Goal: Task Accomplishment & Management: Manage account settings

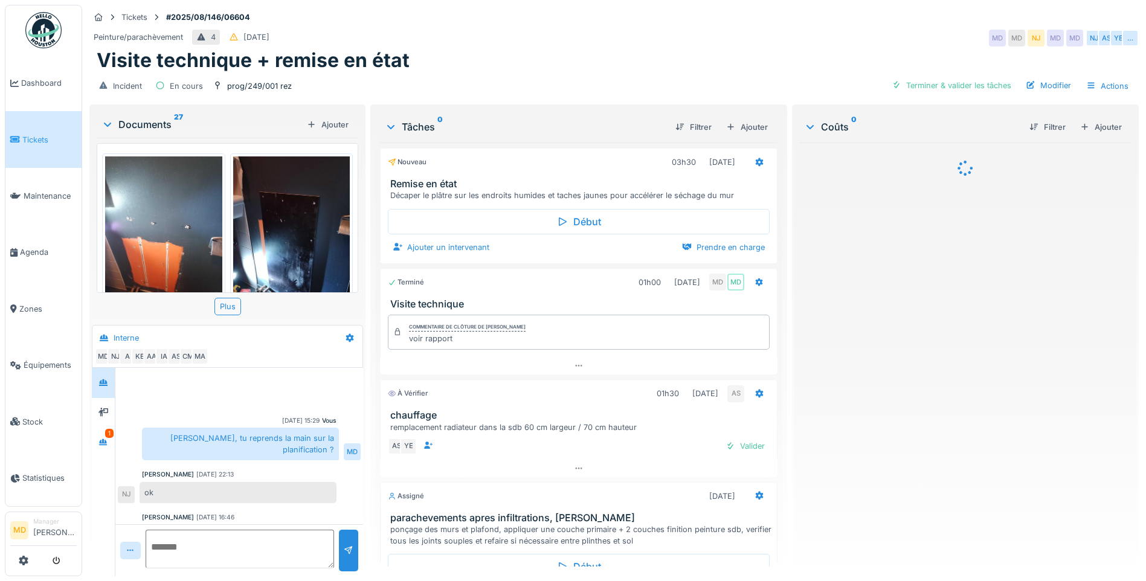
scroll to position [464, 0]
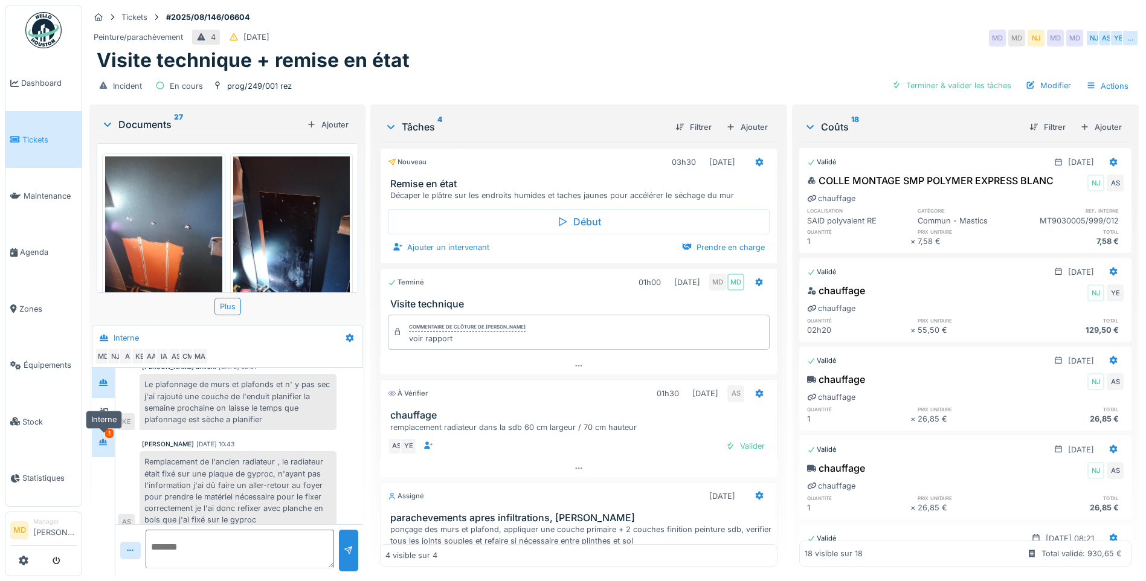
click at [102, 444] on icon at bounding box center [103, 442] width 8 height 7
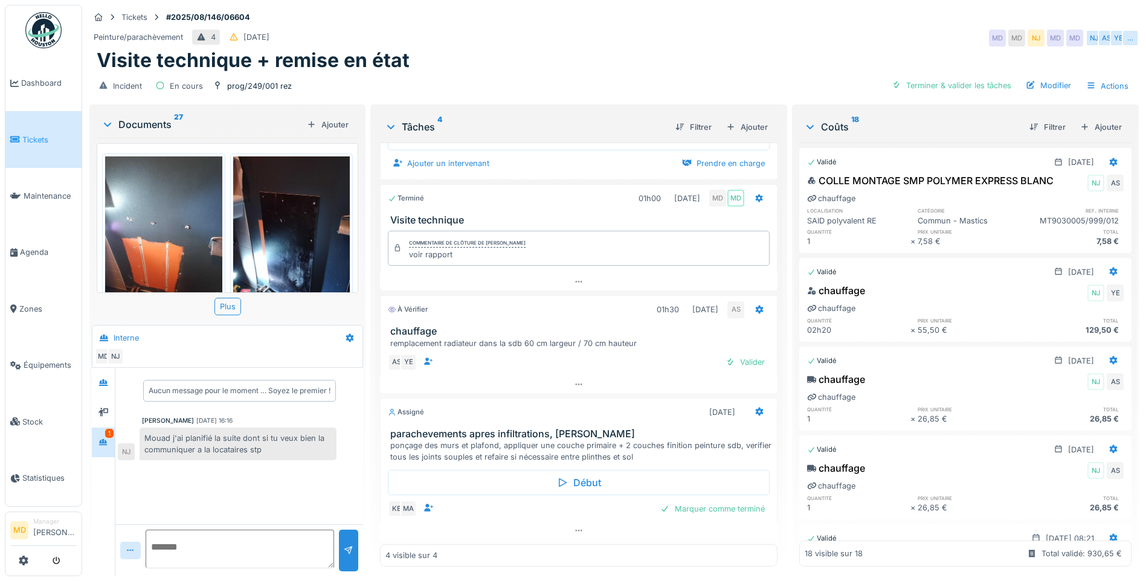
scroll to position [9, 0]
click at [106, 408] on icon at bounding box center [103, 412] width 10 height 8
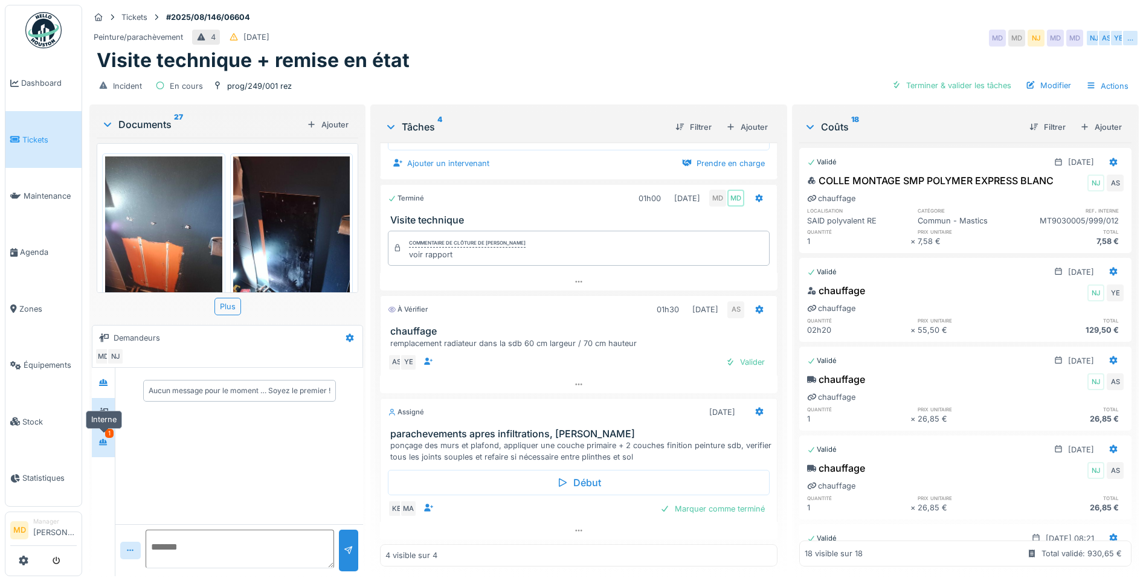
click at [106, 437] on div at bounding box center [103, 442] width 10 height 11
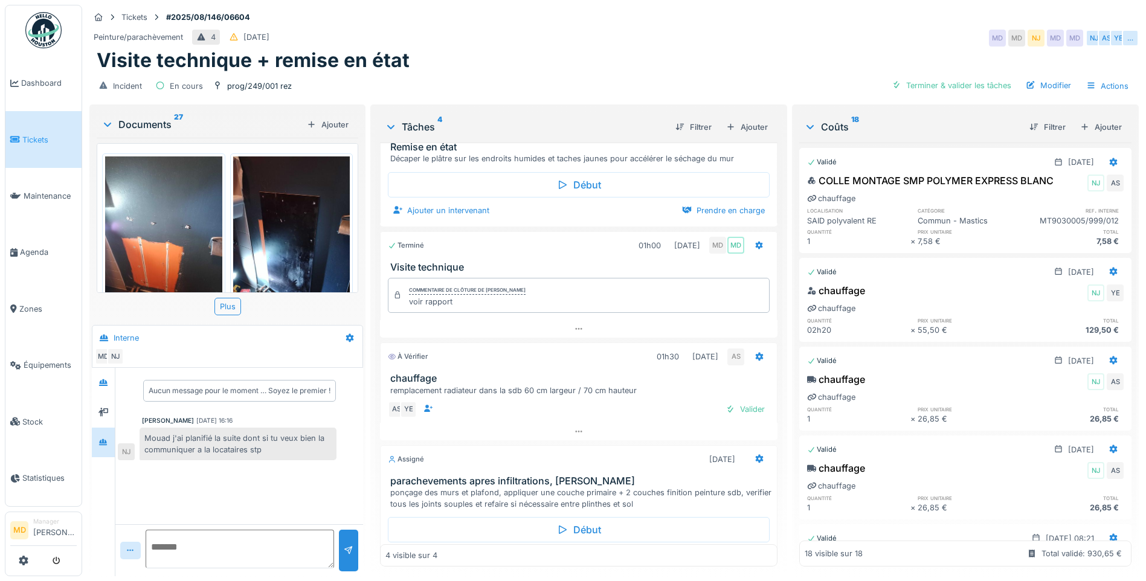
scroll to position [0, 0]
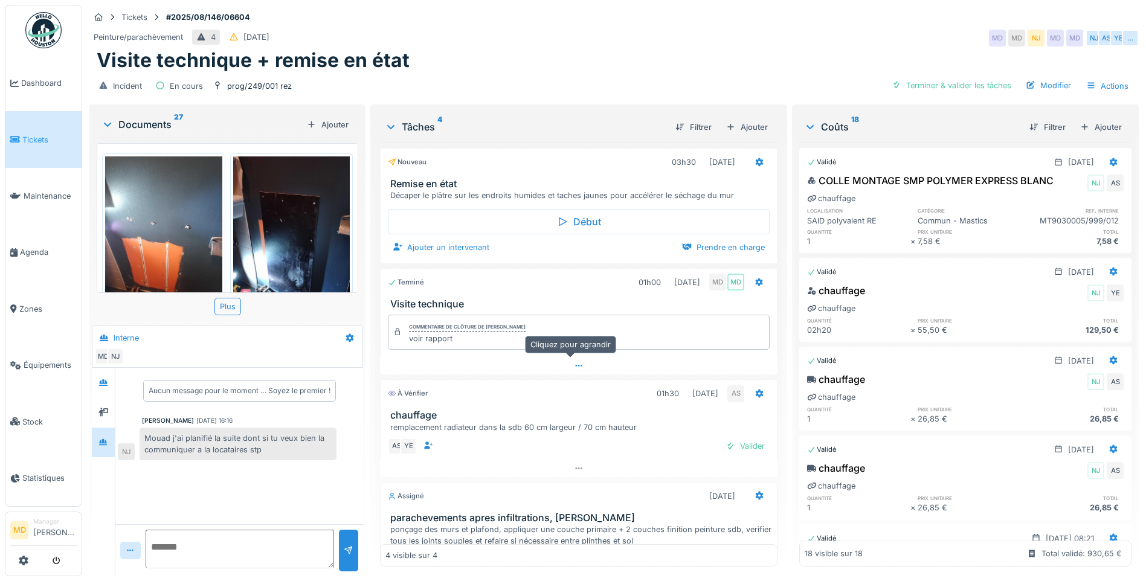
click at [574, 362] on icon at bounding box center [579, 366] width 10 height 8
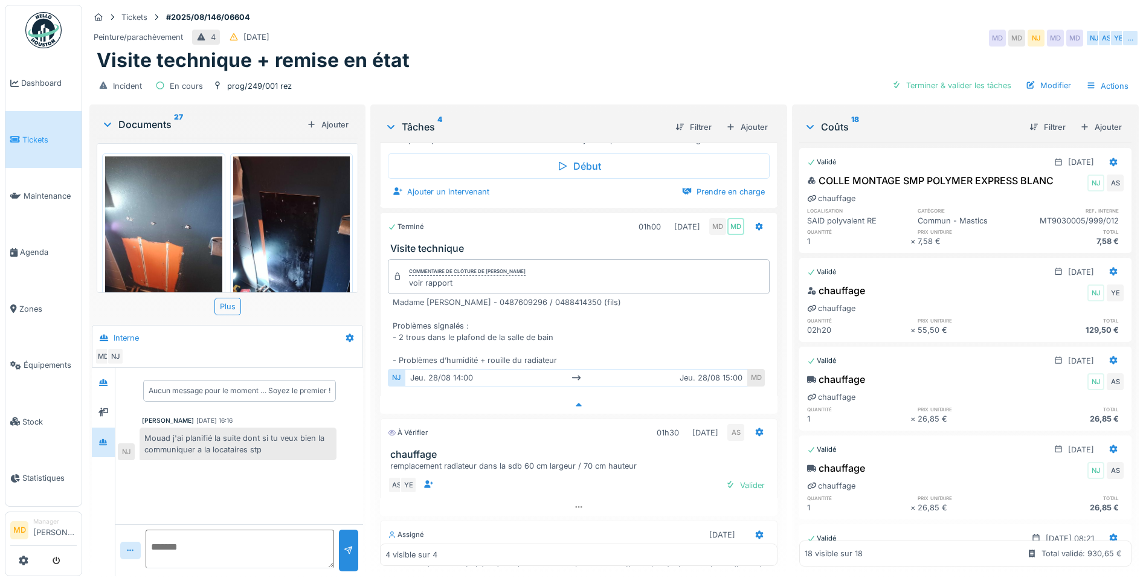
scroll to position [86, 0]
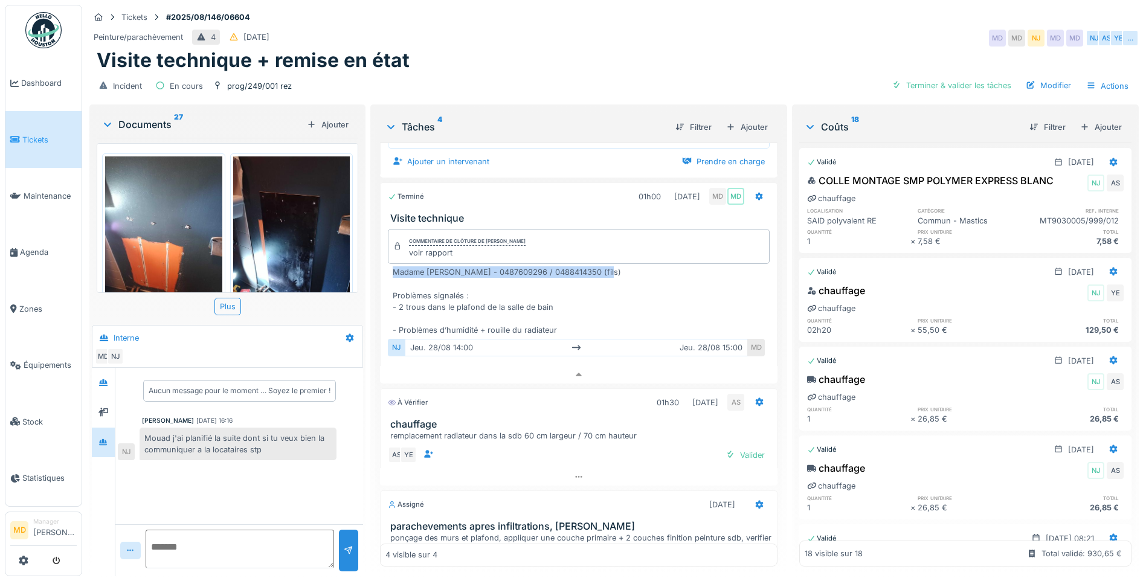
drag, startPoint x: 613, startPoint y: 263, endPoint x: 389, endPoint y: 269, distance: 224.2
click at [389, 269] on div "Madame Habib Ahmed - 0487609296 / 0488414350 (fils) Problèmes signalés : - 2 tr…" at bounding box center [579, 313] width 382 height 94
drag, startPoint x: 389, startPoint y: 269, endPoint x: 423, endPoint y: 265, distance: 34.7
copy div "Madame Habib Ahmed - 0487609296 / 0488414350 (fils)"
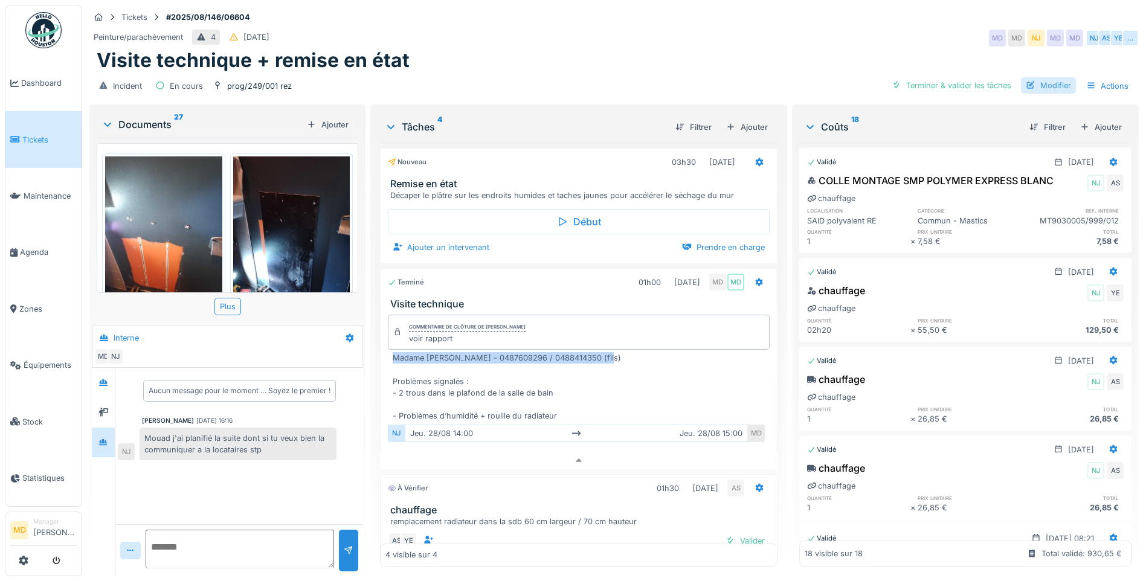
click at [1034, 77] on div "Modifier" at bounding box center [1048, 85] width 55 height 16
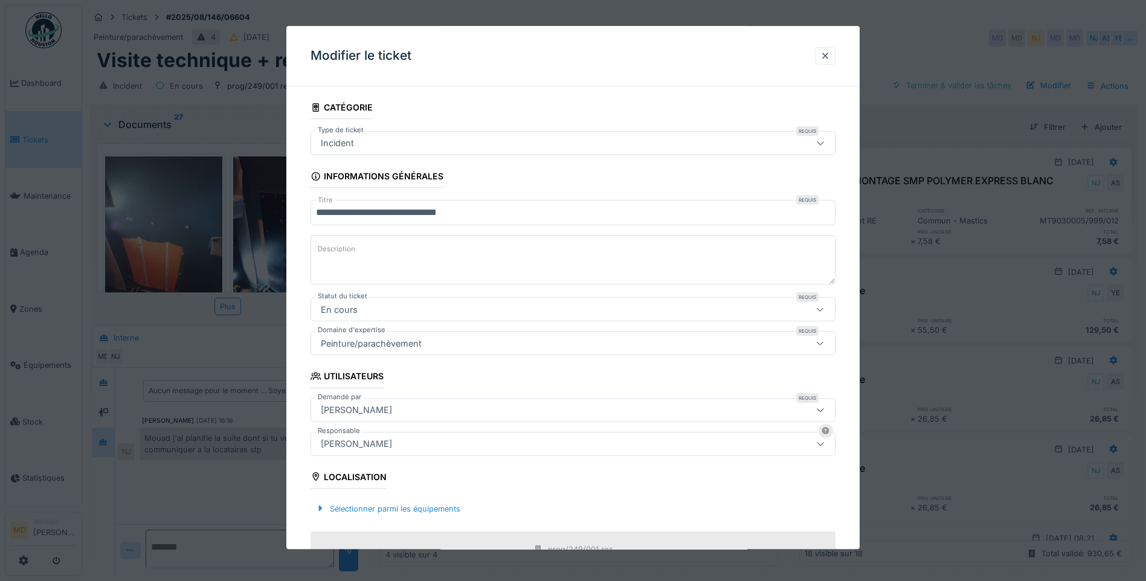
click at [359, 263] on textarea "Description" at bounding box center [573, 261] width 525 height 50
paste textarea "**********"
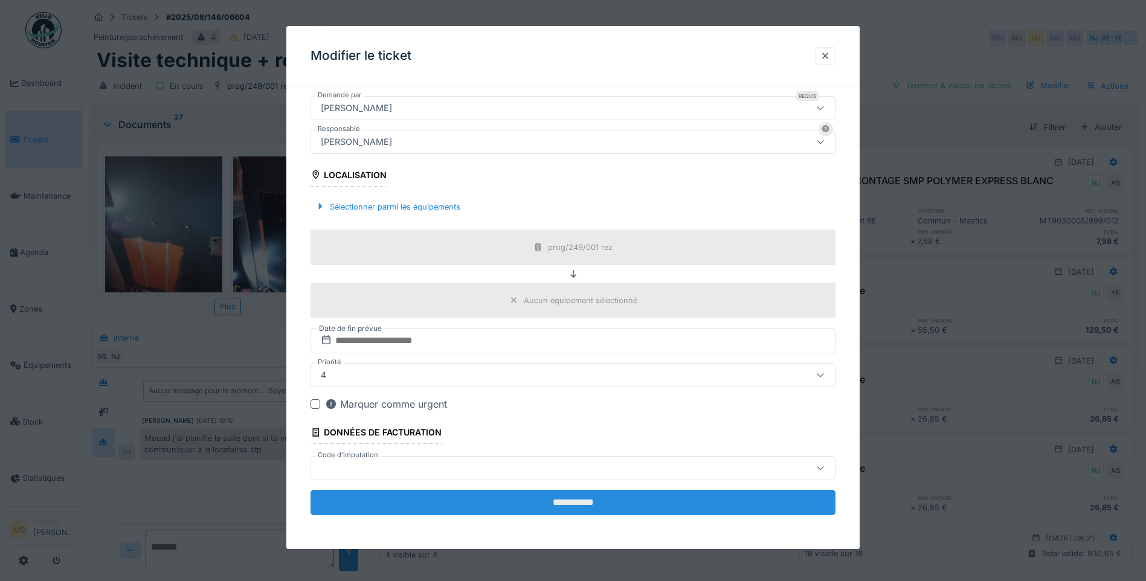
type textarea "**********"
click at [550, 497] on input "**********" at bounding box center [573, 502] width 525 height 25
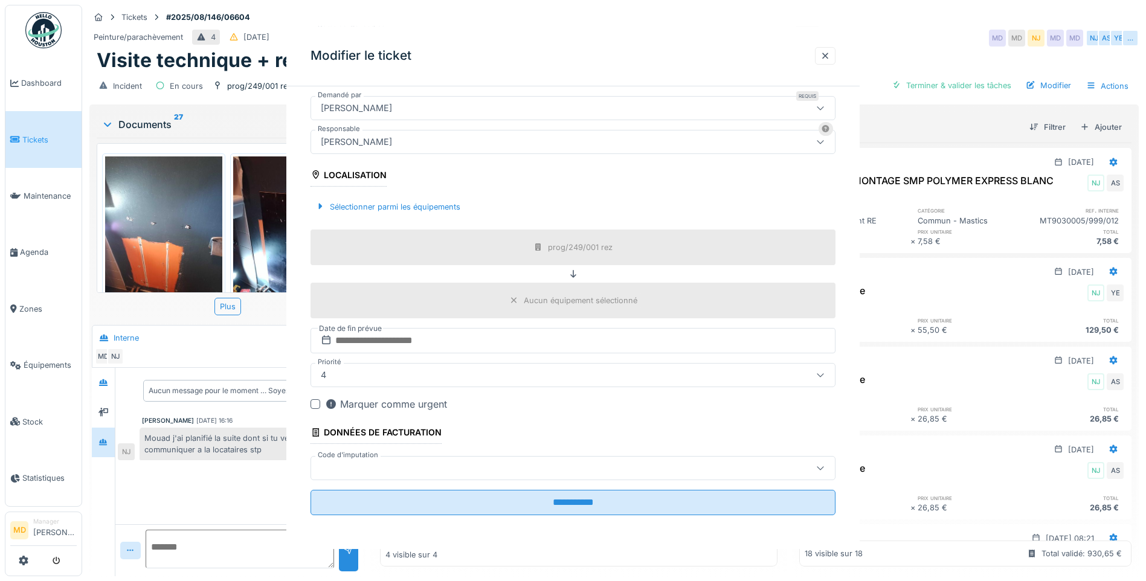
scroll to position [0, 0]
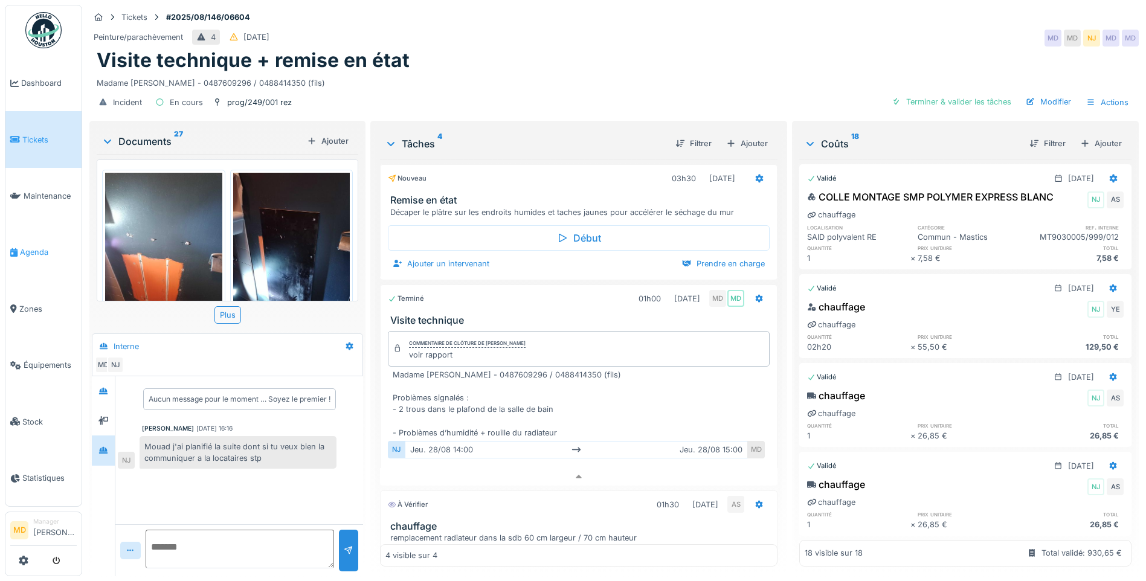
drag, startPoint x: 28, startPoint y: 246, endPoint x: 39, endPoint y: 221, distance: 26.8
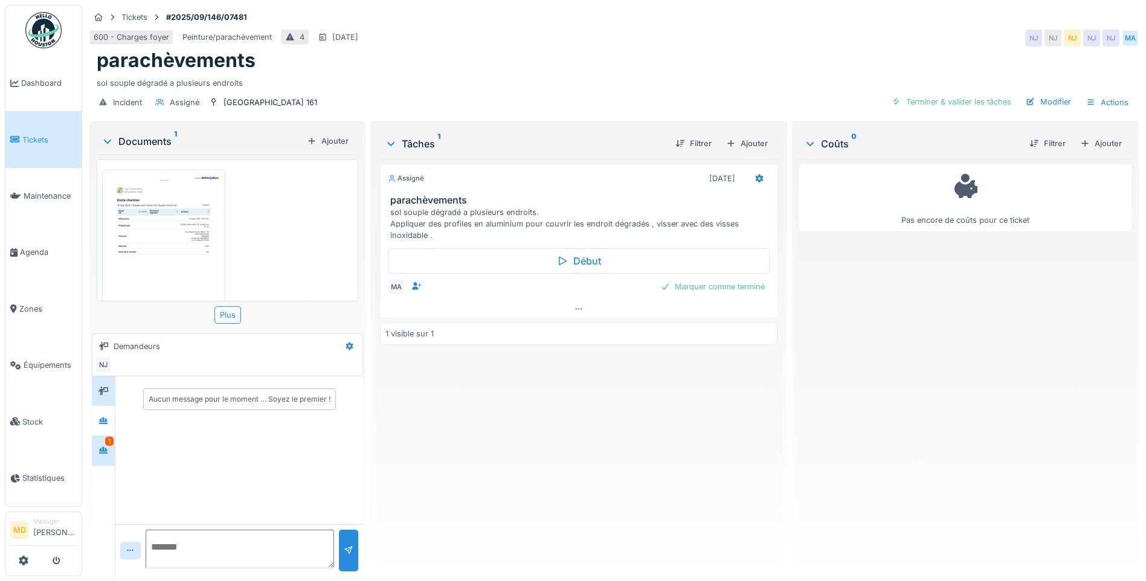
click at [114, 447] on div "1" at bounding box center [103, 451] width 23 height 30
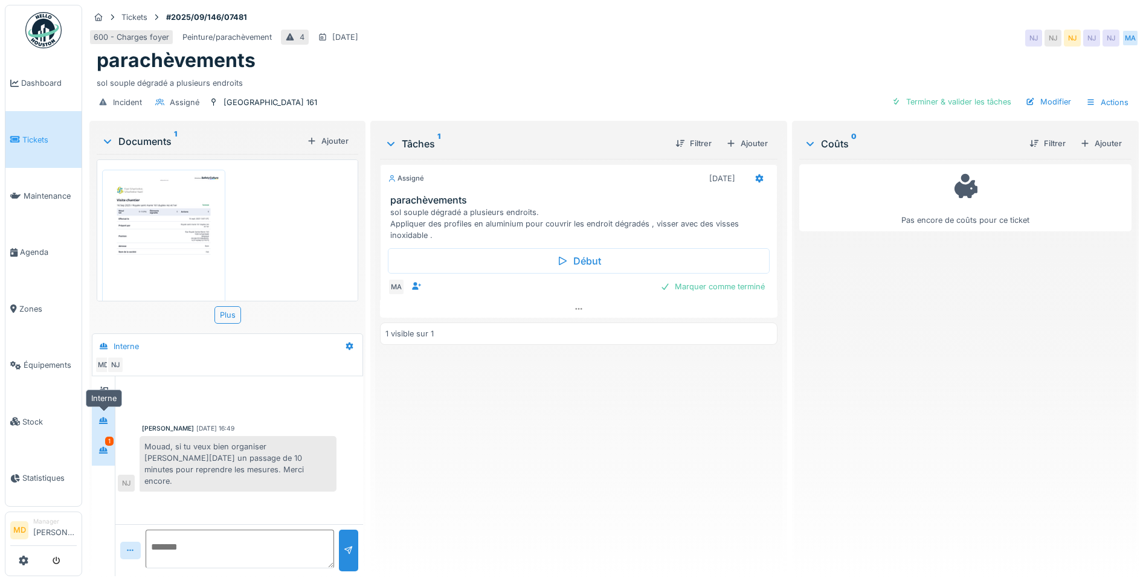
click at [98, 416] on div at bounding box center [103, 420] width 18 height 15
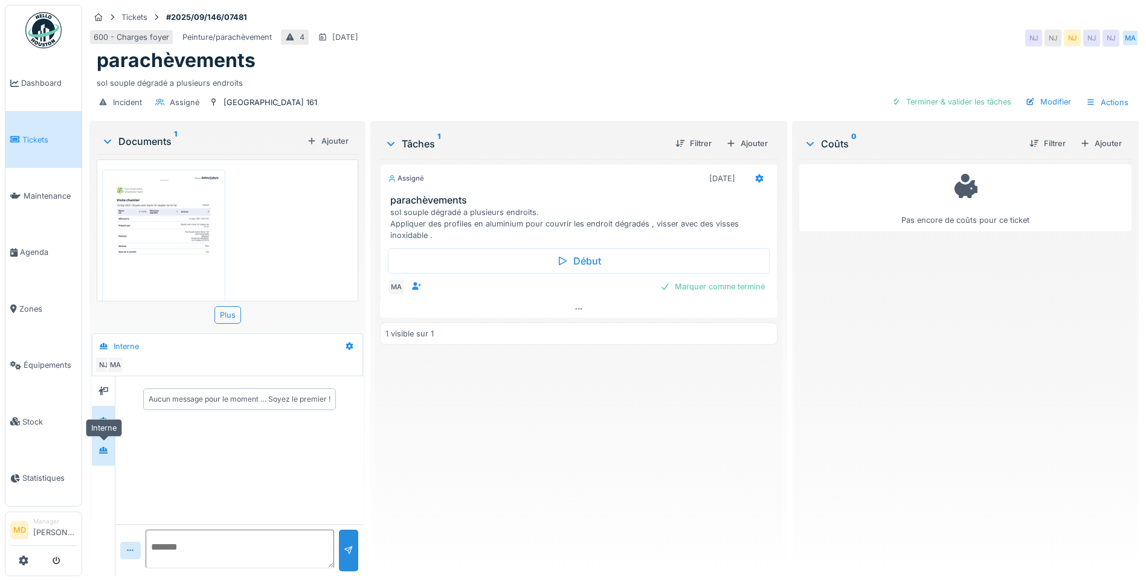
click at [107, 450] on icon at bounding box center [103, 450] width 8 height 7
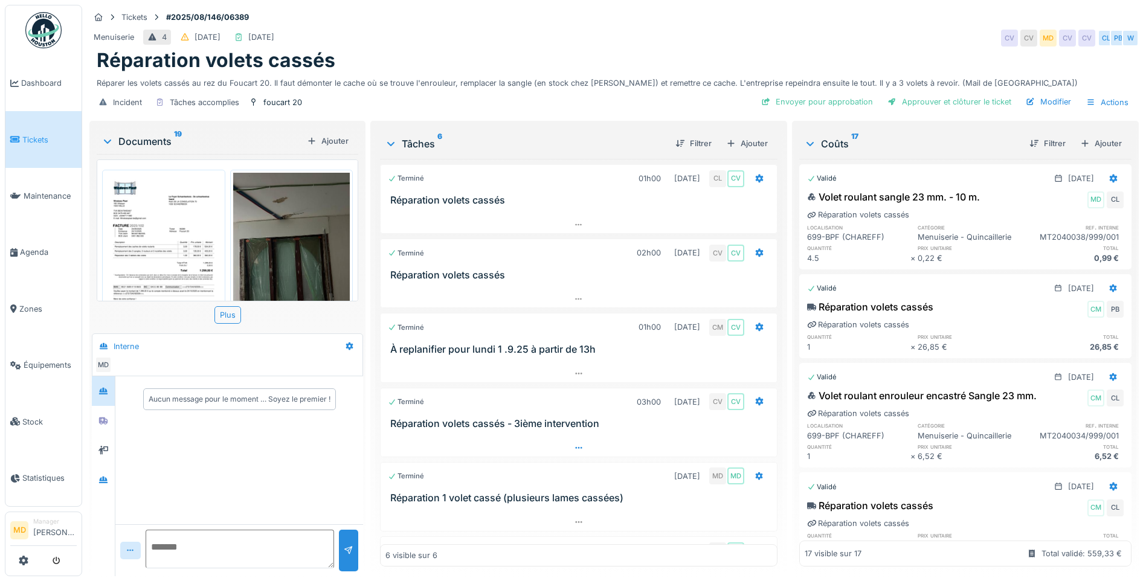
scroll to position [66, 0]
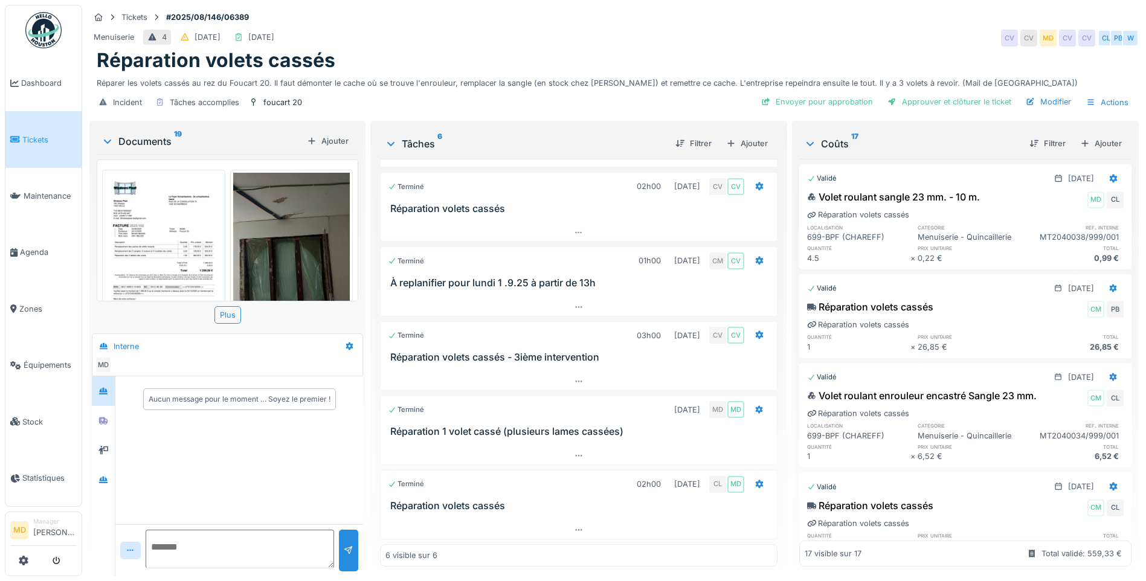
click at [181, 225] on img at bounding box center [163, 256] width 117 height 166
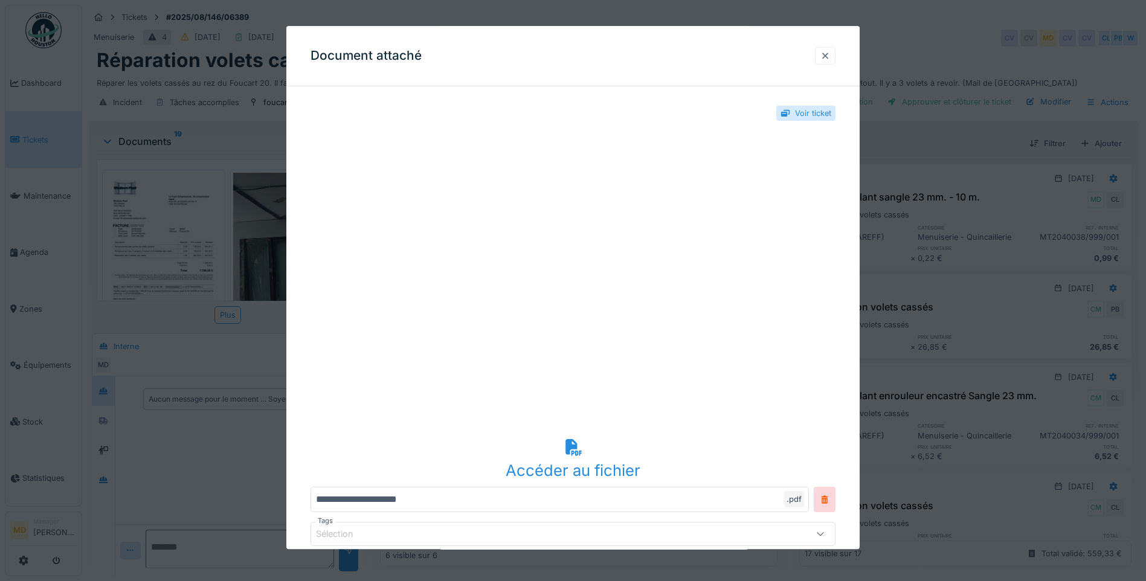
click at [830, 55] on div at bounding box center [826, 55] width 10 height 11
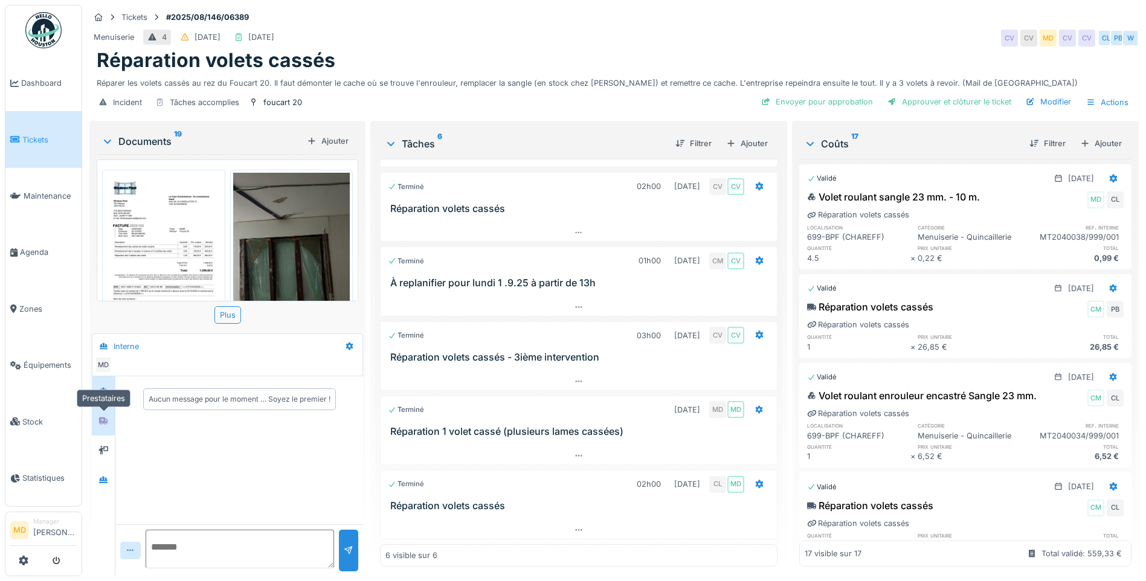
click at [105, 421] on icon at bounding box center [103, 421] width 8 height 7
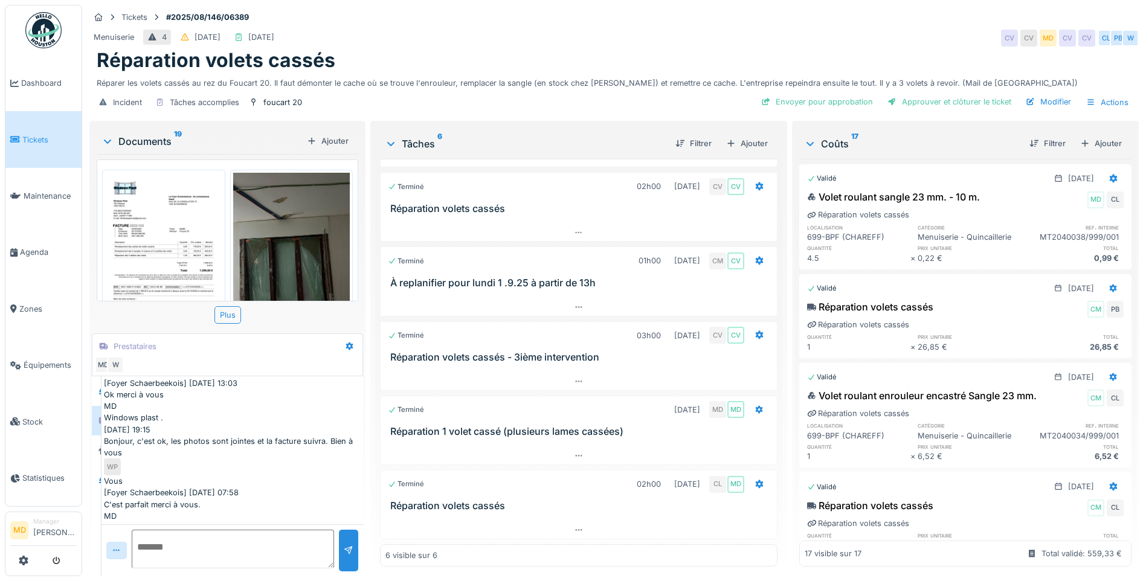
scroll to position [9, 0]
drag, startPoint x: 36, startPoint y: 148, endPoint x: 57, endPoint y: 136, distance: 24.9
click at [140, 271] on img at bounding box center [163, 256] width 117 height 166
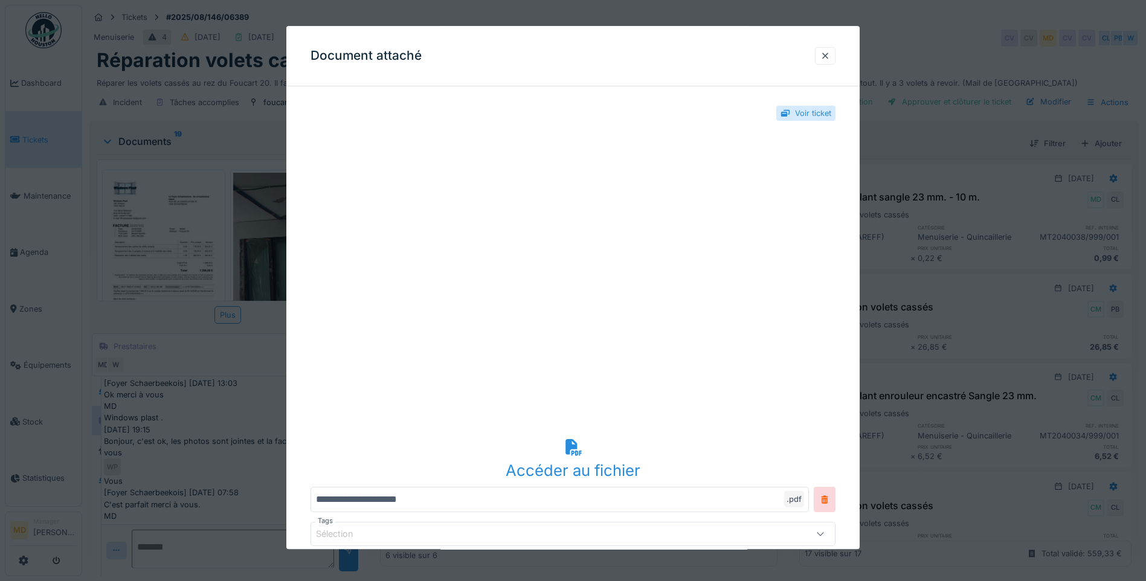
click at [577, 470] on div "Accéder au fichier" at bounding box center [573, 470] width 525 height 23
click at [827, 53] on div at bounding box center [826, 55] width 10 height 11
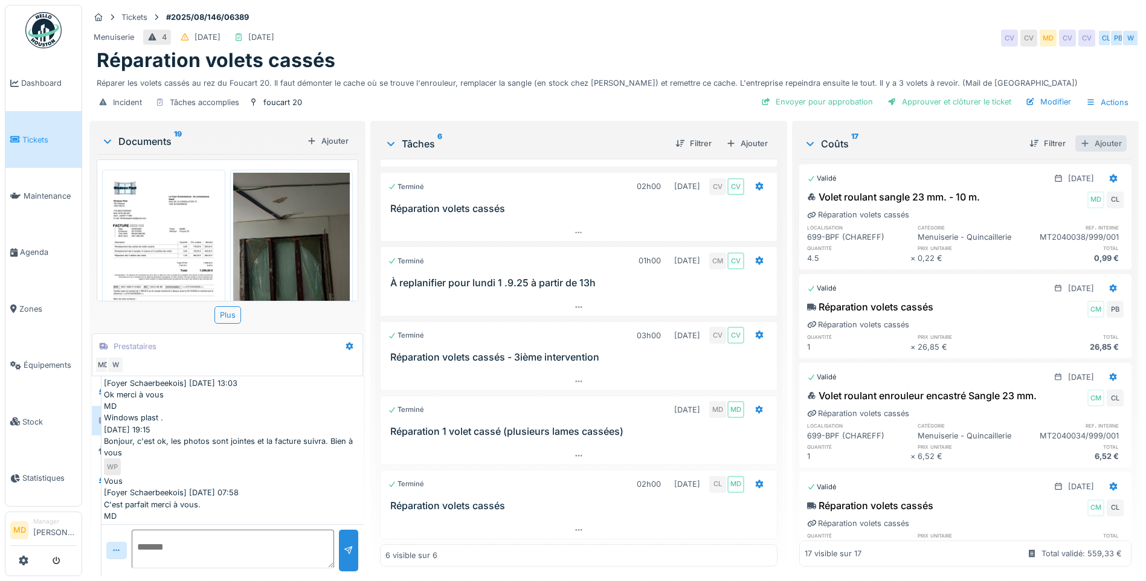
click at [1094, 145] on div "Ajouter" at bounding box center [1101, 143] width 51 height 16
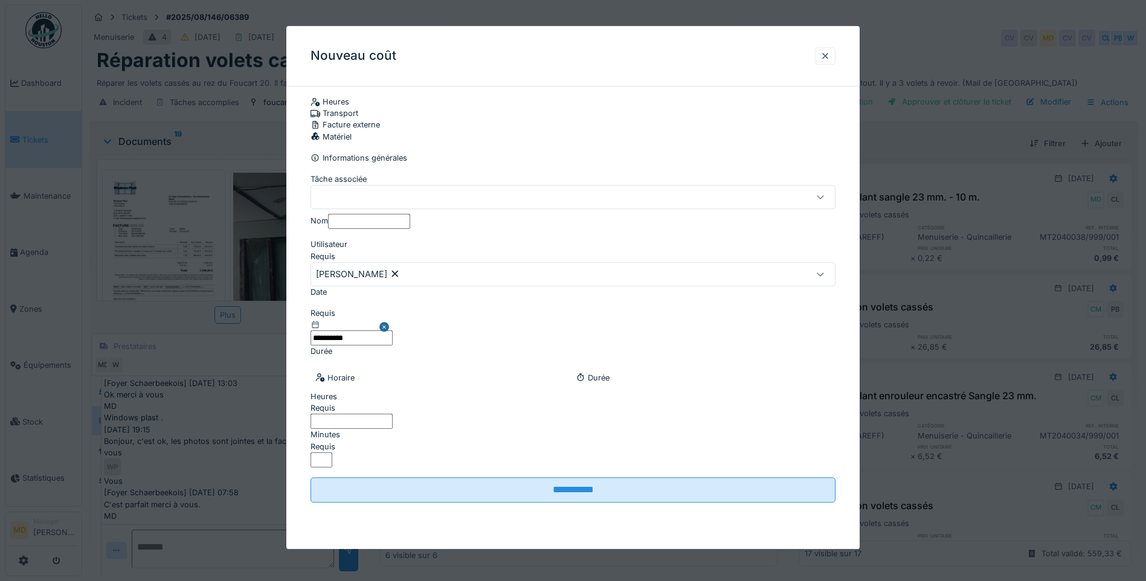
click at [446, 195] on div at bounding box center [542, 196] width 453 height 13
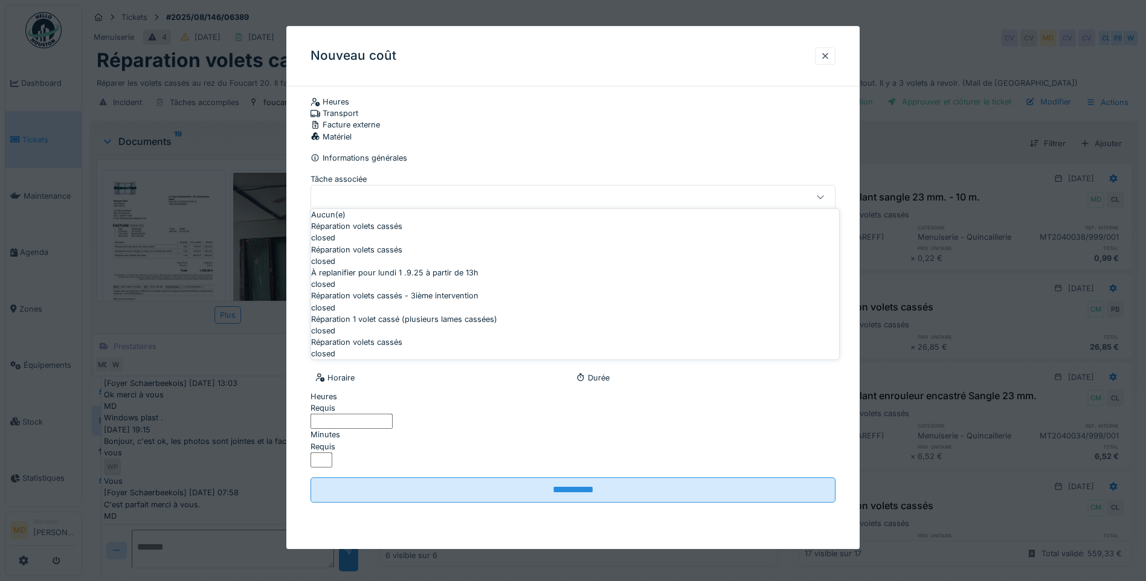
click at [457, 337] on div "closed" at bounding box center [575, 330] width 528 height 11
type input "******"
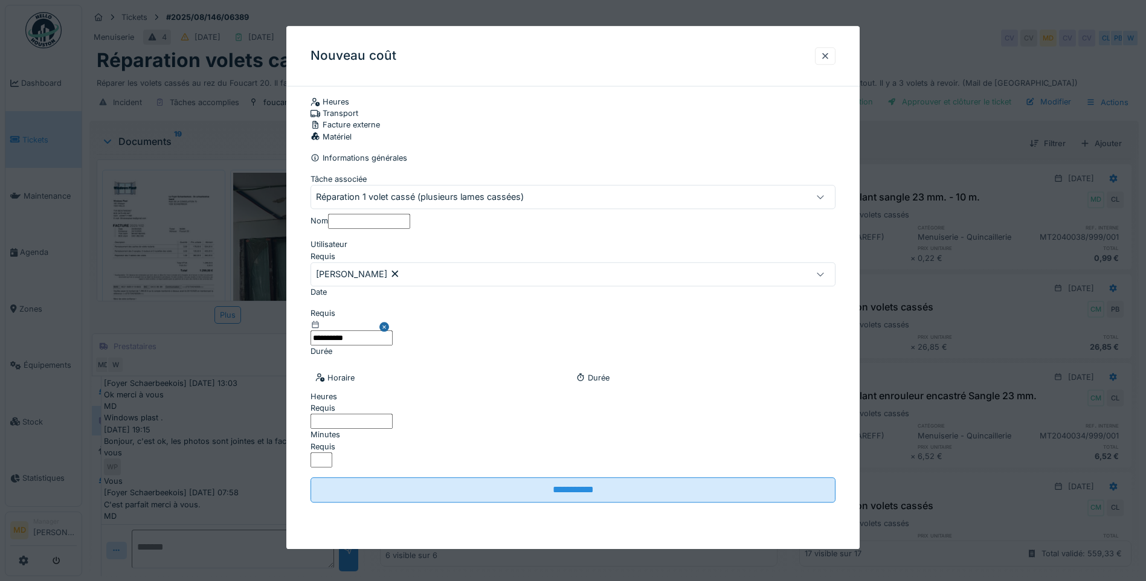
scroll to position [9, 0]
click at [631, 123] on div "Facture externe" at bounding box center [573, 125] width 525 height 11
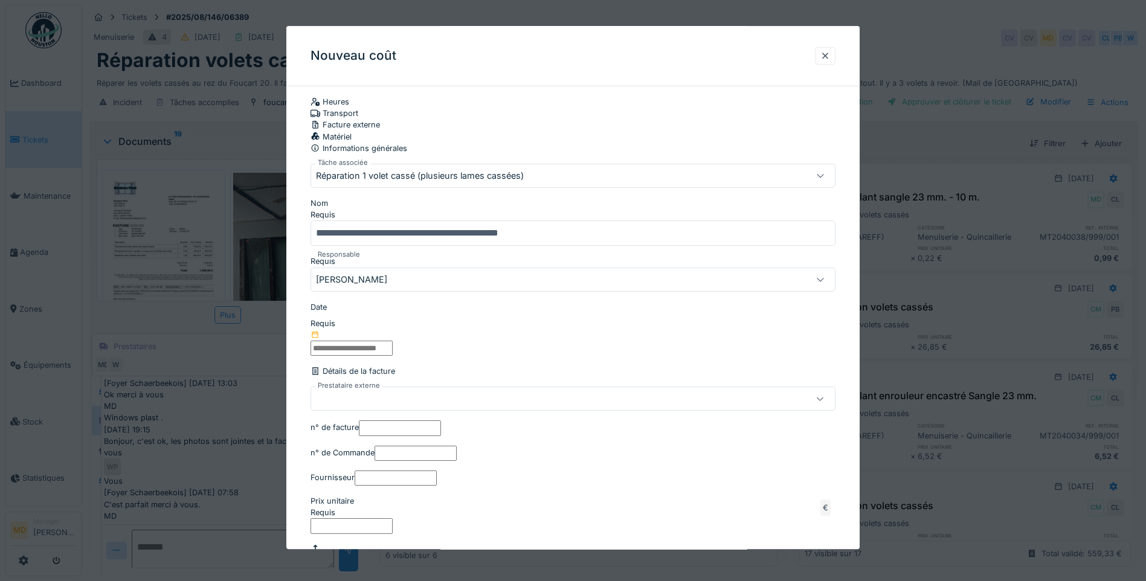
click at [382, 341] on input "text" at bounding box center [352, 348] width 82 height 15
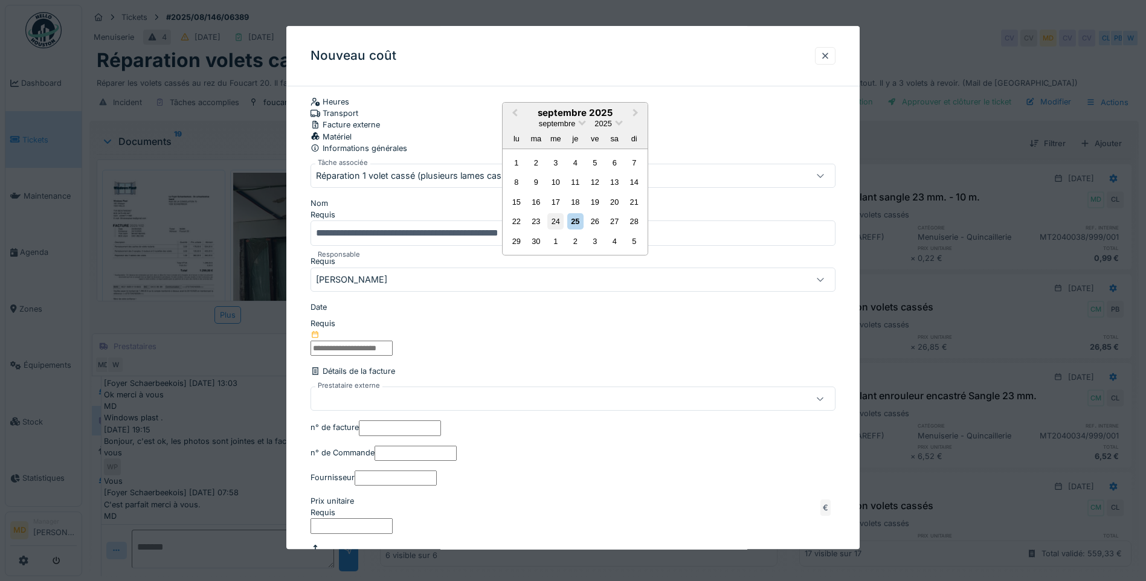
click at [553, 230] on div "24" at bounding box center [555, 221] width 16 height 16
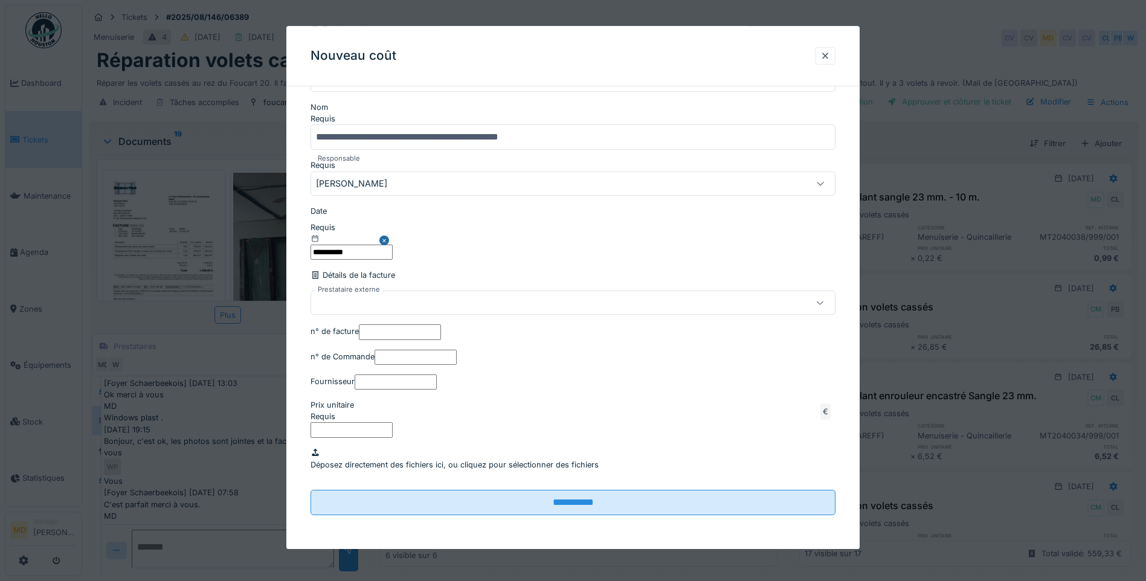
scroll to position [242, 0]
click at [409, 297] on div at bounding box center [542, 303] width 453 height 13
type input "***"
click at [366, 340] on span "Windows Plast" at bounding box center [338, 333] width 54 height 11
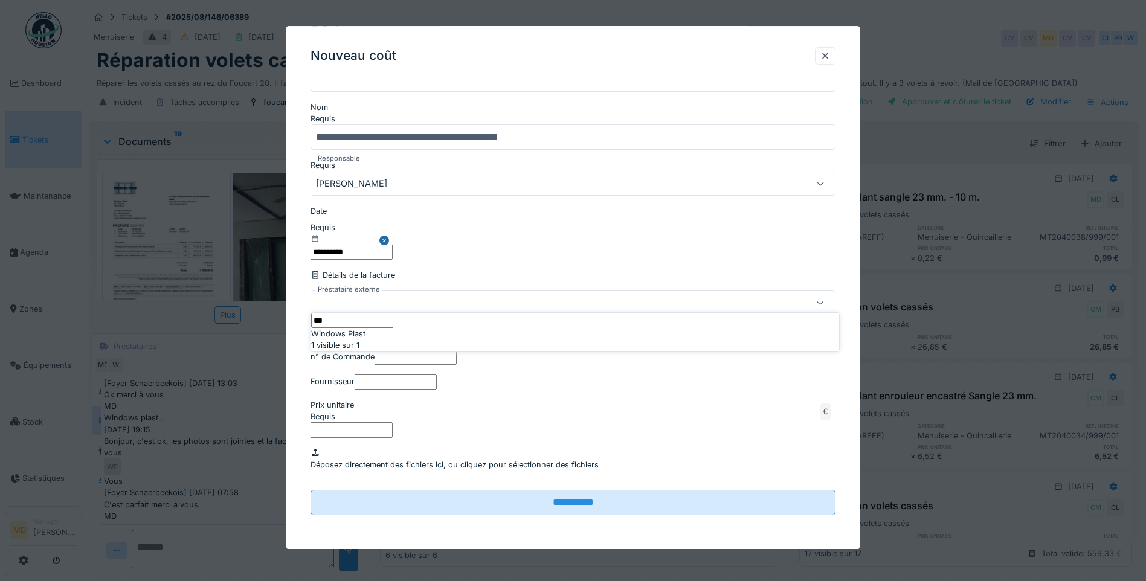
type input "****"
click at [430, 331] on input "n° de facture" at bounding box center [400, 332] width 82 height 15
paste input "********"
type input "********"
click at [381, 365] on input "n° de Commande" at bounding box center [416, 357] width 82 height 15
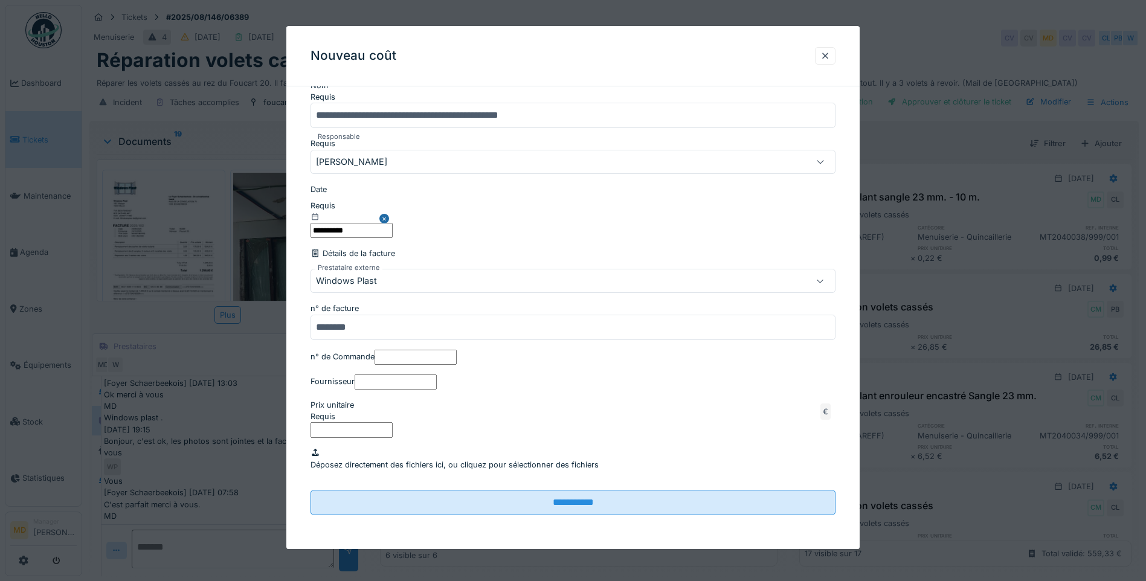
paste input "*****"
type input "*****"
click at [387, 390] on input "Fournisseur" at bounding box center [396, 382] width 82 height 15
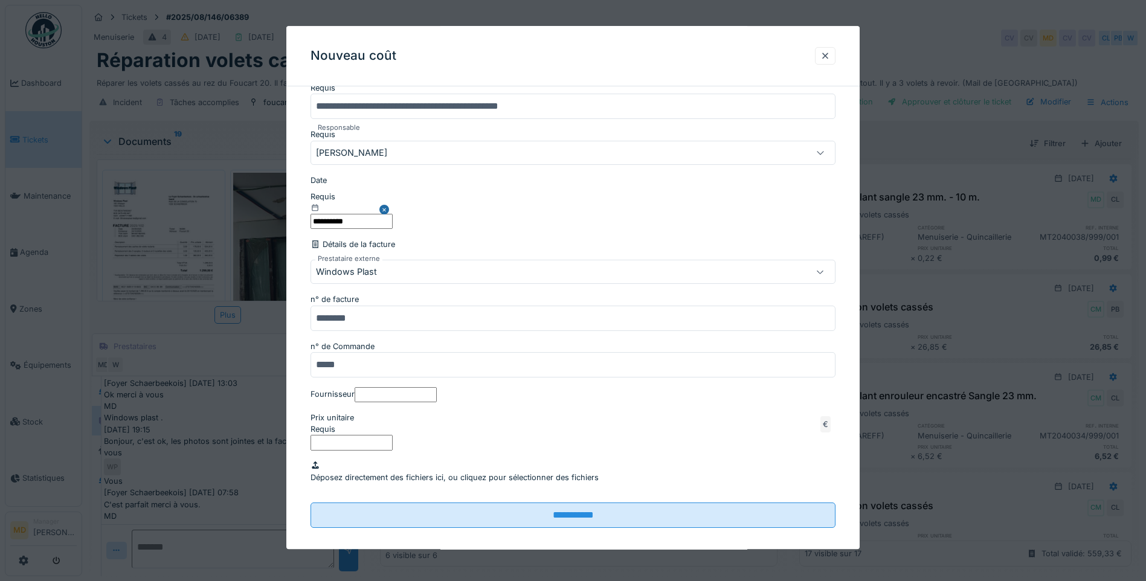
click at [354, 424] on label "Prix unitaire" at bounding box center [333, 417] width 44 height 11
click at [369, 436] on input "Prix unitaire" at bounding box center [352, 443] width 82 height 15
click at [354, 424] on label "Prix unitaire" at bounding box center [333, 417] width 44 height 11
click at [368, 436] on input "Prix unitaire" at bounding box center [352, 443] width 82 height 15
type input "*******"
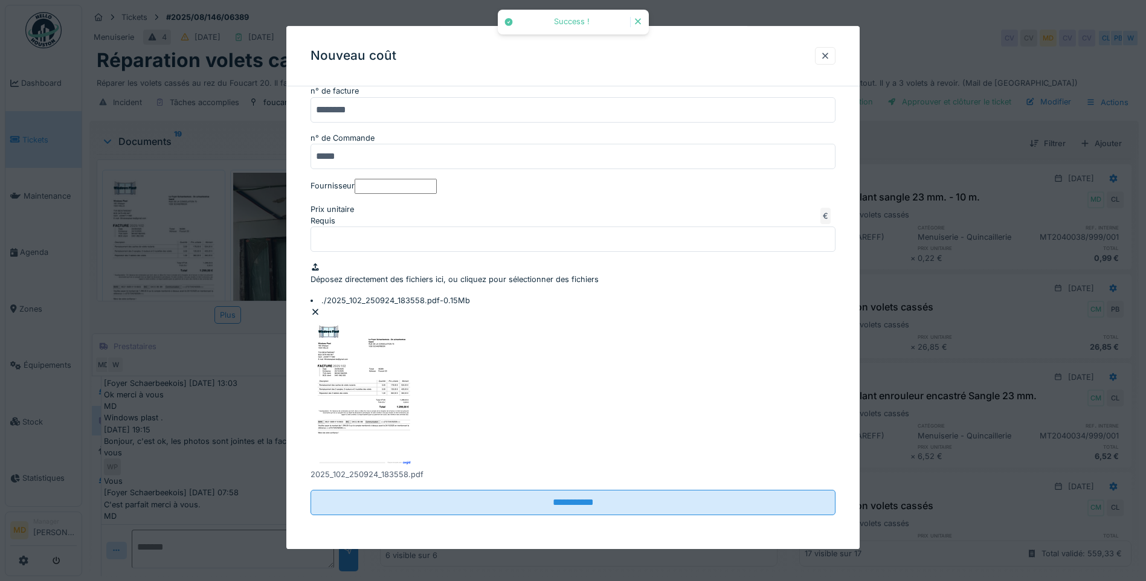
scroll to position [379, 0]
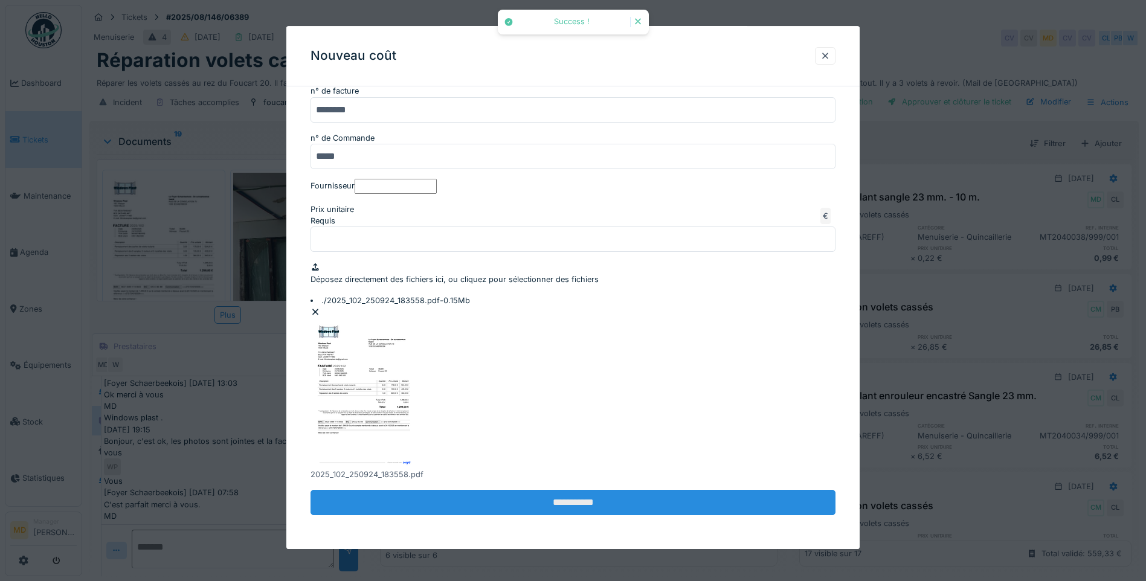
click at [608, 509] on input "**********" at bounding box center [573, 503] width 525 height 25
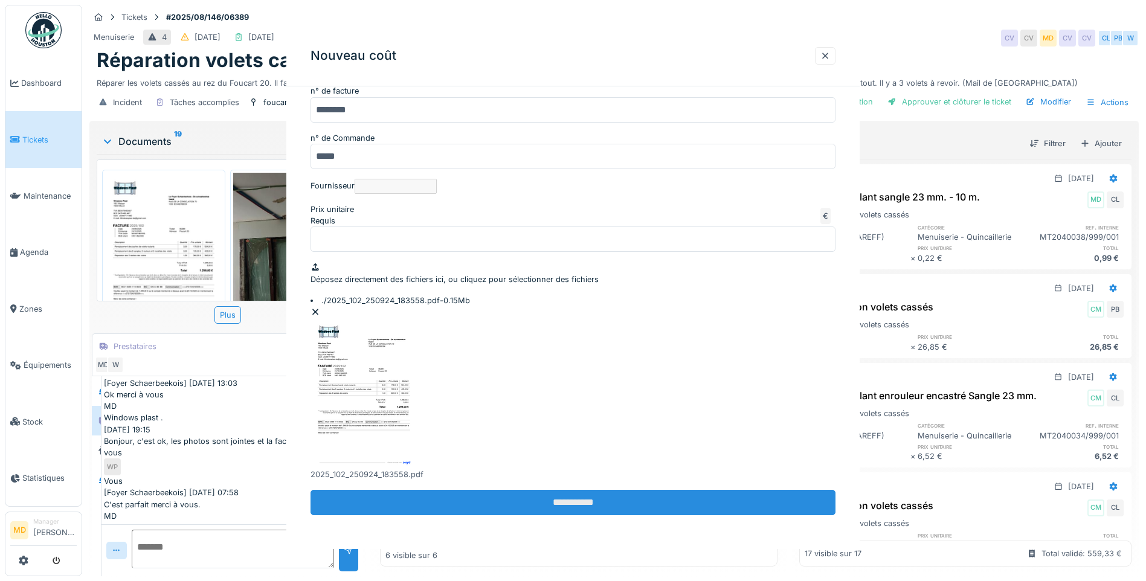
scroll to position [0, 0]
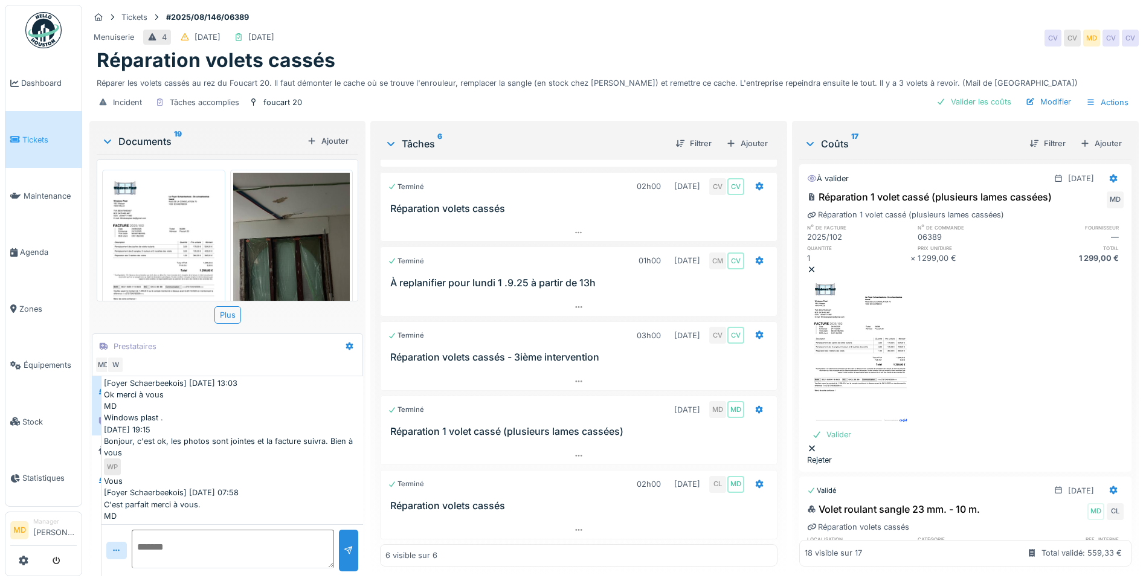
click at [97, 394] on div at bounding box center [96, 391] width 9 height 30
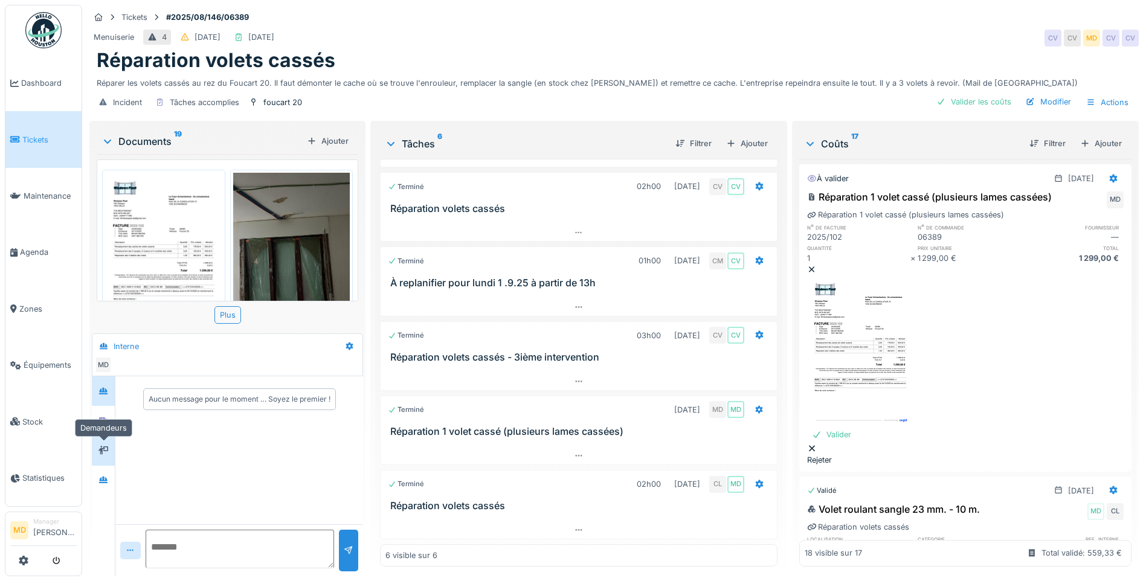
click at [103, 445] on div at bounding box center [103, 450] width 10 height 11
click at [109, 477] on div at bounding box center [103, 480] width 18 height 15
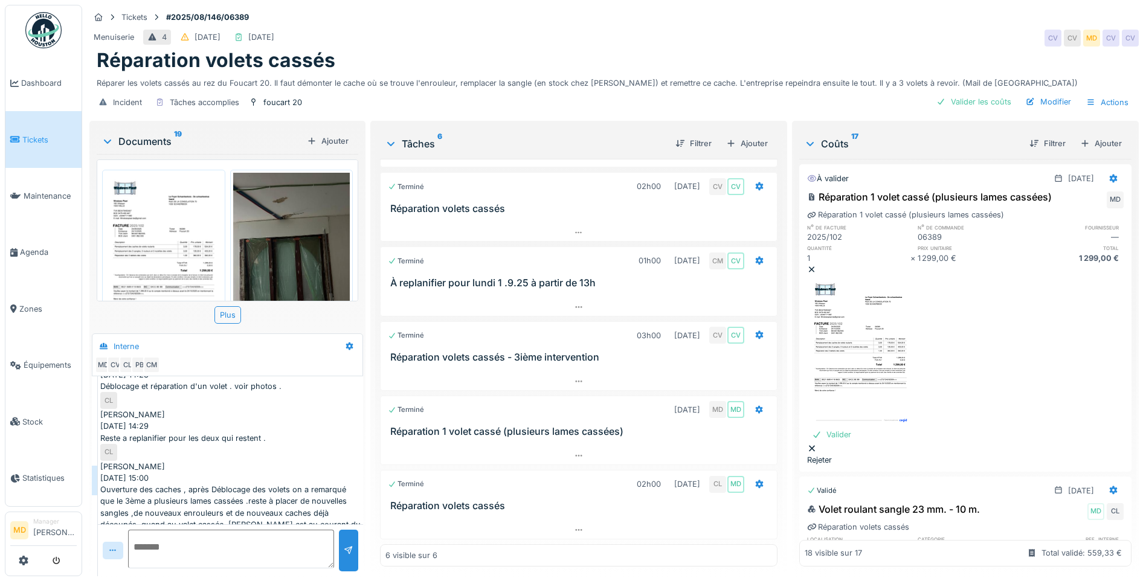
scroll to position [341, 0]
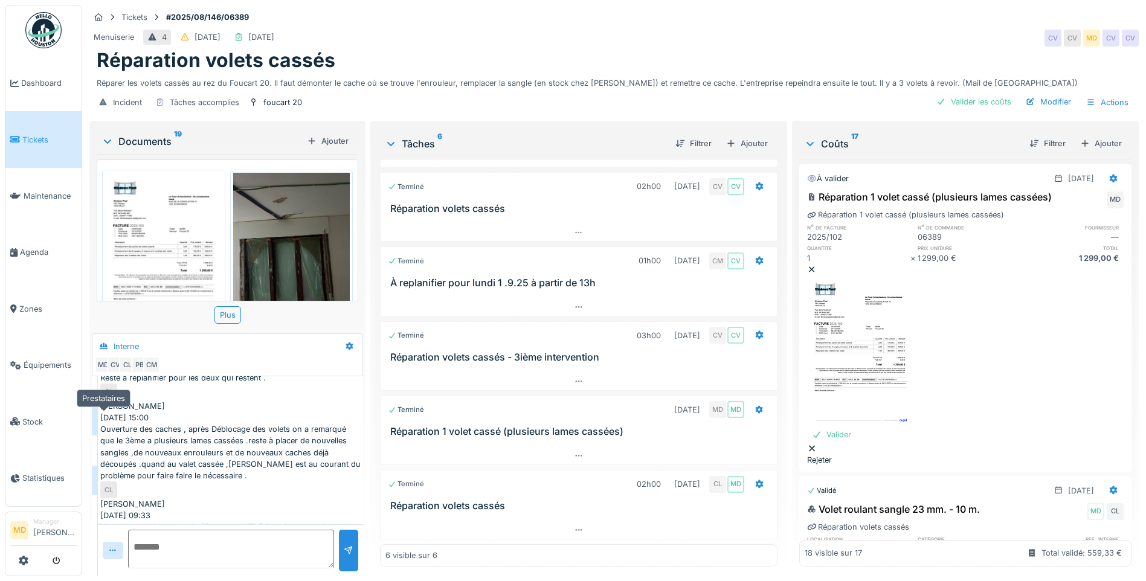
click at [101, 418] on icon at bounding box center [103, 421] width 8 height 7
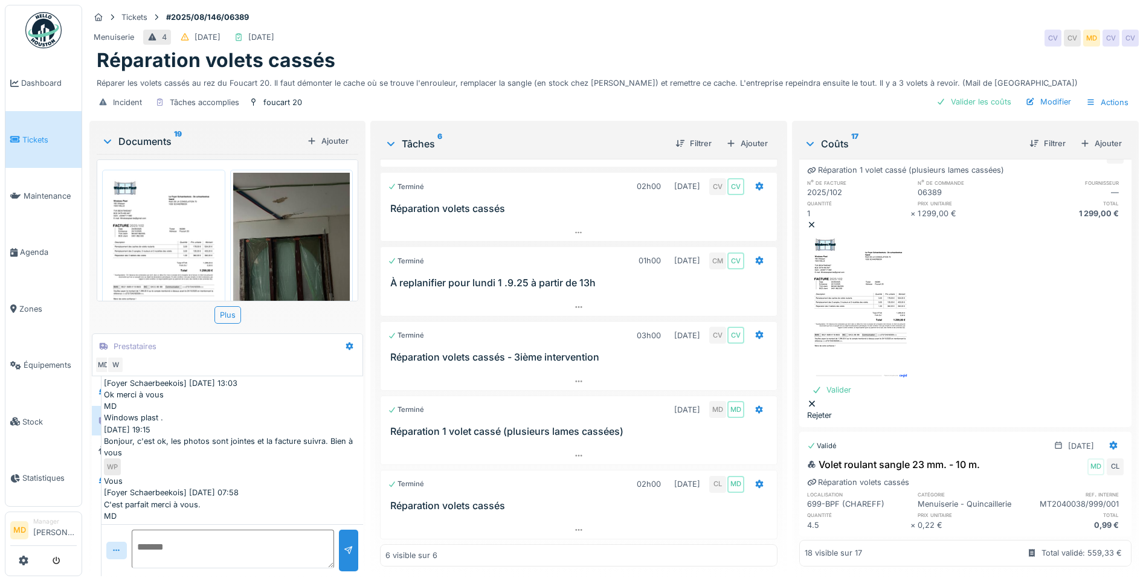
scroll to position [0, 0]
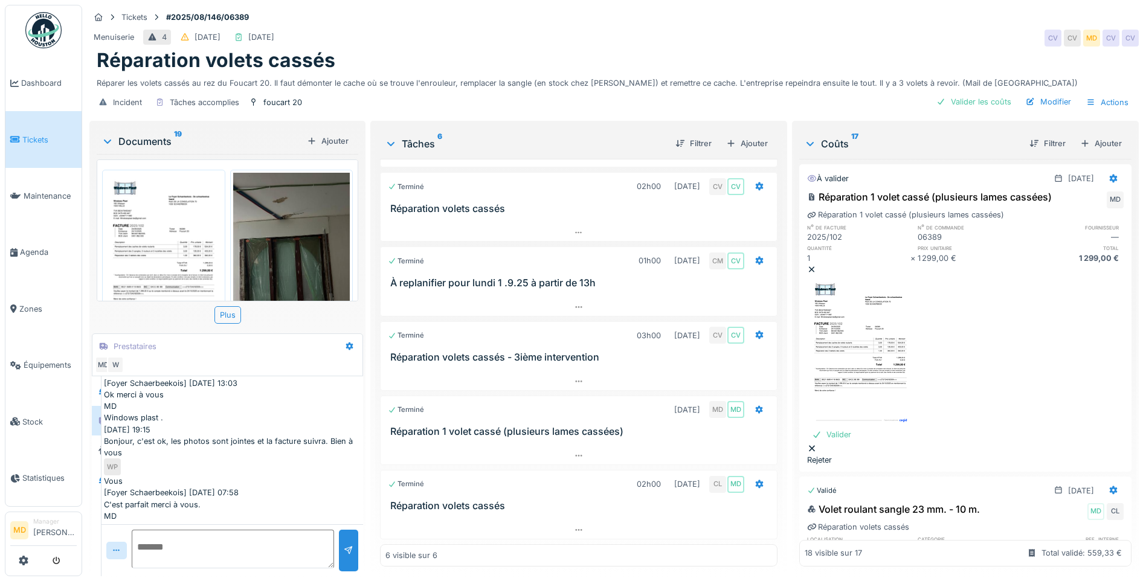
click at [1019, 332] on div "Réparation 1 volet cassé (plusieurs lames cassées) MD Réparation 1 volet cassé …" at bounding box center [965, 327] width 332 height 281
click at [856, 427] on div "Valider" at bounding box center [831, 435] width 49 height 16
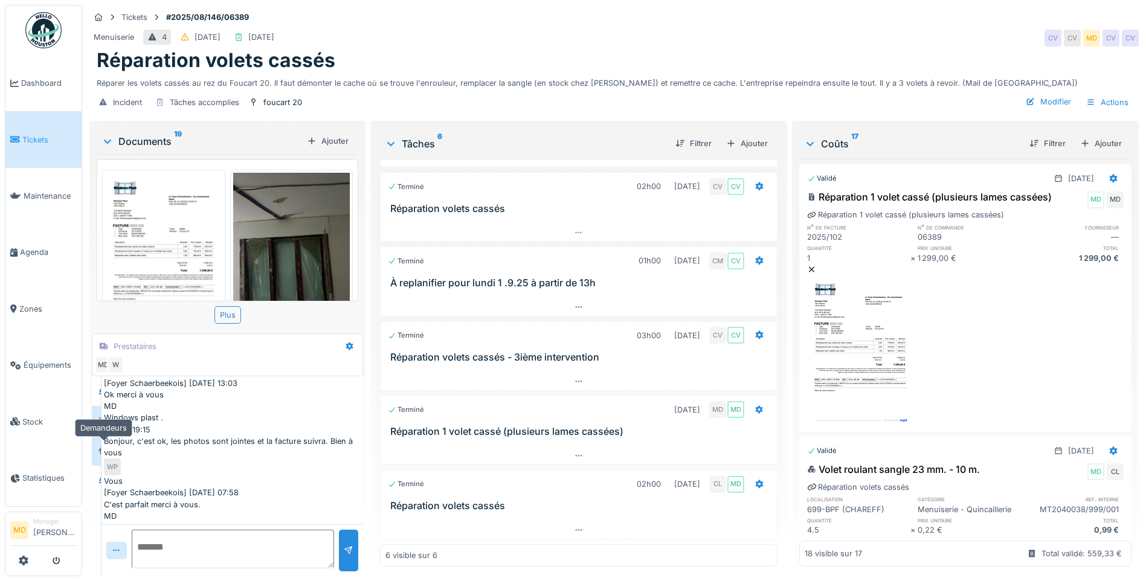
click at [111, 443] on div at bounding box center [103, 450] width 18 height 15
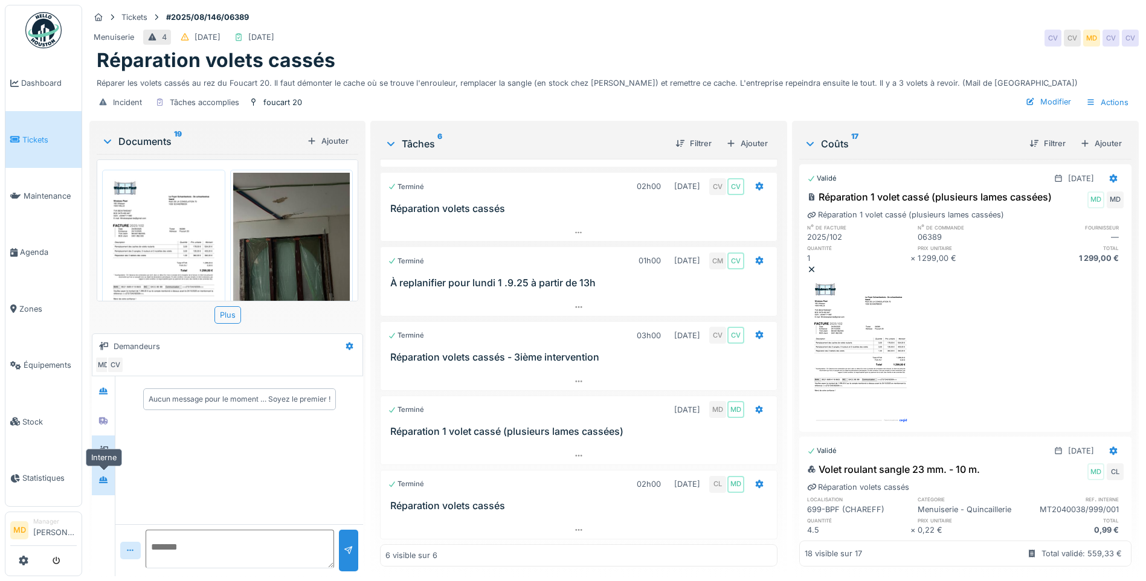
click at [100, 476] on icon at bounding box center [103, 480] width 10 height 8
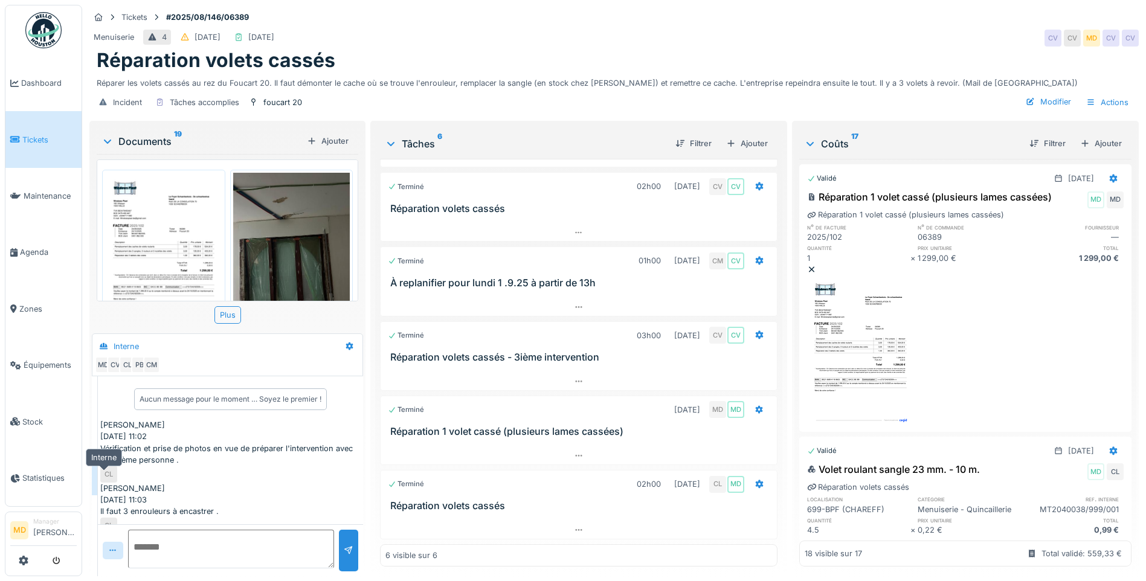
scroll to position [341, 0]
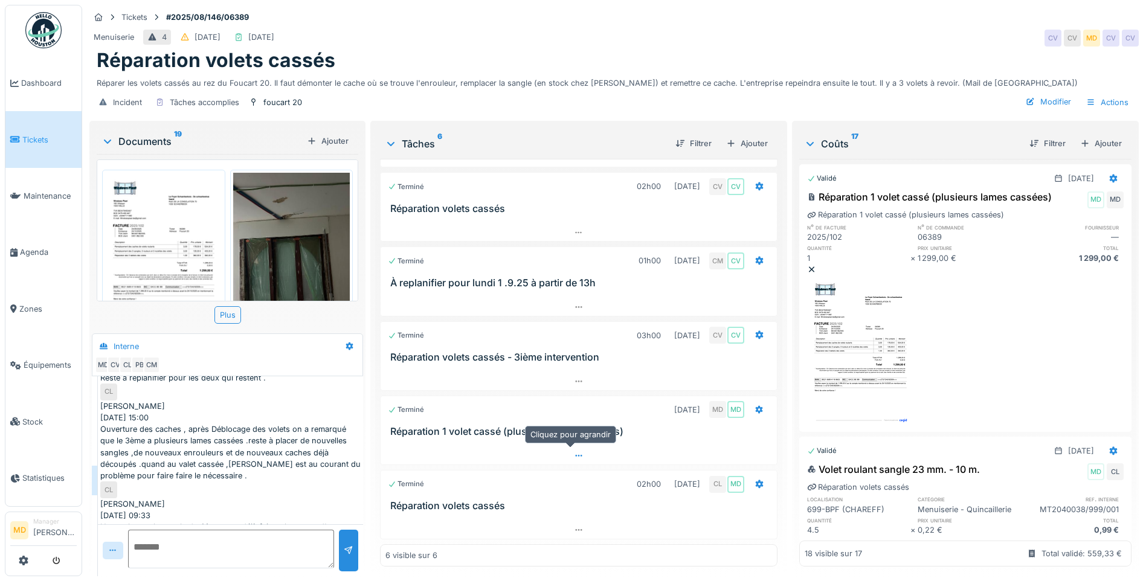
click at [574, 452] on icon at bounding box center [579, 456] width 10 height 8
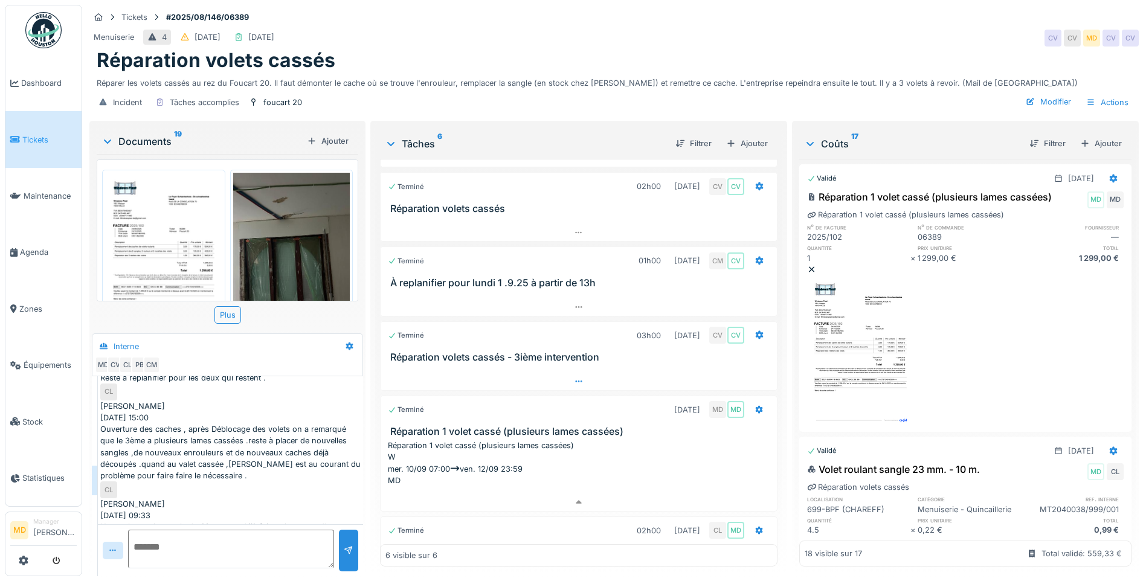
scroll to position [101, 0]
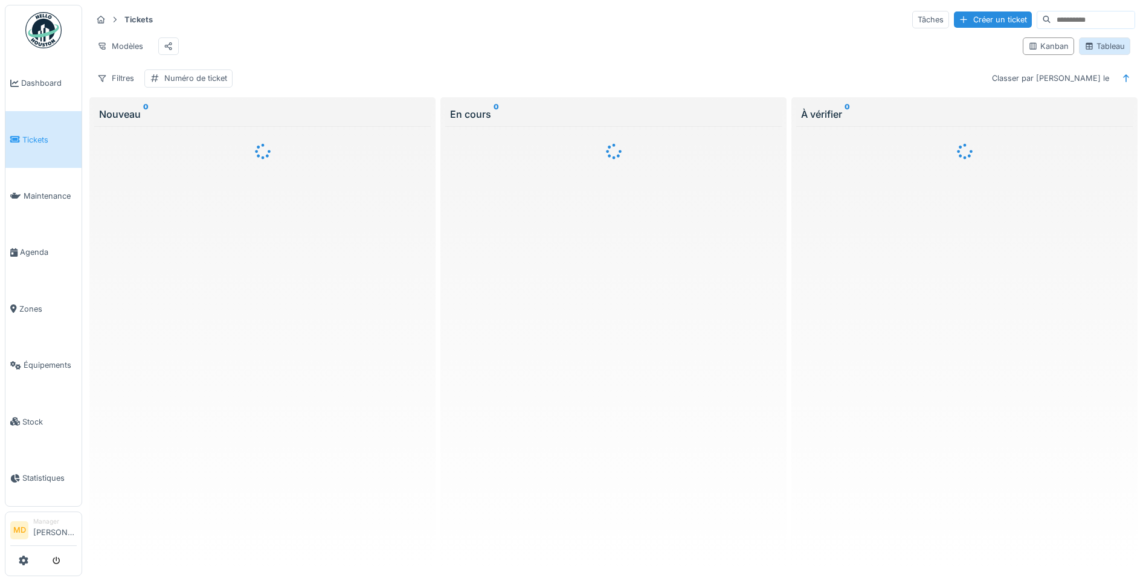
click at [1098, 47] on div "Tableau" at bounding box center [1105, 45] width 40 height 11
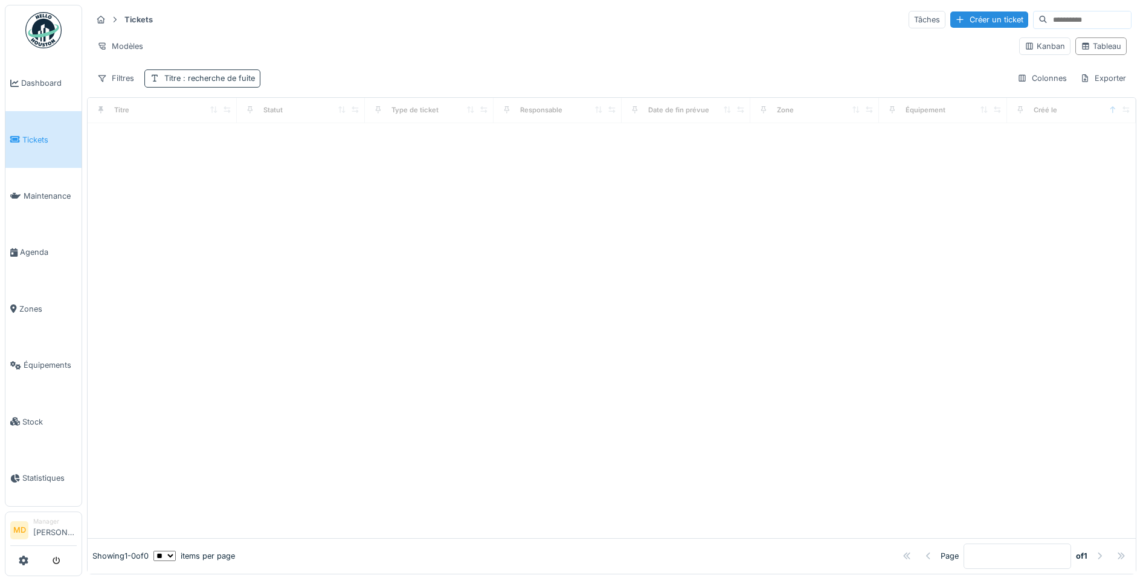
click at [207, 82] on span ": recherche de fuite" at bounding box center [218, 78] width 74 height 9
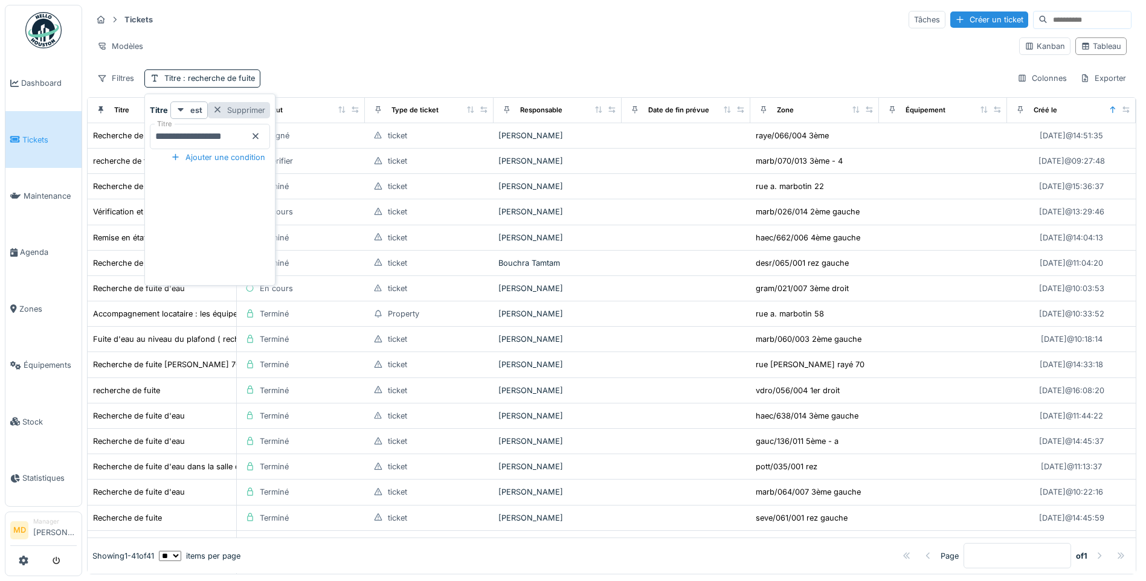
click at [270, 107] on div "Supprimer" at bounding box center [239, 110] width 62 height 16
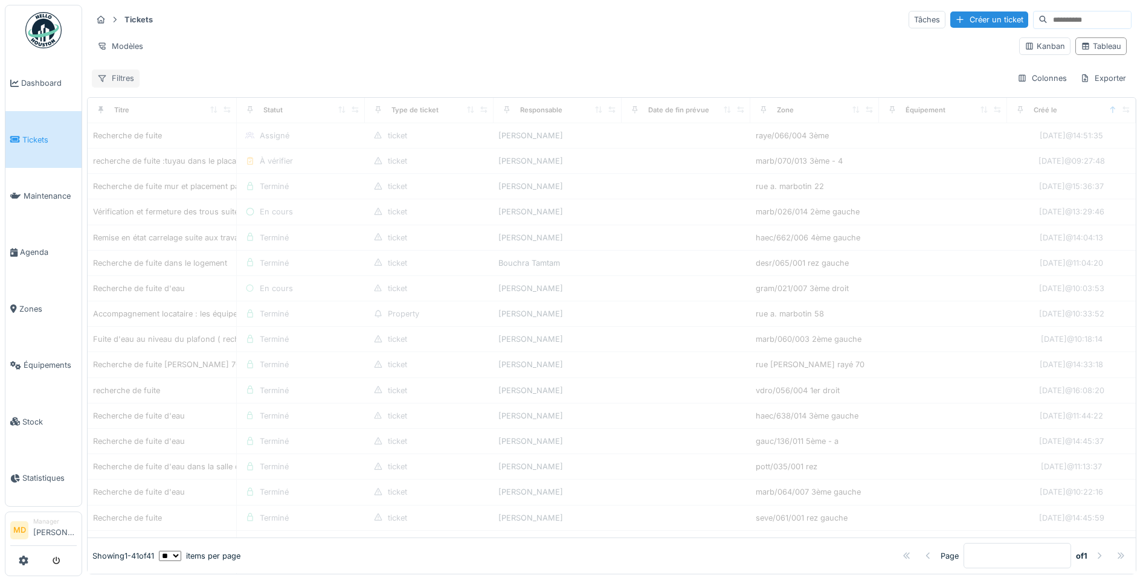
click at [123, 77] on div "Filtres" at bounding box center [116, 78] width 48 height 18
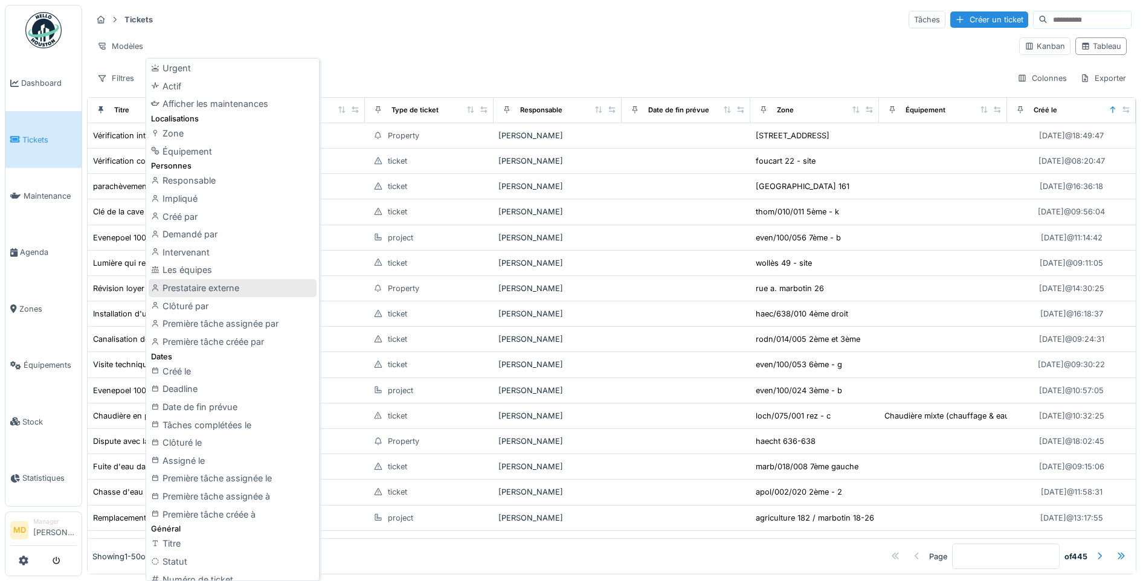
scroll to position [60, 0]
click at [211, 287] on div "Prestataire externe" at bounding box center [233, 289] width 168 height 18
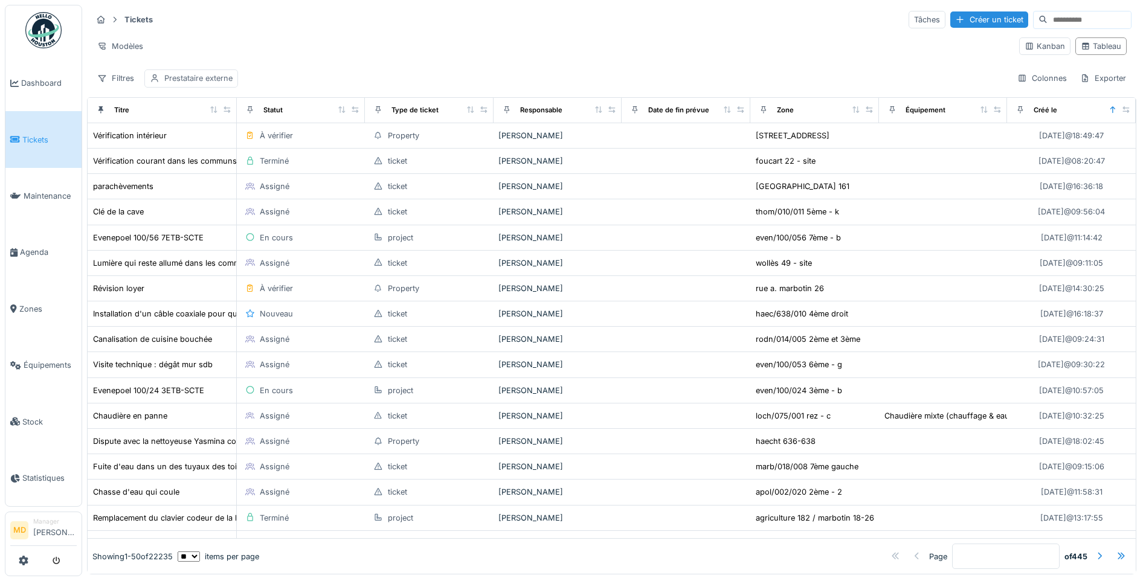
click at [210, 80] on div "Prestataire externe" at bounding box center [198, 78] width 68 height 11
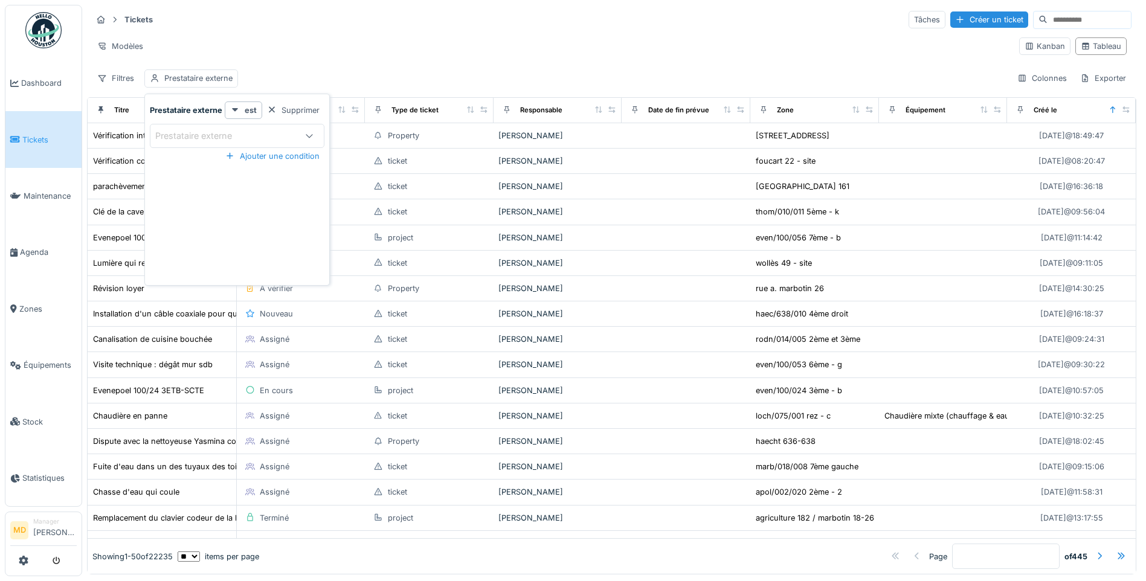
click at [201, 133] on div "Prestataire externe" at bounding box center [202, 135] width 94 height 13
type externe_kwMjU "*****"
click at [265, 226] on div "Windows Plast" at bounding box center [236, 228] width 153 height 13
type input "****"
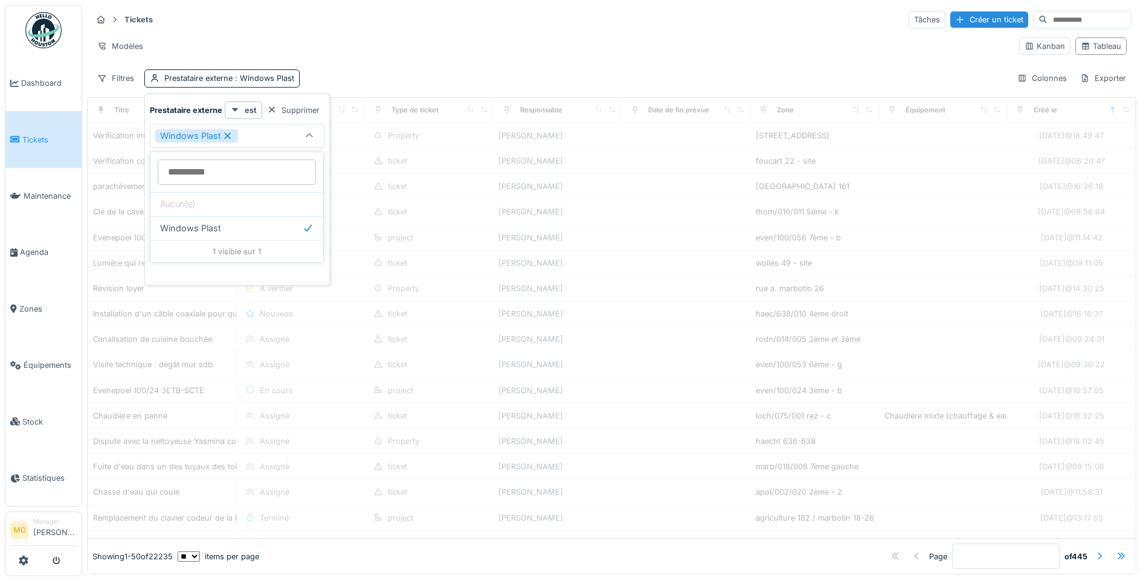
click at [352, 68] on div "Tickets Tâches Créer un ticket Modèles Kanban Tableau Filtres Prestataire exter…" at bounding box center [612, 49] width 1050 height 88
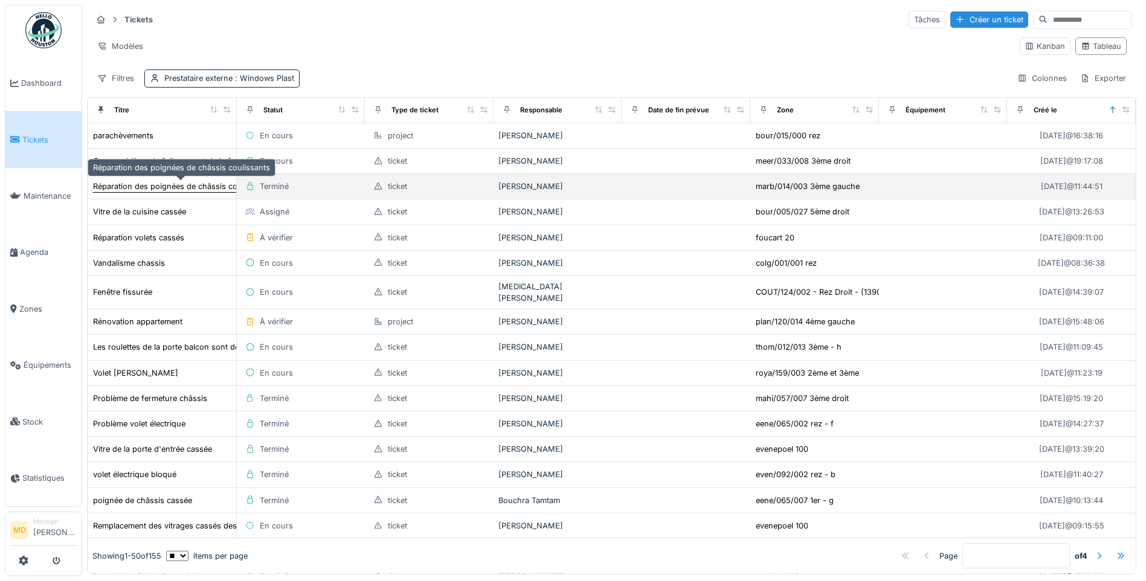
click at [125, 187] on div "Réparation des poignées de châssis coulissants" at bounding box center [181, 186] width 177 height 11
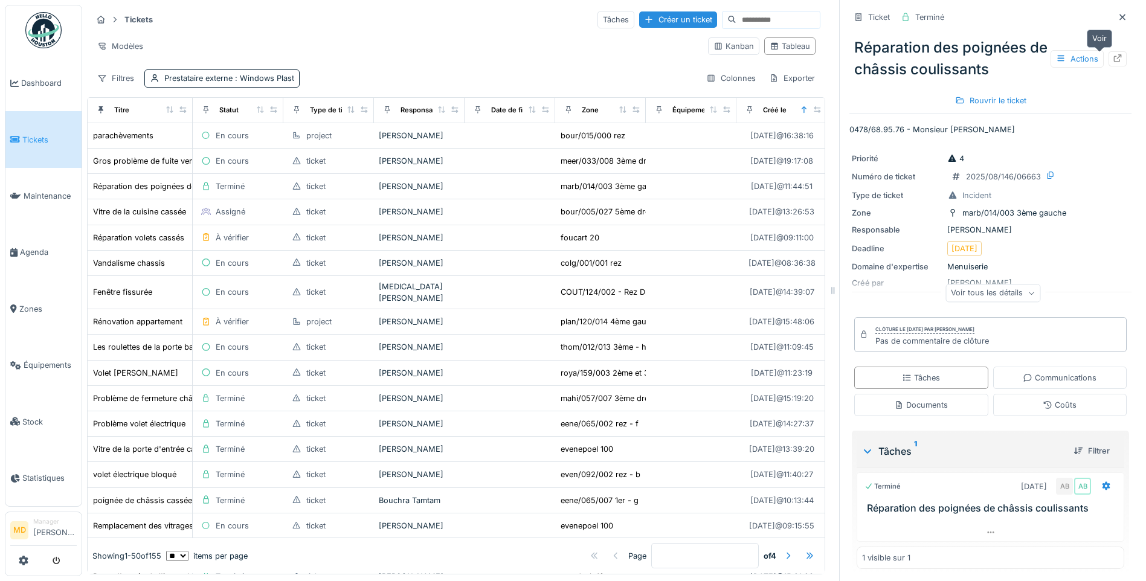
click at [1109, 60] on div at bounding box center [1118, 58] width 18 height 15
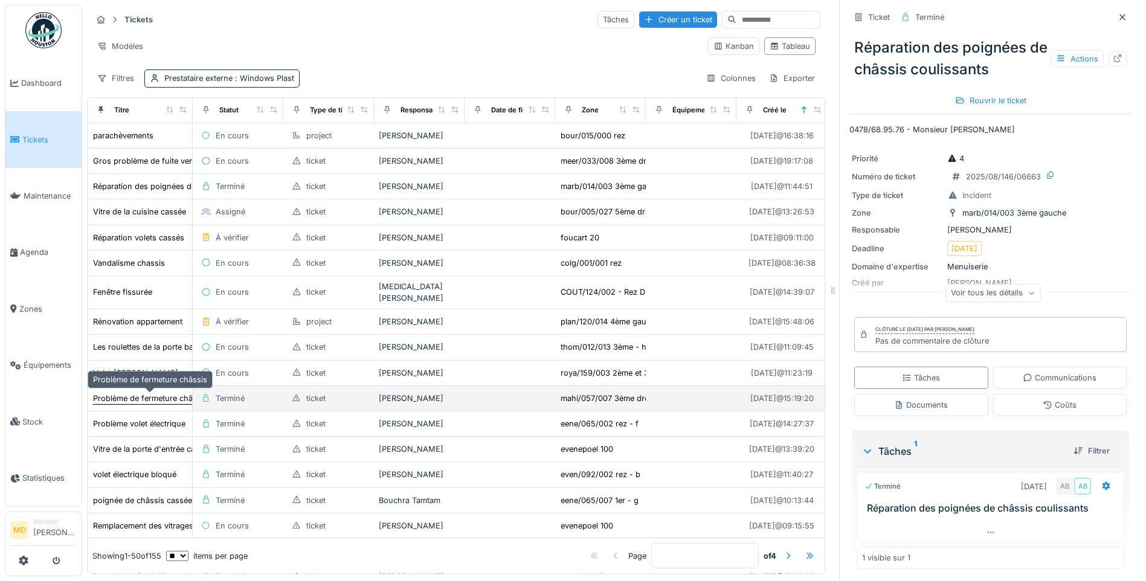
scroll to position [60, 0]
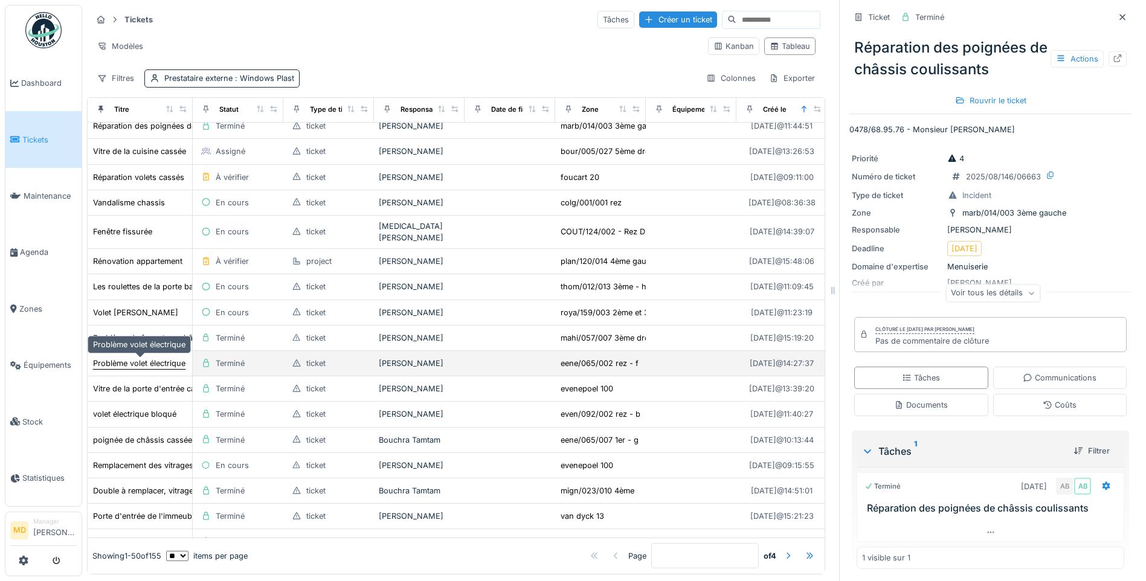
click at [150, 368] on div "Problème volet électrique" at bounding box center [139, 363] width 92 height 11
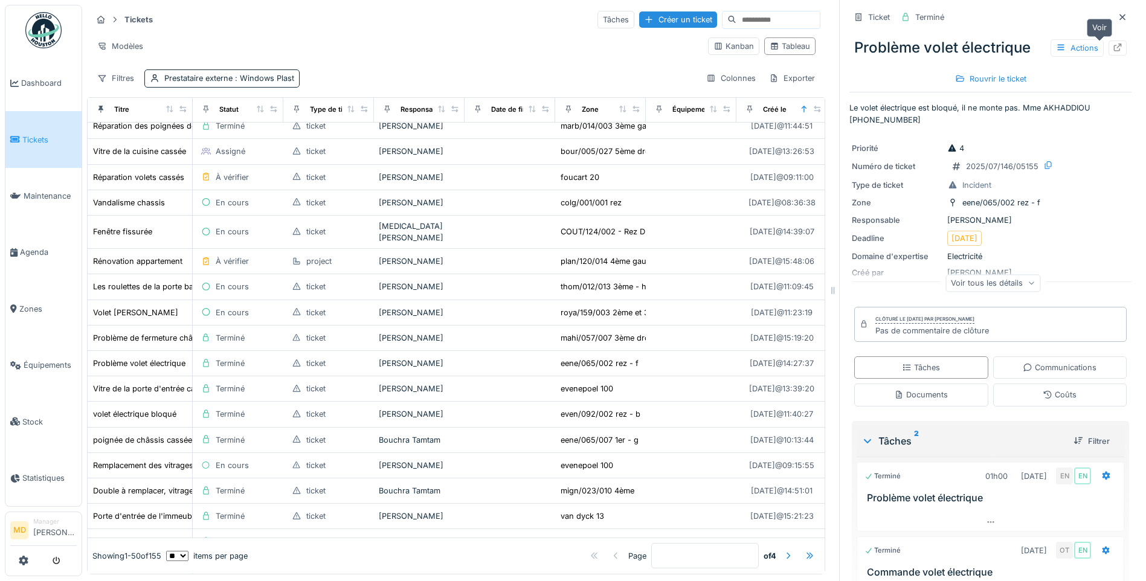
click at [1114, 51] on icon at bounding box center [1118, 48] width 8 height 8
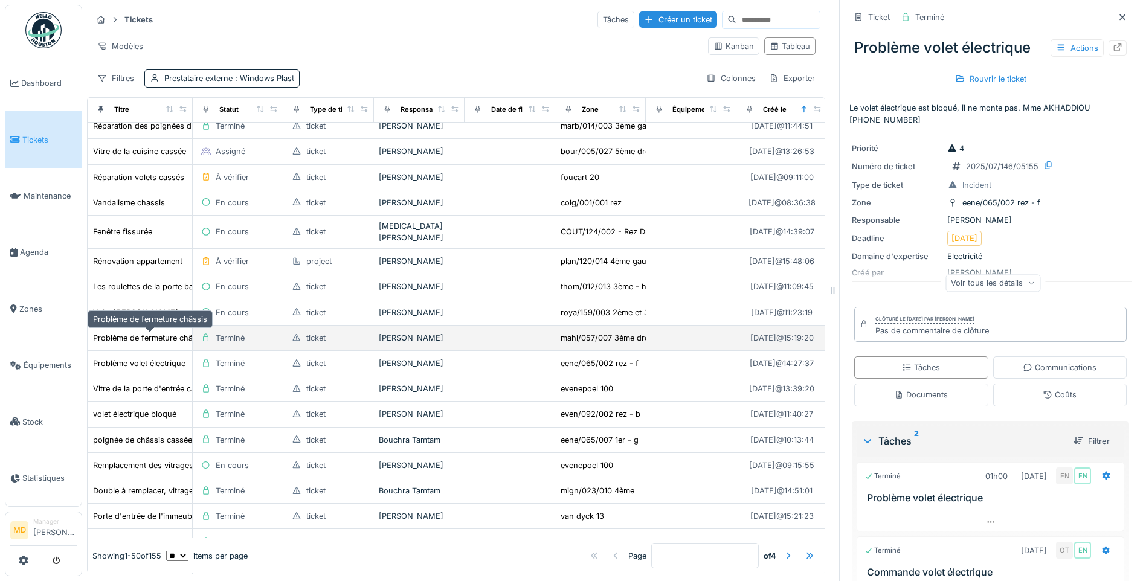
click at [143, 340] on div "Problème de fermeture châssis" at bounding box center [150, 337] width 114 height 11
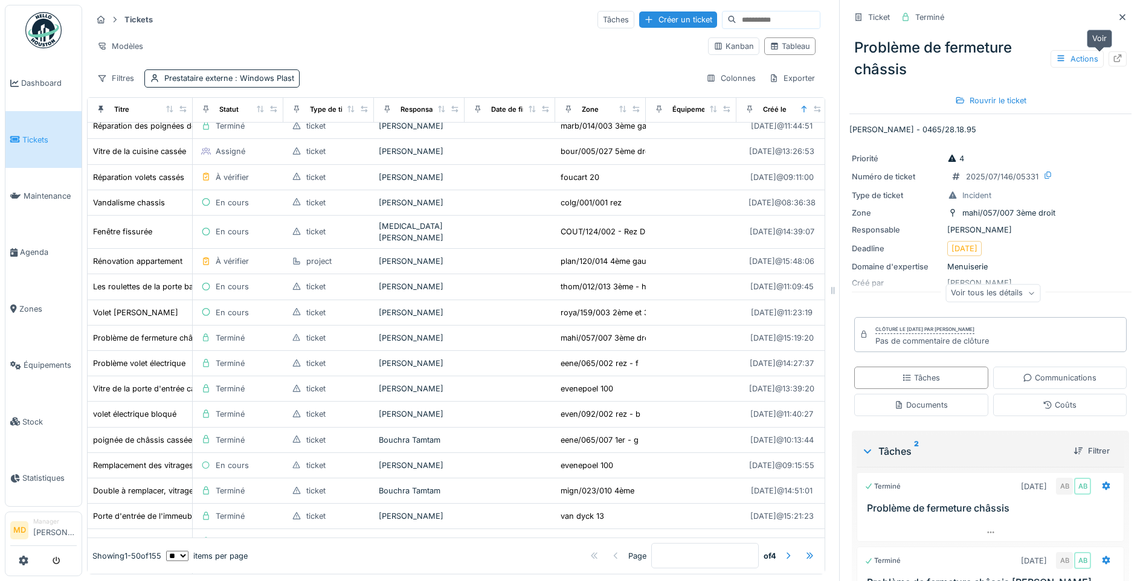
click at [1109, 61] on div at bounding box center [1118, 58] width 18 height 15
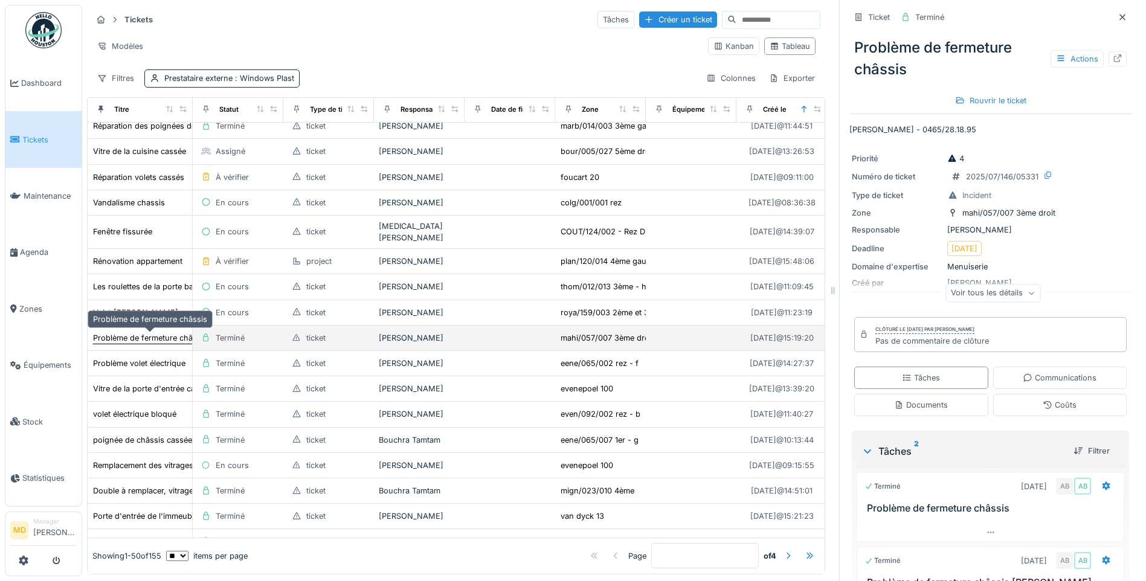
click at [140, 332] on div "Problème de fermeture châssis" at bounding box center [150, 337] width 114 height 11
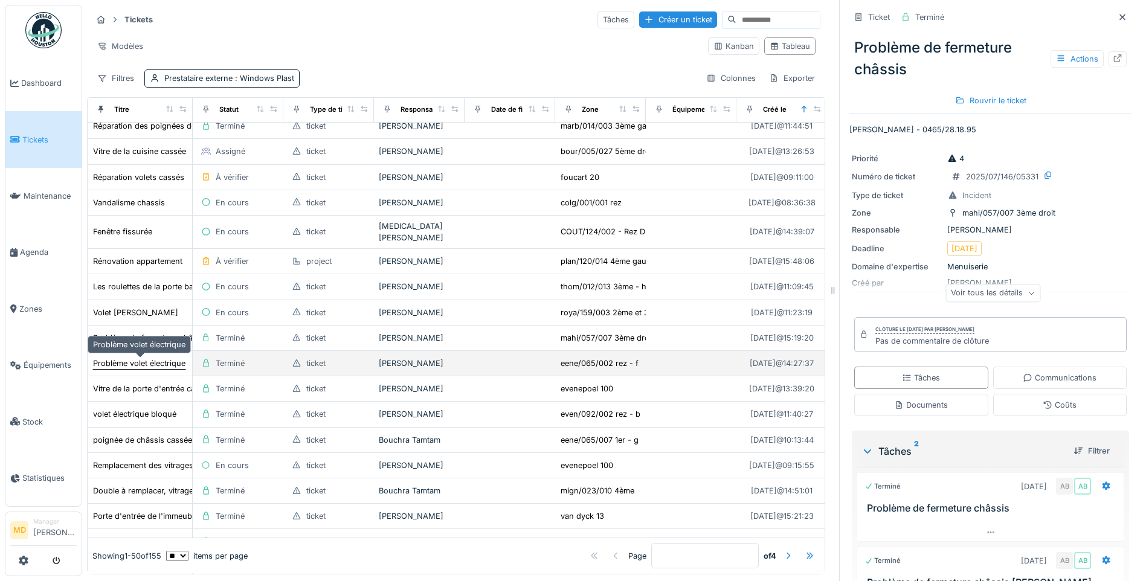
click at [135, 361] on div "Problème volet électrique" at bounding box center [139, 363] width 92 height 11
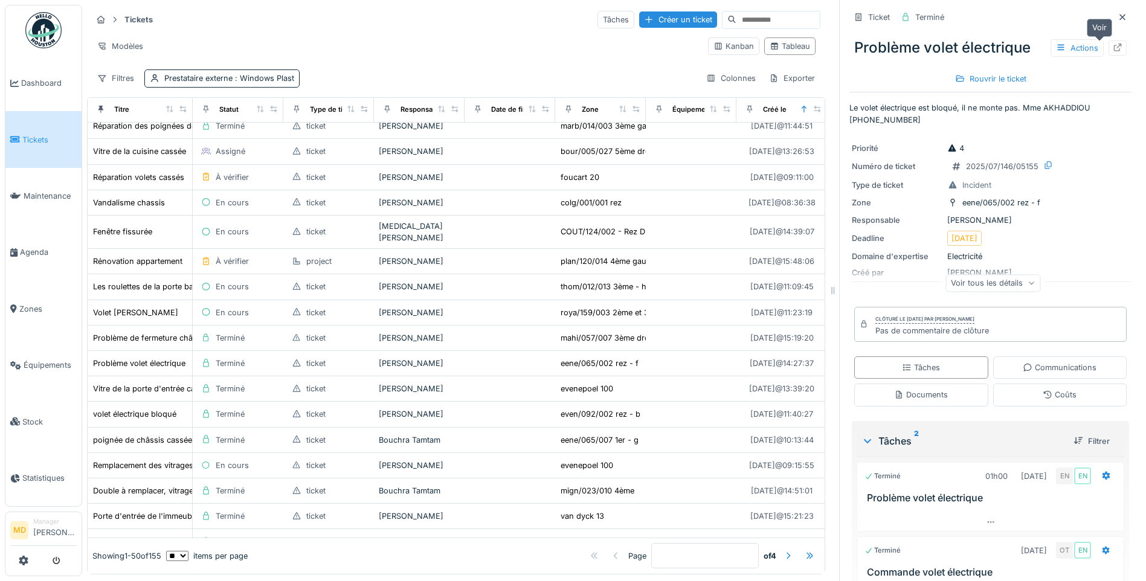
click at [1114, 44] on icon at bounding box center [1118, 48] width 8 height 8
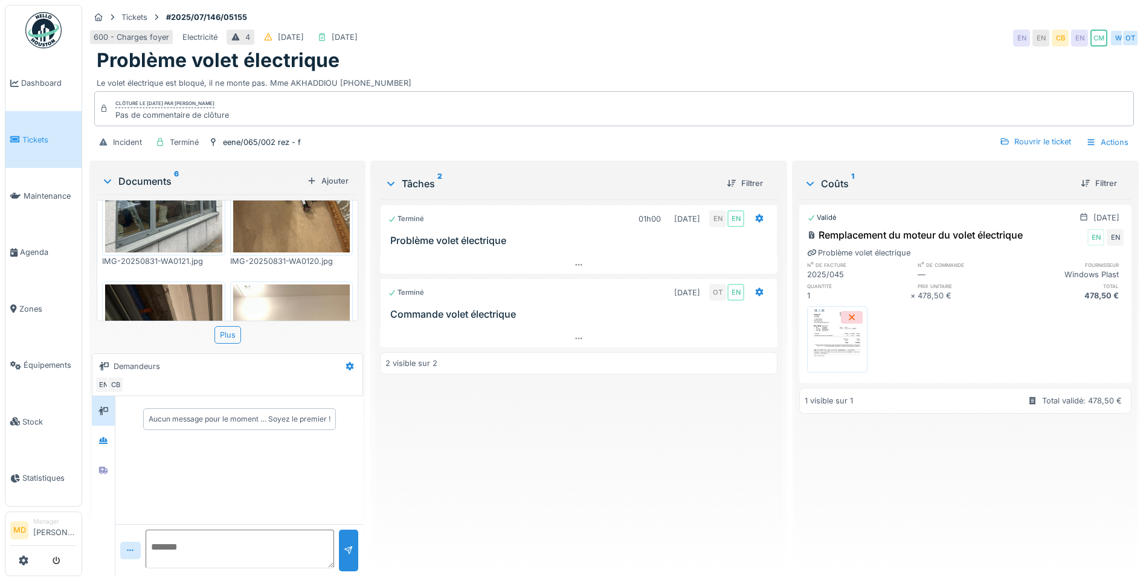
scroll to position [193, 0]
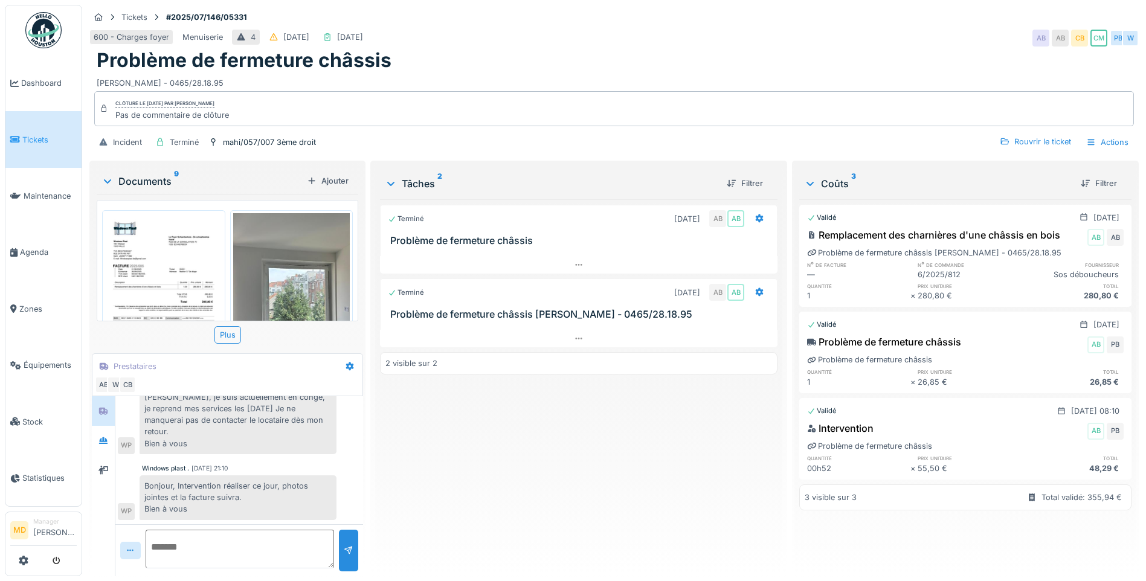
scroll to position [9, 0]
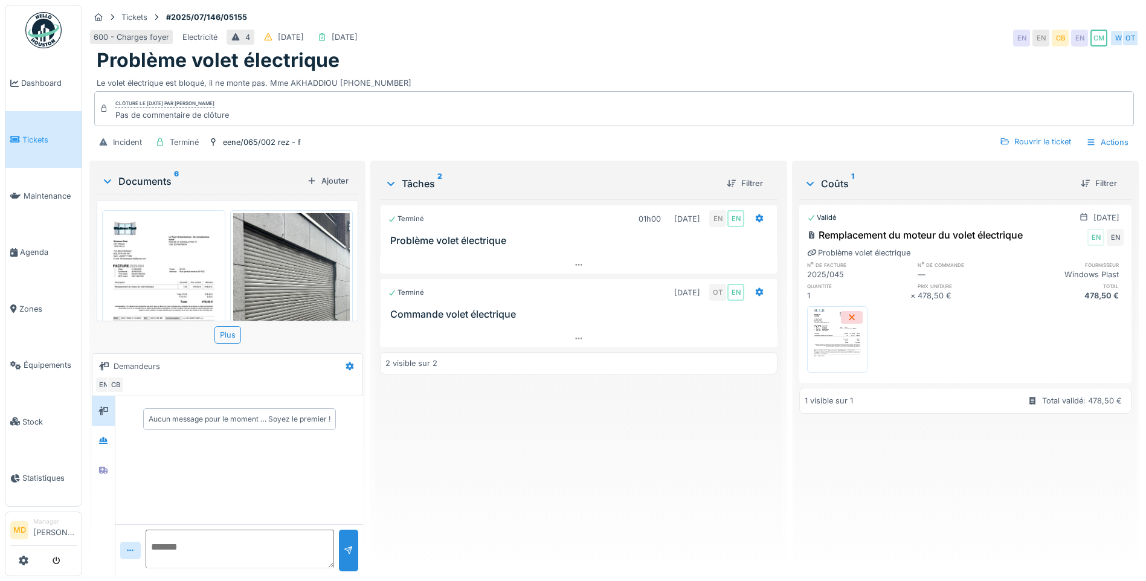
click at [167, 270] on img at bounding box center [163, 296] width 117 height 166
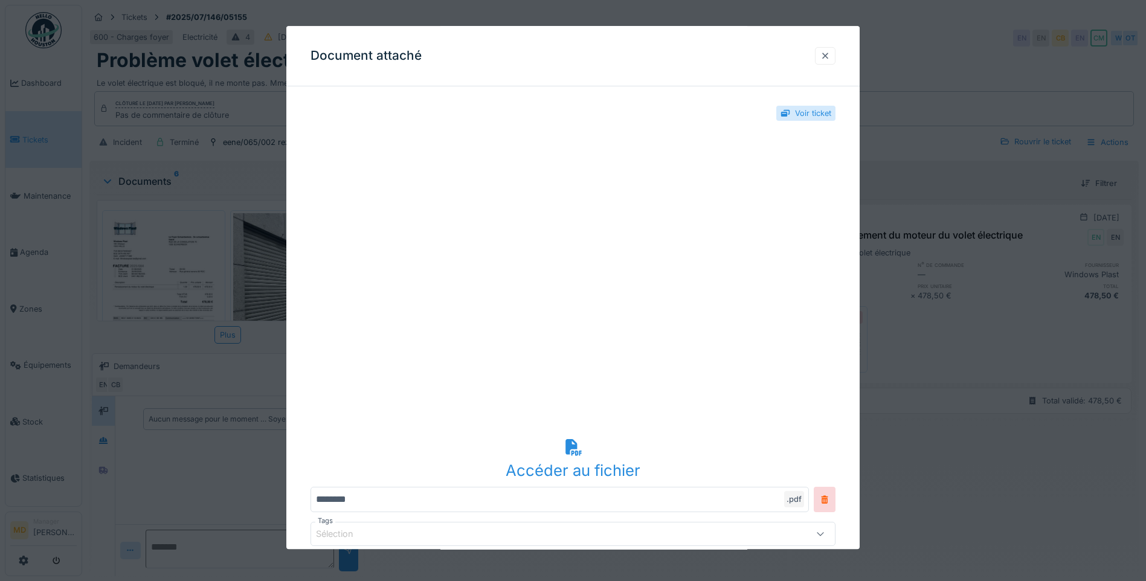
click at [830, 58] on div at bounding box center [826, 55] width 10 height 11
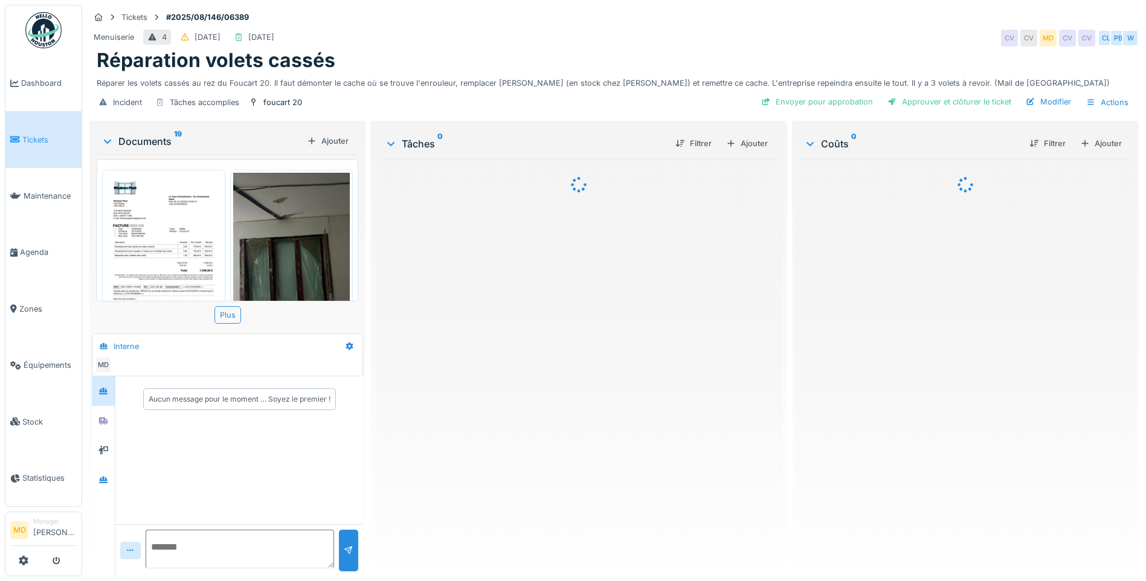
scroll to position [9, 0]
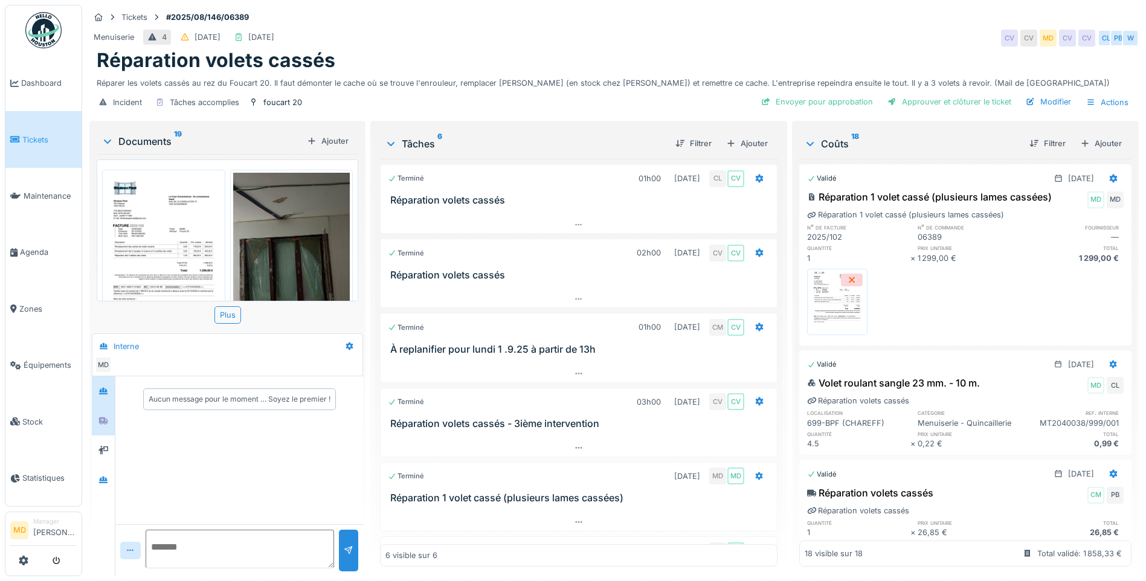
click at [109, 413] on div at bounding box center [103, 420] width 18 height 15
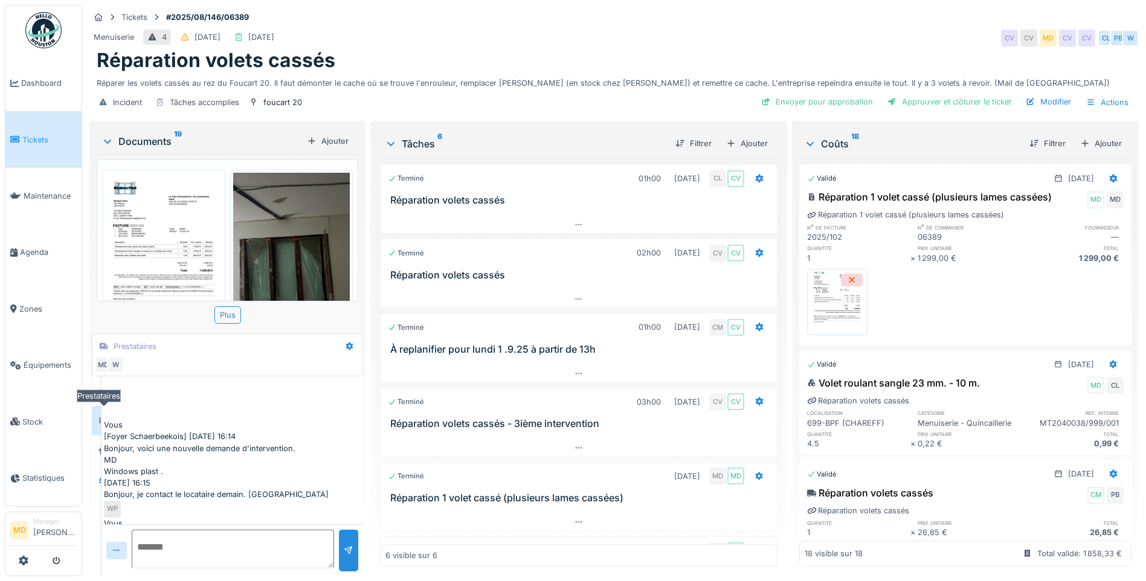
scroll to position [372, 0]
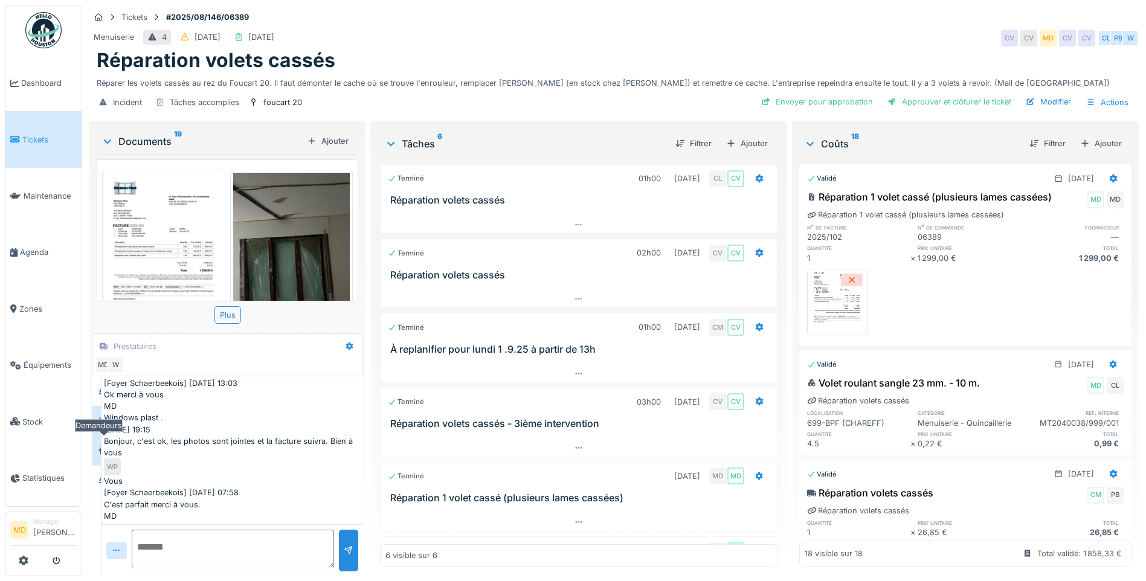
click at [105, 447] on icon at bounding box center [103, 451] width 10 height 8
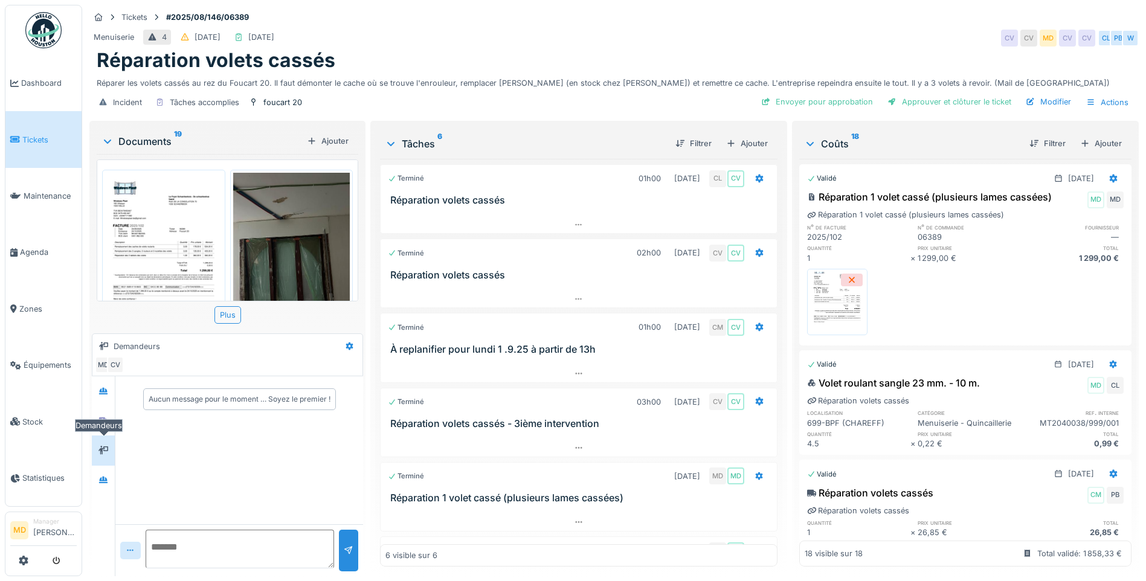
scroll to position [0, 0]
click at [103, 473] on div at bounding box center [103, 480] width 18 height 15
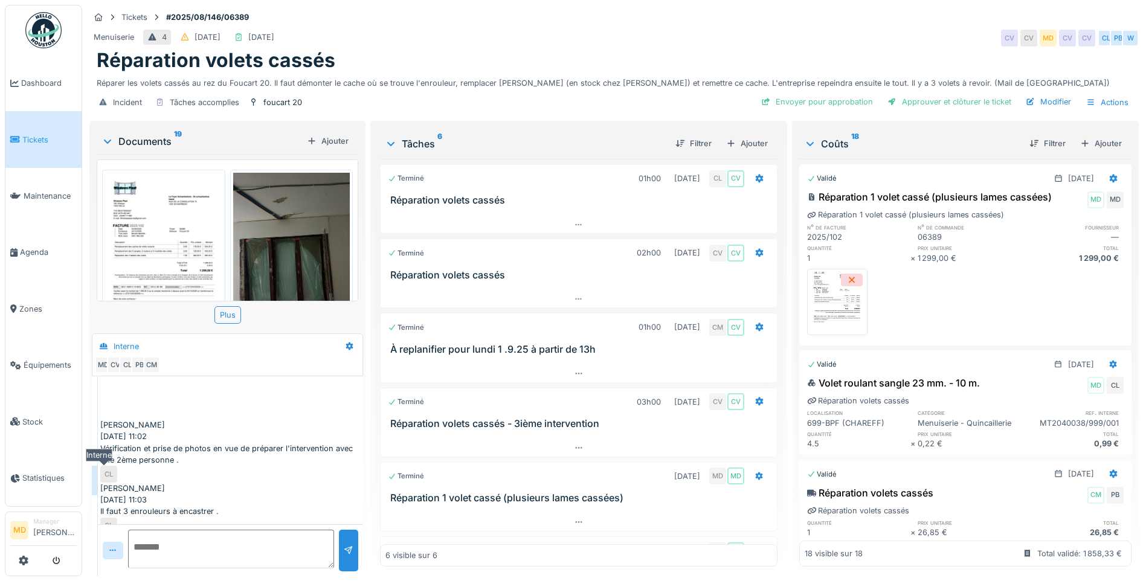
scroll to position [341, 0]
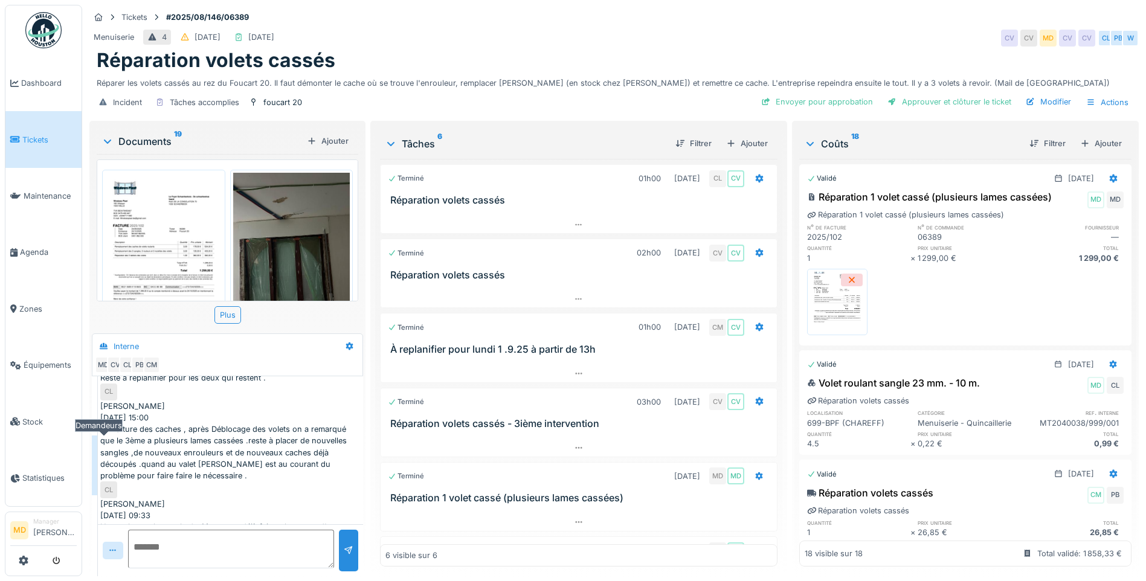
click at [102, 447] on icon at bounding box center [103, 451] width 10 height 8
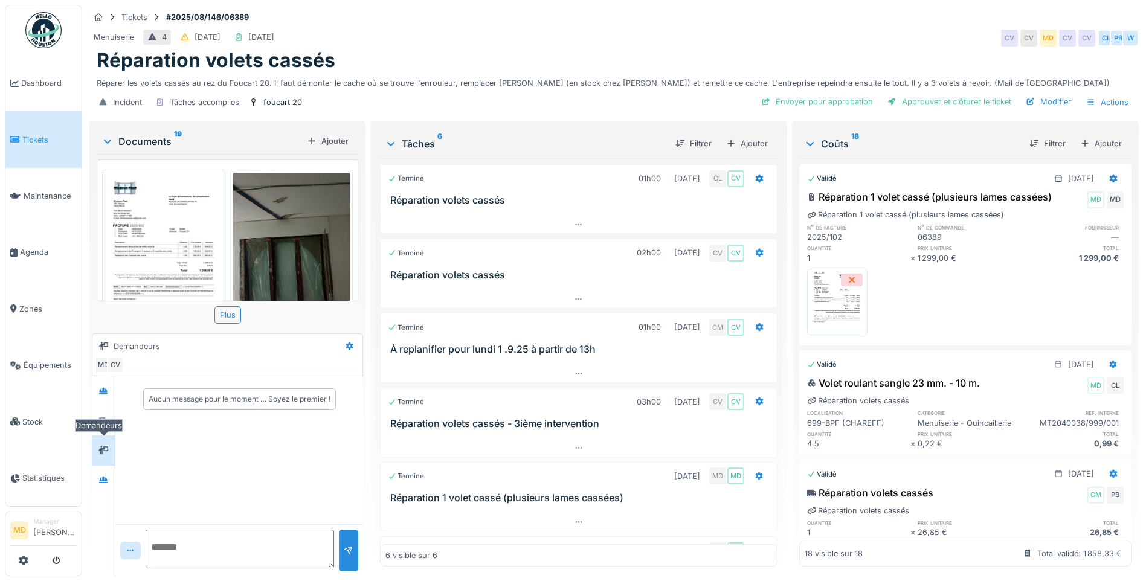
scroll to position [0, 0]
click at [105, 388] on icon at bounding box center [103, 391] width 8 height 7
click at [106, 393] on div at bounding box center [103, 391] width 23 height 30
click at [103, 418] on div at bounding box center [103, 420] width 18 height 15
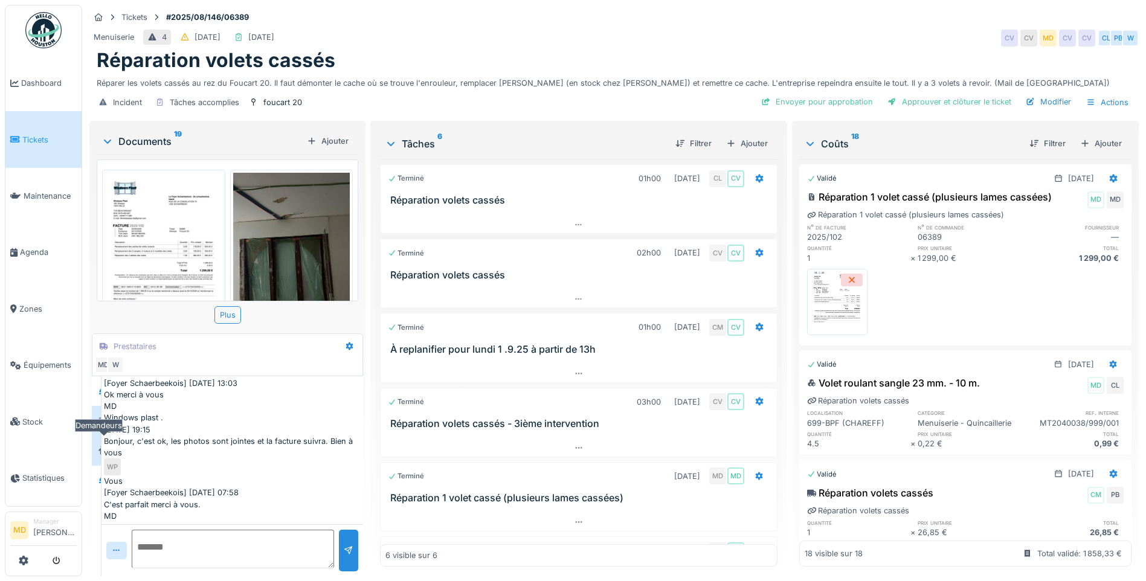
click at [105, 446] on icon at bounding box center [103, 450] width 10 height 8
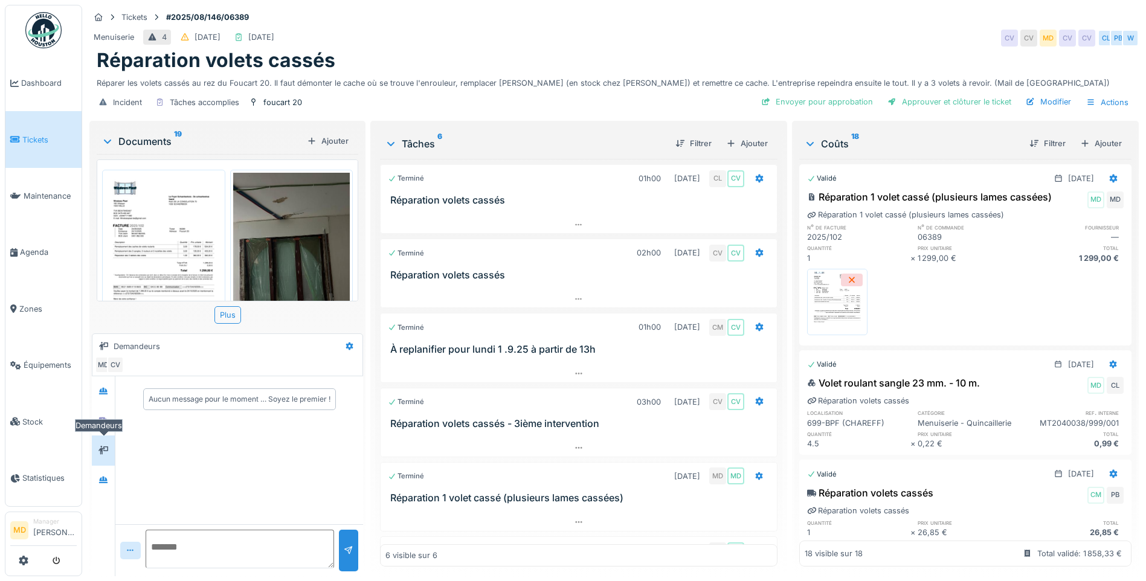
scroll to position [0, 0]
click at [104, 477] on icon at bounding box center [103, 480] width 8 height 7
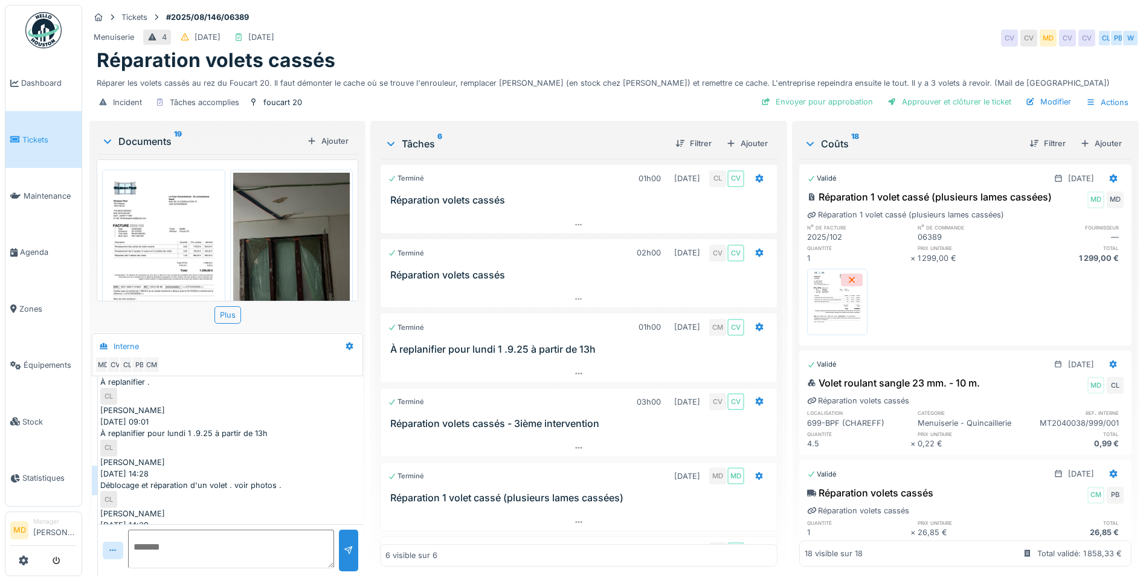
scroll to position [341, 0]
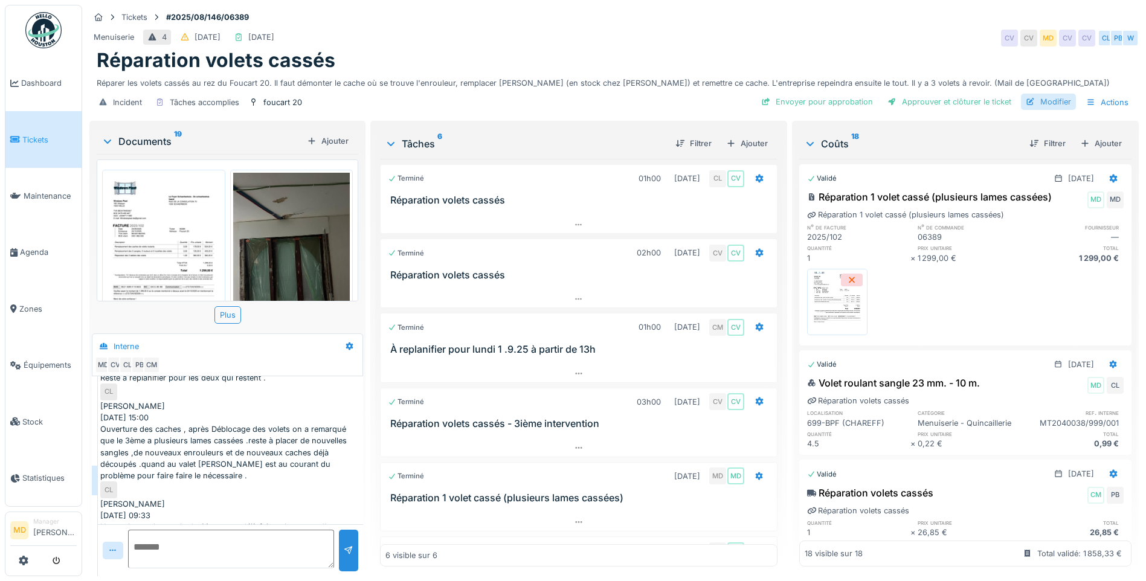
click at [1044, 94] on div "Modifier" at bounding box center [1048, 102] width 55 height 16
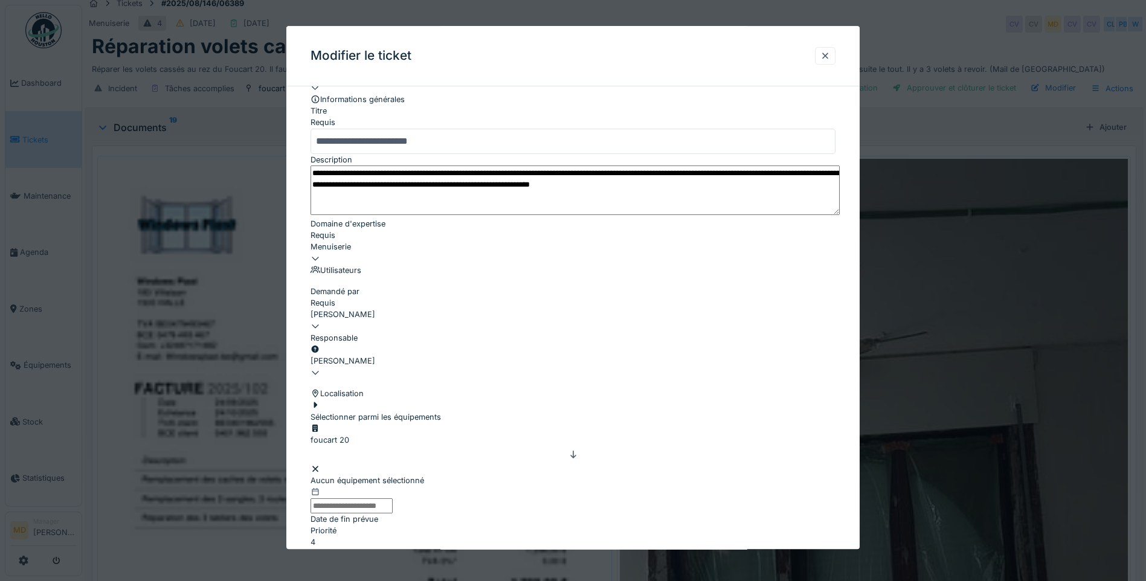
click at [378, 357] on div "[PERSON_NAME]" at bounding box center [573, 366] width 525 height 23
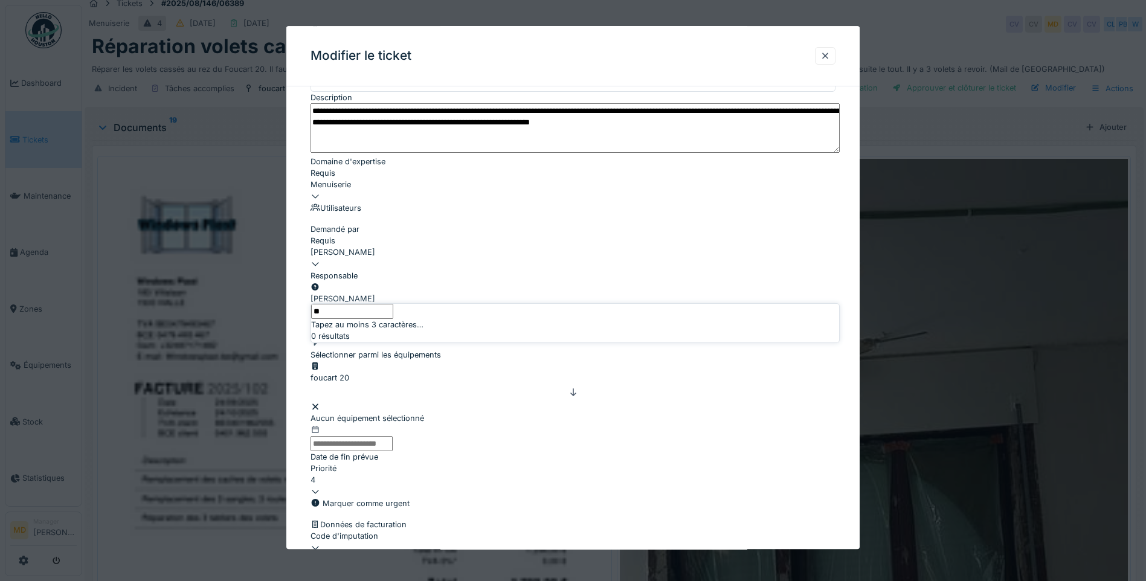
type input "*"
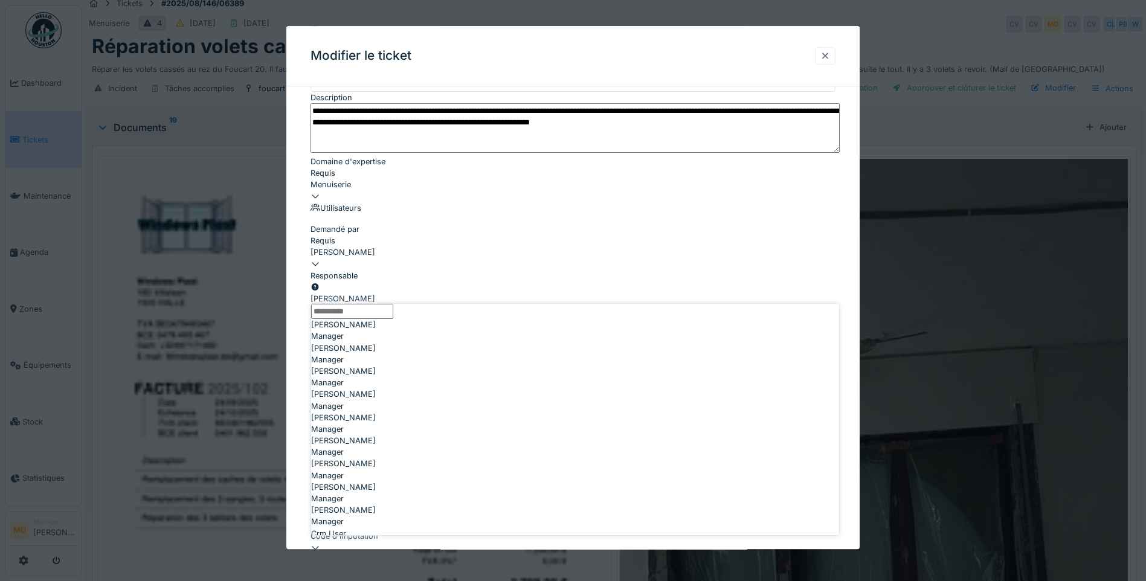
click at [829, 57] on div at bounding box center [826, 55] width 10 height 11
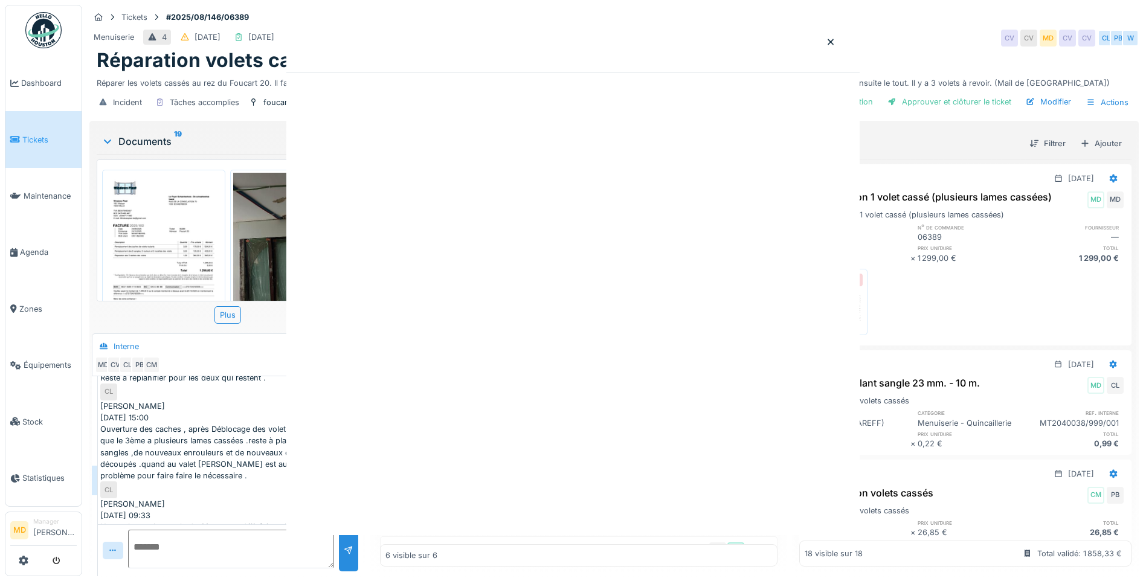
scroll to position [0, 0]
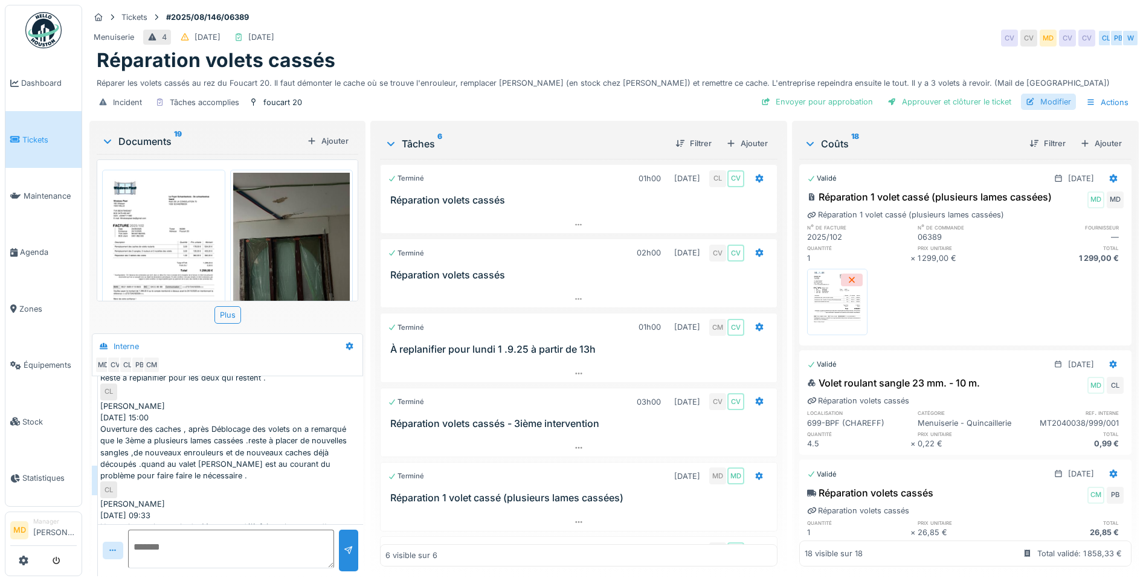
click at [1038, 94] on div "Modifier" at bounding box center [1048, 102] width 55 height 16
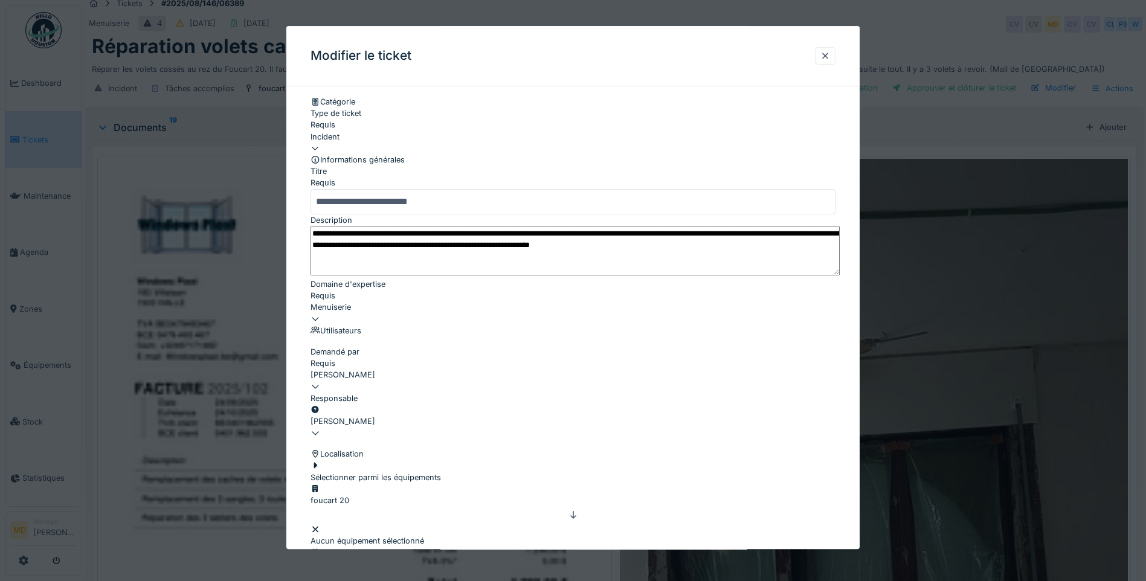
click at [384, 416] on div "[PERSON_NAME]" at bounding box center [573, 421] width 525 height 11
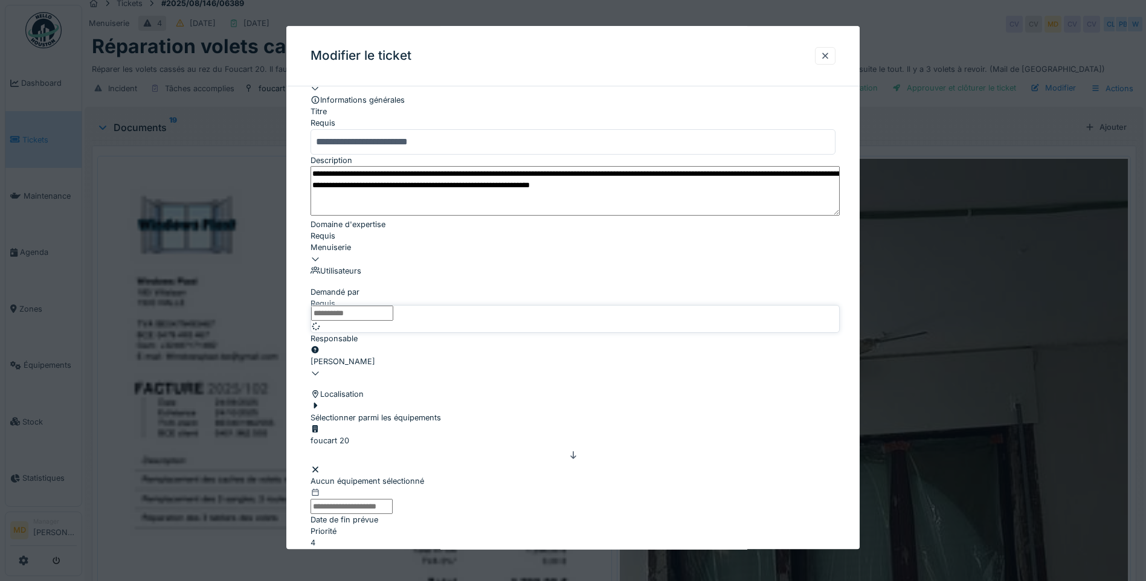
scroll to position [123, 0]
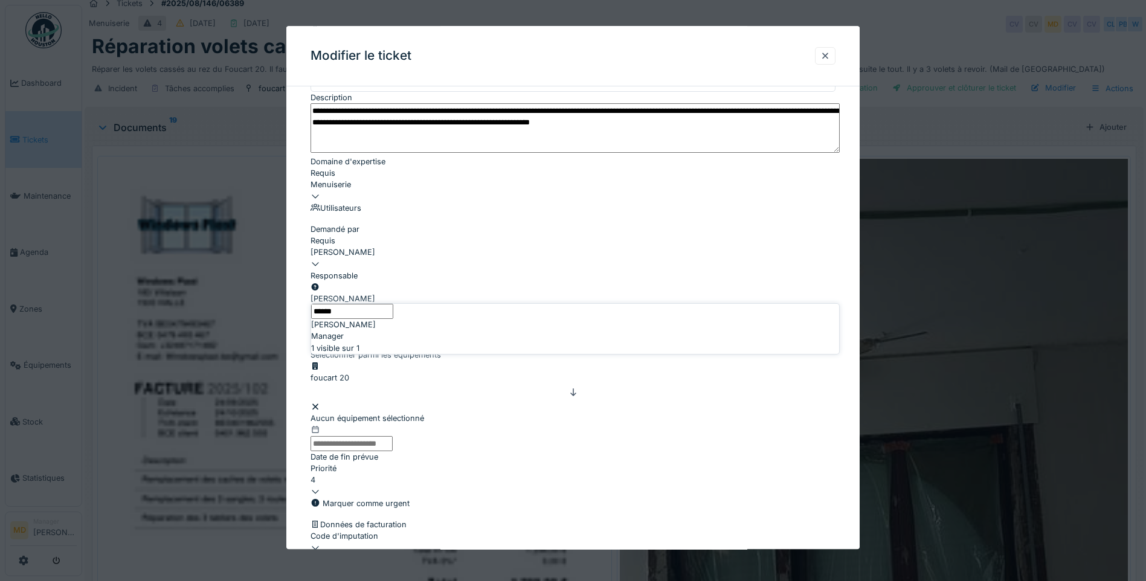
type input "******"
click at [386, 342] on div "Manager" at bounding box center [575, 336] width 528 height 11
type input "****"
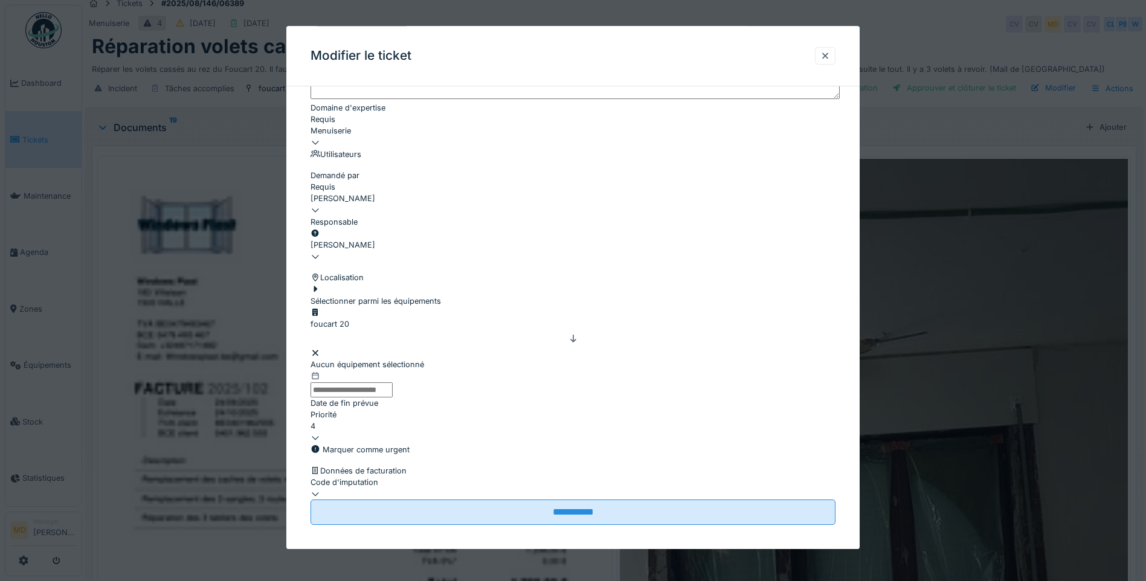
scroll to position [268, 0]
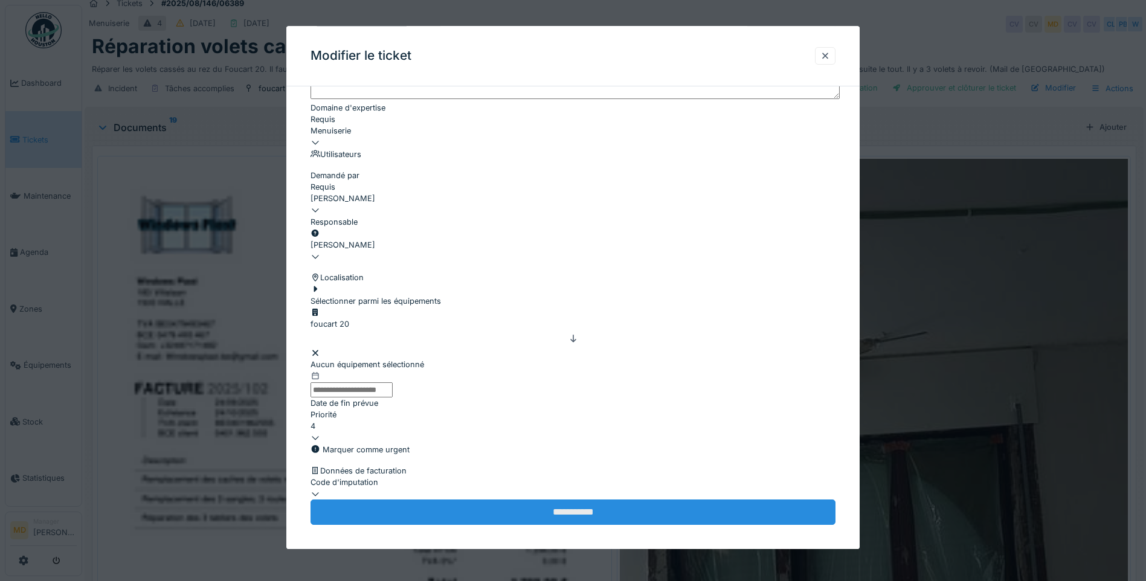
click at [557, 503] on input "**********" at bounding box center [573, 512] width 525 height 25
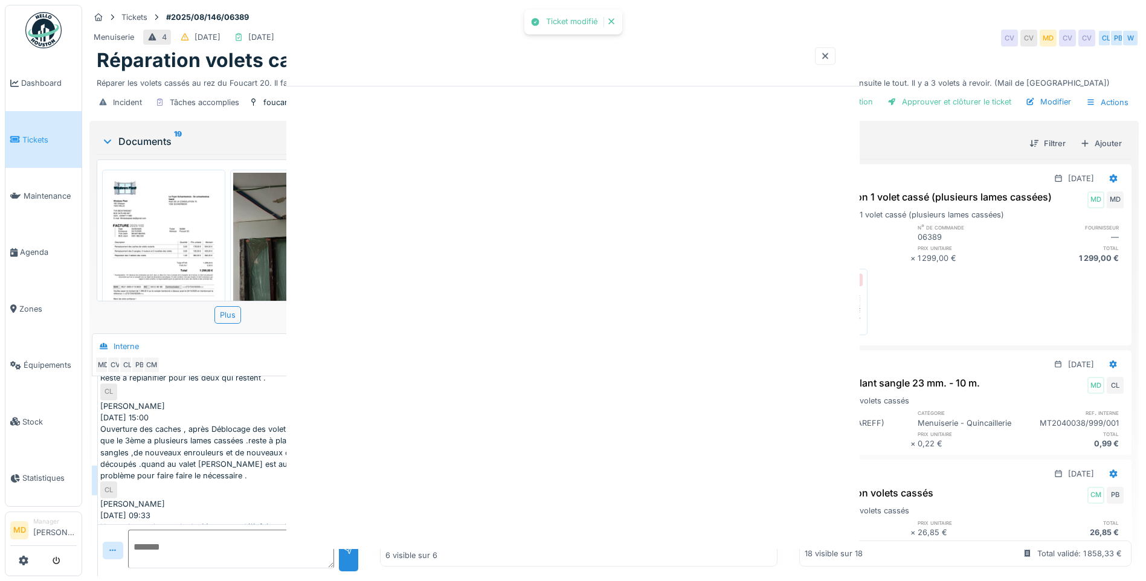
scroll to position [0, 0]
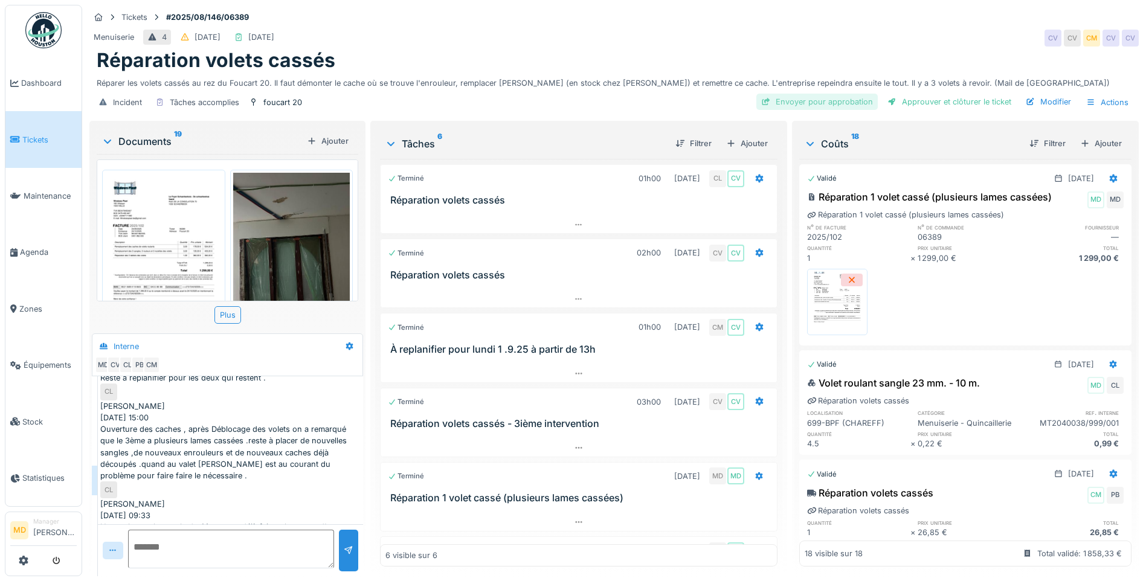
click at [830, 94] on div "Envoyer pour approbation" at bounding box center [817, 102] width 121 height 16
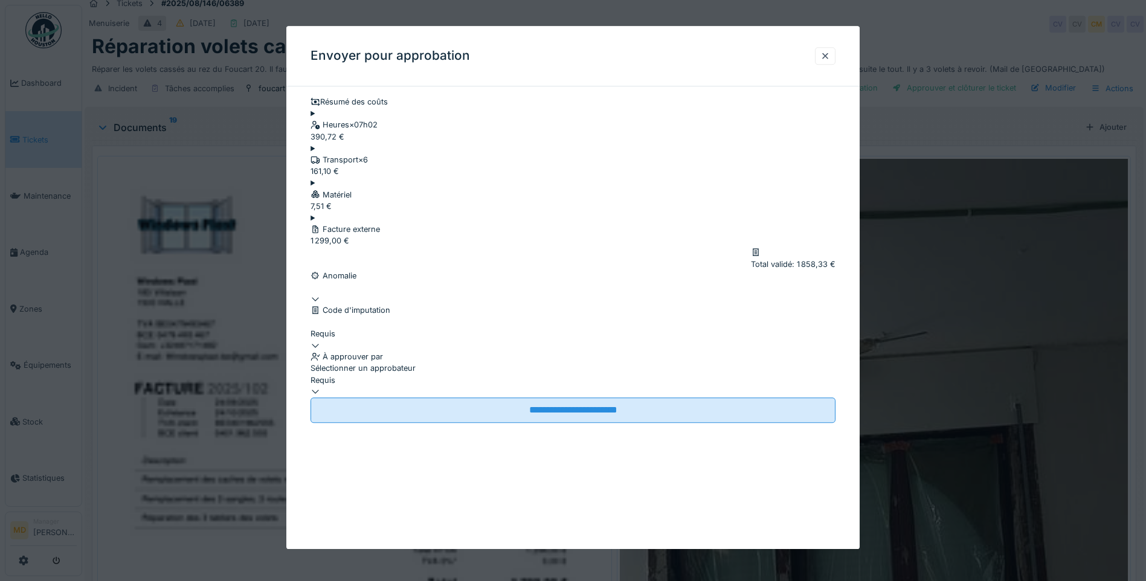
click at [385, 386] on div at bounding box center [573, 386] width 525 height 0
type input "******"
click at [350, 495] on span "[PERSON_NAME]" at bounding box center [343, 489] width 65 height 11
type input "****"
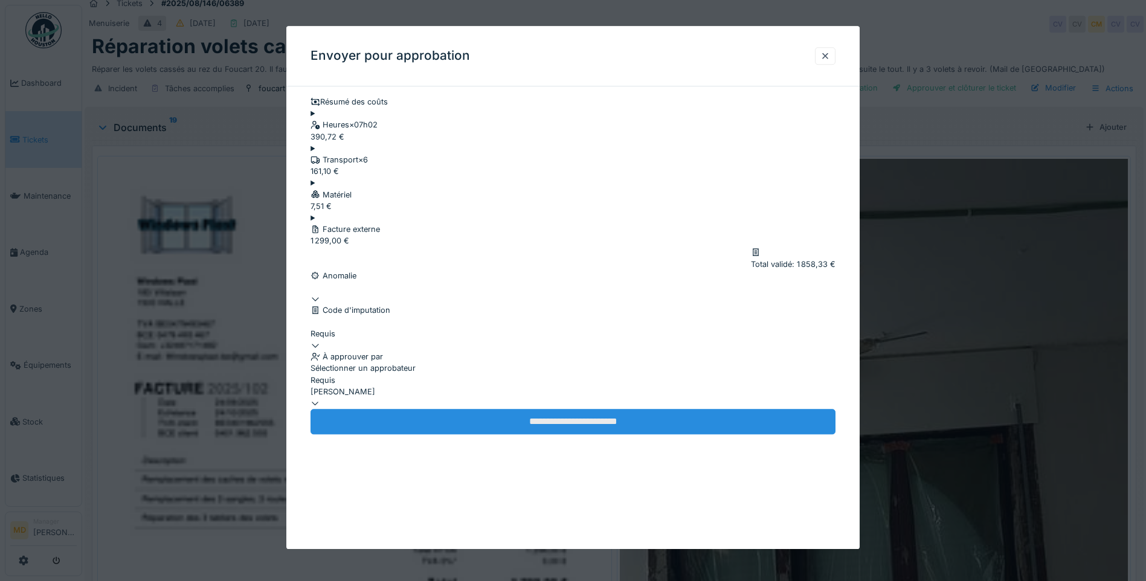
click at [569, 434] on input "**********" at bounding box center [573, 421] width 525 height 25
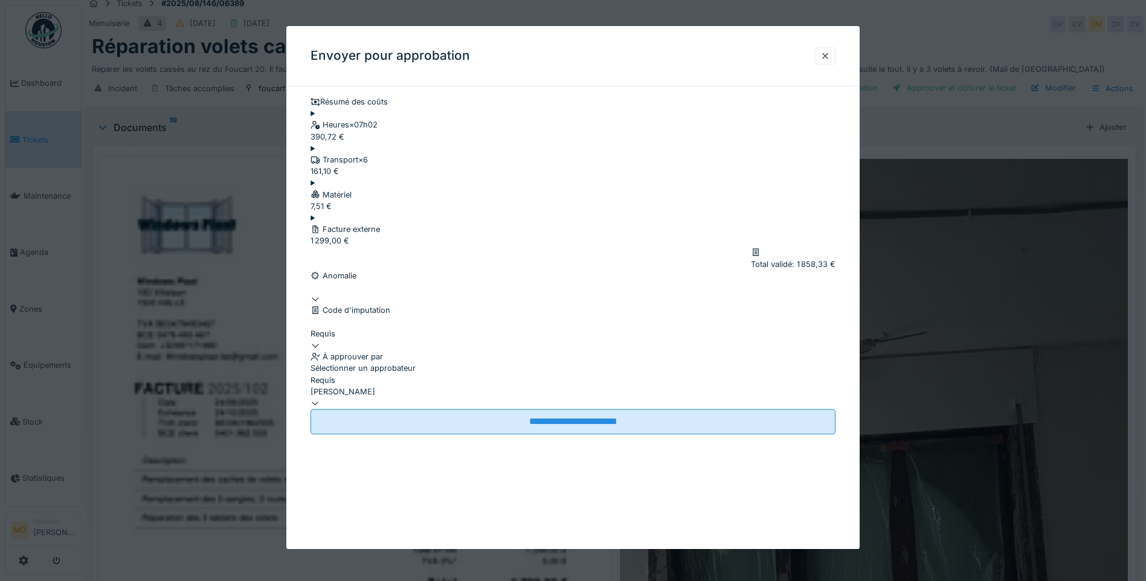
click at [360, 340] on div at bounding box center [573, 340] width 525 height 0
click at [829, 53] on div at bounding box center [826, 55] width 10 height 11
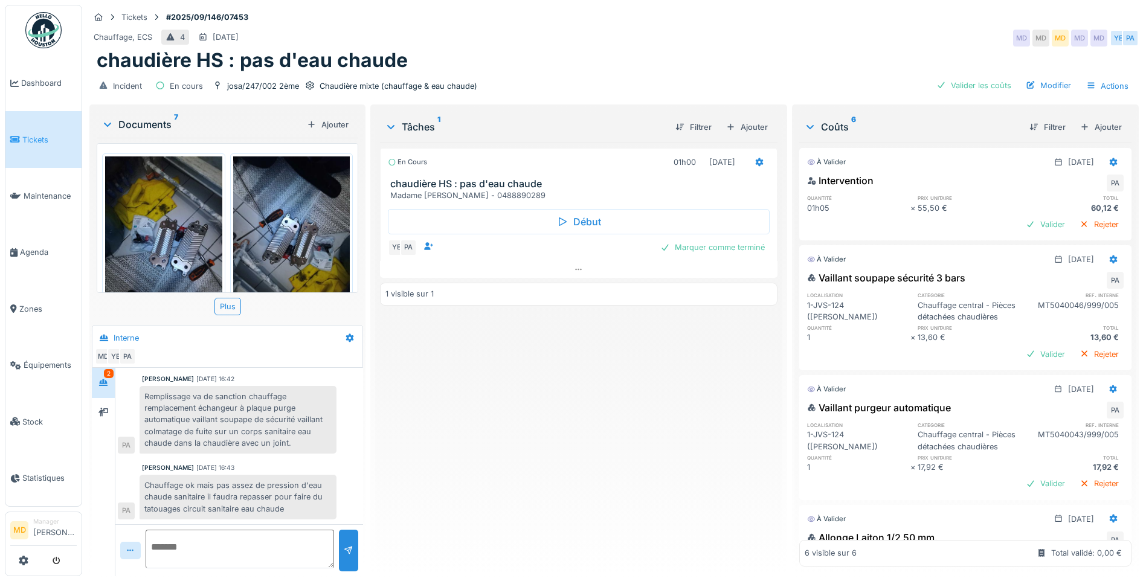
scroll to position [9, 0]
drag, startPoint x: 144, startPoint y: 476, endPoint x: 297, endPoint y: 503, distance: 155.2
click at [297, 503] on div "Chauffage ok mais pas assez de pression d'eau chaude sanitaire il faudra repass…" at bounding box center [238, 497] width 197 height 45
copy div "Chauffage ok mais pas assez de pression d'eau chaude sanitaire il faudra repass…"
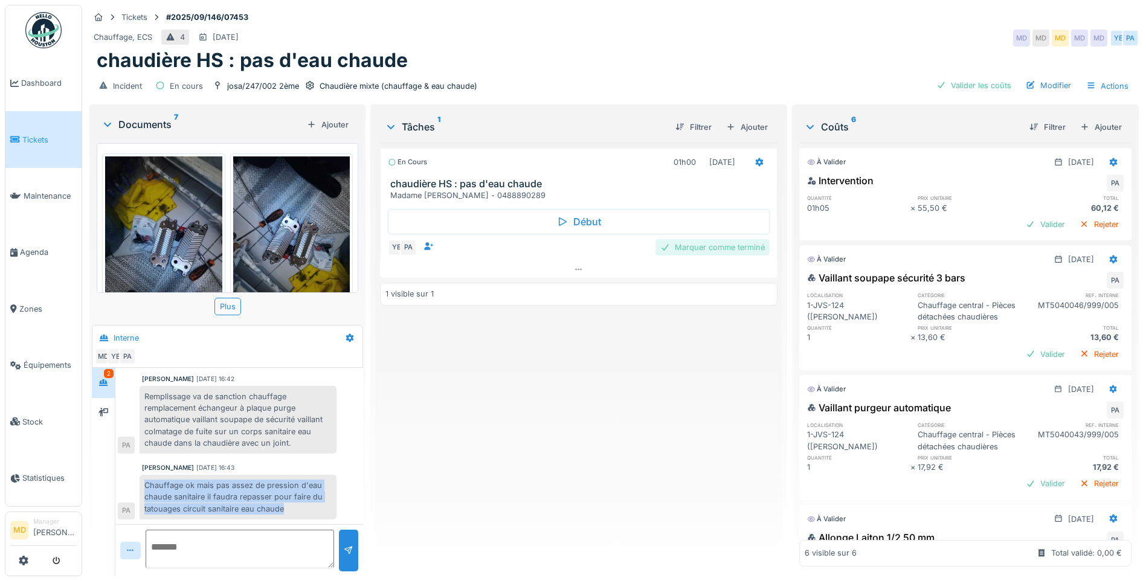
click at [715, 240] on div "Marquer comme terminé" at bounding box center [713, 247] width 114 height 16
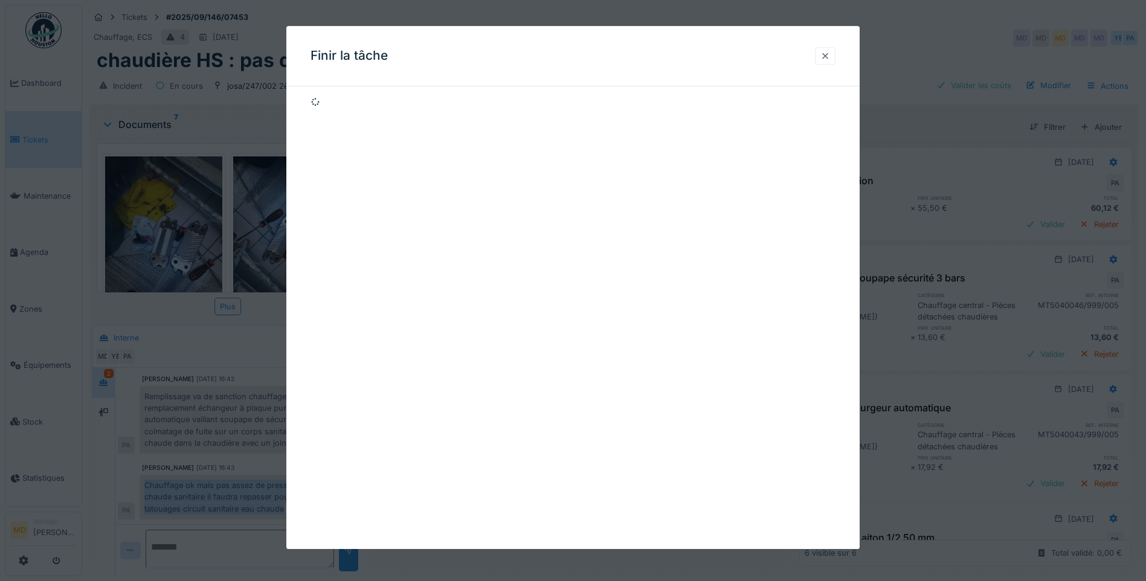
click at [830, 53] on div at bounding box center [826, 55] width 10 height 11
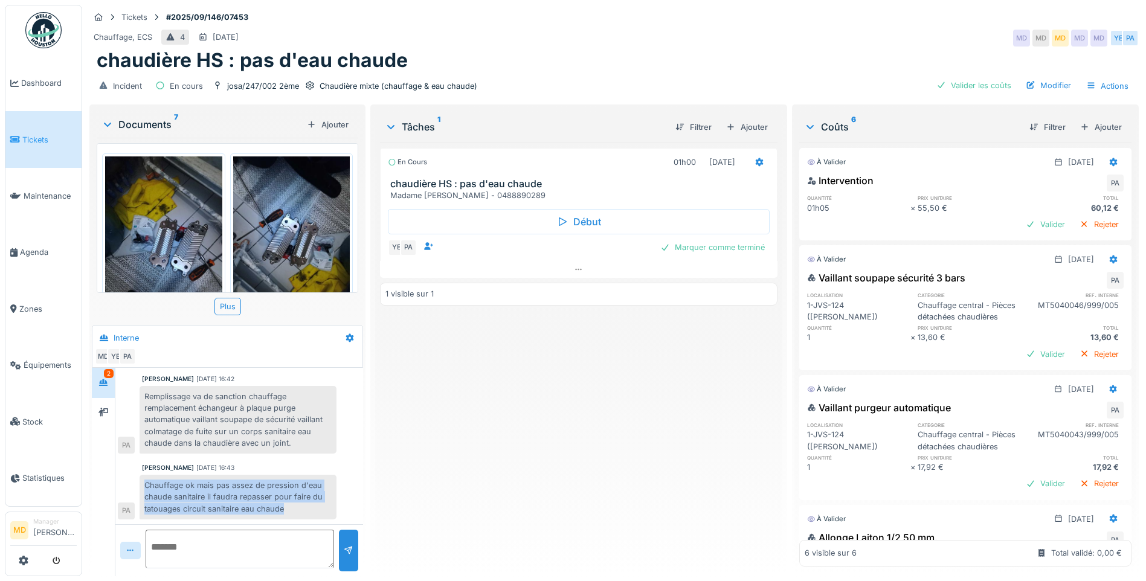
scroll to position [375, 0]
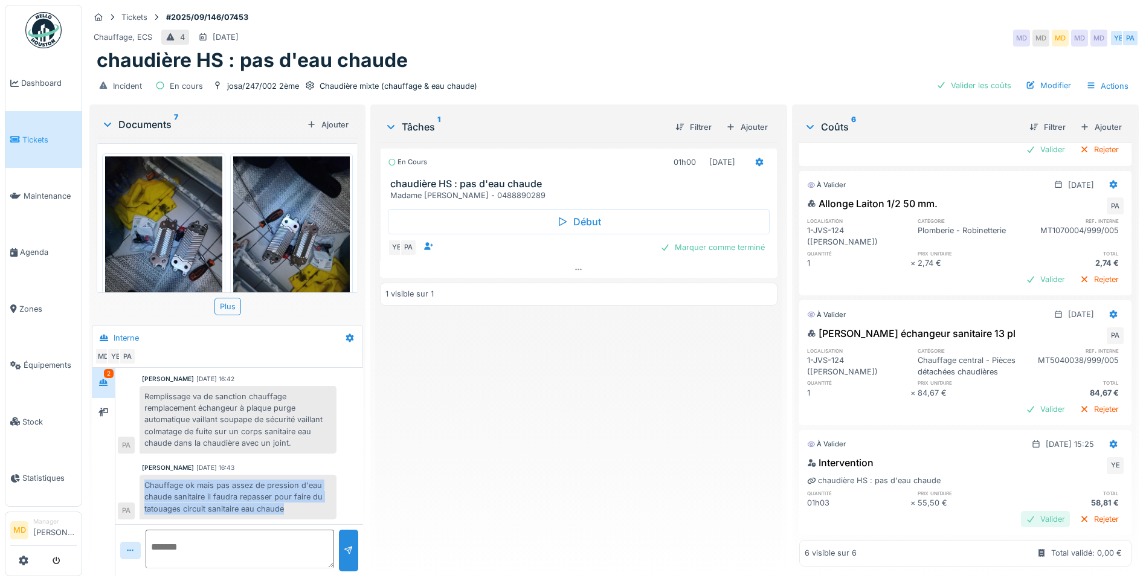
click at [1021, 511] on div "Valider" at bounding box center [1045, 519] width 49 height 16
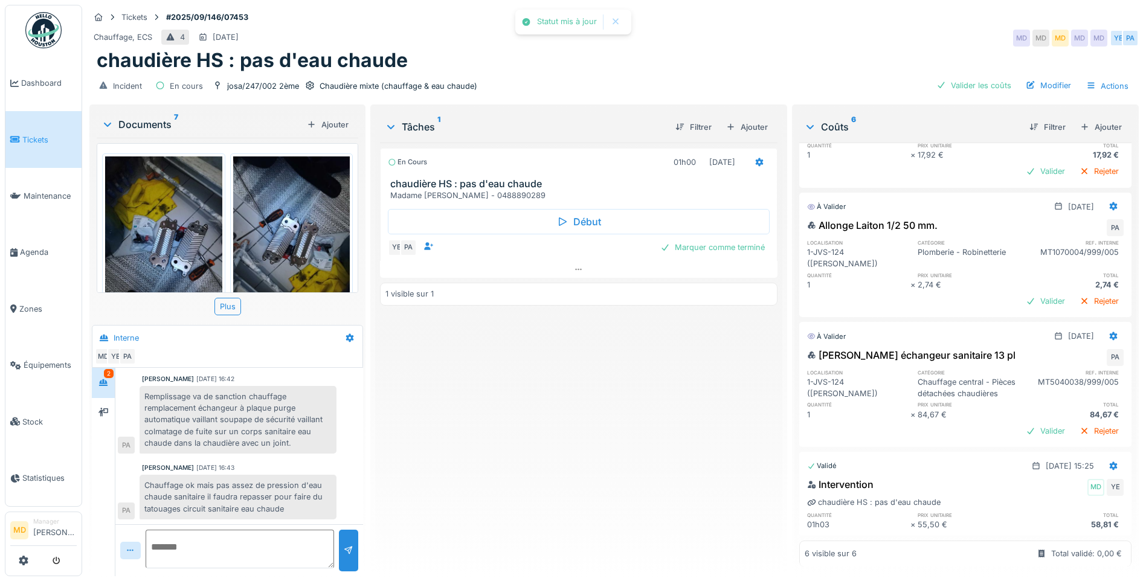
click at [1018, 412] on div "Vaillant échangeur sanitaire 13 pl PA localisation catégorie ref. interne 1-JVS…" at bounding box center [965, 395] width 332 height 99
click at [1021, 423] on div "Valider" at bounding box center [1045, 431] width 49 height 16
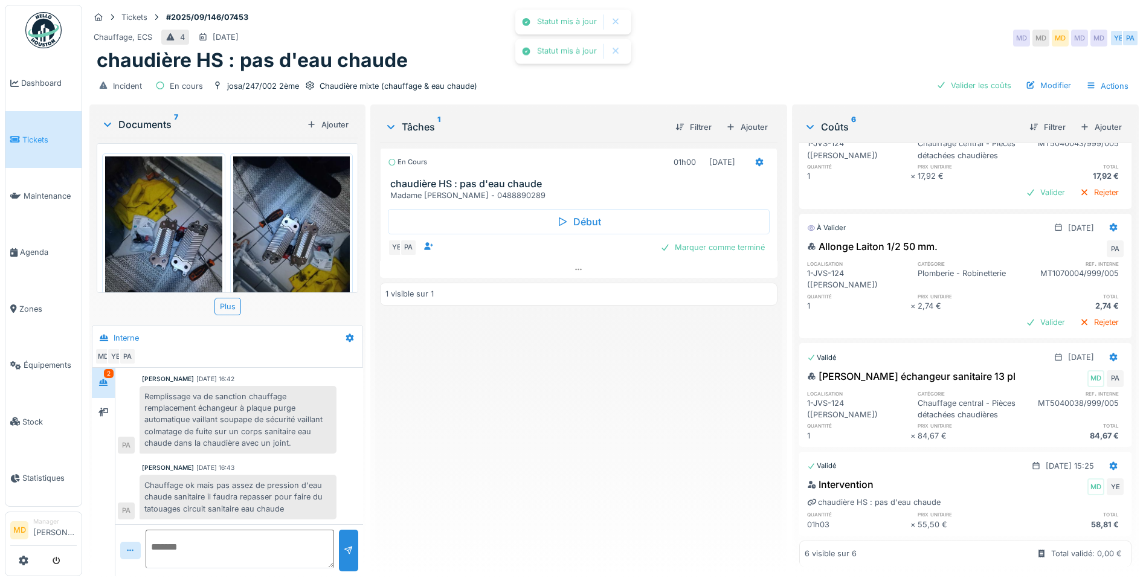
scroll to position [273, 0]
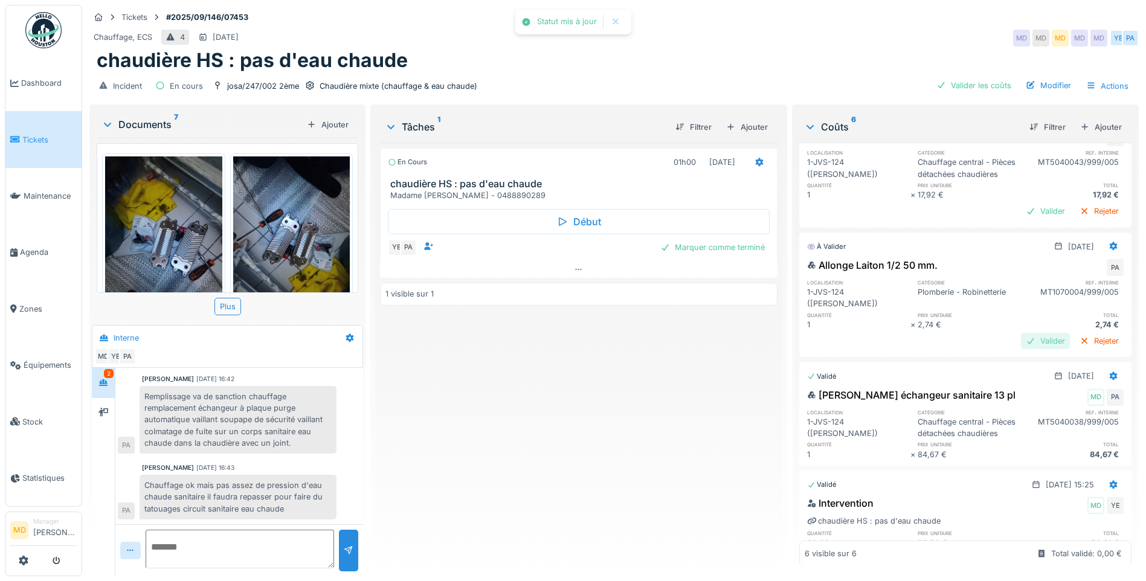
click at [1025, 341] on div "Valider" at bounding box center [1045, 341] width 49 height 16
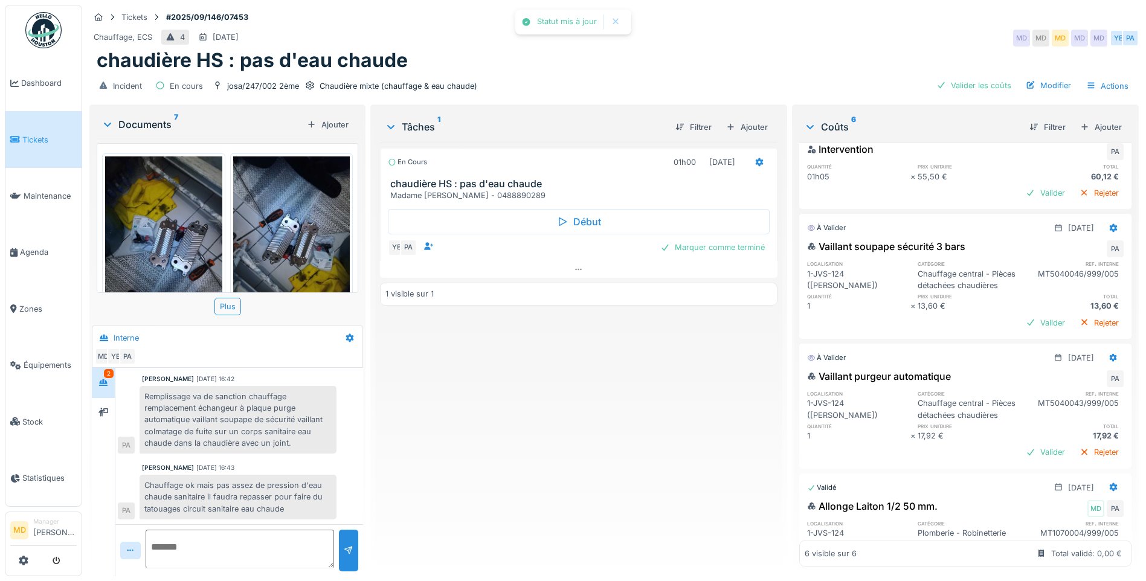
scroll to position [31, 0]
click at [1021, 461] on div "Valider" at bounding box center [1045, 453] width 49 height 16
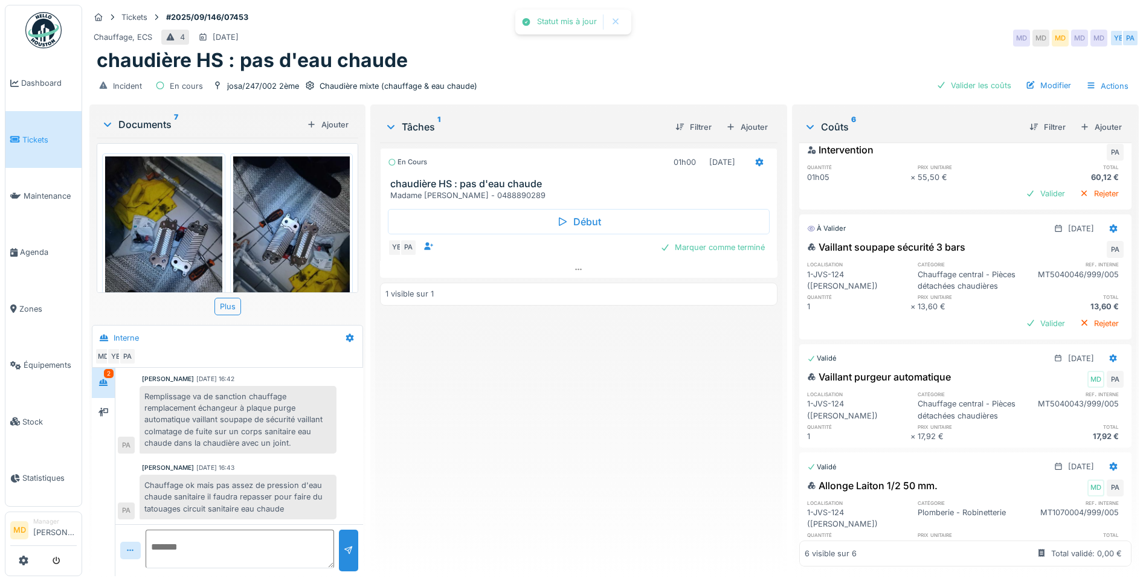
click at [1021, 312] on div "13,60 €" at bounding box center [1072, 306] width 103 height 11
click at [1021, 323] on div "Valider" at bounding box center [1045, 323] width 49 height 16
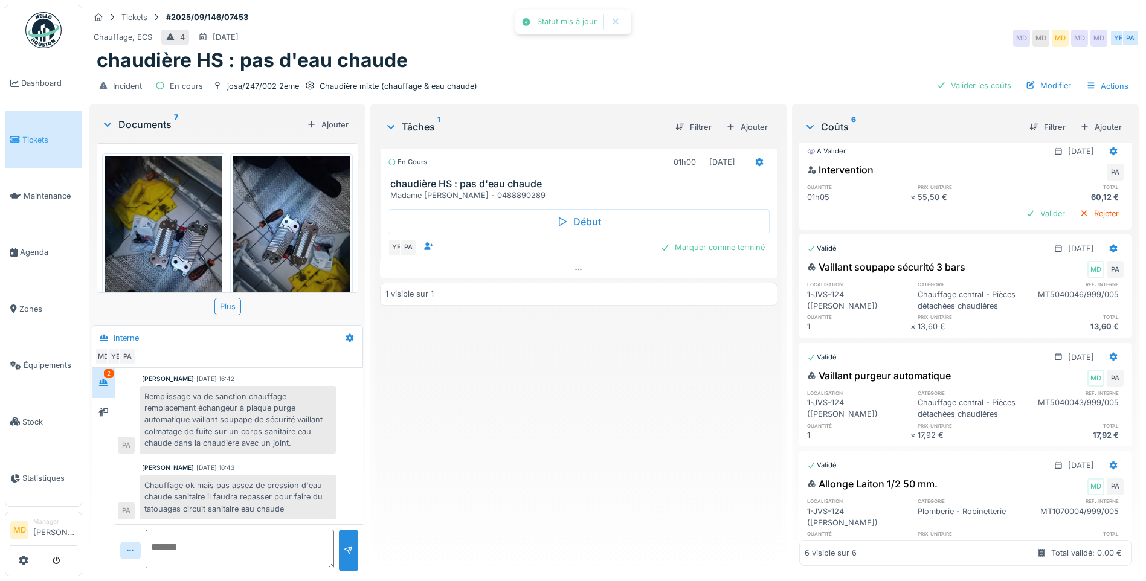
scroll to position [0, 0]
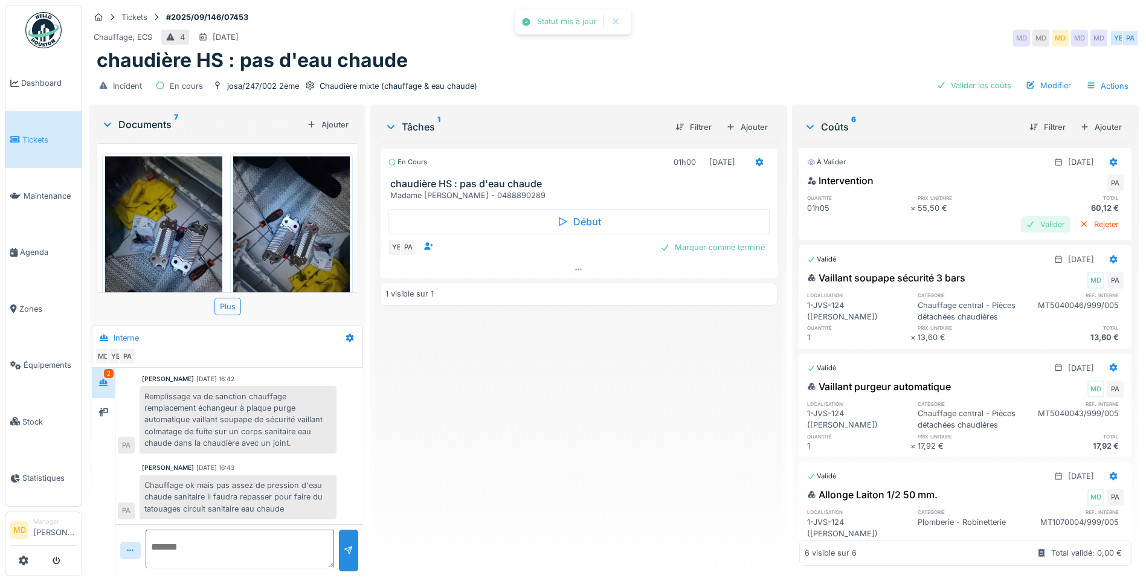
click at [1025, 221] on div "Valider" at bounding box center [1045, 224] width 49 height 16
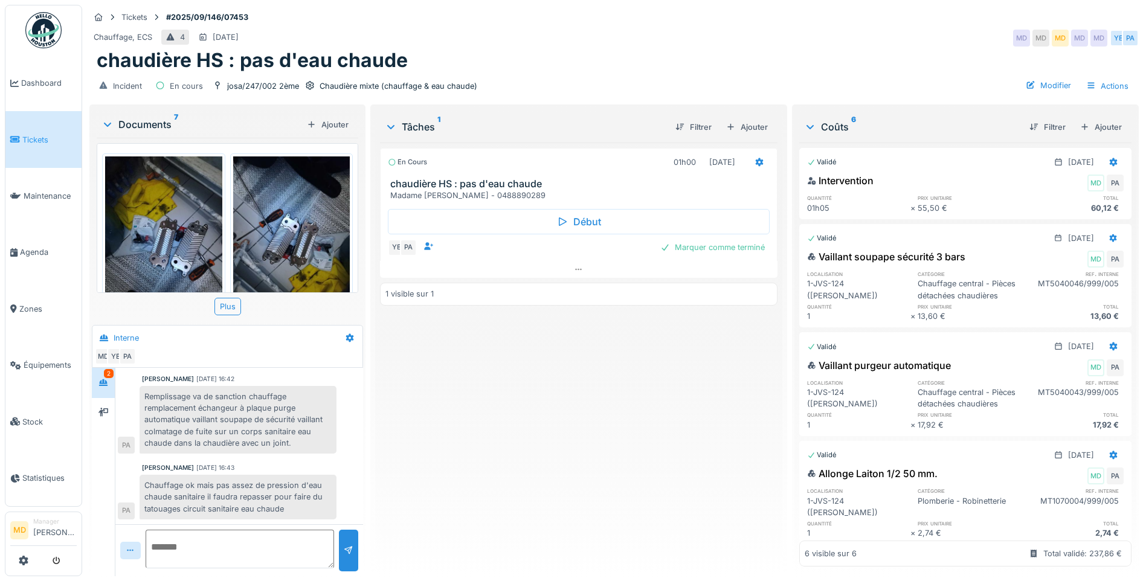
scroll to position [248, 0]
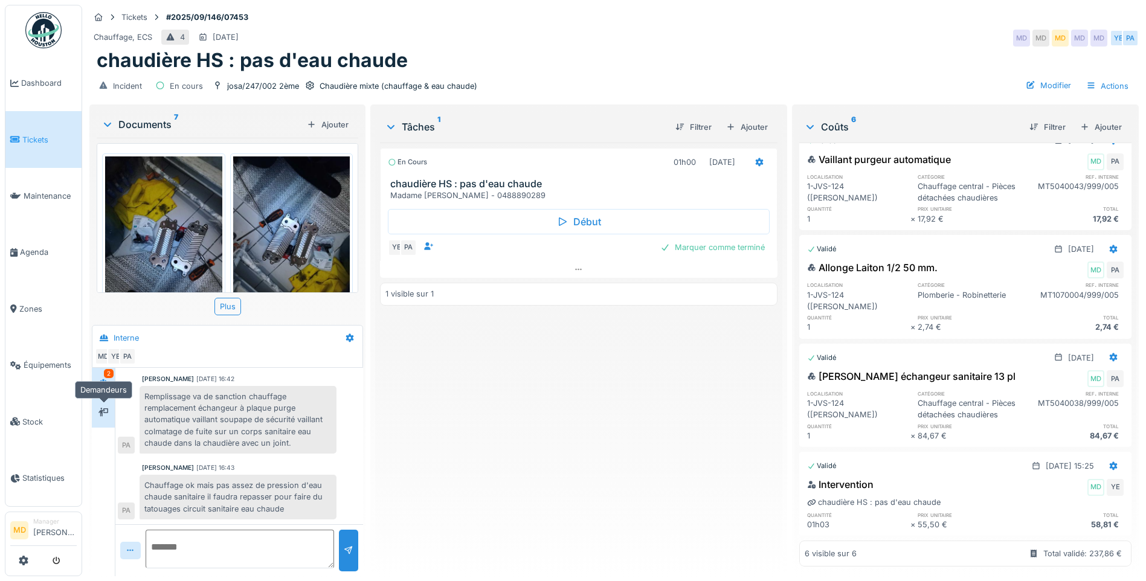
click at [104, 408] on div at bounding box center [103, 412] width 10 height 11
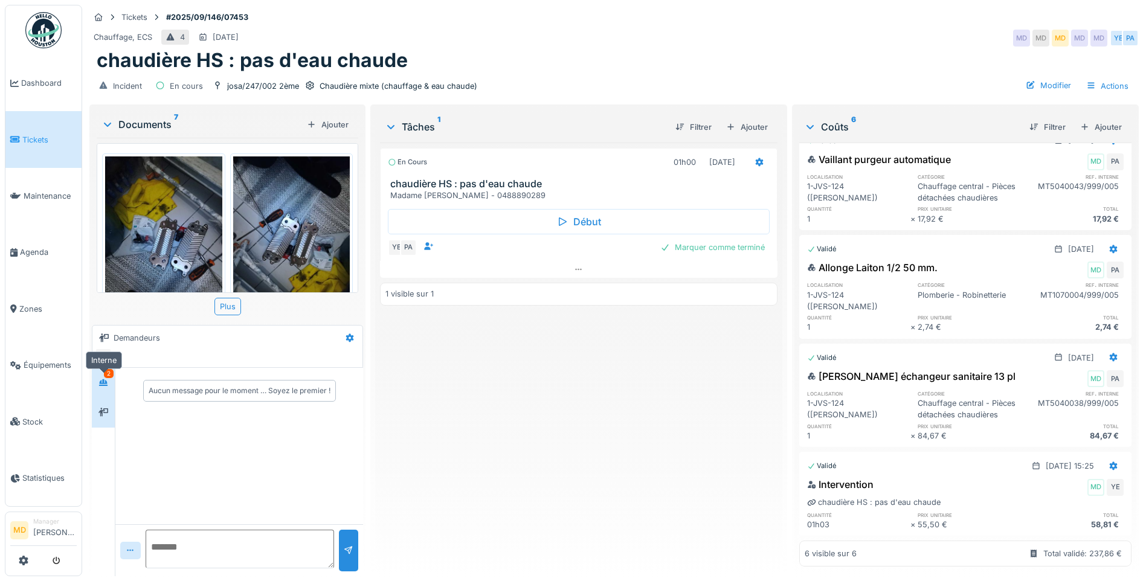
click at [103, 386] on icon at bounding box center [103, 382] width 8 height 7
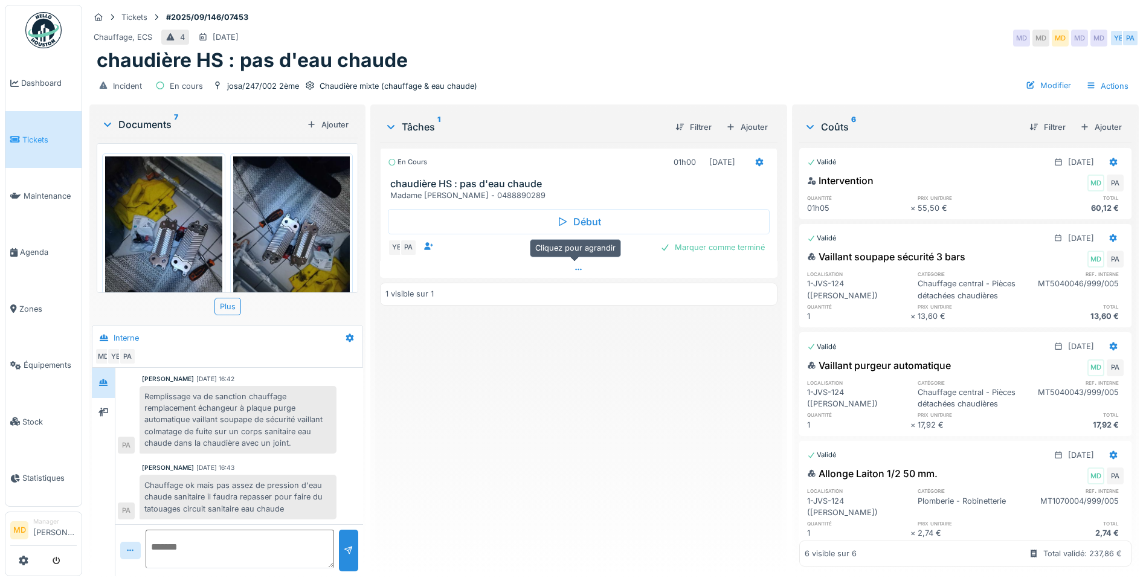
click at [576, 269] on icon at bounding box center [579, 270] width 7 height 2
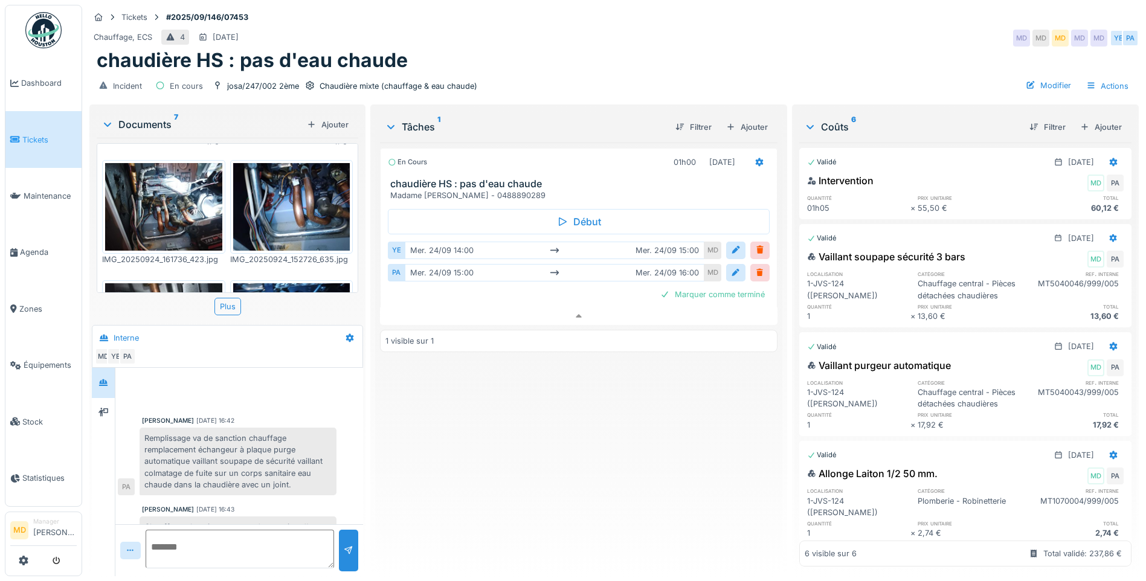
scroll to position [42, 0]
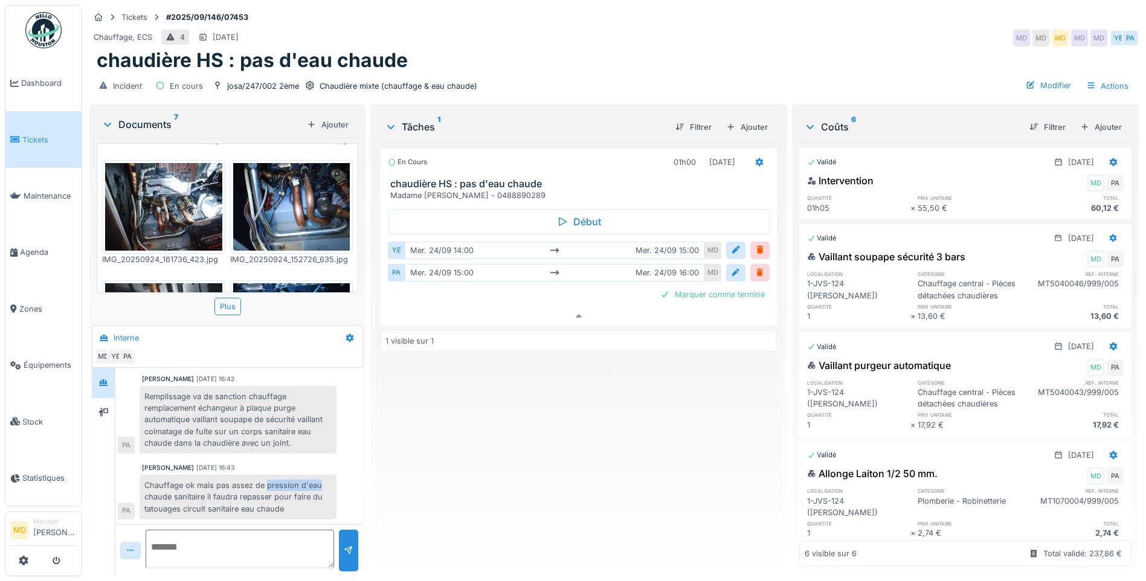
drag, startPoint x: 271, startPoint y: 476, endPoint x: 321, endPoint y: 475, distance: 50.2
click at [321, 475] on div "Chauffage ok mais pas assez de pression d'eau chaude sanitaire il faudra repass…" at bounding box center [238, 497] width 197 height 45
drag, startPoint x: 321, startPoint y: 475, endPoint x: 312, endPoint y: 476, distance: 9.1
click at [312, 476] on div "Chauffage ok mais pas assez de pression d'eau chaude sanitaire il faudra repass…" at bounding box center [238, 497] width 197 height 45
drag, startPoint x: 292, startPoint y: 499, endPoint x: 146, endPoint y: 498, distance: 146.2
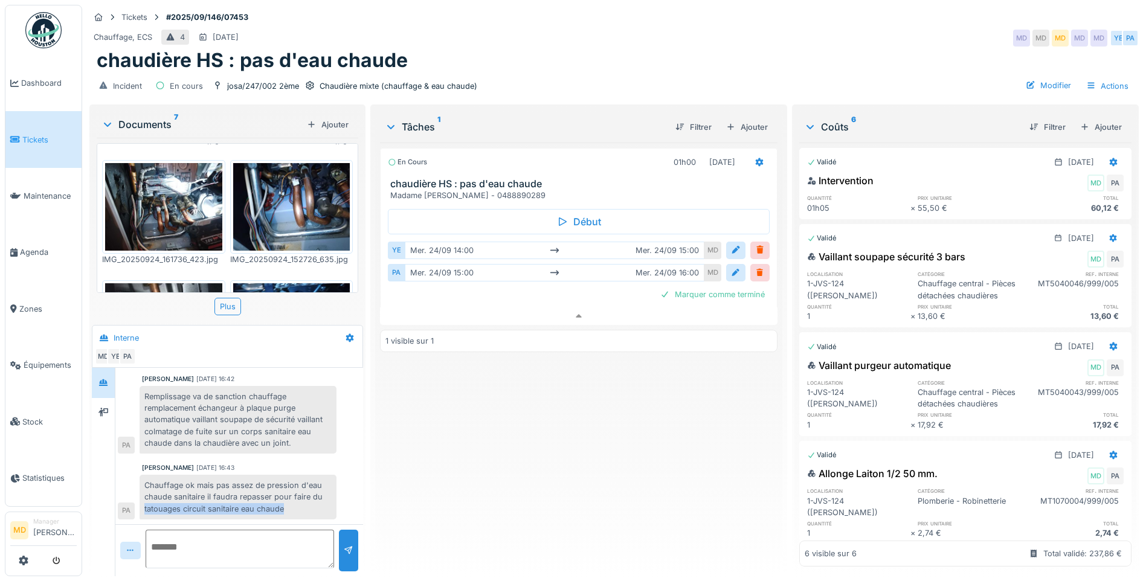
click at [146, 498] on div "Chauffage ok mais pas assez de pression d'eau chaude sanitaire il faudra repass…" at bounding box center [238, 497] width 197 height 45
copy div "tatouages circuit sanitaire eau chaude"
click at [742, 119] on div "Ajouter" at bounding box center [746, 127] width 51 height 16
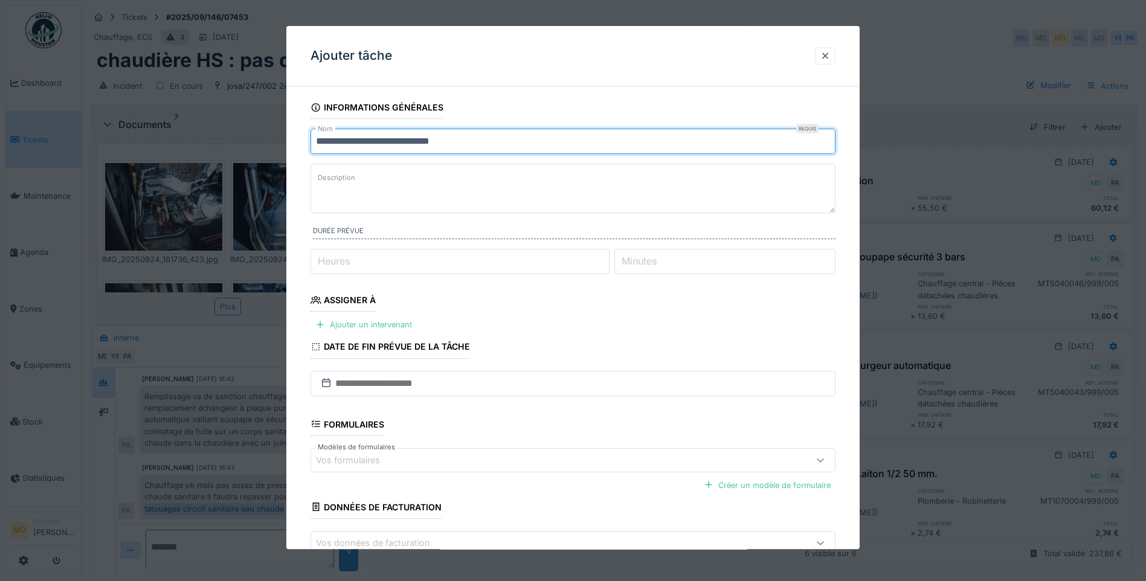
click at [511, 147] on input "**********" at bounding box center [573, 141] width 525 height 25
paste input "**********"
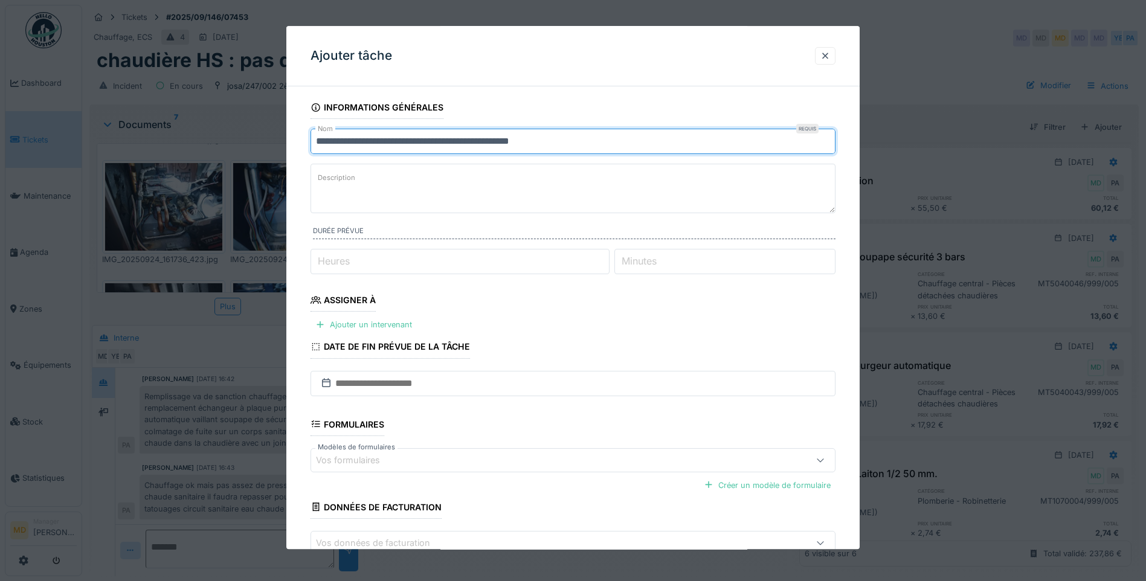
type input "**********"
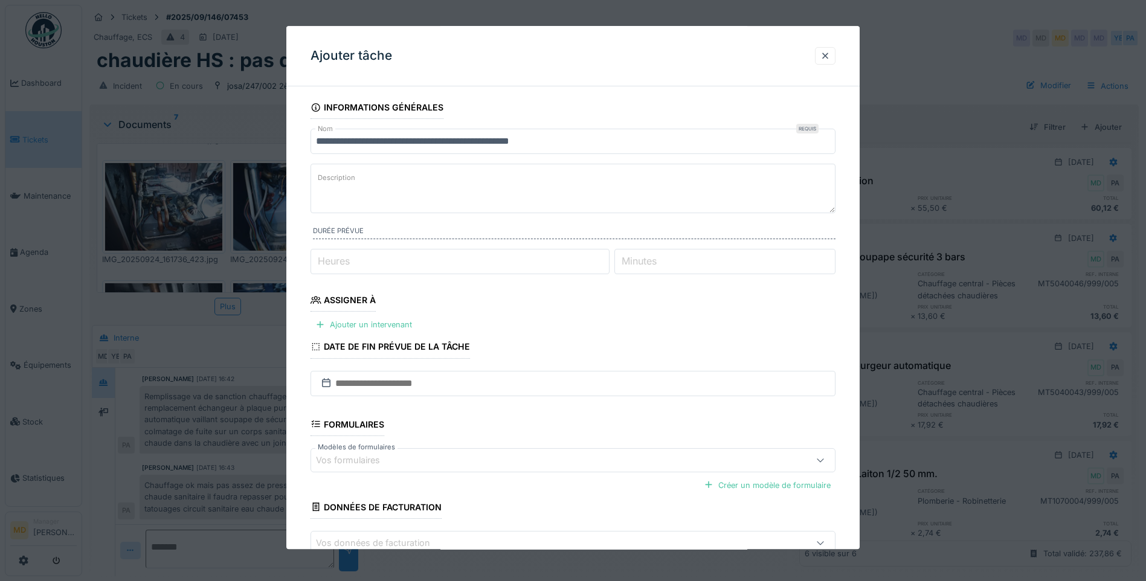
click at [430, 263] on input "Heures" at bounding box center [460, 261] width 299 height 25
type input "*"
click at [371, 326] on div "Ajouter un intervenant" at bounding box center [364, 325] width 106 height 16
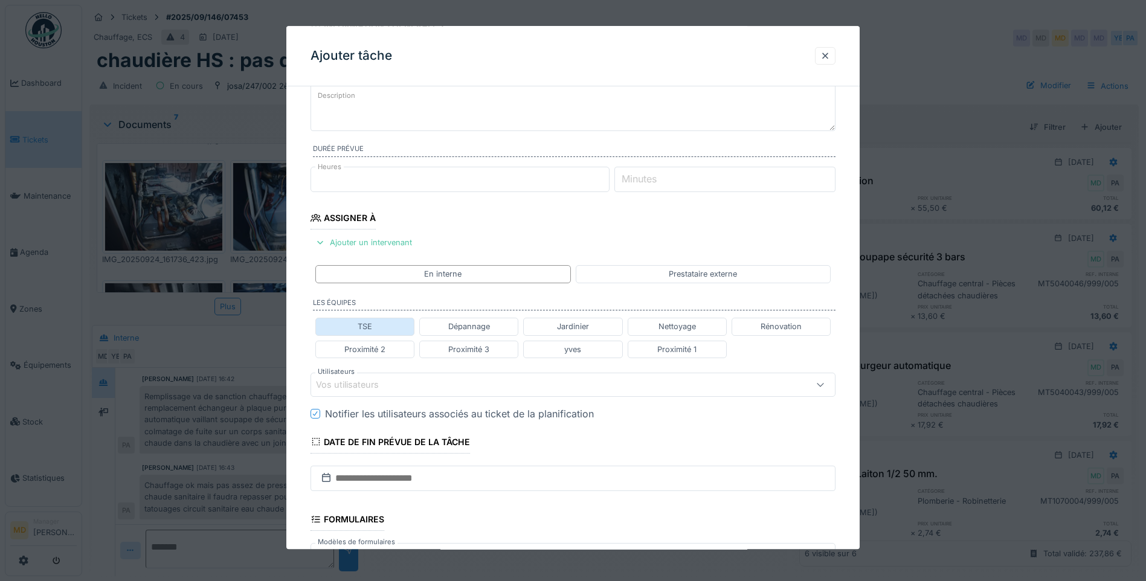
scroll to position [242, 0]
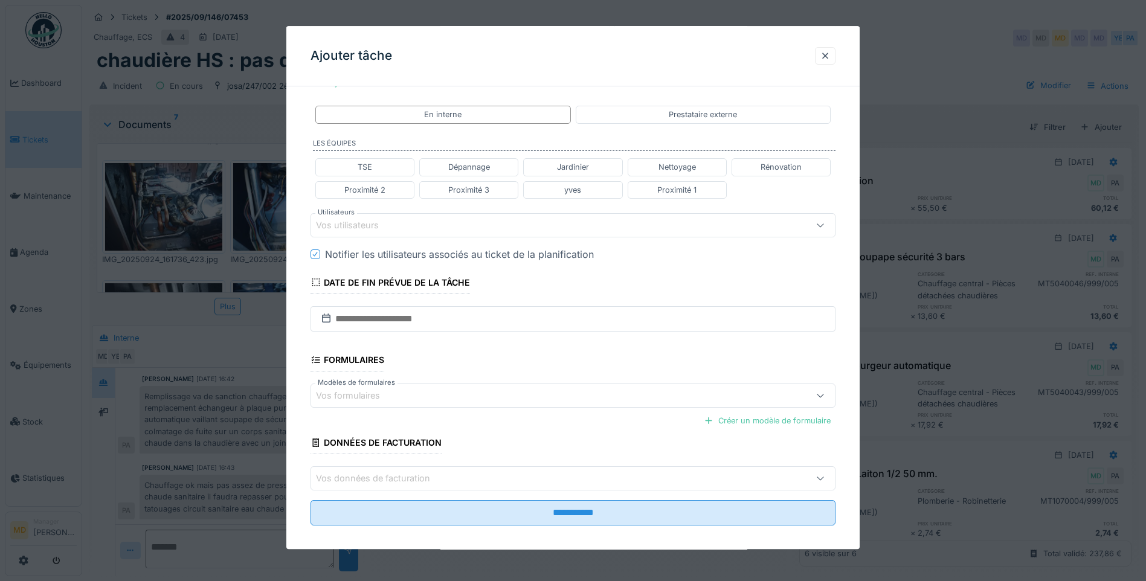
click at [357, 219] on div "Vos utilisateurs" at bounding box center [356, 225] width 80 height 13
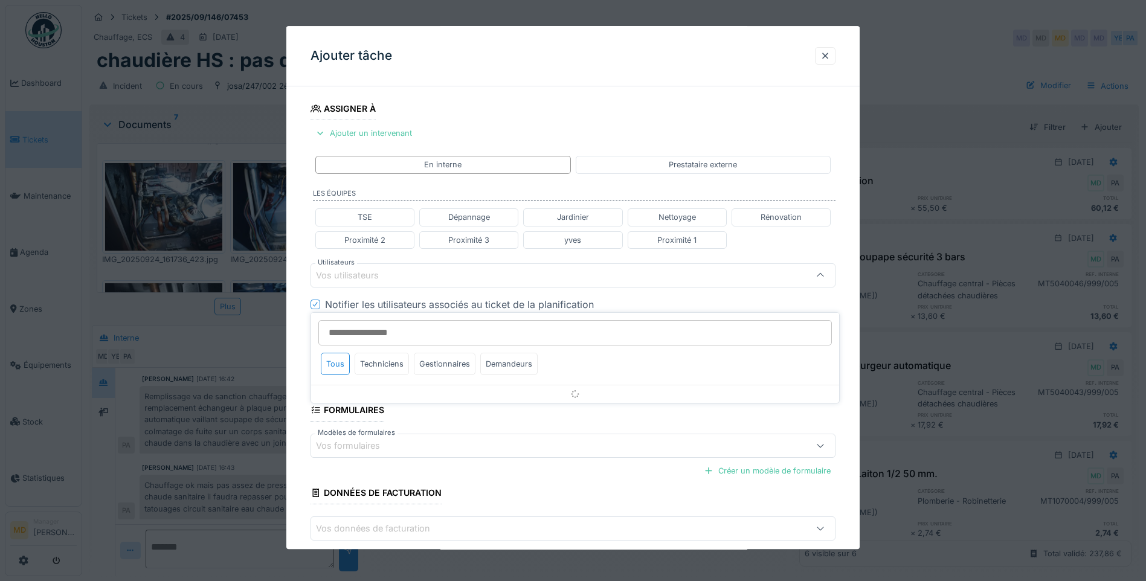
scroll to position [179, 0]
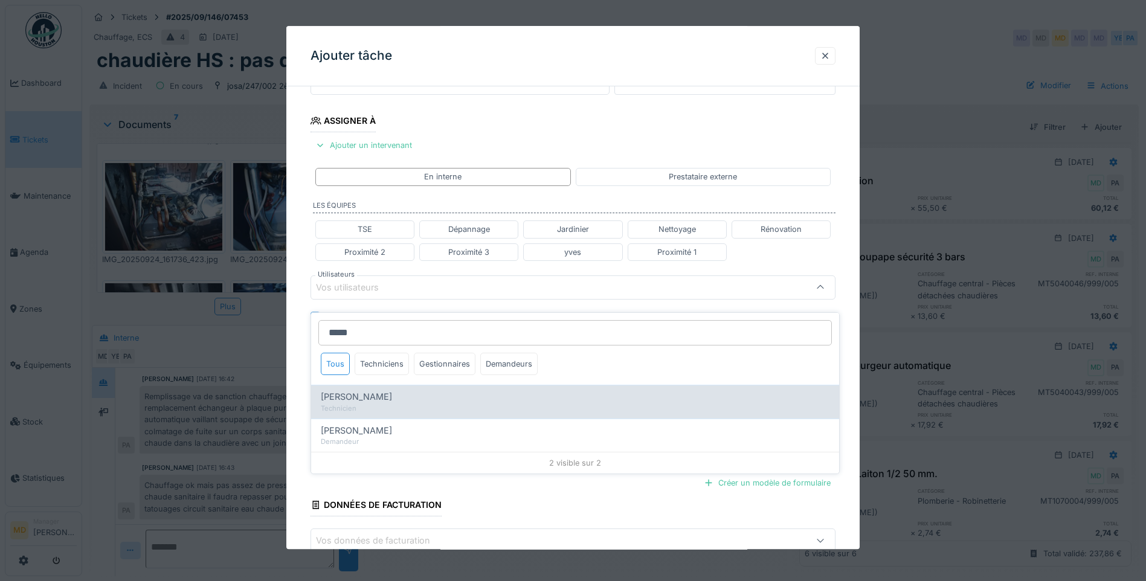
type input "*****"
click at [374, 404] on div "Technicien" at bounding box center [575, 409] width 509 height 10
type input "****"
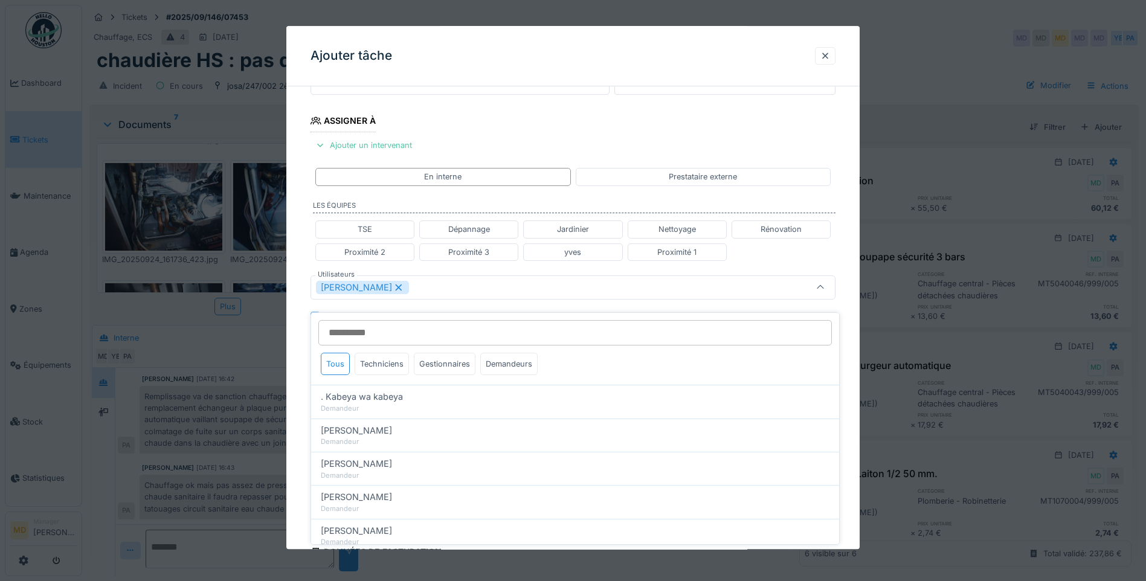
click at [295, 345] on div "**********" at bounding box center [572, 293] width 573 height 752
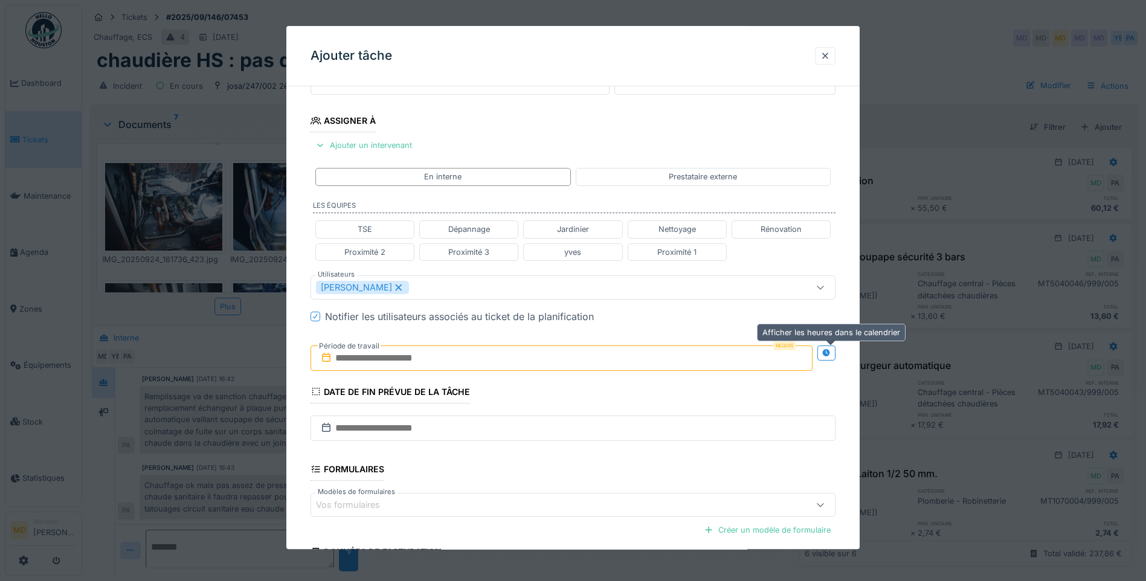
click at [831, 349] on icon at bounding box center [827, 353] width 10 height 8
click at [396, 358] on input "text" at bounding box center [432, 358] width 242 height 25
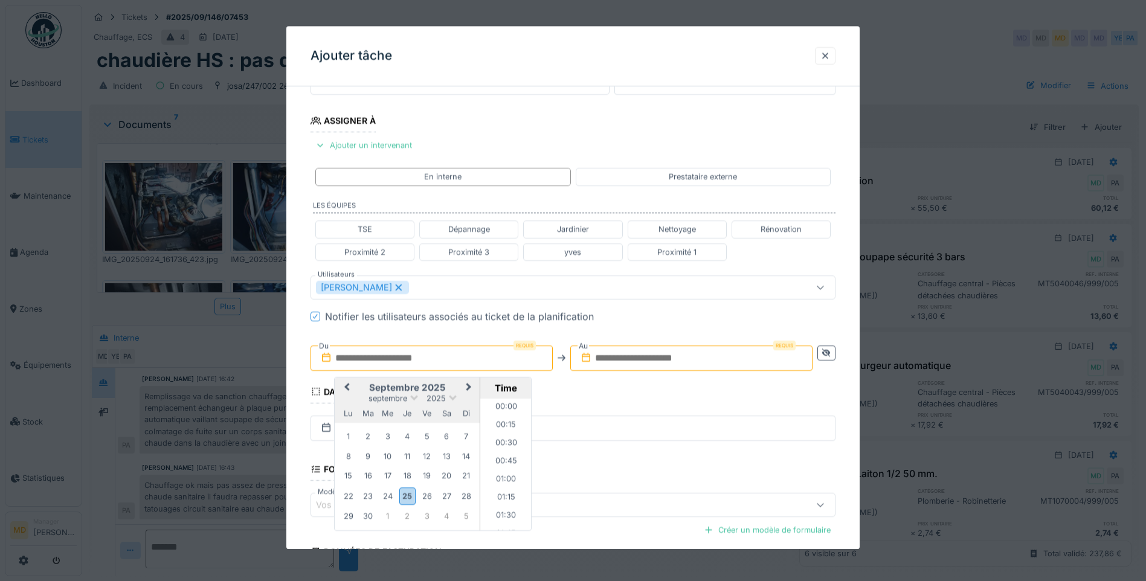
scroll to position [560, 0]
click at [415, 515] on div "2" at bounding box center [407, 517] width 16 height 16
click at [497, 450] on li "10:00" at bounding box center [505, 453] width 51 height 18
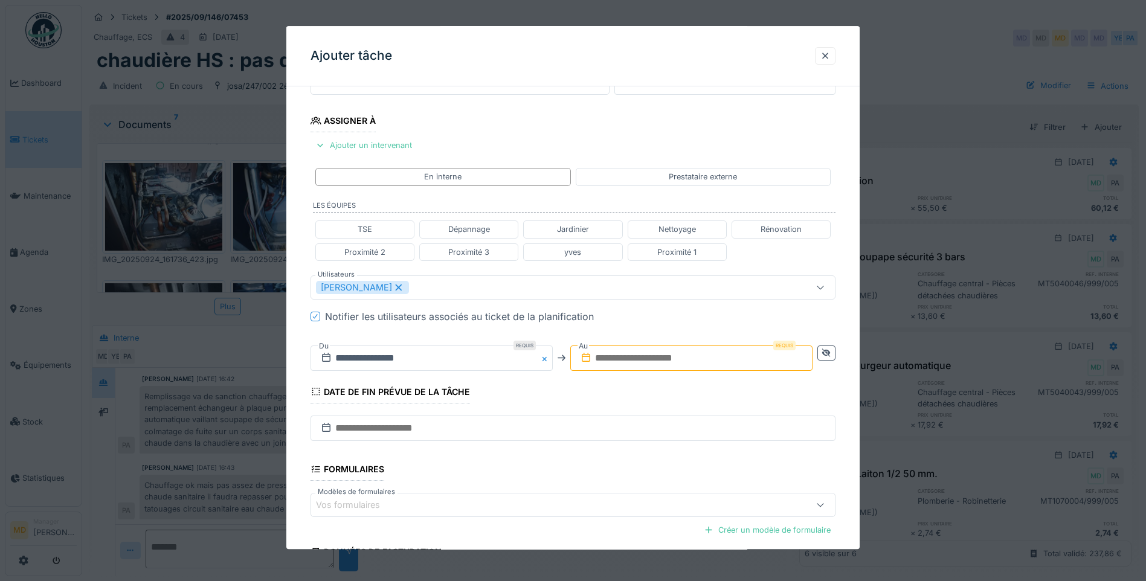
click at [653, 360] on input "text" at bounding box center [691, 358] width 242 height 25
click at [613, 396] on div "octobre 2025" at bounding box center [667, 398] width 145 height 10
click at [671, 429] on div "2" at bounding box center [667, 437] width 16 height 16
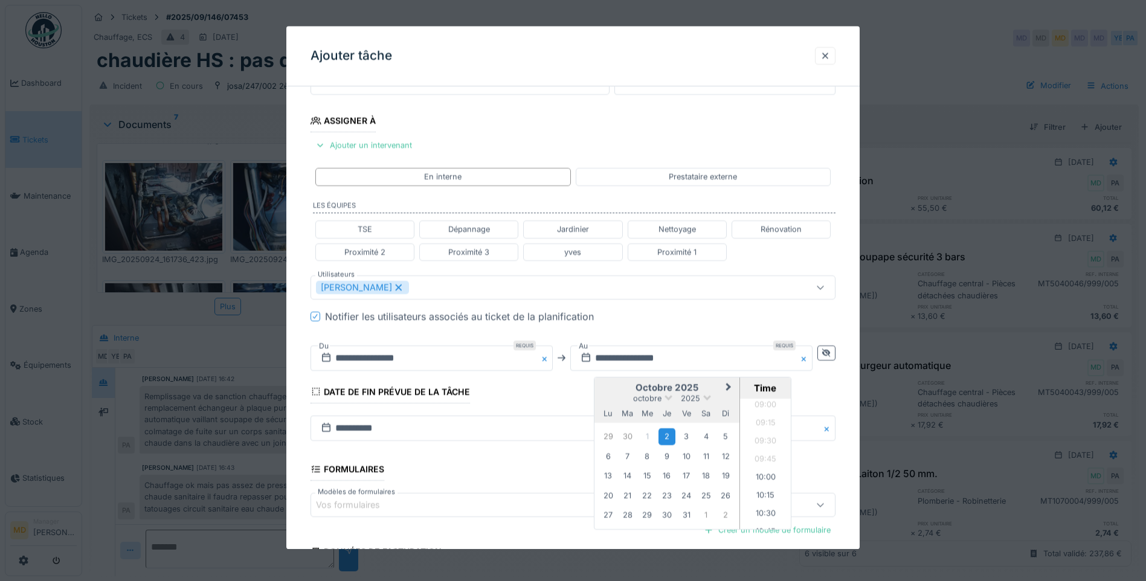
scroll to position [741, 0]
click at [759, 463] on li "11:00" at bounding box center [765, 464] width 51 height 18
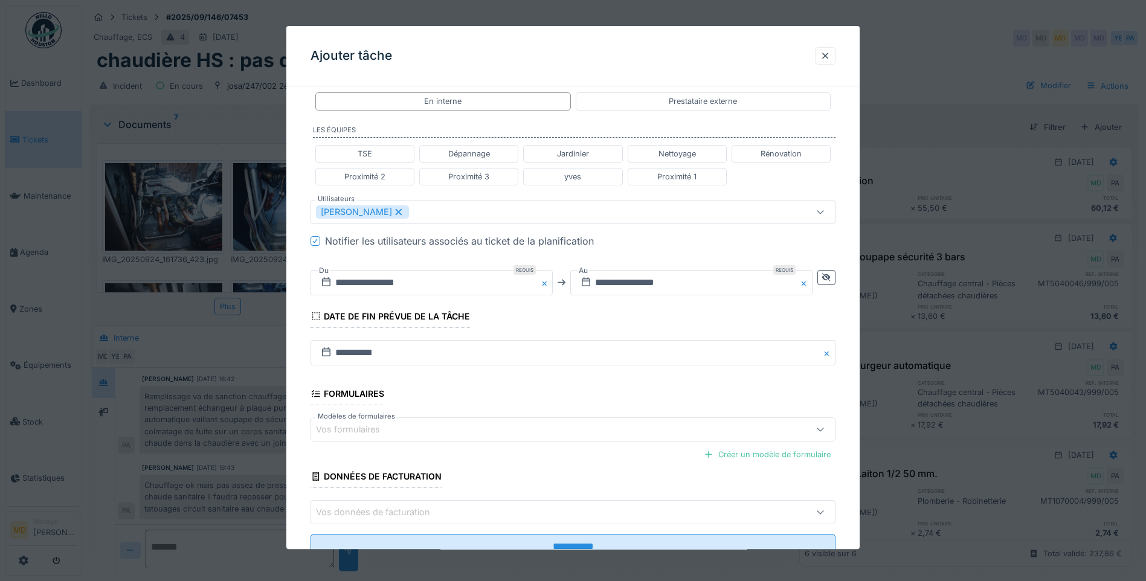
scroll to position [299, 0]
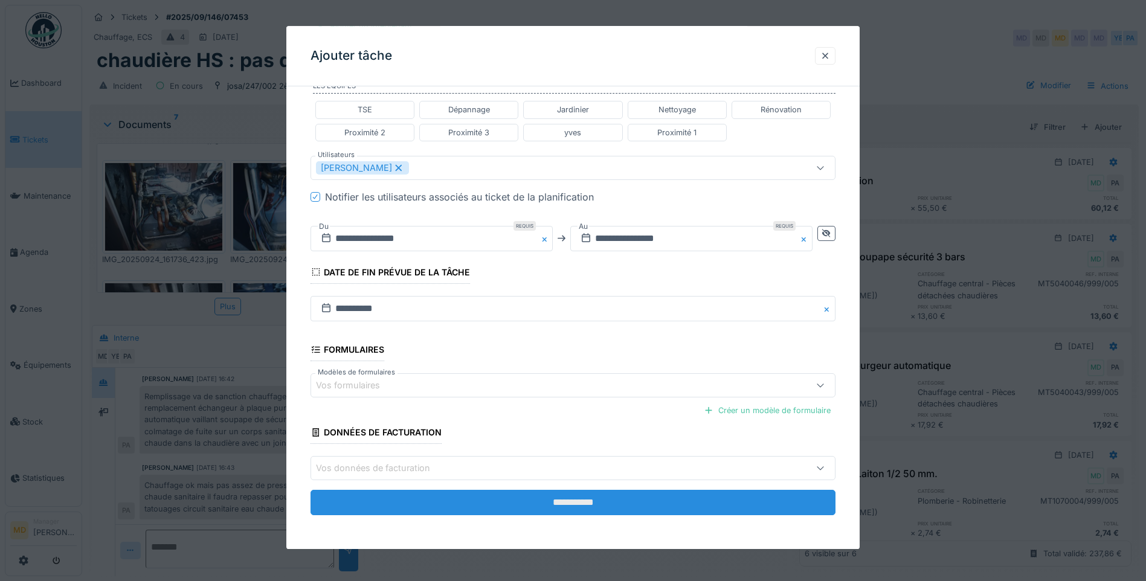
click at [557, 508] on input "**********" at bounding box center [573, 503] width 525 height 25
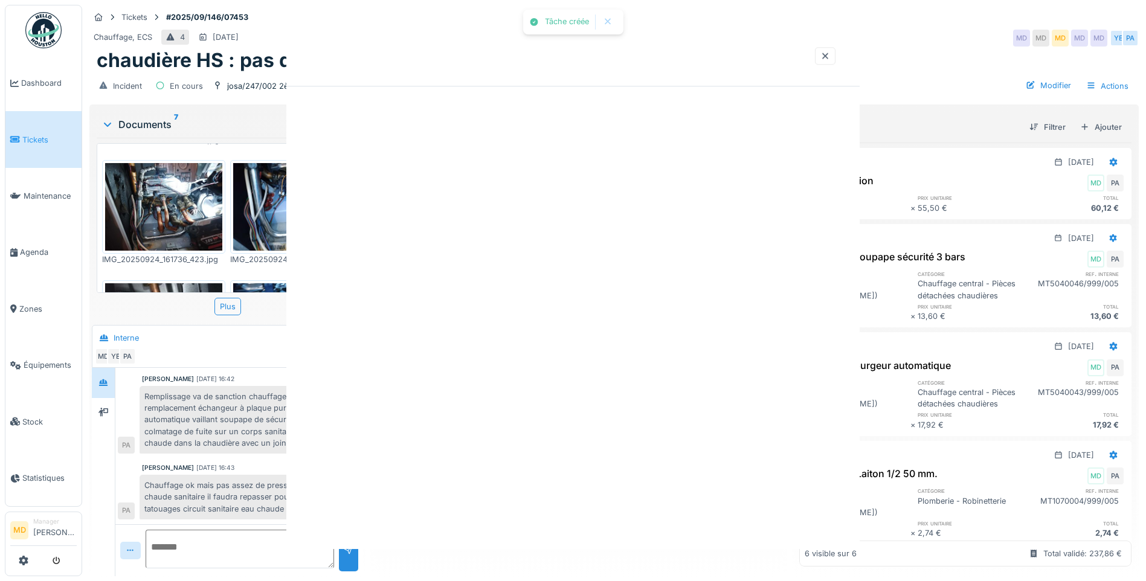
scroll to position [0, 0]
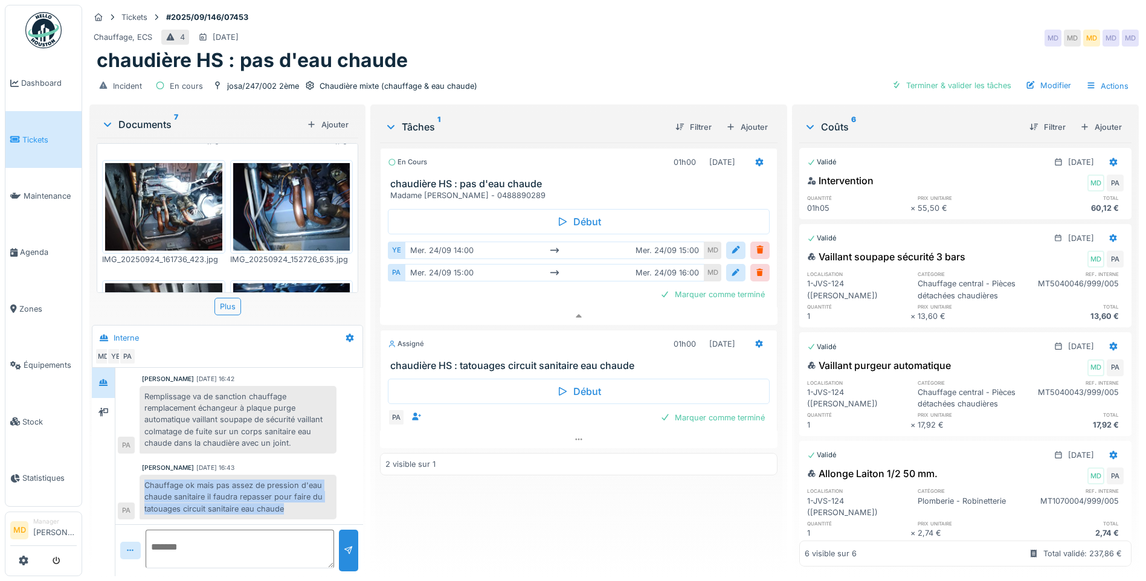
drag, startPoint x: 144, startPoint y: 474, endPoint x: 307, endPoint y: 510, distance: 167.0
click at [307, 510] on div "Chauffage ok mais pas assez de pression d'eau chaude sanitaire il faudra repass…" at bounding box center [238, 497] width 197 height 45
copy div "Chauffage ok mais pas assez de pression d'eau chaude sanitaire il faudra repass…"
click at [686, 276] on div "YE mer. 24/09 14:00 mer. 24/09 15:00 MD PA mer. 24/09 15:00 mer. 24/09 16:00 MD…" at bounding box center [579, 271] width 382 height 64
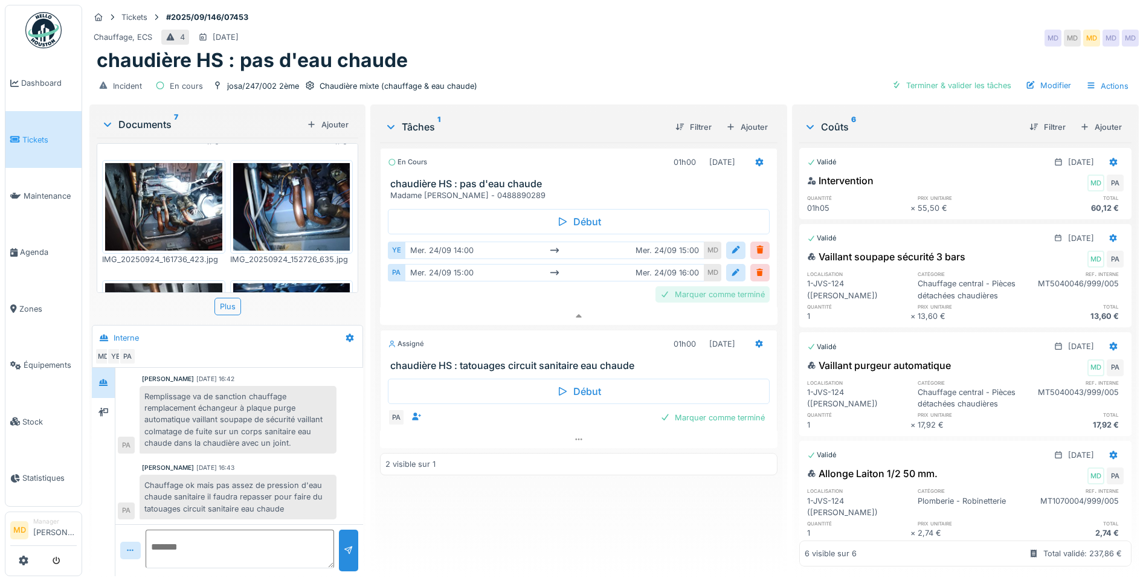
click at [686, 286] on div "Marquer comme terminé" at bounding box center [713, 294] width 114 height 16
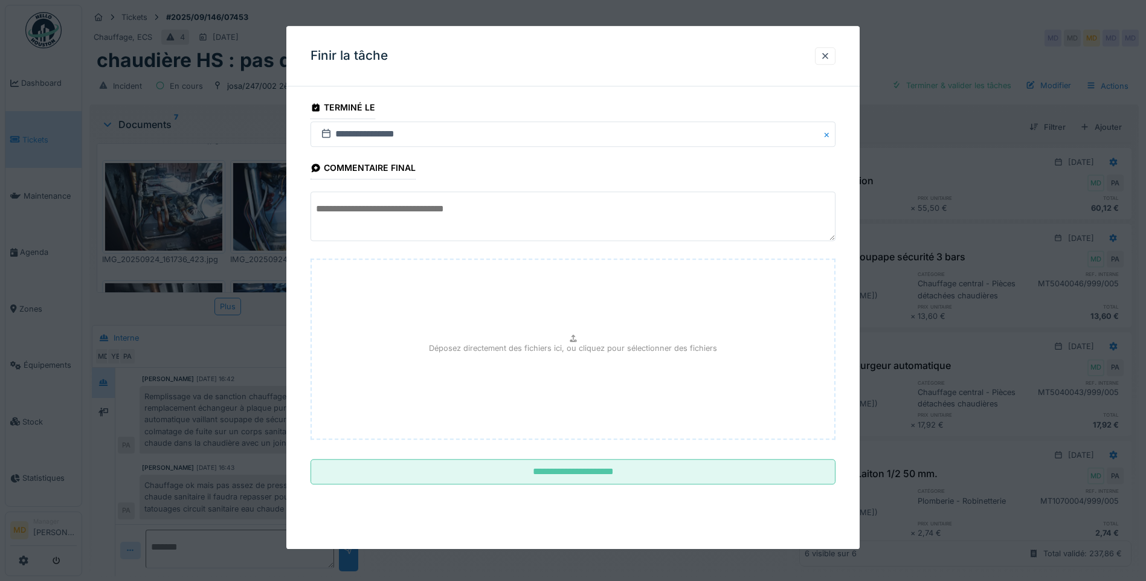
click at [389, 205] on textarea at bounding box center [573, 217] width 525 height 50
paste textarea "**********"
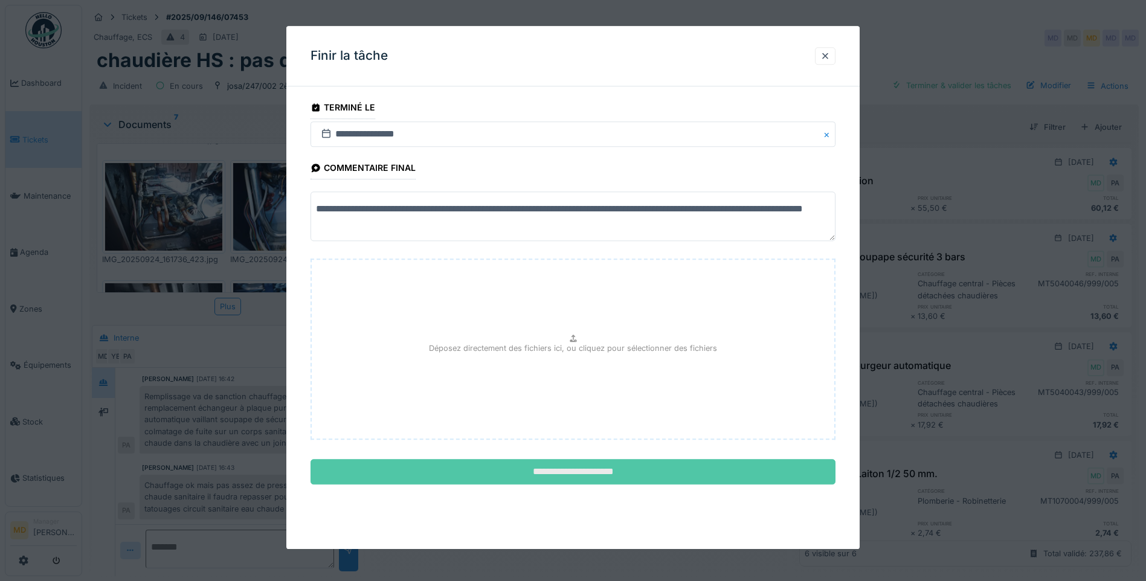
type textarea "**********"
click at [547, 483] on input "**********" at bounding box center [573, 472] width 525 height 25
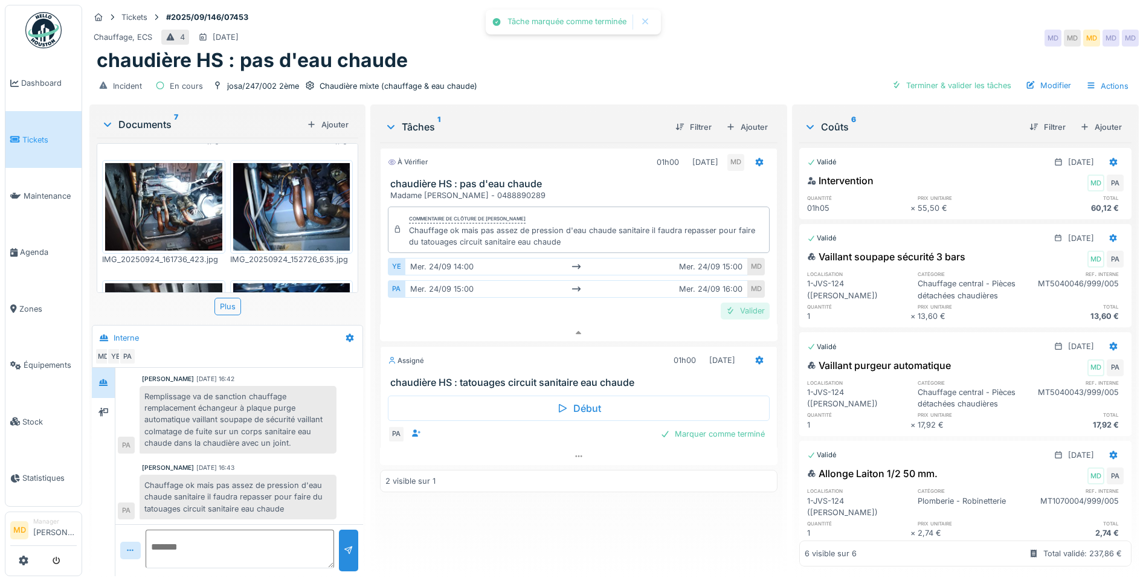
click at [744, 303] on div "Valider" at bounding box center [745, 311] width 49 height 16
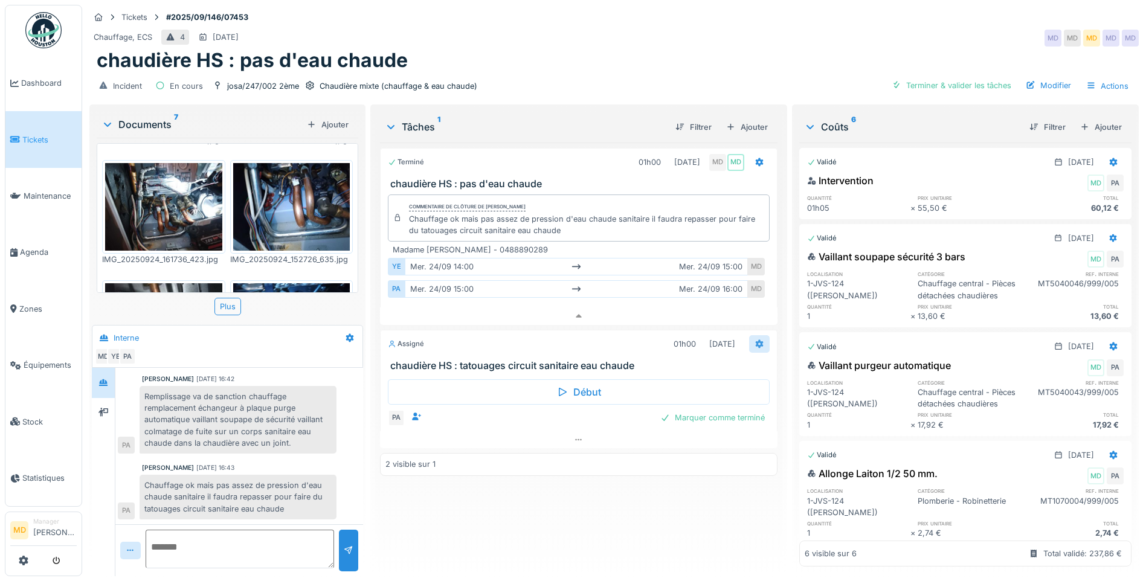
click at [756, 340] on icon at bounding box center [760, 344] width 8 height 8
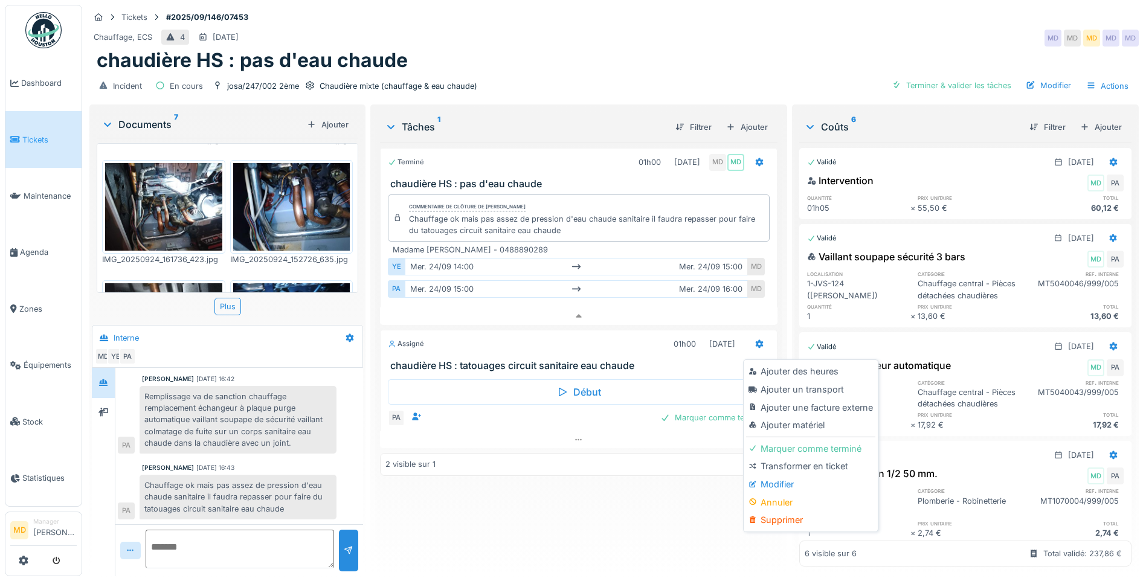
click at [453, 543] on div "Terminé 01h00 24/09/2025 MD MD chaudière HS : pas d'eau chaude Commentaire de c…" at bounding box center [579, 355] width 398 height 424
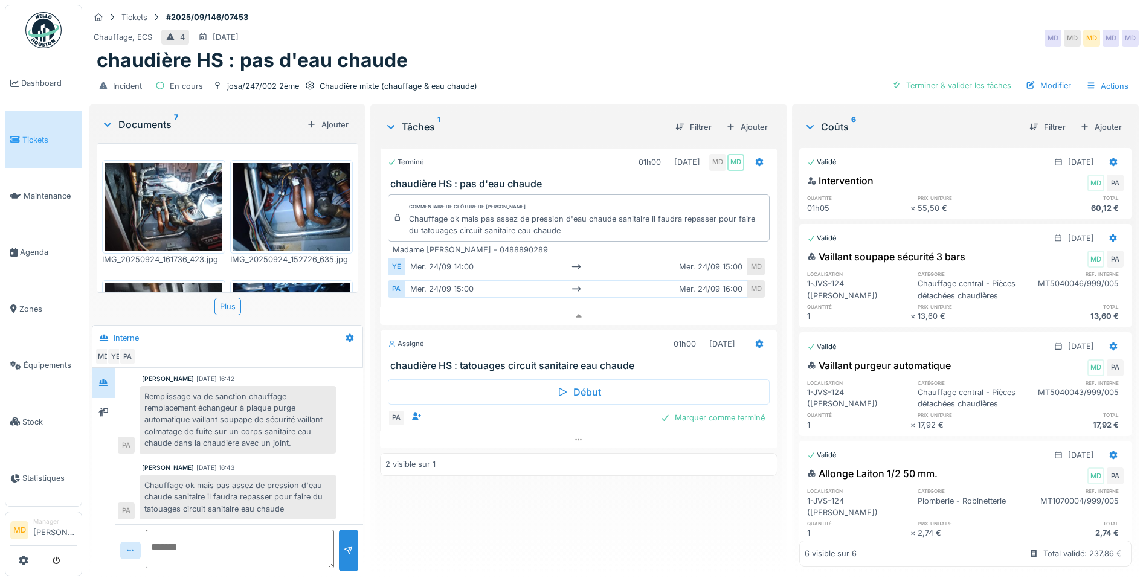
drag, startPoint x: 563, startPoint y: 236, endPoint x: 379, endPoint y: 245, distance: 183.3
click at [380, 245] on div "Commentaire de clôture de Mouad Dakir Chauffage ok mais pas assez de pression d…" at bounding box center [579, 249] width 398 height 118
copy div "Madame Nusret ALIJOWSKA - 0488890289"
click at [755, 340] on icon at bounding box center [760, 344] width 10 height 8
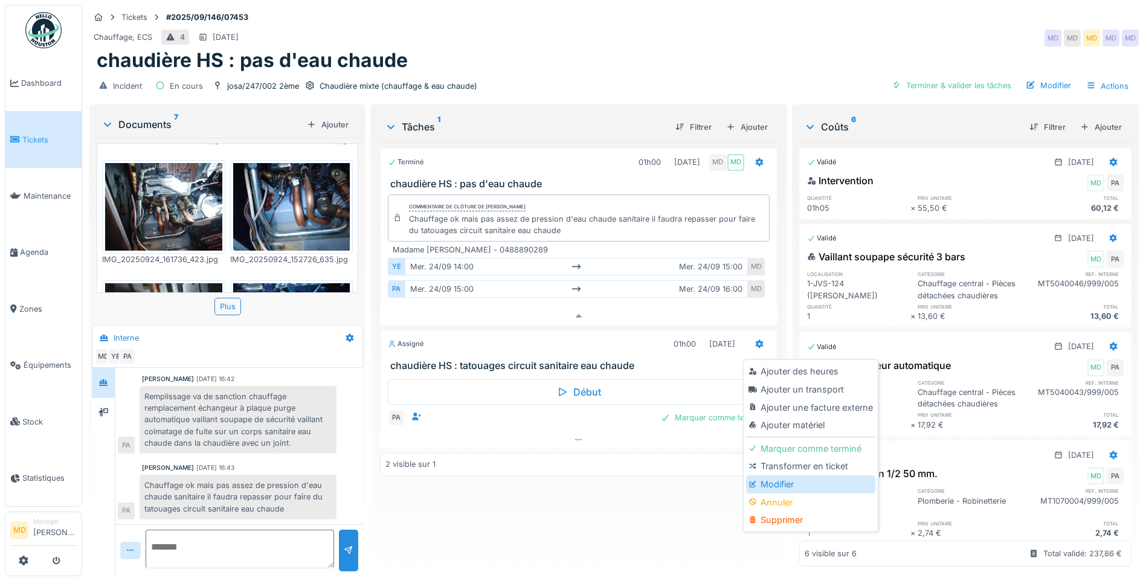
click at [779, 476] on div "Modifier" at bounding box center [810, 485] width 129 height 18
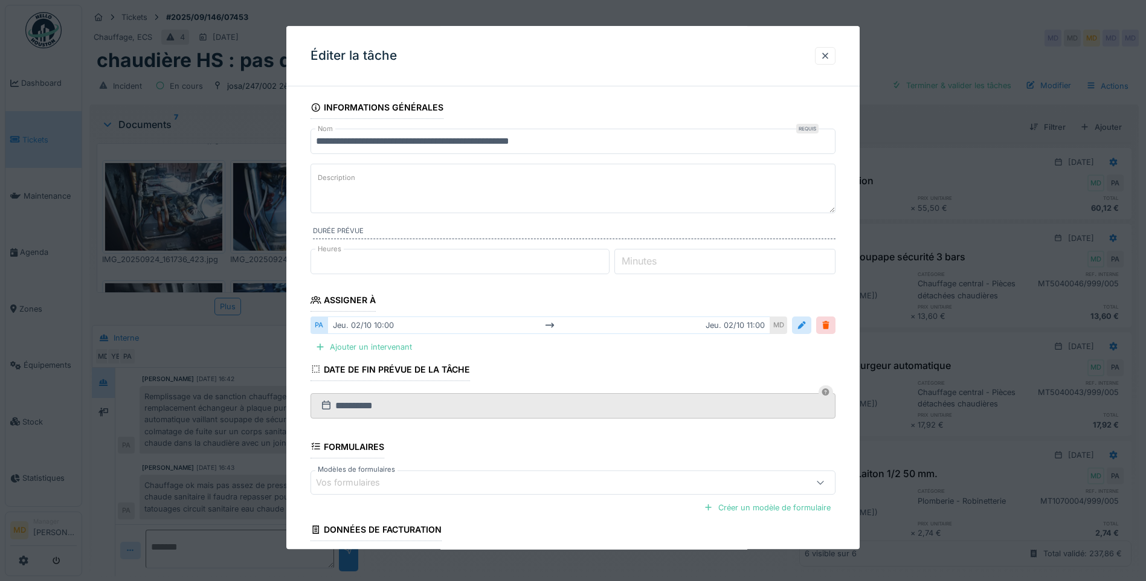
click at [367, 190] on textarea "Description" at bounding box center [573, 189] width 525 height 50
paste textarea "**********"
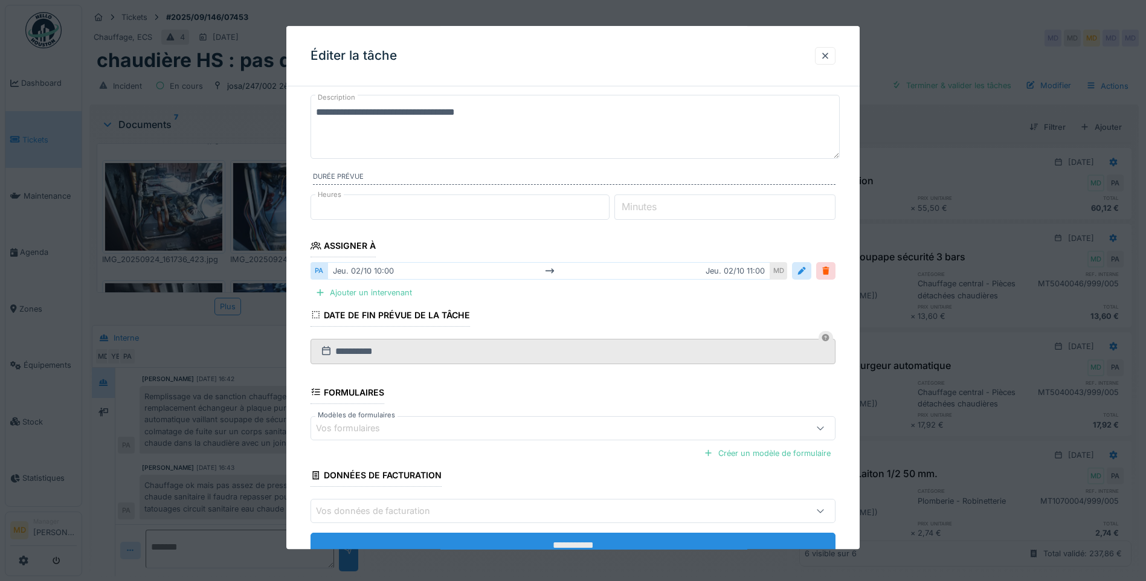
scroll to position [112, 0]
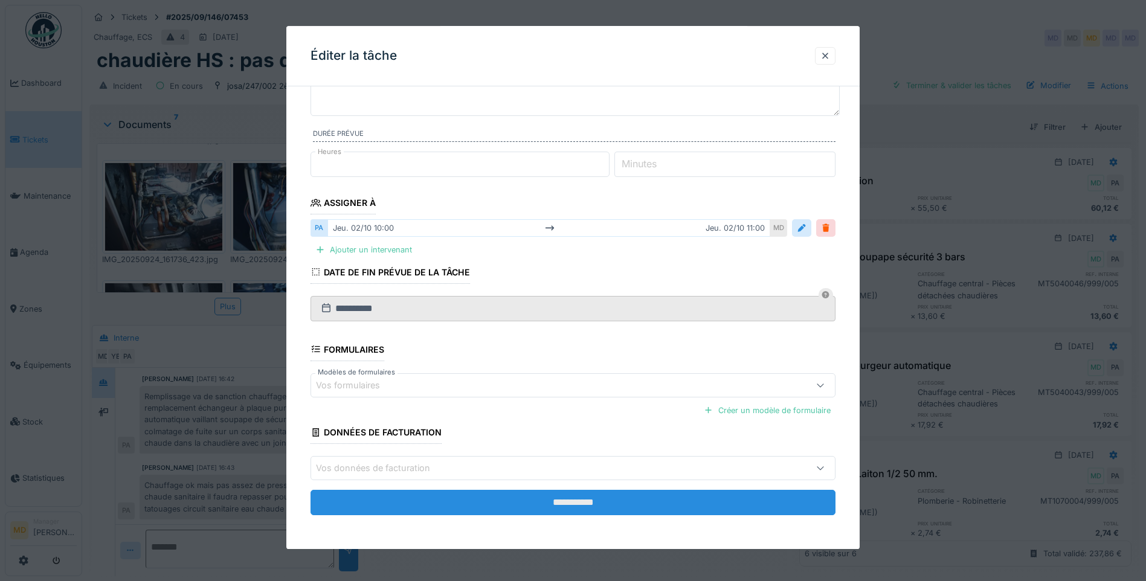
type textarea "**********"
click at [595, 515] on input "**********" at bounding box center [573, 502] width 525 height 25
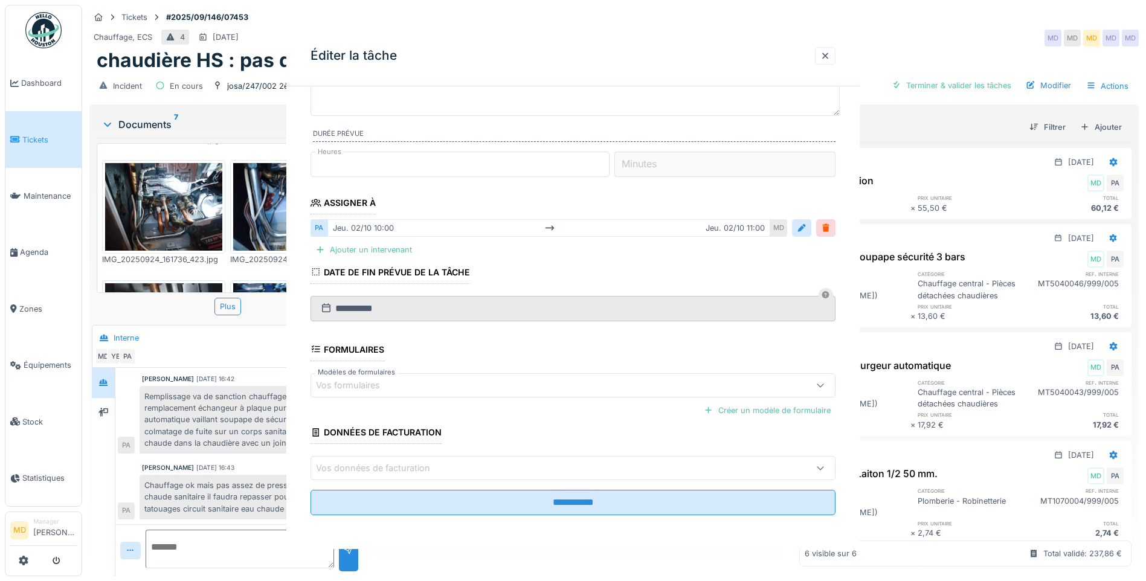
scroll to position [0, 0]
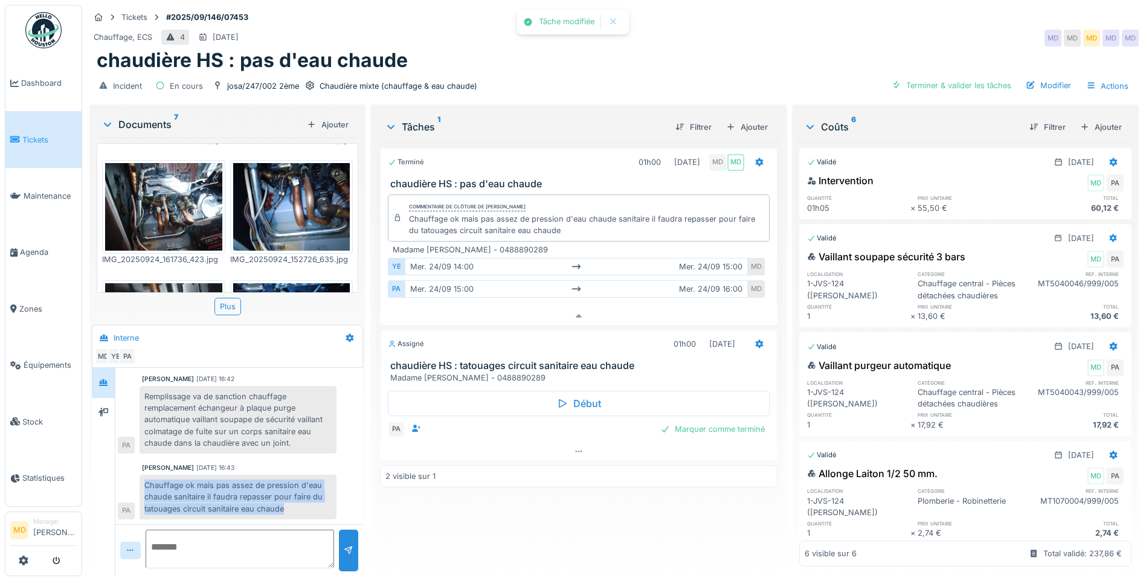
drag, startPoint x: 291, startPoint y: 500, endPoint x: 135, endPoint y: 471, distance: 158.5
click at [135, 475] on div "Chauffage ok mais pas assez de pression d'eau chaude sanitaire il faudra repass…" at bounding box center [227, 497] width 219 height 45
copy div "Chauffage ok mais pas assez de pression d'eau chaude sanitaire il faudra repass…"
click at [755, 340] on icon at bounding box center [760, 344] width 10 height 8
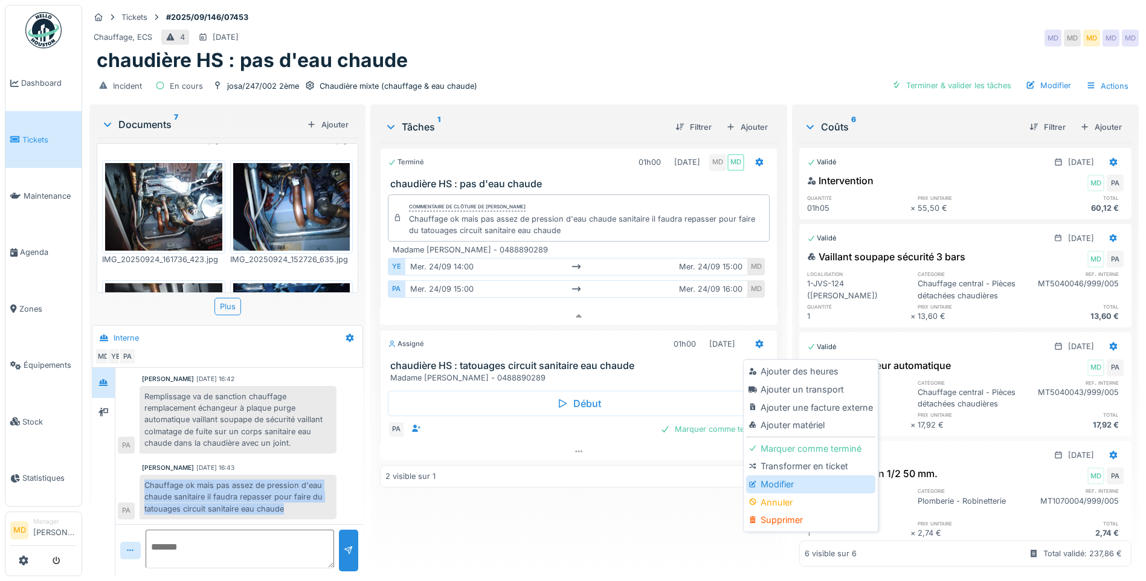
click at [787, 476] on div "Modifier" at bounding box center [810, 485] width 129 height 18
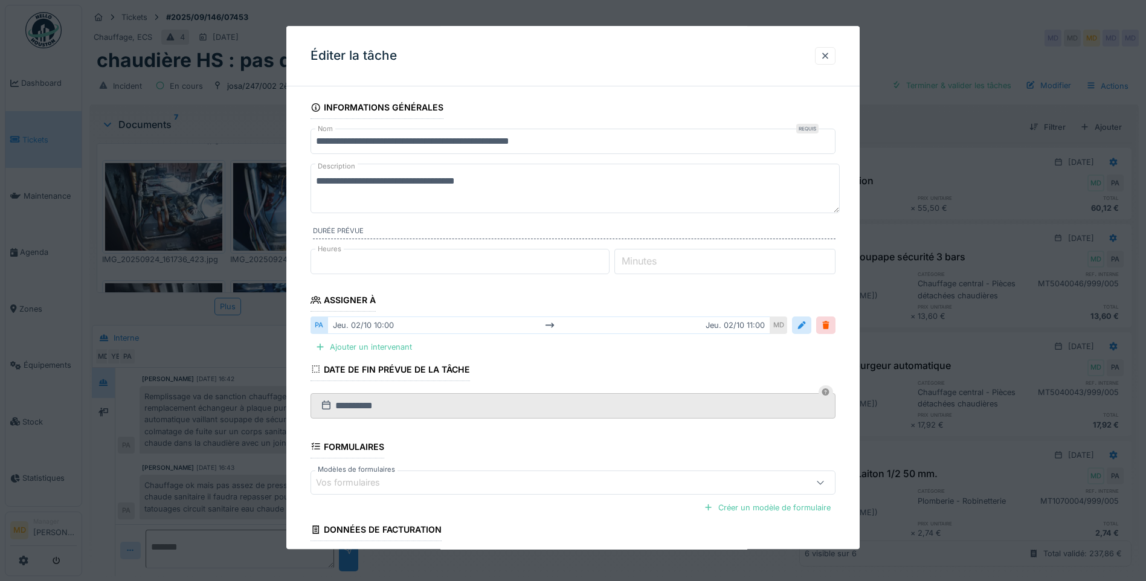
click at [355, 199] on textarea "**********" at bounding box center [575, 189] width 529 height 50
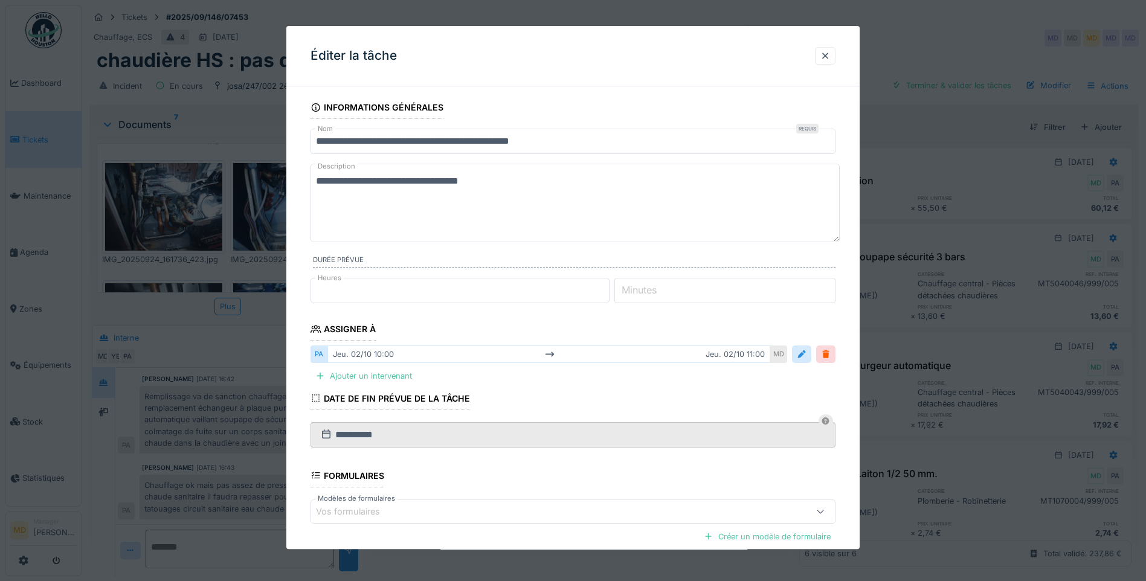
paste textarea "**********"
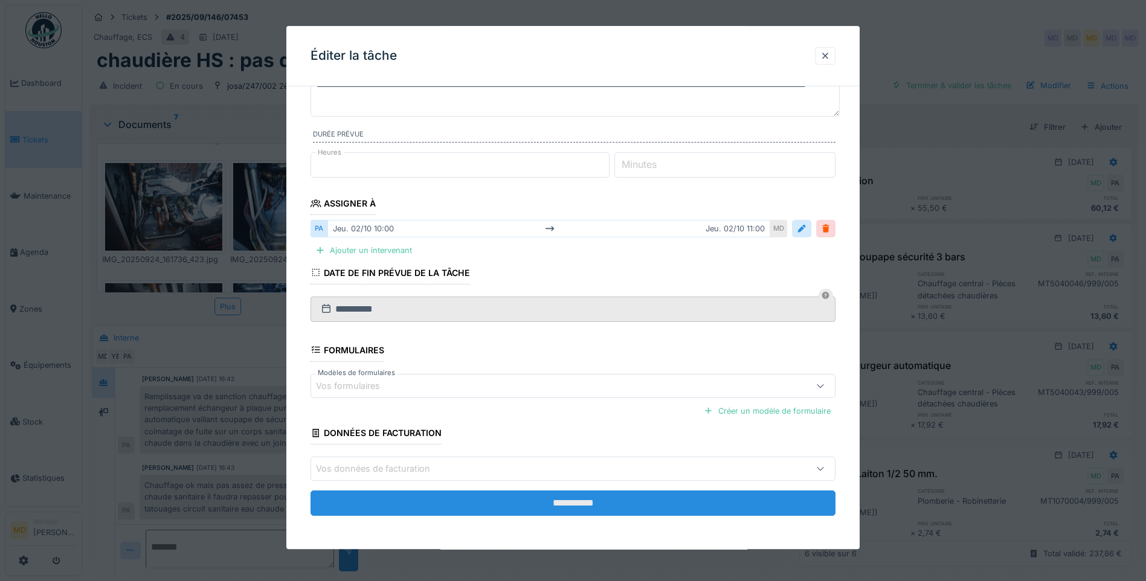
scroll to position [126, 0]
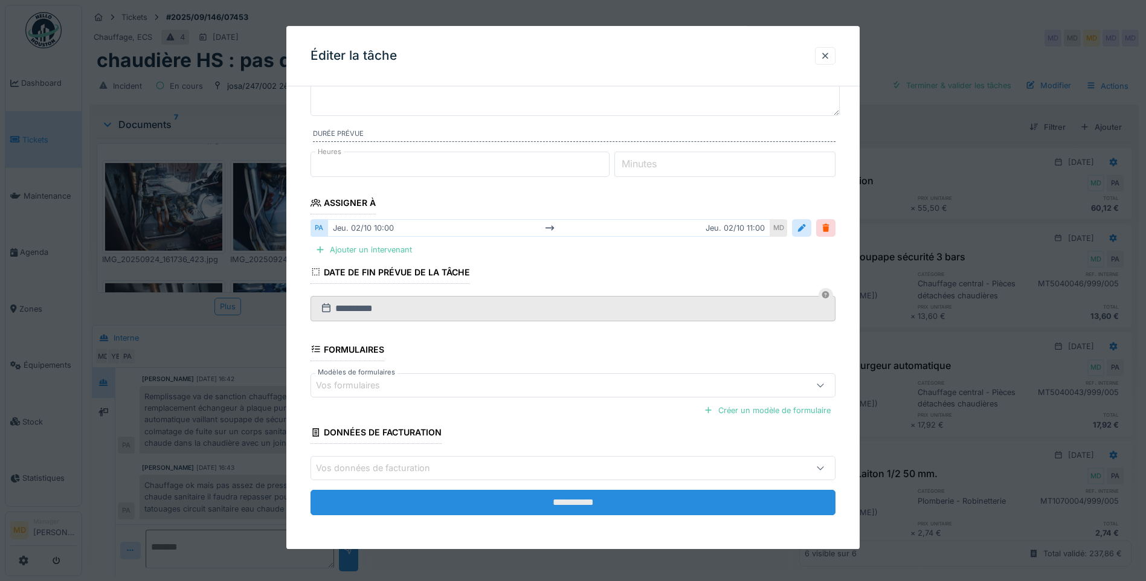
type textarea "**********"
click at [592, 497] on input "**********" at bounding box center [573, 502] width 525 height 25
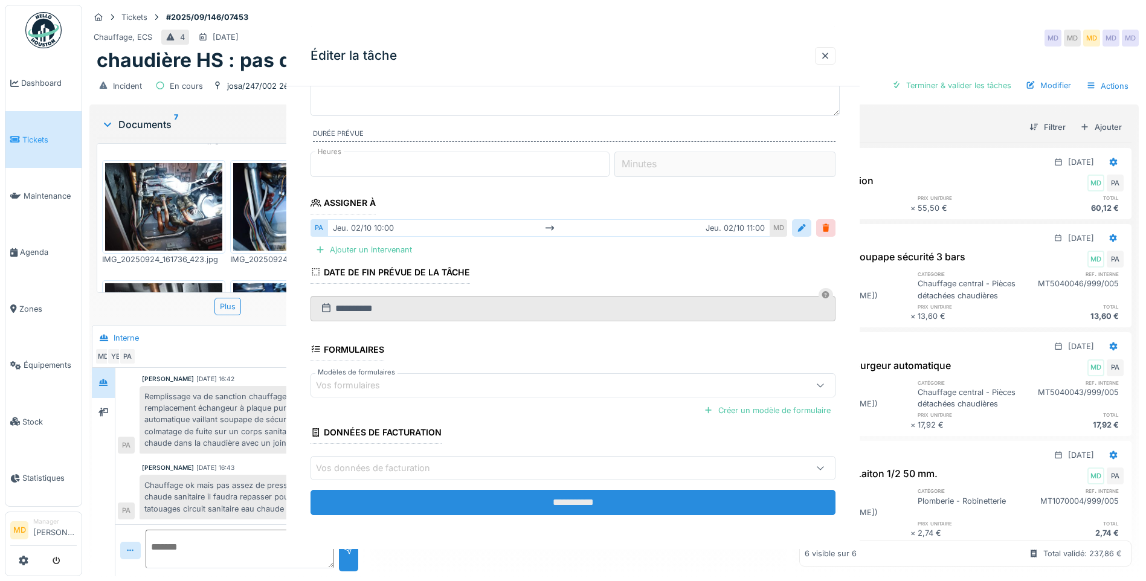
scroll to position [0, 0]
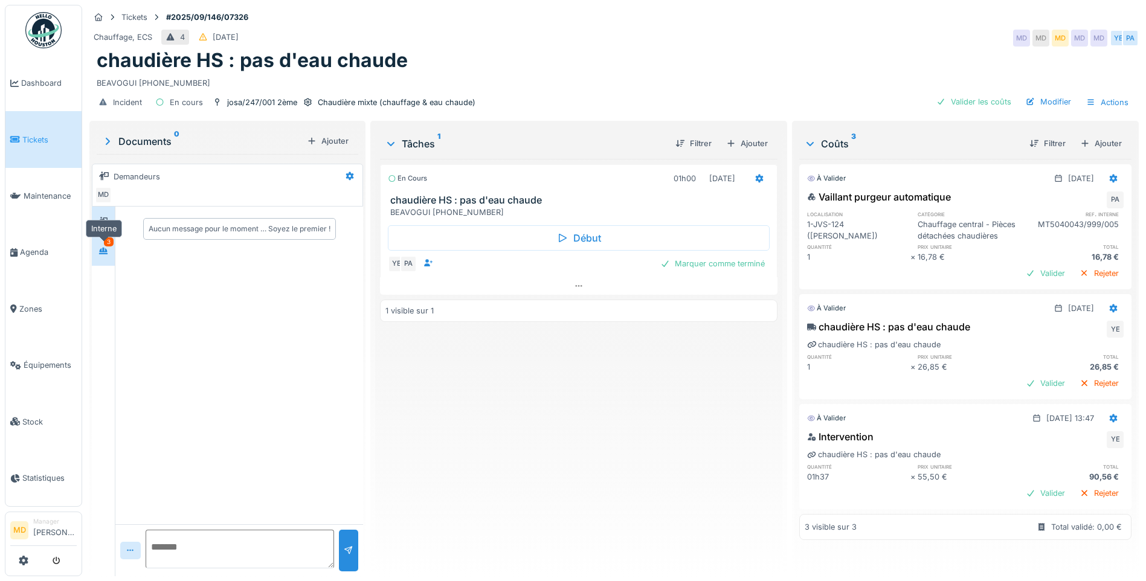
click at [100, 256] on div at bounding box center [103, 250] width 10 height 11
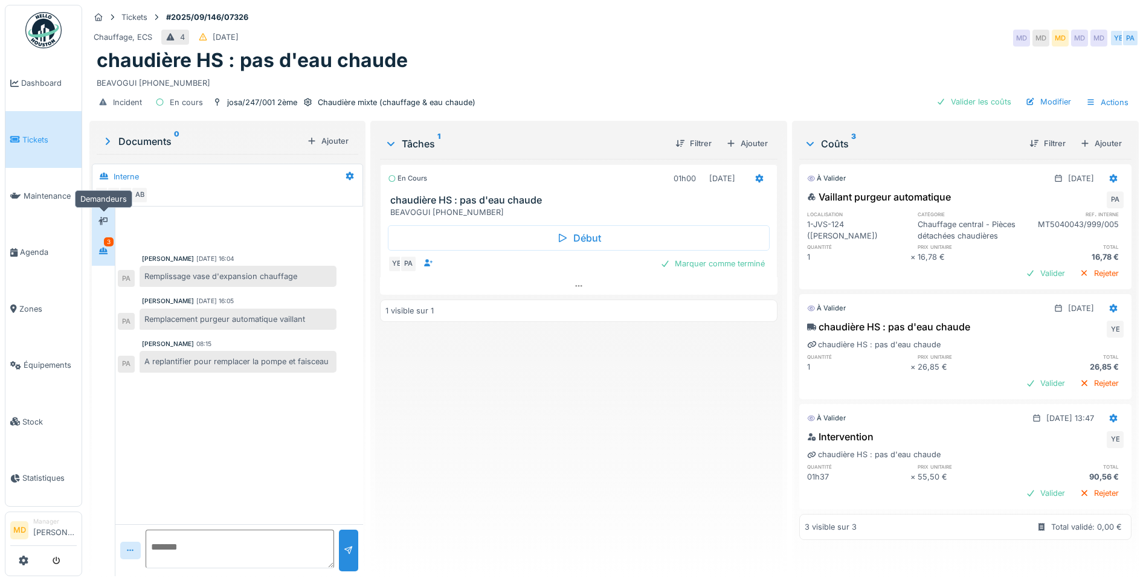
click at [105, 221] on icon at bounding box center [103, 221] width 10 height 8
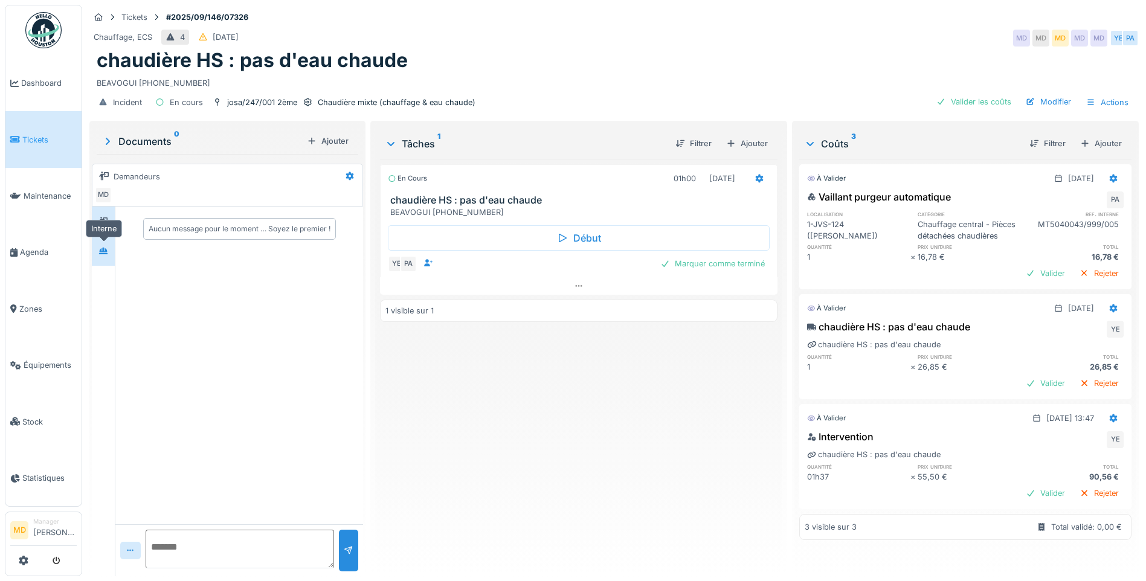
click at [103, 256] on div at bounding box center [103, 250] width 10 height 11
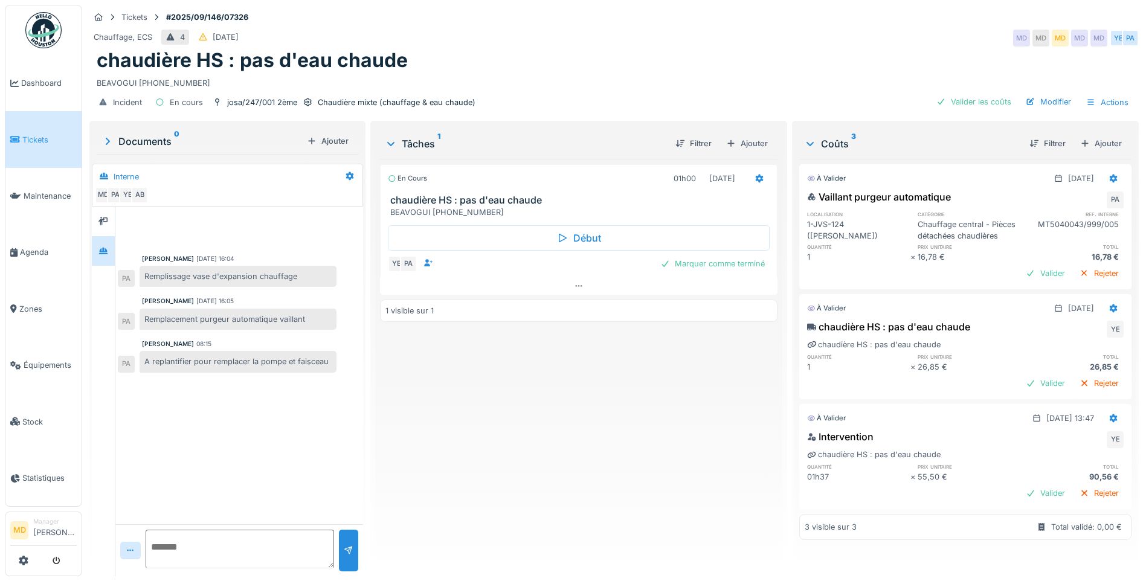
scroll to position [4, 0]
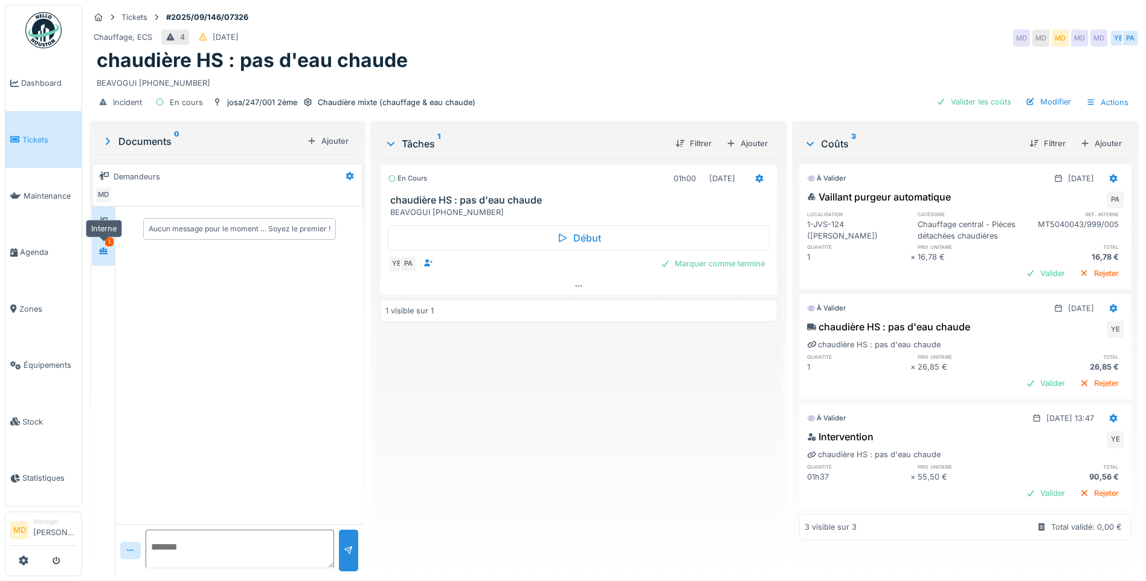
click at [102, 248] on icon at bounding box center [103, 251] width 10 height 8
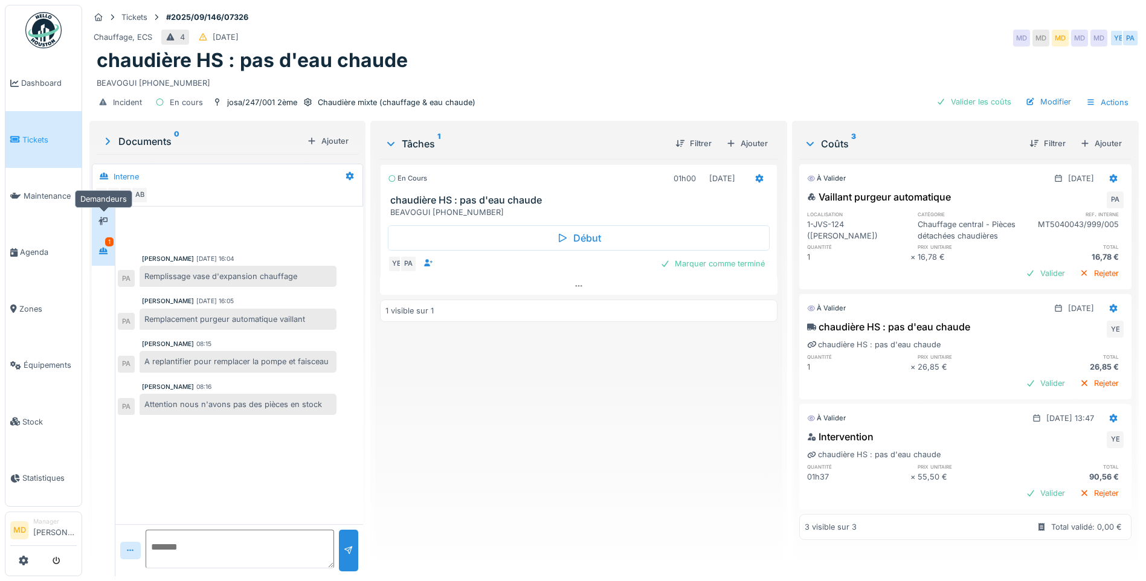
click at [100, 220] on icon at bounding box center [103, 221] width 10 height 8
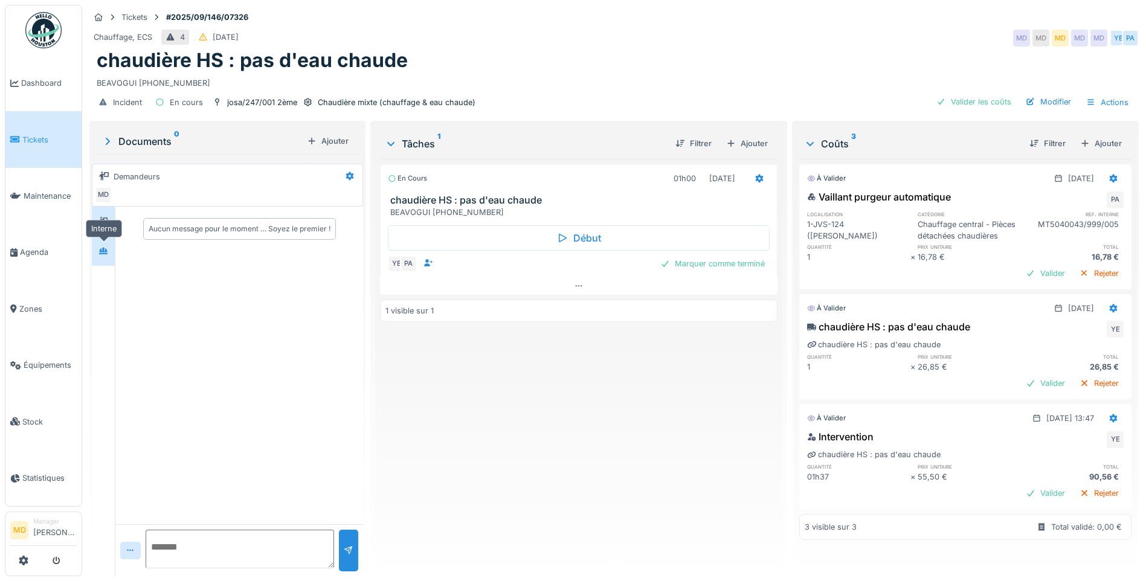
click at [106, 256] on div at bounding box center [103, 250] width 10 height 11
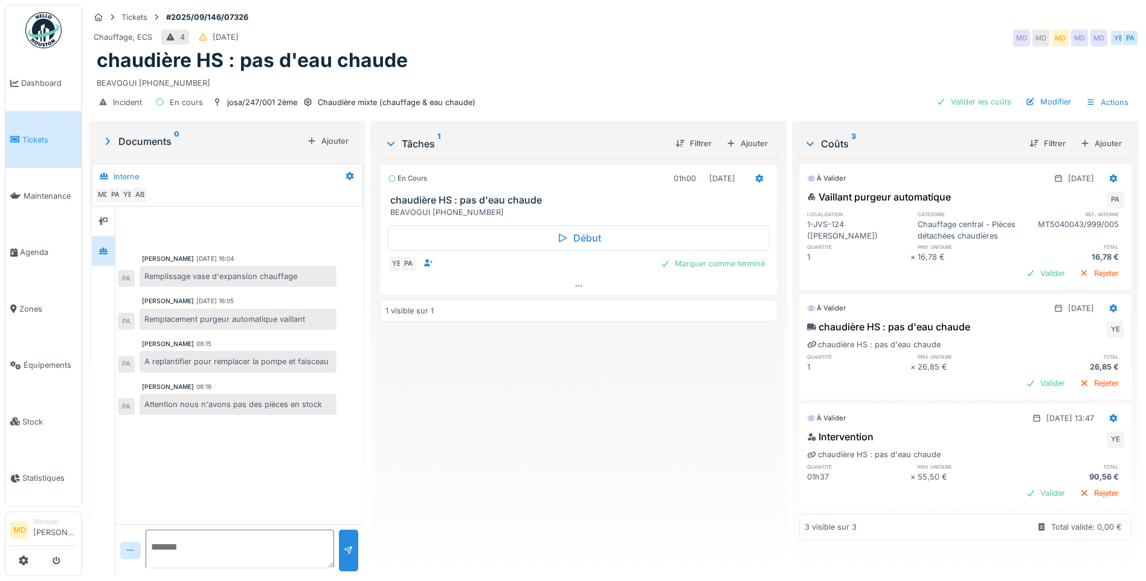
click at [251, 555] on textarea at bounding box center [240, 549] width 189 height 39
click at [212, 560] on textarea at bounding box center [240, 549] width 189 height 39
click at [284, 534] on textarea at bounding box center [240, 549] width 189 height 39
type textarea "**********"
click at [345, 555] on div at bounding box center [349, 556] width 10 height 11
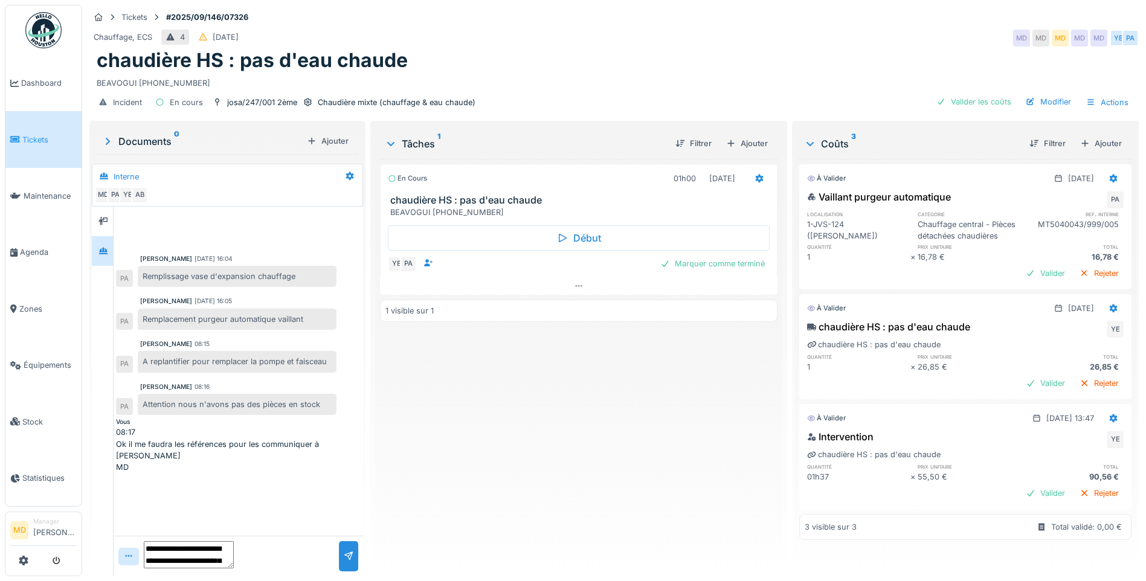
scroll to position [9, 0]
click at [1028, 488] on div "Valider" at bounding box center [1045, 493] width 49 height 16
click at [1025, 387] on div "Valider" at bounding box center [1045, 383] width 49 height 16
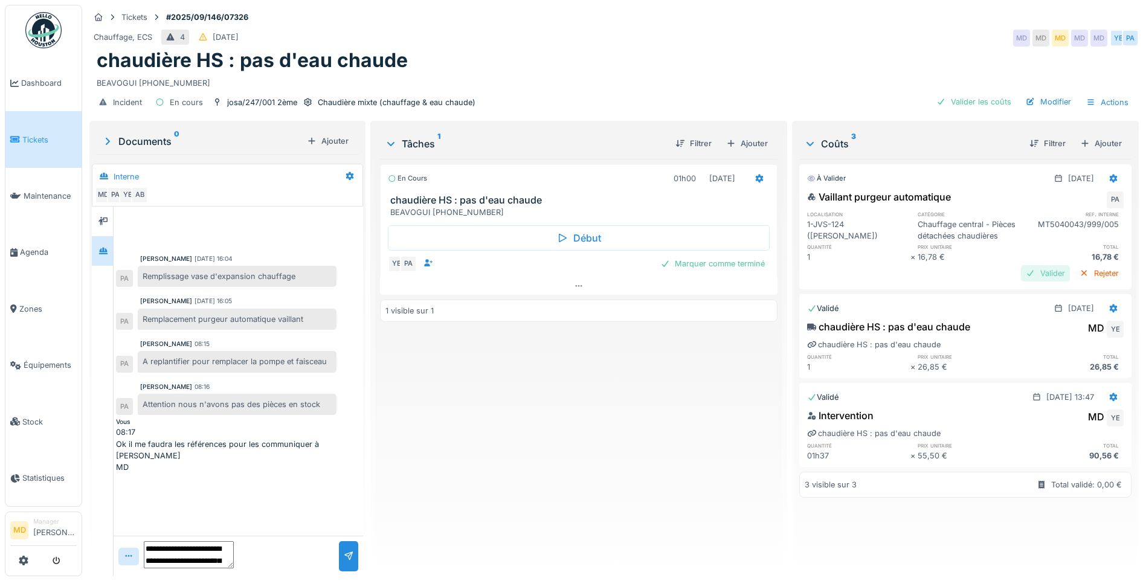
click at [1021, 281] on div "Valider" at bounding box center [1045, 273] width 49 height 16
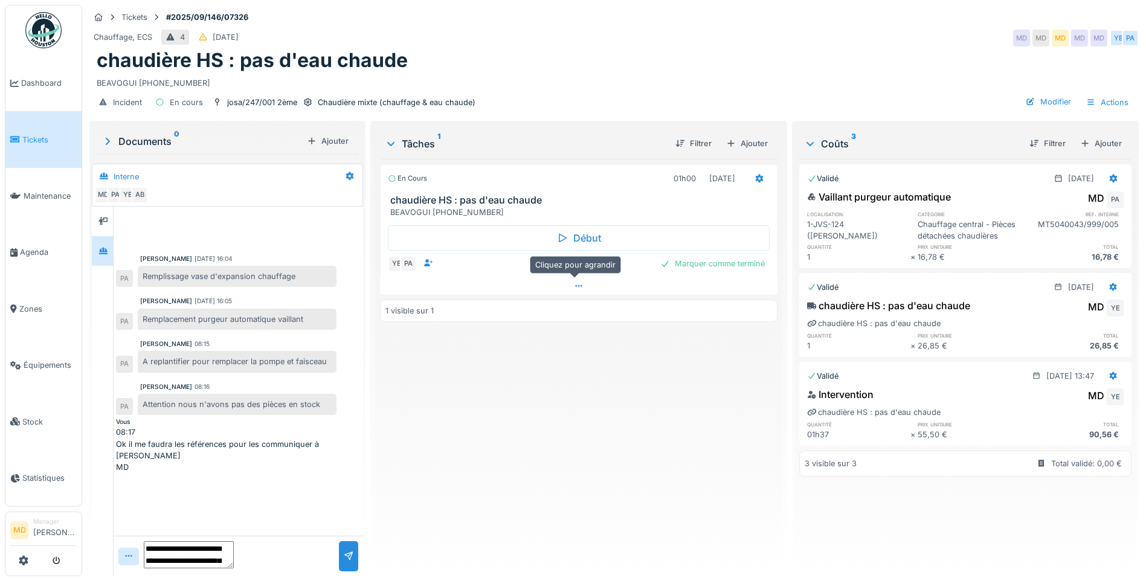
click at [574, 288] on icon at bounding box center [579, 286] width 10 height 8
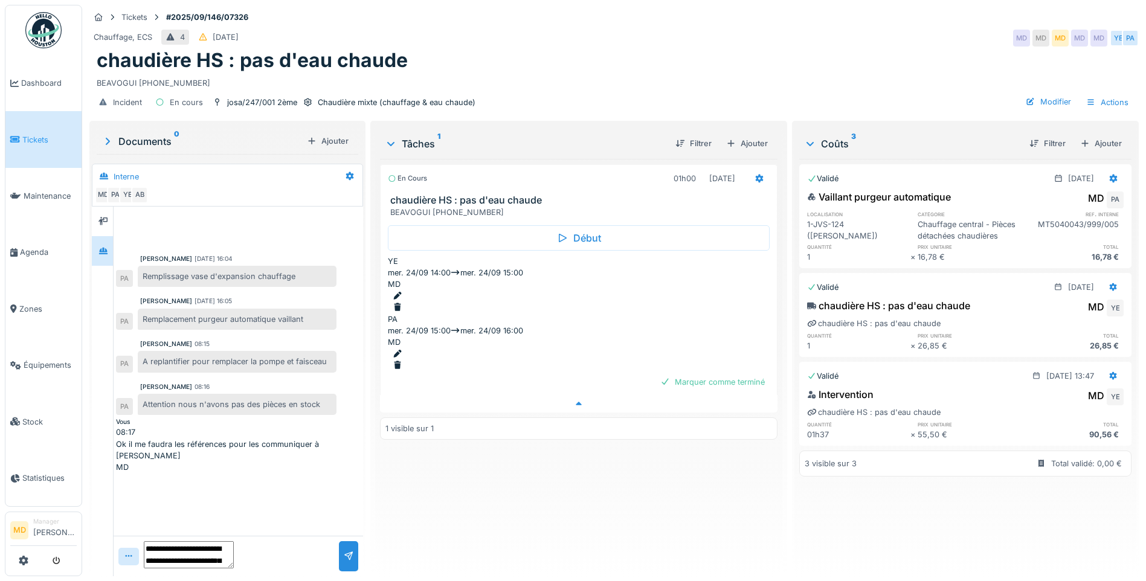
scroll to position [9, 0]
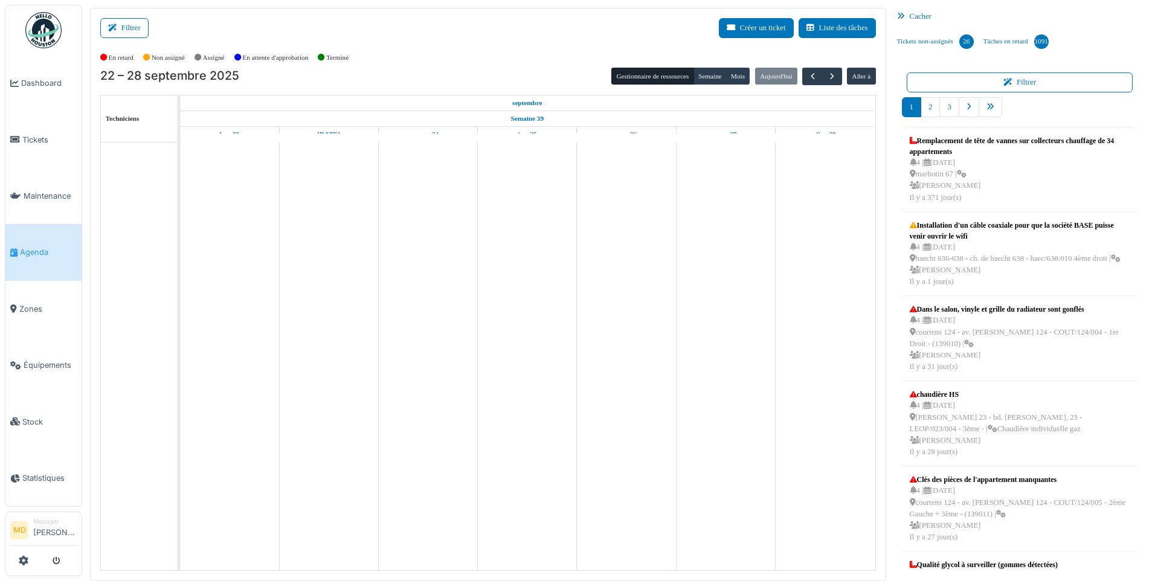
click at [143, 32] on button "Filtrer" at bounding box center [124, 28] width 48 height 20
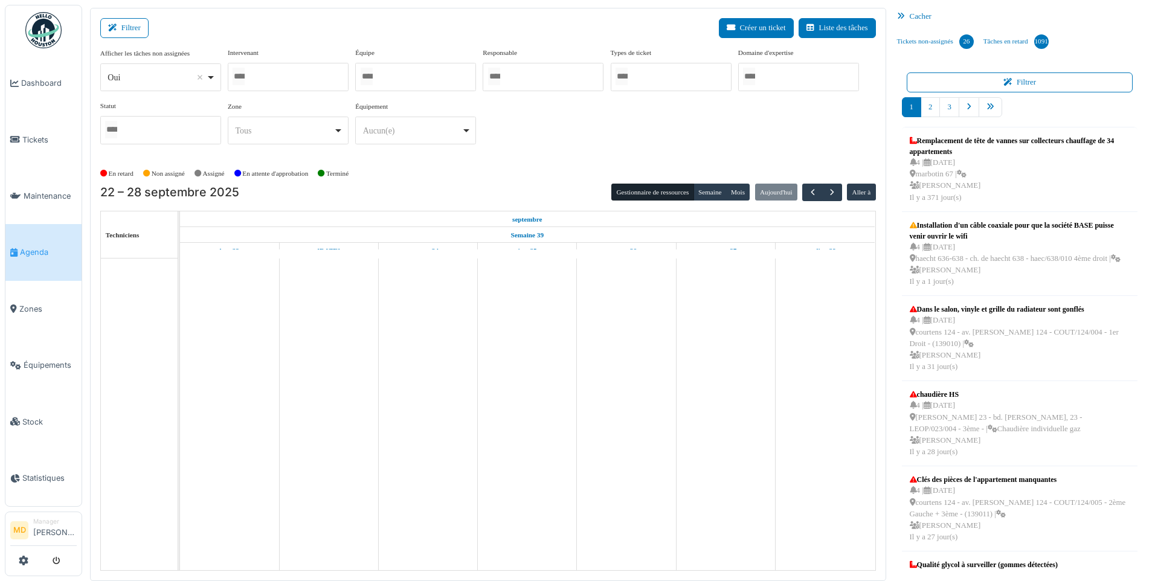
click at [274, 79] on div at bounding box center [288, 77] width 121 height 28
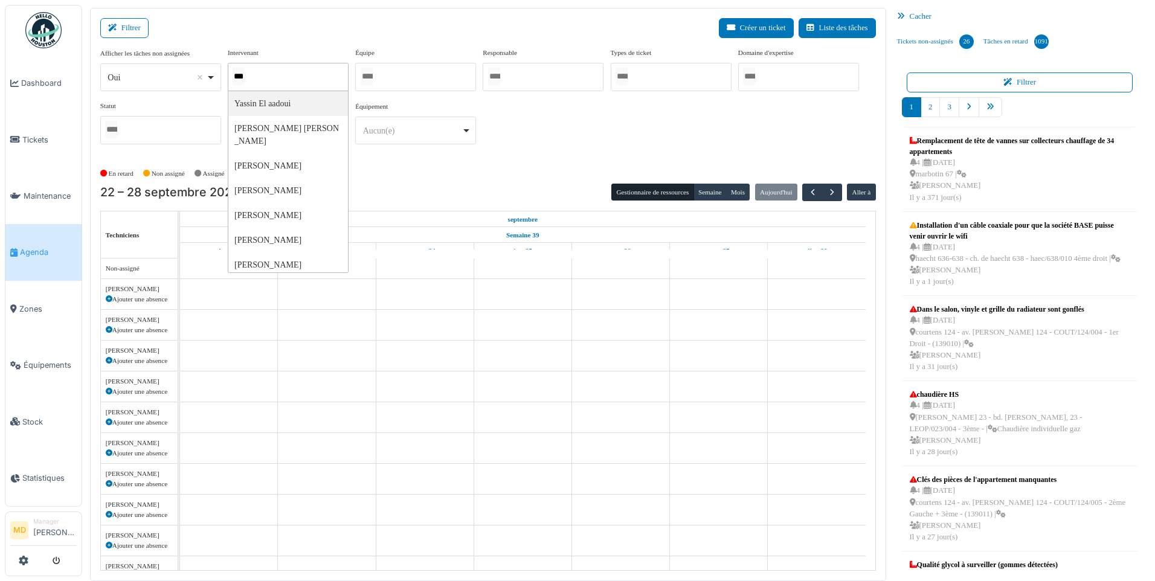
type input "****"
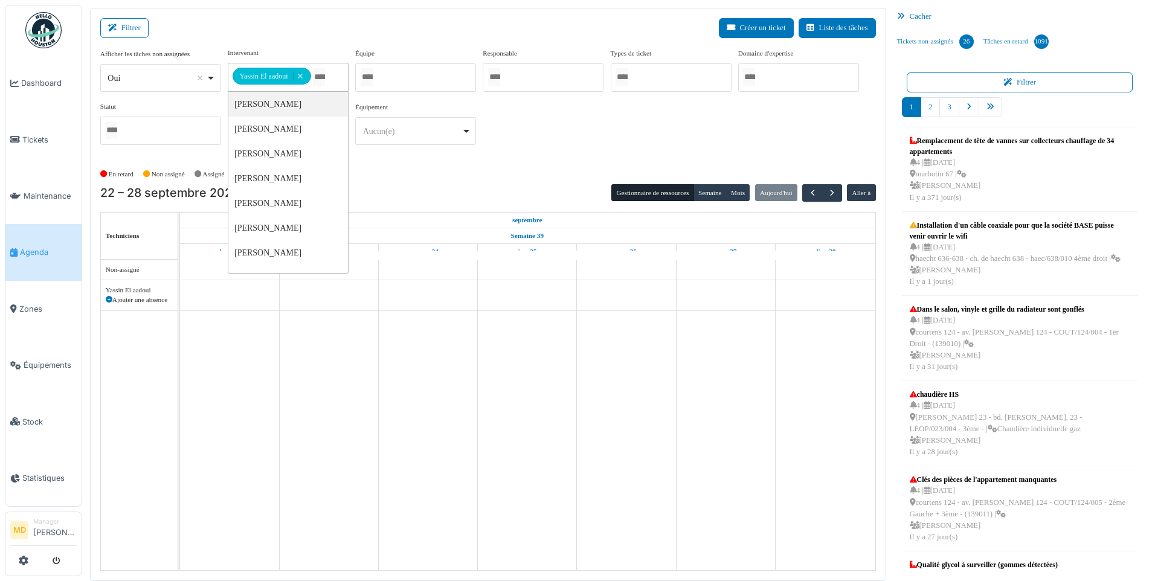
click at [755, 139] on div "**********" at bounding box center [488, 101] width 776 height 107
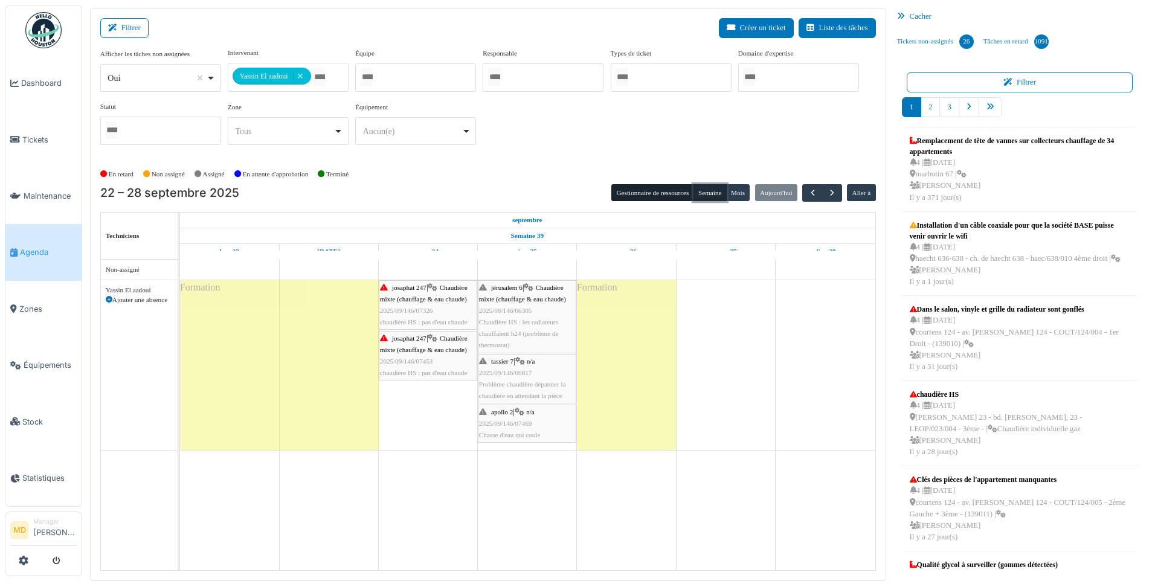
click at [706, 193] on button "Semaine" at bounding box center [710, 192] width 33 height 17
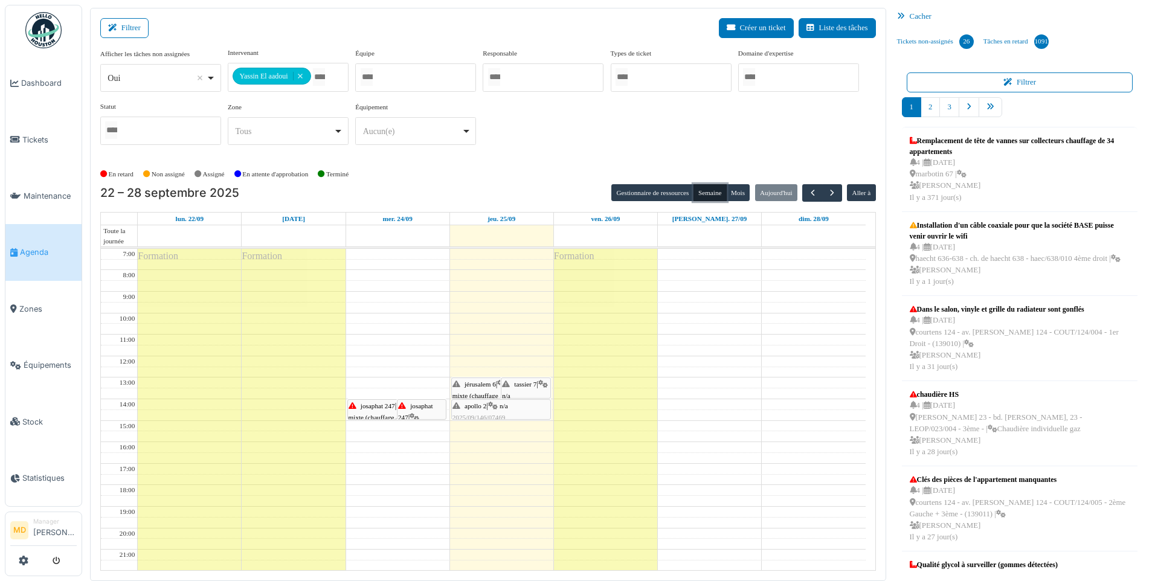
click at [477, 387] on div "jérusalem 6 | Chaudière mixte (chauffage & eau chaude) 2025/08/146/06305 Chaudi…" at bounding box center [501, 413] width 97 height 69
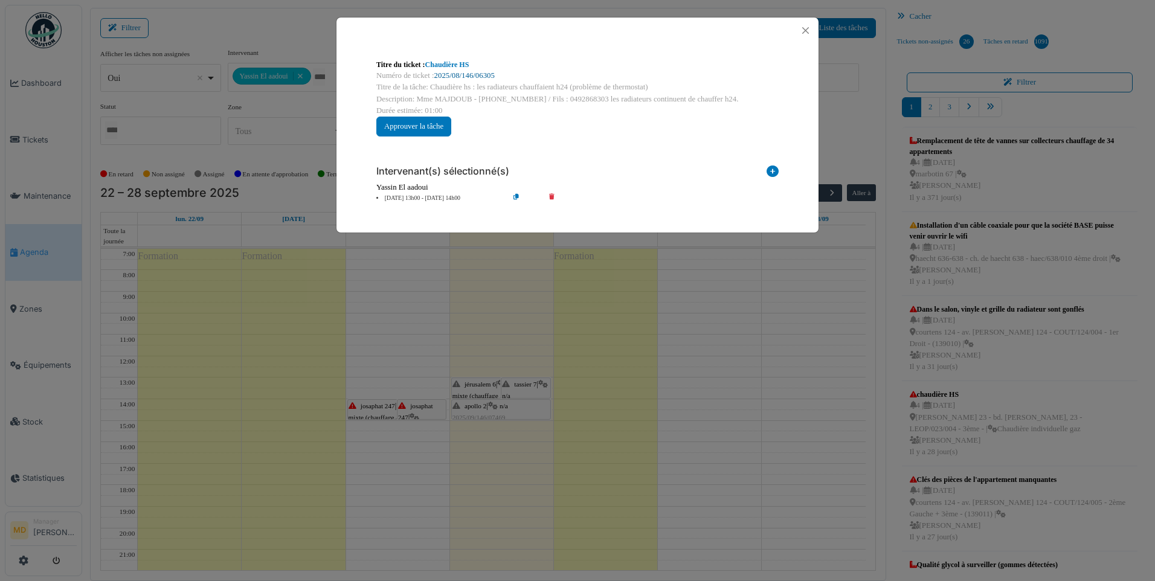
click at [464, 72] on link "2025/08/146/06305" at bounding box center [464, 75] width 60 height 8
click at [810, 30] on button "Close" at bounding box center [806, 30] width 16 height 16
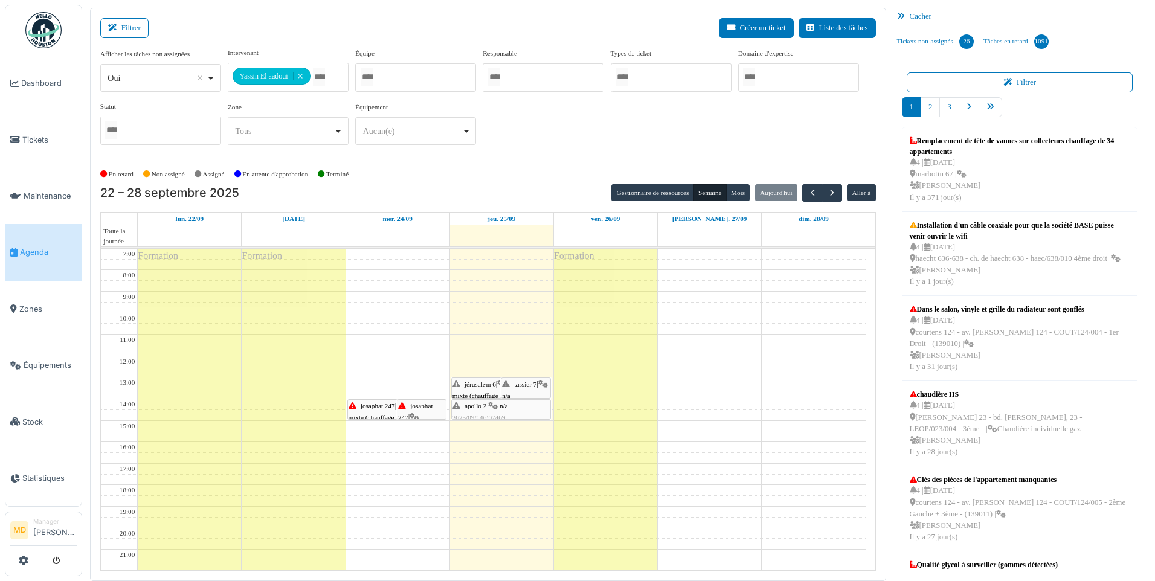
click at [520, 387] on span "tassier 7" at bounding box center [525, 384] width 22 height 7
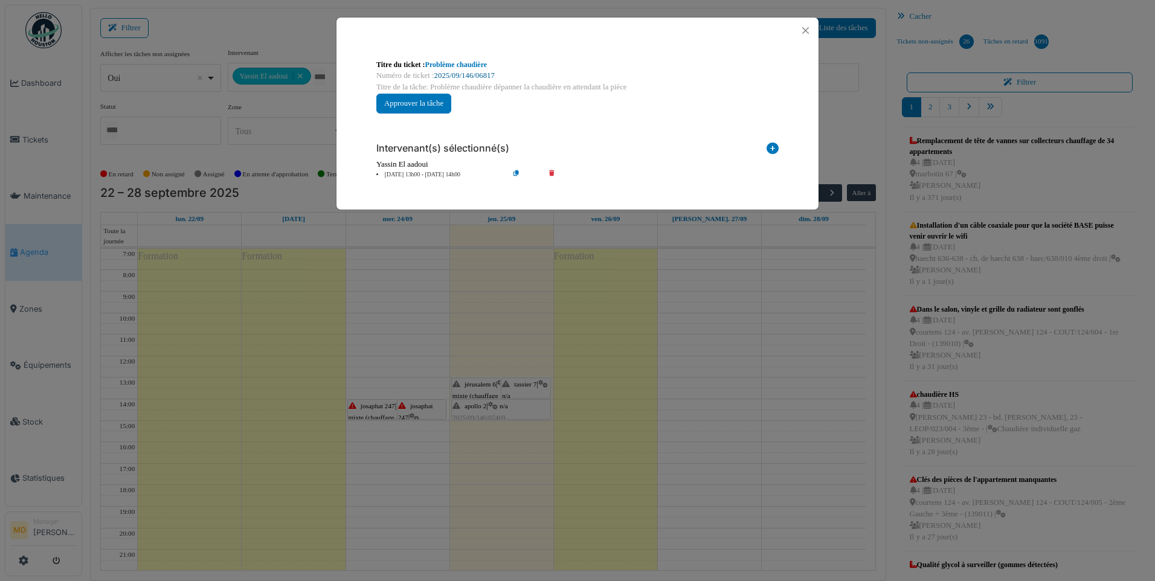
click at [457, 74] on link "2025/09/146/06817" at bounding box center [464, 75] width 60 height 8
click at [804, 24] on button "Close" at bounding box center [806, 30] width 16 height 16
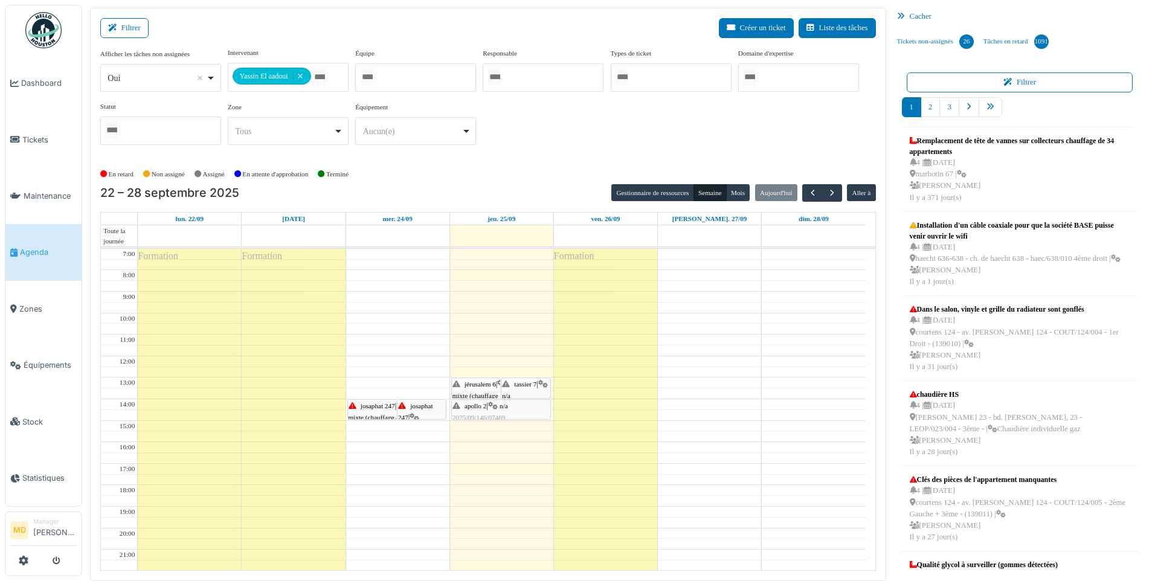
click at [492, 413] on div "apollo 2 | n/a 2025/09/146/07469 Chasse d'eau qui coule" at bounding box center [501, 418] width 97 height 35
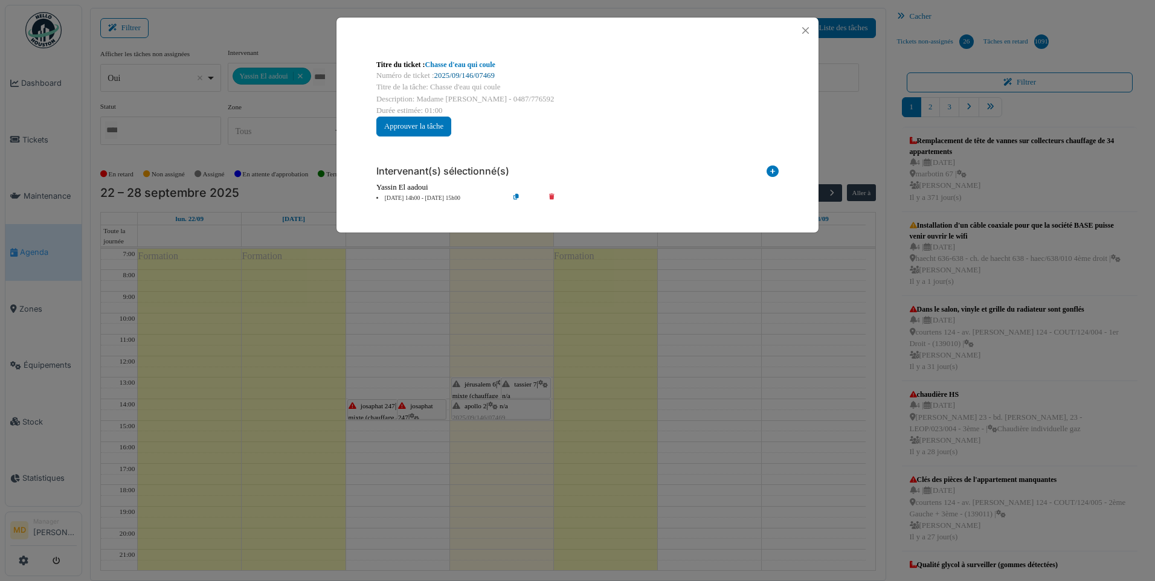
click at [455, 74] on link "2025/09/146/07469" at bounding box center [464, 75] width 60 height 8
click at [805, 31] on button "Close" at bounding box center [806, 30] width 16 height 16
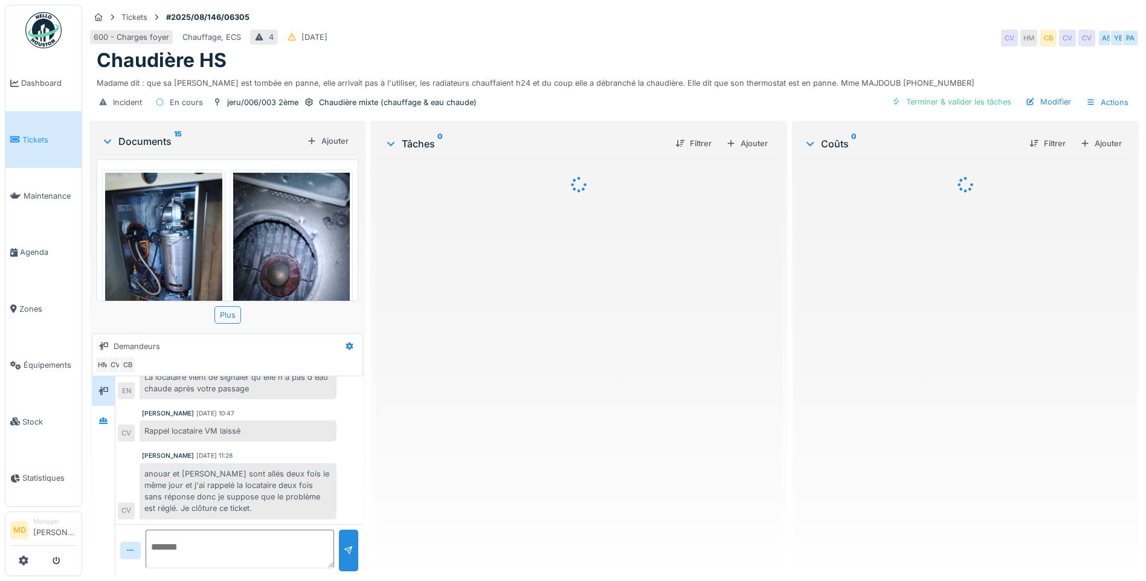
scroll to position [69, 0]
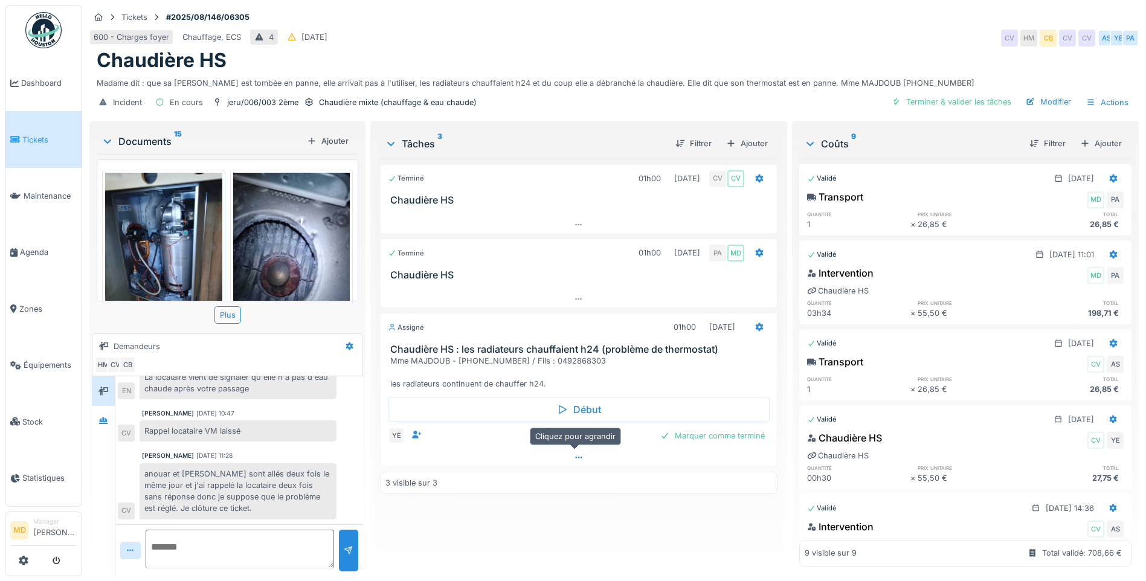
click at [579, 458] on icon at bounding box center [579, 458] width 10 height 8
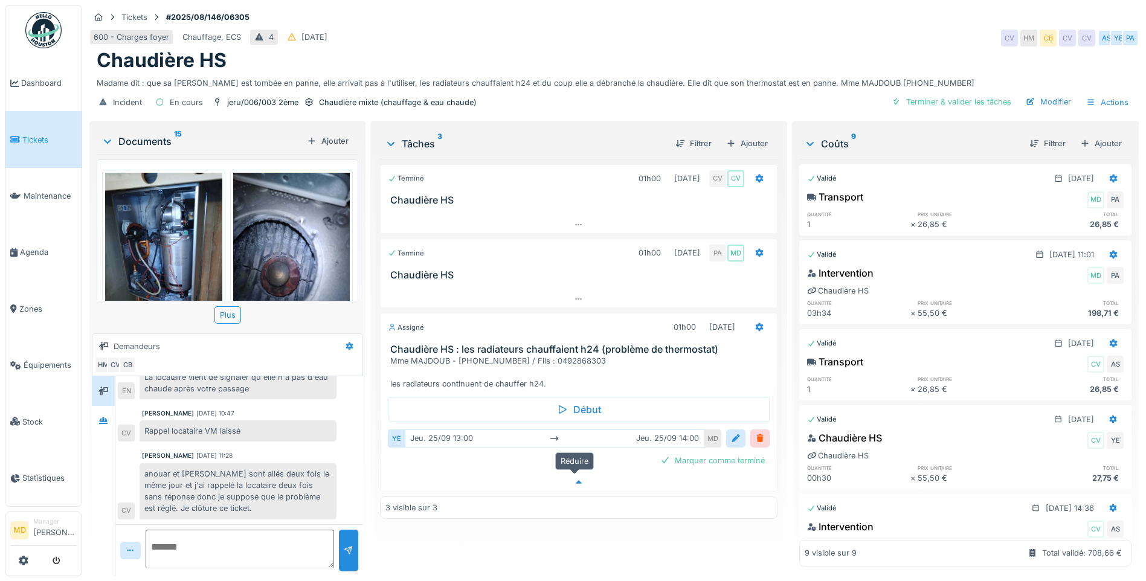
click at [574, 479] on icon at bounding box center [579, 483] width 10 height 8
click at [758, 323] on icon at bounding box center [760, 327] width 10 height 8
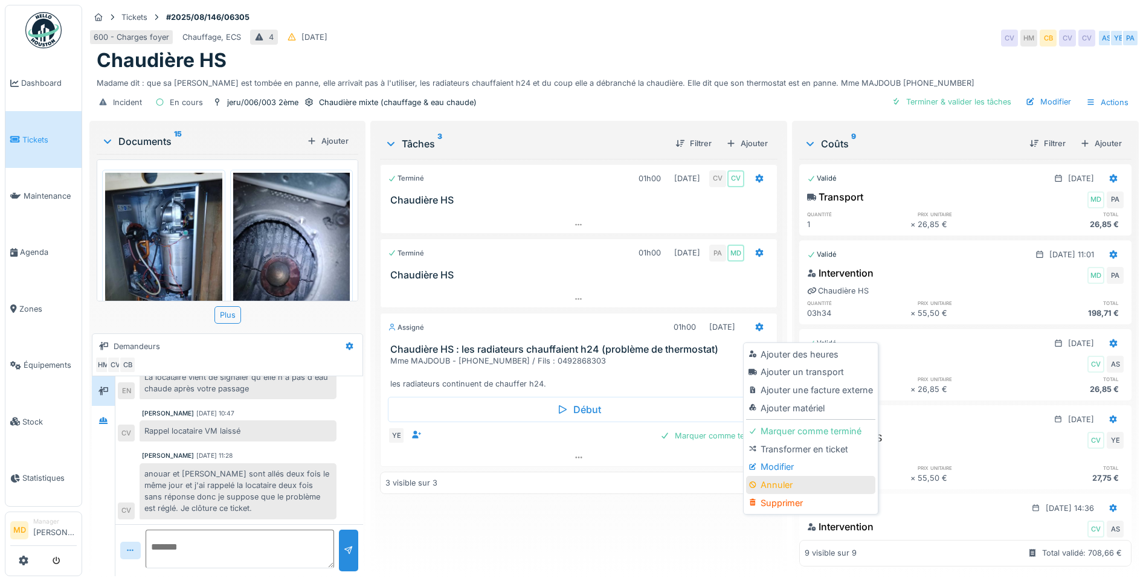
click at [755, 482] on div "Annuler" at bounding box center [810, 485] width 129 height 18
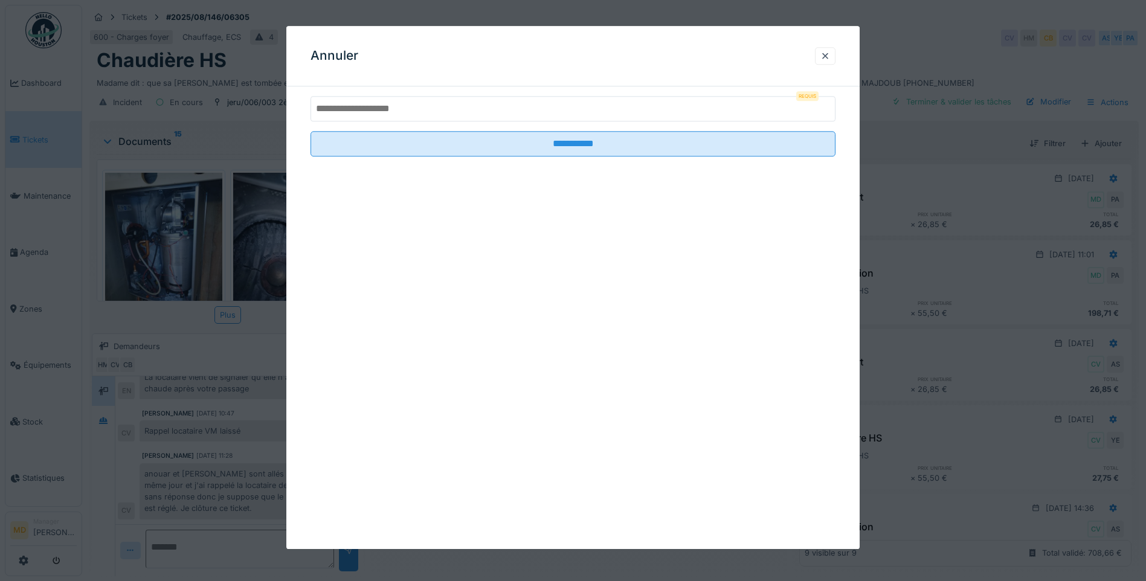
click at [388, 110] on input "text" at bounding box center [573, 108] width 525 height 25
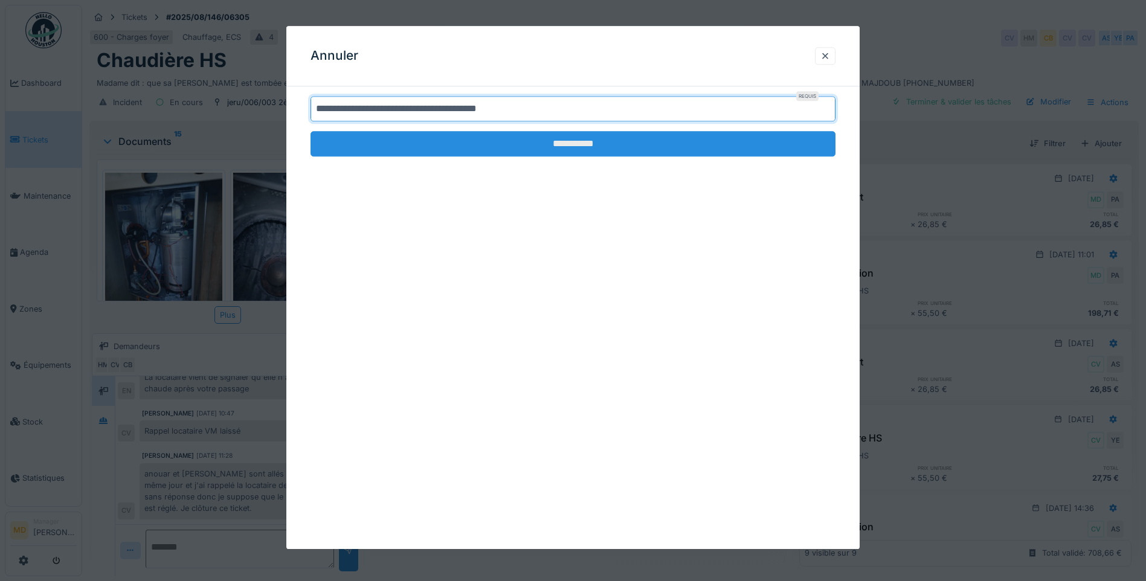
type input "**********"
click at [629, 140] on input "**********" at bounding box center [573, 143] width 525 height 25
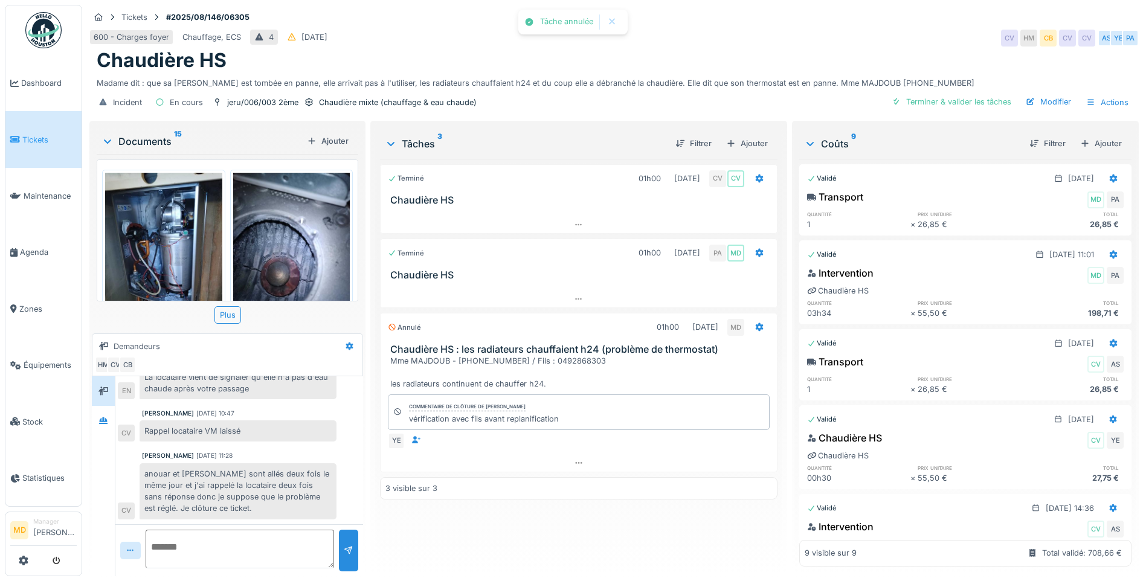
scroll to position [70, 0]
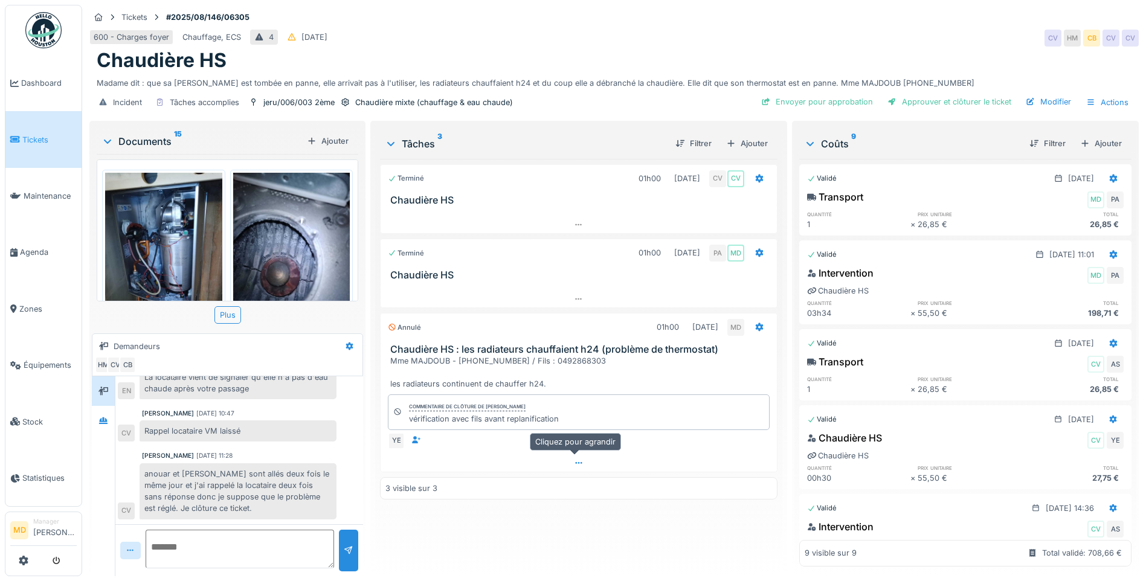
click at [581, 454] on div at bounding box center [579, 463] width 396 height 18
click at [579, 467] on icon at bounding box center [579, 471] width 10 height 8
click at [749, 321] on div at bounding box center [759, 327] width 21 height 18
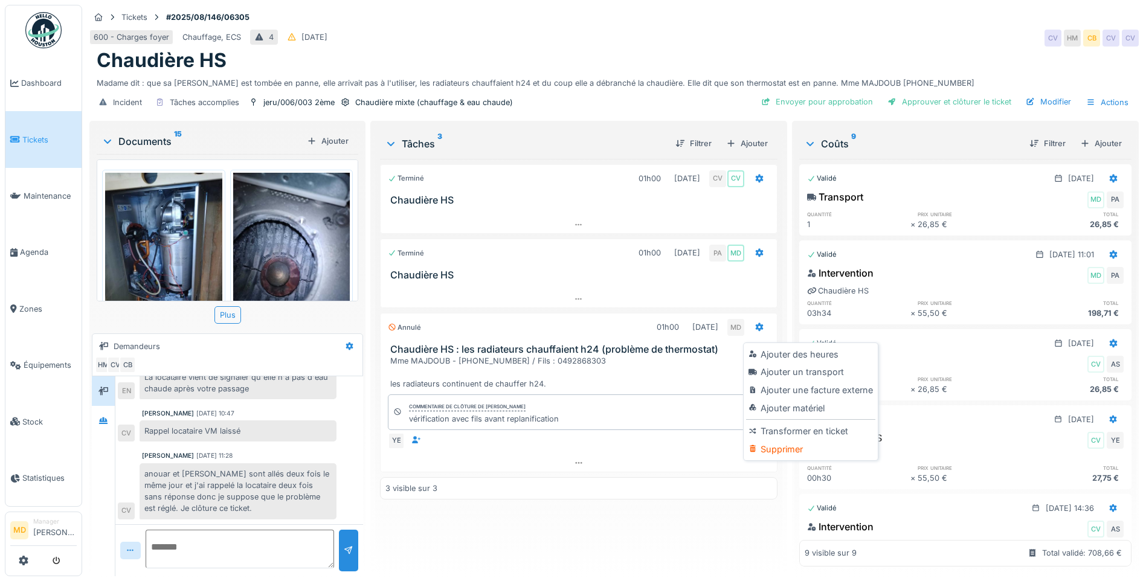
click at [676, 528] on div "Terminé 01h00 11/08/2025 CV CV Chaudière HS Terminé 01h00 23/09/2025 PA MD Chau…" at bounding box center [579, 363] width 398 height 408
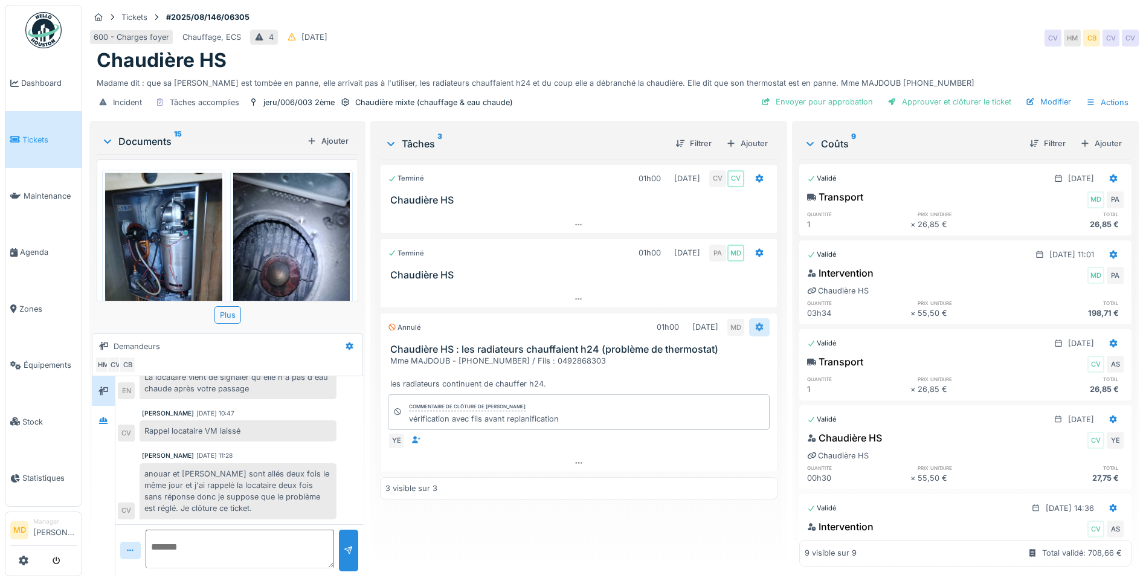
click at [755, 323] on icon at bounding box center [760, 327] width 10 height 8
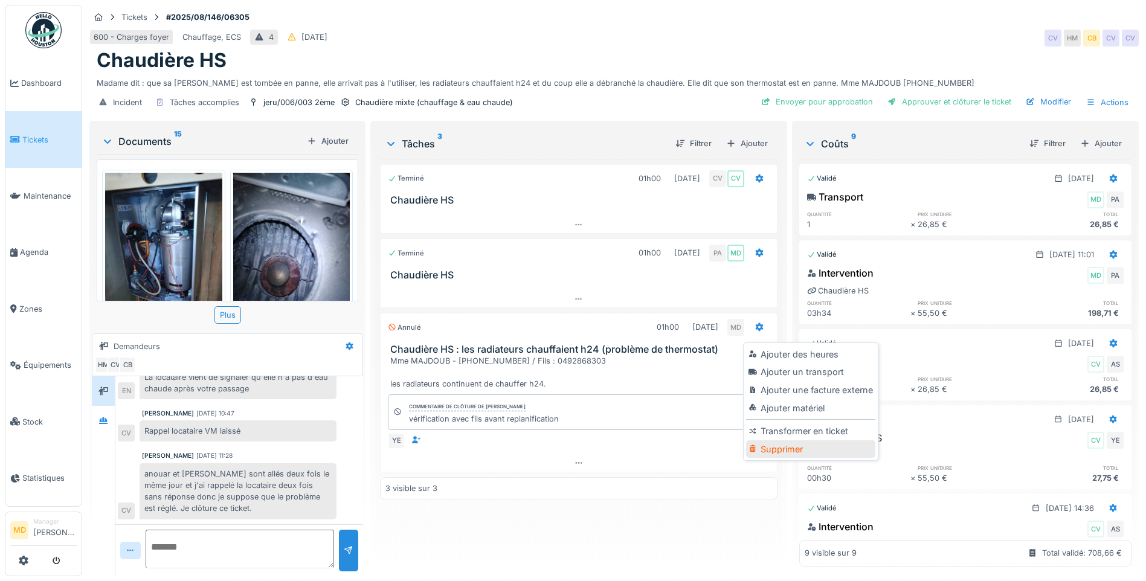
click at [767, 441] on div "Supprimer" at bounding box center [810, 450] width 129 height 18
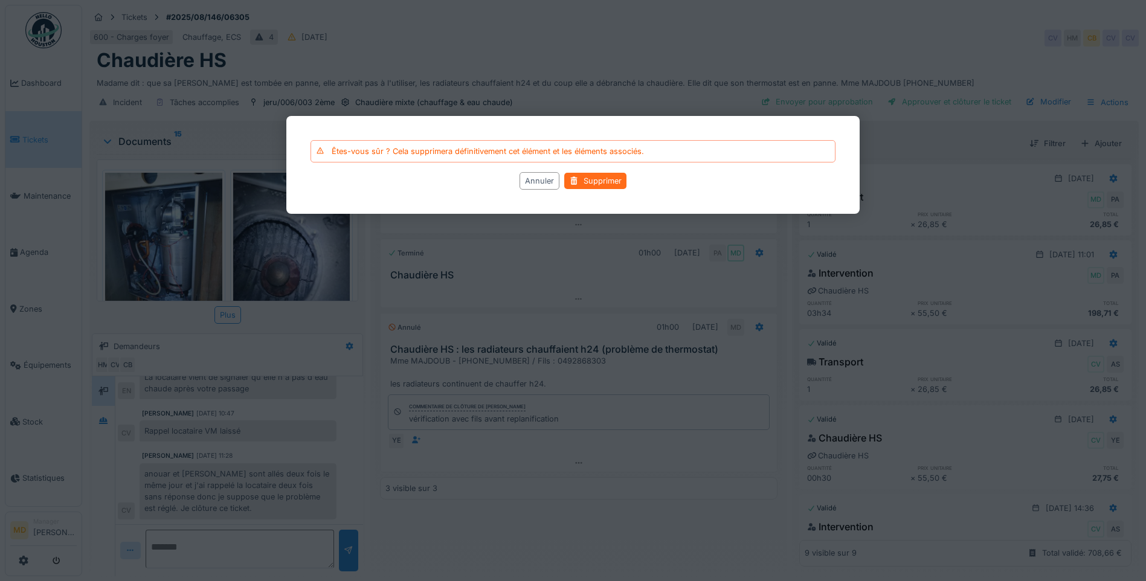
click at [604, 182] on div "Supprimer" at bounding box center [595, 181] width 62 height 16
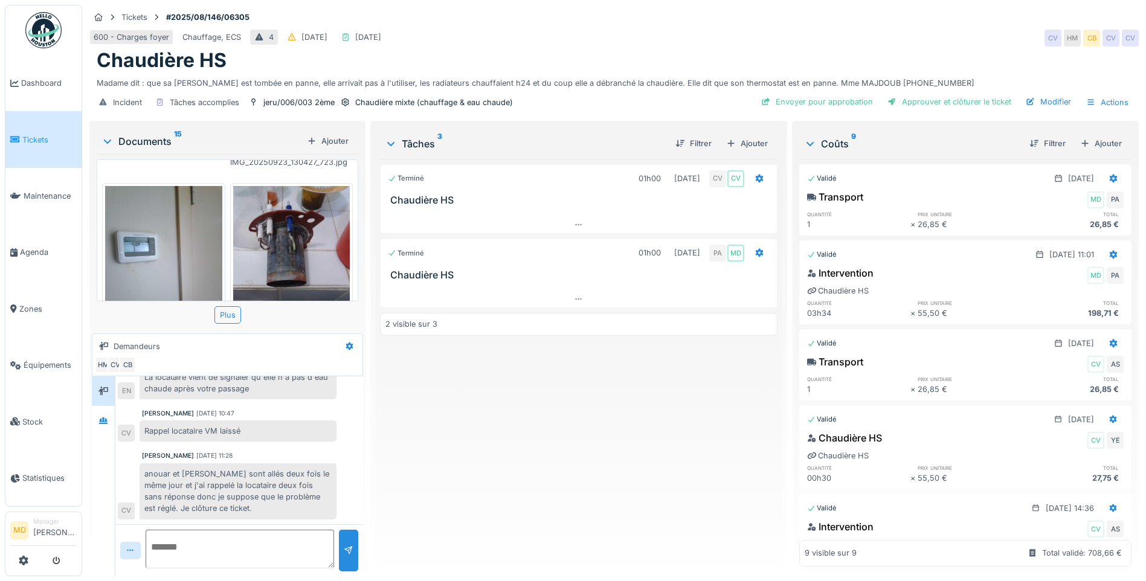
scroll to position [363, 0]
click at [179, 239] on img at bounding box center [163, 265] width 117 height 156
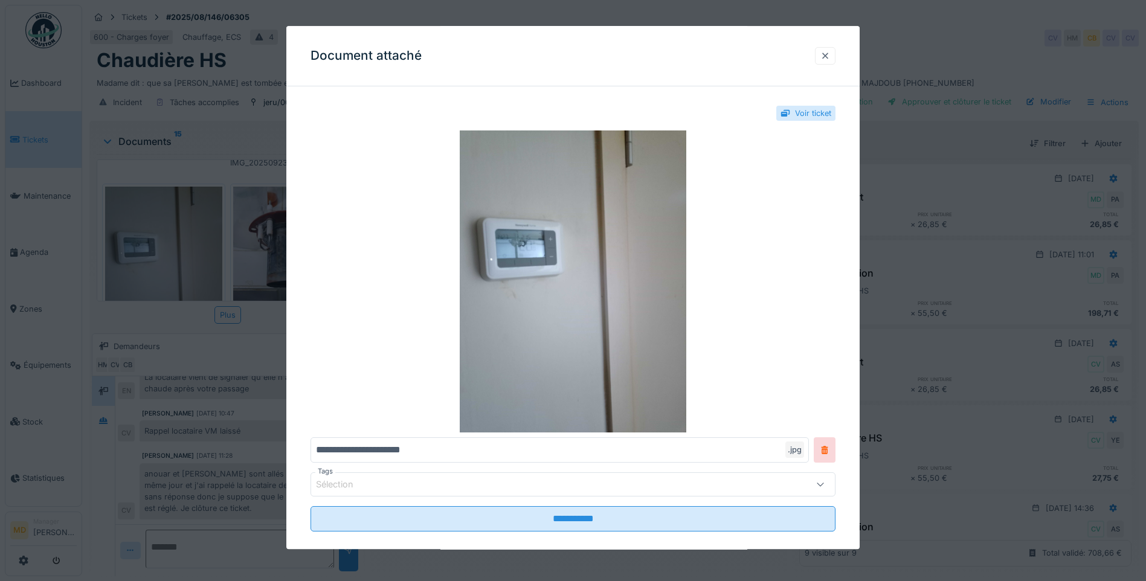
click at [830, 57] on div at bounding box center [826, 55] width 10 height 11
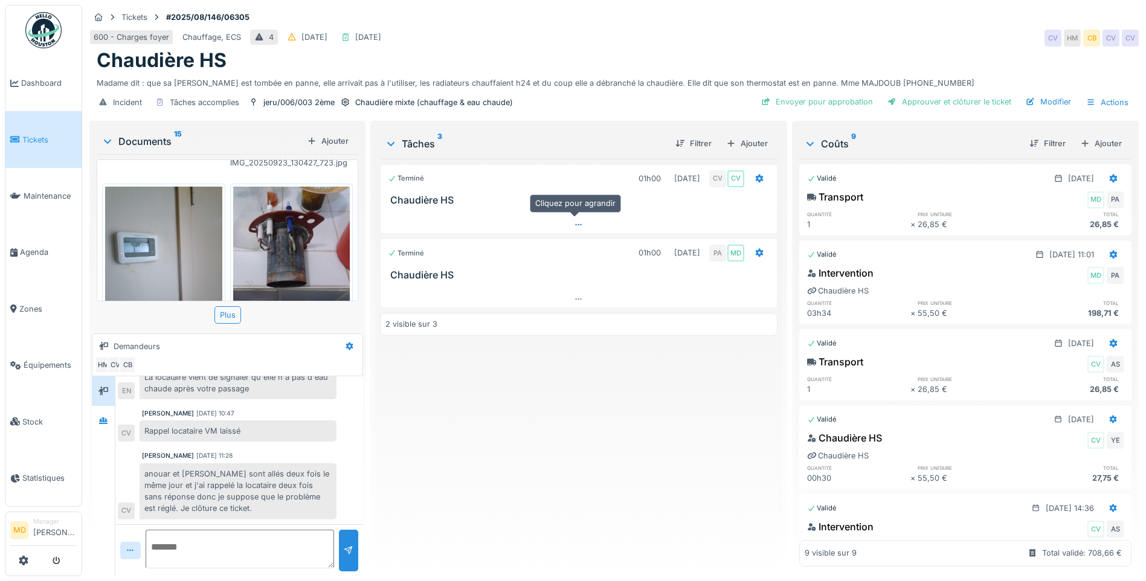
scroll to position [9, 0]
click at [574, 295] on icon at bounding box center [579, 299] width 10 height 8
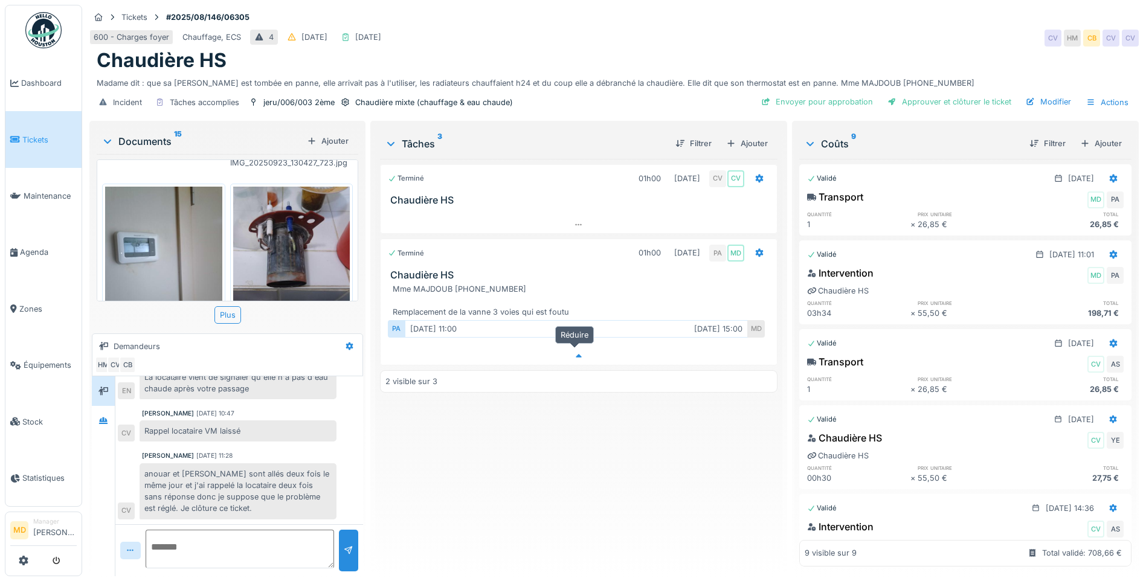
click at [574, 352] on icon at bounding box center [579, 356] width 10 height 8
click at [34, 248] on span "Agenda" at bounding box center [48, 252] width 57 height 11
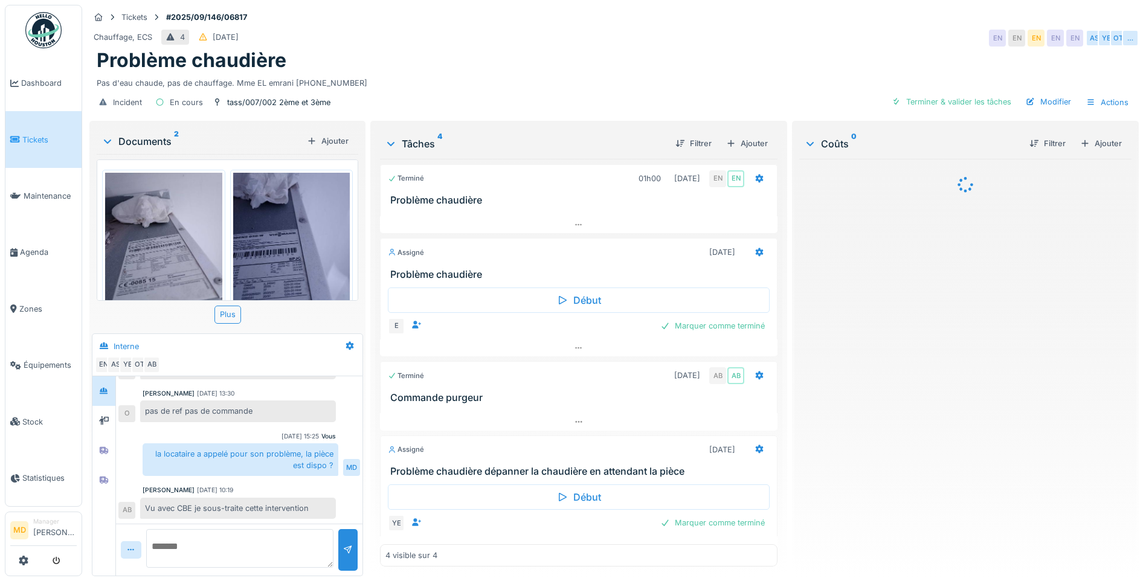
scroll to position [17, 0]
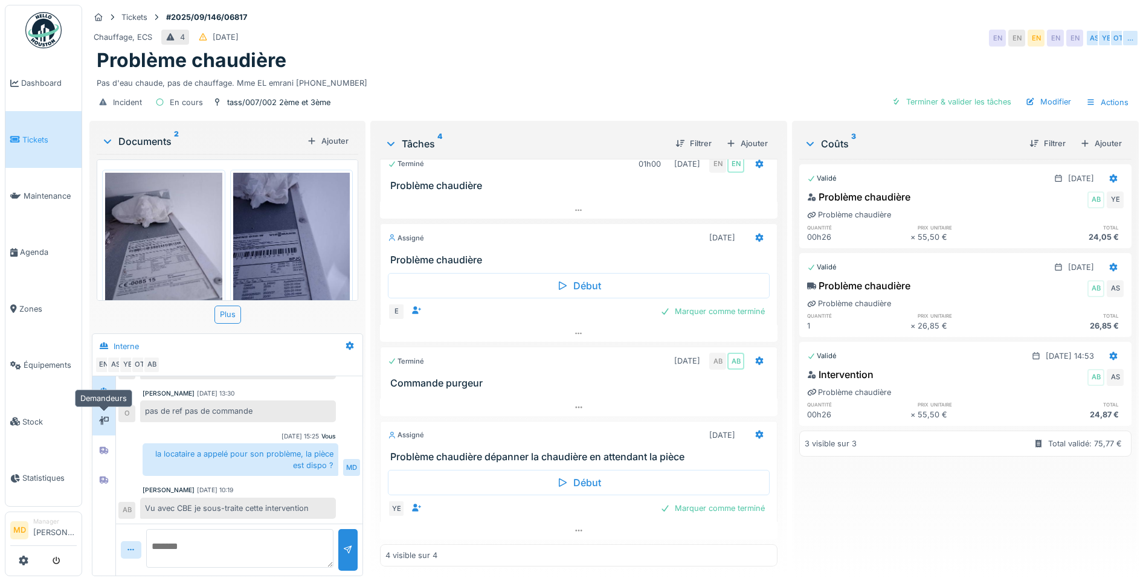
click at [99, 417] on icon at bounding box center [104, 421] width 10 height 8
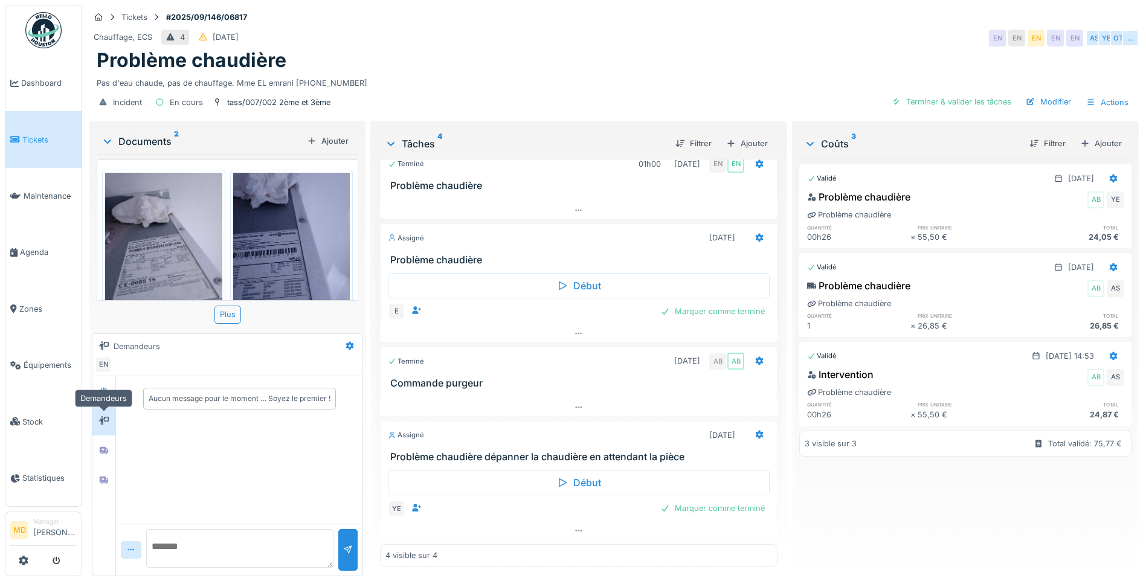
scroll to position [0, 0]
click at [100, 387] on icon at bounding box center [104, 391] width 10 height 8
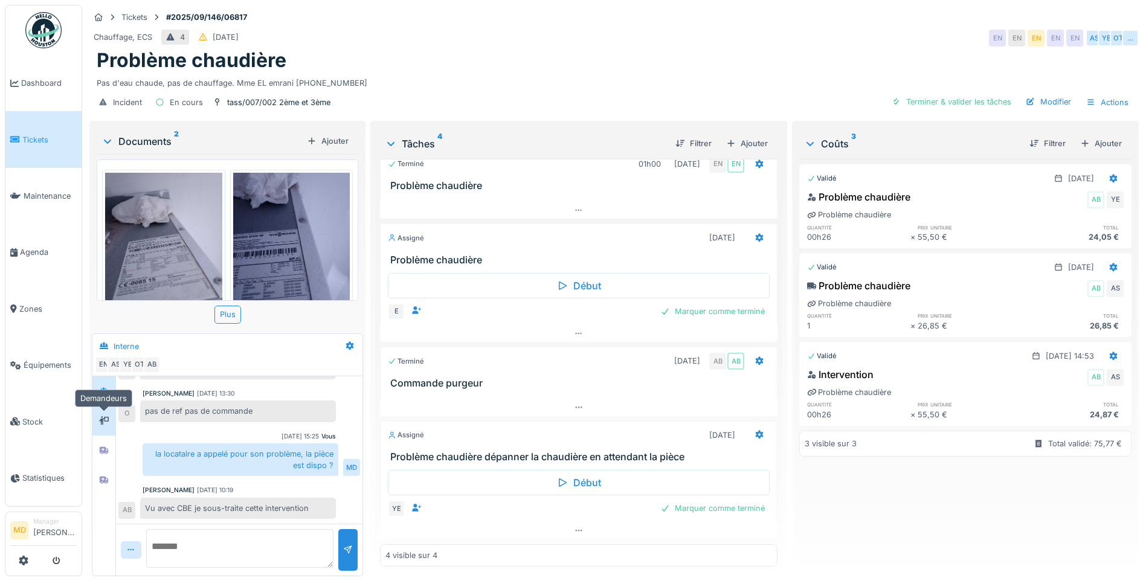
click at [98, 415] on div at bounding box center [104, 420] width 18 height 15
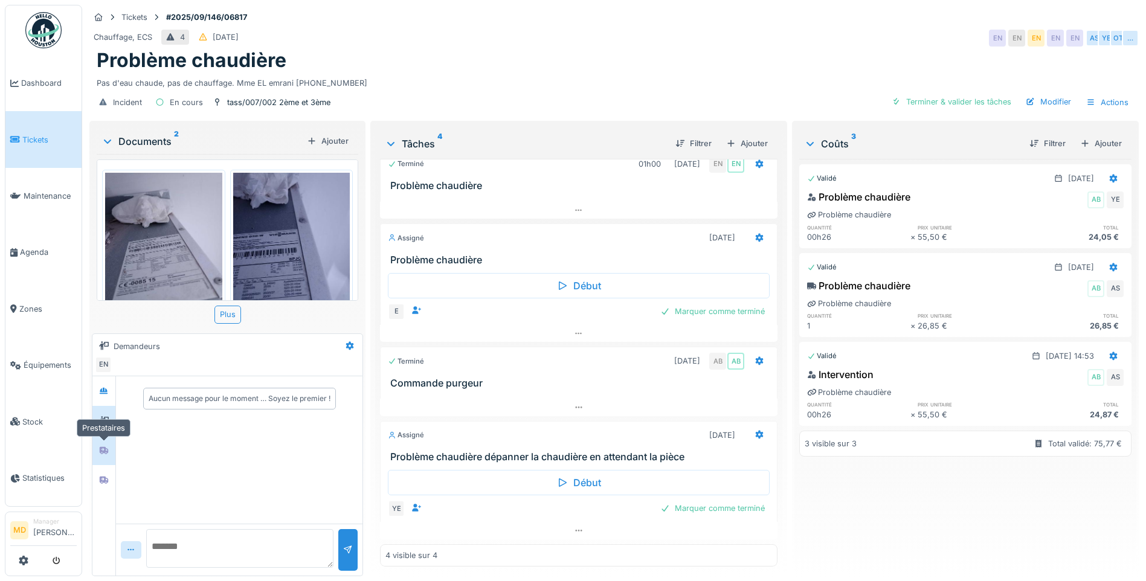
click at [100, 443] on div at bounding box center [104, 450] width 18 height 15
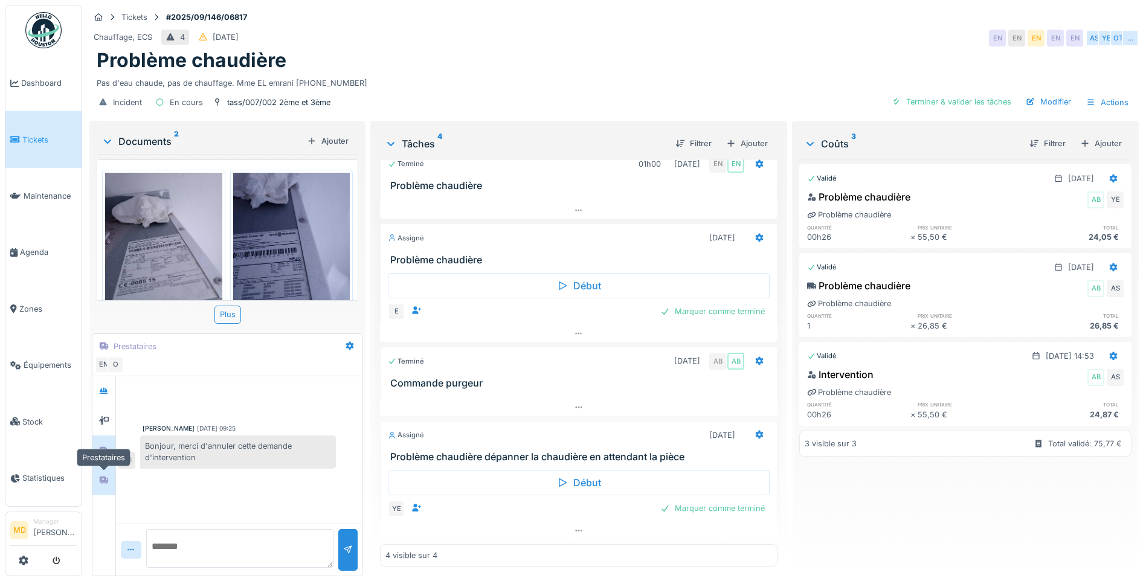
click at [104, 474] on div at bounding box center [104, 479] width 10 height 11
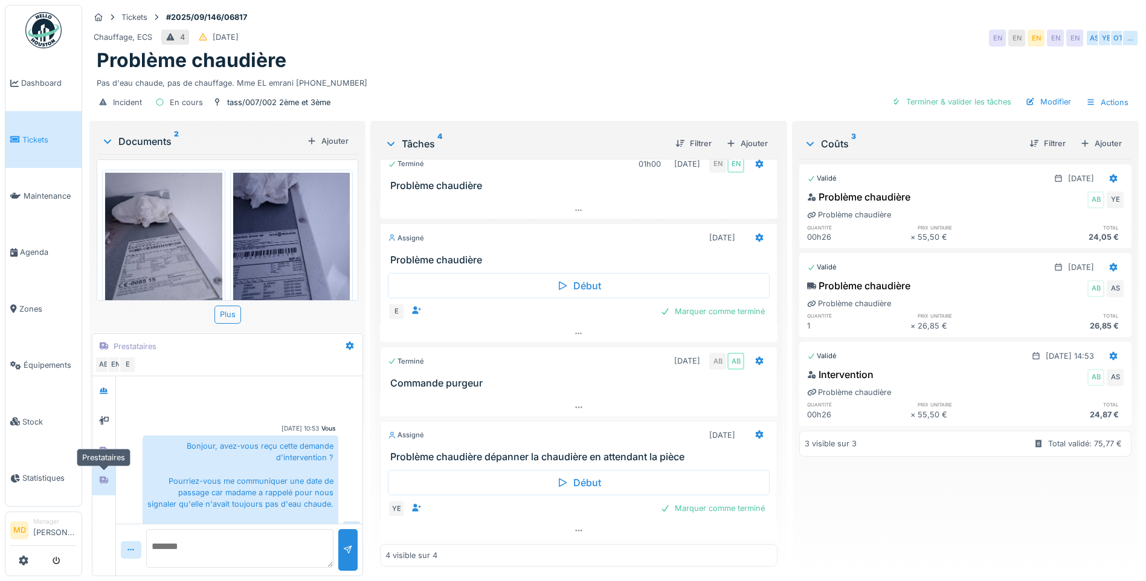
scroll to position [127, 0]
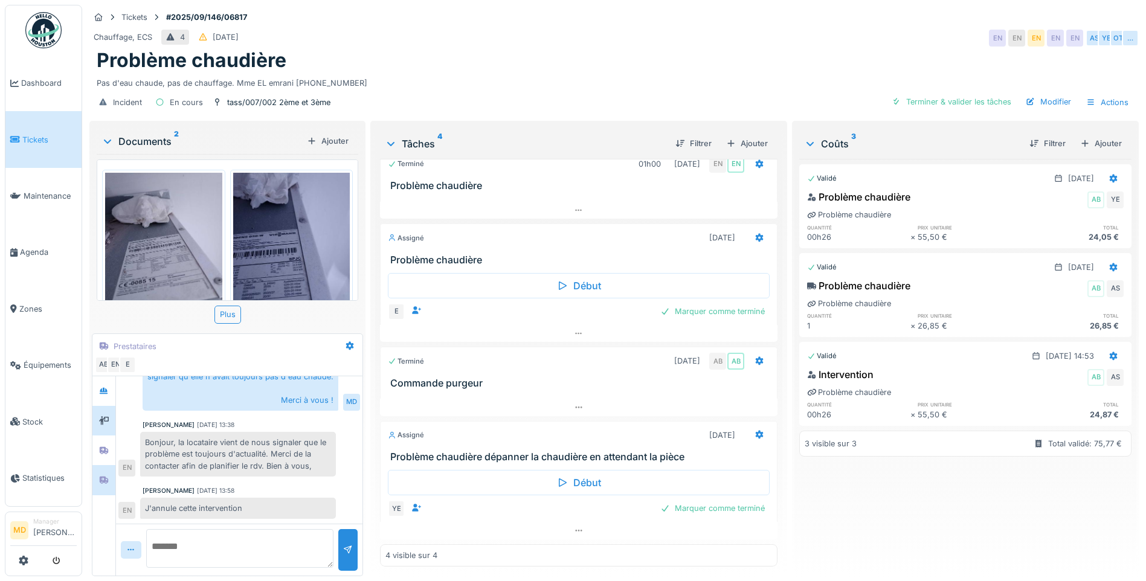
click at [105, 411] on div at bounding box center [104, 421] width 18 height 20
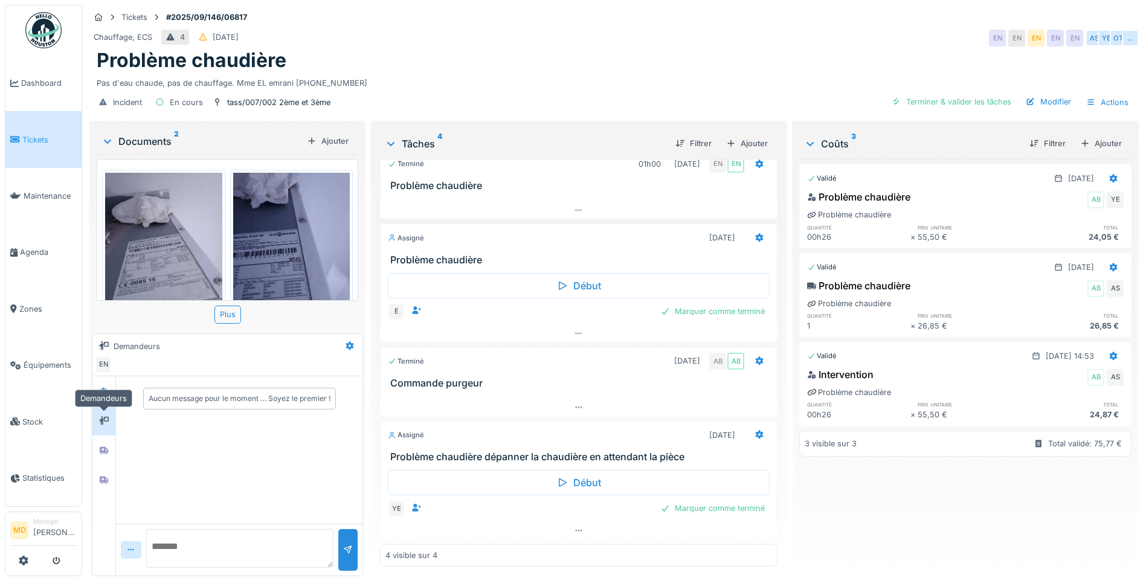
scroll to position [0, 0]
click at [217, 532] on textarea at bounding box center [239, 548] width 187 height 39
type textarea "**********"
click at [756, 431] on icon at bounding box center [760, 435] width 8 height 8
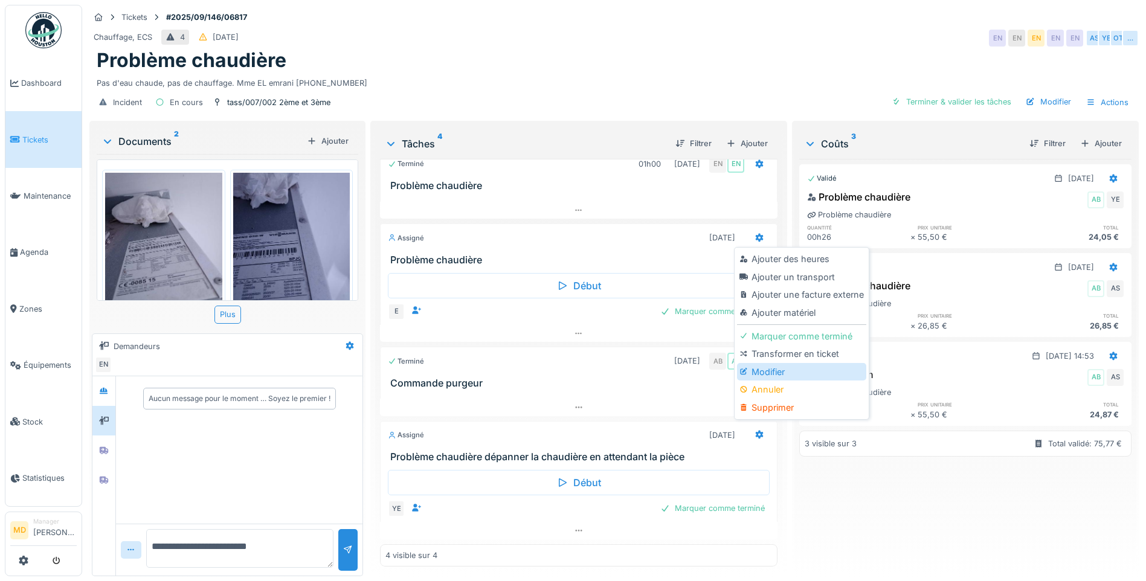
click at [778, 363] on div "Modifier" at bounding box center [801, 372] width 129 height 18
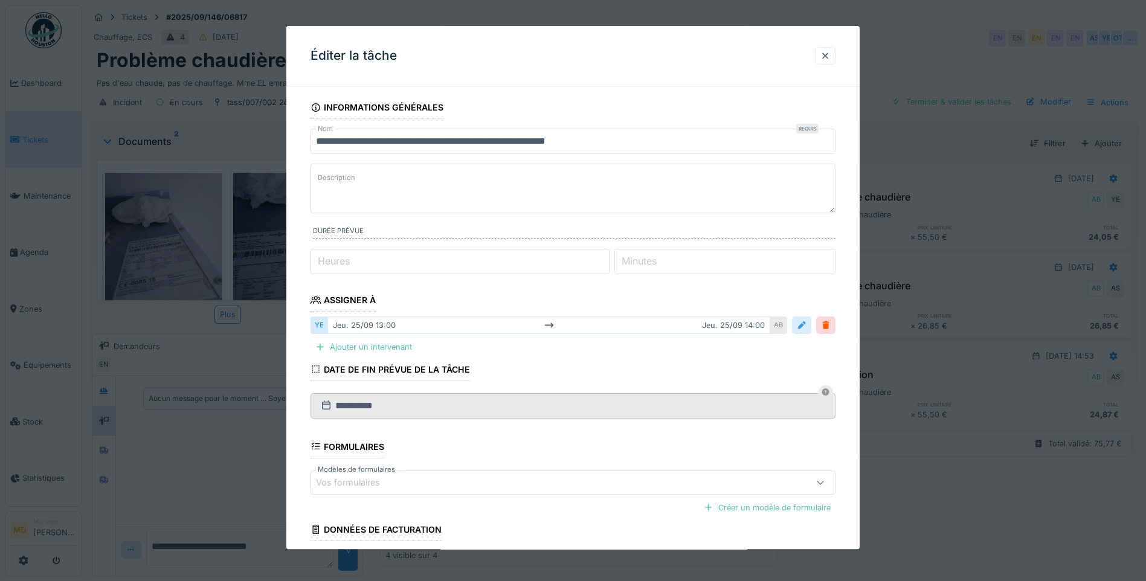
click at [807, 323] on div at bounding box center [802, 325] width 10 height 11
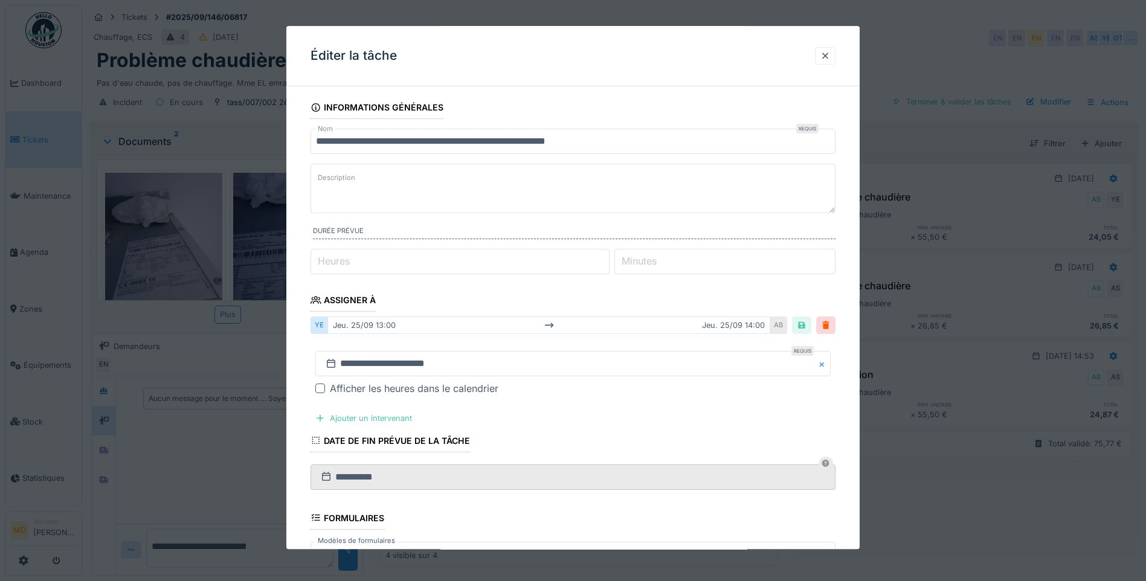
click at [332, 387] on div "Afficher les heures dans le calendrier" at bounding box center [414, 389] width 169 height 15
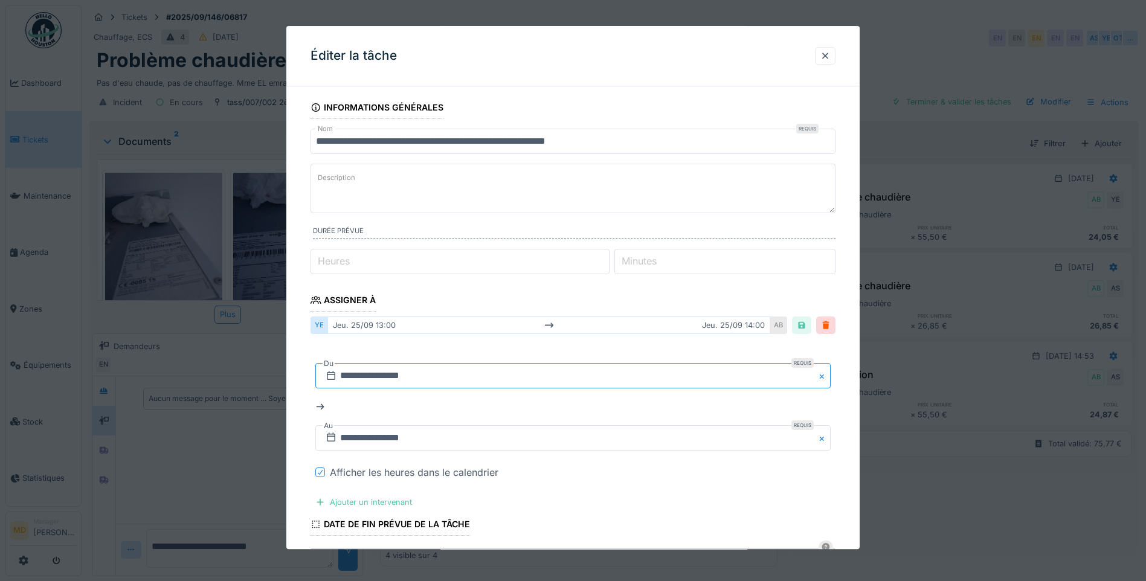
click at [416, 375] on input "**********" at bounding box center [572, 376] width 515 height 25
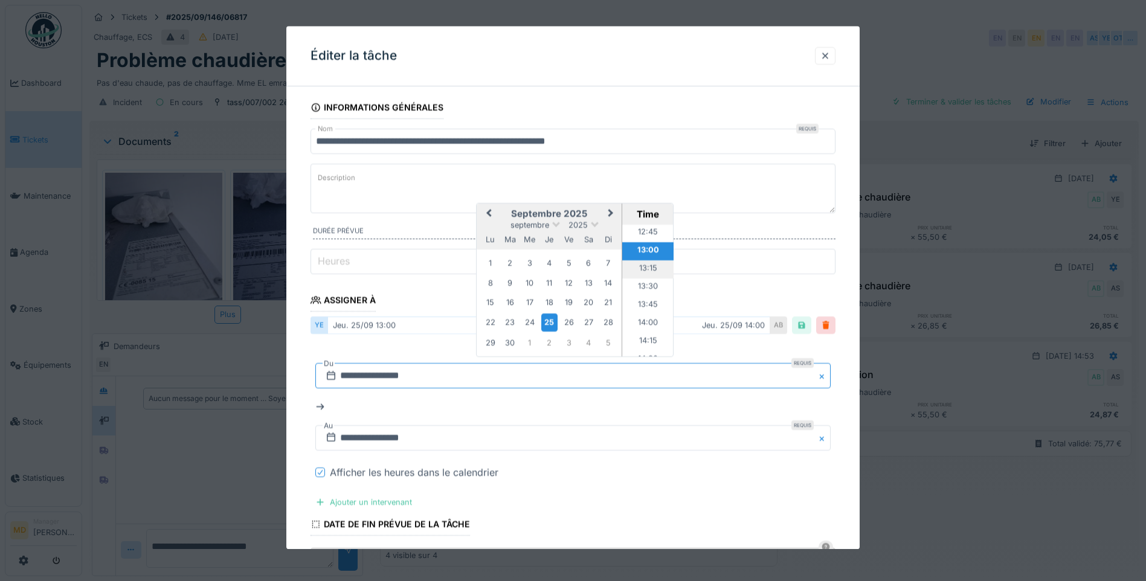
scroll to position [946, 0]
click at [645, 300] on li "14:00" at bounding box center [647, 303] width 51 height 18
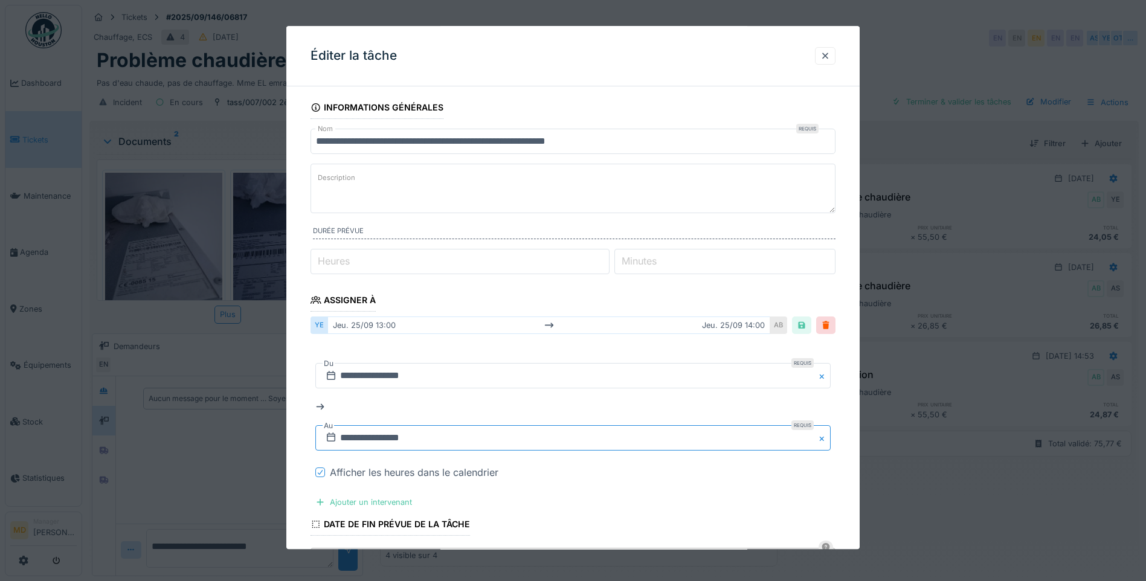
click at [419, 437] on input "**********" at bounding box center [572, 437] width 515 height 25
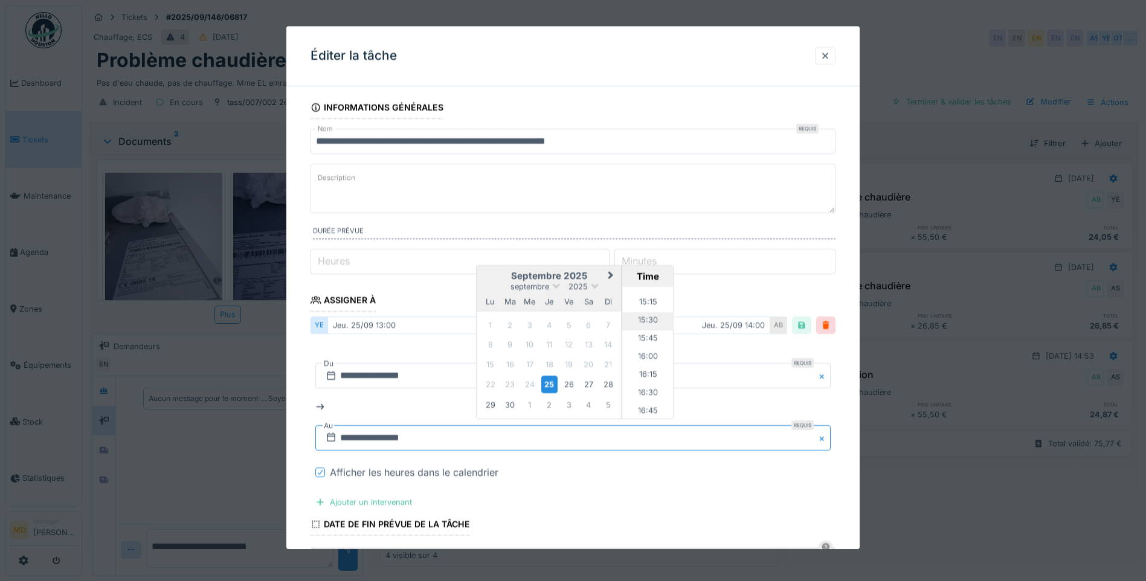
scroll to position [1079, 0]
click at [647, 308] on li "15:00" at bounding box center [647, 304] width 51 height 18
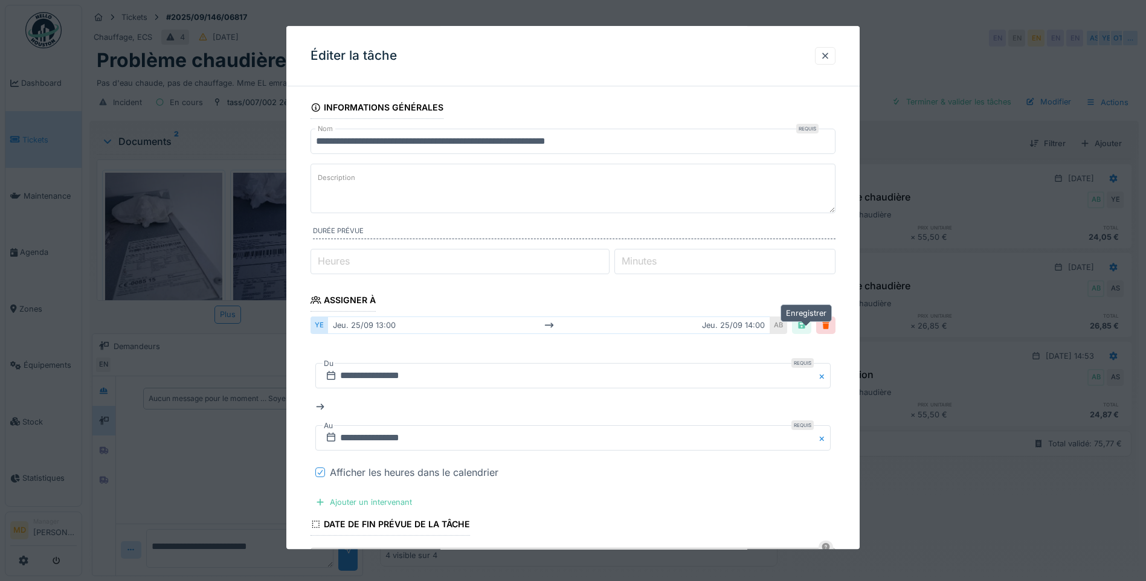
click at [805, 322] on div at bounding box center [802, 325] width 10 height 11
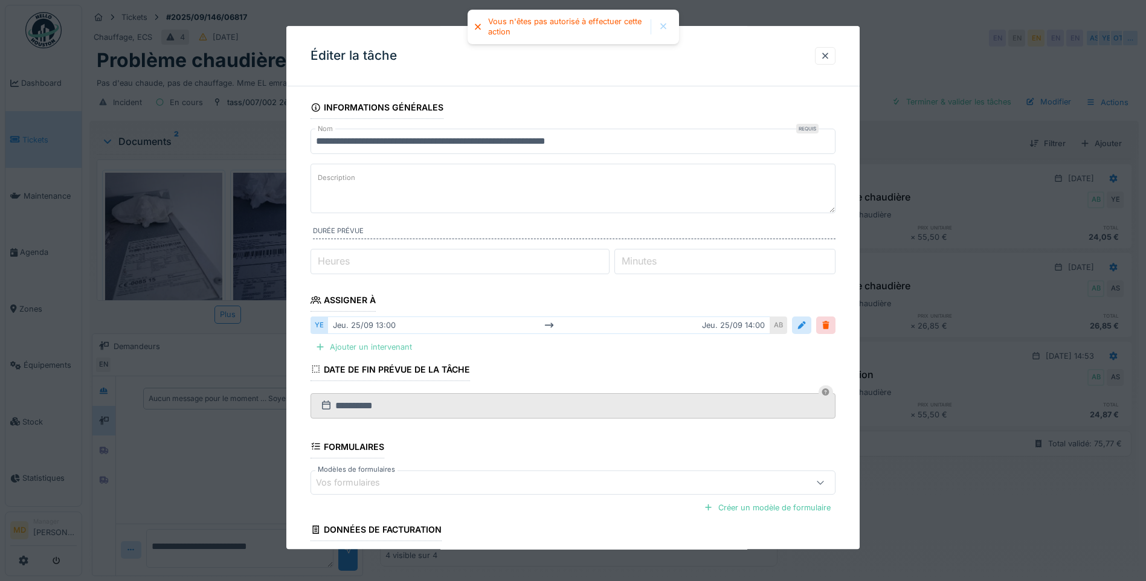
click at [366, 345] on div "Ajouter un intervenant" at bounding box center [364, 348] width 106 height 16
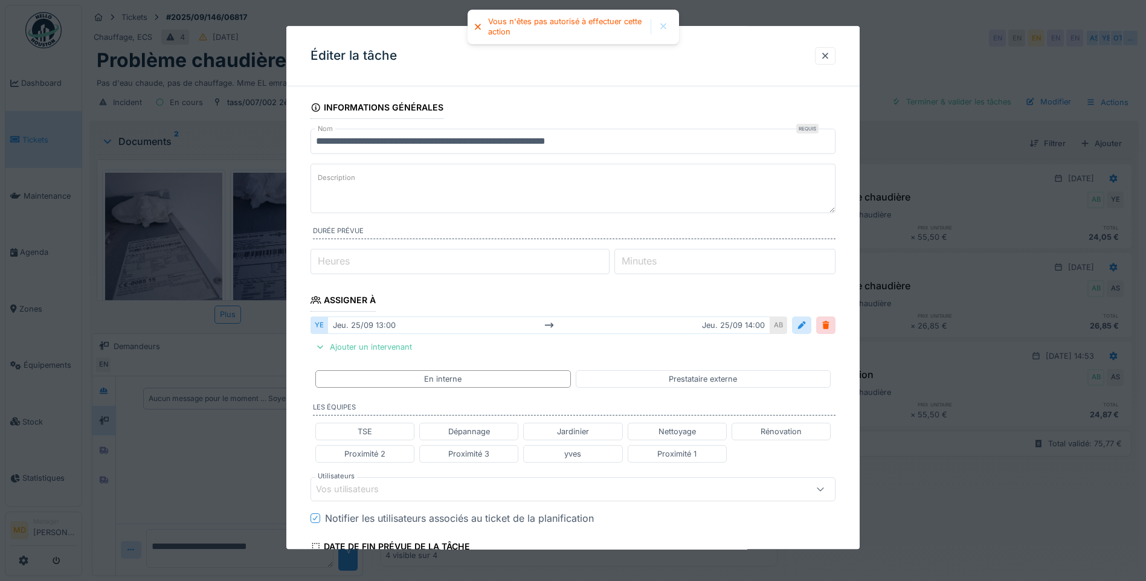
click at [656, 25] on div at bounding box center [663, 26] width 19 height 15
click at [828, 62] on div at bounding box center [826, 55] width 10 height 11
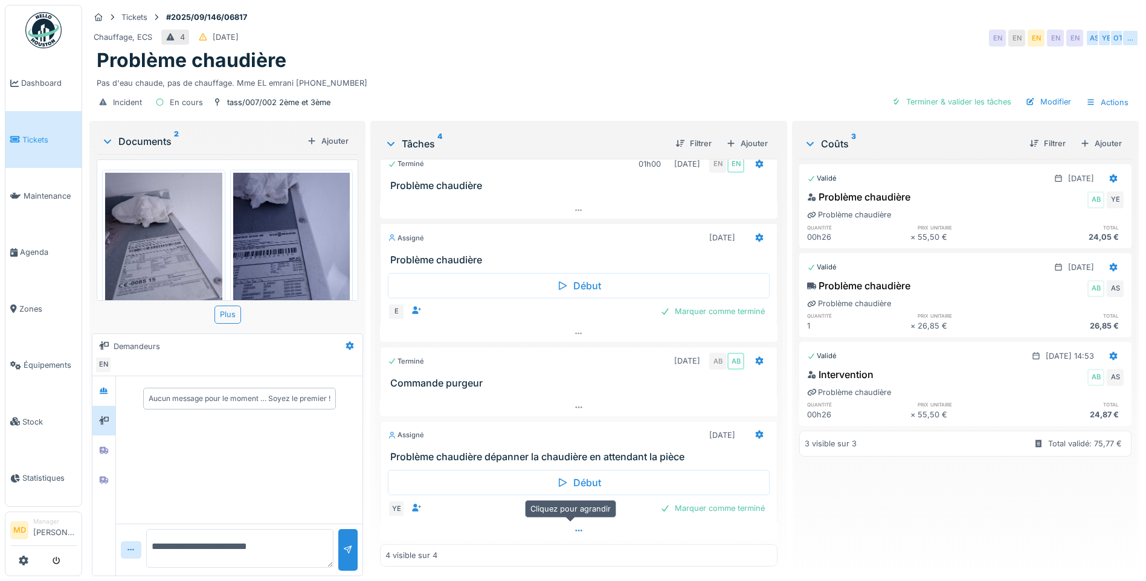
click at [570, 527] on div at bounding box center [579, 531] width 398 height 18
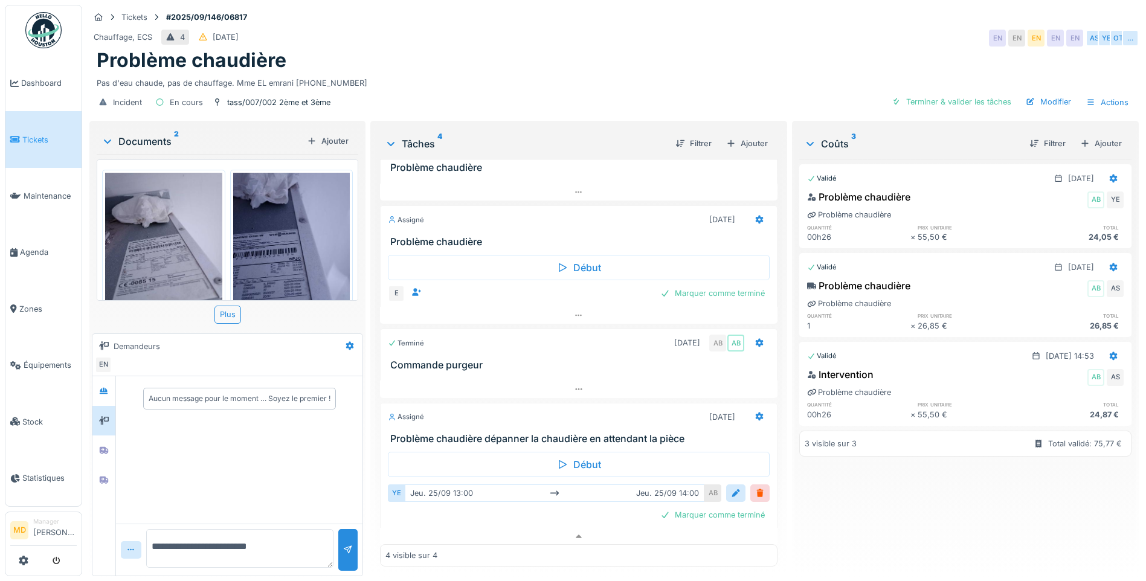
scroll to position [41, 0]
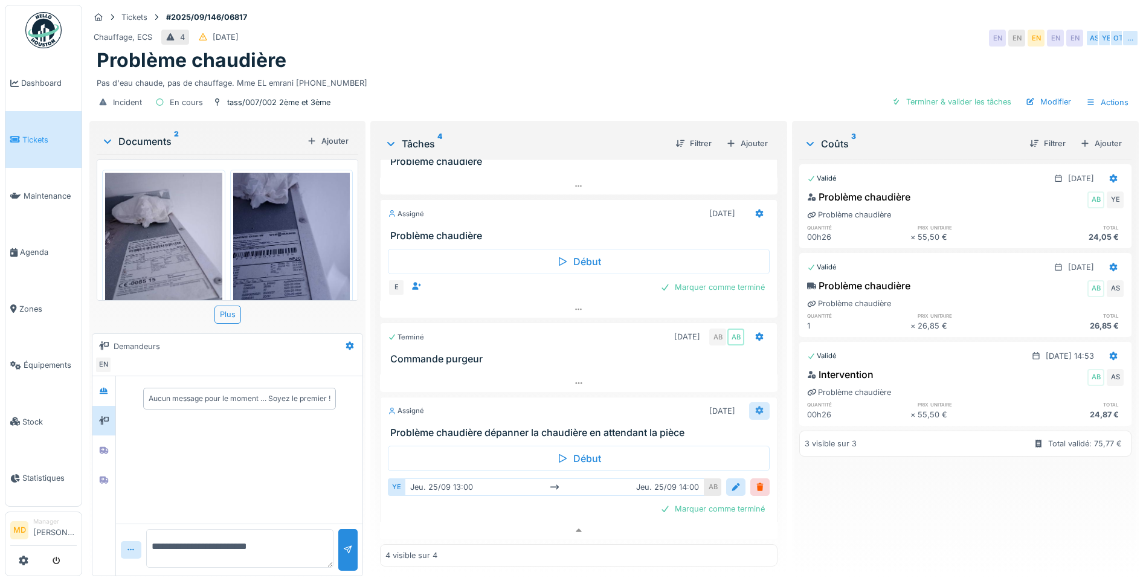
click at [755, 407] on icon at bounding box center [760, 411] width 10 height 8
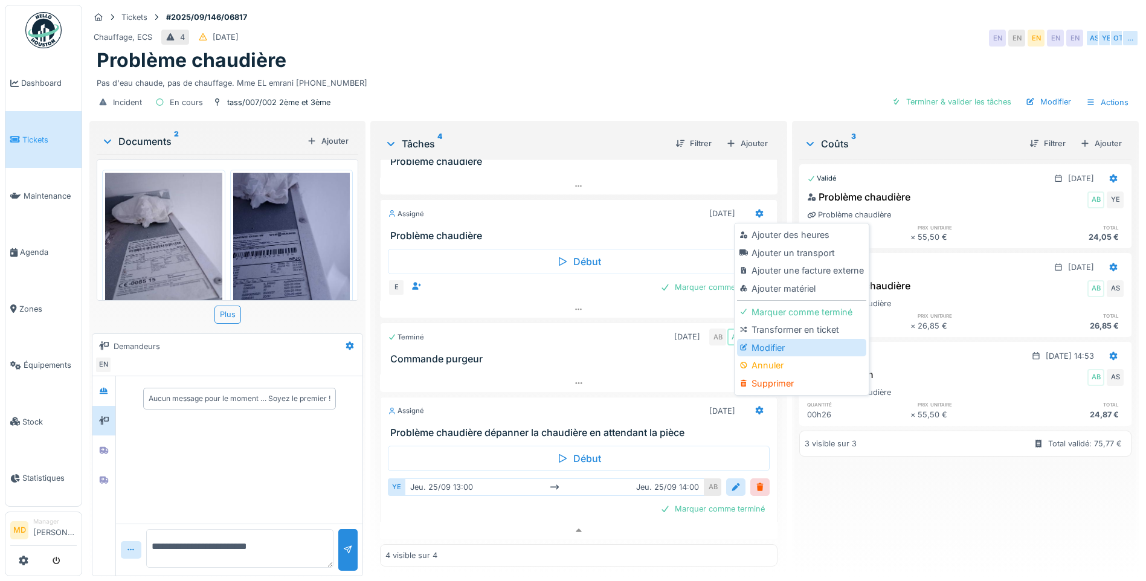
click at [760, 339] on div "Modifier" at bounding box center [801, 348] width 129 height 18
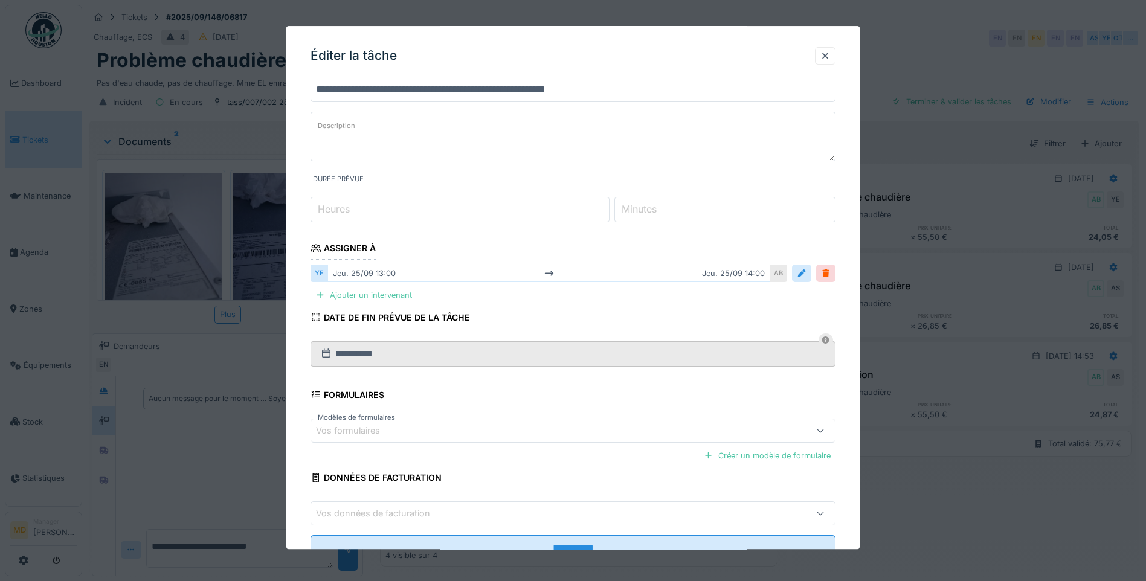
scroll to position [97, 0]
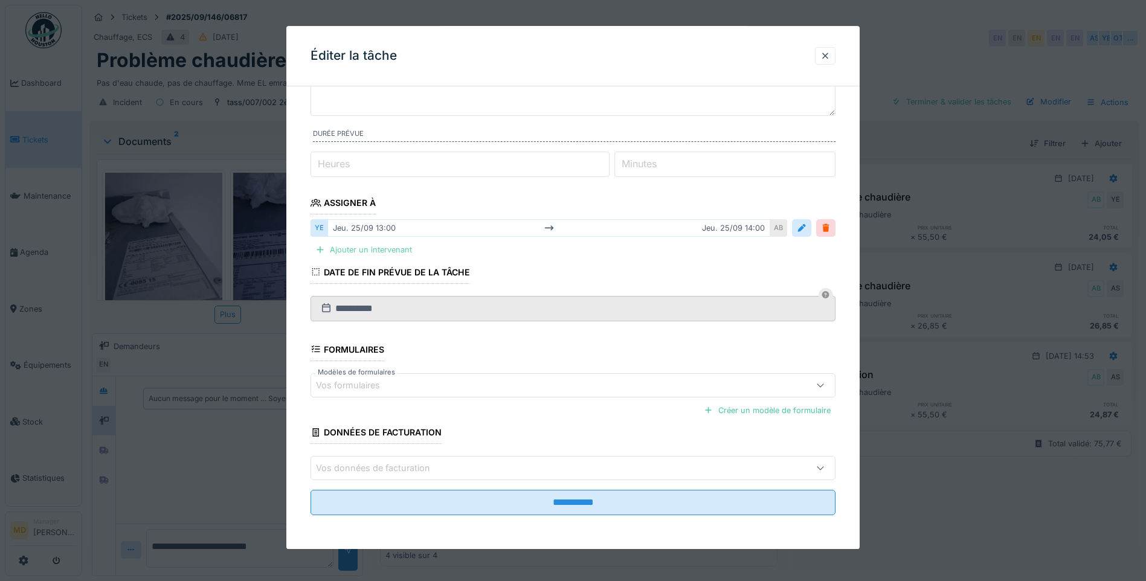
click at [345, 244] on div "Ajouter un intervenant" at bounding box center [364, 250] width 106 height 16
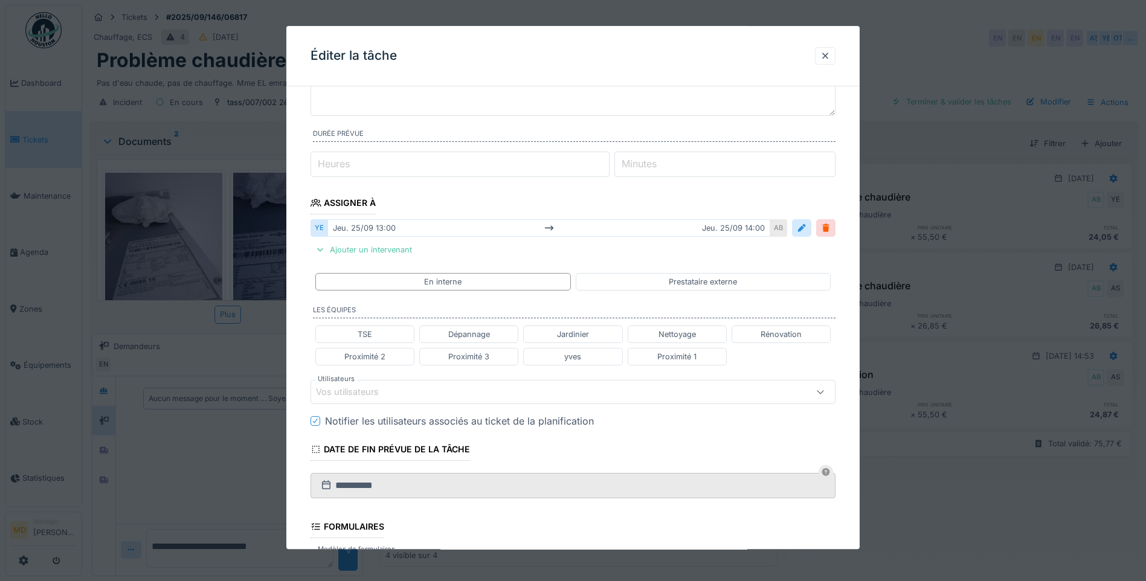
click at [379, 392] on div "Vos utilisateurs" at bounding box center [356, 392] width 80 height 13
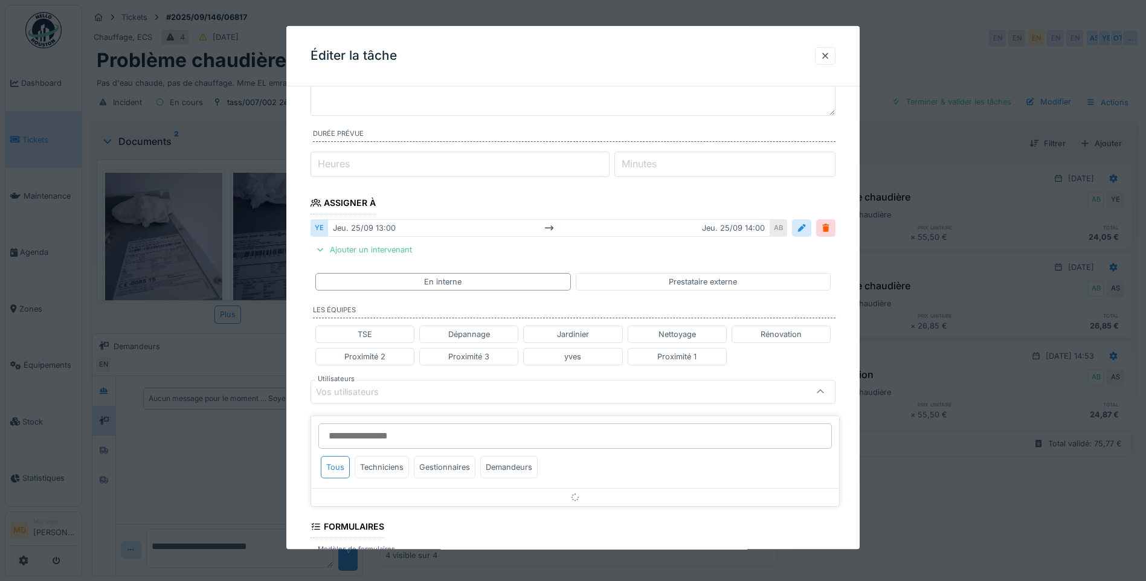
scroll to position [202, 0]
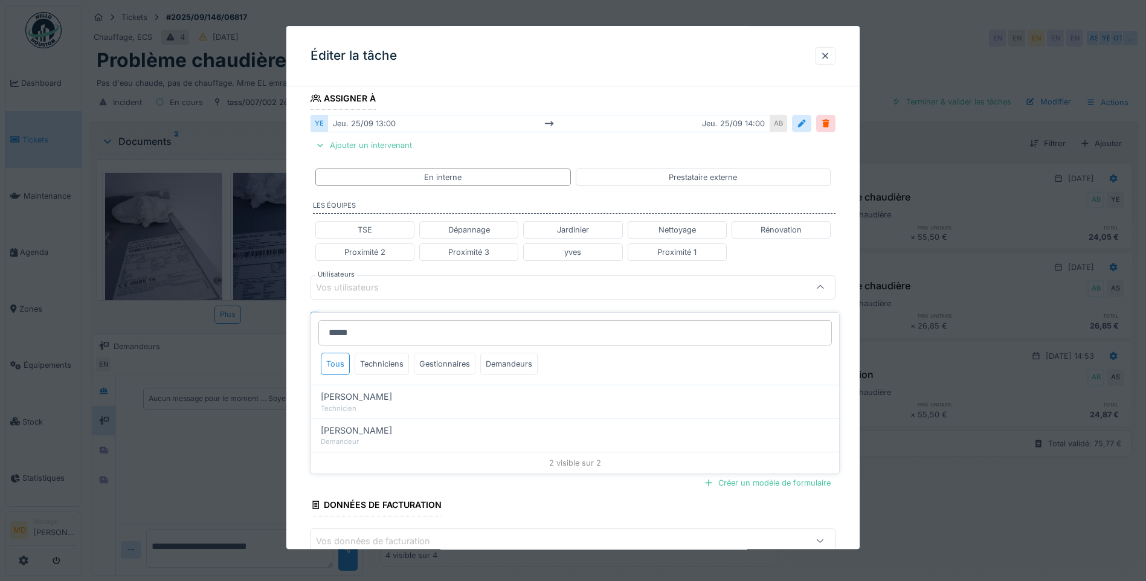
type input "*****"
click at [379, 392] on span "Peter Acheampong" at bounding box center [356, 396] width 71 height 13
type input "****"
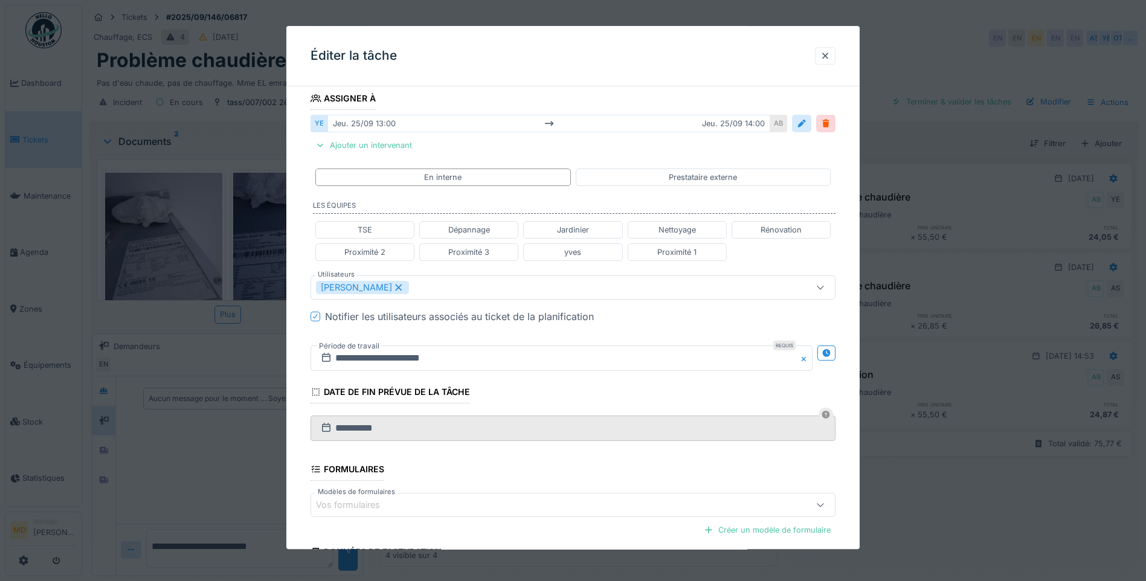
click at [304, 273] on div "**********" at bounding box center [572, 281] width 573 height 775
click at [827, 351] on icon at bounding box center [827, 353] width 10 height 8
click at [459, 358] on input "**********" at bounding box center [432, 358] width 242 height 25
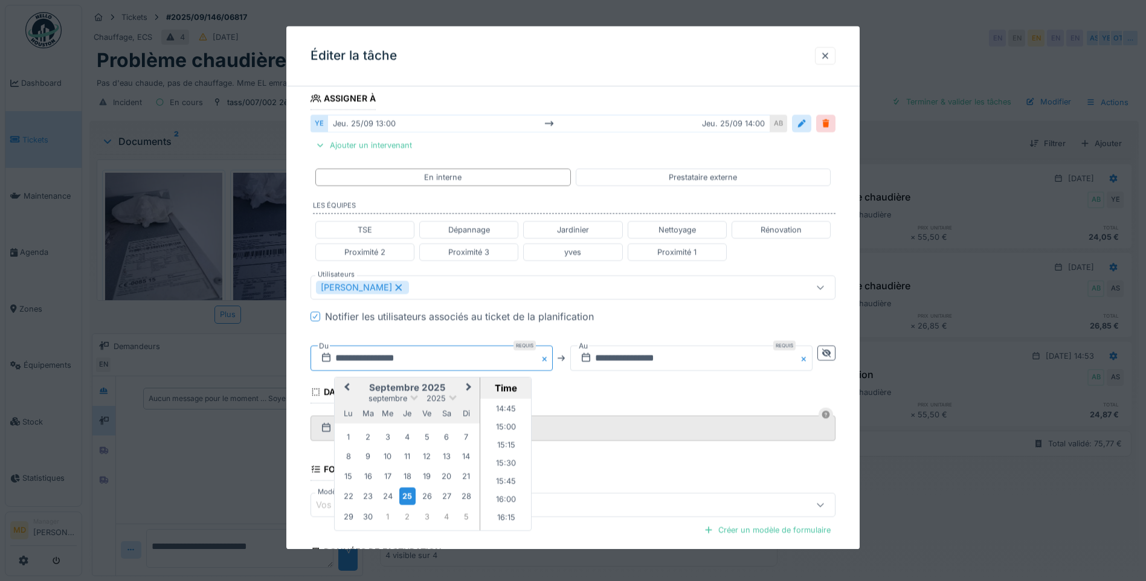
scroll to position [1007, 0]
click at [505, 415] on li "14:00" at bounding box center [505, 416] width 51 height 18
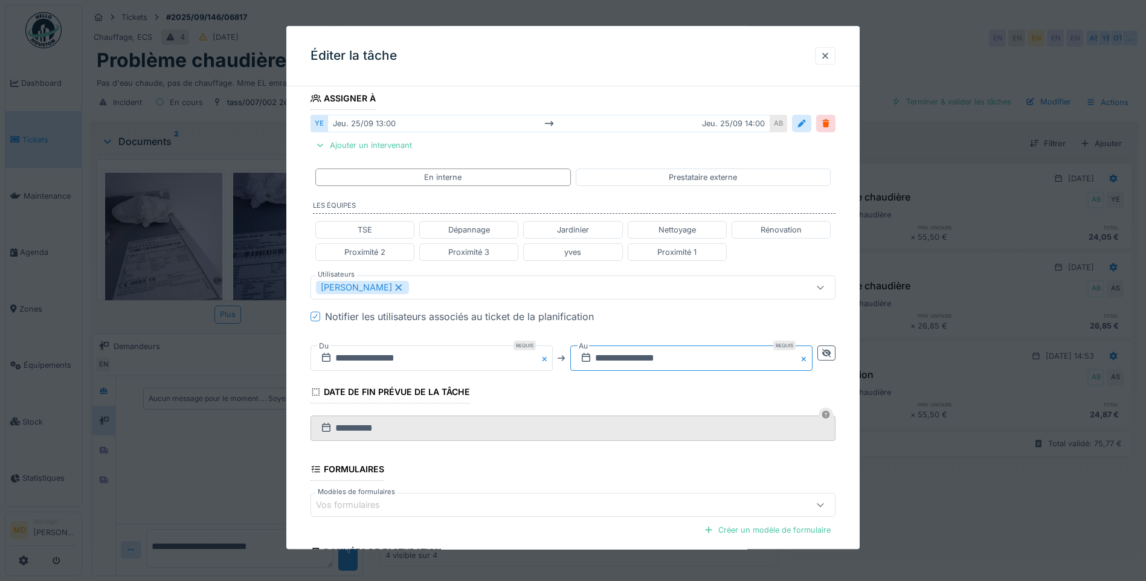
click at [677, 360] on input "**********" at bounding box center [691, 358] width 242 height 25
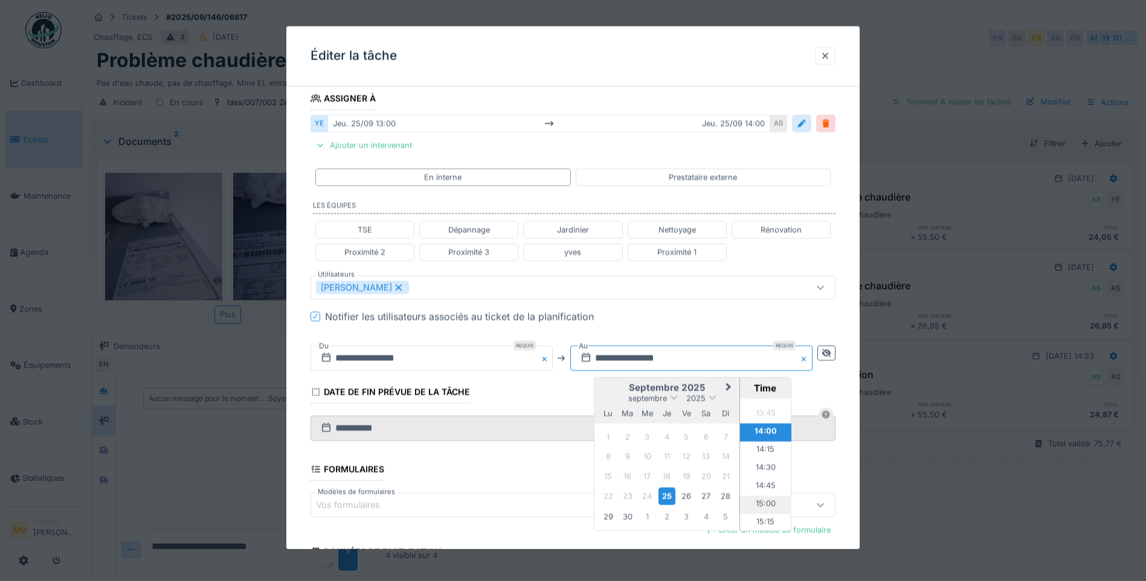
scroll to position [1019, 0]
click at [766, 473] on li "15:00" at bounding box center [765, 477] width 51 height 18
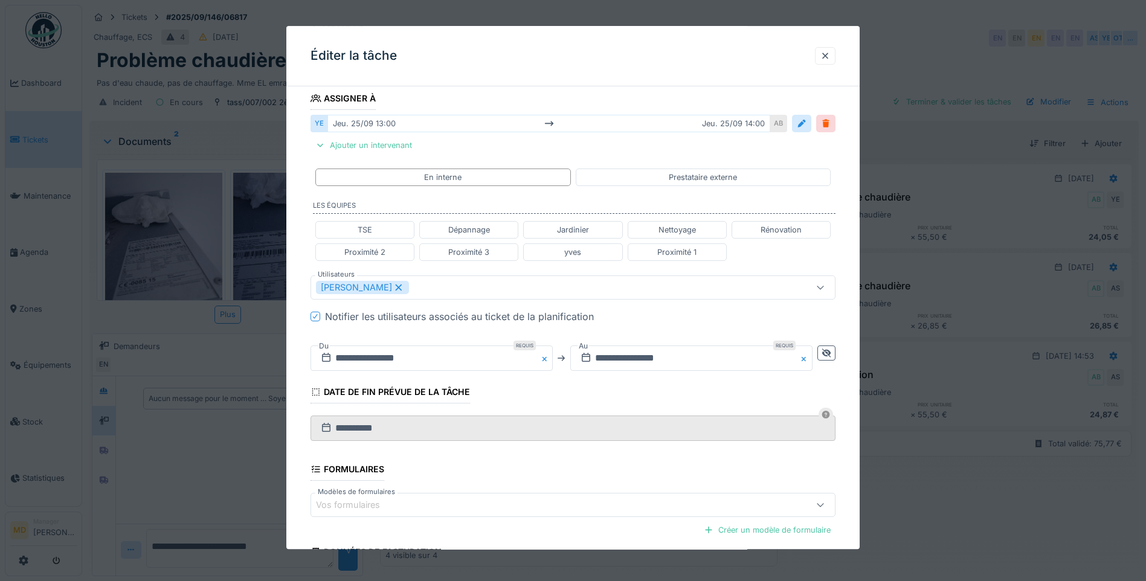
scroll to position [321, 0]
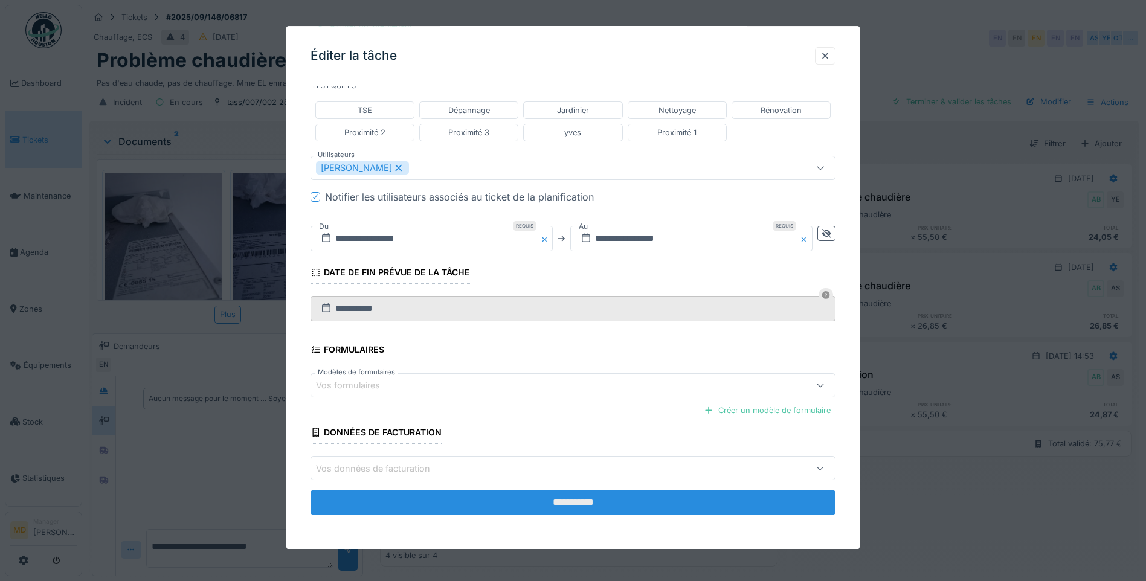
click at [526, 505] on input "**********" at bounding box center [573, 503] width 525 height 25
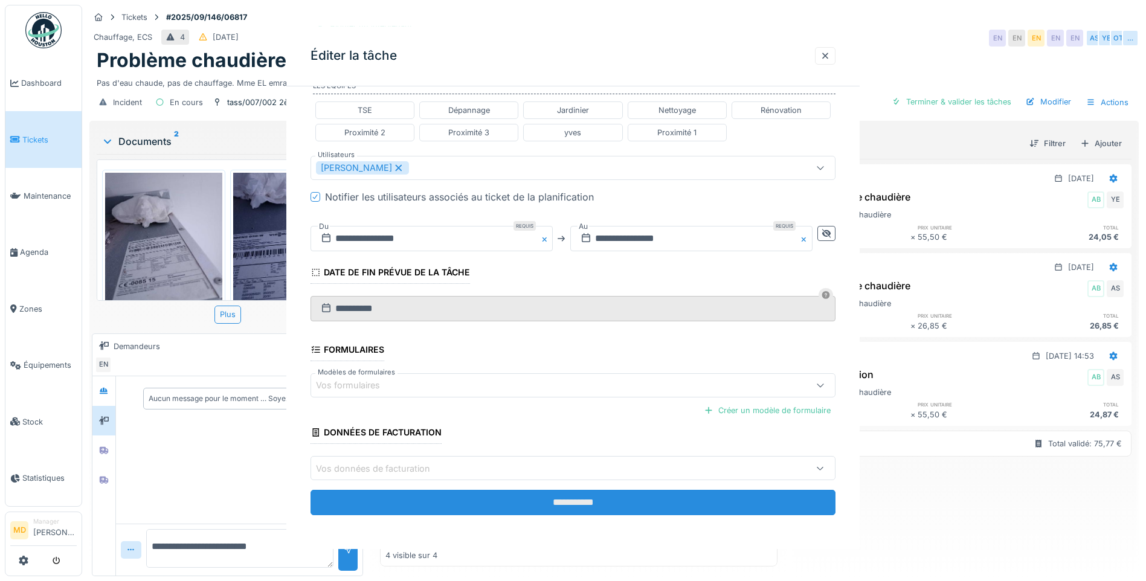
scroll to position [0, 0]
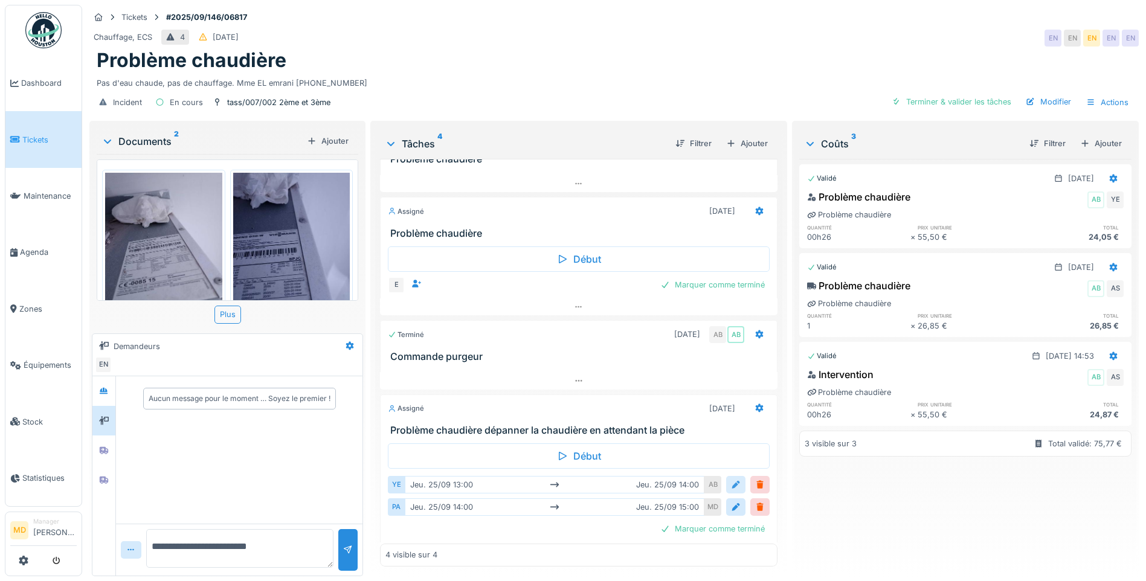
click at [726, 477] on div at bounding box center [735, 485] width 19 height 18
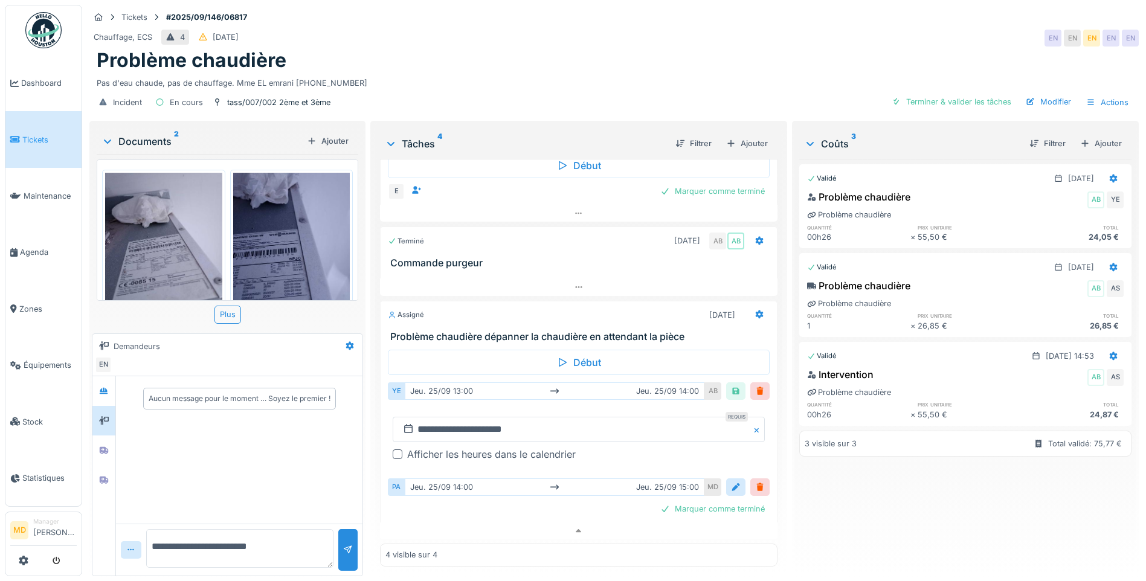
scroll to position [137, 0]
click at [415, 447] on div "Afficher les heures dans le calendrier" at bounding box center [491, 454] width 169 height 15
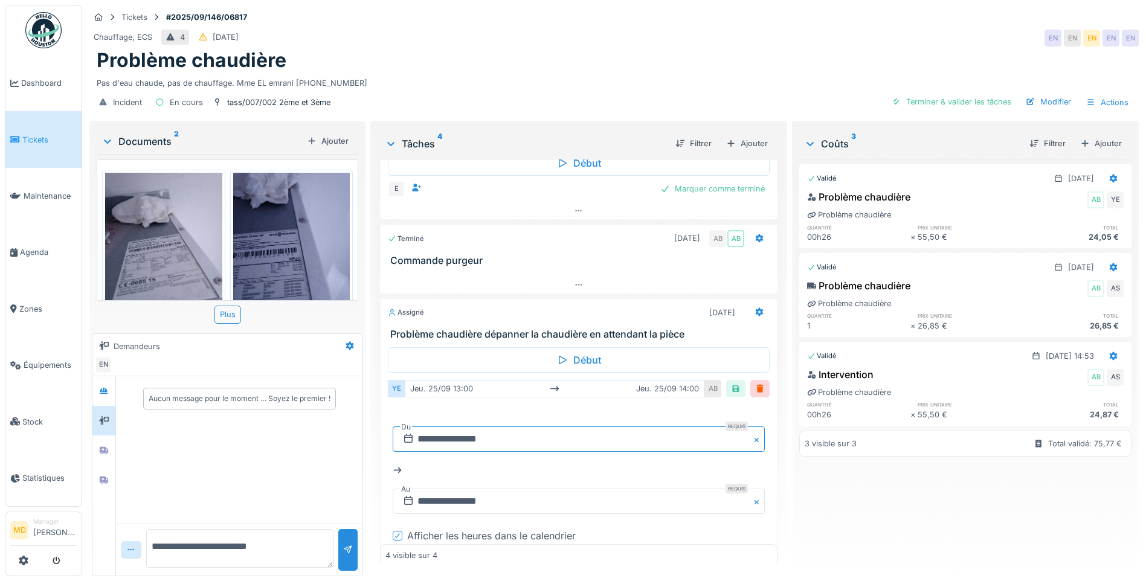
click at [492, 429] on input "**********" at bounding box center [579, 439] width 372 height 25
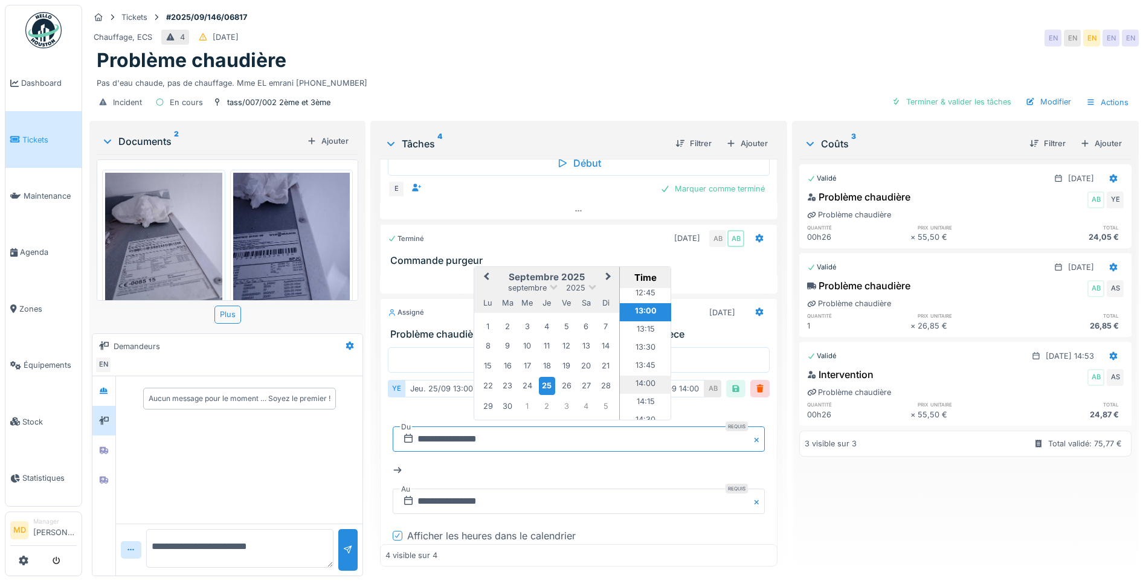
scroll to position [946, 0]
click at [628, 357] on li "14:00" at bounding box center [645, 366] width 51 height 18
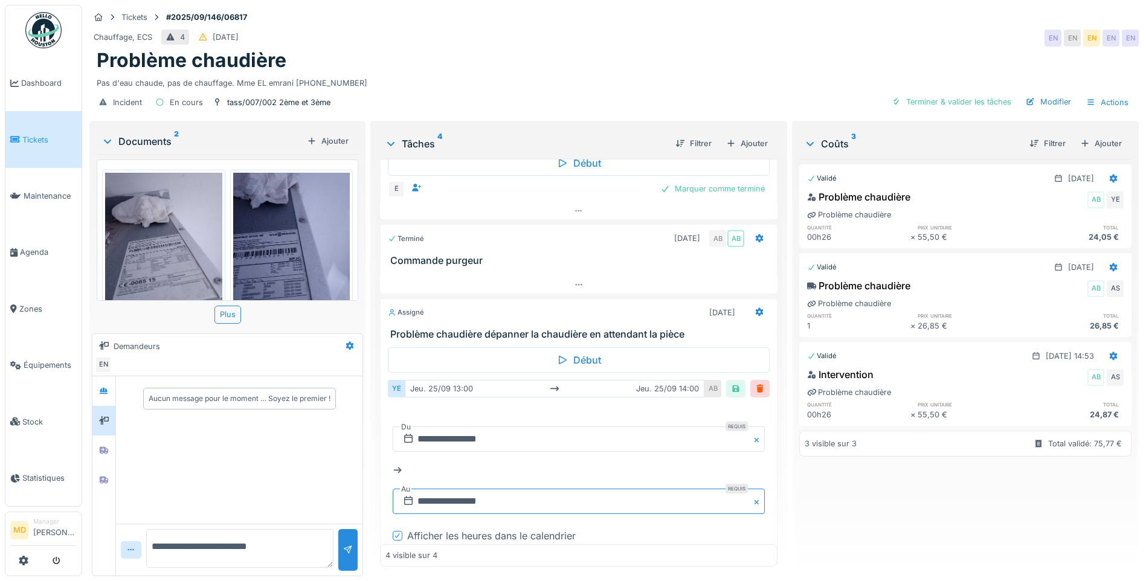
click at [530, 491] on input "**********" at bounding box center [579, 501] width 372 height 25
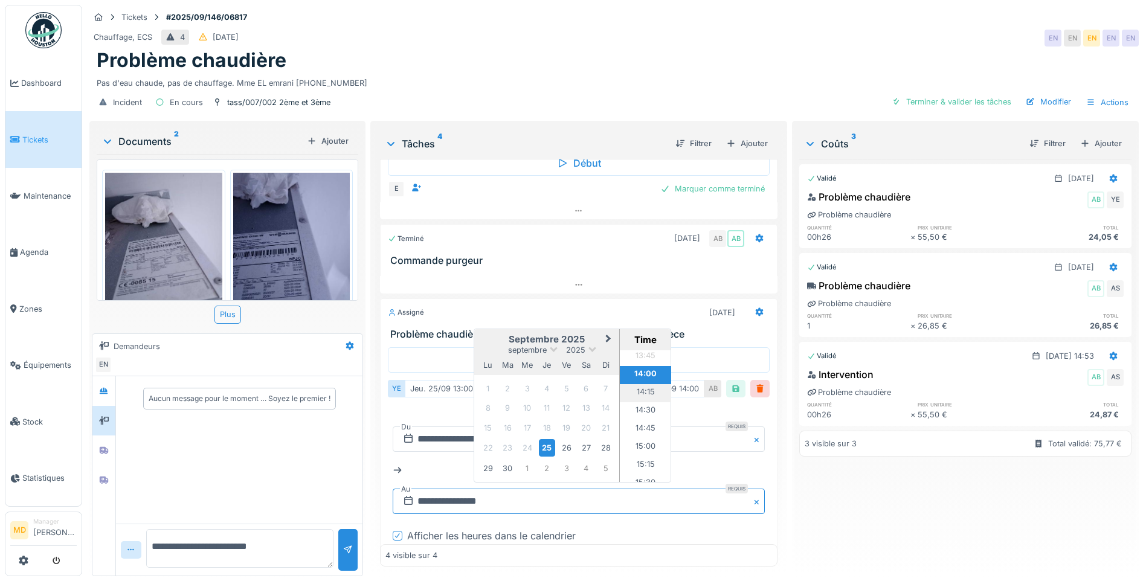
scroll to position [1019, 0]
click at [641, 424] on li "15:00" at bounding box center [645, 428] width 51 height 18
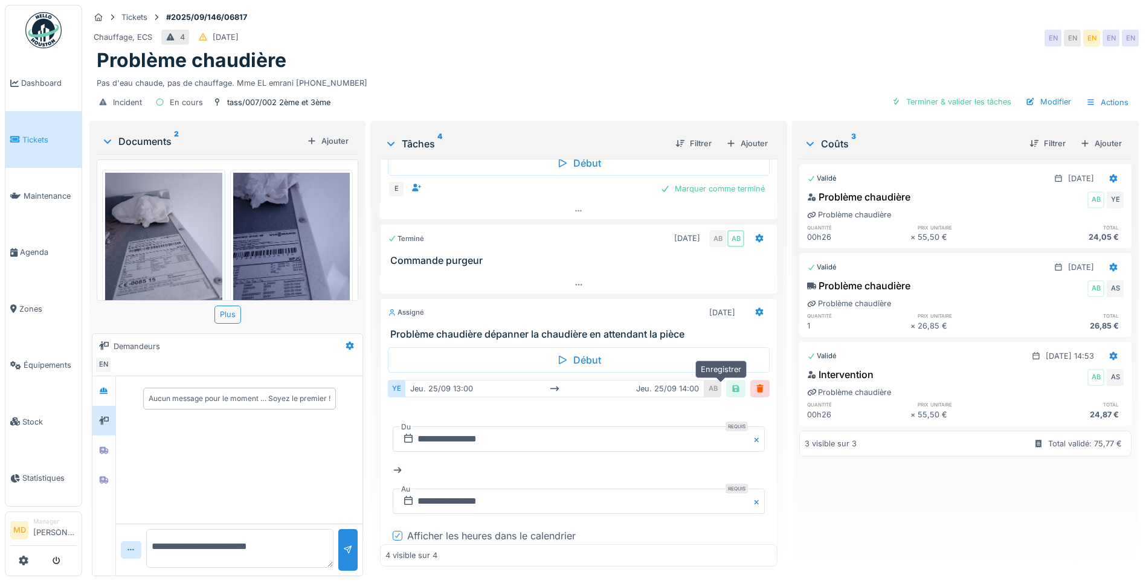
click at [726, 380] on div at bounding box center [735, 389] width 19 height 18
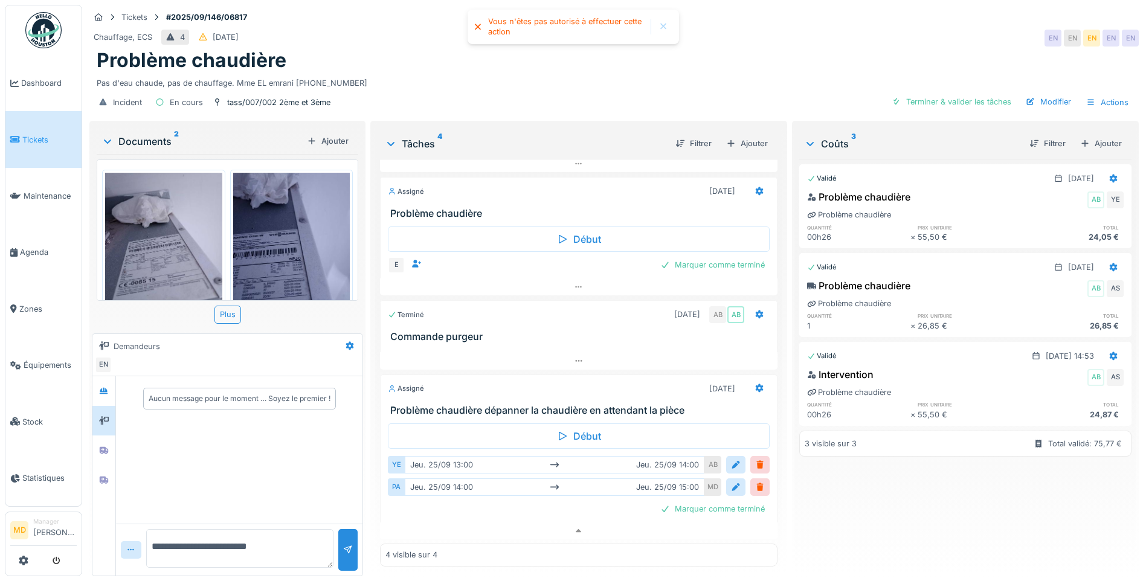
click at [665, 23] on div at bounding box center [664, 27] width 10 height 10
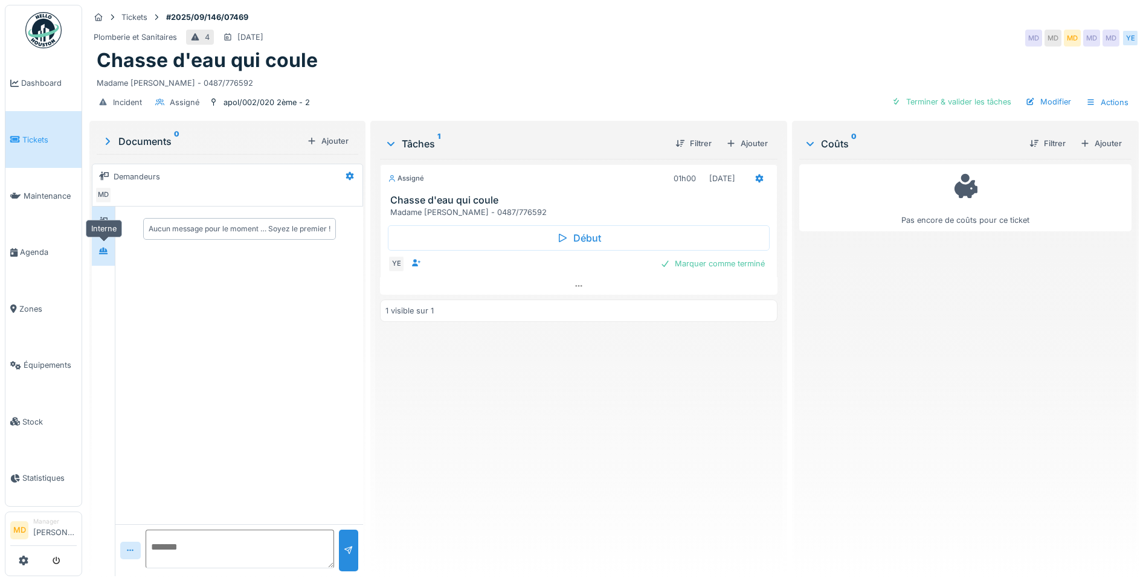
click at [98, 259] on div at bounding box center [103, 251] width 18 height 15
click at [103, 224] on icon at bounding box center [103, 222] width 10 height 8
click at [565, 287] on div at bounding box center [579, 286] width 398 height 18
click at [95, 244] on div at bounding box center [103, 251] width 18 height 15
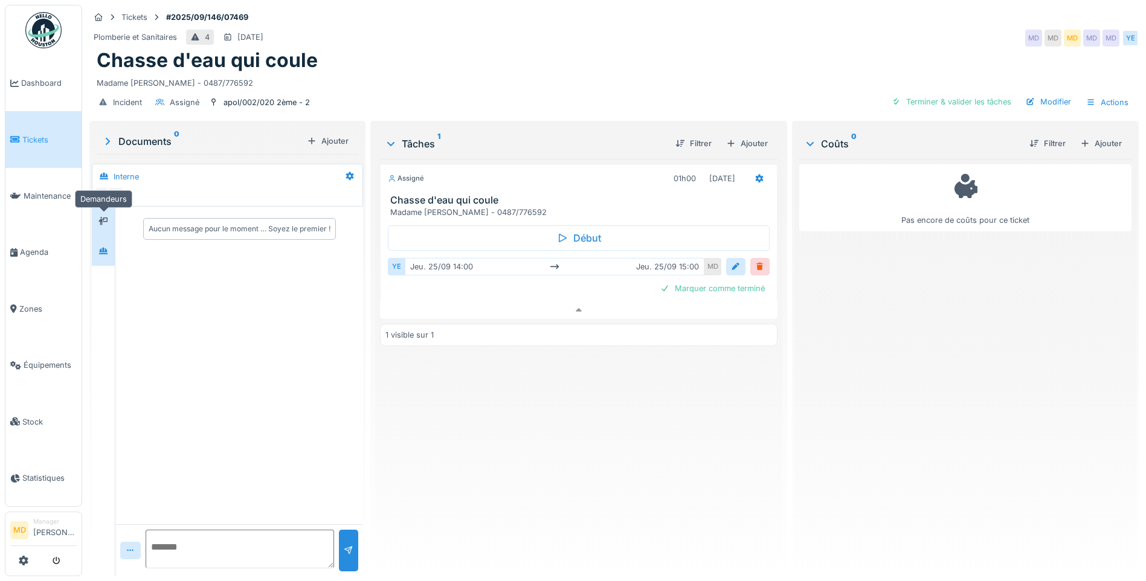
click at [108, 220] on div at bounding box center [103, 221] width 18 height 20
click at [756, 175] on icon at bounding box center [760, 179] width 8 height 8
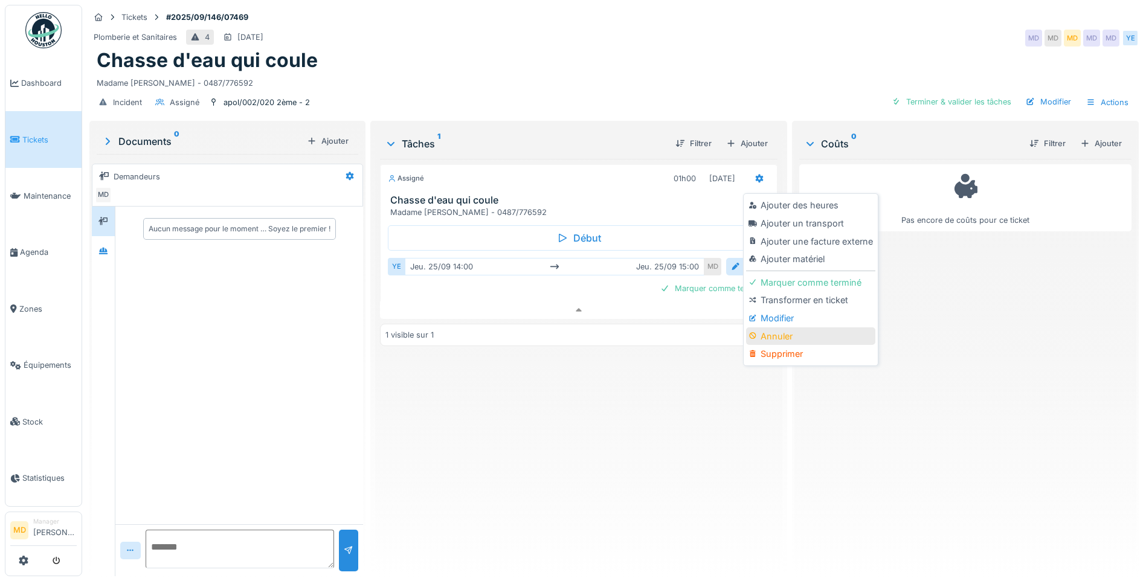
click at [768, 329] on div "Annuler" at bounding box center [810, 337] width 129 height 18
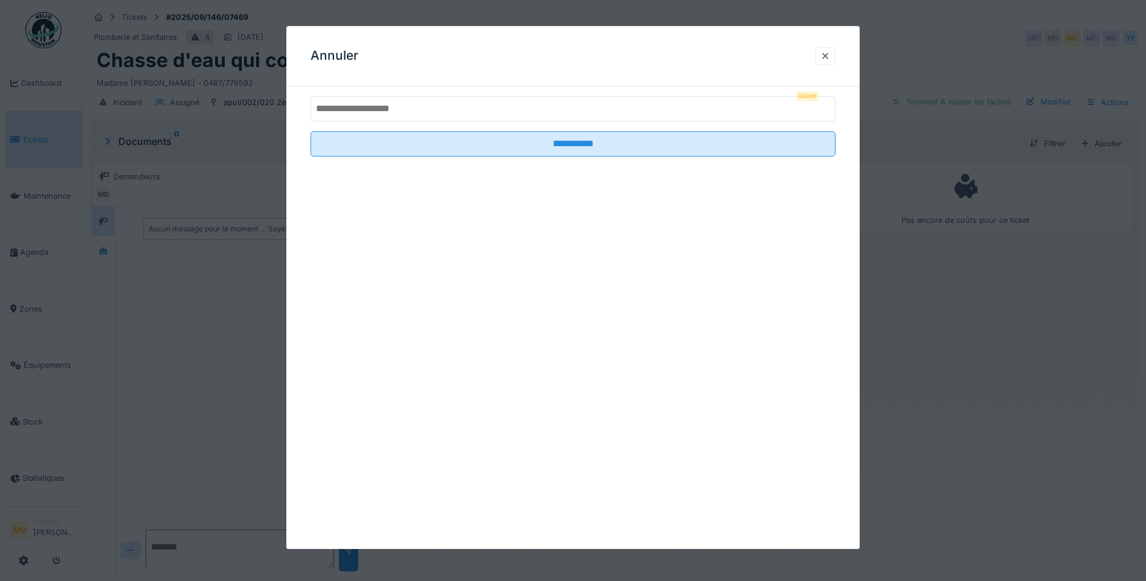
click at [418, 113] on input "text" at bounding box center [573, 108] width 525 height 25
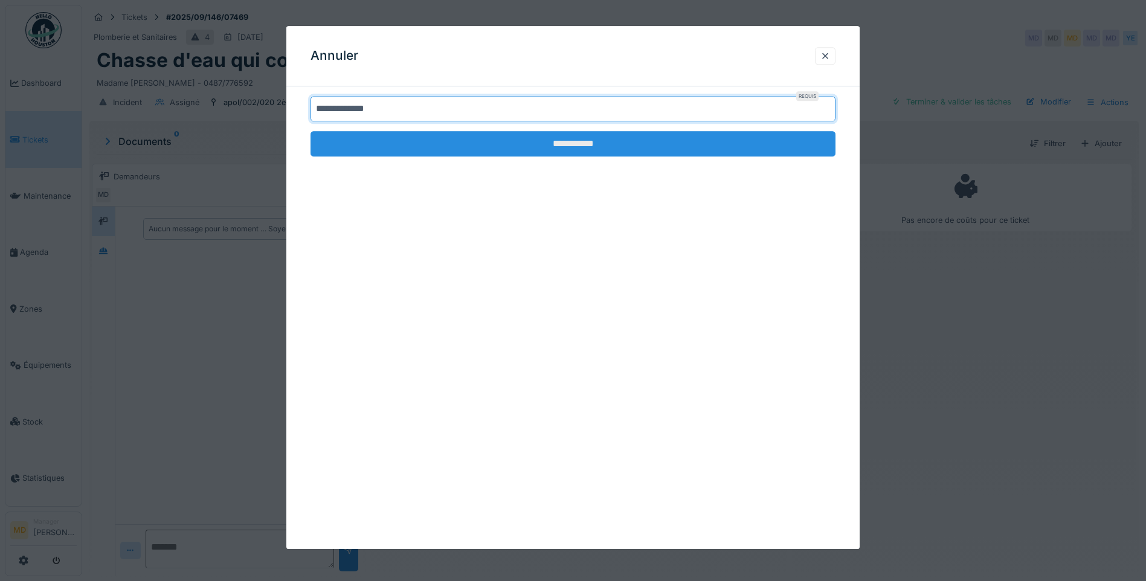
type input "**********"
click at [595, 153] on input "**********" at bounding box center [573, 143] width 525 height 25
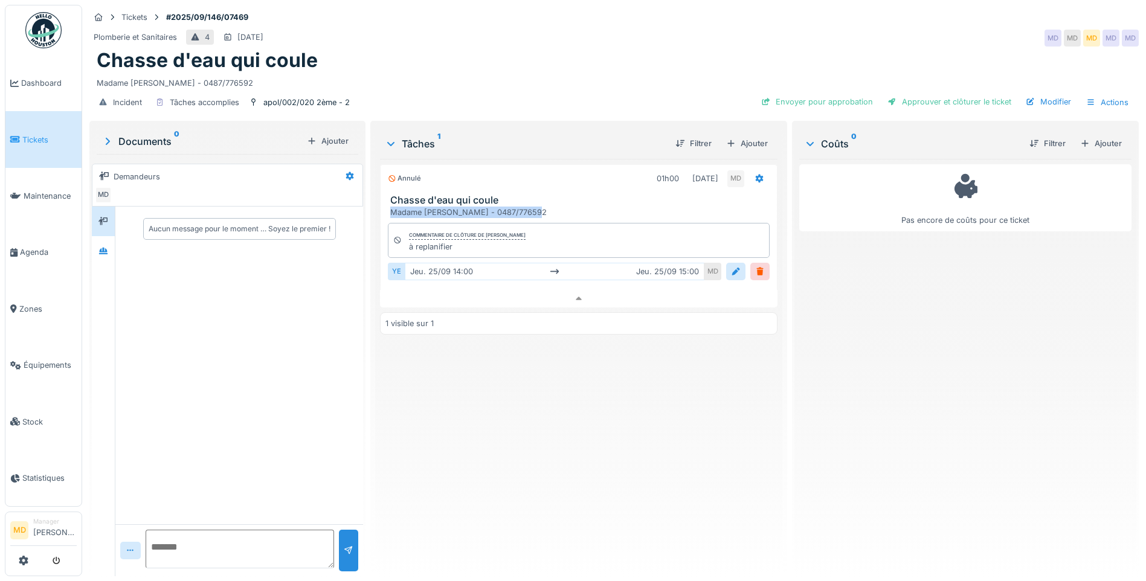
click at [541, 201] on div "Chasse d'eau qui coule Madame [PERSON_NAME] - 0487/776592" at bounding box center [579, 206] width 396 height 23
copy div "Madame [PERSON_NAME] - 0487/776592"
click at [737, 135] on div "Ajouter" at bounding box center [746, 143] width 51 height 16
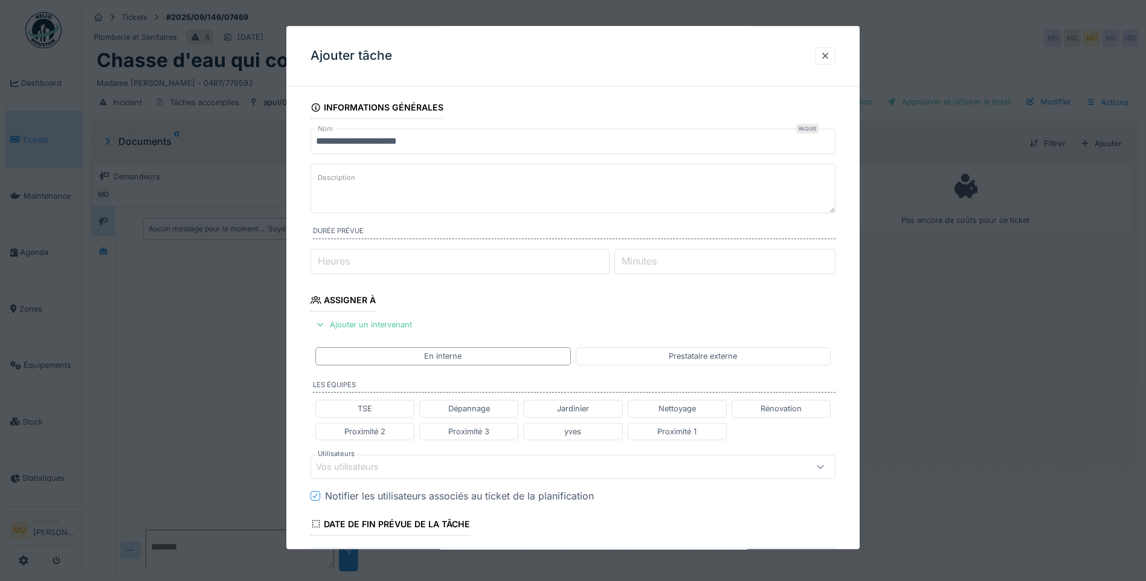
click at [425, 178] on textarea "Description" at bounding box center [573, 189] width 525 height 50
paste textarea "**********"
click at [318, 192] on textarea "**********" at bounding box center [573, 189] width 525 height 50
type textarea "**********"
click at [357, 268] on input "Heures" at bounding box center [460, 261] width 299 height 25
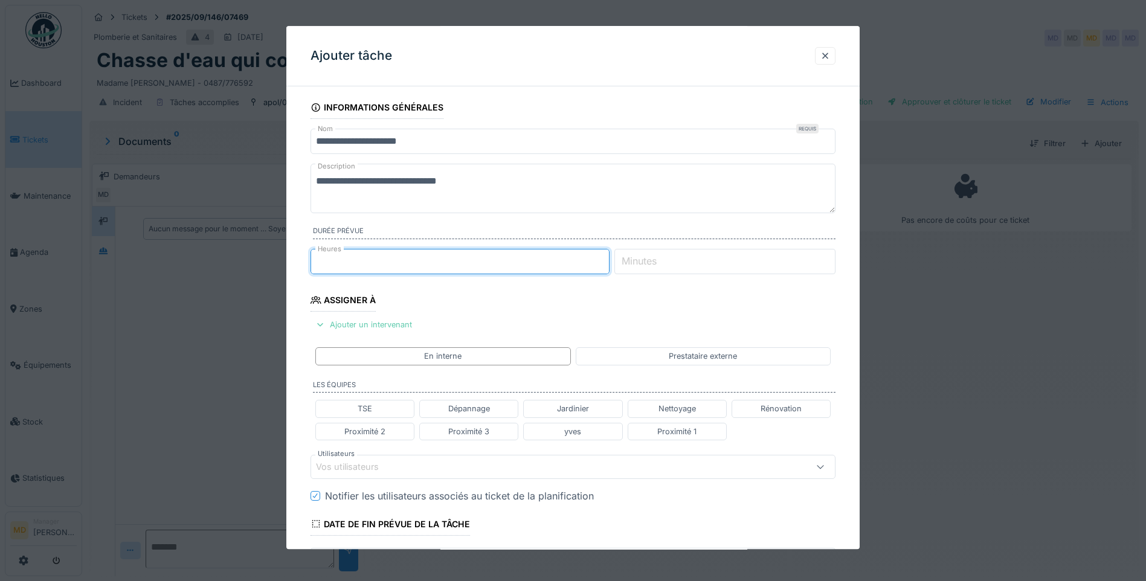
type input "*"
click at [379, 317] on div "Ajouter un intervenant" at bounding box center [364, 325] width 106 height 16
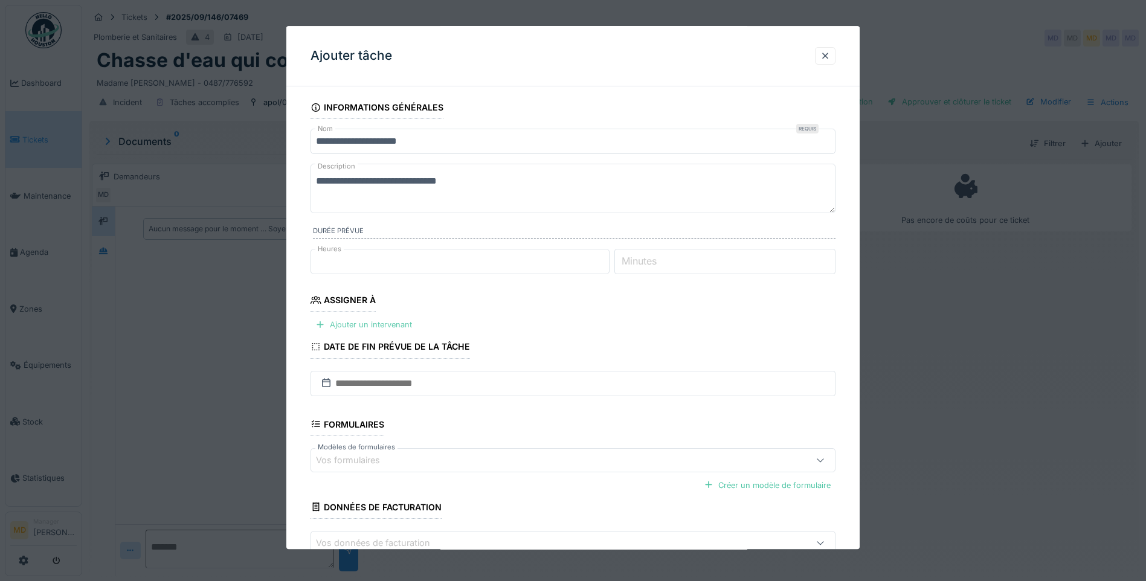
click at [352, 320] on div "Ajouter un intervenant" at bounding box center [364, 325] width 106 height 16
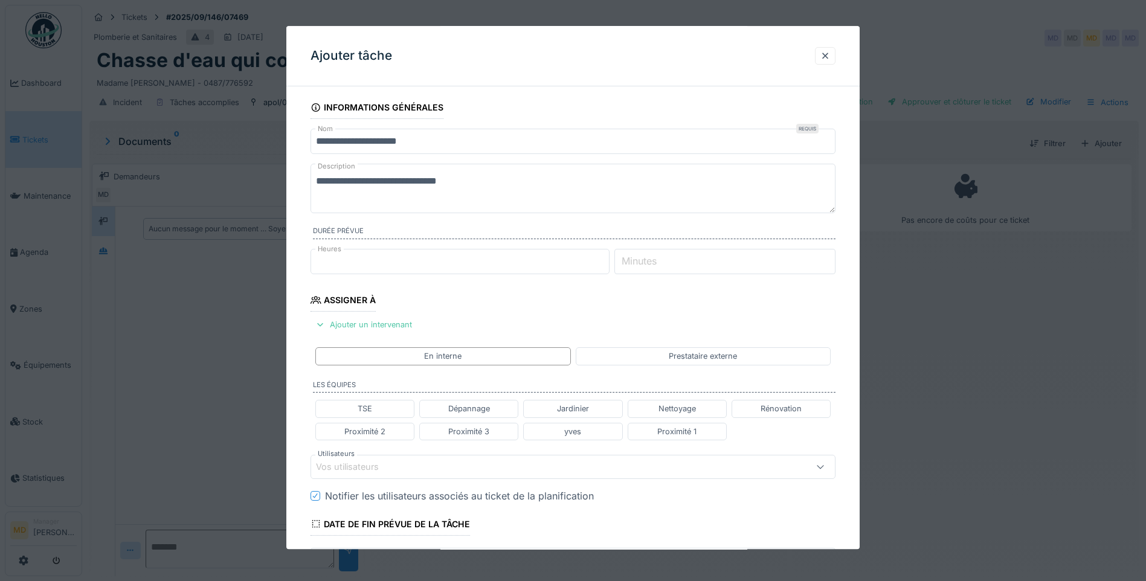
click at [371, 463] on div "Vos utilisateurs" at bounding box center [356, 466] width 80 height 13
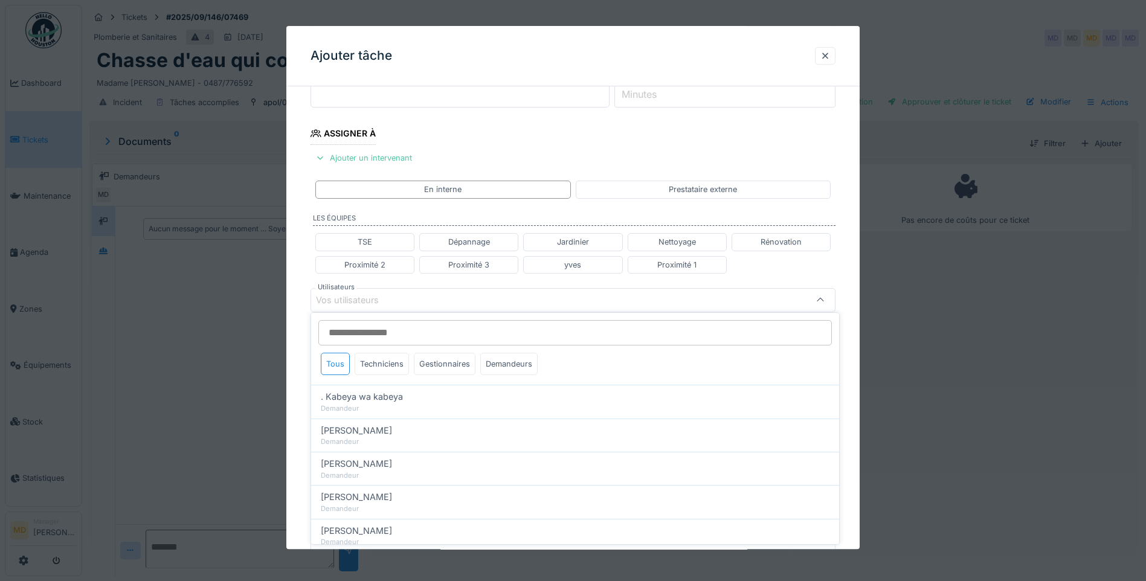
scroll to position [179, 0]
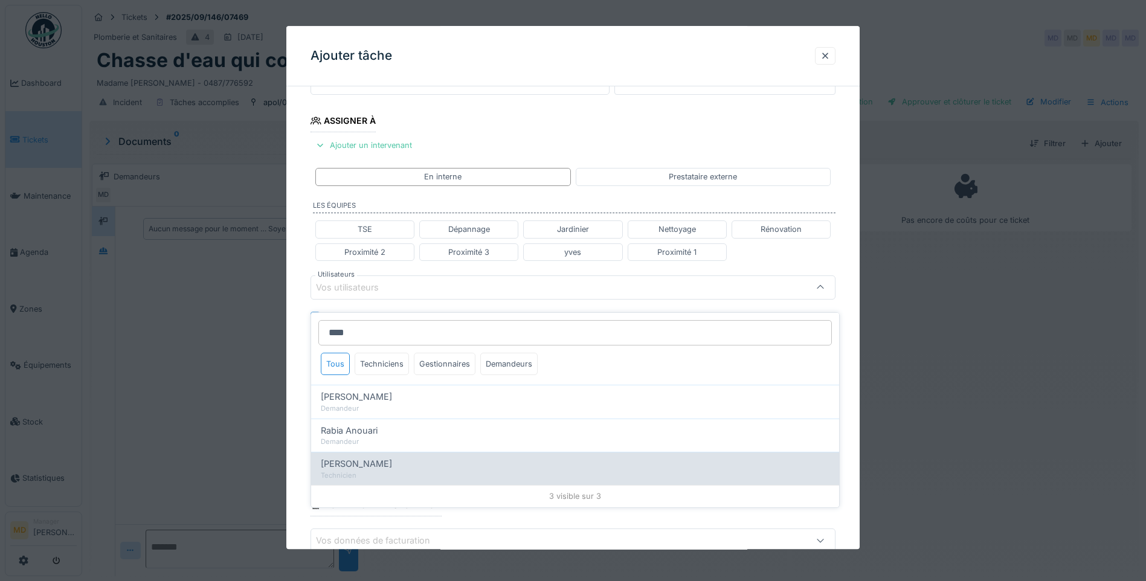
type input "****"
click at [353, 457] on span "[PERSON_NAME]" at bounding box center [356, 463] width 71 height 13
type input "*****"
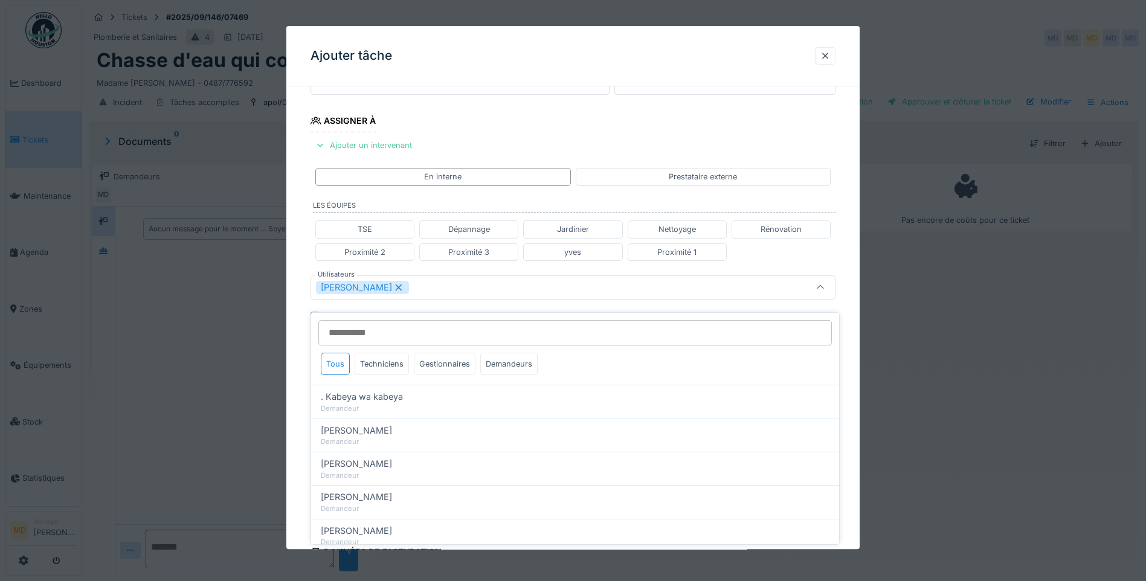
click at [302, 314] on div "**********" at bounding box center [572, 293] width 573 height 752
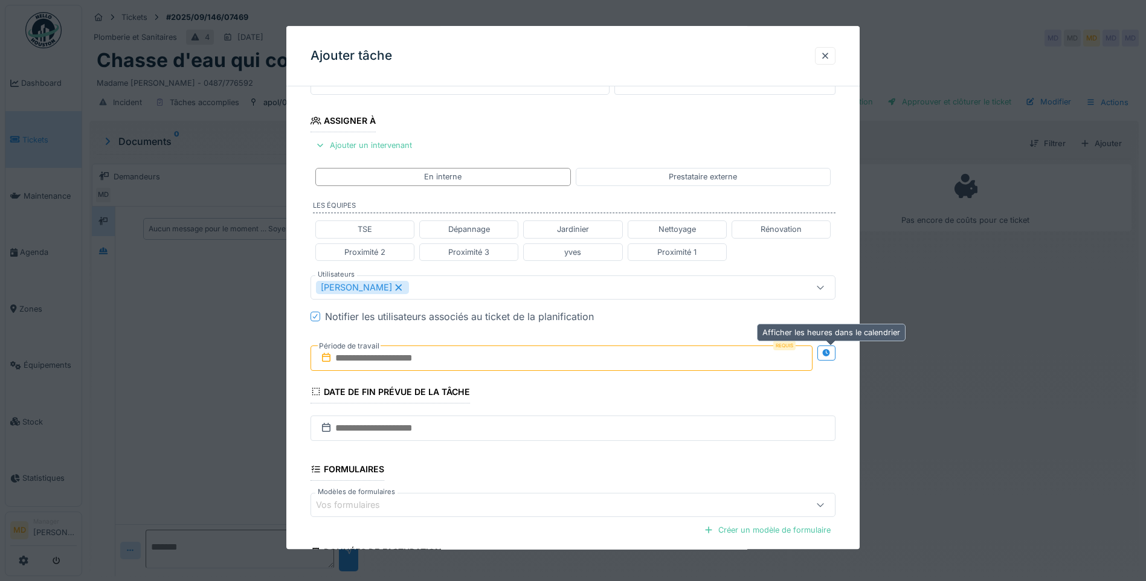
click at [830, 355] on icon at bounding box center [826, 353] width 8 height 8
click at [422, 358] on input "text" at bounding box center [432, 358] width 242 height 25
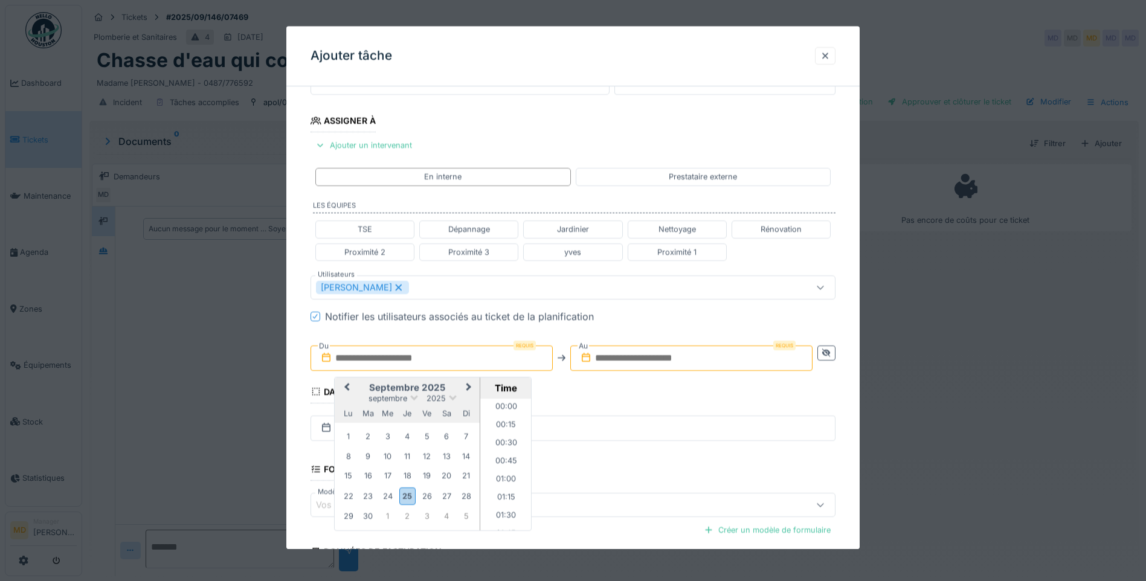
scroll to position [578, 0]
click at [367, 519] on div "30" at bounding box center [368, 517] width 16 height 16
click at [502, 489] on li "15:00" at bounding box center [505, 495] width 51 height 18
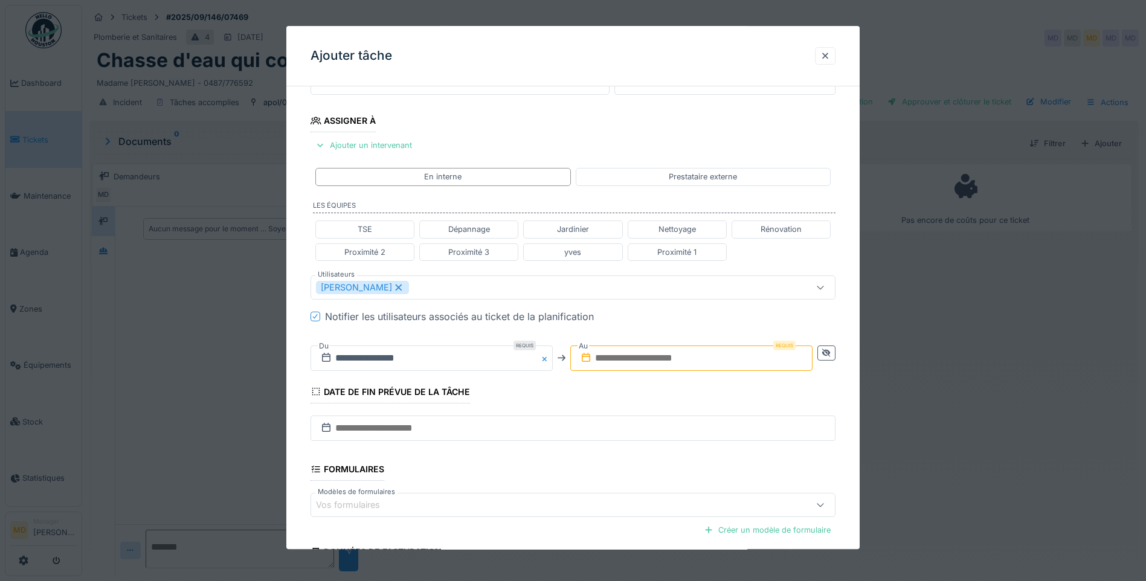
click at [618, 355] on input "text" at bounding box center [691, 358] width 242 height 25
click at [624, 387] on h2 "septembre 2025" at bounding box center [667, 387] width 145 height 11
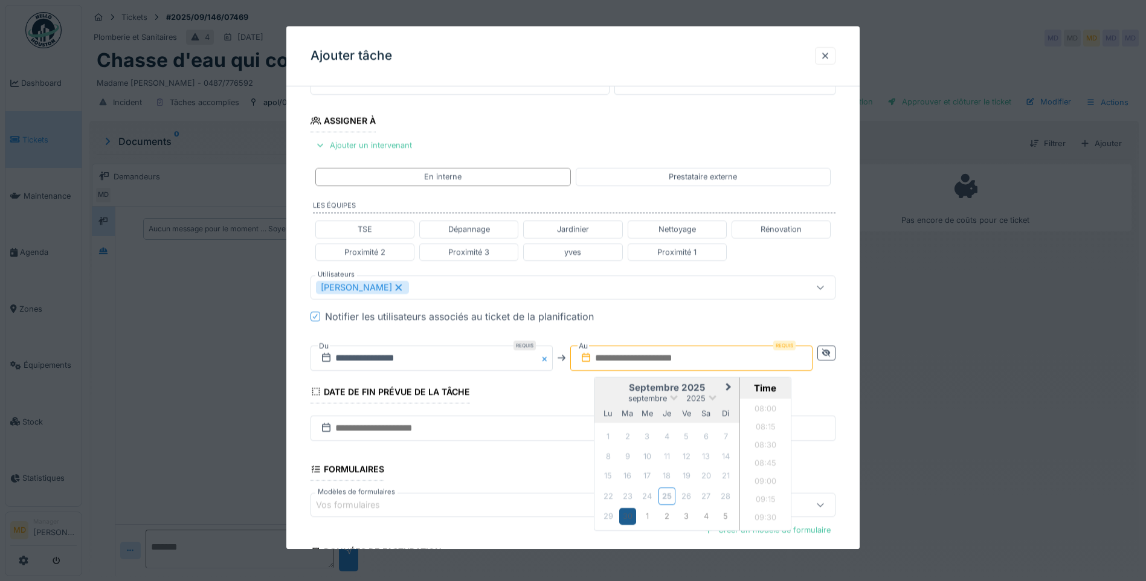
click at [627, 519] on div "30" at bounding box center [627, 517] width 16 height 16
click at [760, 450] on li "16:00" at bounding box center [765, 446] width 51 height 18
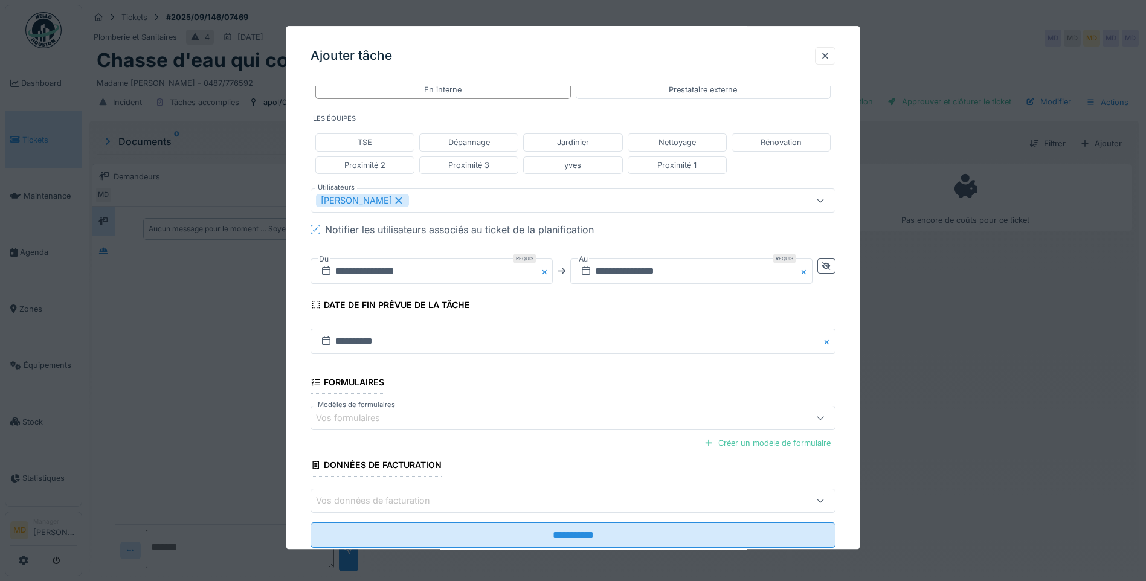
scroll to position [299, 0]
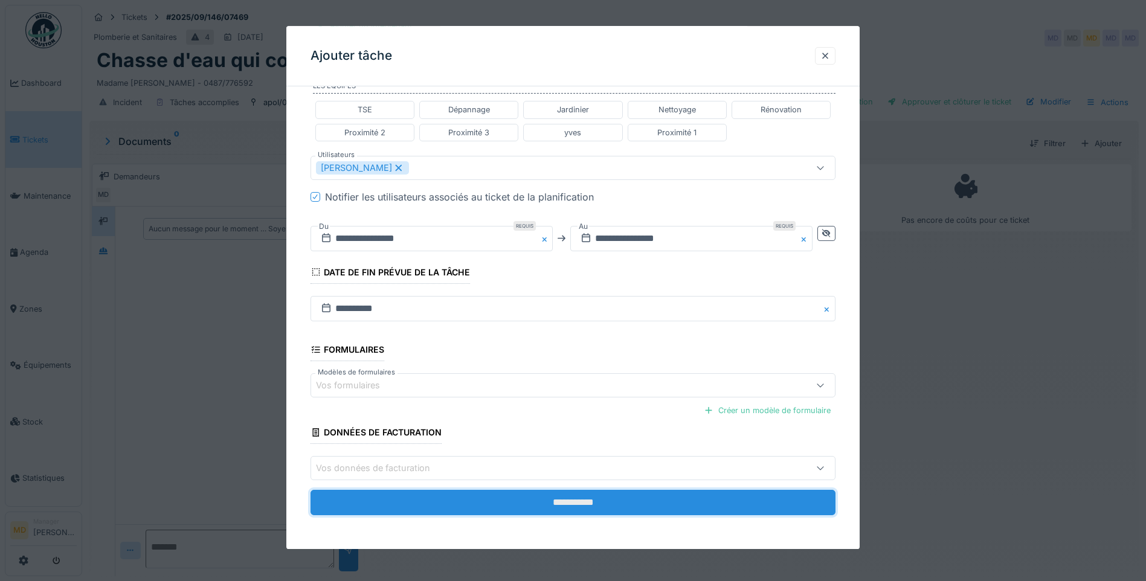
click at [553, 502] on input "**********" at bounding box center [573, 503] width 525 height 25
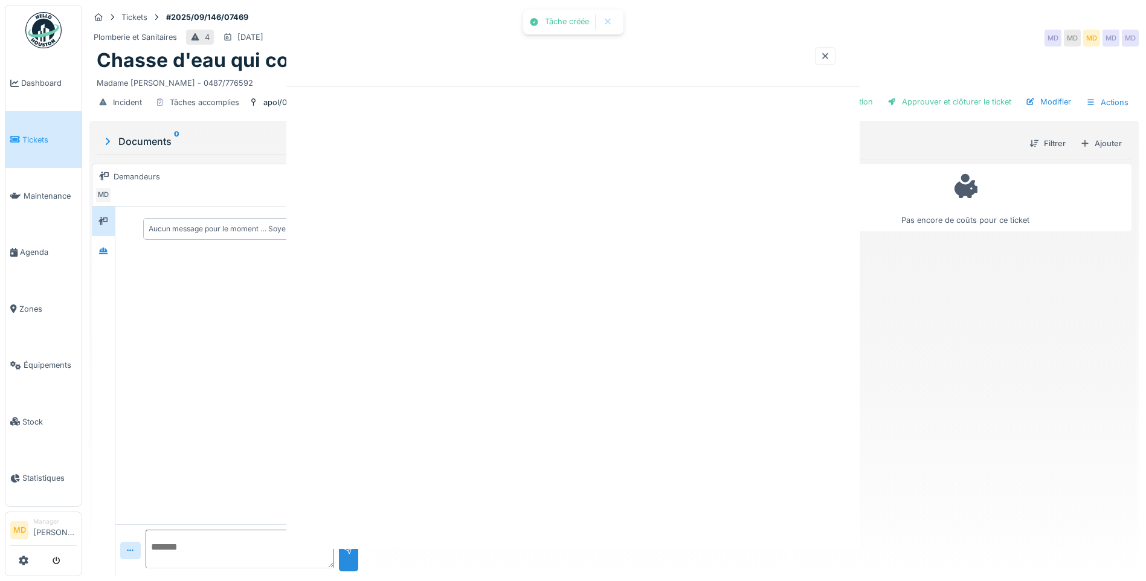
scroll to position [0, 0]
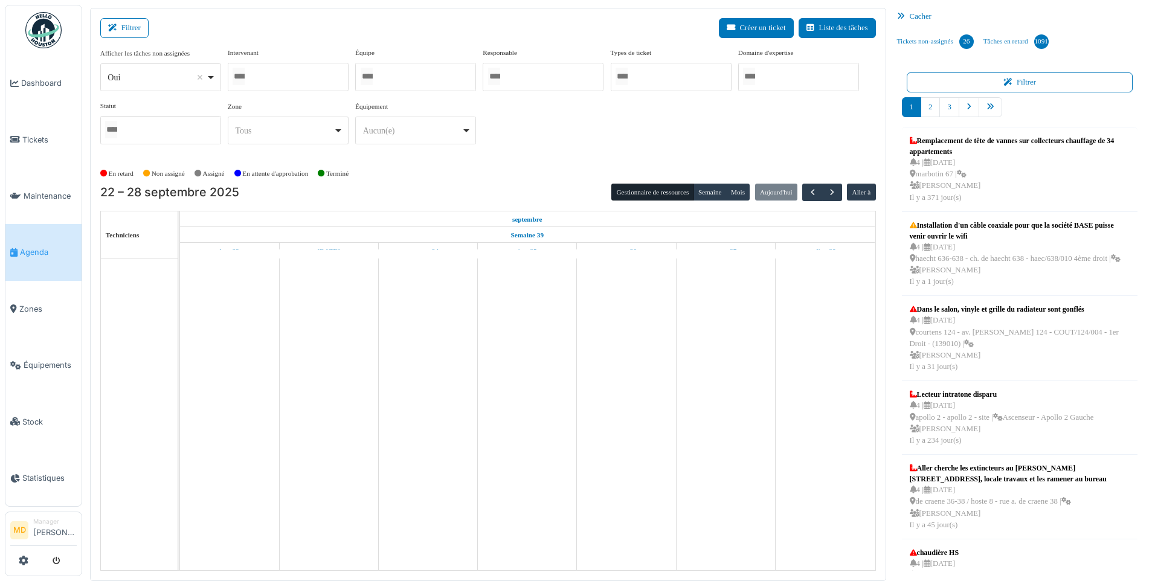
click at [293, 73] on div at bounding box center [288, 77] width 121 height 28
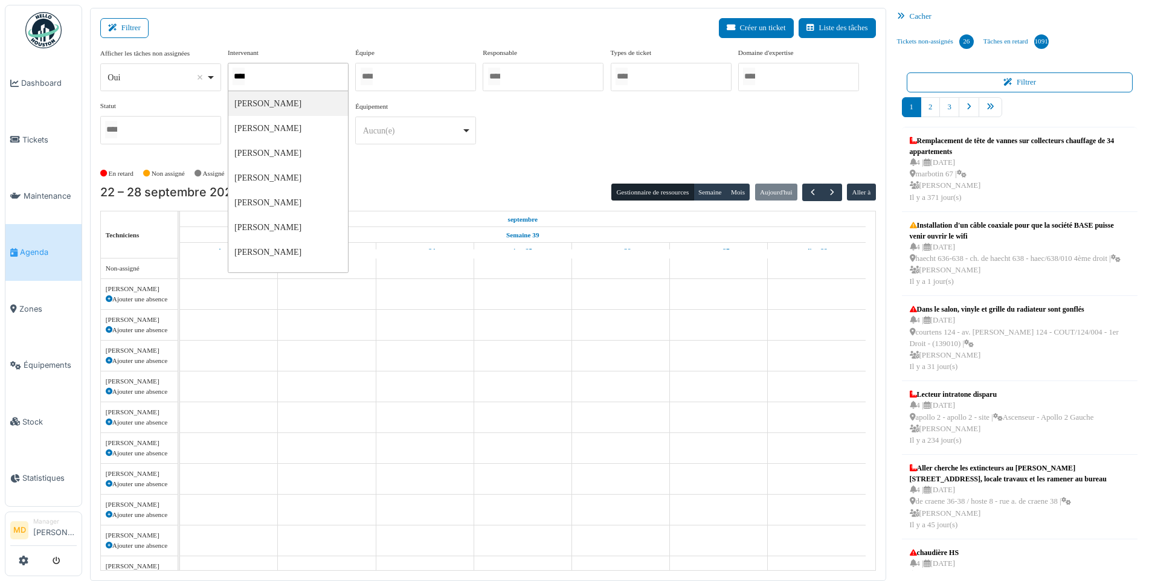
type input "*****"
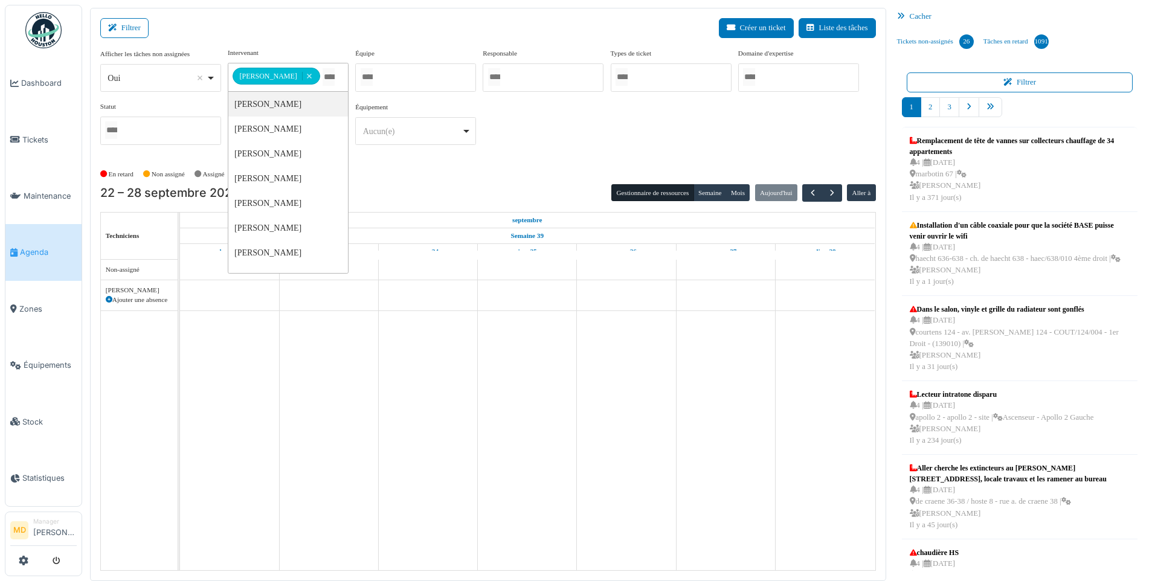
click at [661, 143] on div "**********" at bounding box center [488, 101] width 776 height 107
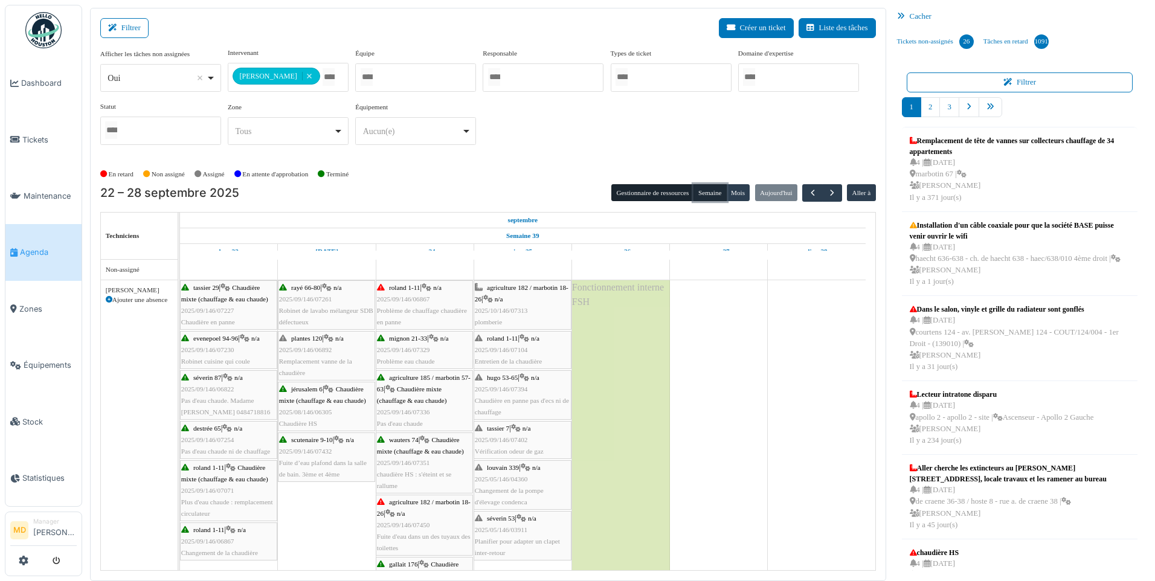
click at [704, 189] on button "Semaine" at bounding box center [710, 192] width 33 height 17
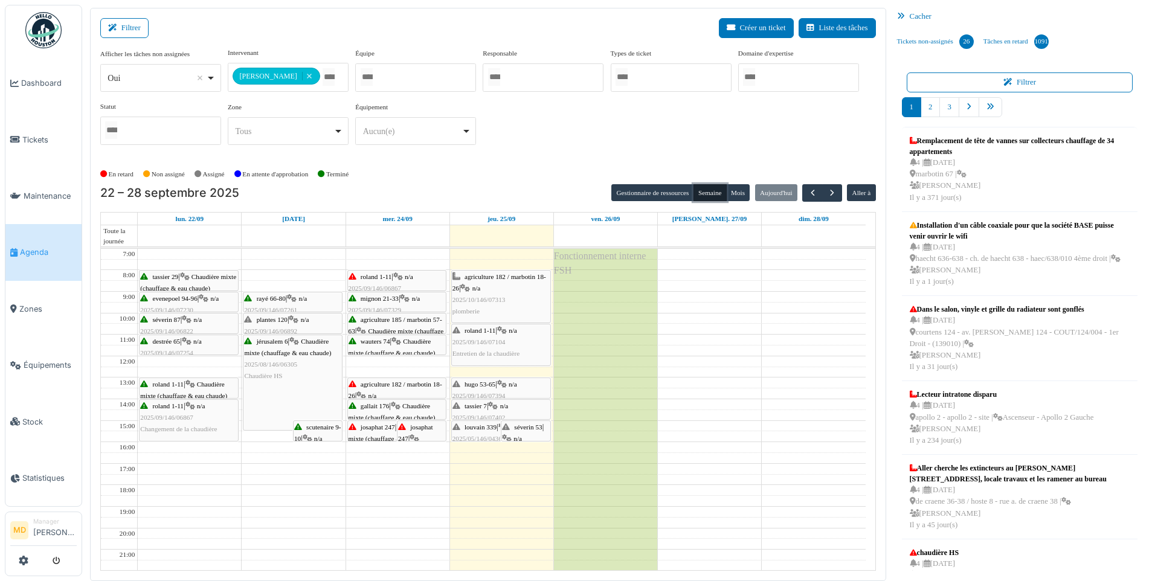
click at [503, 402] on span "n/a" at bounding box center [504, 405] width 8 height 7
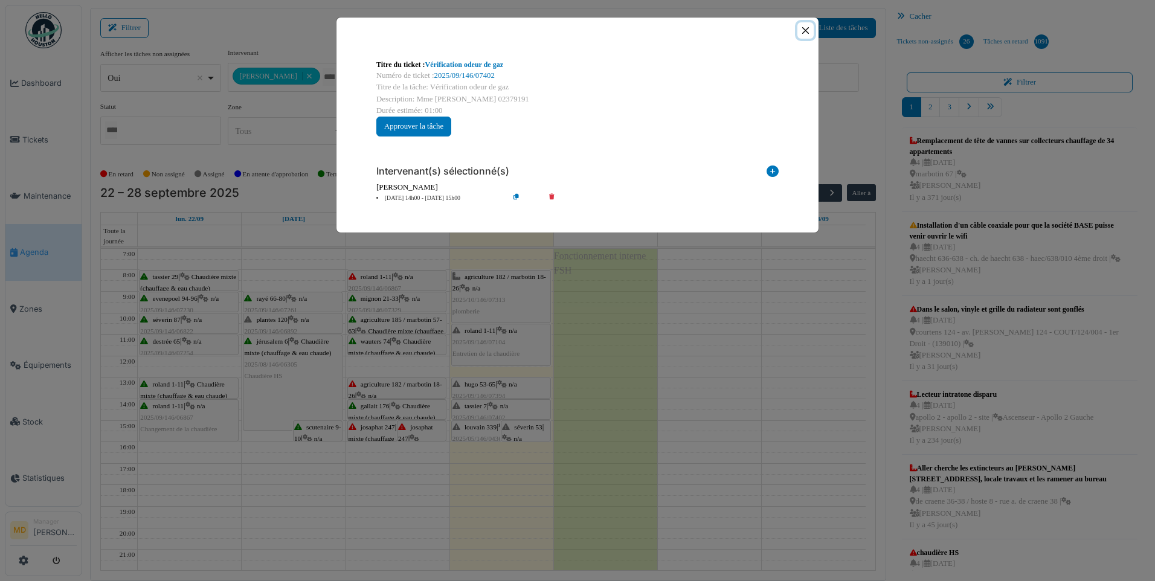
click at [807, 31] on button "Close" at bounding box center [806, 30] width 16 height 16
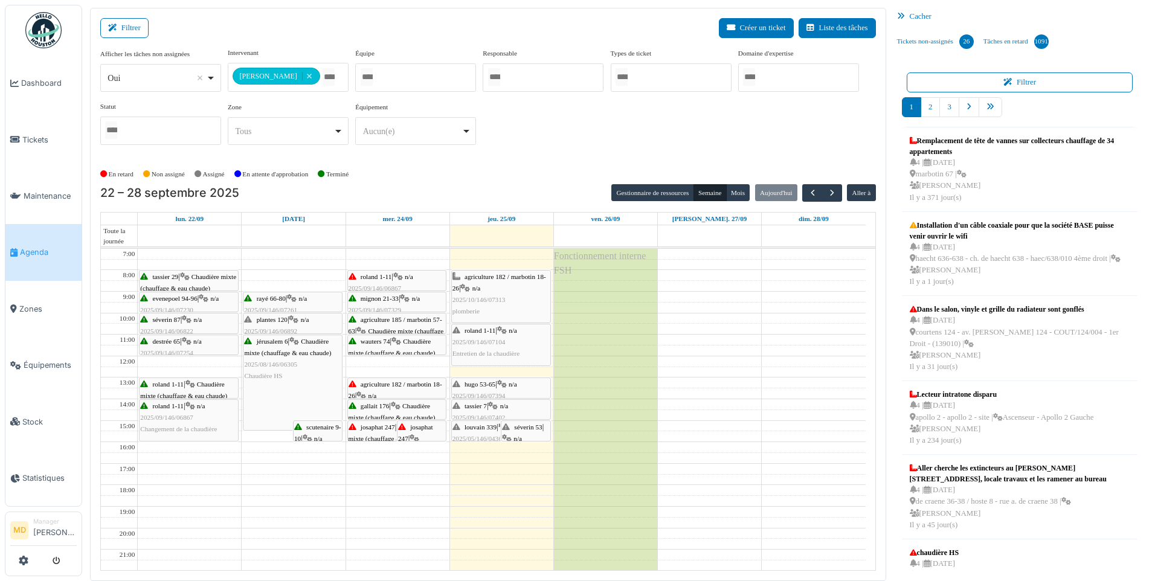
click at [503, 405] on span "n/a" at bounding box center [504, 405] width 8 height 7
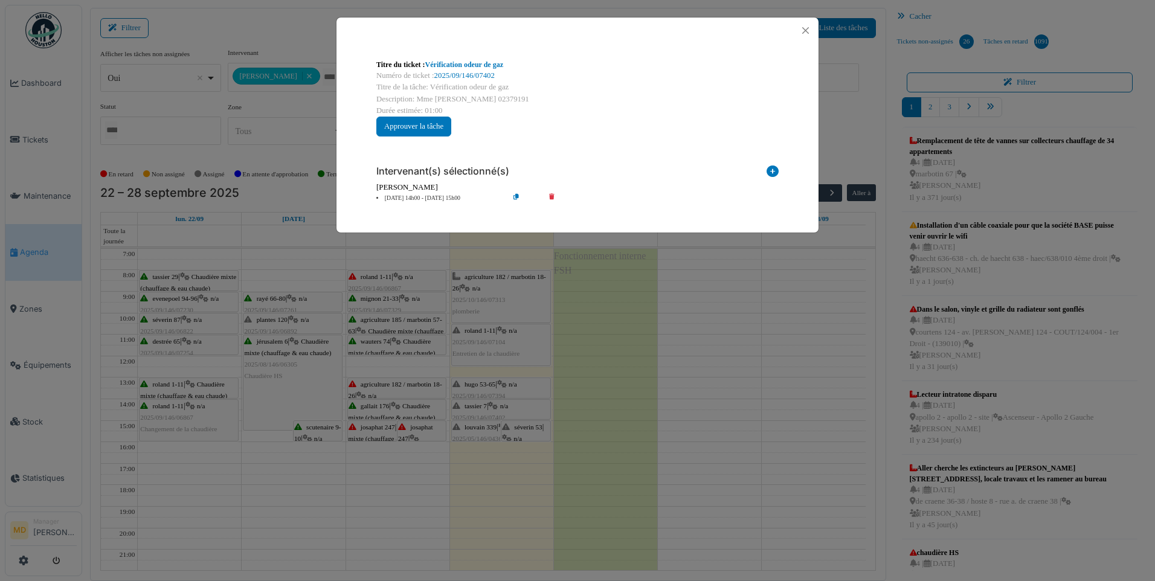
click at [457, 70] on div "Numéro de ticket : 2025/09/146/07402" at bounding box center [577, 75] width 402 height 11
click at [456, 76] on link "2025/09/146/07402" at bounding box center [464, 75] width 60 height 8
click at [810, 31] on button "Close" at bounding box center [806, 30] width 16 height 16
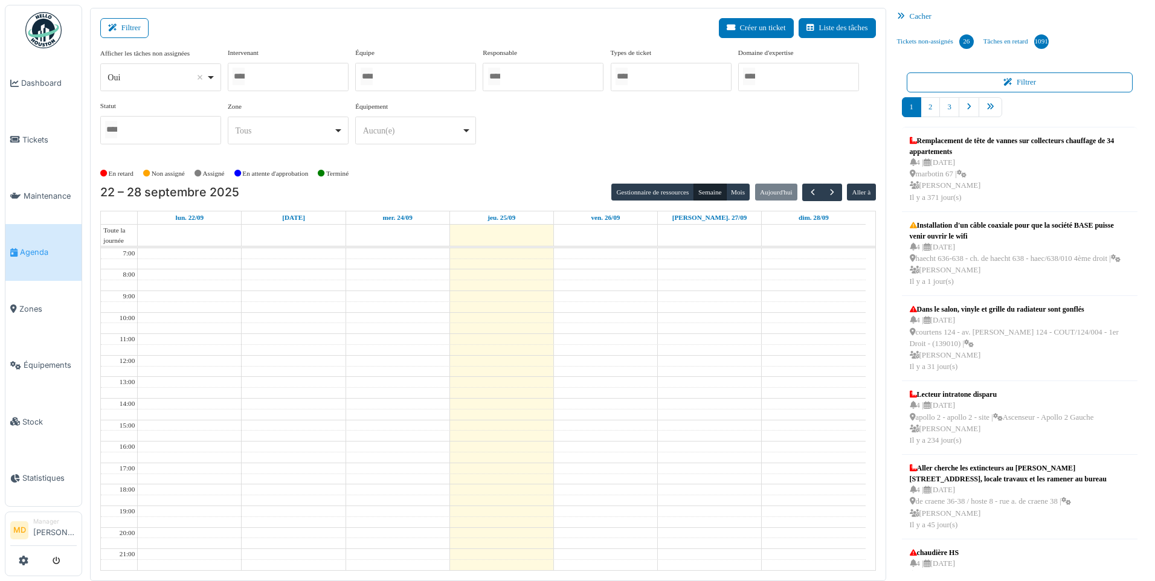
click at [286, 73] on div at bounding box center [288, 77] width 121 height 28
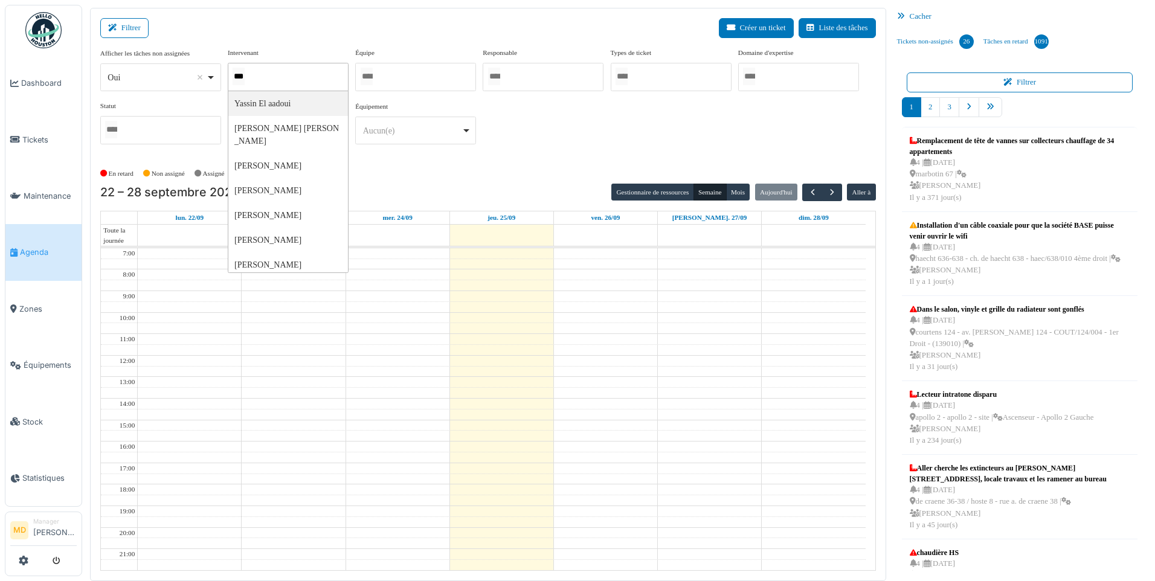
type input "****"
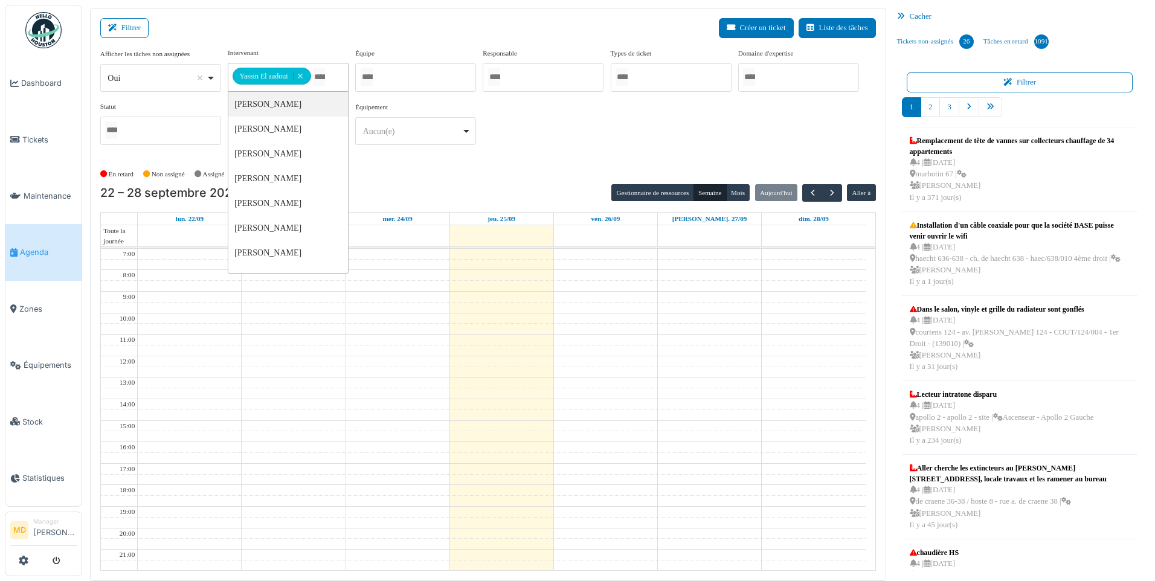
click at [572, 161] on div "**********" at bounding box center [488, 106] width 776 height 117
click at [814, 184] on button "button" at bounding box center [812, 193] width 20 height 18
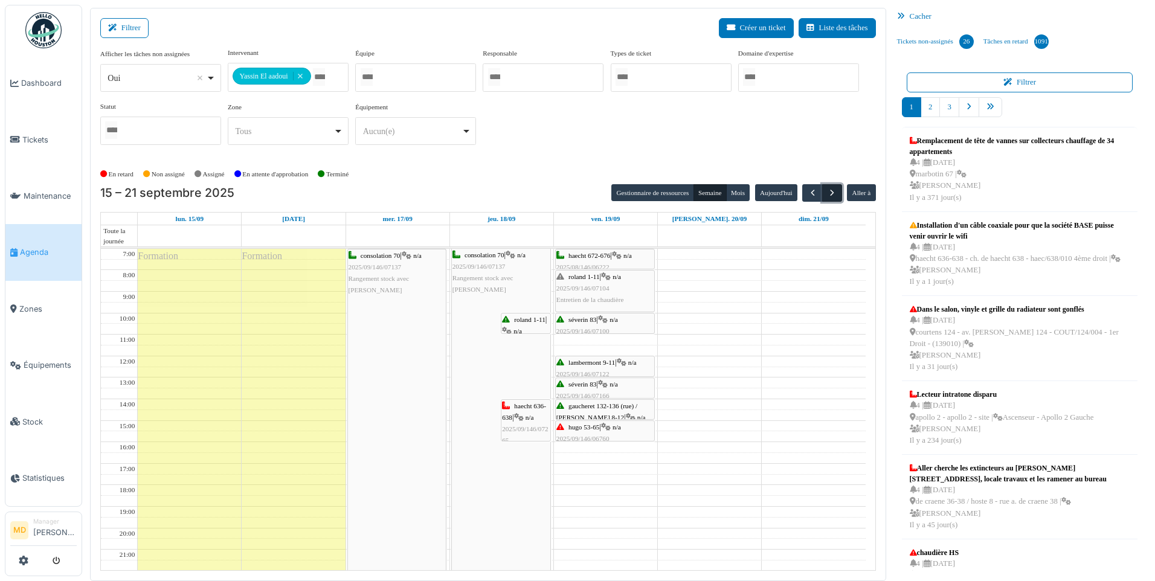
click at [836, 189] on span "button" at bounding box center [832, 193] width 10 height 10
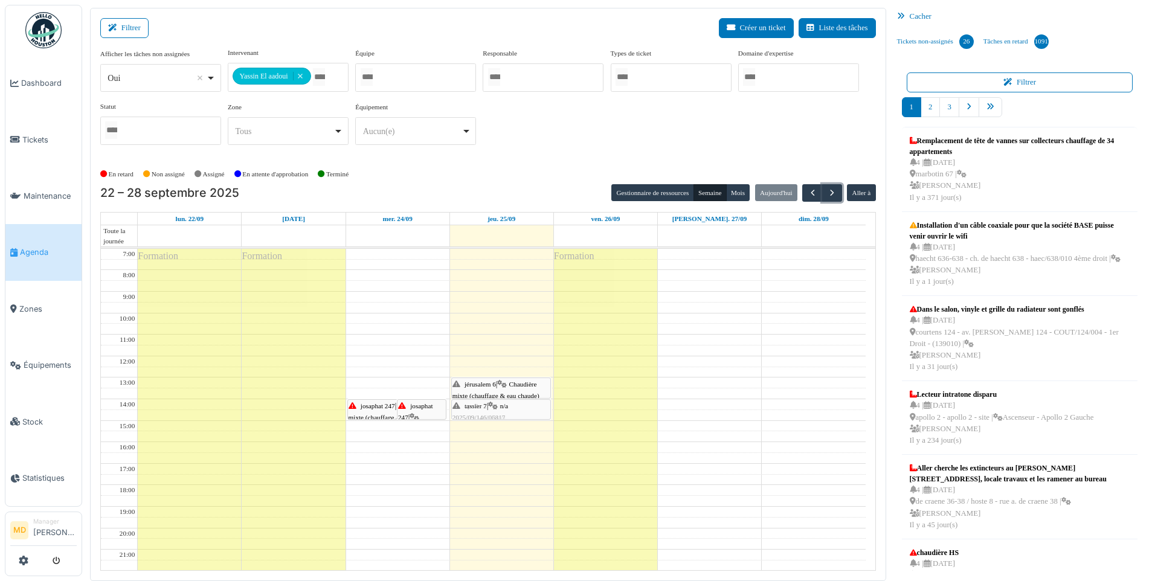
drag, startPoint x: 525, startPoint y: 388, endPoint x: 518, endPoint y: 410, distance: 22.7
click at [518, 410] on div "jérusalem 6 | Chaudière mixte (chauffage & eau chaude) 2025/08/146/06305 Chaudi…" at bounding box center [501, 431] width 103 height 365
click at [508, 389] on div "jérusalem 6 | Chaudière mixte (chauffage & eau chaude) 2025/08/146/06305 Chaudi…" at bounding box center [501, 413] width 97 height 69
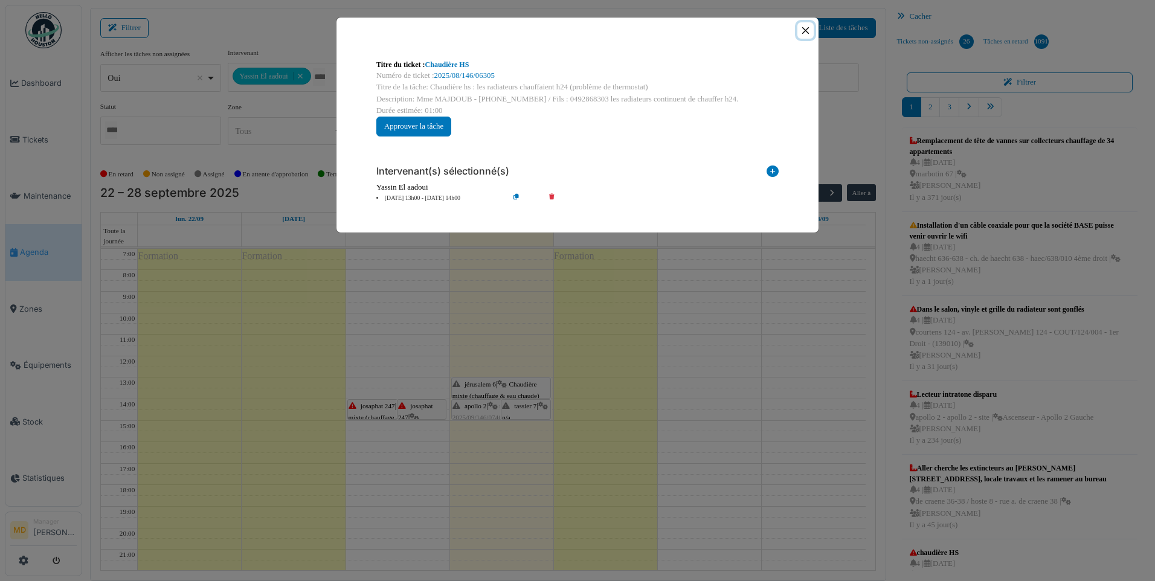
click at [804, 30] on button "Close" at bounding box center [806, 30] width 16 height 16
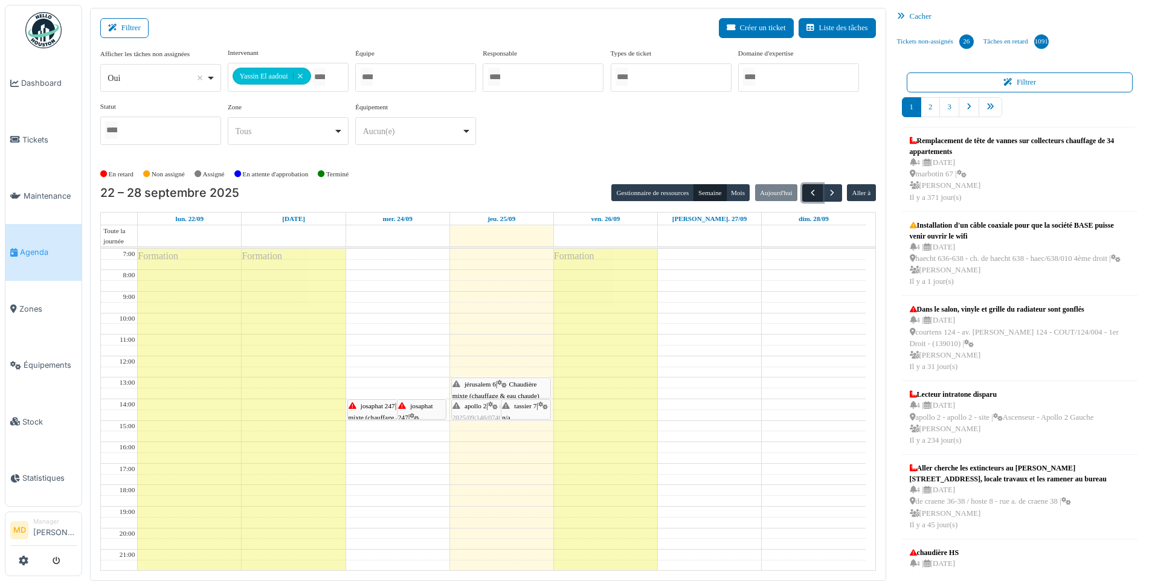
click at [805, 192] on button "button" at bounding box center [812, 193] width 20 height 18
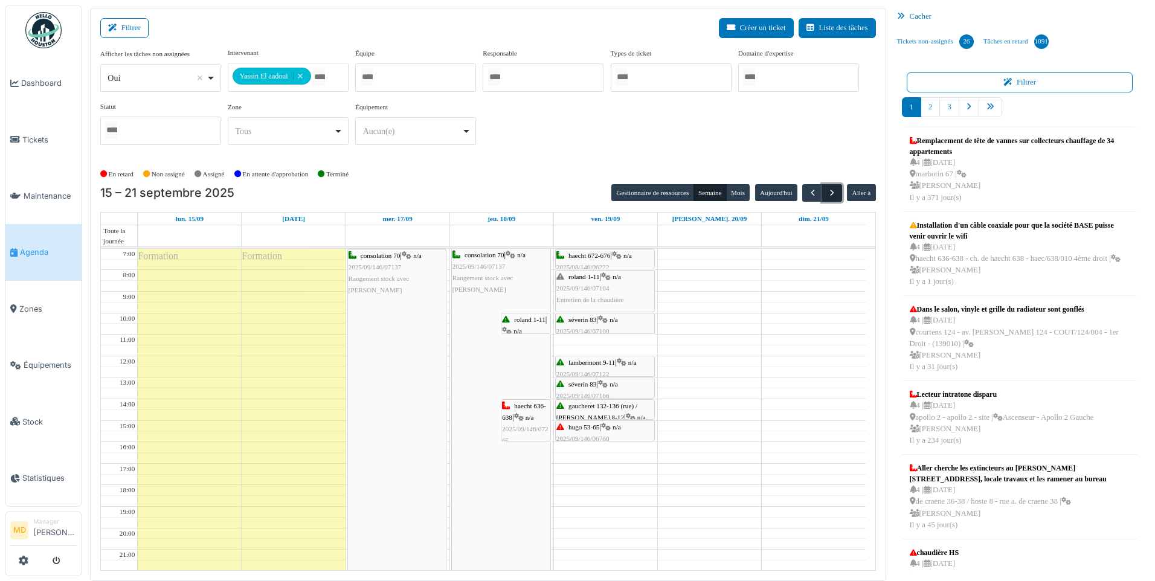
click at [830, 192] on span "button" at bounding box center [832, 193] width 10 height 10
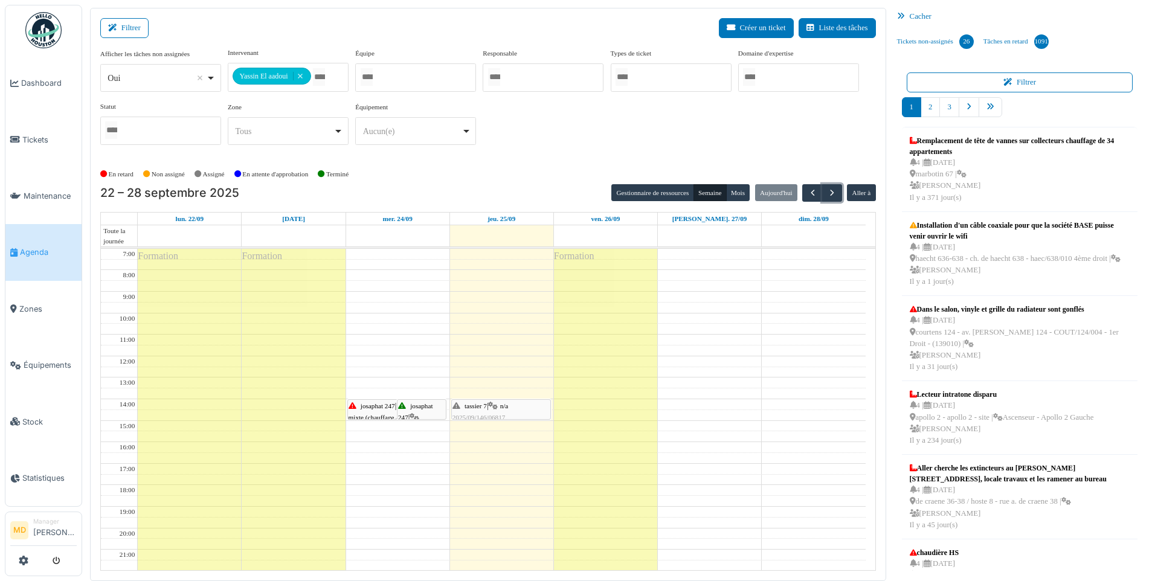
click at [487, 408] on span "tassier 7" at bounding box center [476, 405] width 22 height 7
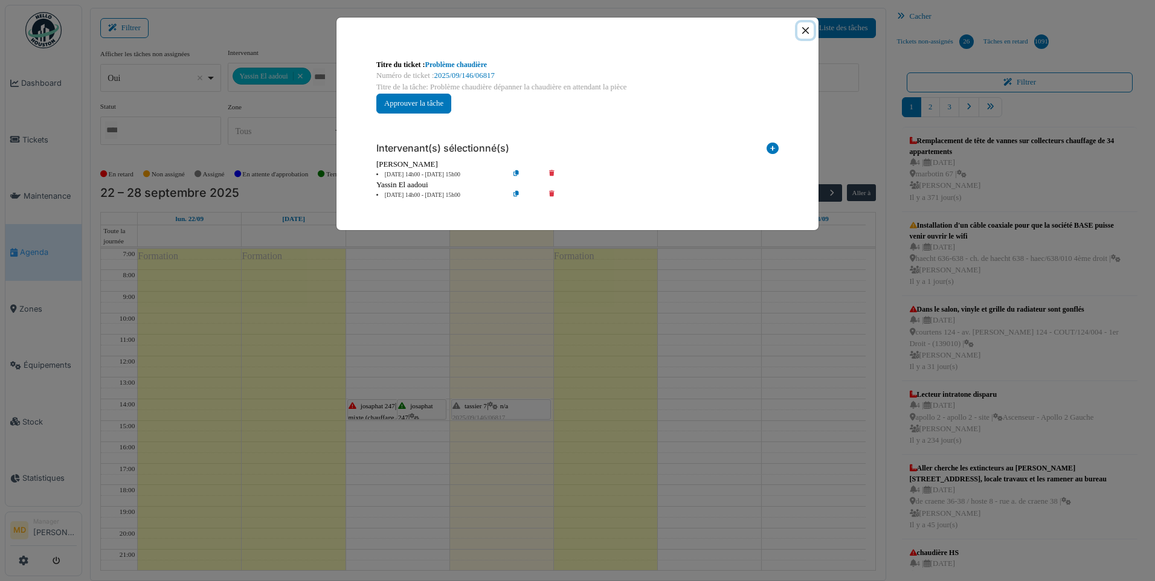
click at [804, 28] on button "Close" at bounding box center [806, 30] width 16 height 16
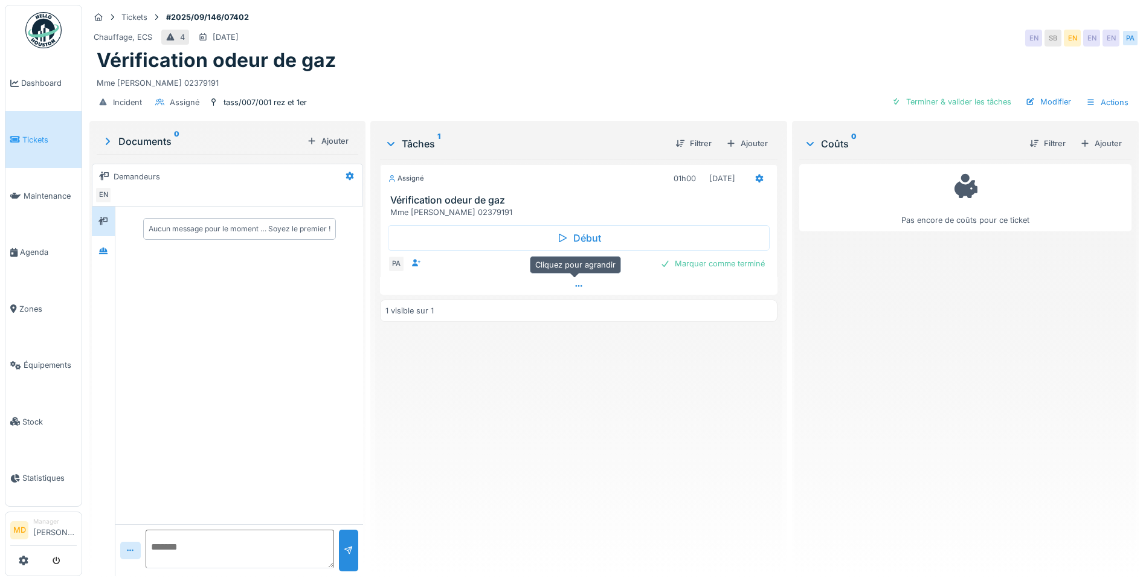
click at [578, 284] on icon at bounding box center [579, 286] width 10 height 8
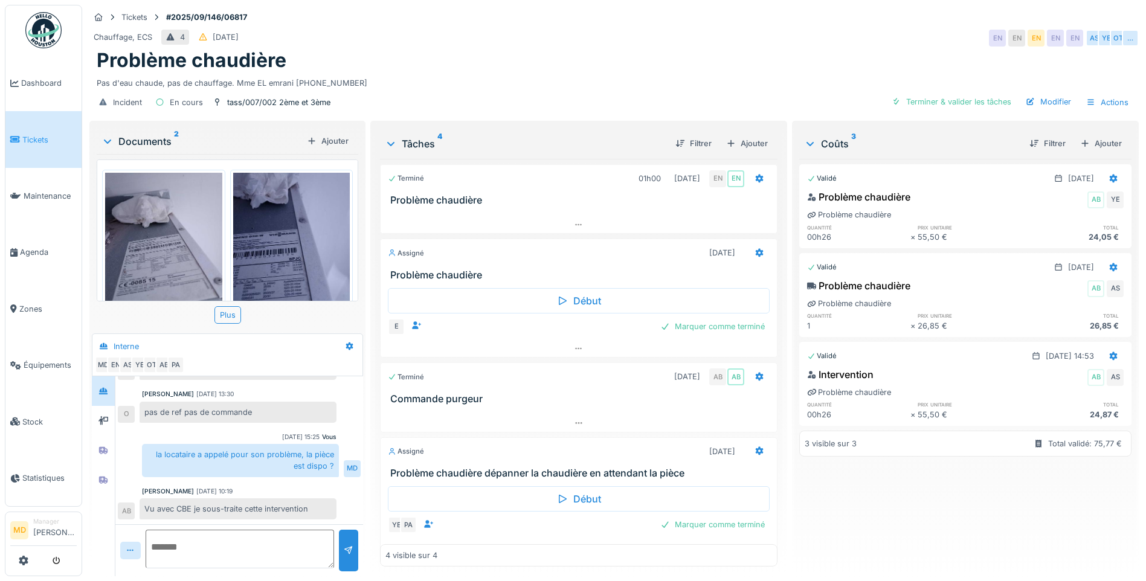
scroll to position [17, 0]
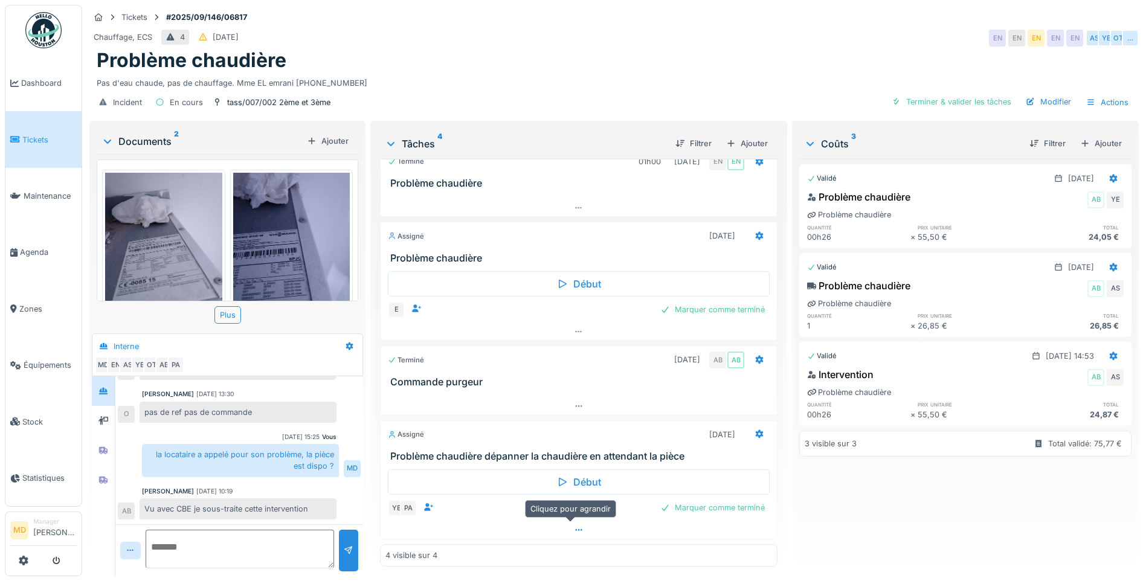
click at [573, 525] on div at bounding box center [579, 530] width 396 height 18
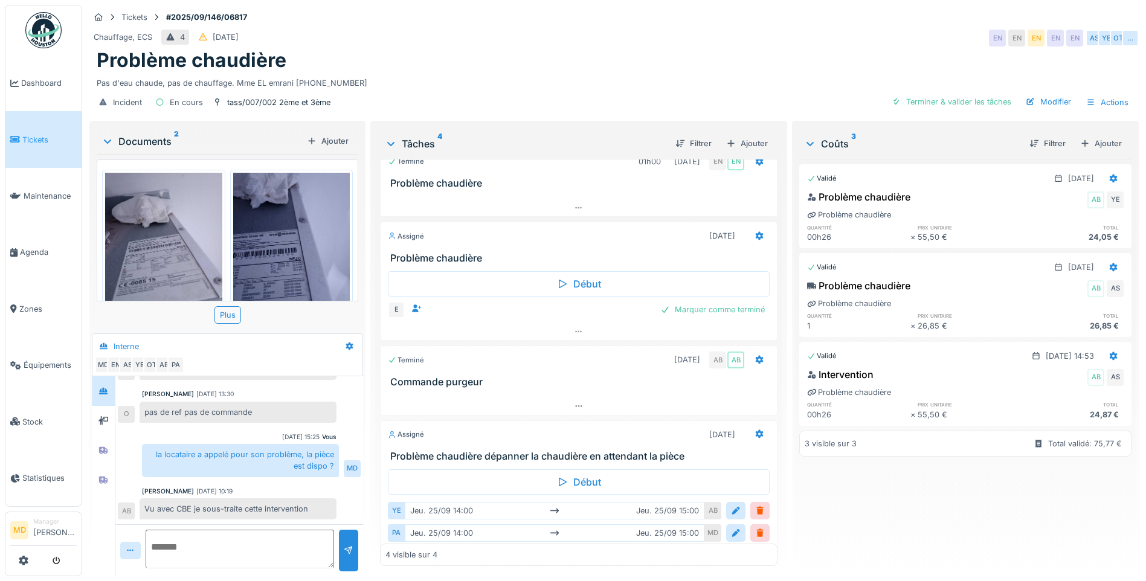
scroll to position [9, 0]
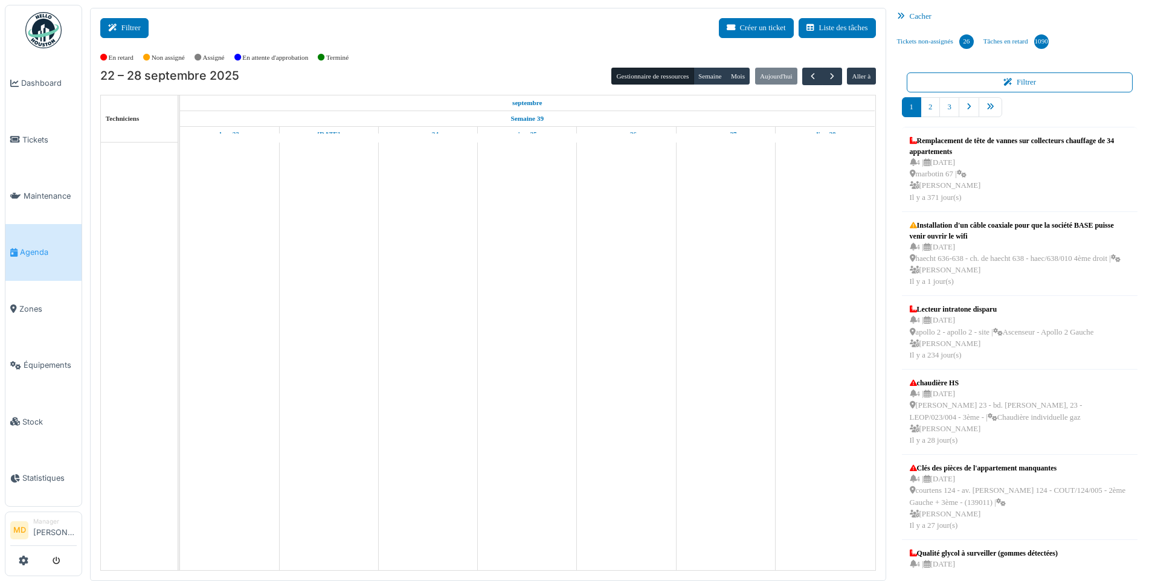
click at [133, 30] on button "Filtrer" at bounding box center [124, 28] width 48 height 20
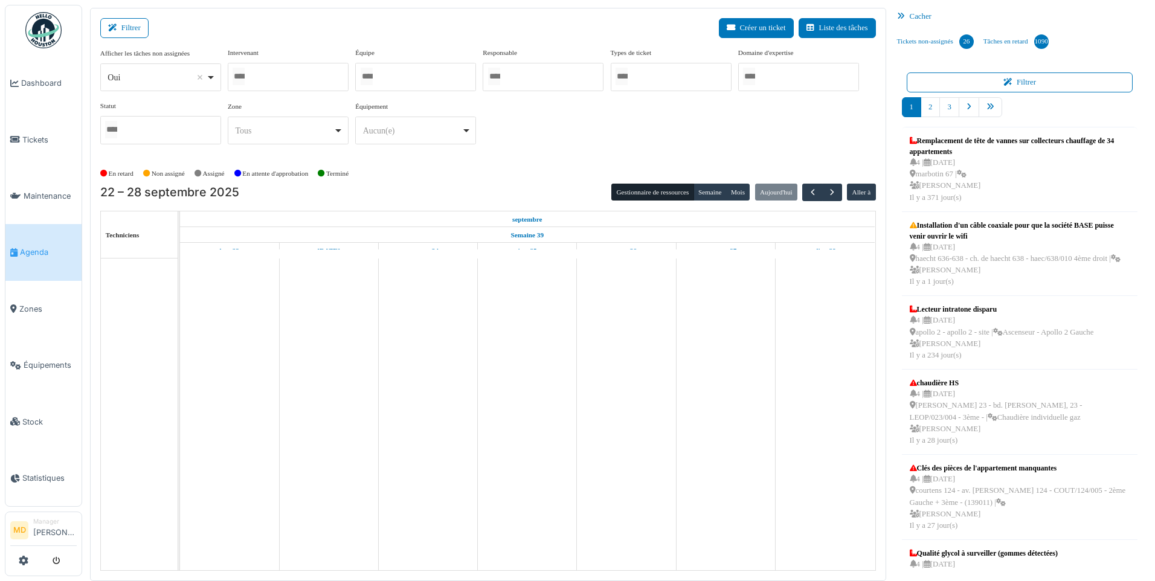
click at [268, 80] on div at bounding box center [288, 77] width 121 height 28
type input "*****"
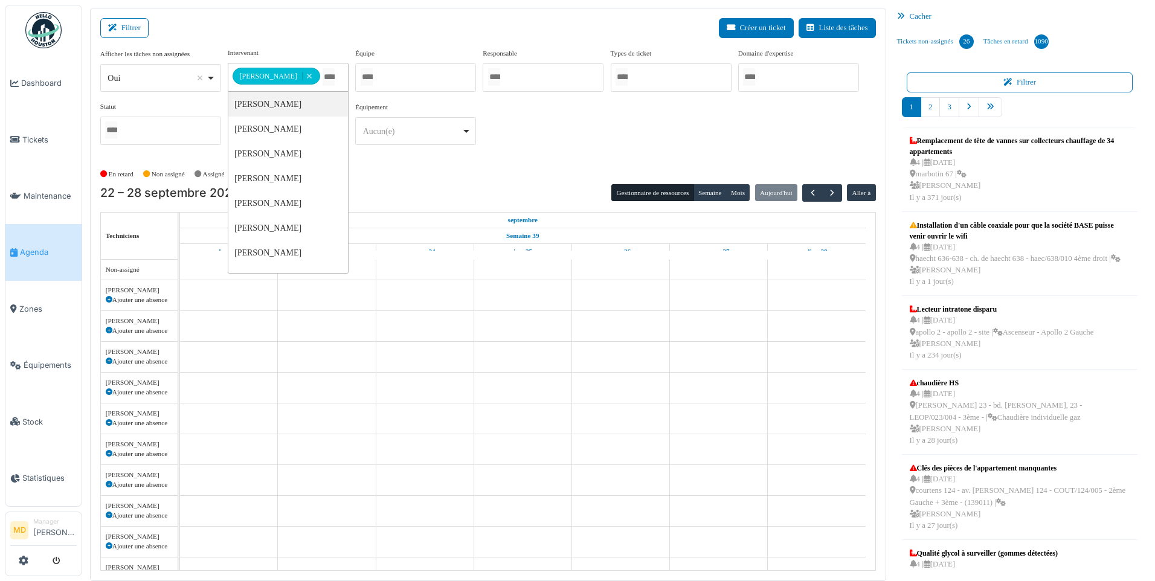
click at [617, 128] on div "**********" at bounding box center [488, 101] width 776 height 107
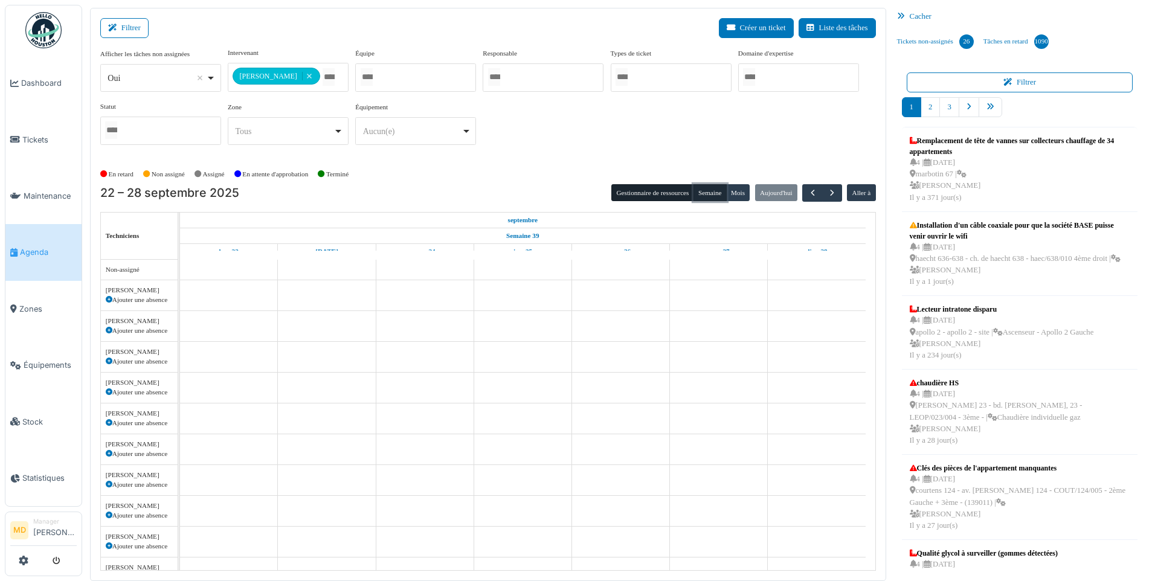
click at [712, 192] on button "Semaine" at bounding box center [710, 192] width 33 height 17
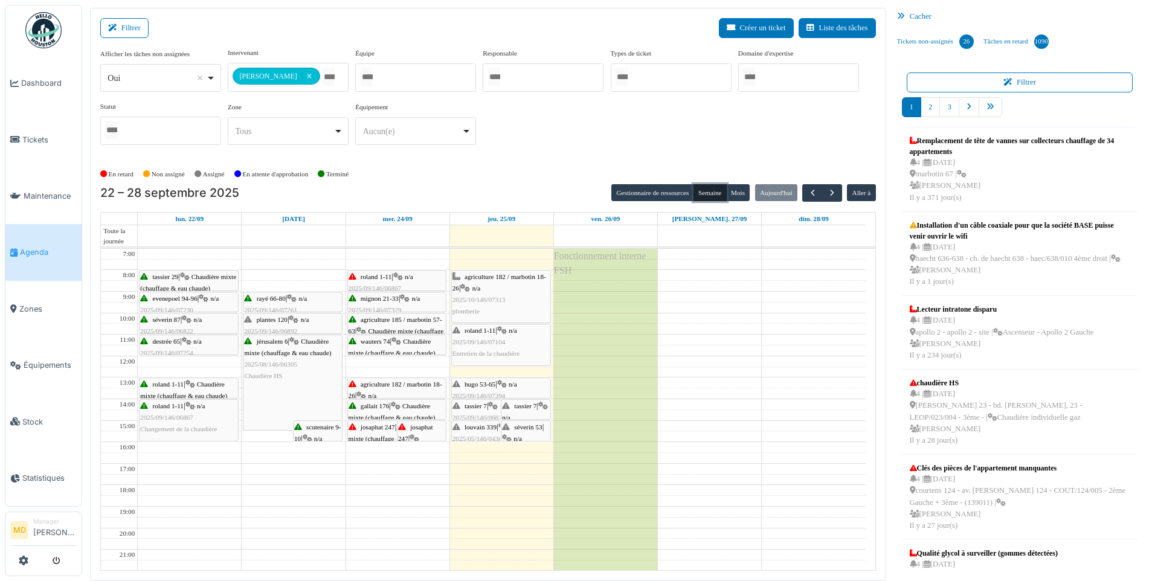
click at [519, 430] on div "séverin 53 | n/a 2025/05/146/03911 Planifier pour adapter un clapet inter-retour" at bounding box center [525, 462] width 47 height 81
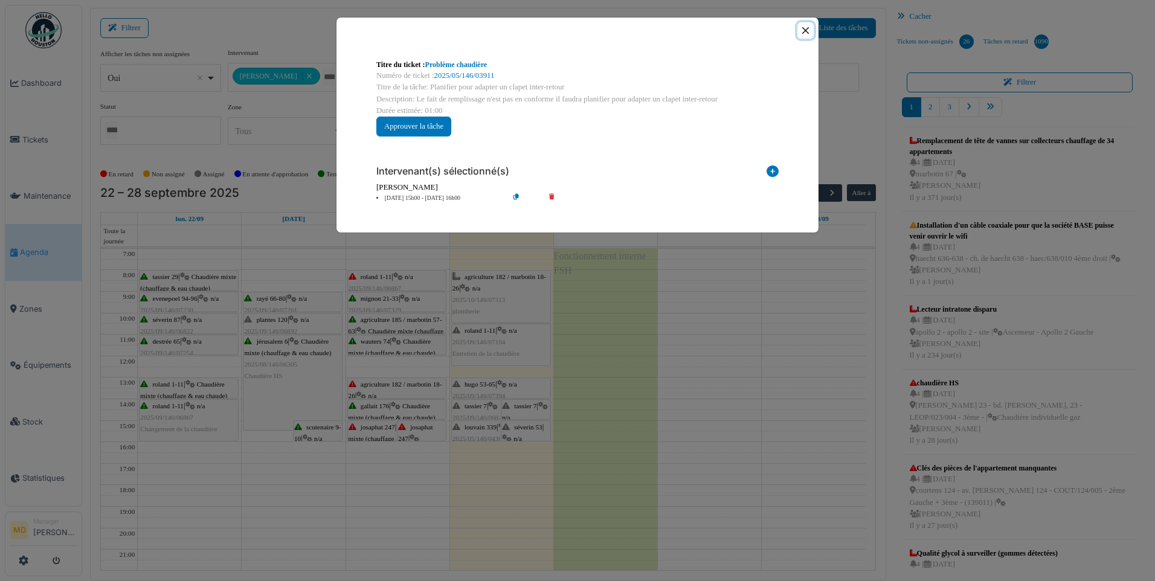
click at [801, 28] on button "Close" at bounding box center [806, 30] width 16 height 16
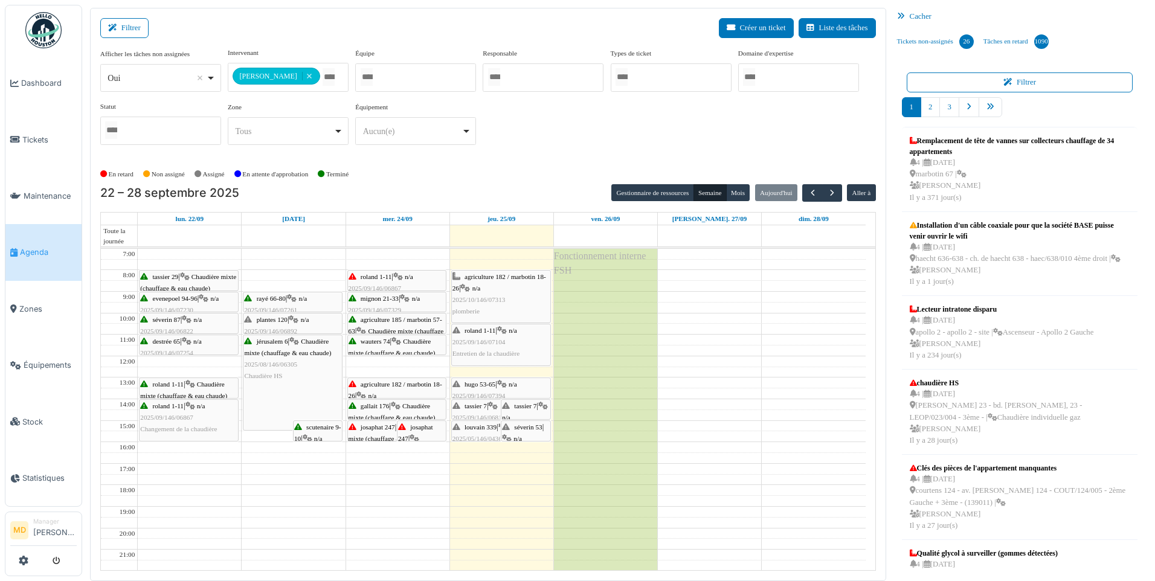
click at [477, 439] on div at bounding box center [501, 441] width 98 height 5
click at [475, 429] on span "louvain 339" at bounding box center [481, 427] width 32 height 7
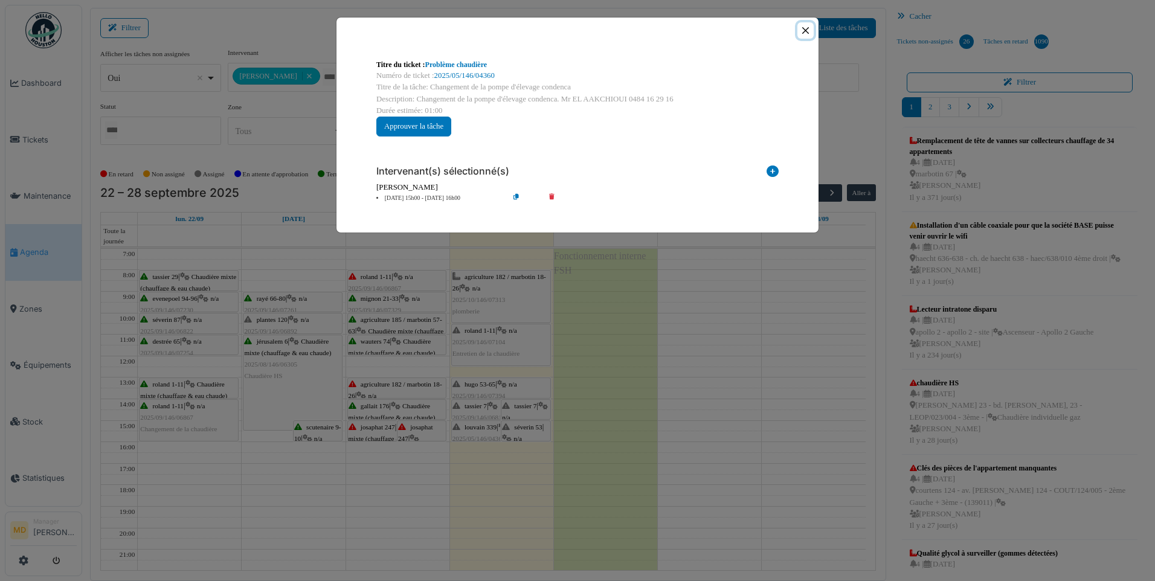
click at [802, 30] on button "Close" at bounding box center [806, 30] width 16 height 16
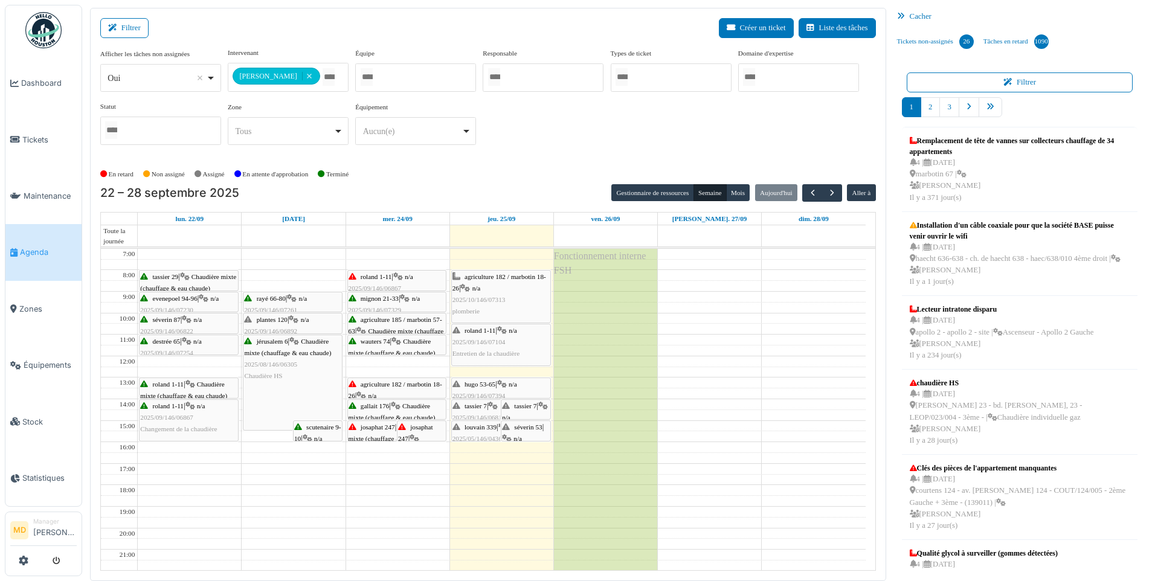
click at [518, 433] on div "séverin 53 | n/a 2025/05/146/03911 Planifier pour adapter un clapet inter-retour" at bounding box center [525, 462] width 47 height 81
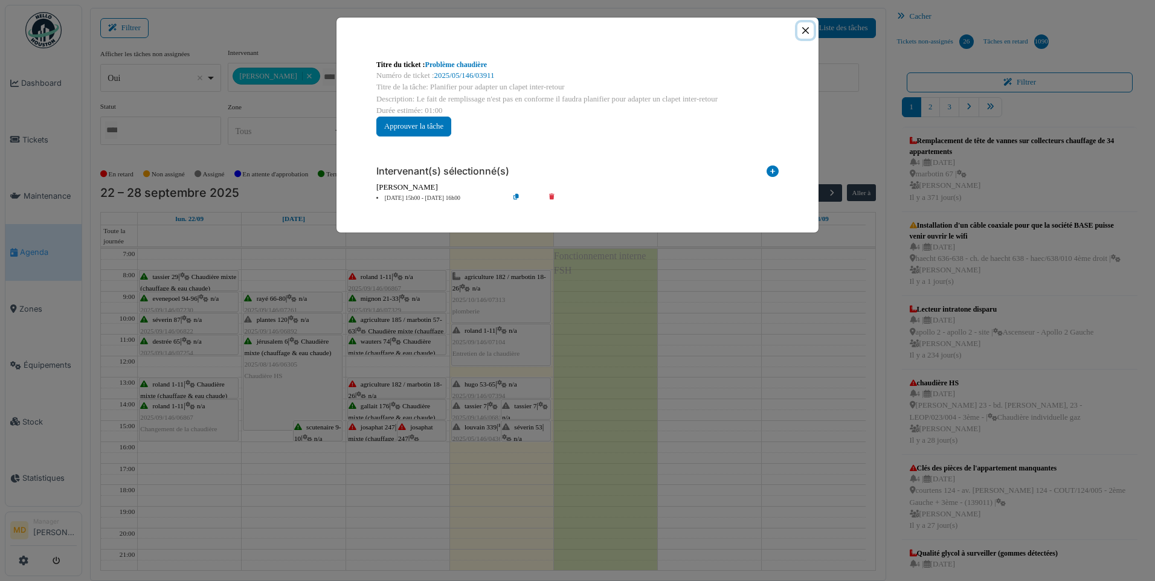
click at [802, 32] on button "Close" at bounding box center [806, 30] width 16 height 16
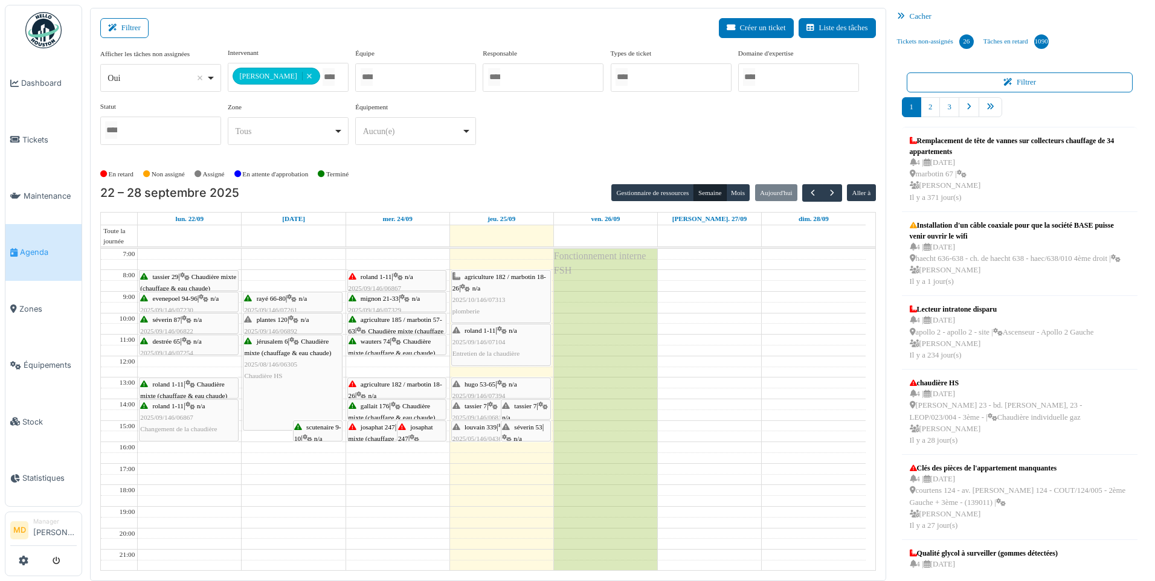
click at [495, 386] on span "hugo 53-65" at bounding box center [480, 384] width 31 height 7
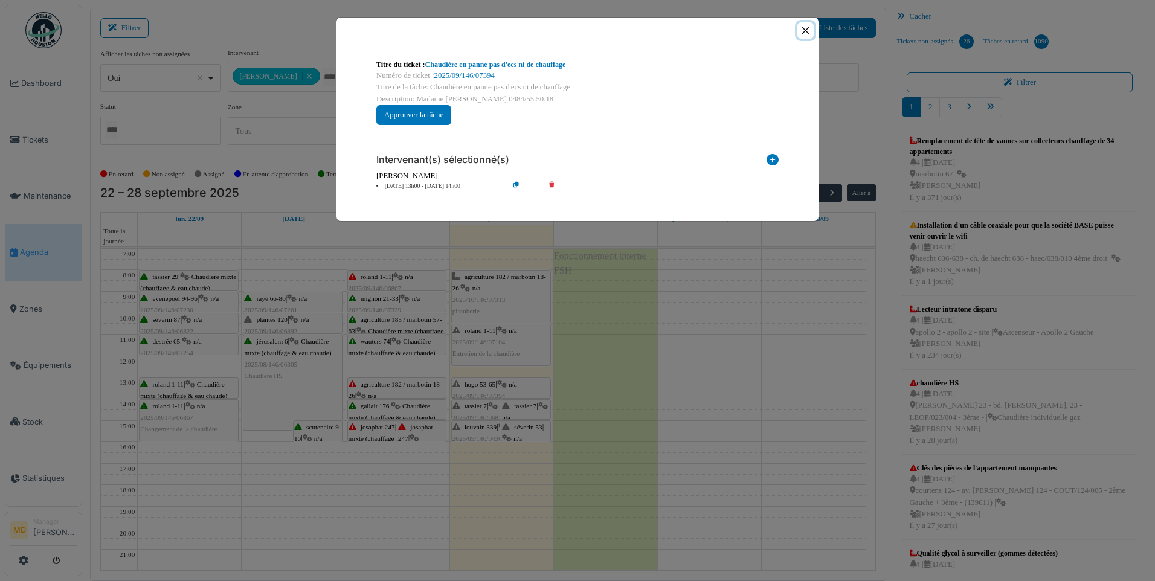
click at [805, 28] on button "Close" at bounding box center [806, 30] width 16 height 16
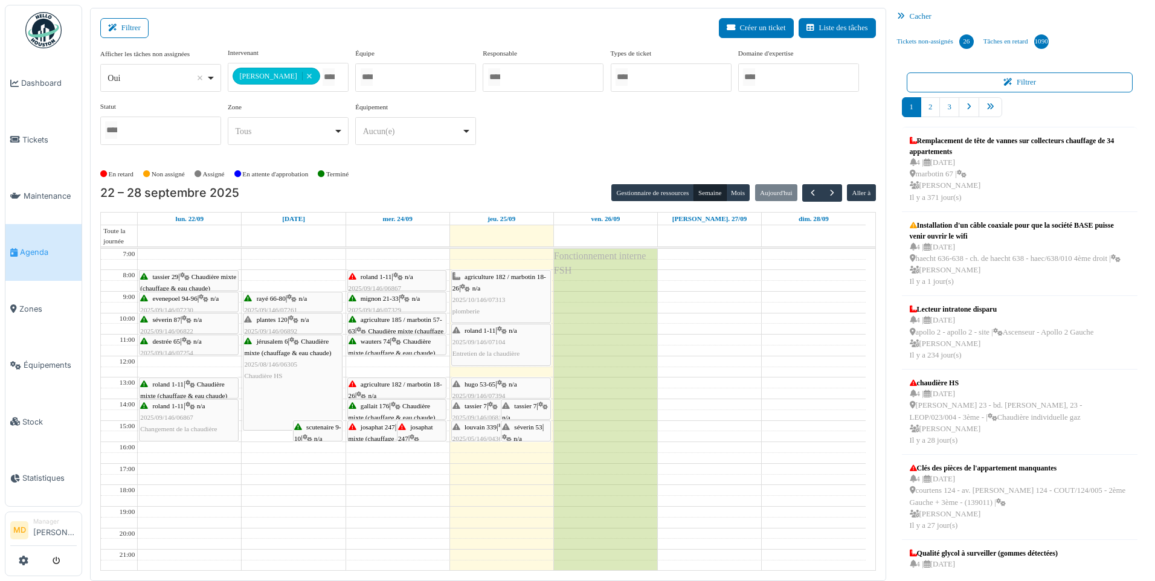
click at [505, 386] on icon at bounding box center [502, 385] width 10 height 8
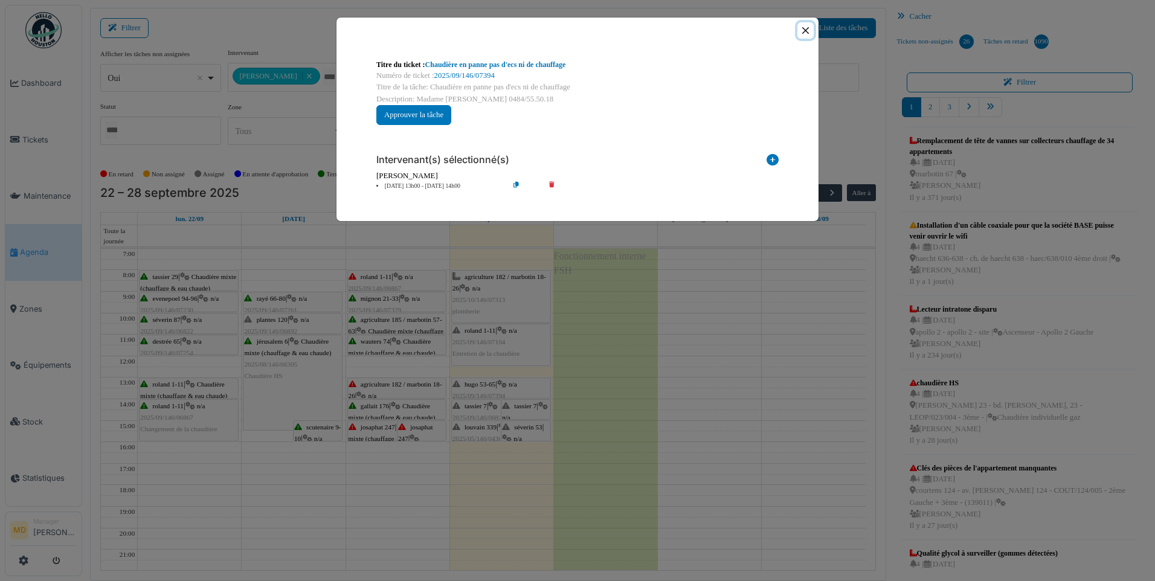
click at [806, 30] on button "Close" at bounding box center [806, 30] width 16 height 16
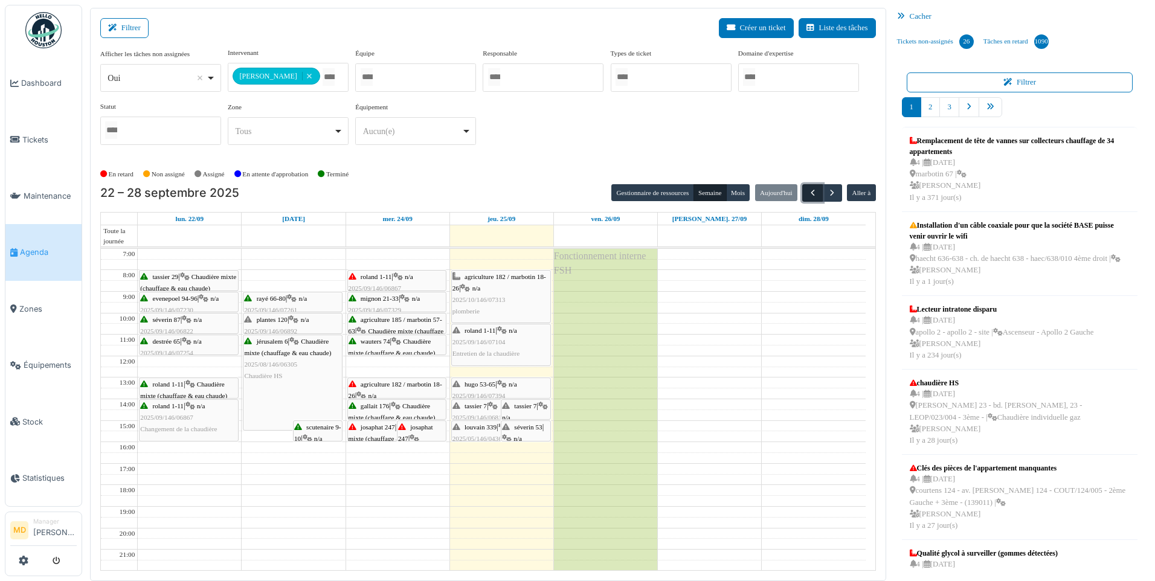
click at [802, 195] on button "button" at bounding box center [812, 193] width 20 height 18
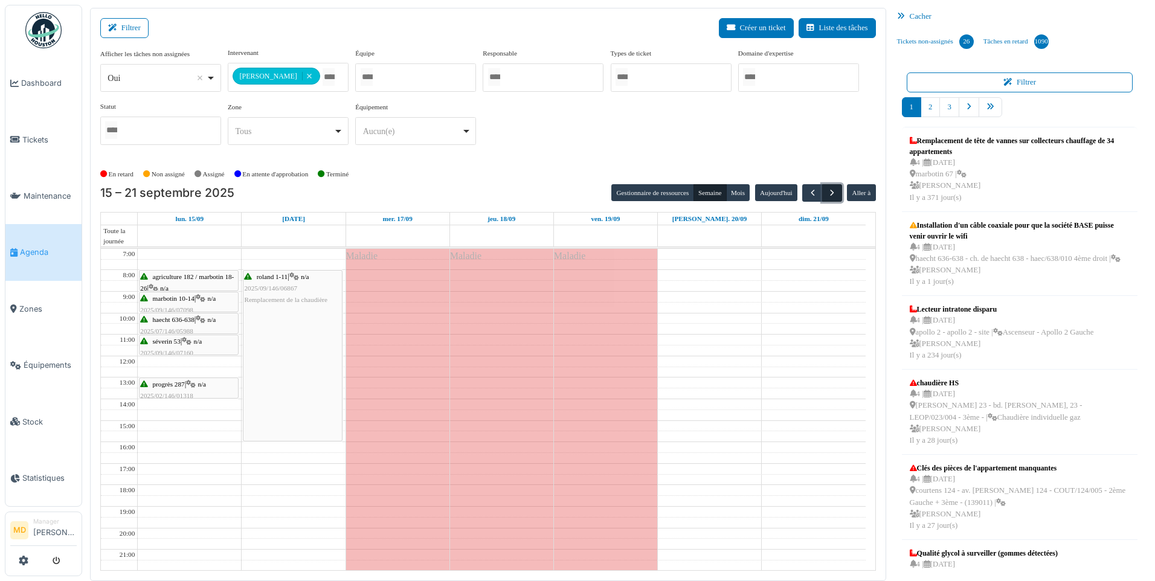
click at [834, 192] on span "button" at bounding box center [832, 193] width 10 height 10
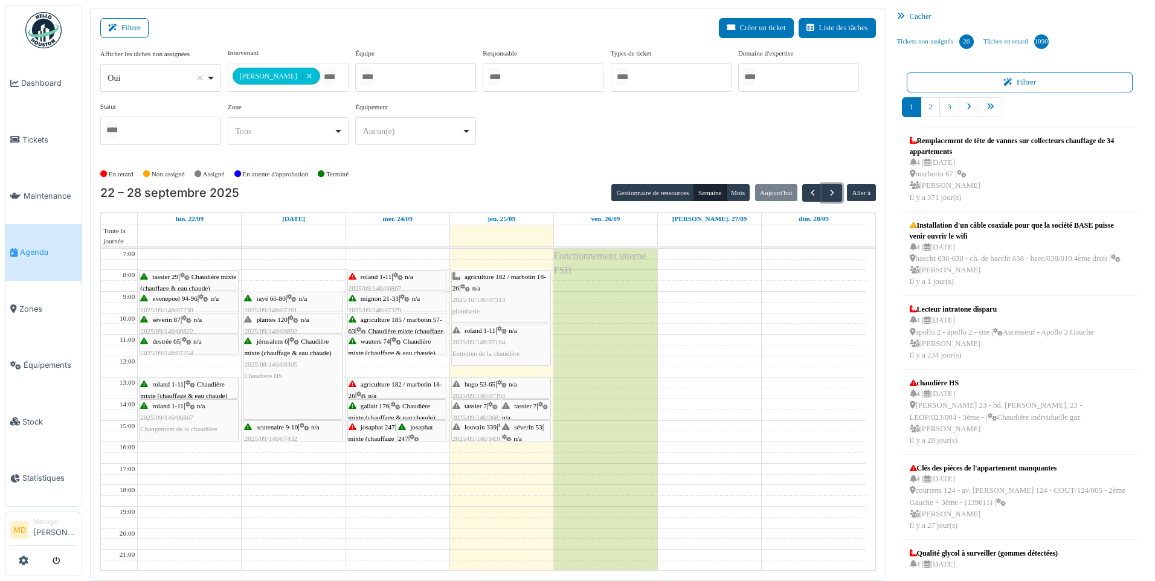
click at [490, 385] on span "hugo 53-65" at bounding box center [480, 384] width 31 height 7
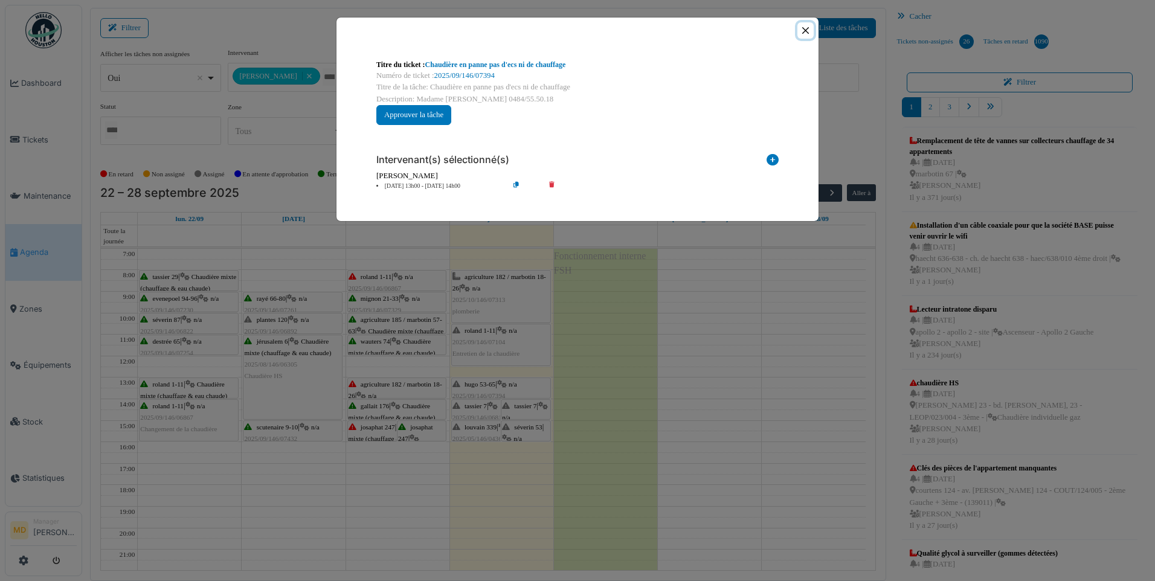
click at [805, 36] on button "Close" at bounding box center [806, 30] width 16 height 16
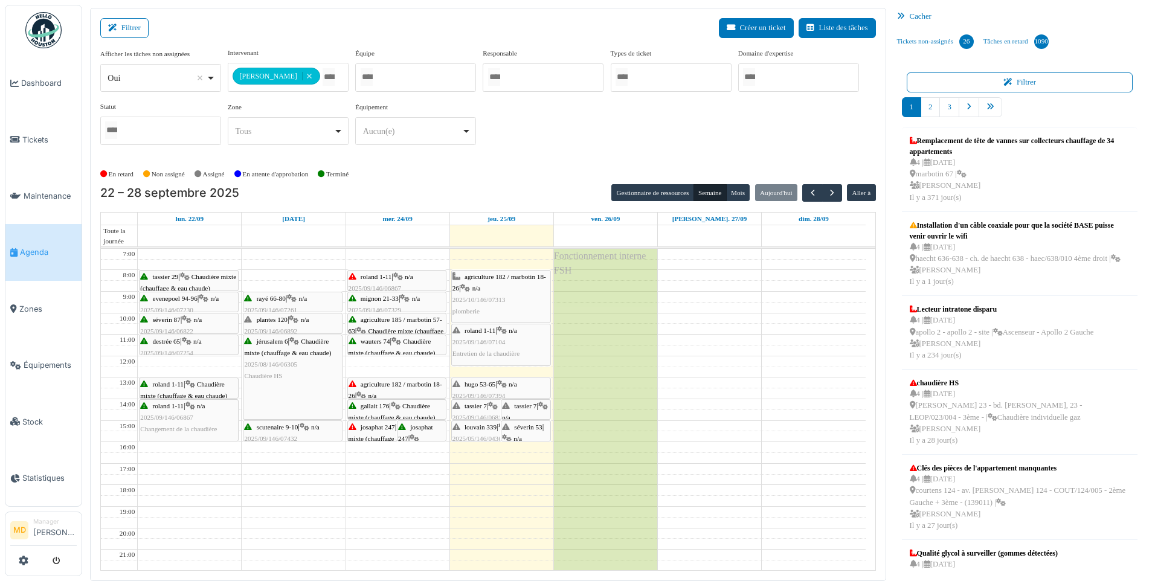
click at [599, 148] on div "**********" at bounding box center [488, 101] width 776 height 107
click at [509, 340] on div "roland 1-11 | n/a 2025/09/146/07104 Entretien de la chaudière" at bounding box center [501, 342] width 97 height 35
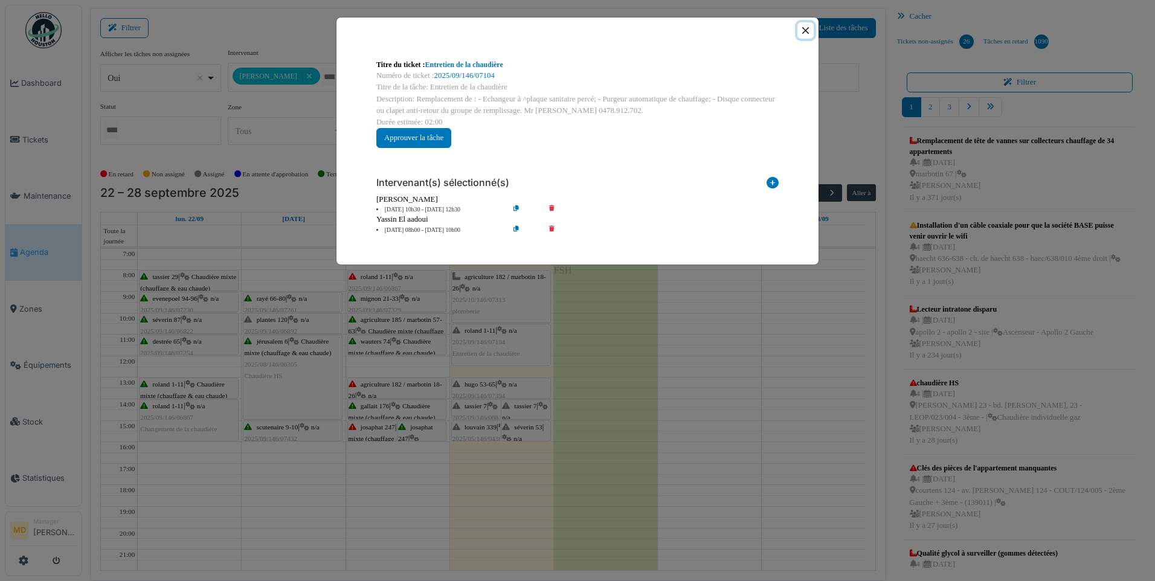
click at [801, 29] on button "Close" at bounding box center [806, 30] width 16 height 16
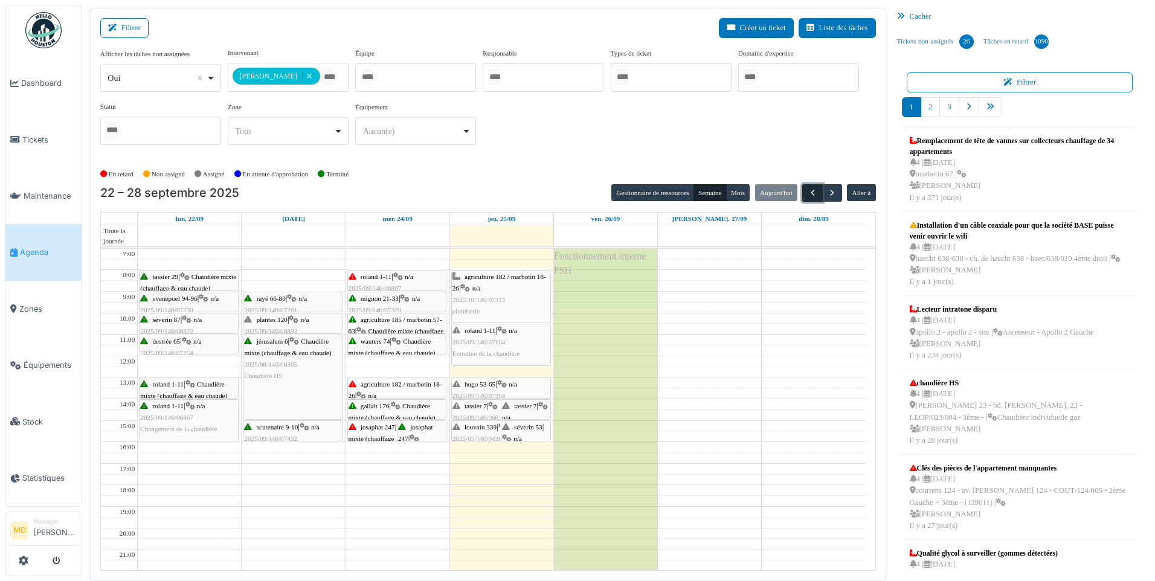
click at [807, 190] on button "button" at bounding box center [812, 193] width 20 height 18
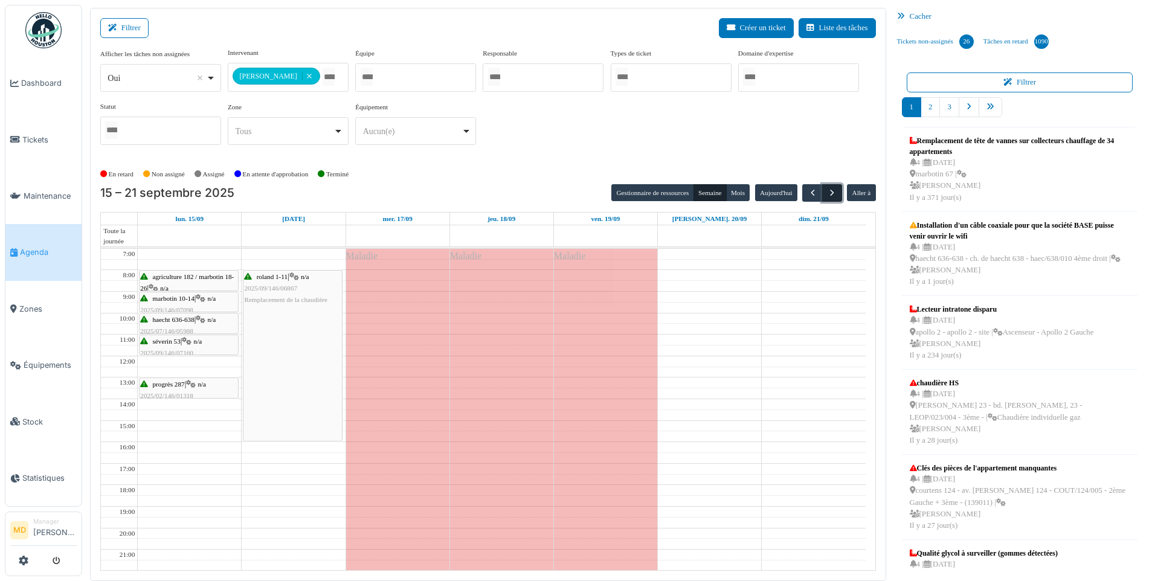
click at [834, 193] on span "button" at bounding box center [832, 193] width 10 height 10
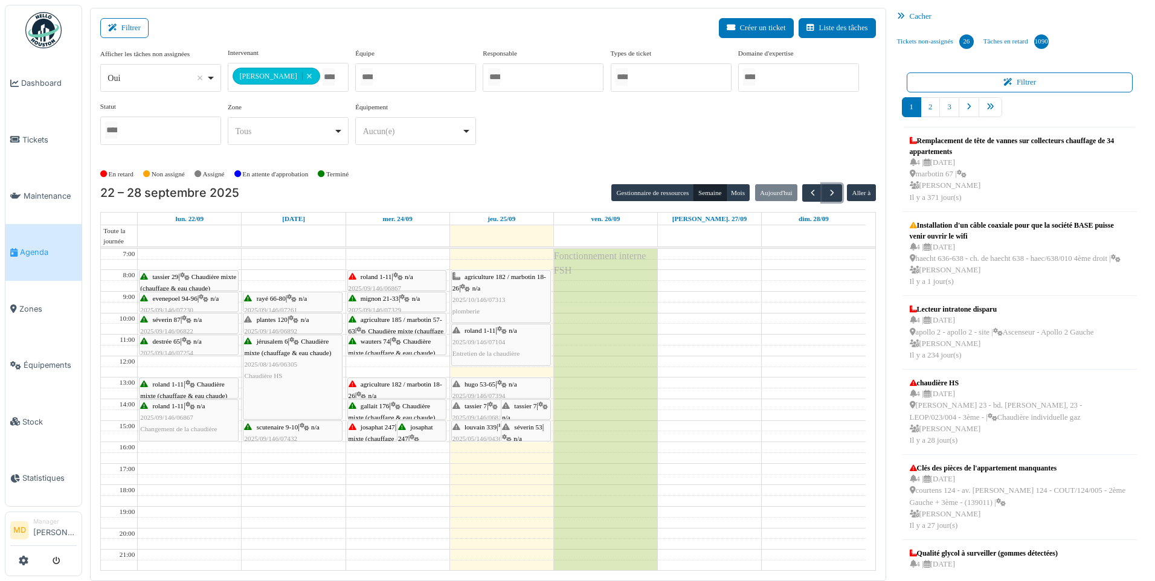
click at [392, 274] on span "roland 1-11" at bounding box center [376, 276] width 31 height 7
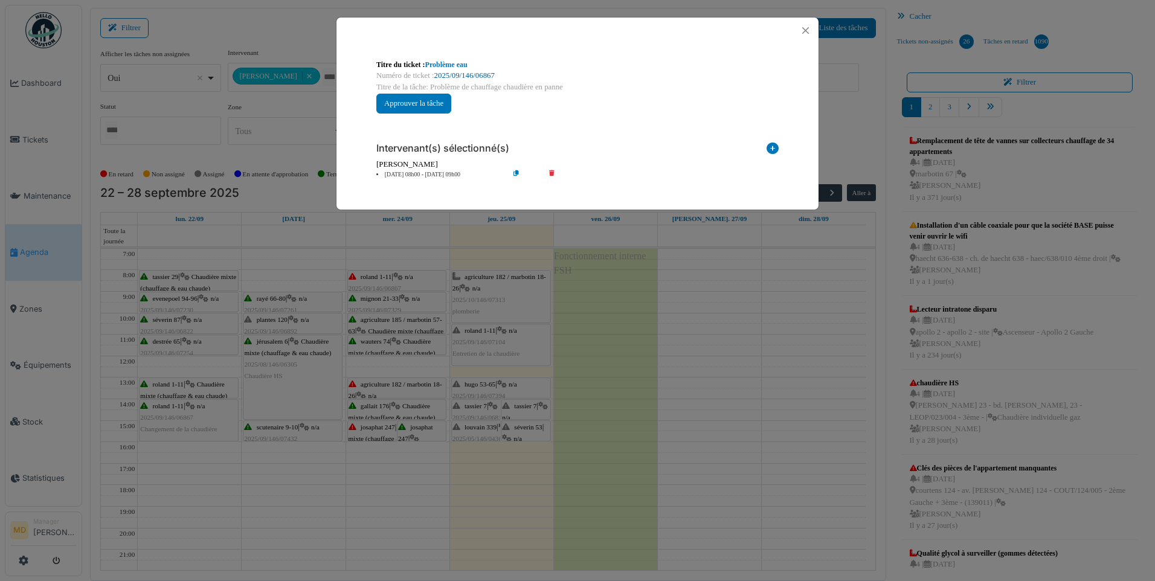
click at [461, 76] on link "2025/09/146/06867" at bounding box center [464, 75] width 60 height 8
click at [798, 28] on button "Close" at bounding box center [806, 30] width 16 height 16
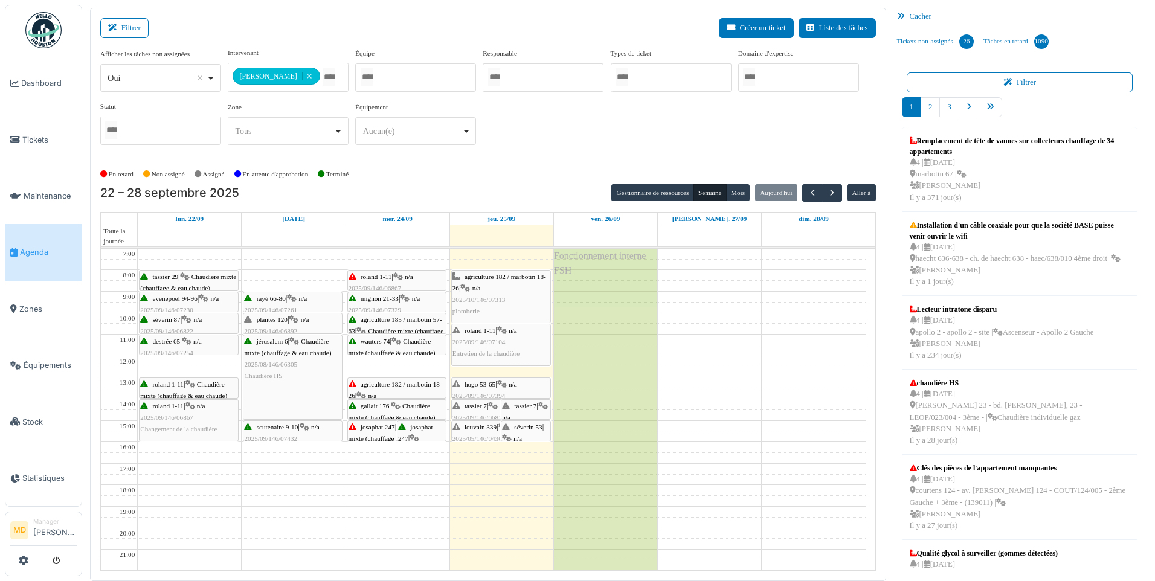
click at [371, 389] on div "agriculture 182 / marbotin 18-26 | n/a 2025/09/146/07450 Fuite d'eau dans un de…" at bounding box center [397, 408] width 97 height 58
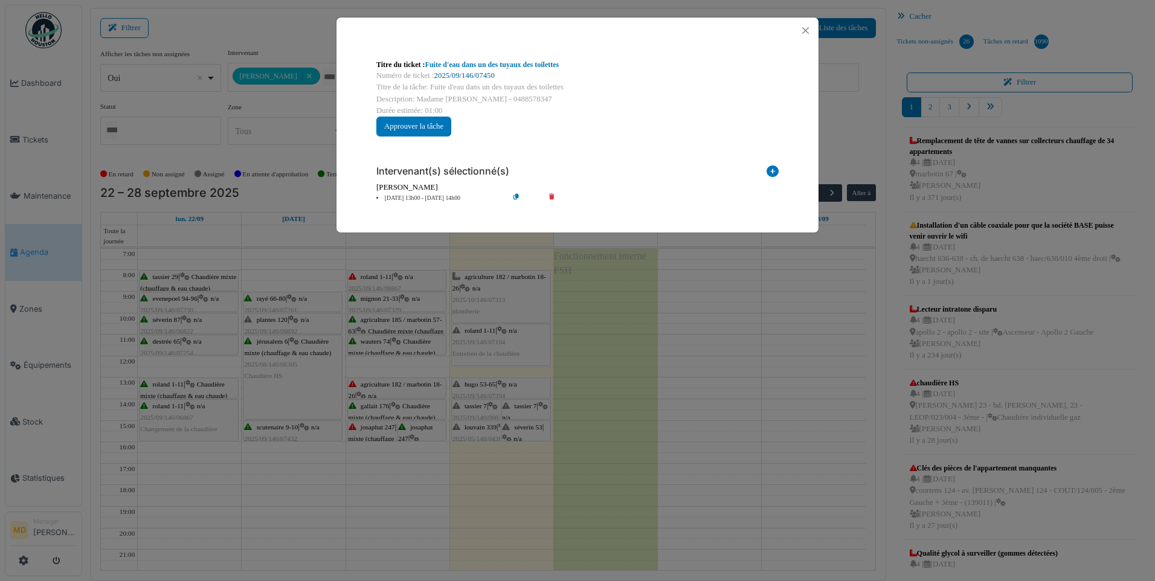
click at [471, 74] on link "2025/09/146/07450" at bounding box center [464, 75] width 60 height 8
click at [804, 30] on button "Close" at bounding box center [806, 30] width 16 height 16
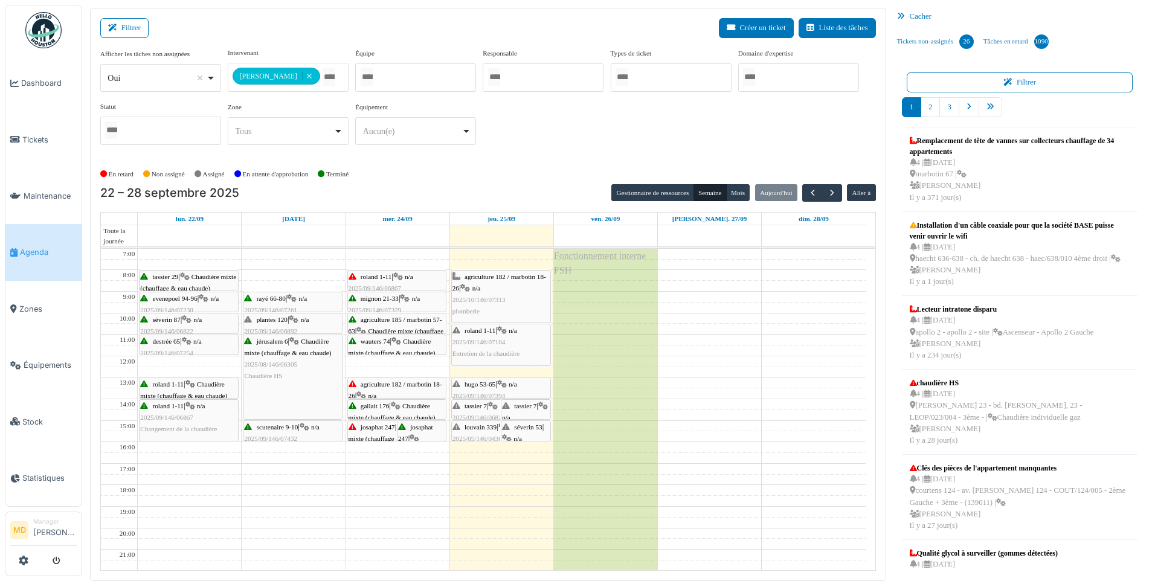
click at [375, 427] on span "josaphat 247" at bounding box center [378, 427] width 34 height 7
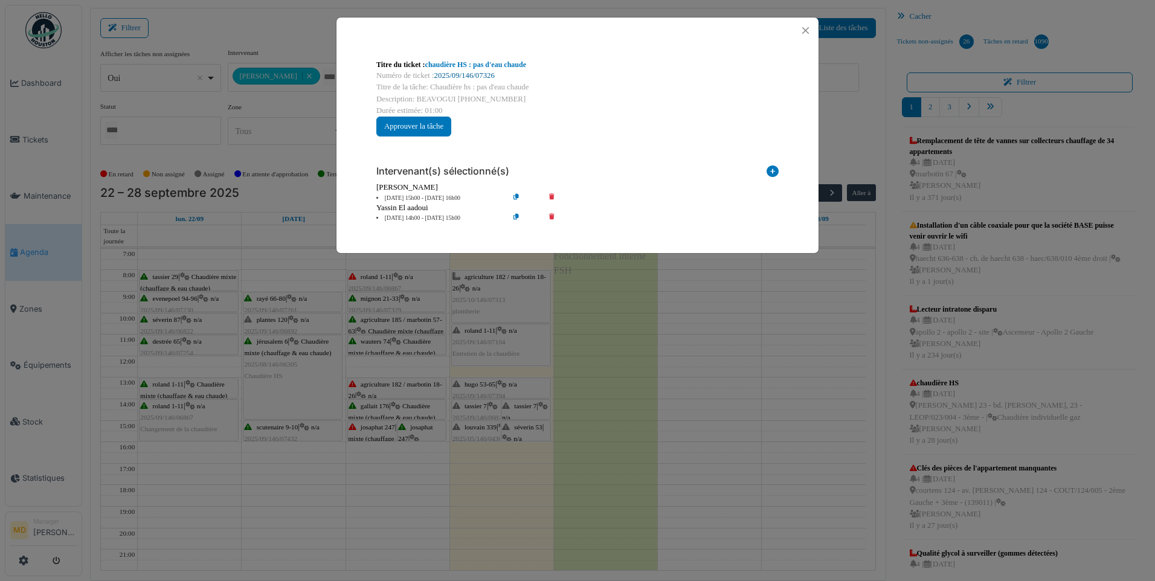
click at [454, 74] on link "2025/09/146/07326" at bounding box center [464, 75] width 60 height 8
click at [802, 27] on button "Close" at bounding box center [806, 30] width 16 height 16
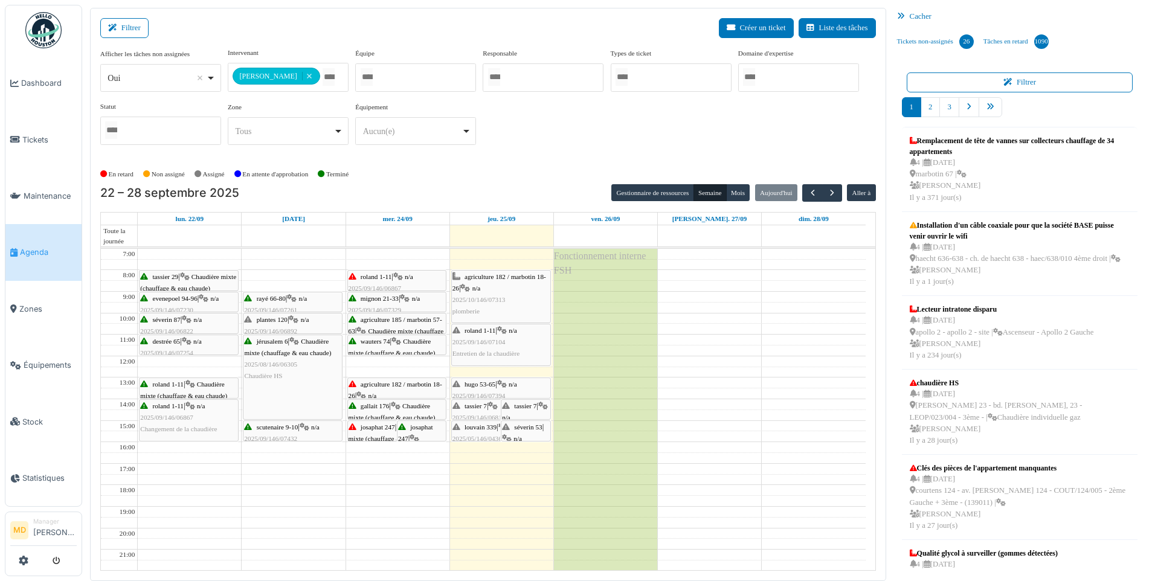
click at [358, 434] on span "Chaudière mixte (chauffage & eau chaude)" at bounding box center [393, 433] width 88 height 19
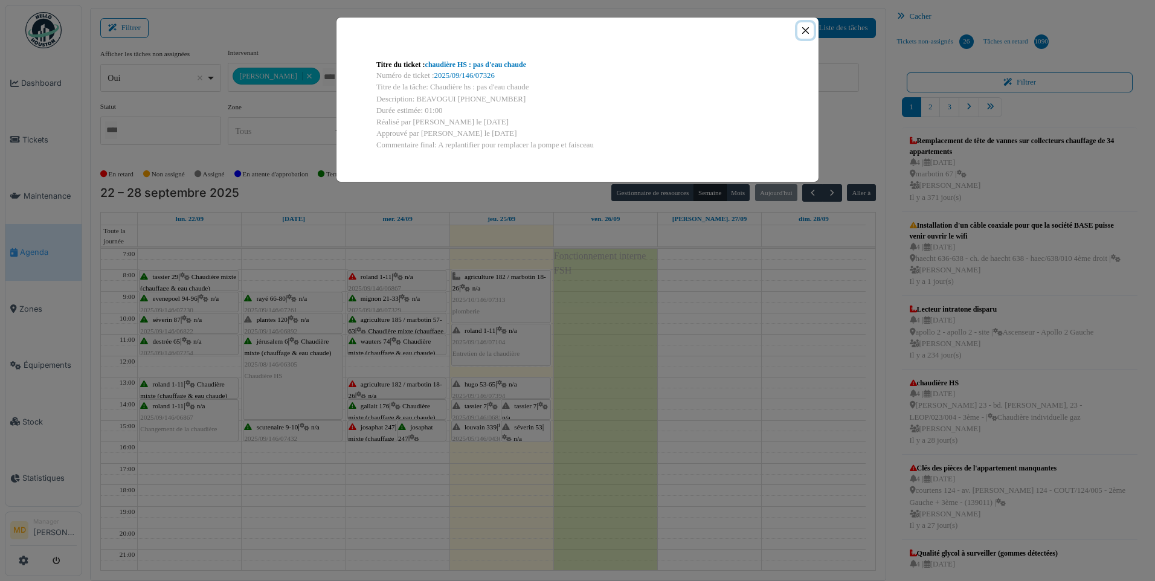
click at [804, 27] on button "Close" at bounding box center [806, 30] width 16 height 16
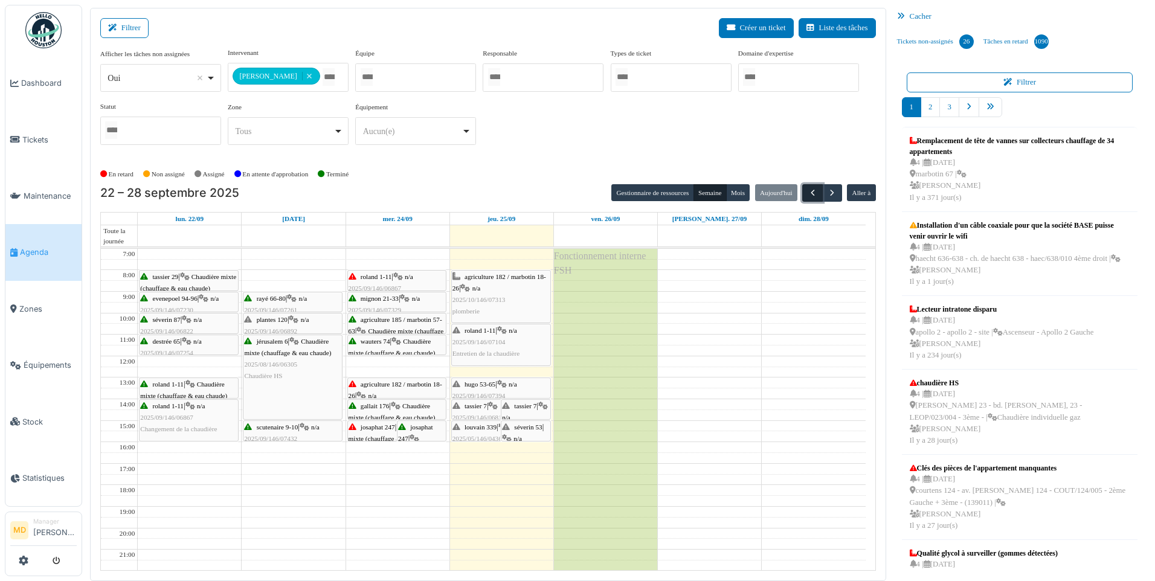
click at [810, 192] on span "button" at bounding box center [813, 193] width 10 height 10
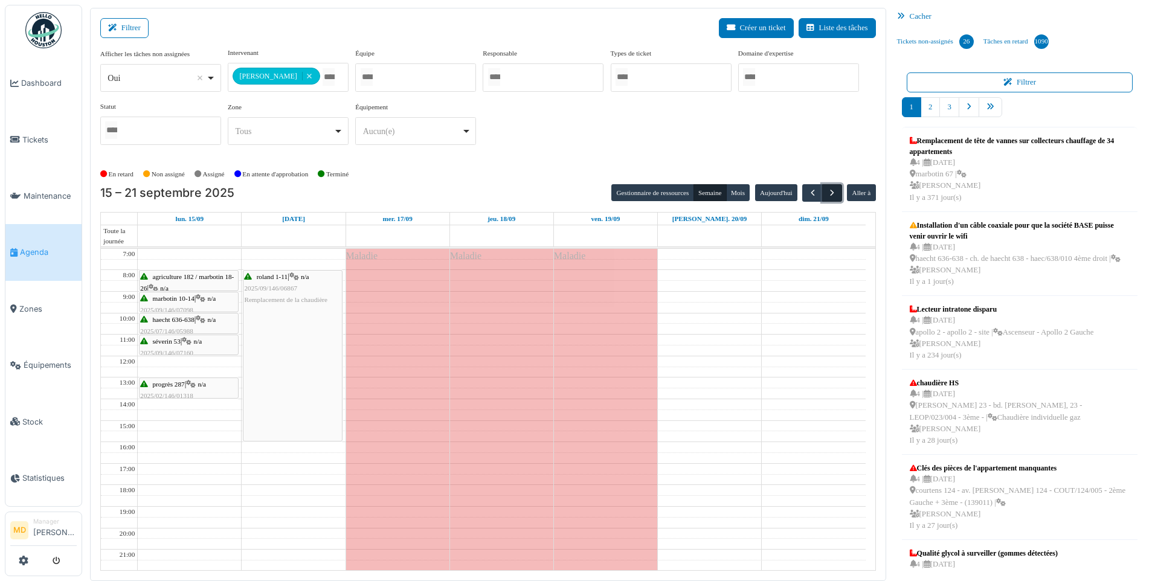
click at [831, 189] on span "button" at bounding box center [832, 193] width 10 height 10
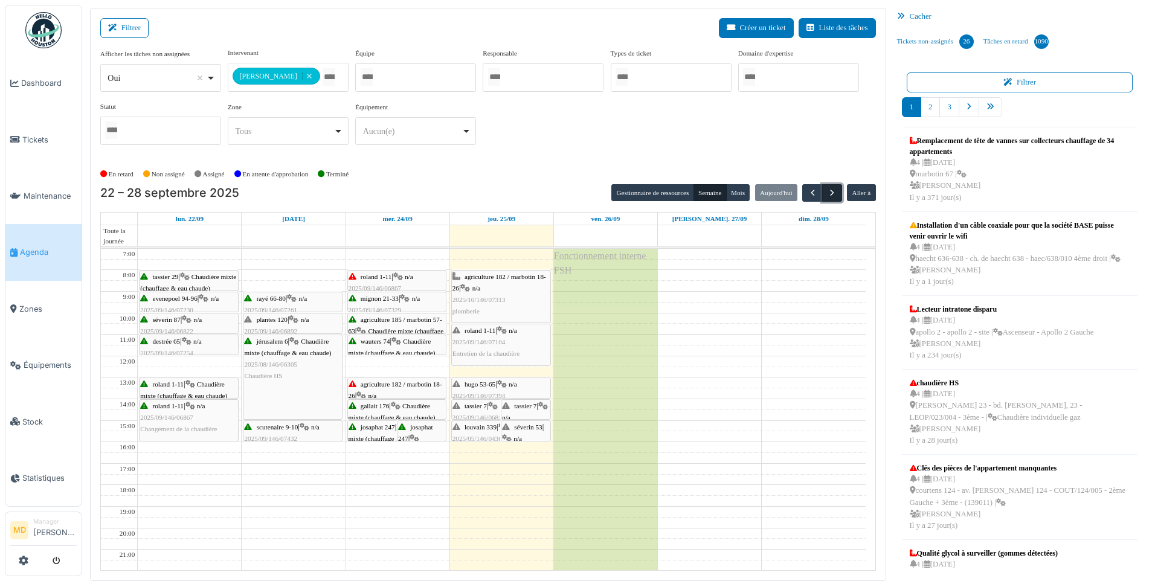
click at [825, 192] on button "button" at bounding box center [832, 193] width 20 height 18
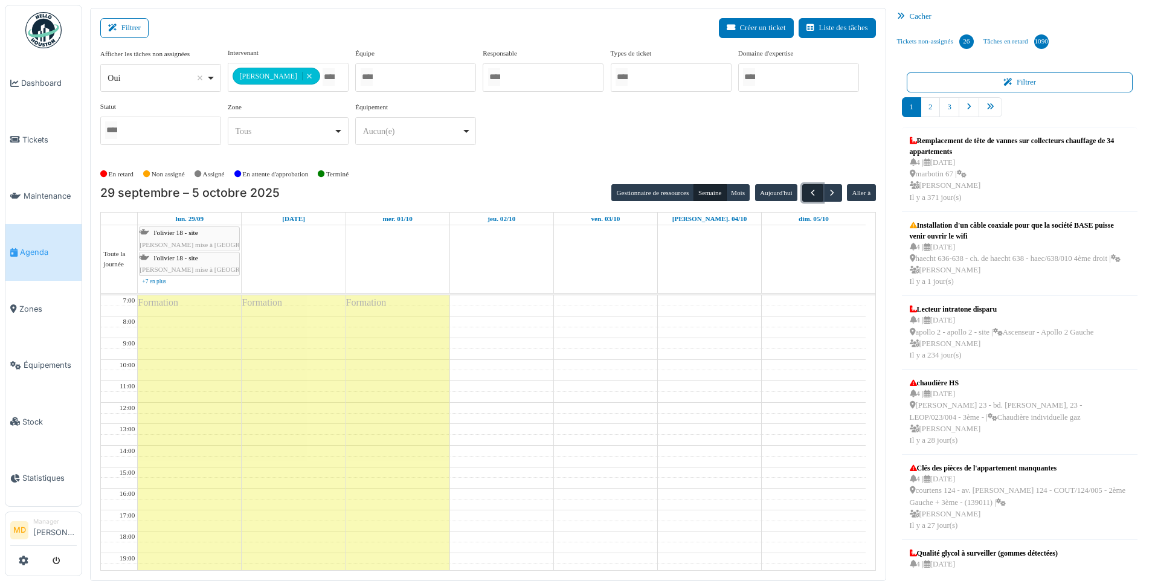
click at [811, 192] on span "button" at bounding box center [813, 193] width 10 height 10
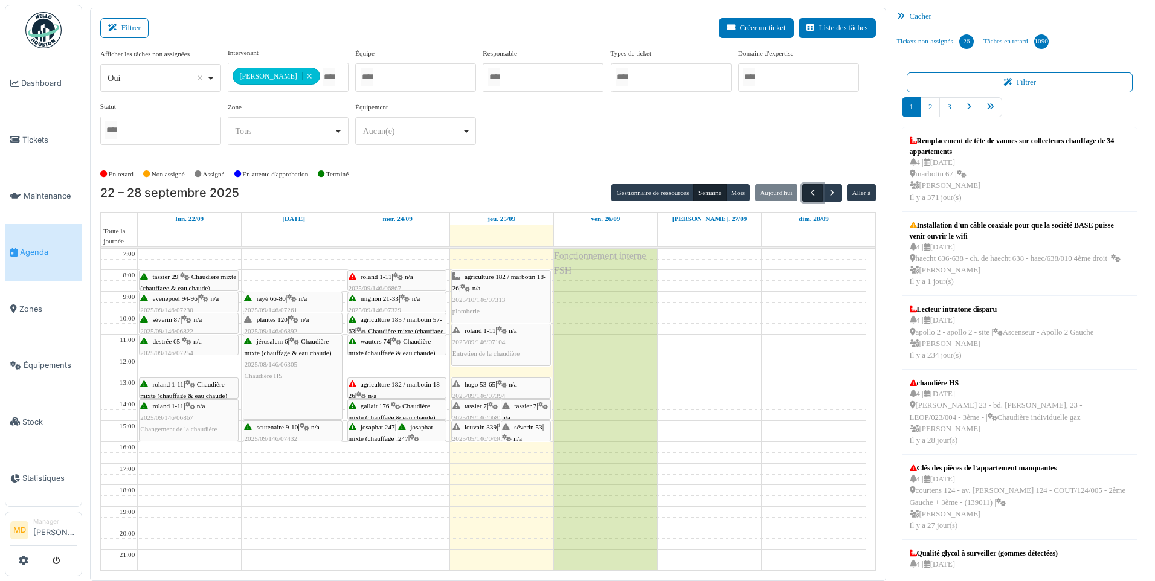
click at [811, 192] on span "button" at bounding box center [813, 193] width 10 height 10
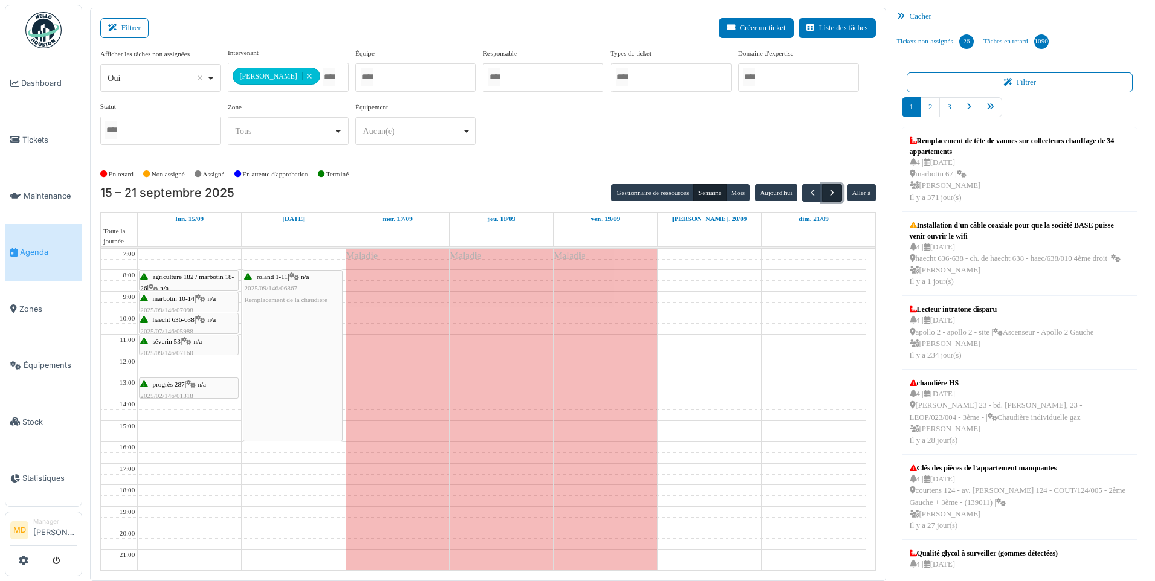
click at [836, 193] on span "button" at bounding box center [832, 193] width 10 height 10
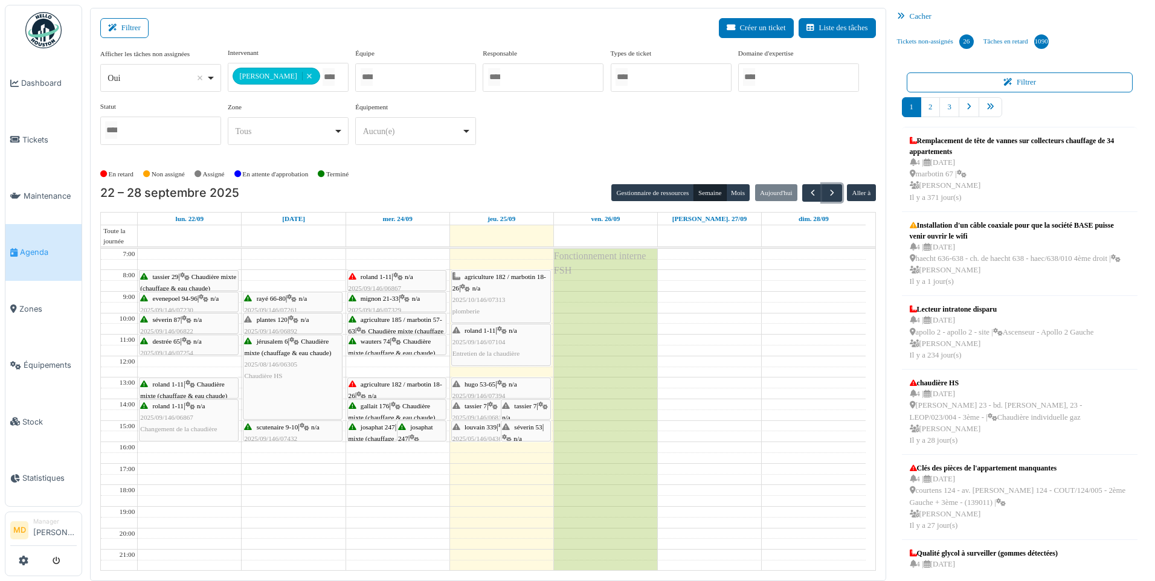
click at [405, 387] on div "agriculture 182 / marbotin 18-26 | n/a 2025/09/146/07450 Fuite d'eau dans un de…" at bounding box center [397, 408] width 97 height 58
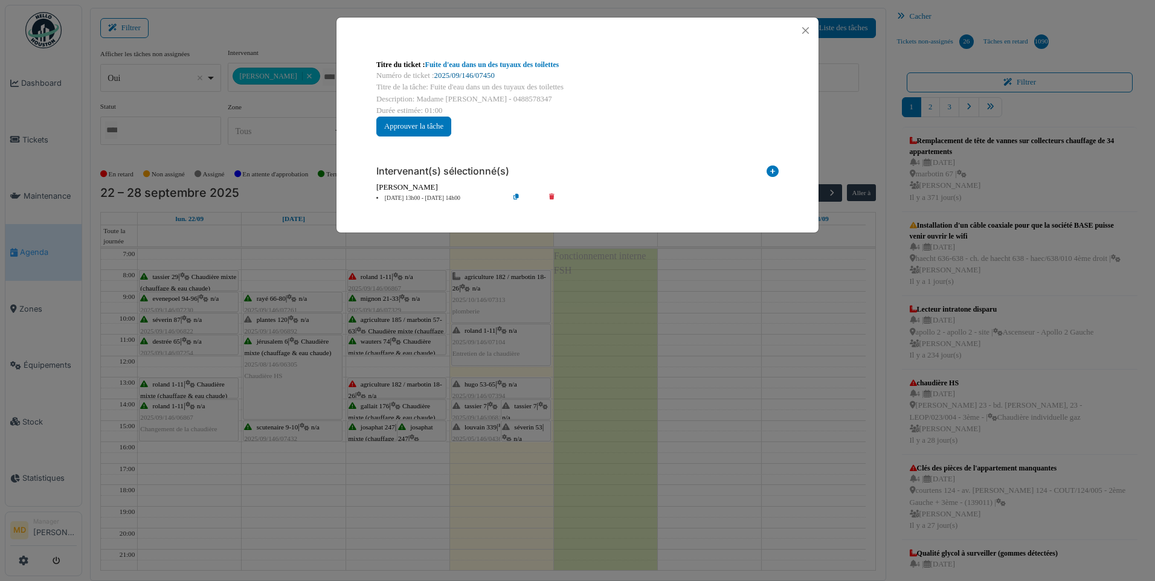
click at [443, 74] on link "2025/09/146/07450" at bounding box center [464, 75] width 60 height 8
click at [801, 30] on button "Close" at bounding box center [806, 30] width 16 height 16
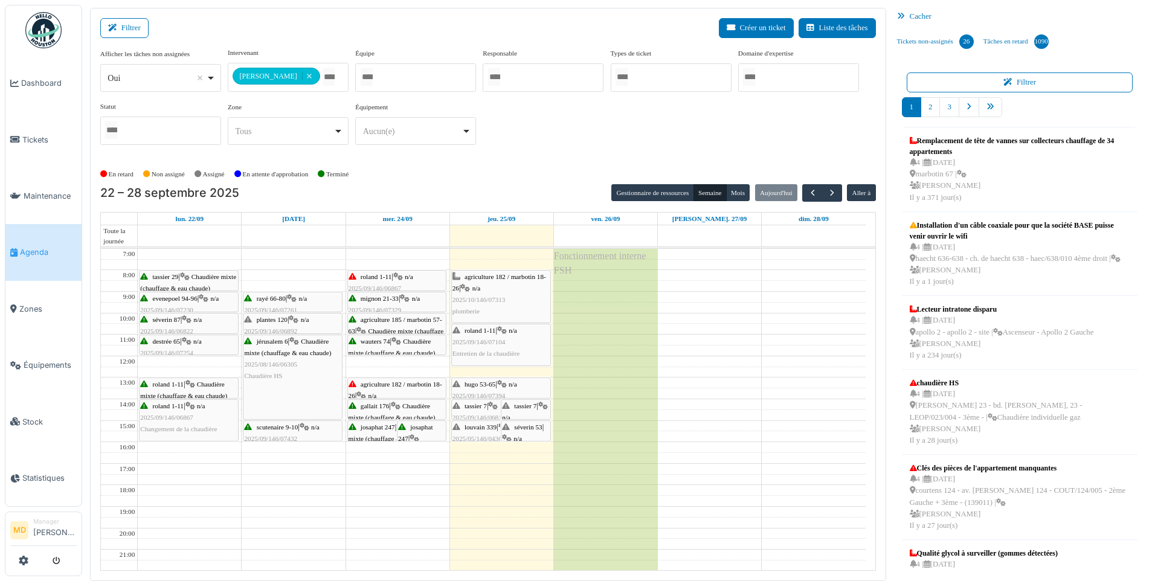
click at [486, 382] on span "hugo 53-65" at bounding box center [480, 384] width 31 height 7
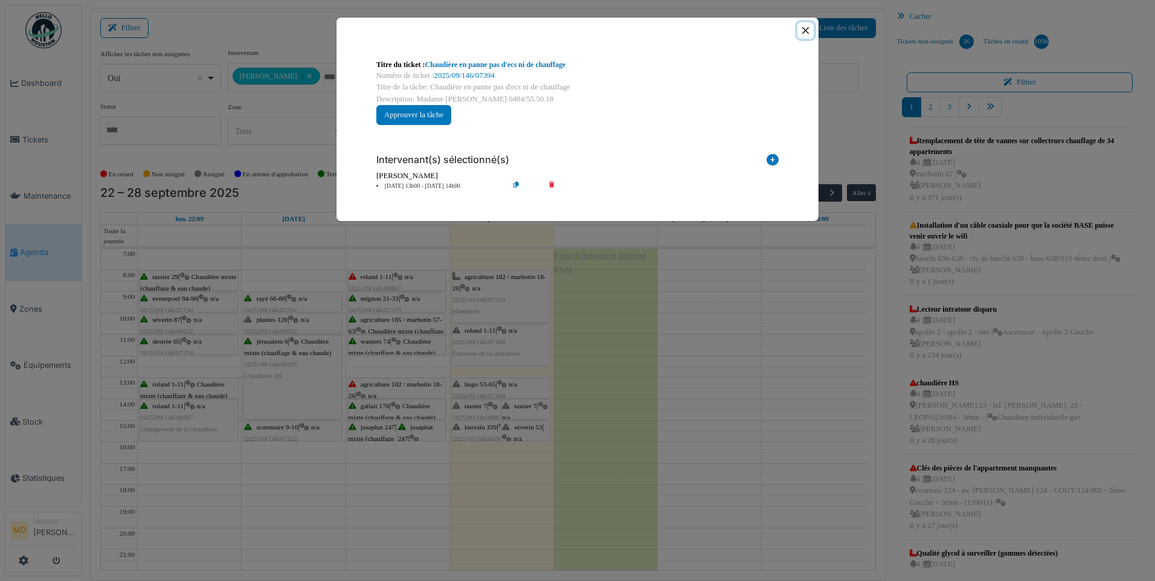
click at [808, 27] on button "Close" at bounding box center [806, 30] width 16 height 16
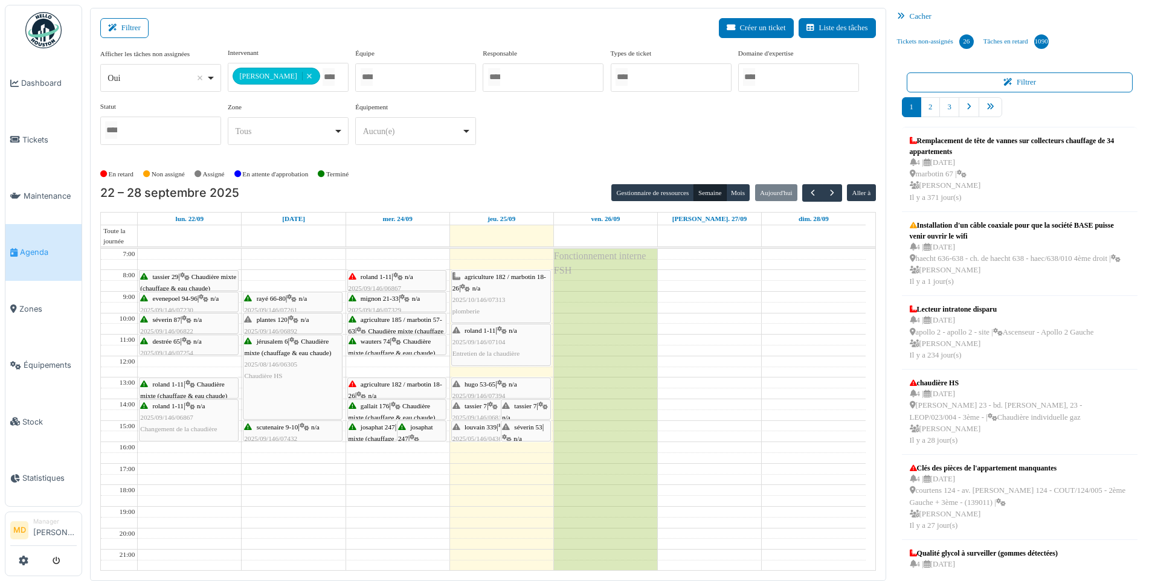
click at [507, 341] on div "roland 1-11 | n/a 2025/09/146/07104 Entretien de la chaudière" at bounding box center [501, 342] width 97 height 35
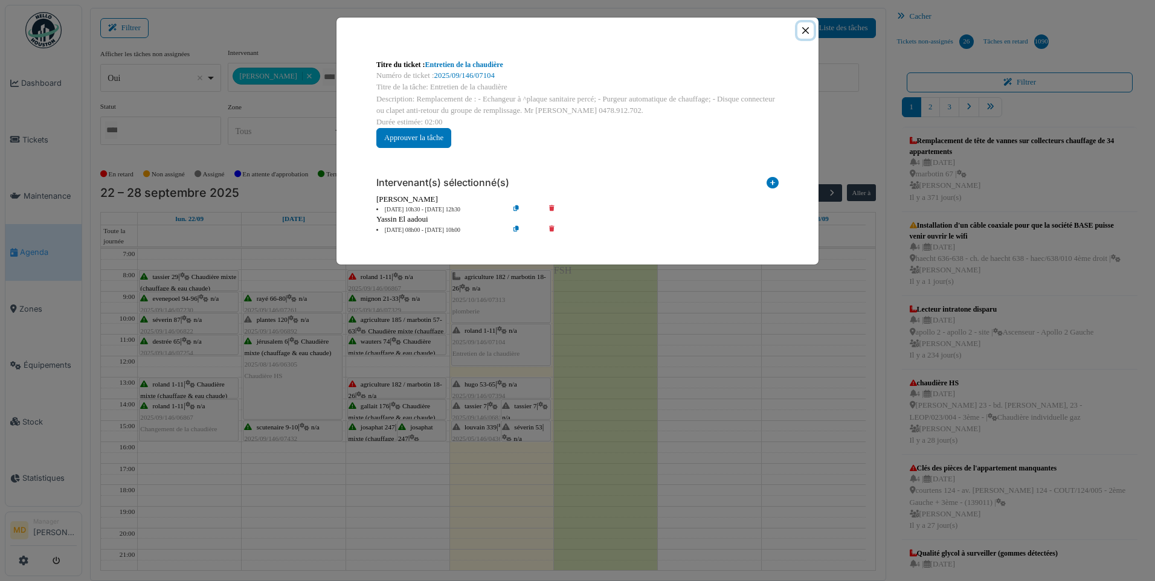
click at [805, 27] on button "Close" at bounding box center [806, 30] width 16 height 16
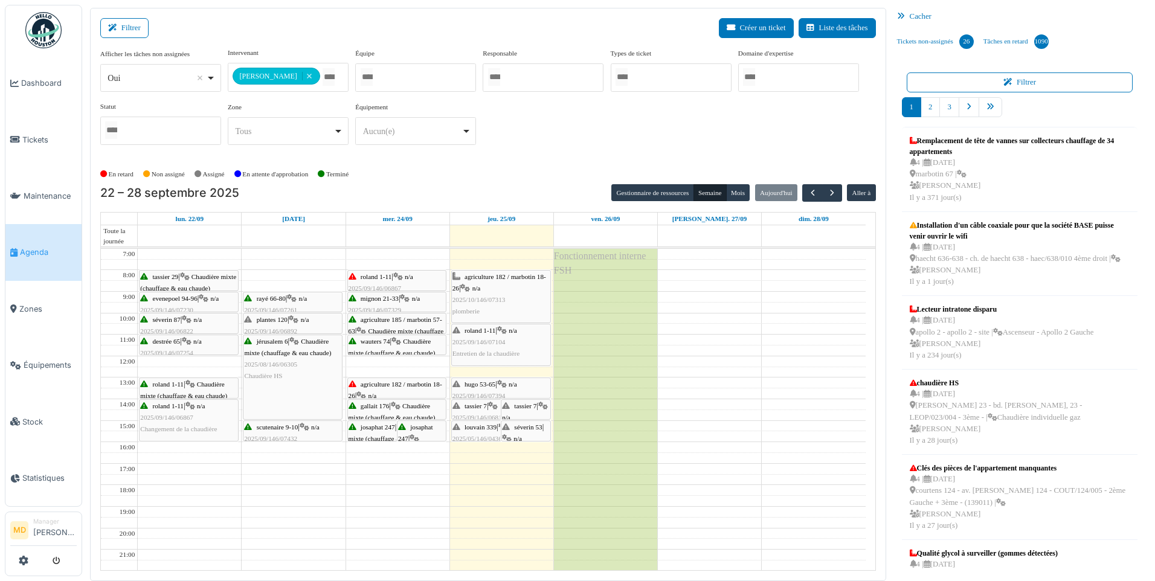
click at [534, 430] on div "séverin 53 | n/a 2025/05/146/03911 Planifier pour adapter un clapet inter-retour" at bounding box center [525, 462] width 47 height 81
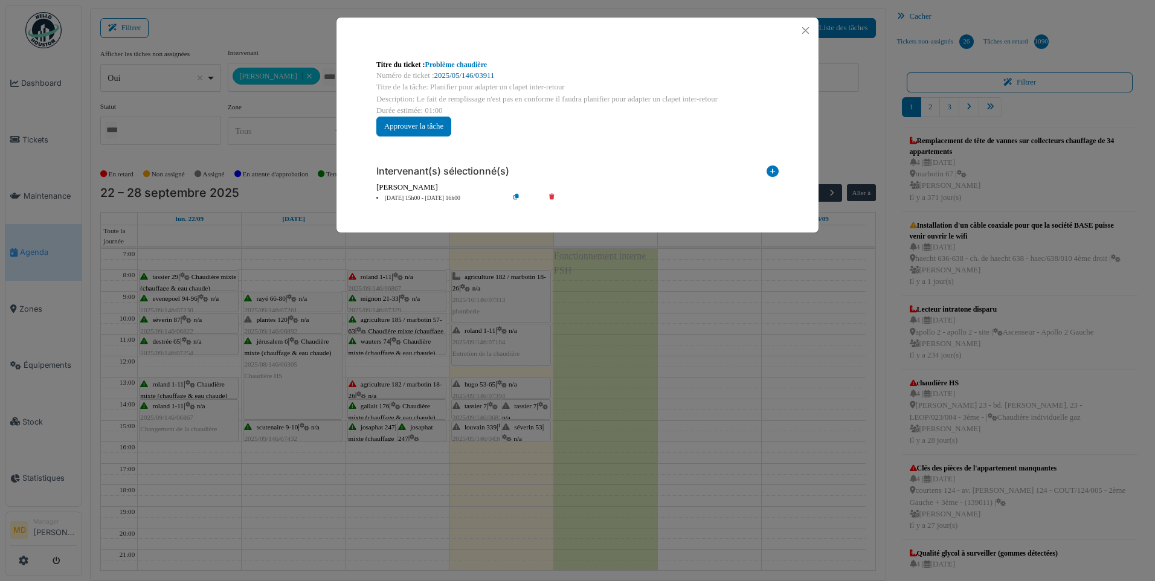
click at [460, 73] on link "2025/05/146/03911" at bounding box center [464, 75] width 60 height 8
click at [804, 28] on button "Close" at bounding box center [806, 30] width 16 height 16
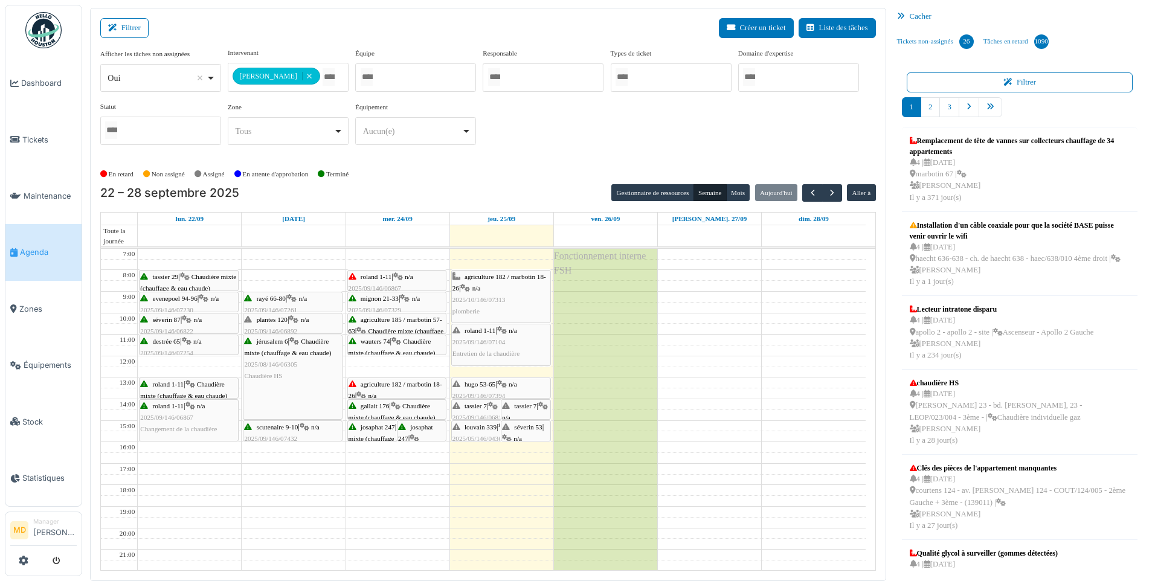
click at [480, 428] on span "louvain 339" at bounding box center [481, 427] width 32 height 7
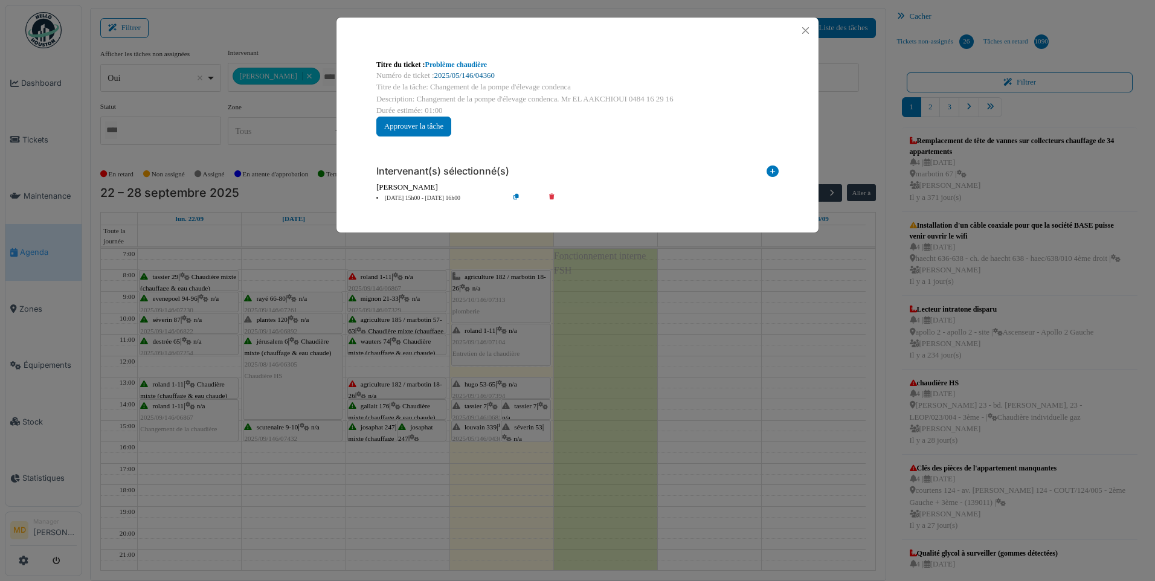
click at [472, 77] on link "2025/05/146/04360" at bounding box center [464, 75] width 60 height 8
click at [806, 26] on button "Close" at bounding box center [806, 30] width 16 height 16
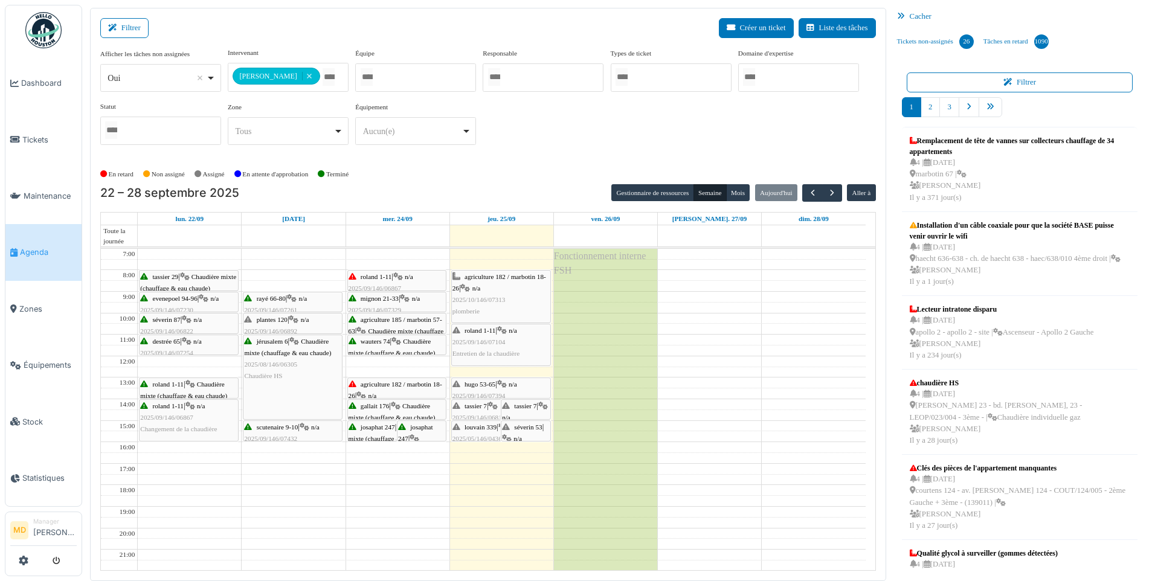
click at [489, 405] on div "tassier 7 | n/a 2025/09/146/06817 Problème chaudière dépanner la chaudière en a…" at bounding box center [501, 424] width 97 height 47
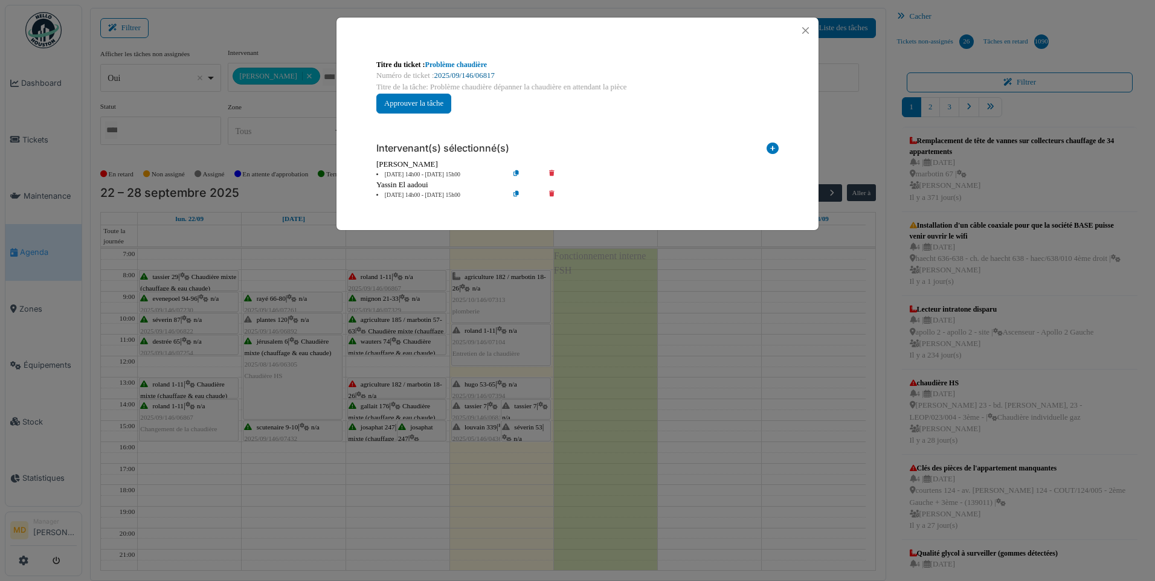
click at [464, 74] on link "2025/09/146/06817" at bounding box center [464, 75] width 60 height 8
click at [805, 32] on button "Close" at bounding box center [806, 30] width 16 height 16
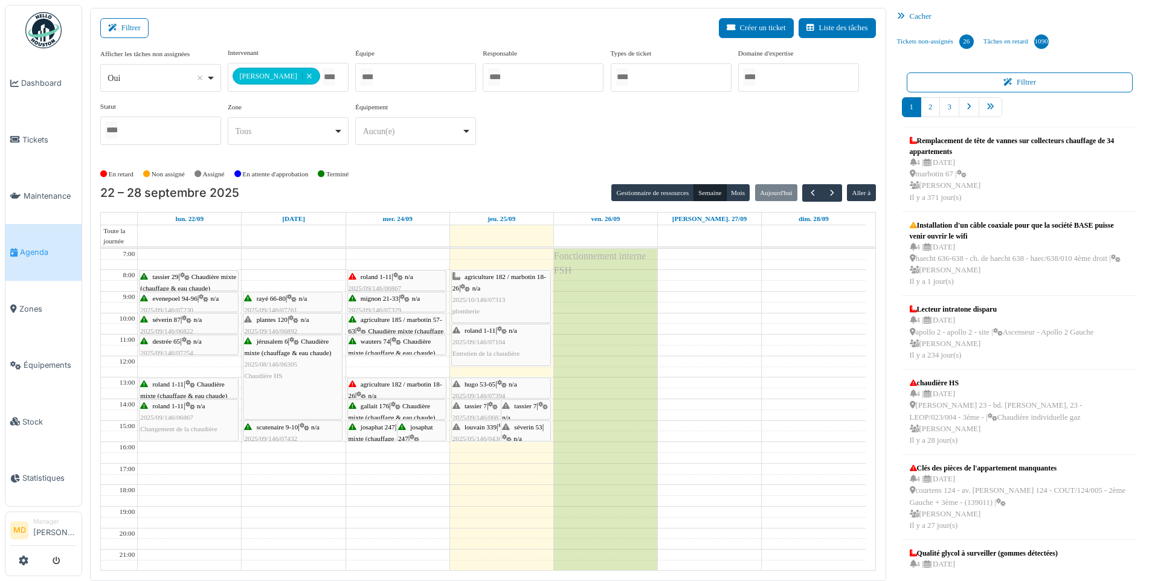
click at [525, 406] on span "tassier 7" at bounding box center [525, 405] width 22 height 7
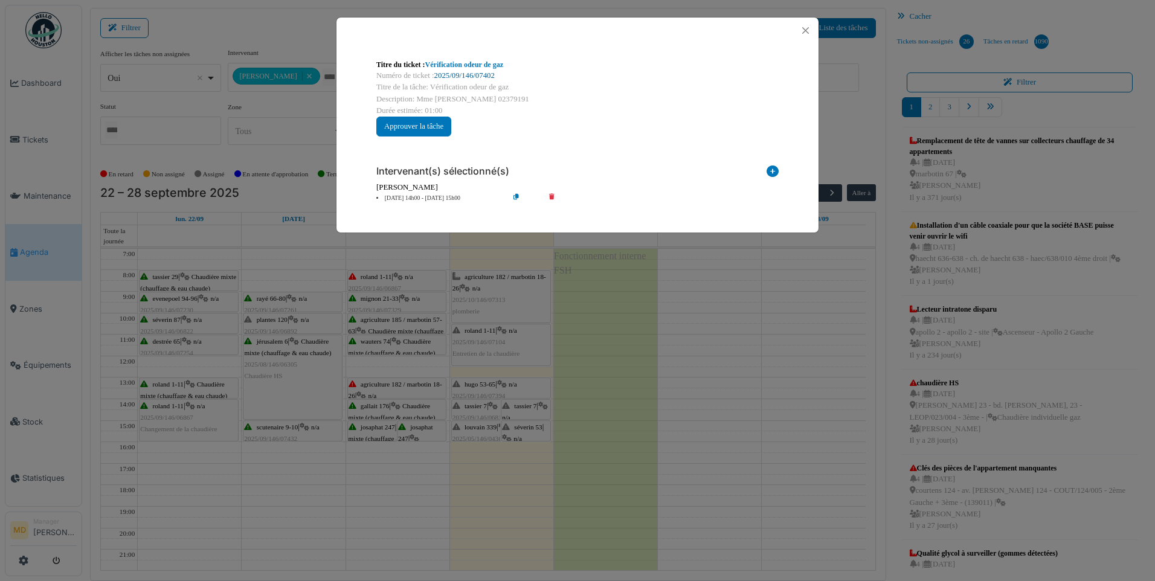
click at [466, 76] on link "2025/09/146/07402" at bounding box center [464, 75] width 60 height 8
click at [805, 30] on button "Close" at bounding box center [806, 30] width 16 height 16
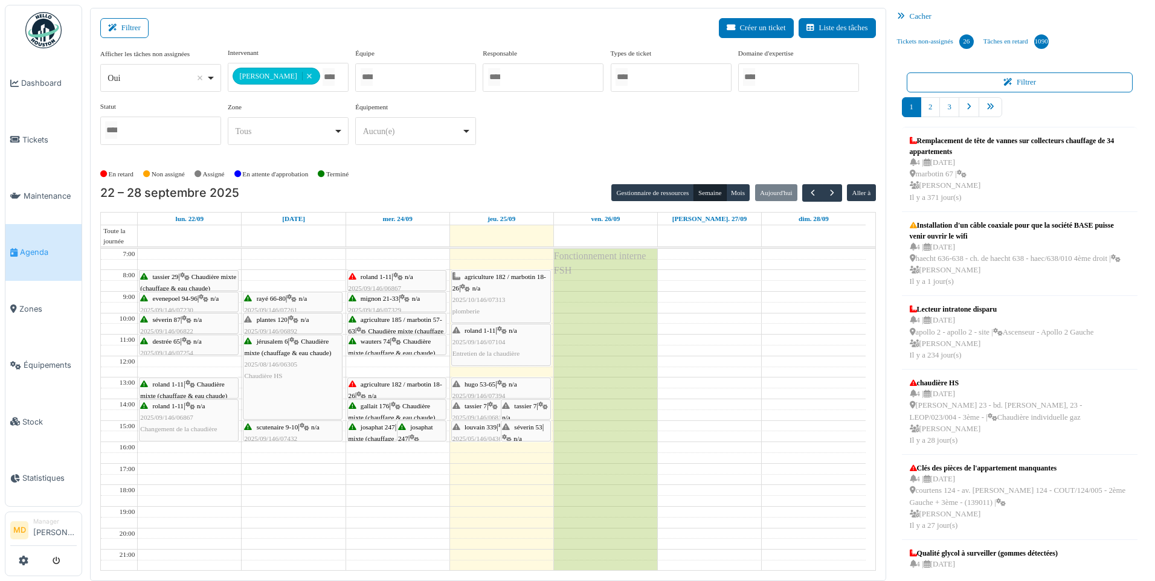
click at [493, 385] on span "hugo 53-65" at bounding box center [480, 384] width 31 height 7
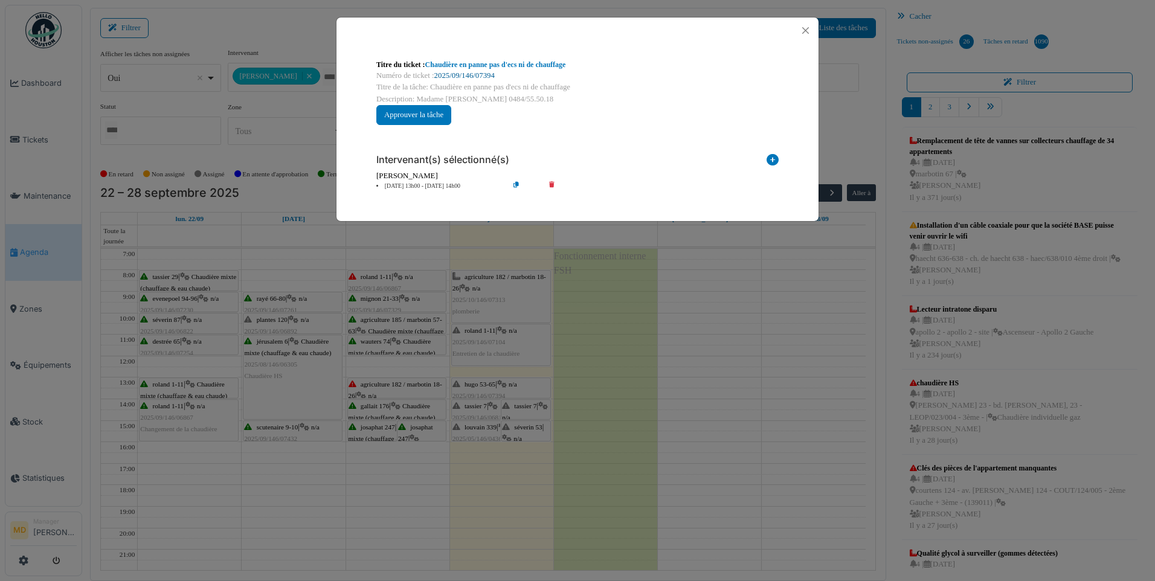
click at [463, 72] on link "2025/09/146/07394" at bounding box center [464, 75] width 60 height 8
click at [805, 28] on button "Close" at bounding box center [806, 30] width 16 height 16
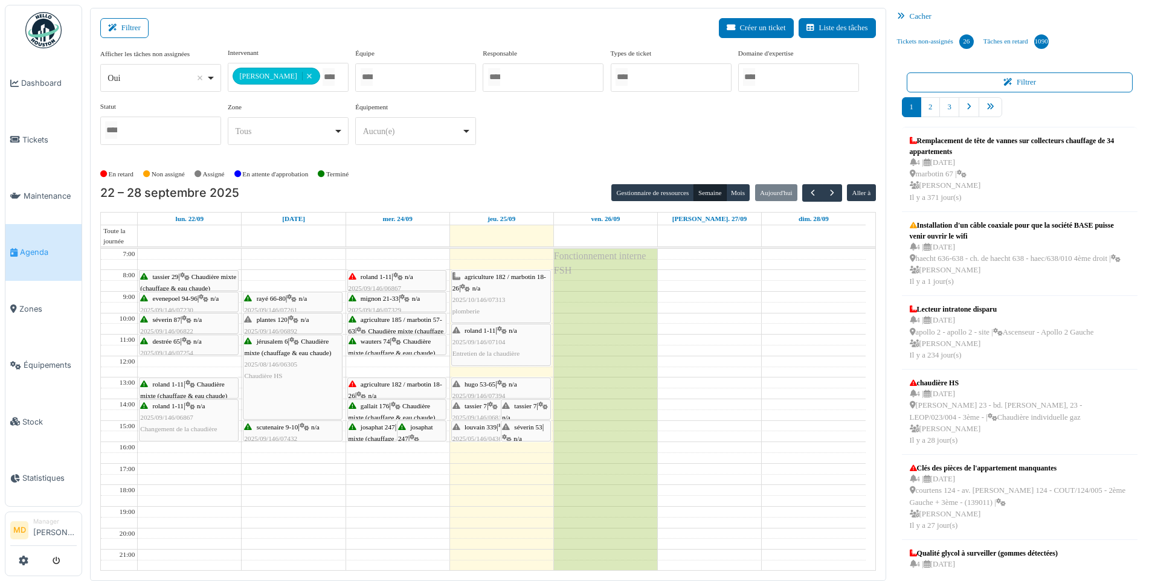
click at [489, 288] on div "agriculture 182 / marbotin 18-26 | n/a 2025/10/146/07313 plomberie" at bounding box center [501, 294] width 97 height 47
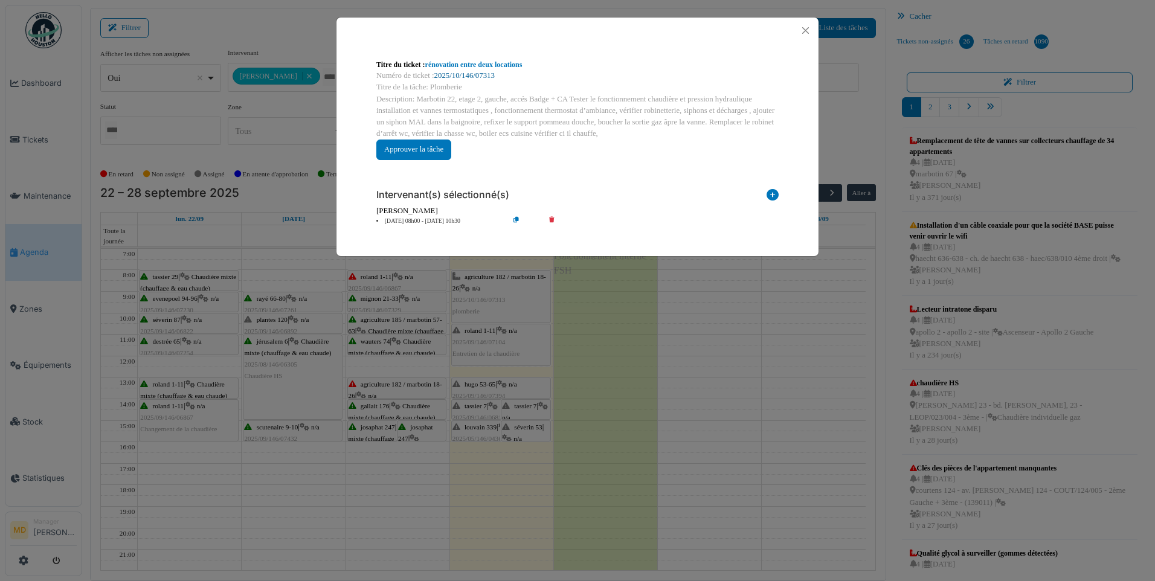
click at [471, 71] on link "2025/10/146/07313" at bounding box center [464, 75] width 60 height 8
click at [813, 23] on button "Close" at bounding box center [806, 30] width 16 height 16
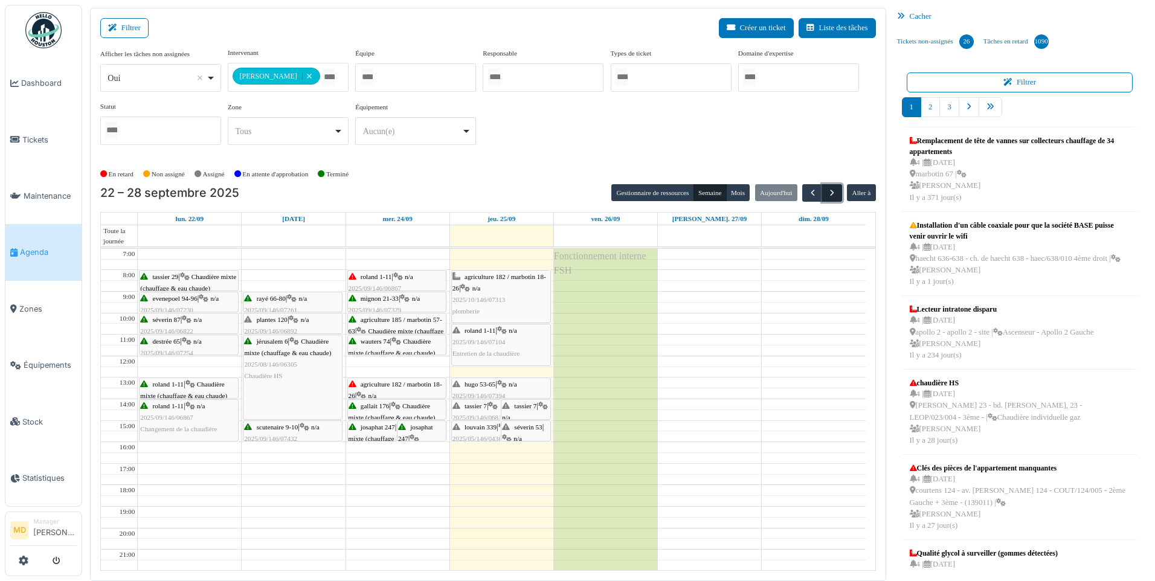
click at [834, 188] on span "button" at bounding box center [832, 193] width 10 height 10
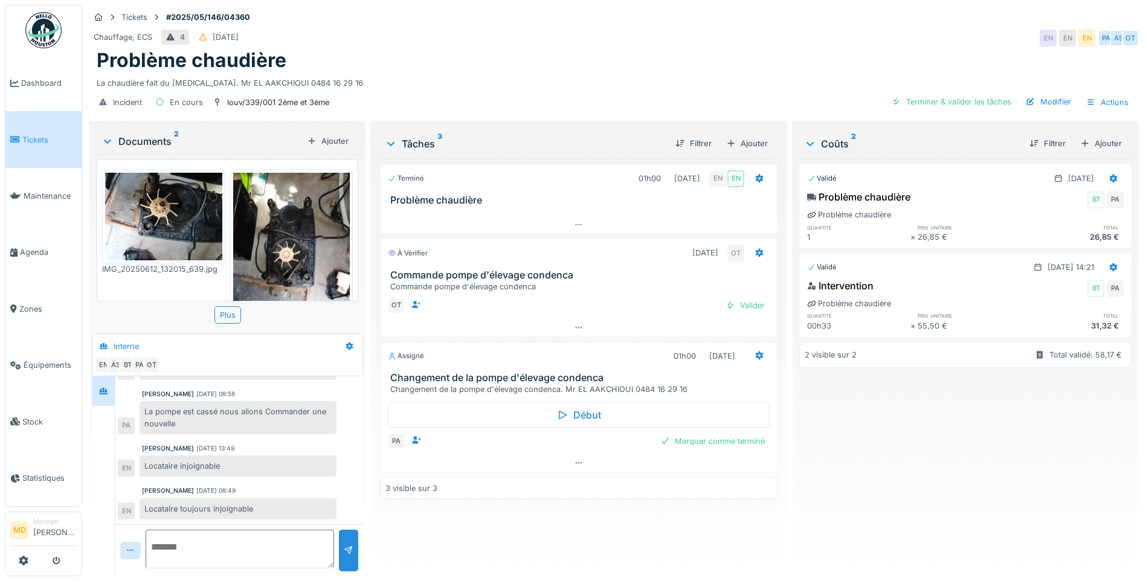
scroll to position [9, 0]
click at [583, 459] on div at bounding box center [579, 463] width 396 height 18
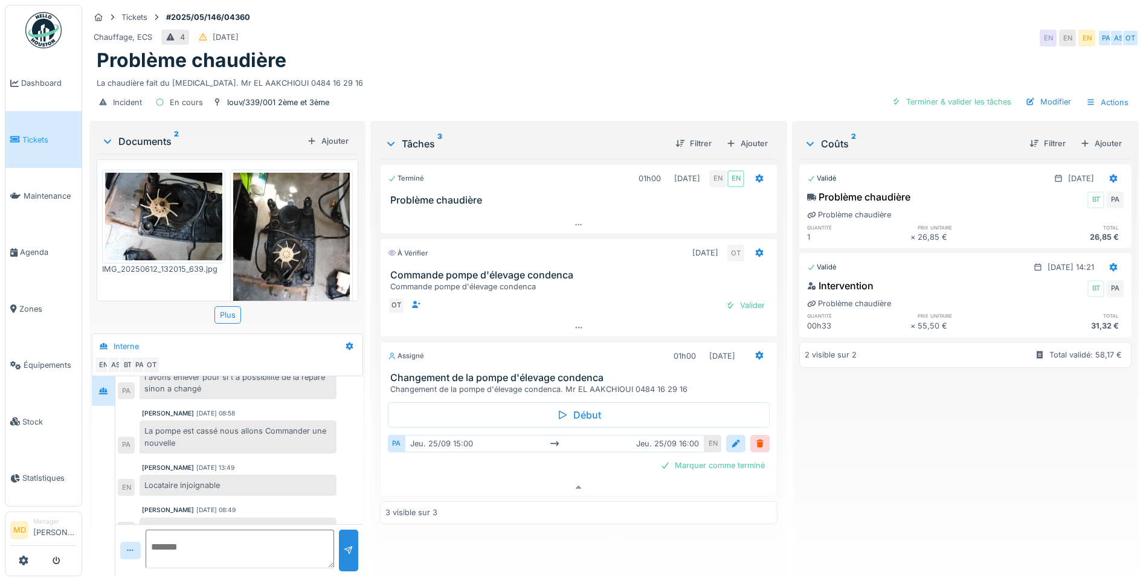
scroll to position [101, 0]
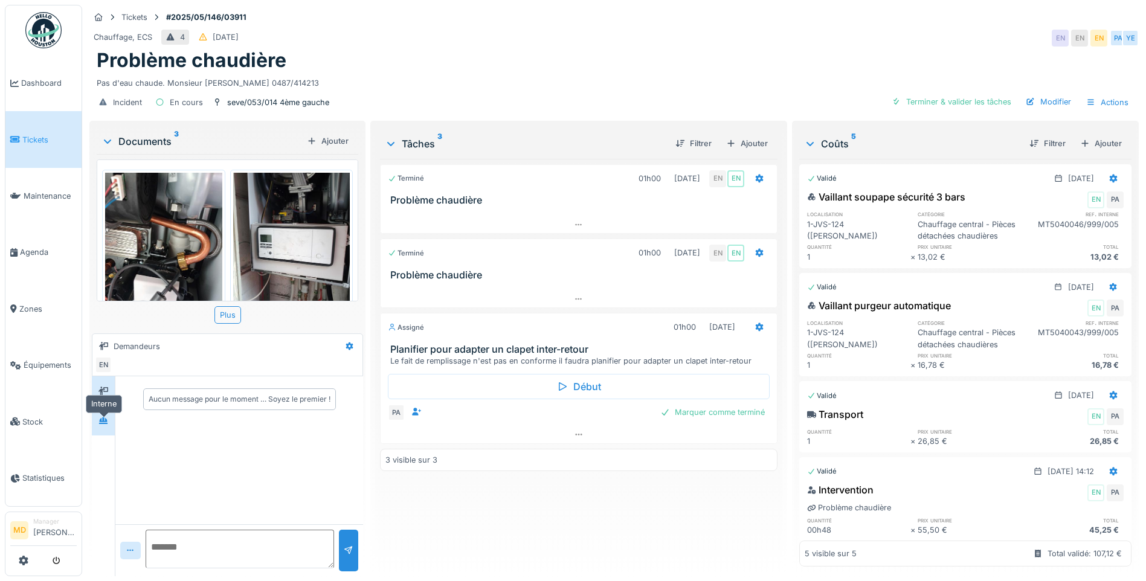
click at [109, 427] on div at bounding box center [103, 420] width 18 height 15
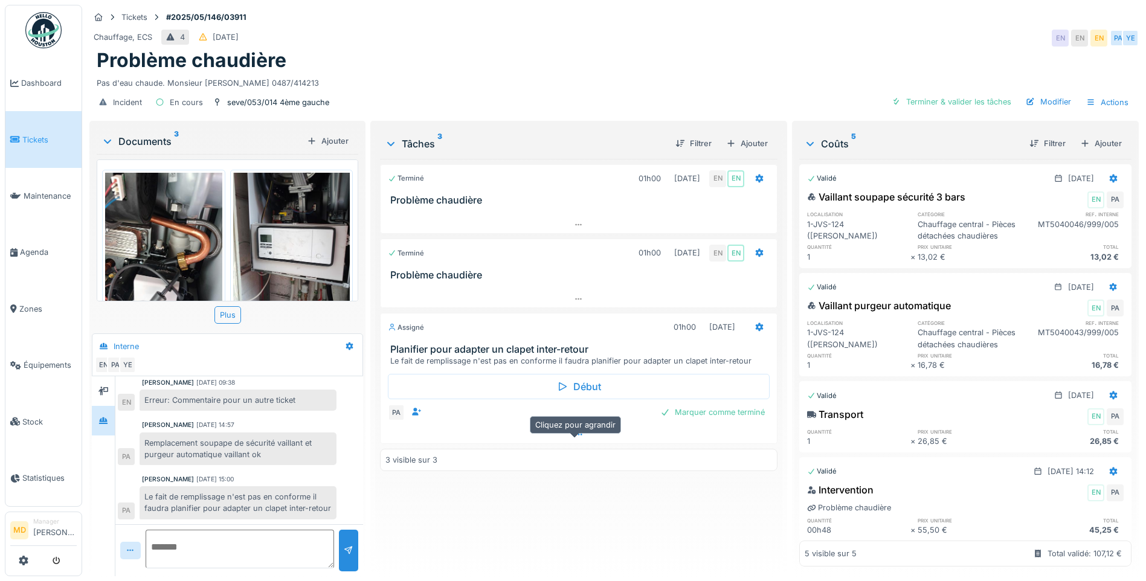
click at [583, 444] on div at bounding box center [579, 435] width 396 height 18
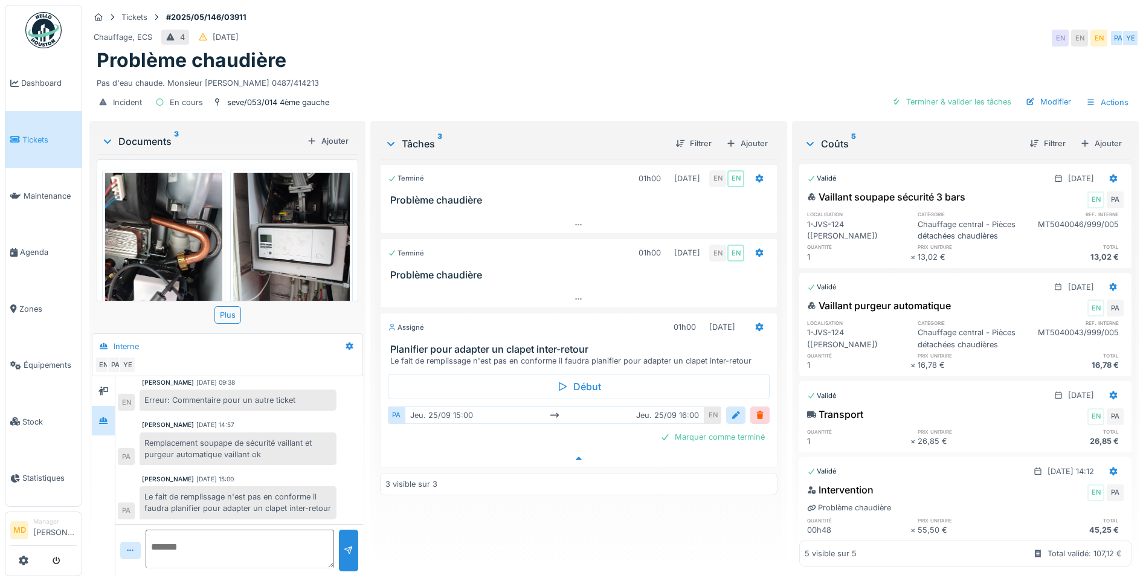
scroll to position [9, 0]
click at [574, 461] on icon at bounding box center [579, 459] width 10 height 8
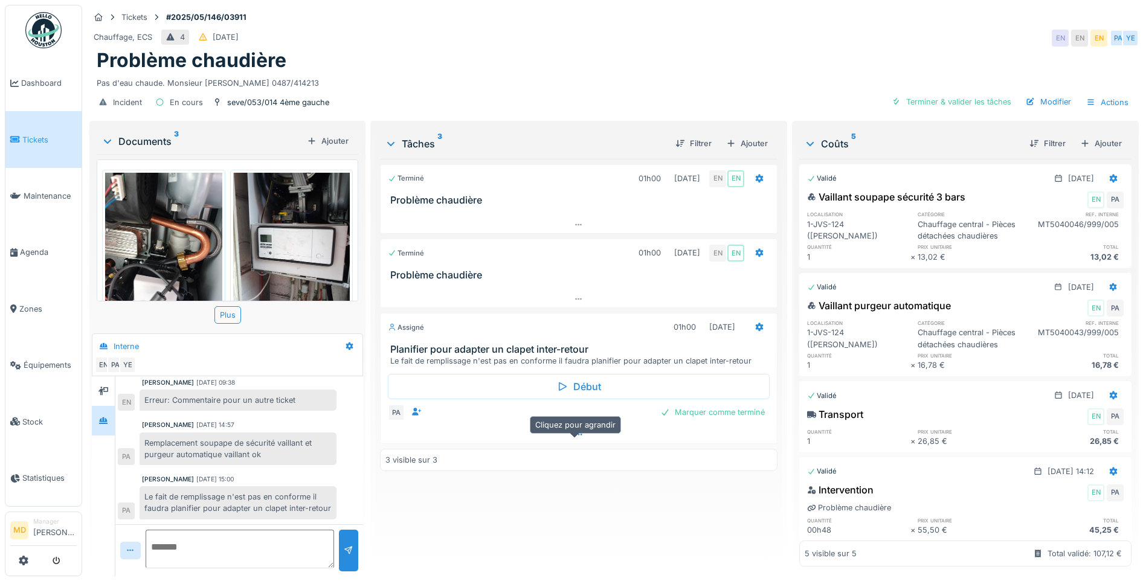
click at [575, 442] on div at bounding box center [579, 435] width 396 height 18
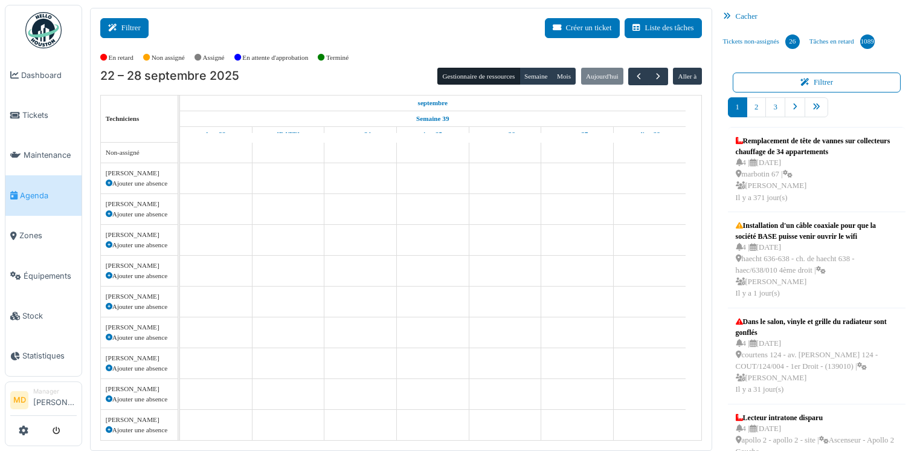
click at [133, 24] on button "Filtrer" at bounding box center [124, 28] width 48 height 20
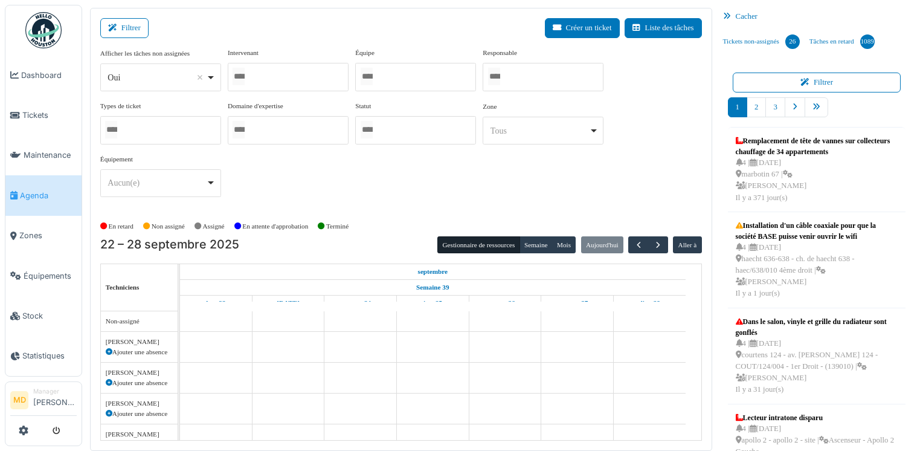
click at [295, 89] on div at bounding box center [288, 77] width 121 height 28
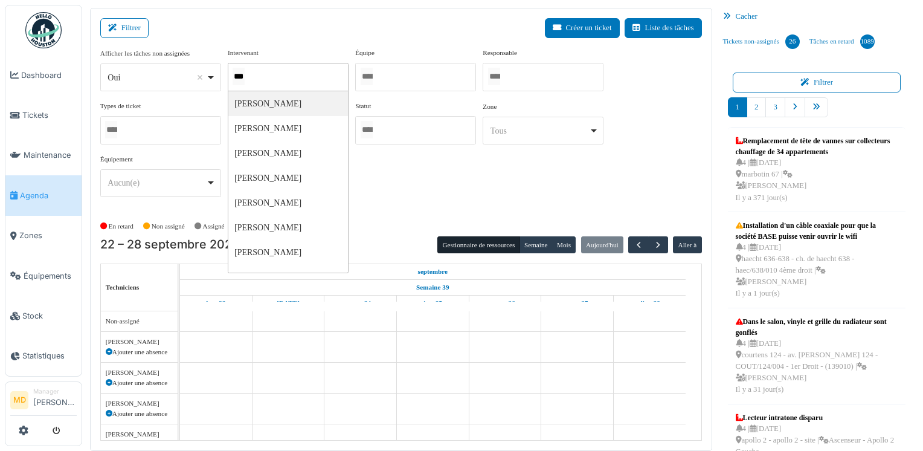
type input "****"
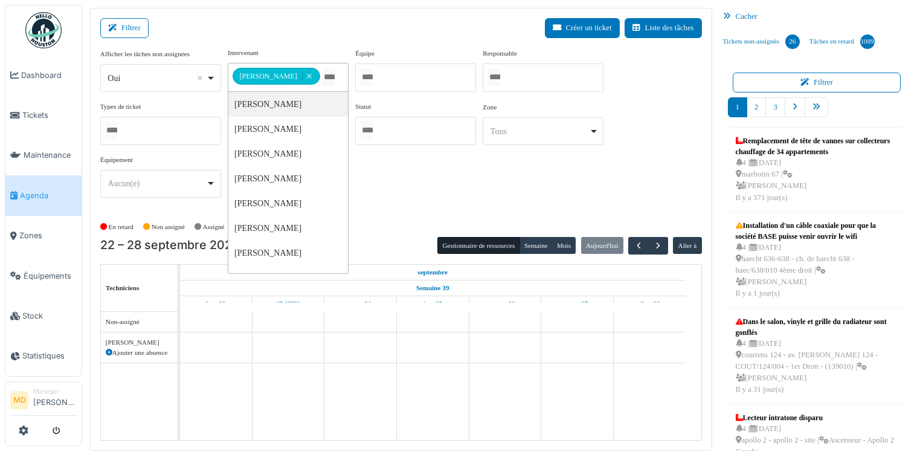
click at [586, 155] on div "**********" at bounding box center [401, 128] width 602 height 160
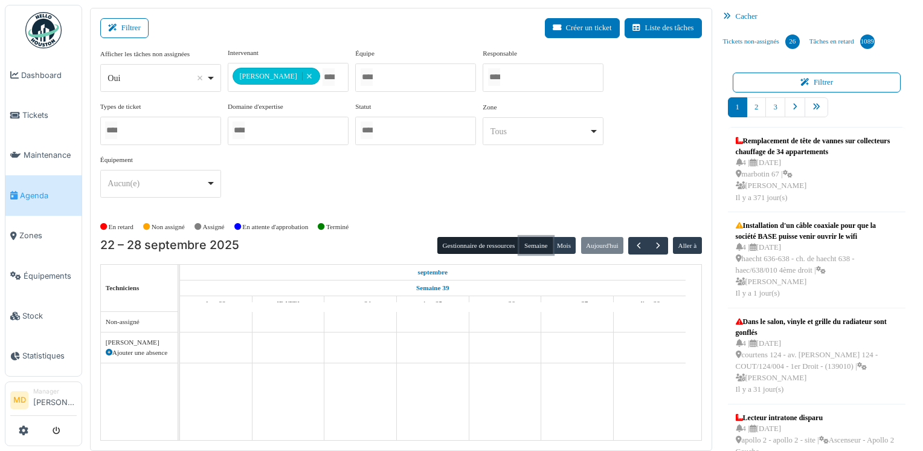
click at [532, 238] on button "Semaine" at bounding box center [536, 245] width 33 height 17
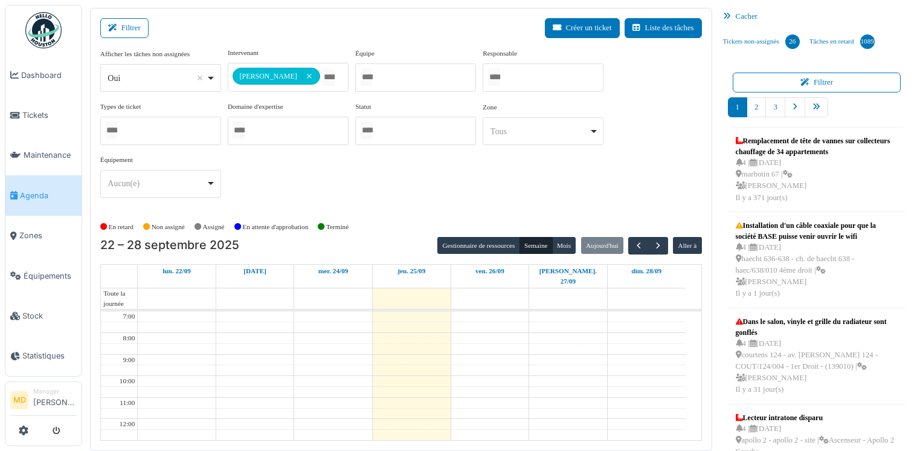
click at [734, 15] on div "Cacher" at bounding box center [817, 17] width 198 height 18
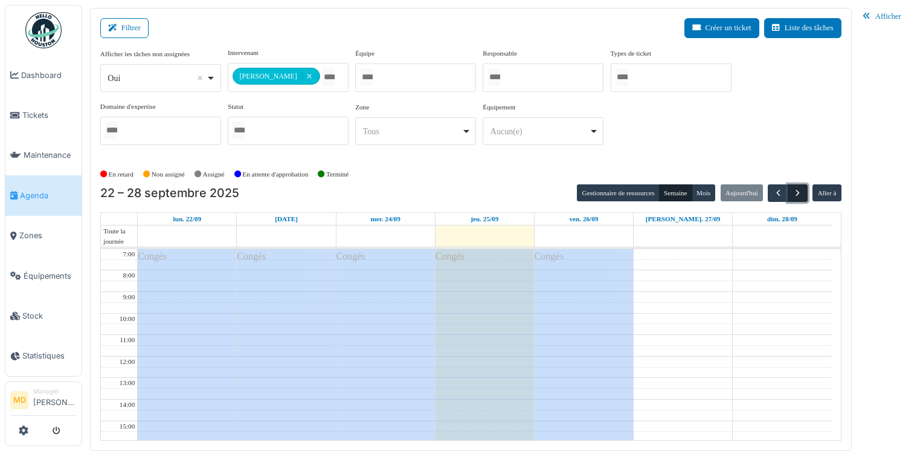
click at [804, 190] on button "button" at bounding box center [798, 193] width 20 height 18
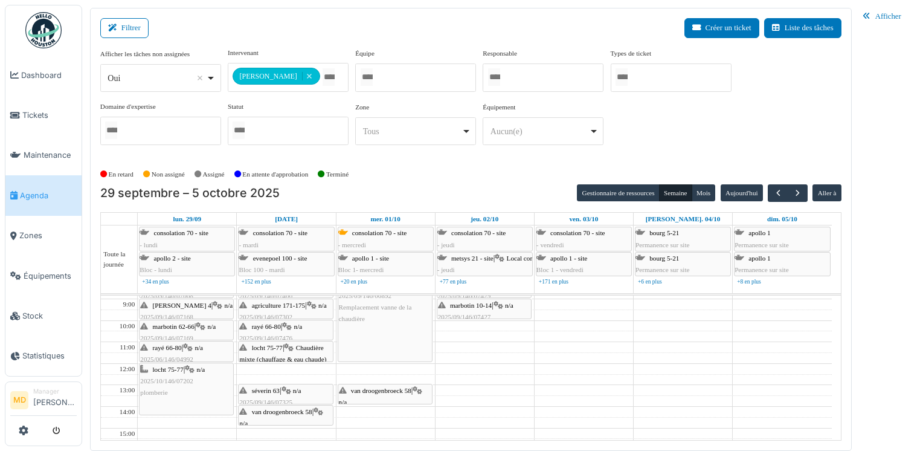
scroll to position [60, 0]
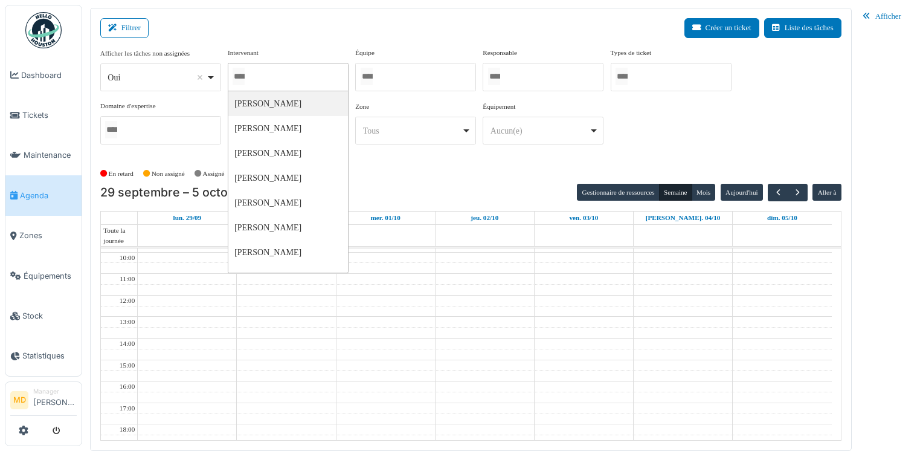
click at [289, 73] on div at bounding box center [288, 77] width 121 height 28
type input "*****"
click at [749, 134] on div "**********" at bounding box center [470, 101] width 741 height 107
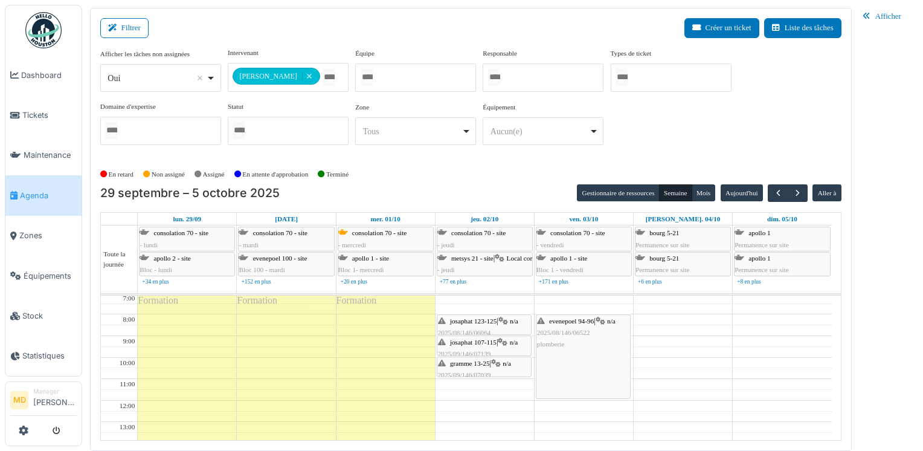
scroll to position [0, 0]
drag, startPoint x: 485, startPoint y: 366, endPoint x: 483, endPoint y: 383, distance: 17.0
drag, startPoint x: 479, startPoint y: 393, endPoint x: 479, endPoint y: 376, distance: 16.9
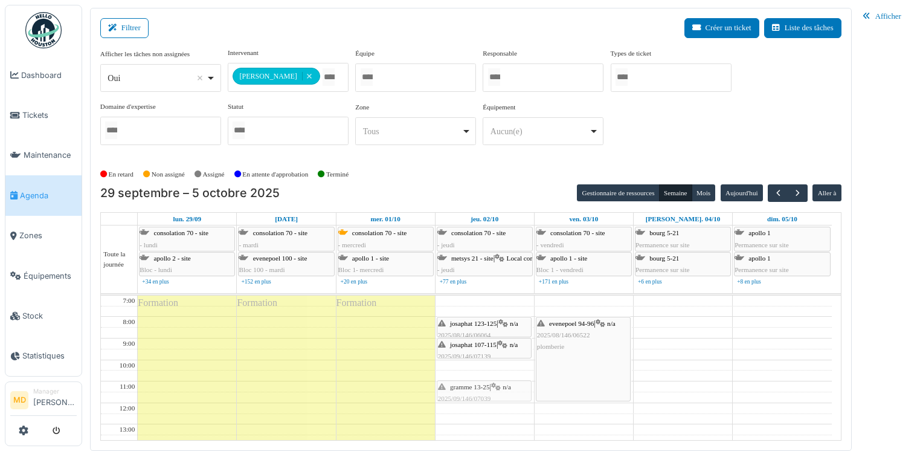
drag, startPoint x: 479, startPoint y: 370, endPoint x: 479, endPoint y: 389, distance: 18.7
click at [782, 192] on span "button" at bounding box center [778, 193] width 10 height 10
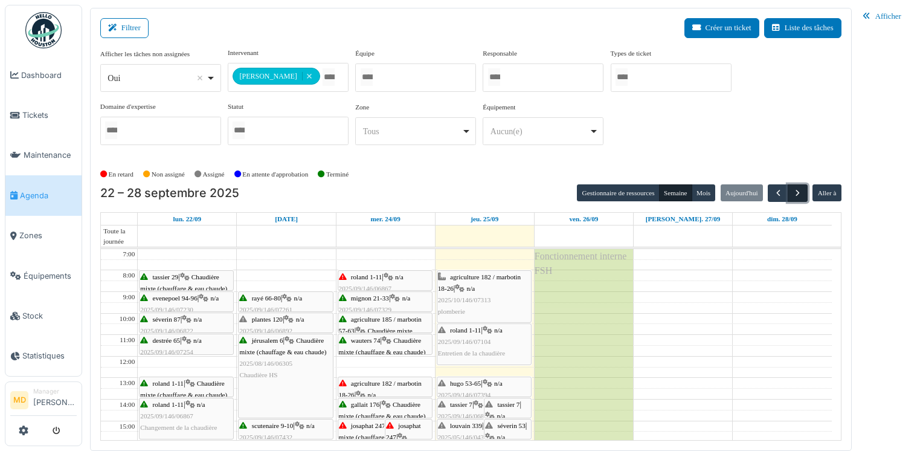
click at [805, 192] on button "button" at bounding box center [798, 193] width 20 height 18
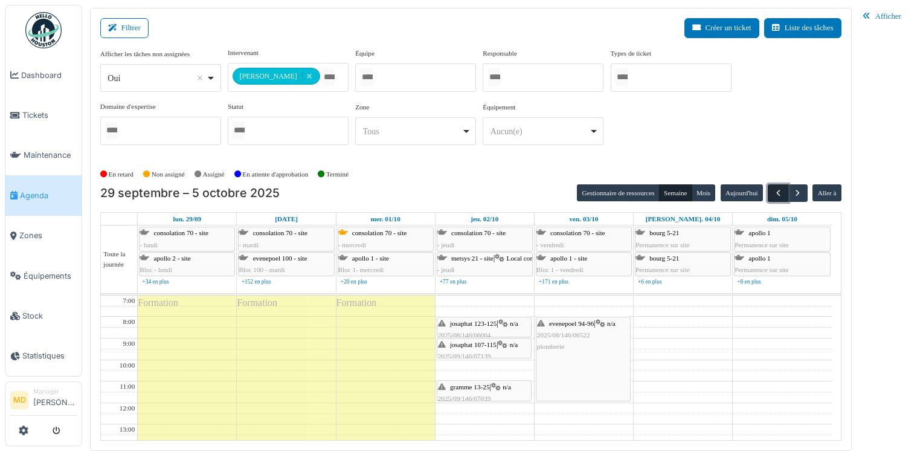
click at [776, 188] on span "button" at bounding box center [778, 193] width 10 height 10
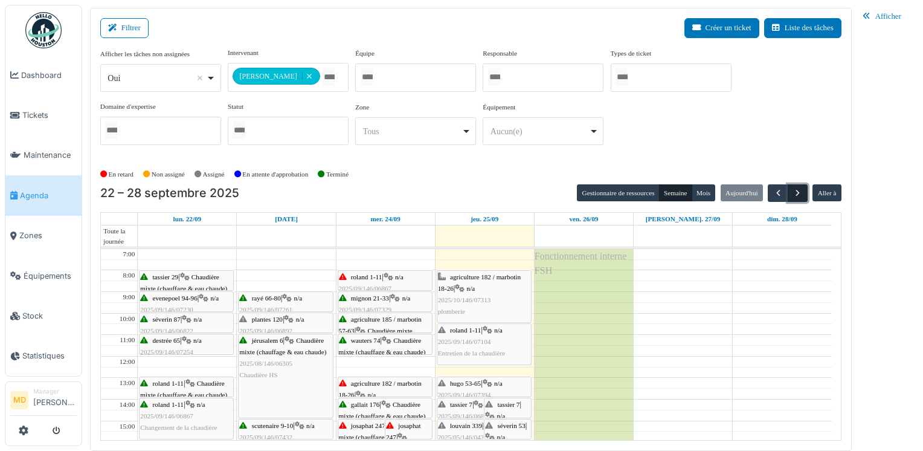
click at [801, 190] on span "button" at bounding box center [798, 193] width 10 height 10
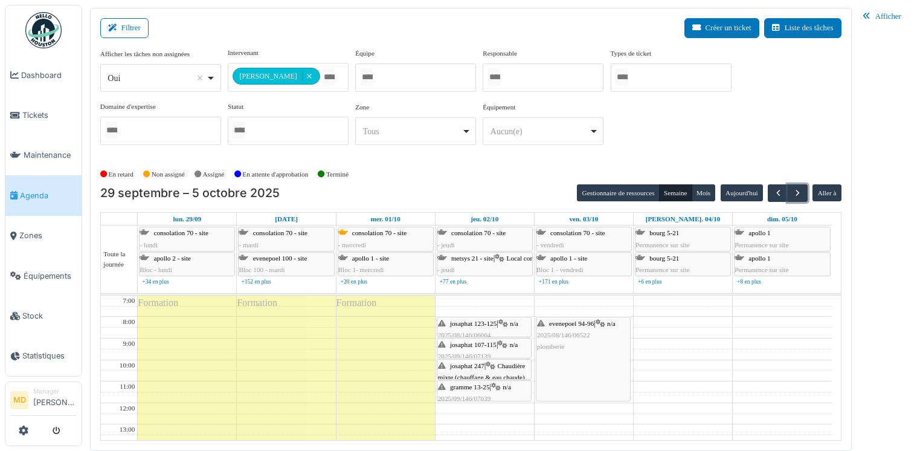
click at [480, 344] on span "josaphat 107-115" at bounding box center [473, 344] width 47 height 7
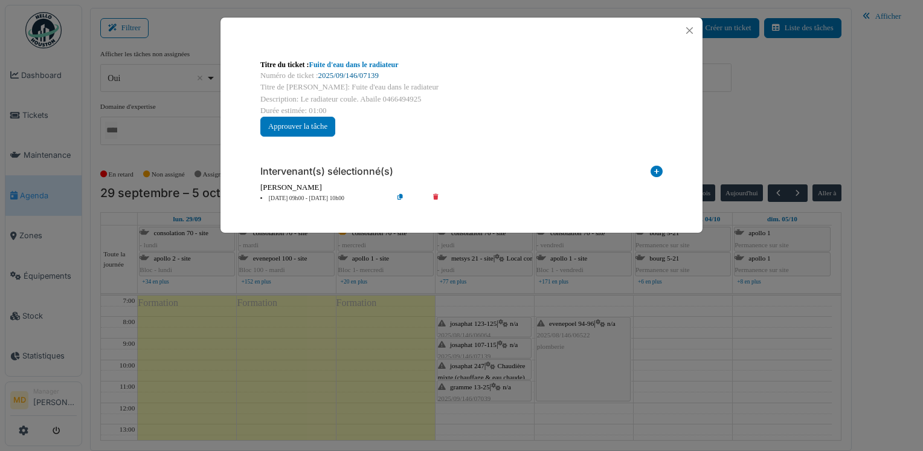
click at [338, 74] on link "2025/09/146/07139" at bounding box center [348, 75] width 60 height 8
click at [685, 28] on button "Close" at bounding box center [690, 30] width 16 height 16
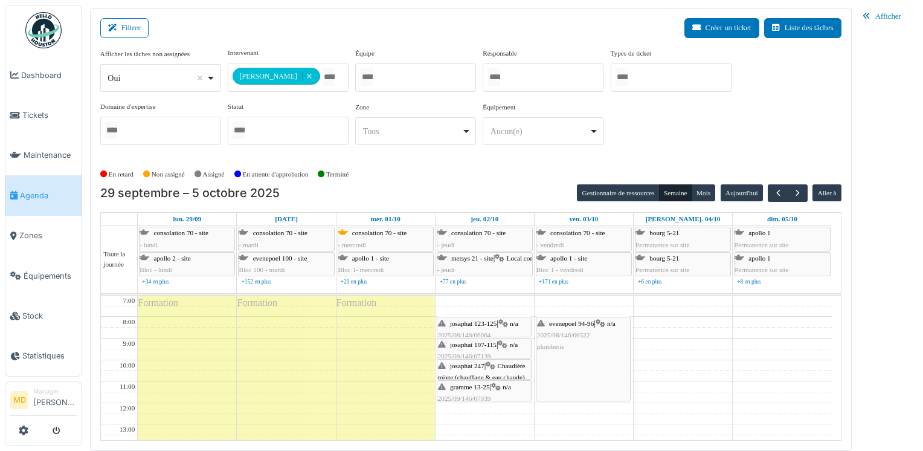
click at [492, 321] on span "josaphat 123-125" at bounding box center [473, 323] width 47 height 7
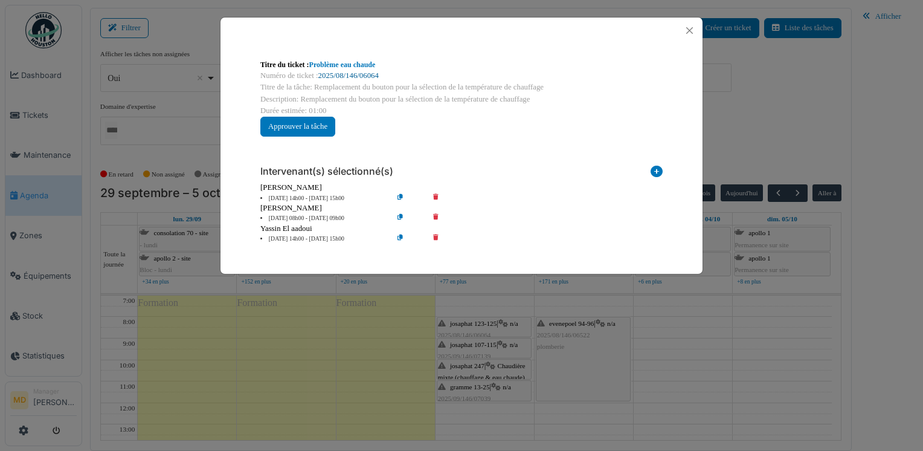
click at [348, 76] on link "2025/08/146/06064" at bounding box center [348, 75] width 60 height 8
click at [693, 28] on button "Close" at bounding box center [690, 30] width 16 height 16
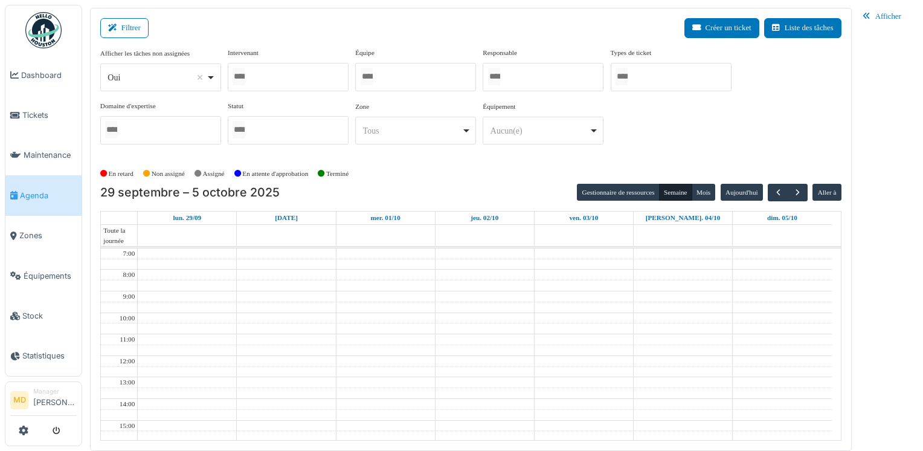
click at [300, 77] on div at bounding box center [288, 77] width 121 height 28
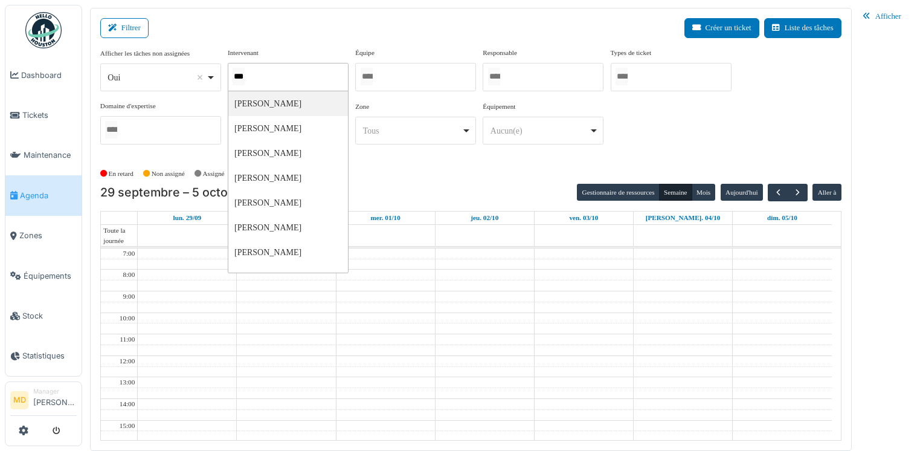
type input "****"
click at [688, 146] on div "**********" at bounding box center [470, 101] width 741 height 107
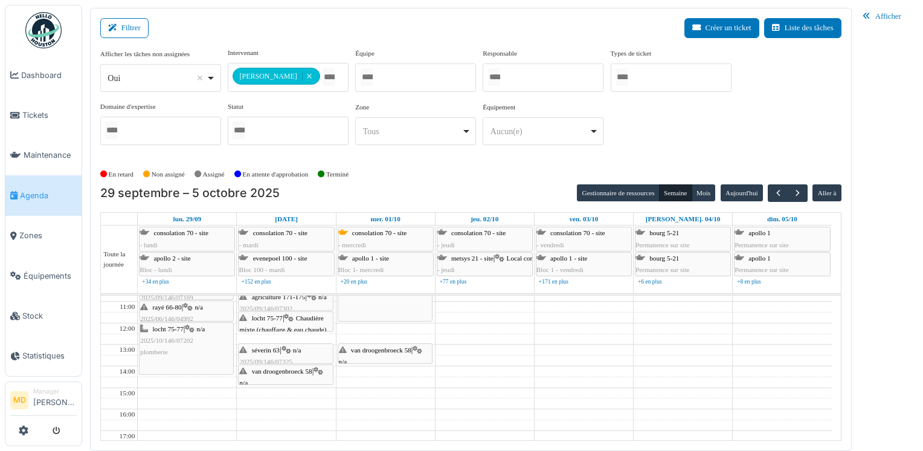
scroll to position [60, 0]
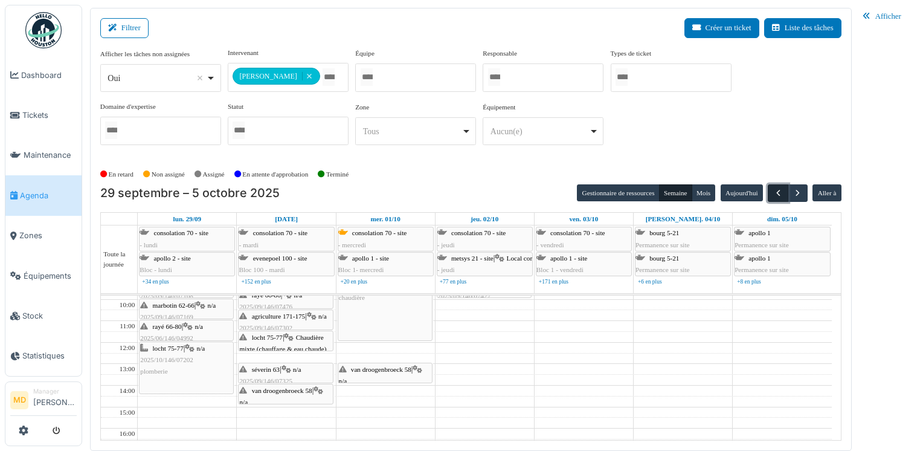
click at [781, 193] on span "button" at bounding box center [778, 193] width 10 height 10
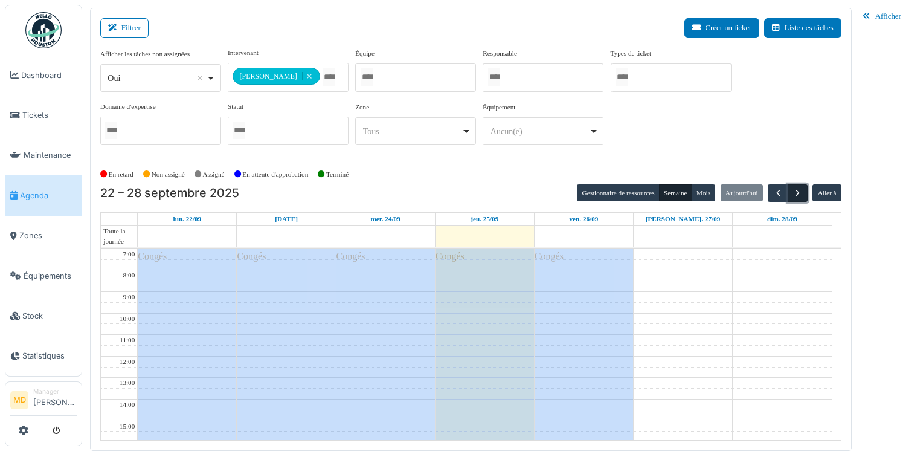
click at [802, 191] on span "button" at bounding box center [798, 193] width 10 height 10
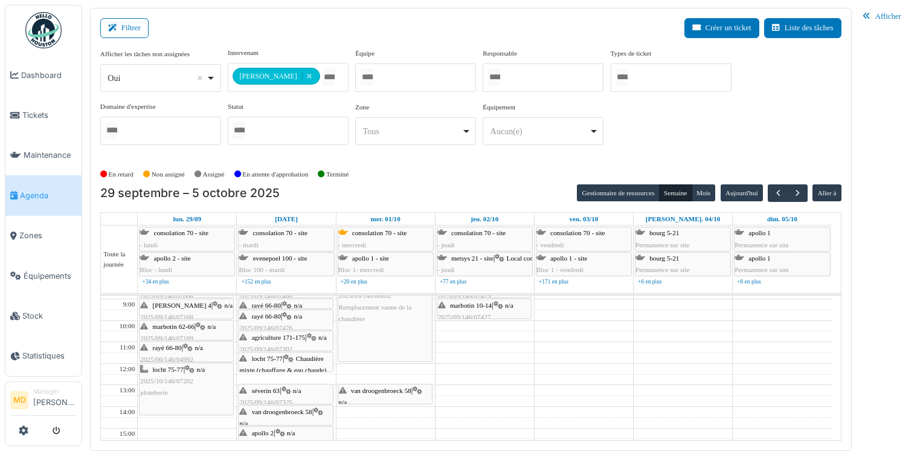
scroll to position [60, 0]
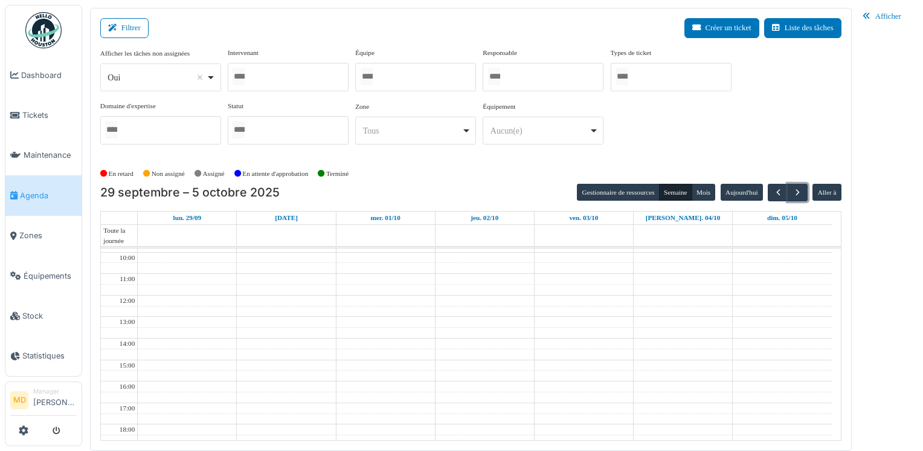
click at [290, 76] on div at bounding box center [288, 77] width 121 height 28
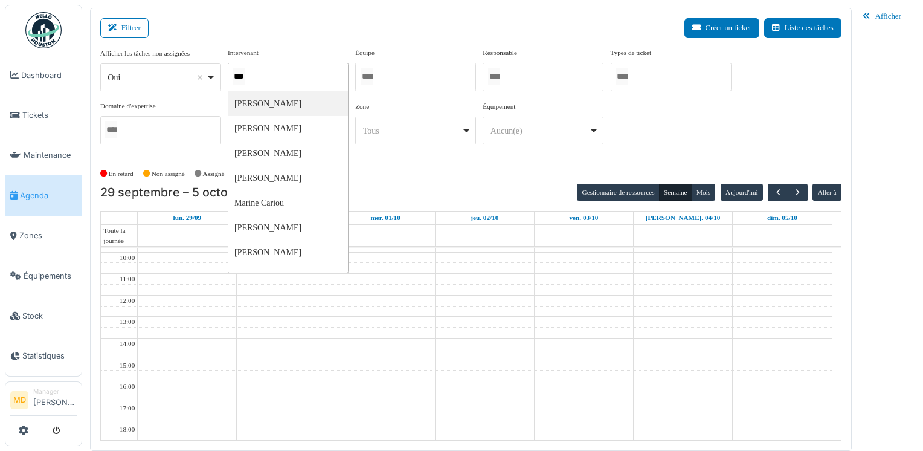
type input "****"
click at [743, 138] on div "**********" at bounding box center [470, 101] width 741 height 107
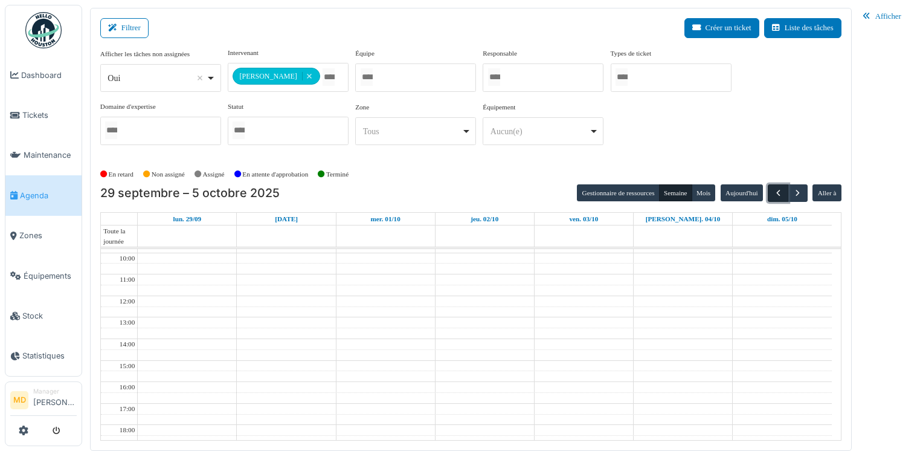
click at [781, 192] on span "button" at bounding box center [778, 193] width 10 height 10
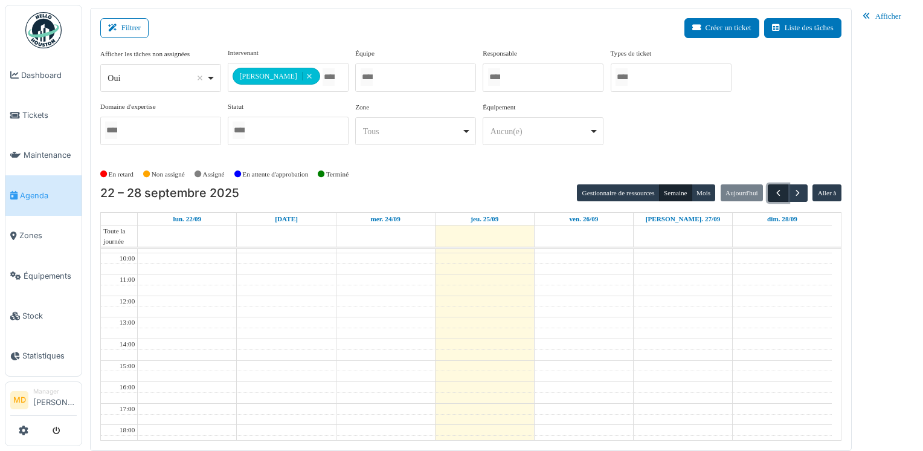
scroll to position [0, 0]
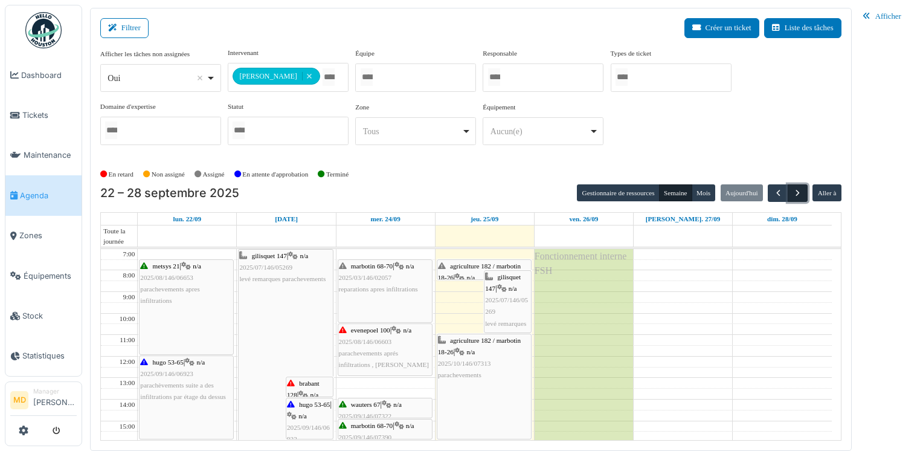
click at [799, 192] on span "button" at bounding box center [798, 193] width 10 height 10
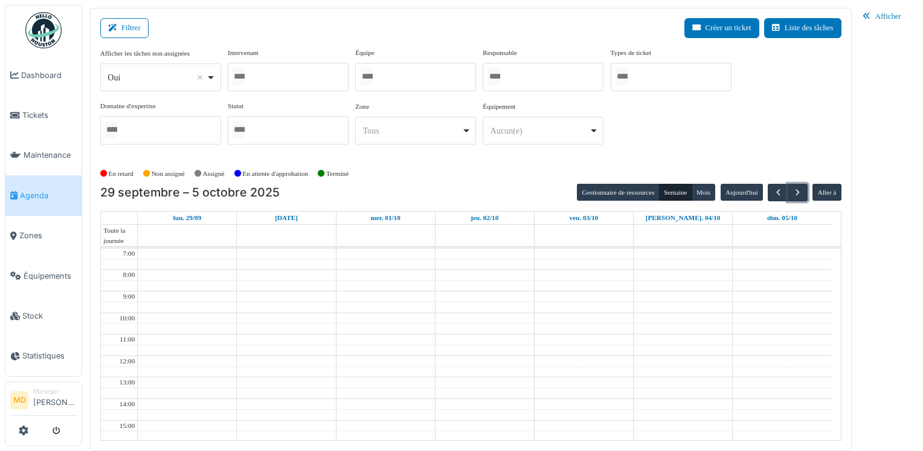
click at [283, 69] on div at bounding box center [288, 77] width 121 height 28
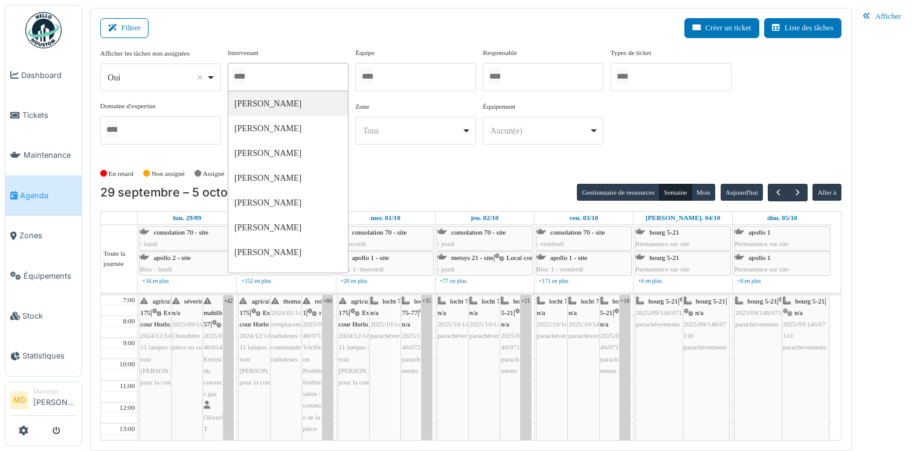
click at [268, 65] on div at bounding box center [288, 77] width 121 height 28
type input "****"
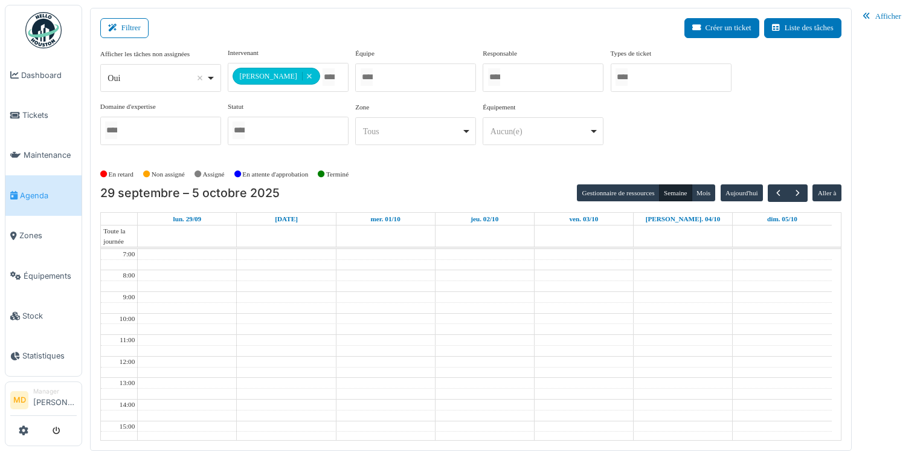
click at [663, 120] on div "**********" at bounding box center [470, 101] width 741 height 107
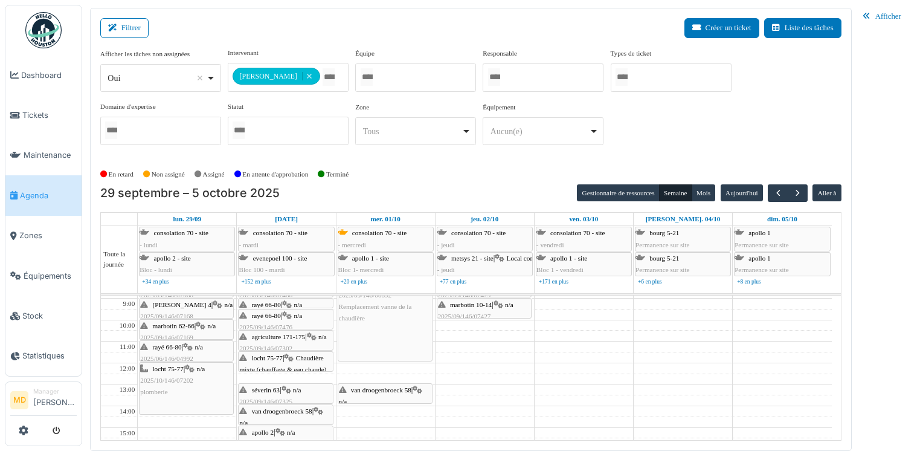
scroll to position [60, 0]
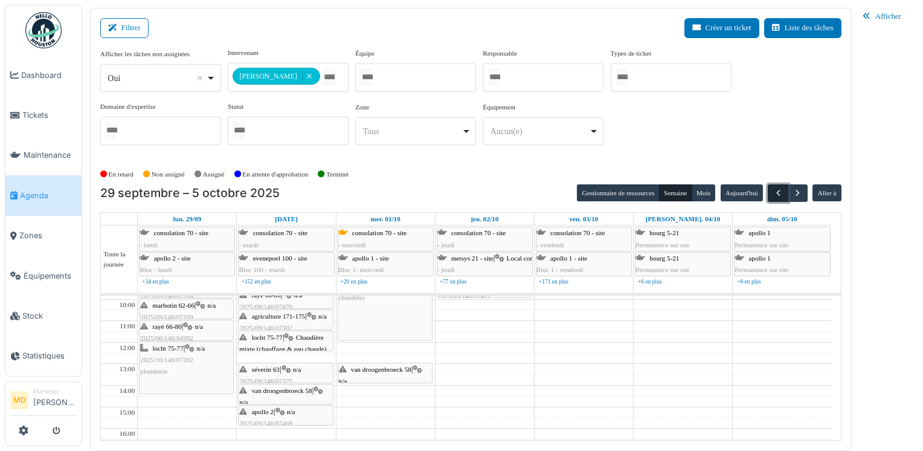
click at [779, 188] on span "button" at bounding box center [778, 193] width 10 height 10
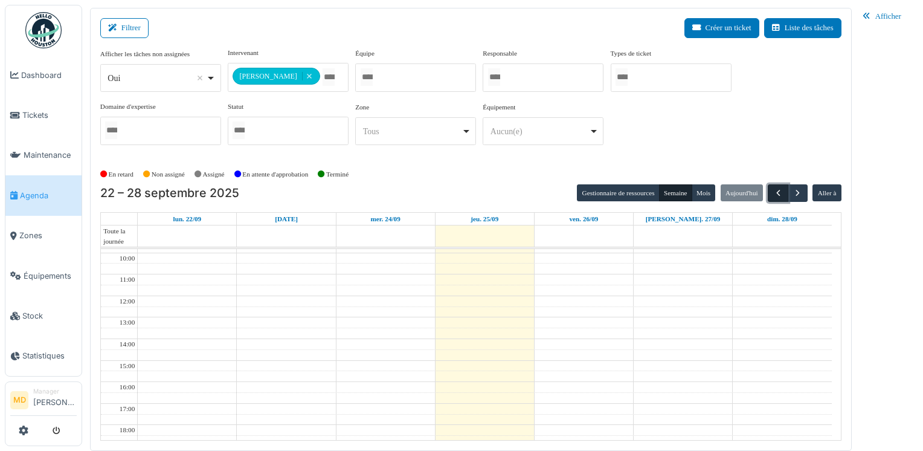
scroll to position [0, 0]
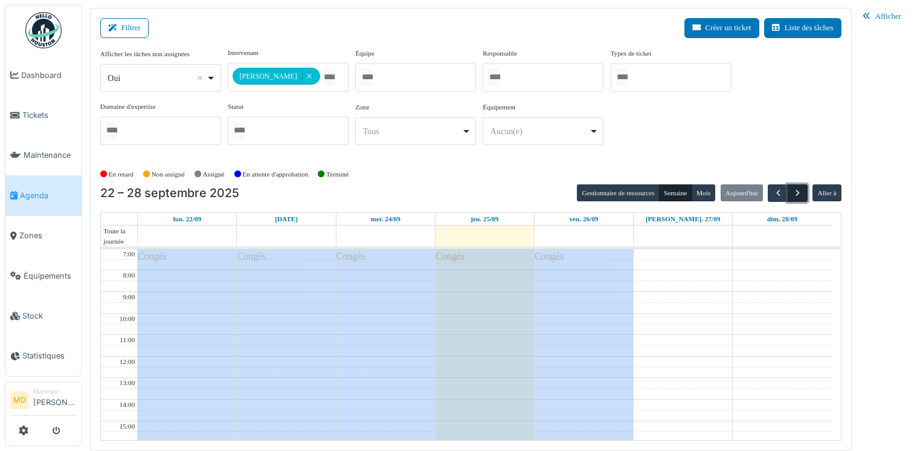
click at [795, 192] on span "button" at bounding box center [798, 193] width 10 height 10
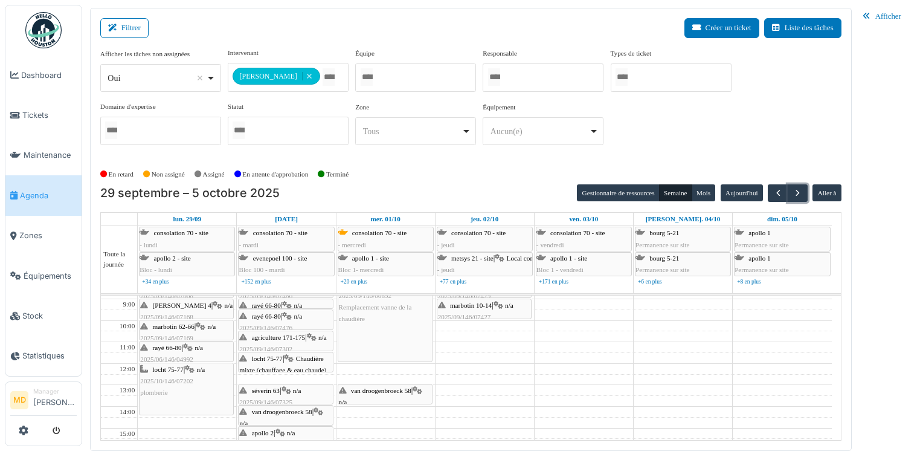
scroll to position [60, 0]
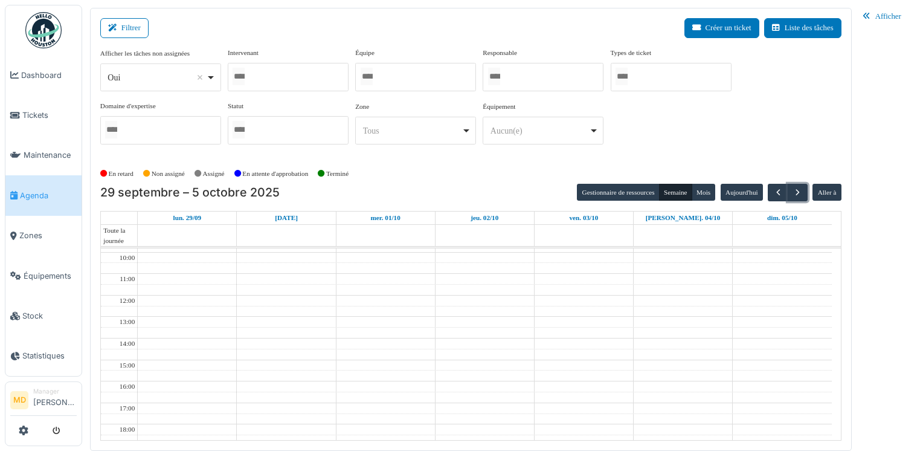
click at [293, 73] on div at bounding box center [288, 77] width 121 height 28
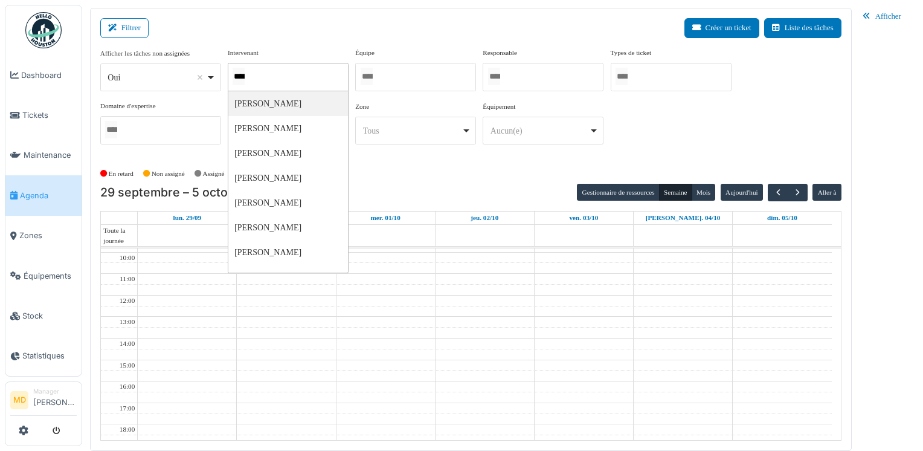
type input "*****"
click at [422, 161] on div "**********" at bounding box center [470, 106] width 741 height 117
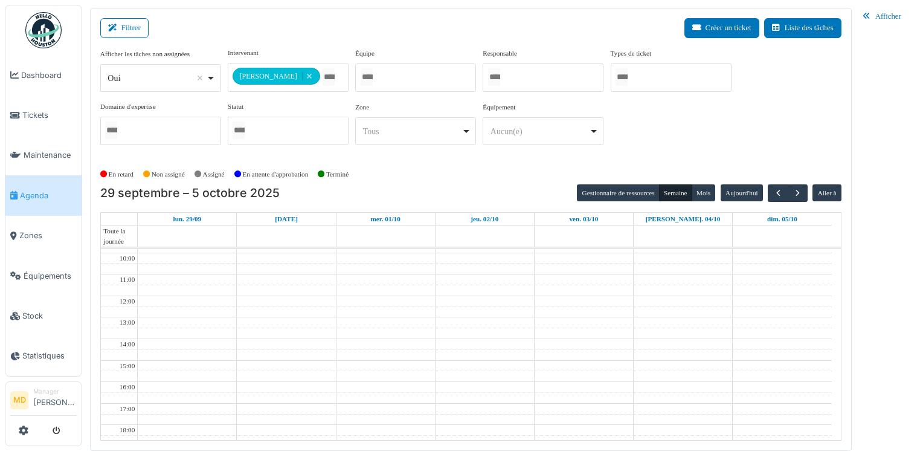
click at [421, 164] on div "En retard Non assigné Assigné En attente d'approbation Terminé" at bounding box center [470, 174] width 741 height 20
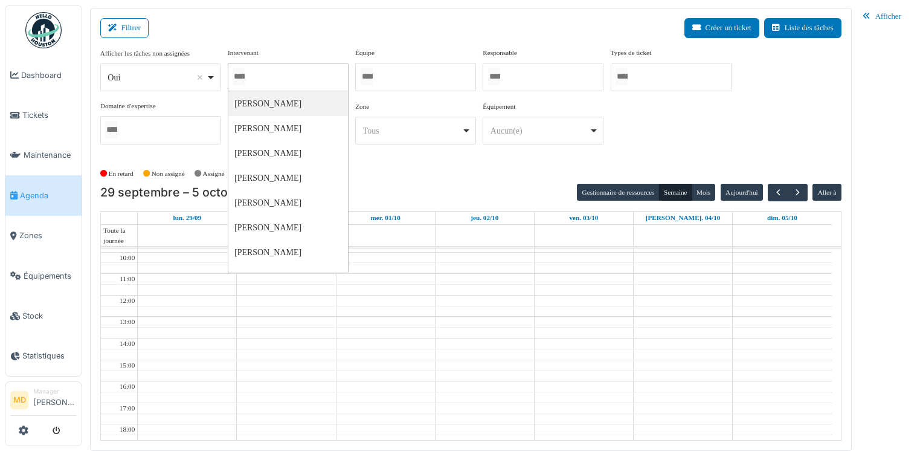
click at [309, 79] on div at bounding box center [288, 77] width 121 height 28
type input "*"
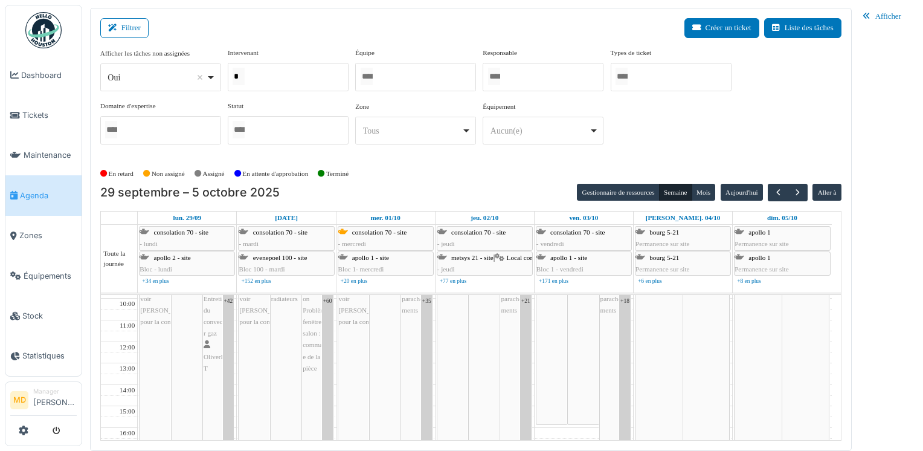
click at [410, 79] on div at bounding box center [415, 77] width 121 height 28
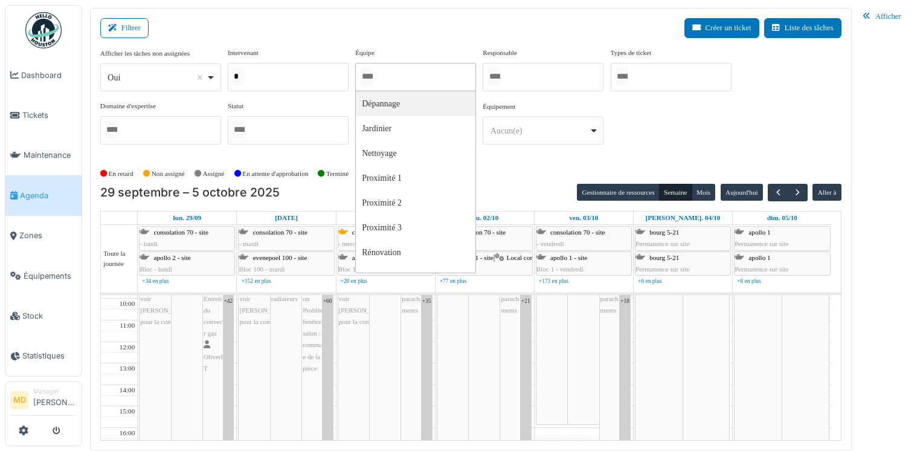
click at [688, 131] on div "Afficher les tâches non assignées *** Oui Remove item Oui Non Intervenant * Mah…" at bounding box center [470, 101] width 741 height 106
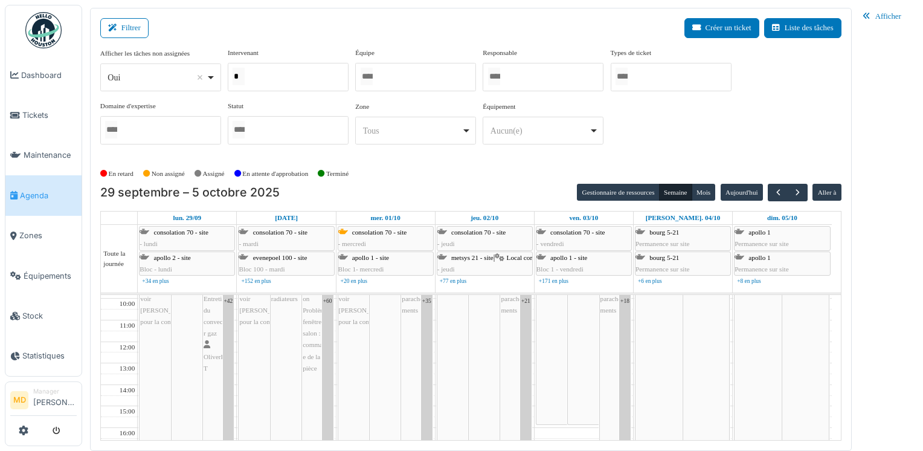
click at [287, 74] on div "*" at bounding box center [288, 77] width 121 height 28
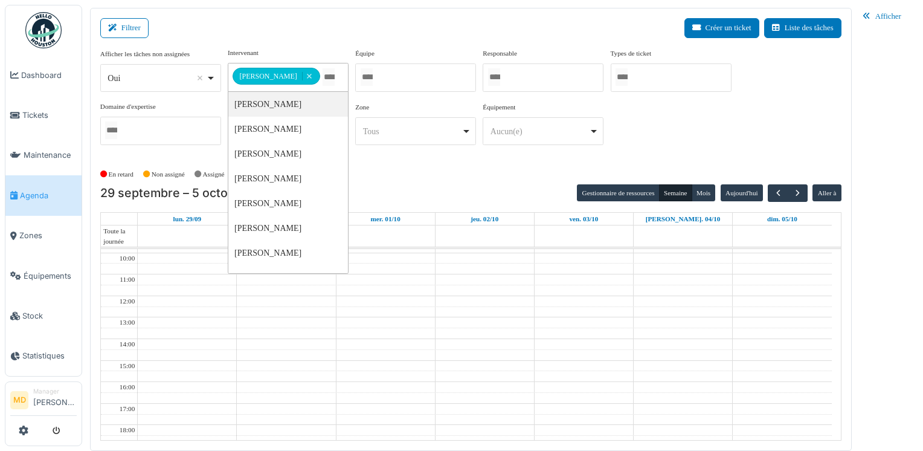
click at [744, 118] on div "**********" at bounding box center [470, 101] width 741 height 107
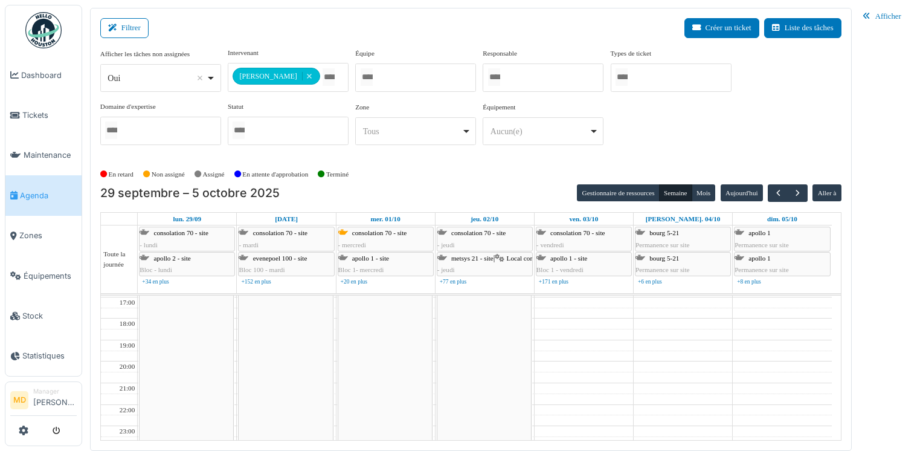
scroll to position [0, 0]
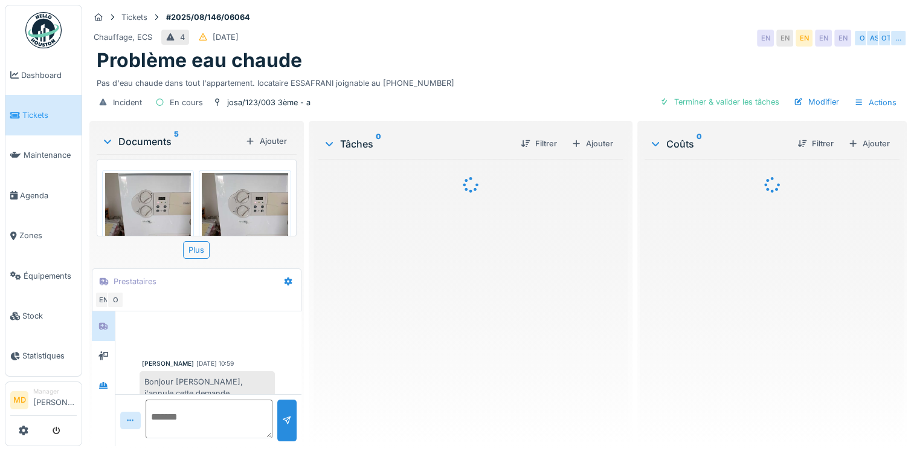
scroll to position [14, 0]
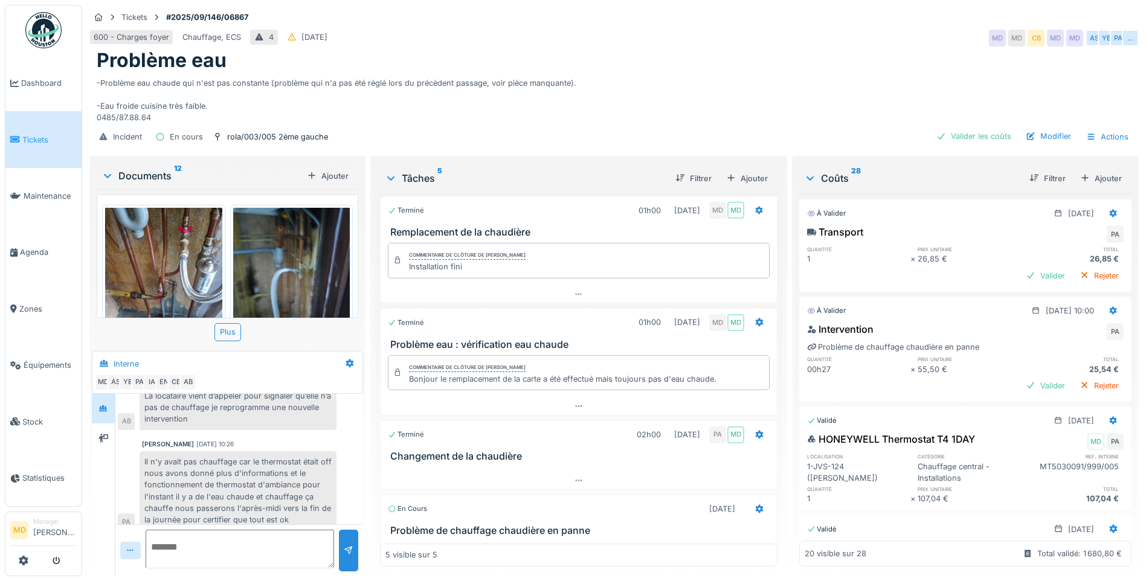
scroll to position [152, 0]
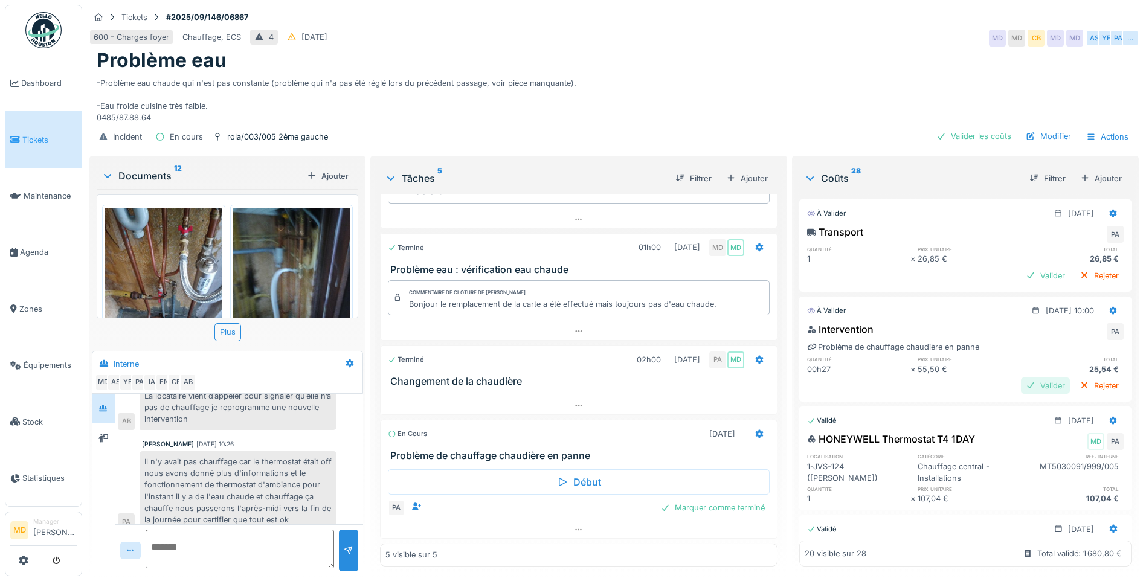
click at [1021, 378] on div "Valider" at bounding box center [1045, 386] width 49 height 16
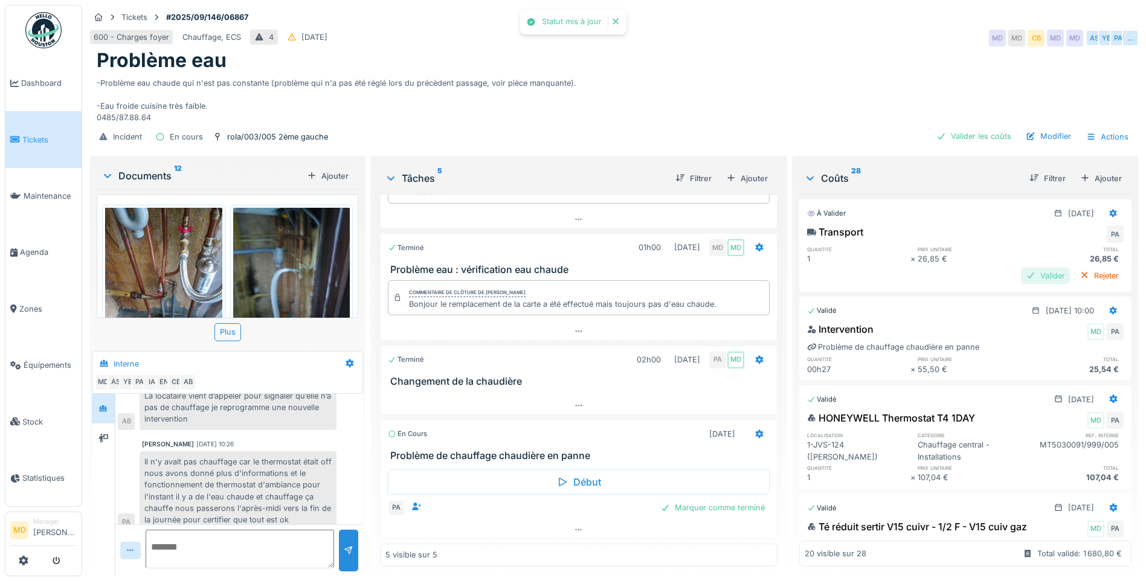
click at [1028, 268] on div "Valider" at bounding box center [1045, 276] width 49 height 16
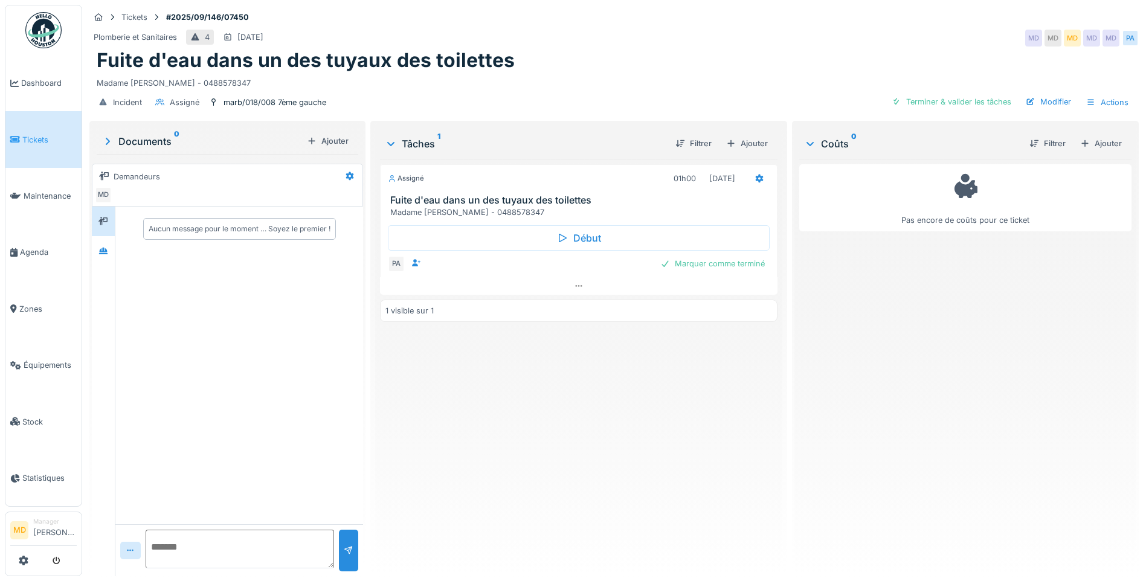
click at [118, 256] on div "Aucun message pour le moment … Soyez le premier !" at bounding box center [239, 366] width 248 height 318
click at [94, 251] on div at bounding box center [103, 251] width 23 height 30
click at [105, 222] on icon at bounding box center [103, 221] width 10 height 8
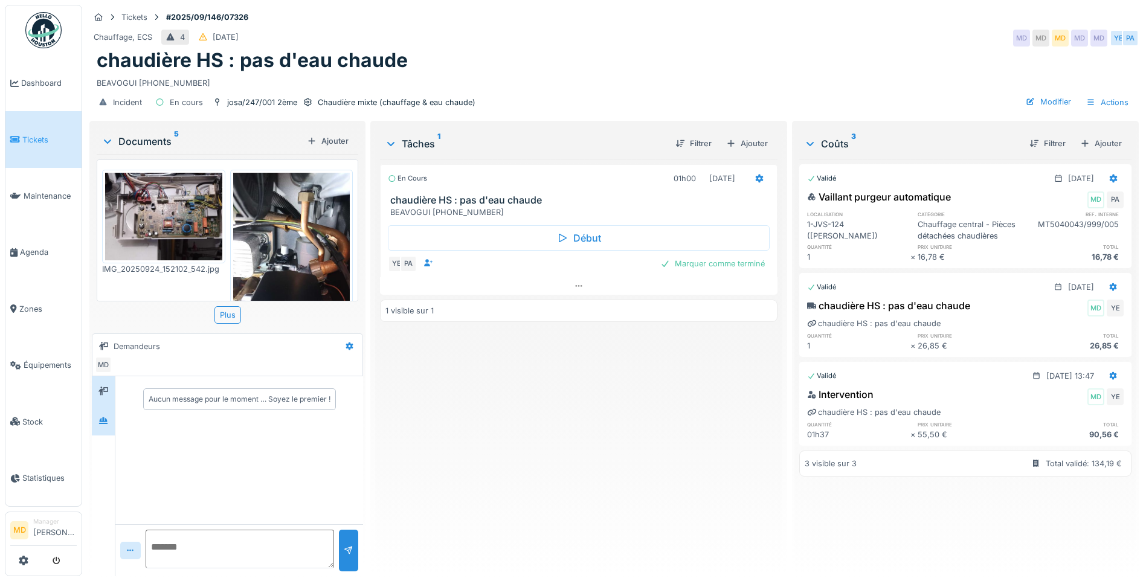
click at [94, 426] on div at bounding box center [103, 421] width 23 height 30
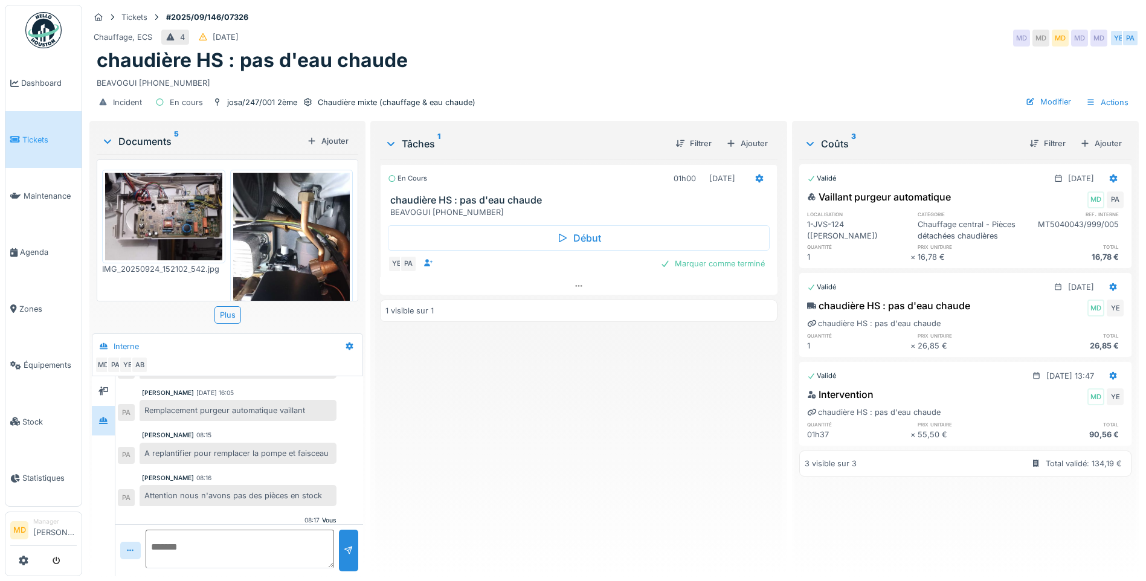
scroll to position [60, 0]
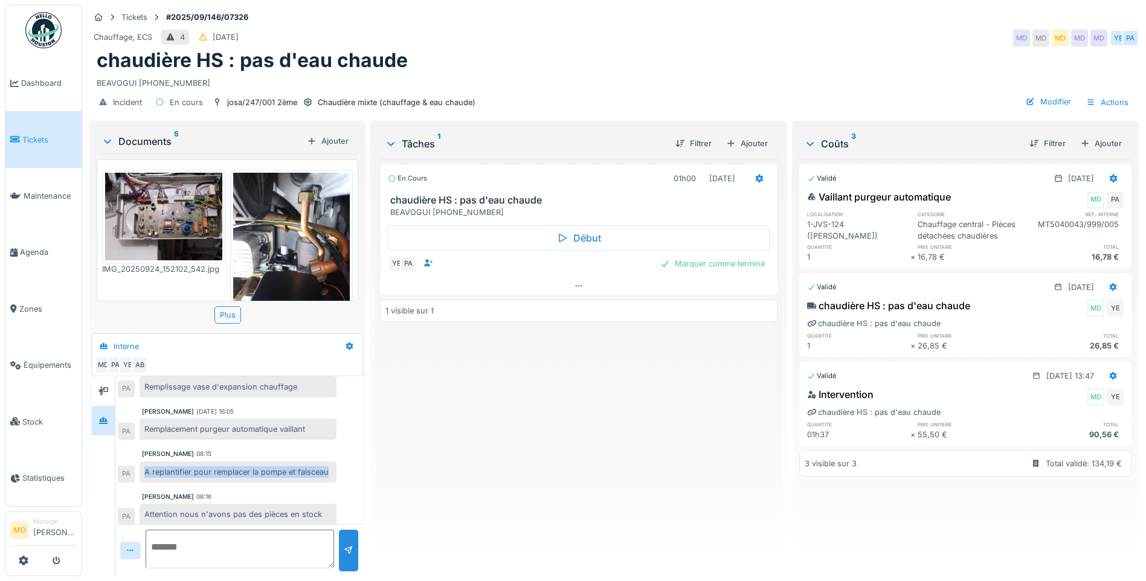
drag, startPoint x: 144, startPoint y: 460, endPoint x: 343, endPoint y: 462, distance: 198.8
click at [343, 462] on div "[PERSON_NAME] 08:15 A replantifier pour remplacer la pompe et faisceau PA" at bounding box center [239, 466] width 243 height 33
copy div "A replantifier pour remplacer la pompe et faisceau"
click at [736, 256] on div "Marquer comme terminé" at bounding box center [713, 264] width 114 height 16
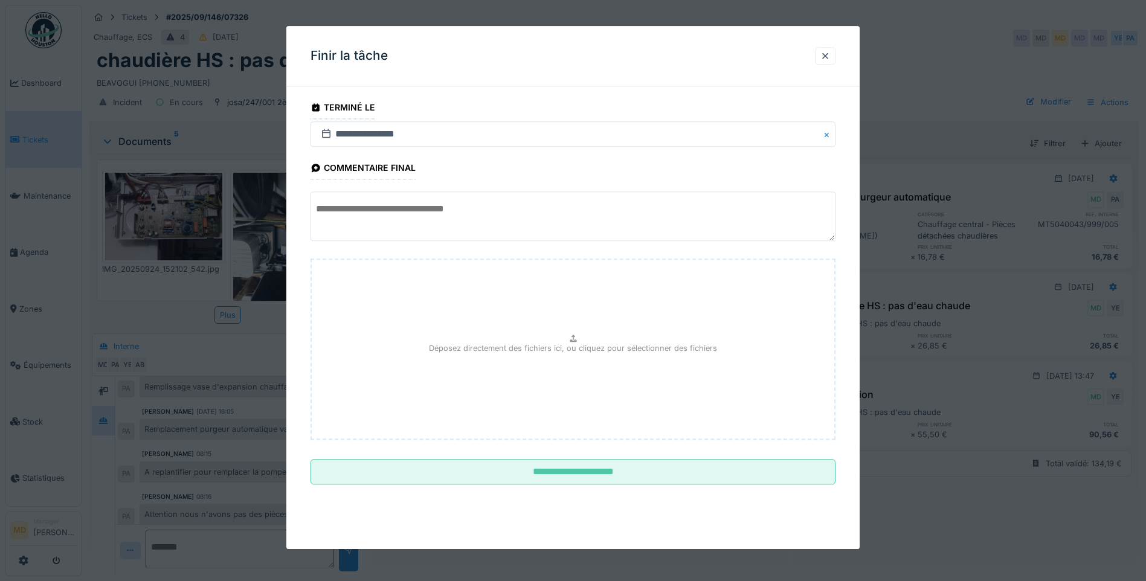
click at [448, 214] on textarea at bounding box center [573, 217] width 525 height 50
paste textarea "**********"
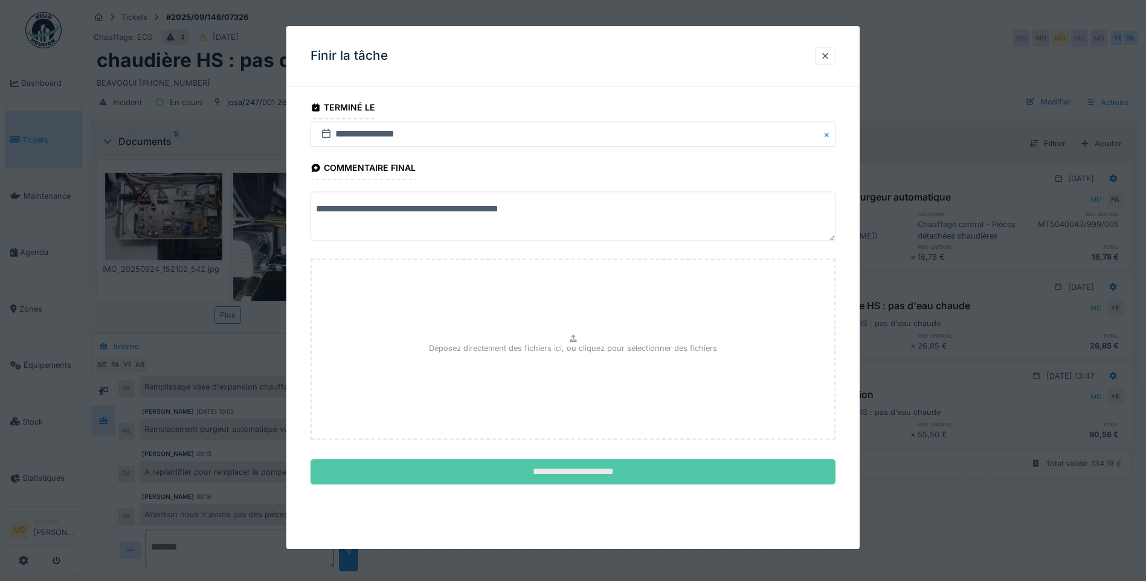
type textarea "**********"
click at [560, 466] on input "**********" at bounding box center [573, 472] width 525 height 25
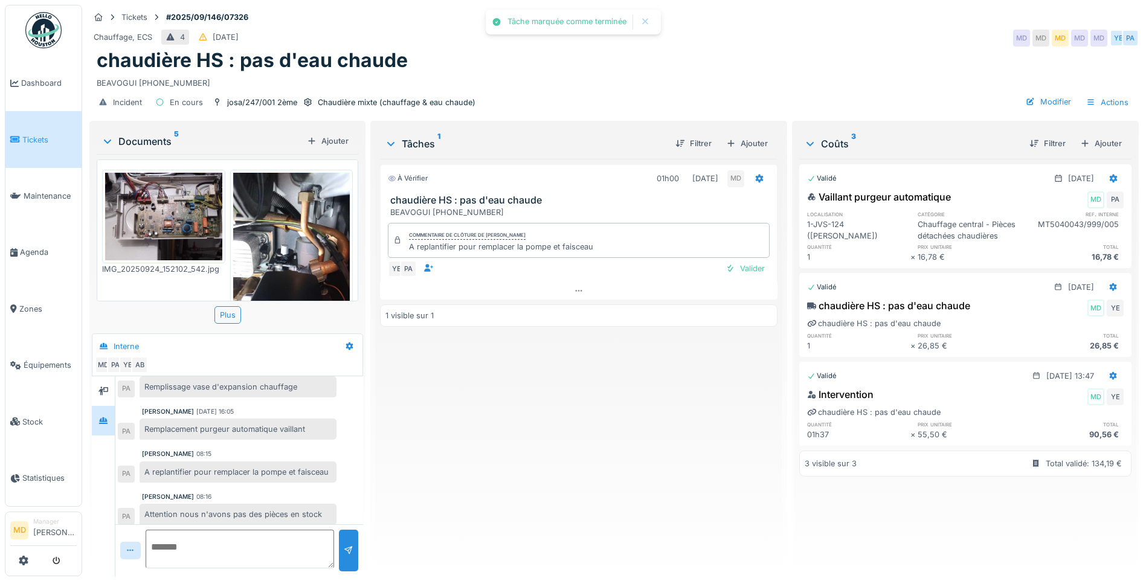
scroll to position [120, 0]
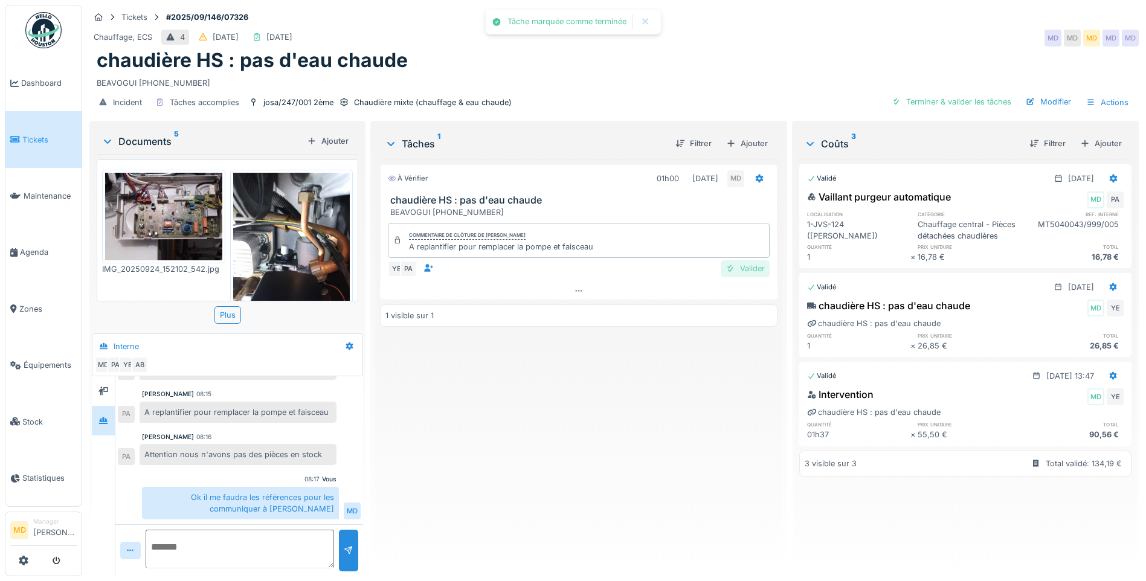
click at [747, 260] on div "Valider" at bounding box center [745, 268] width 49 height 16
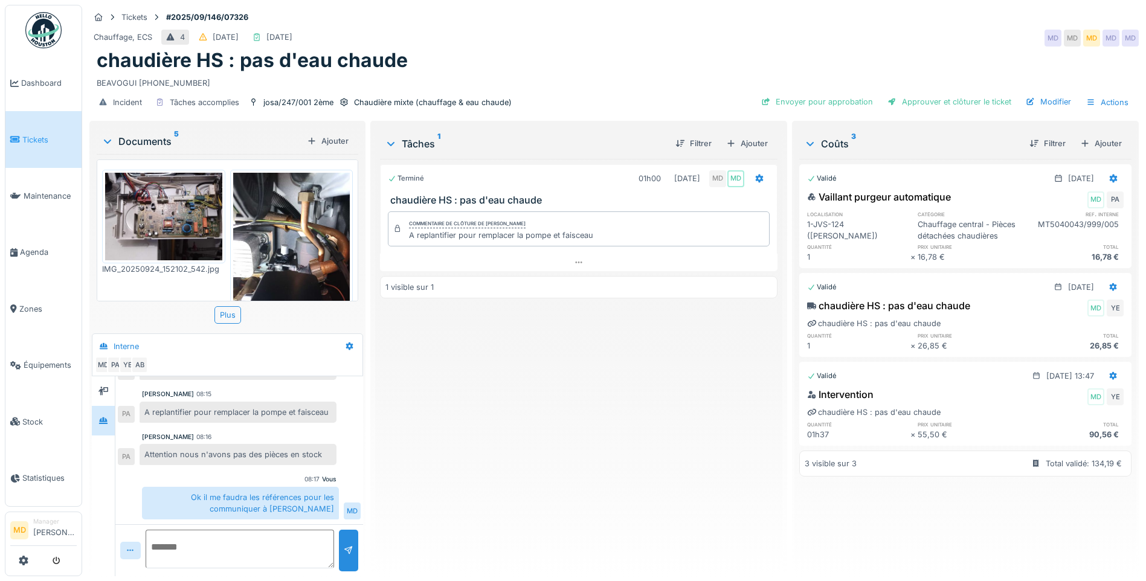
click at [744, 133] on div "Filtrer Ajouter" at bounding box center [719, 143] width 107 height 21
click at [740, 135] on div "Ajouter" at bounding box center [746, 143] width 51 height 16
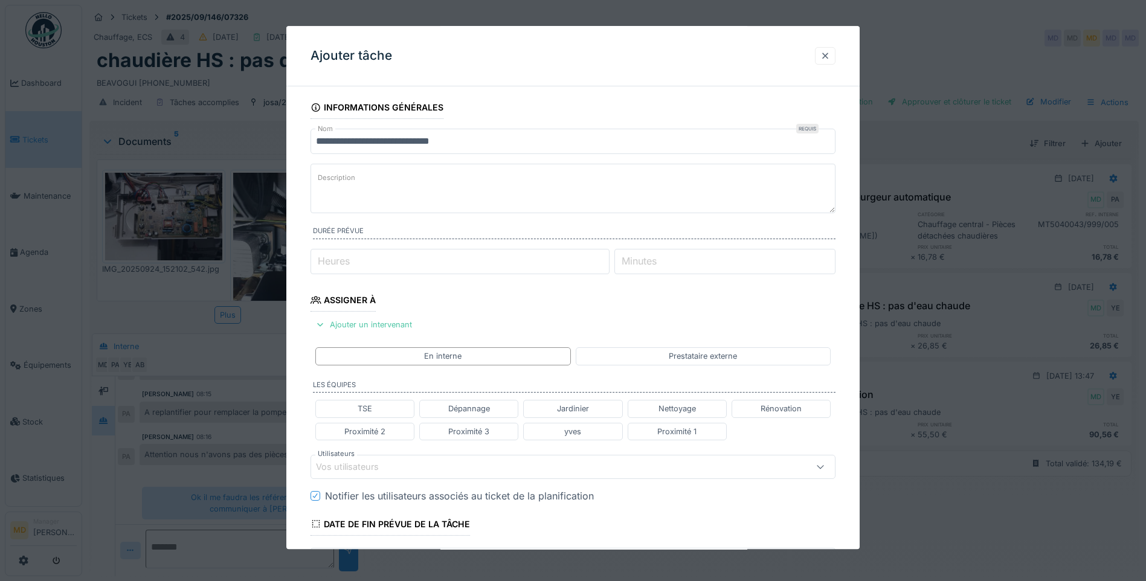
click at [824, 54] on div at bounding box center [825, 56] width 21 height 18
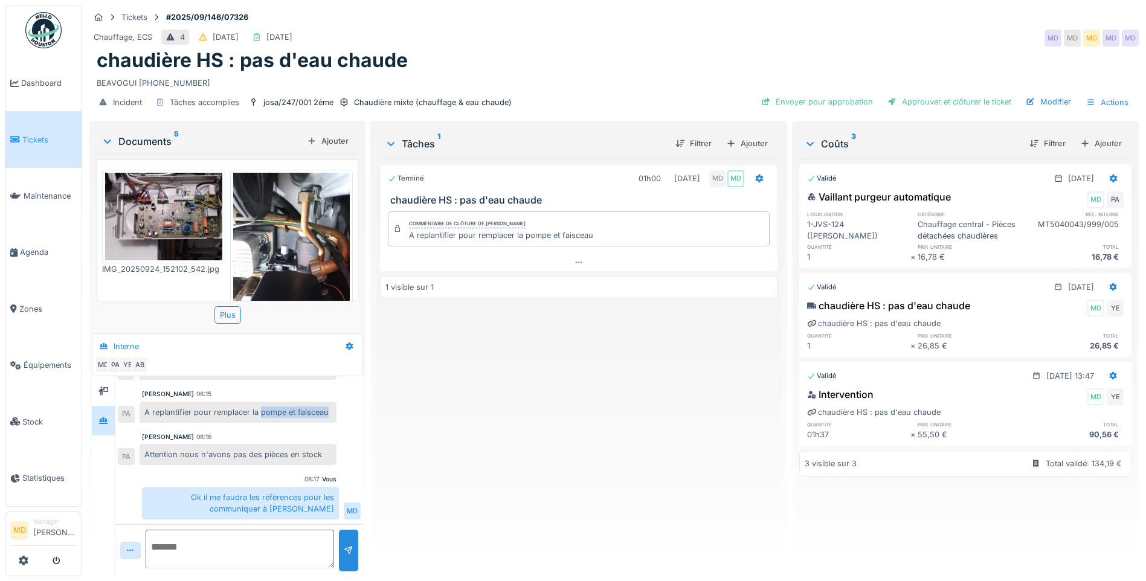
drag, startPoint x: 260, startPoint y: 402, endPoint x: 329, endPoint y: 401, distance: 68.3
click at [329, 402] on div "A replantifier pour remplacer la pompe et faisceau" at bounding box center [238, 412] width 197 height 21
copy div "pompe et faisceau"
click at [230, 402] on div "A replantifier pour remplacer la pompe et faisceau" at bounding box center [238, 412] width 197 height 21
click at [747, 135] on div "Ajouter" at bounding box center [746, 143] width 51 height 16
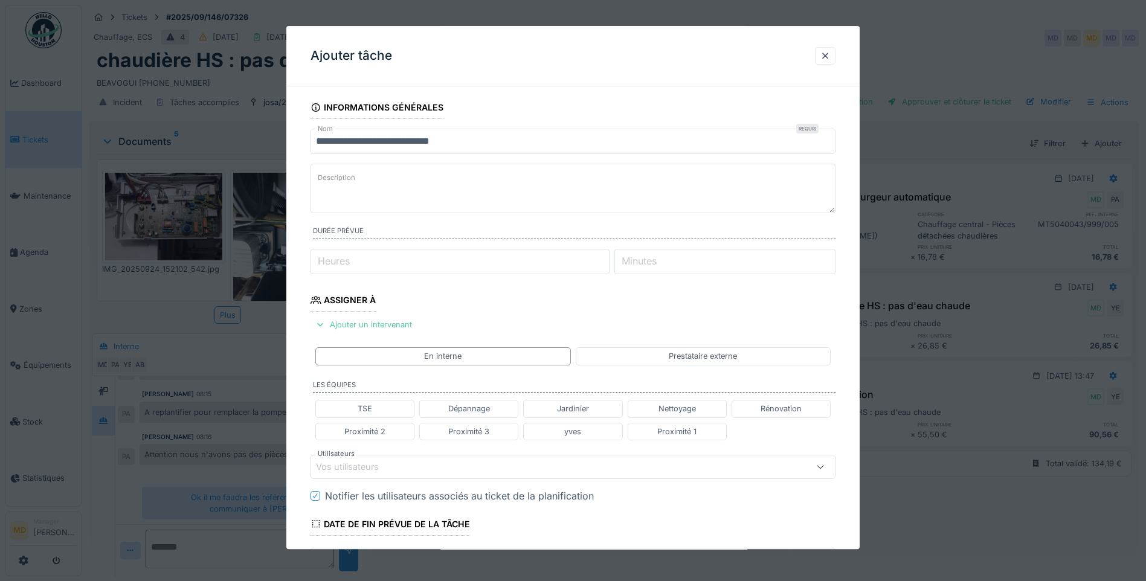
click at [473, 143] on input "**********" at bounding box center [573, 141] width 525 height 25
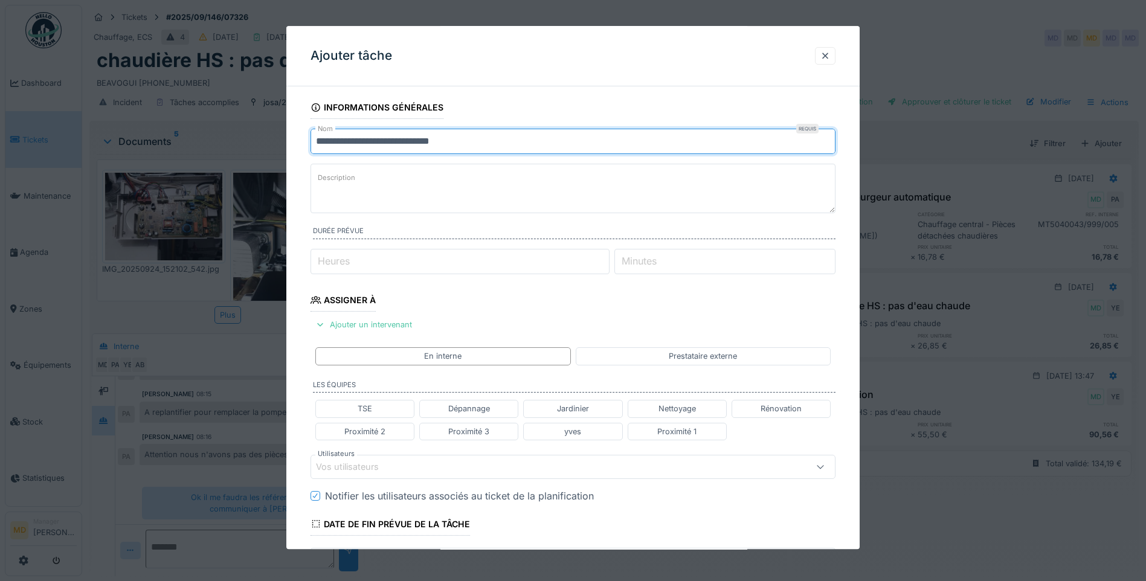
click at [473, 143] on input "**********" at bounding box center [573, 141] width 525 height 25
type input "**********"
drag, startPoint x: 542, startPoint y: 141, endPoint x: 202, endPoint y: 140, distance: 339.6
click at [207, 140] on div "**********" at bounding box center [614, 290] width 1064 height 581
paste input "**********"
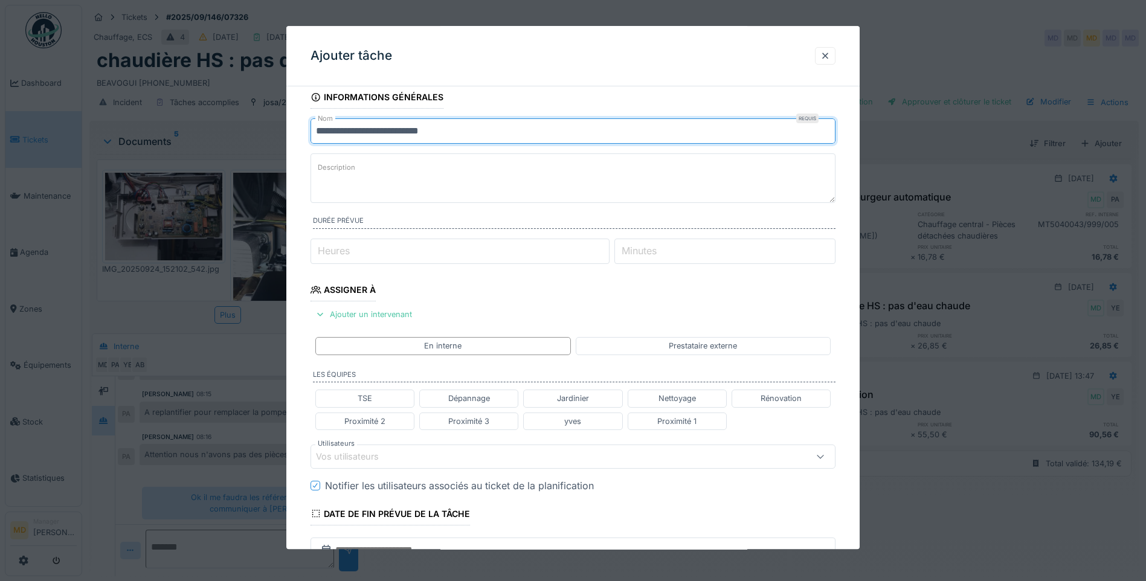
scroll to position [252, 0]
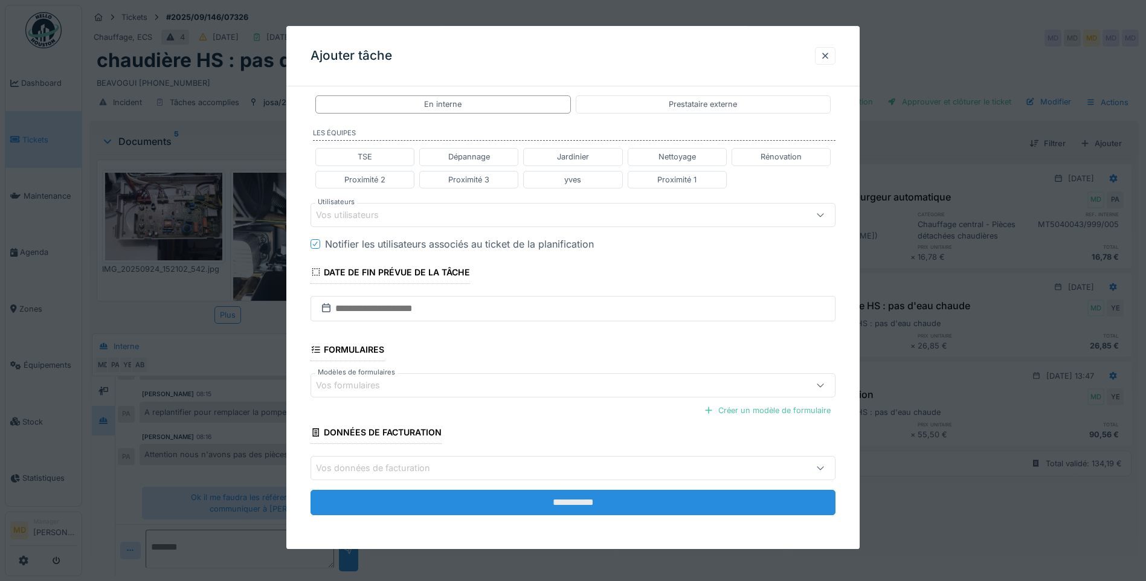
type input "**********"
click at [576, 502] on input "**********" at bounding box center [573, 503] width 525 height 25
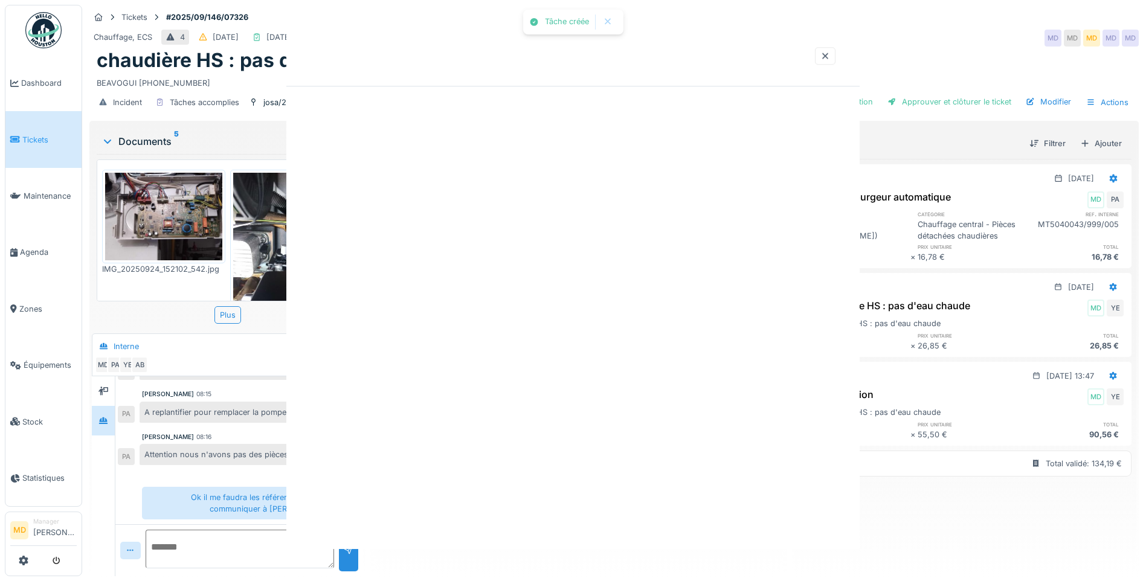
scroll to position [0, 0]
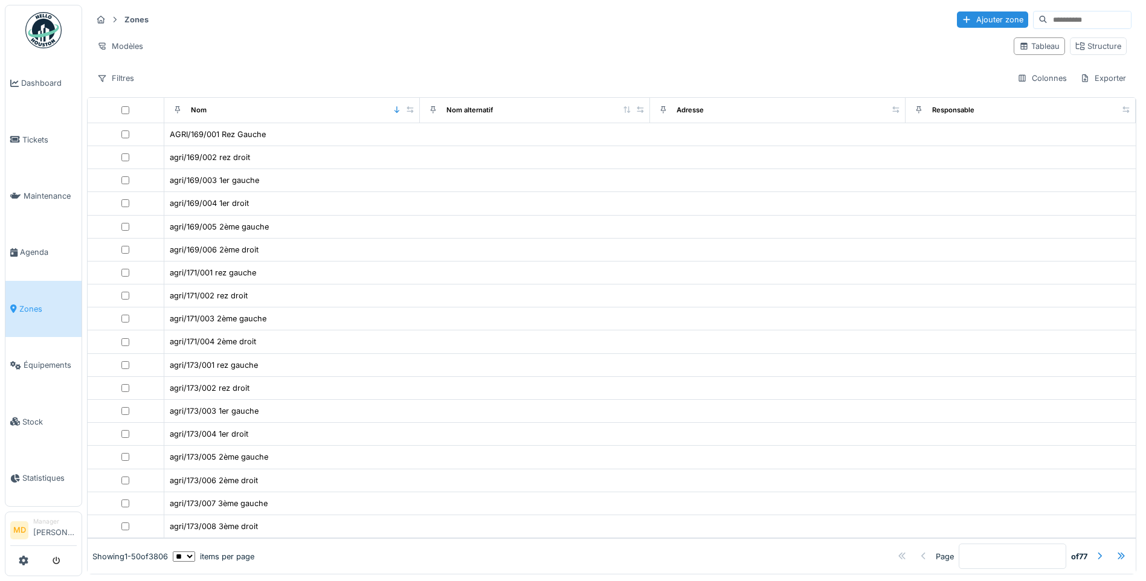
click at [1048, 25] on input at bounding box center [1089, 19] width 83 height 17
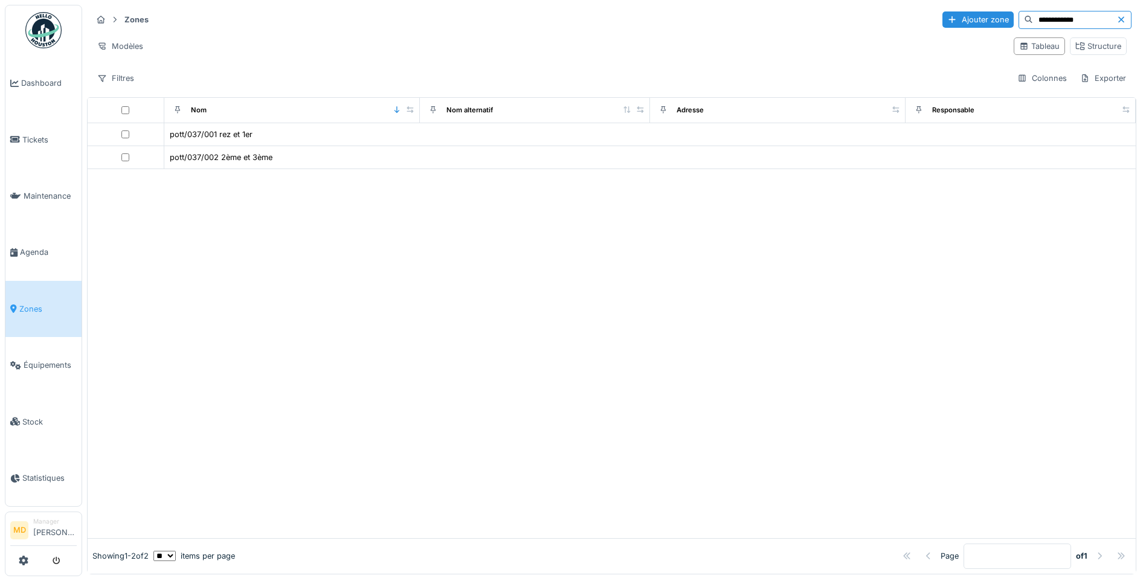
type input "**********"
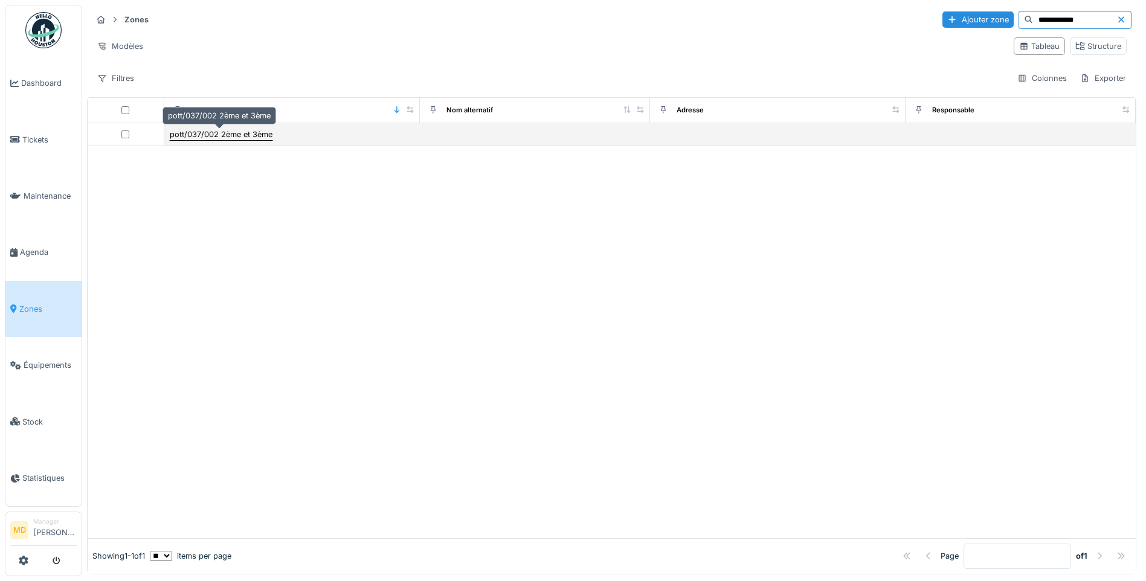
click at [218, 140] on div "pott/037/002 2ème et 3ème" at bounding box center [221, 134] width 103 height 11
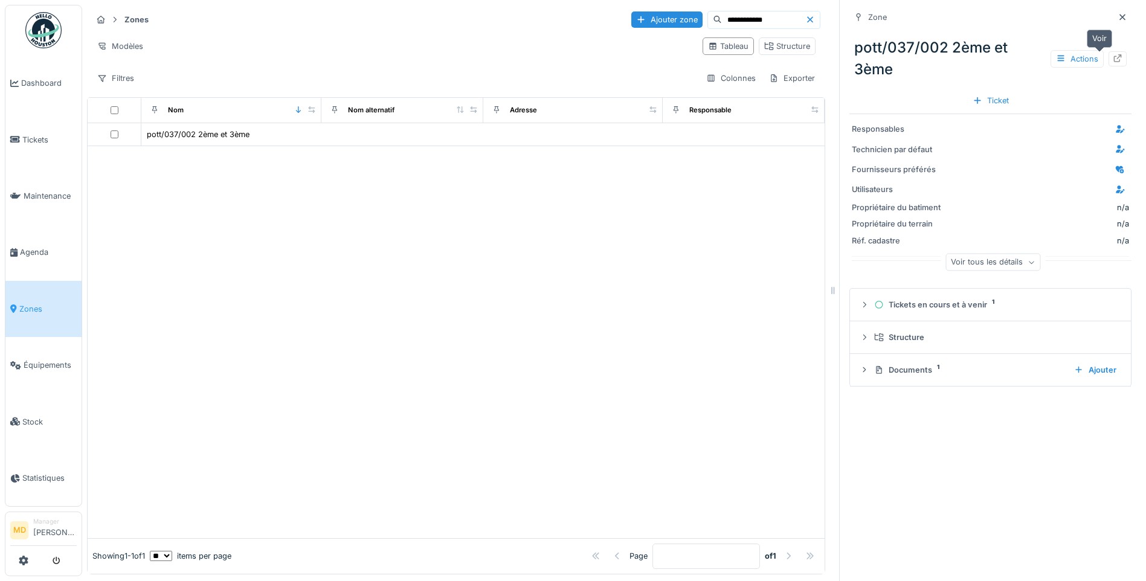
click at [1113, 62] on icon at bounding box center [1118, 58] width 10 height 8
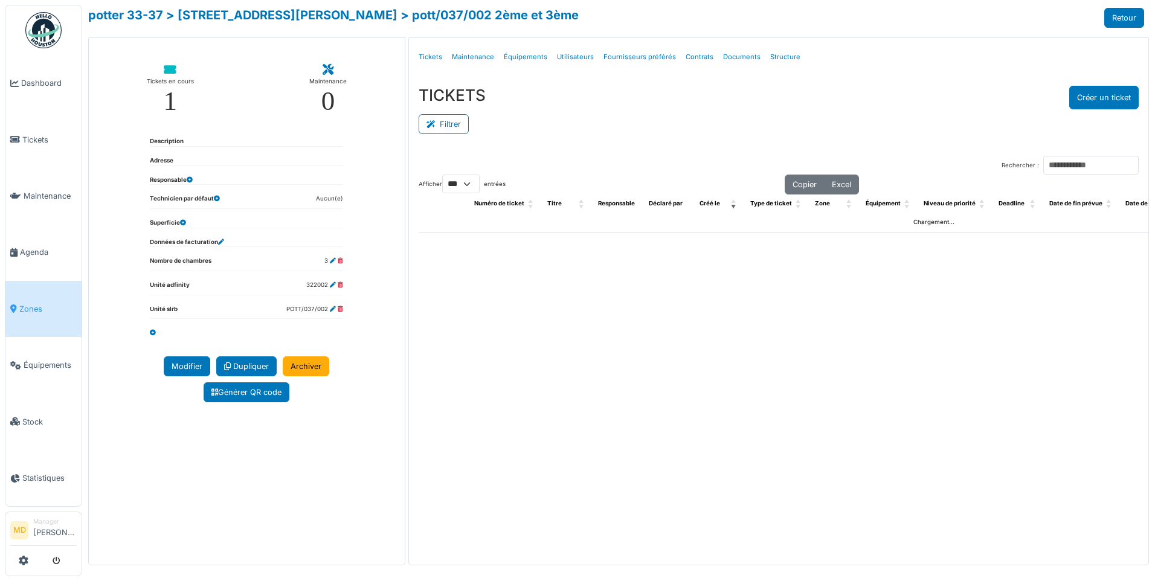
select select "***"
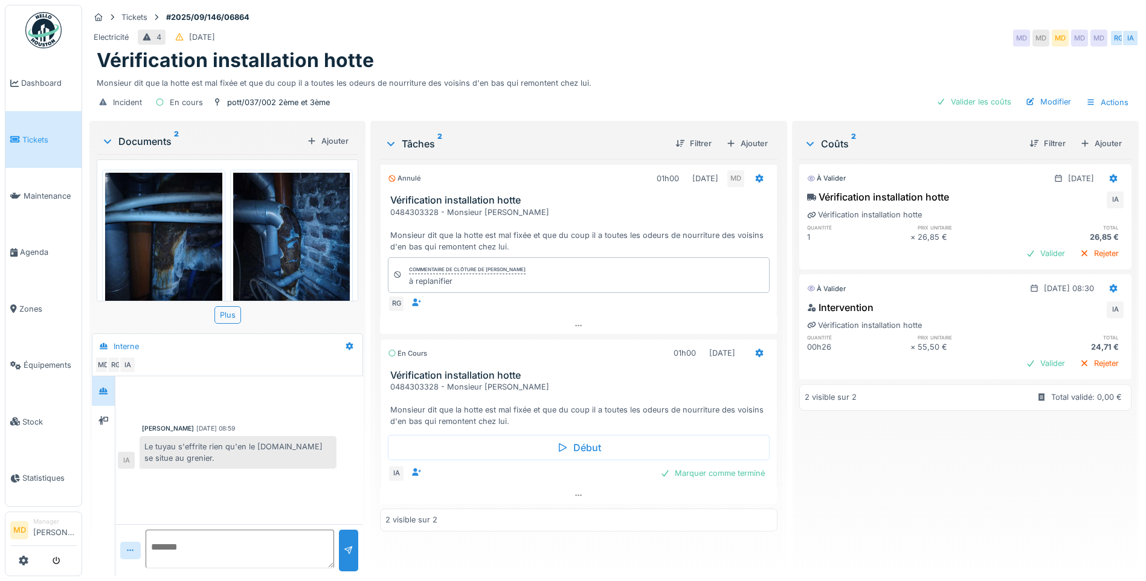
click at [166, 247] on img at bounding box center [163, 251] width 117 height 156
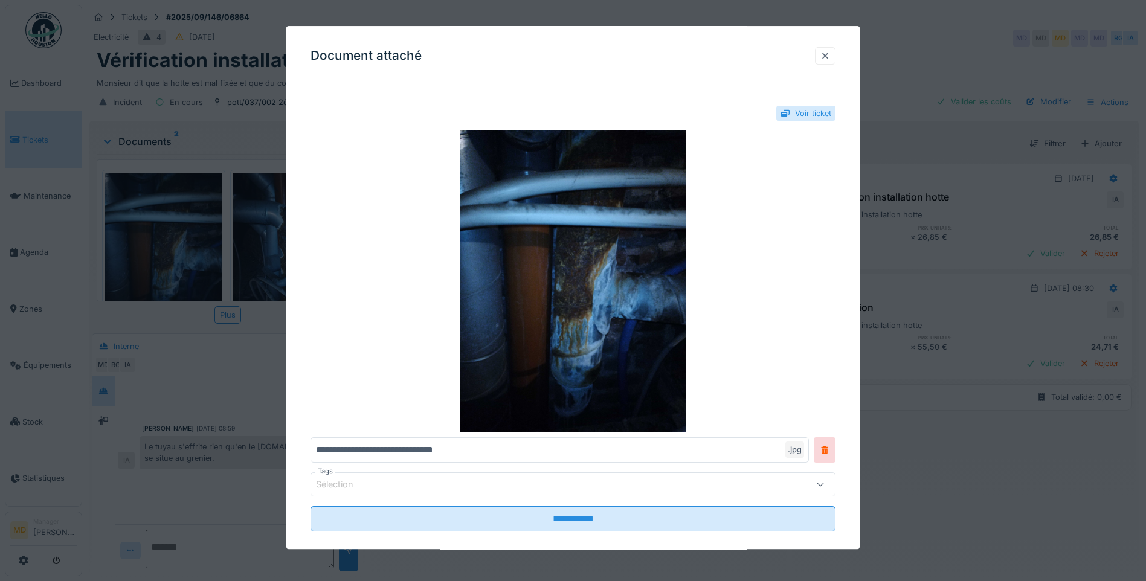
click at [830, 54] on div at bounding box center [826, 55] width 10 height 11
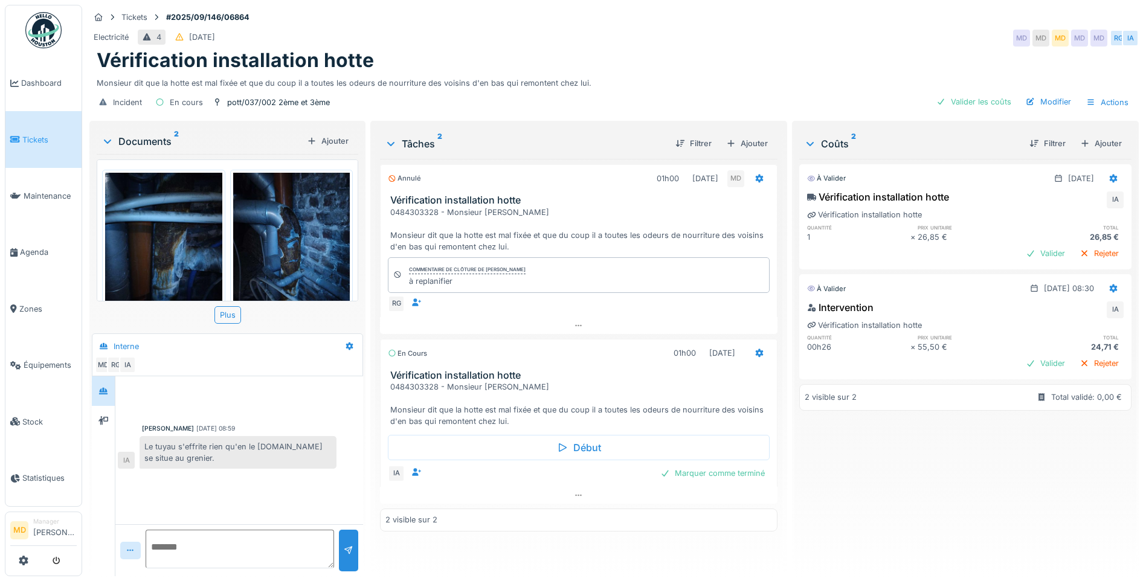
click at [671, 538] on div "Annulé 01h00 [DATE] MD Vérification installation hotte 0484303328 - Monsieur [P…" at bounding box center [579, 363] width 398 height 408
click at [192, 208] on img at bounding box center [163, 251] width 117 height 156
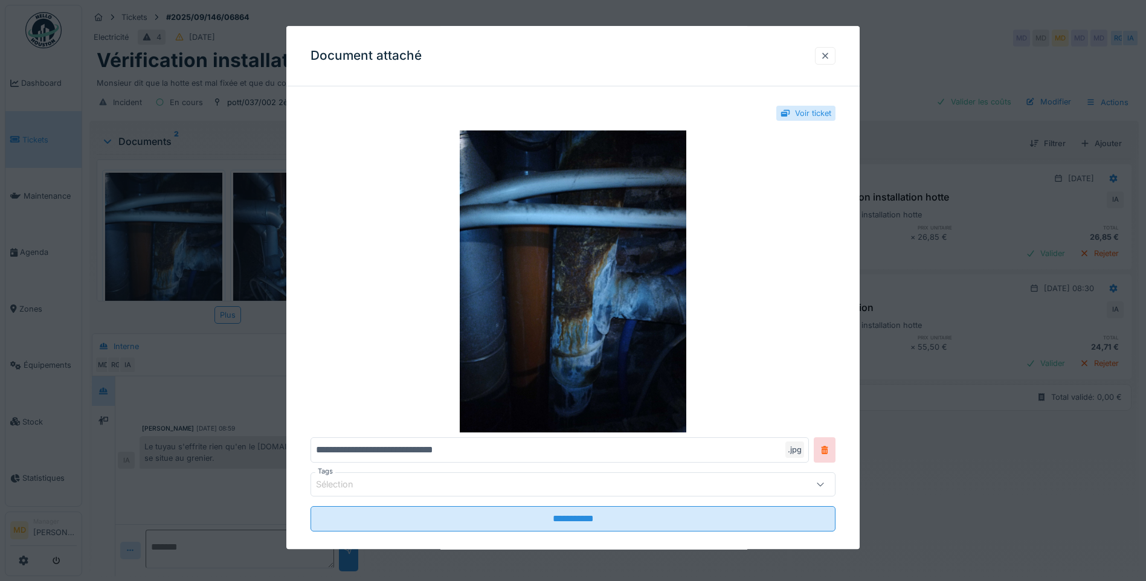
click at [830, 56] on div at bounding box center [826, 55] width 10 height 11
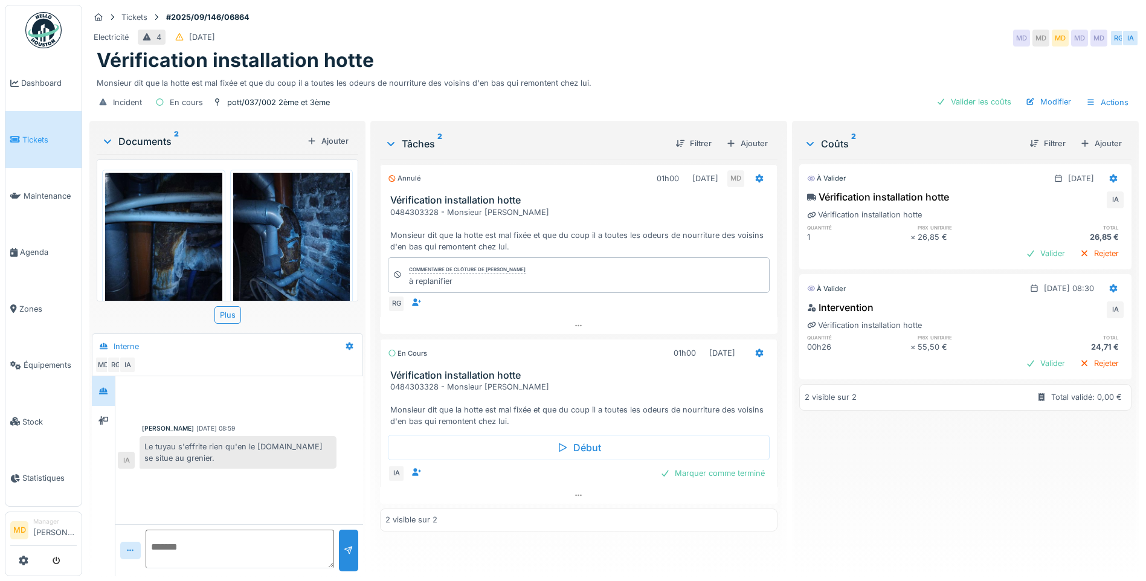
click at [563, 567] on div "Tâches 2 Filtrer Ajouter Annulé 01h00 [DATE] MD Vérification installation hotte…" at bounding box center [578, 350] width 417 height 458
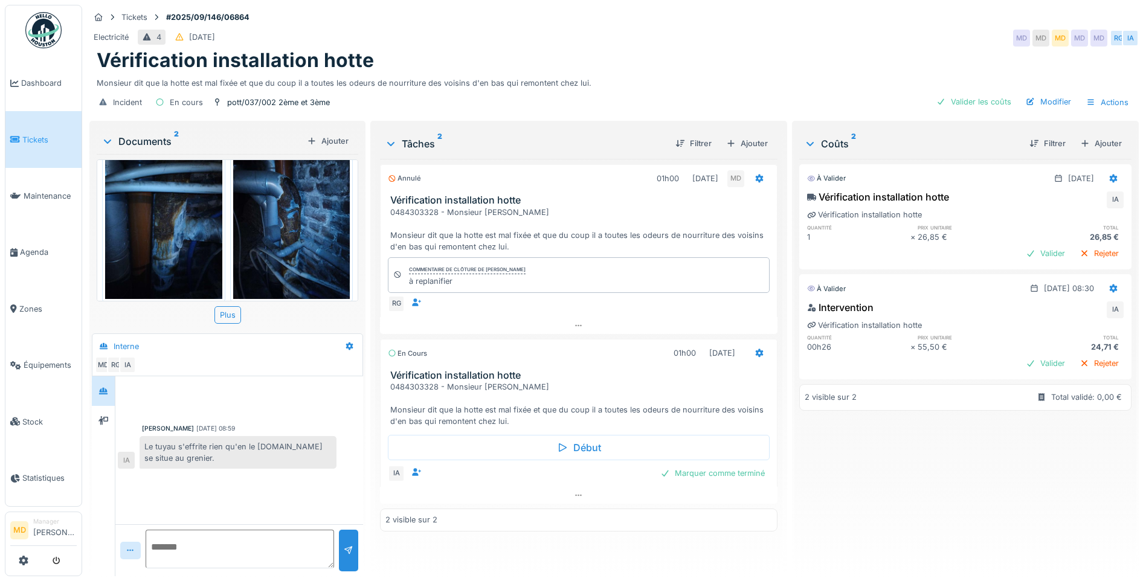
scroll to position [45, 0]
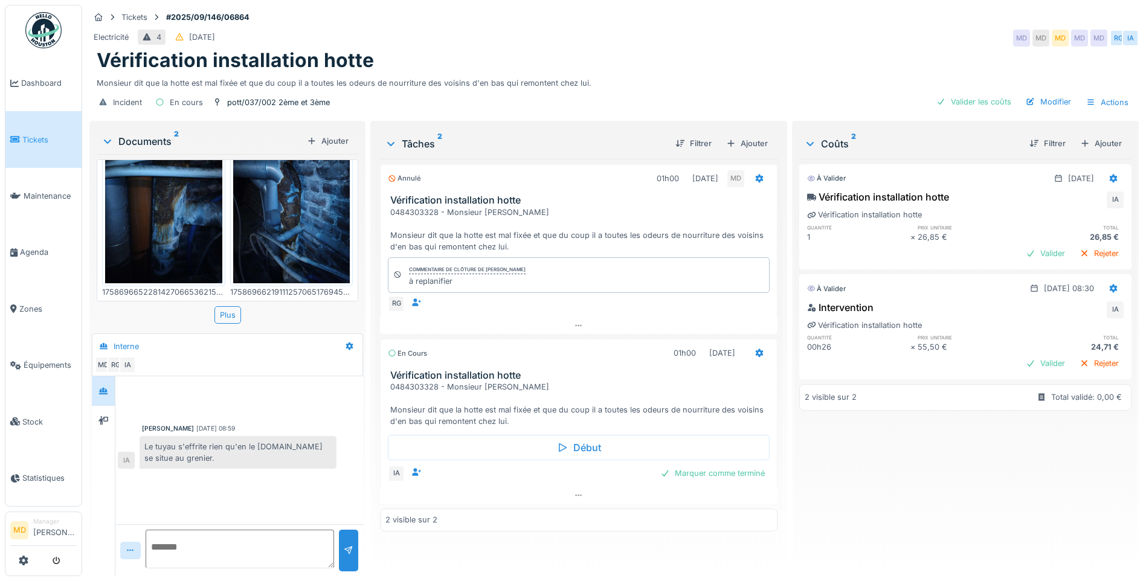
click at [201, 205] on img at bounding box center [163, 205] width 117 height 156
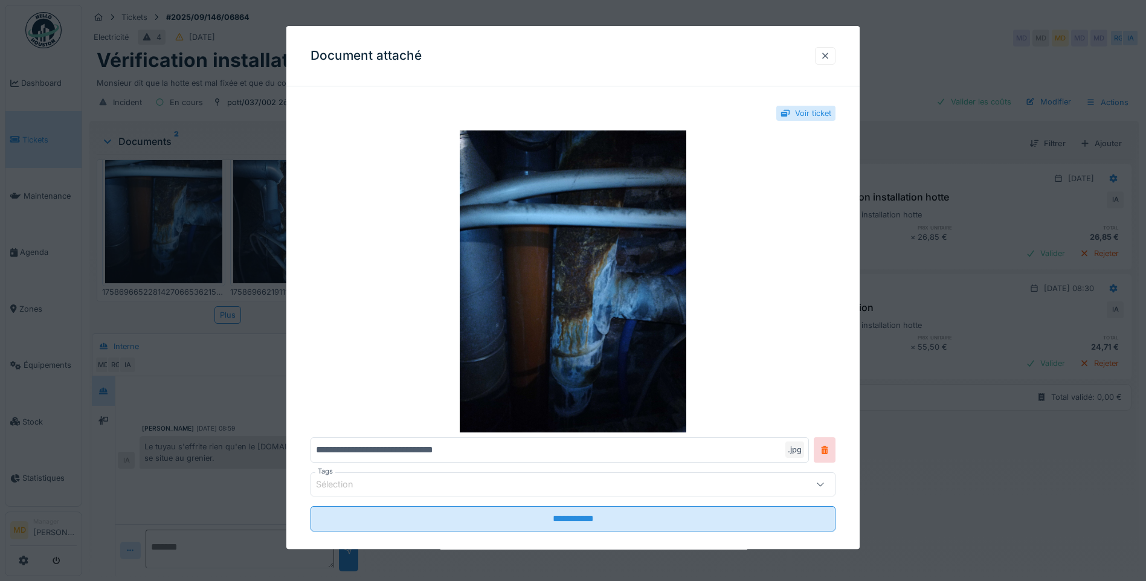
click at [836, 56] on div at bounding box center [825, 56] width 21 height 18
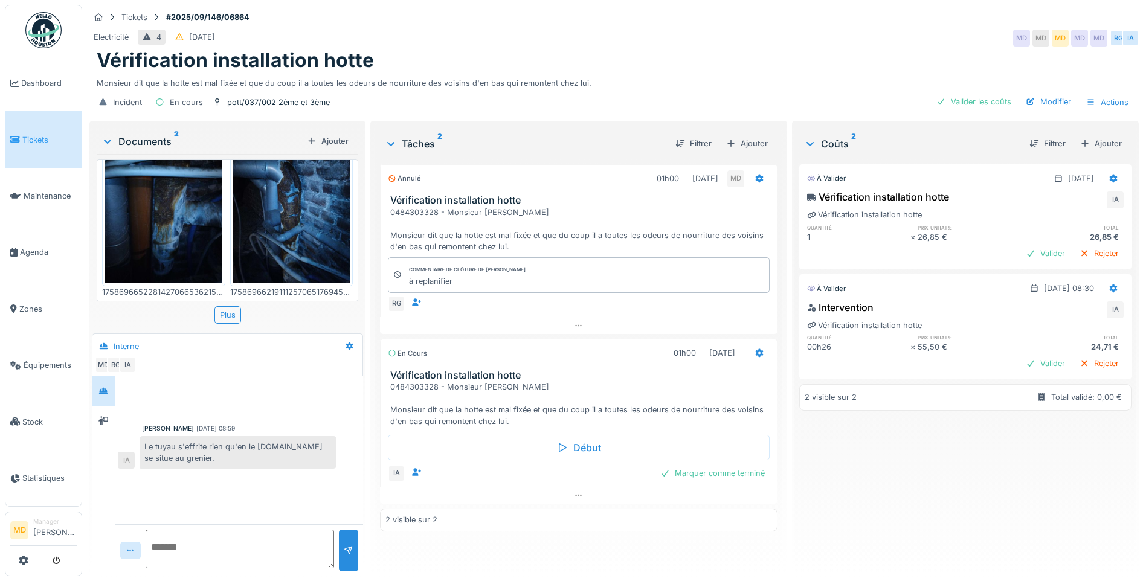
click at [303, 213] on img at bounding box center [291, 205] width 117 height 156
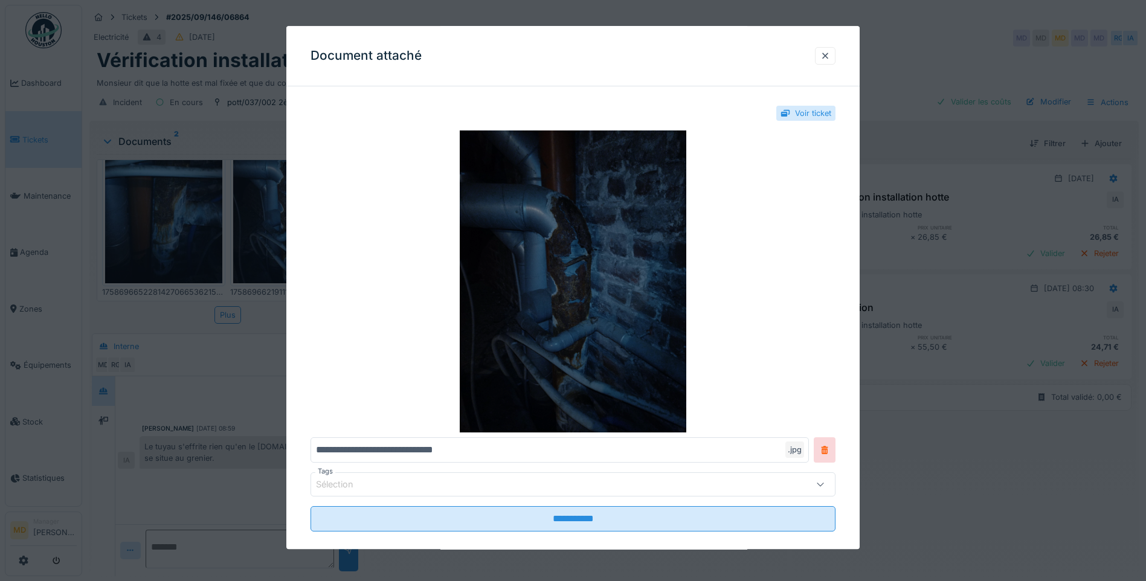
click at [574, 282] on img at bounding box center [573, 282] width 525 height 302
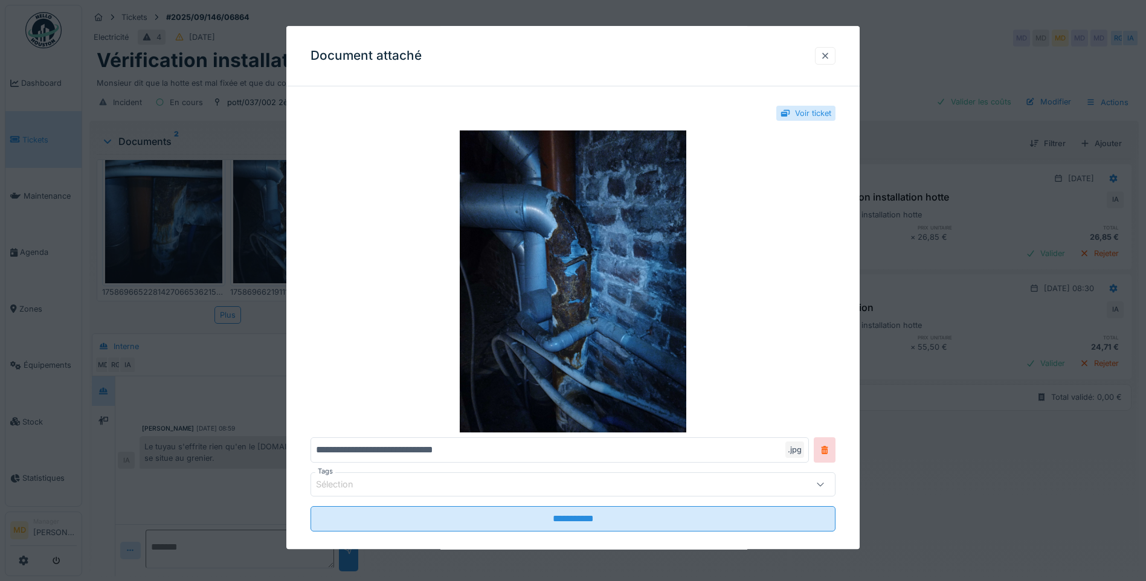
click at [835, 55] on div at bounding box center [825, 56] width 21 height 18
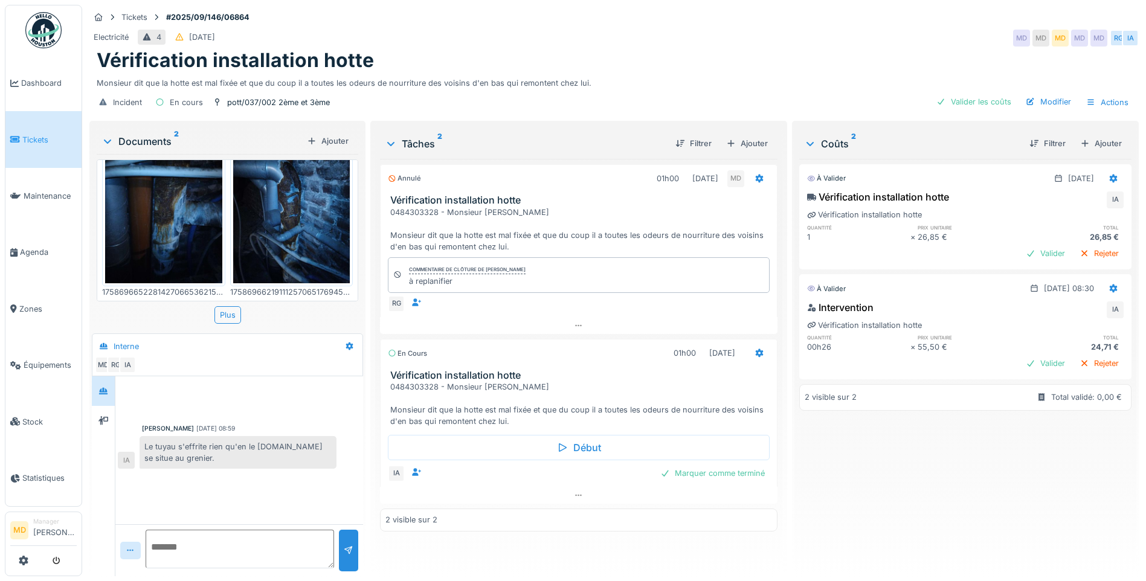
click at [178, 204] on img at bounding box center [163, 205] width 117 height 156
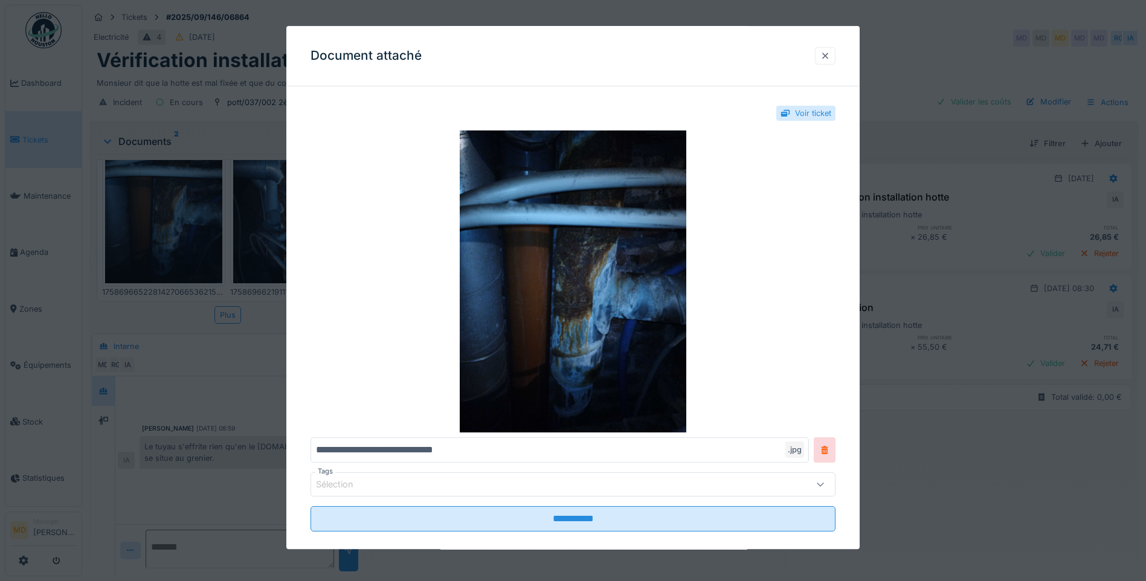
click at [836, 51] on div at bounding box center [825, 56] width 21 height 18
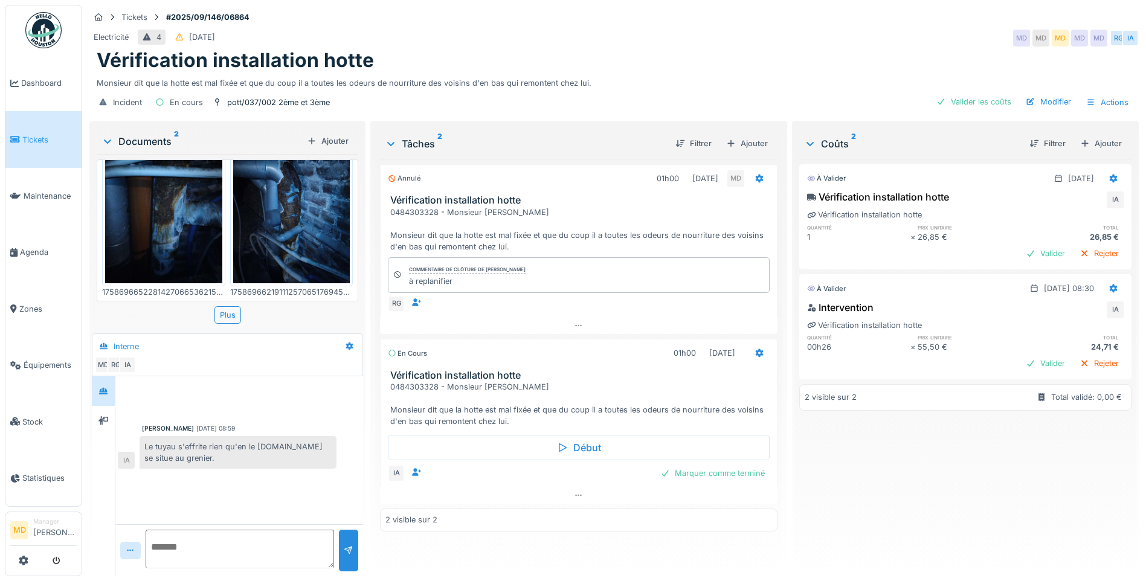
click at [281, 215] on img at bounding box center [291, 205] width 117 height 156
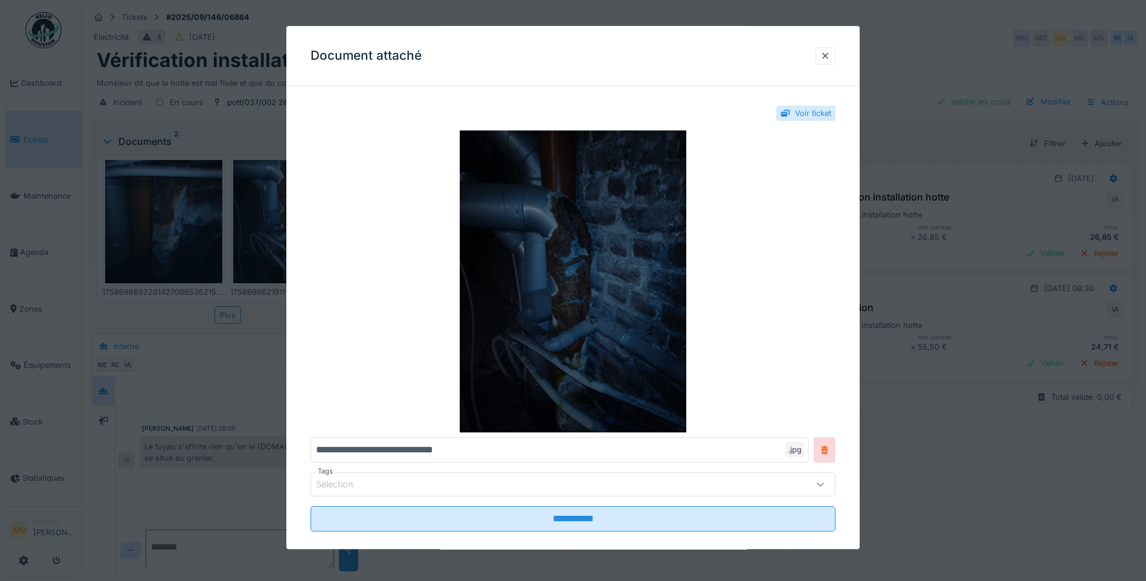
click at [612, 276] on img at bounding box center [573, 282] width 525 height 302
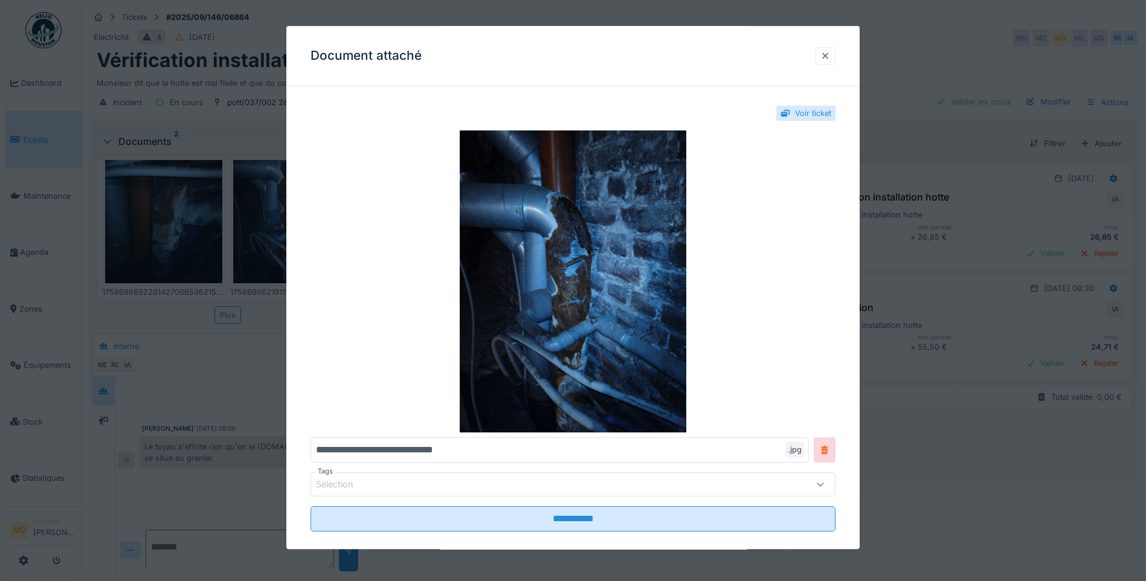
click at [826, 60] on div at bounding box center [826, 55] width 10 height 11
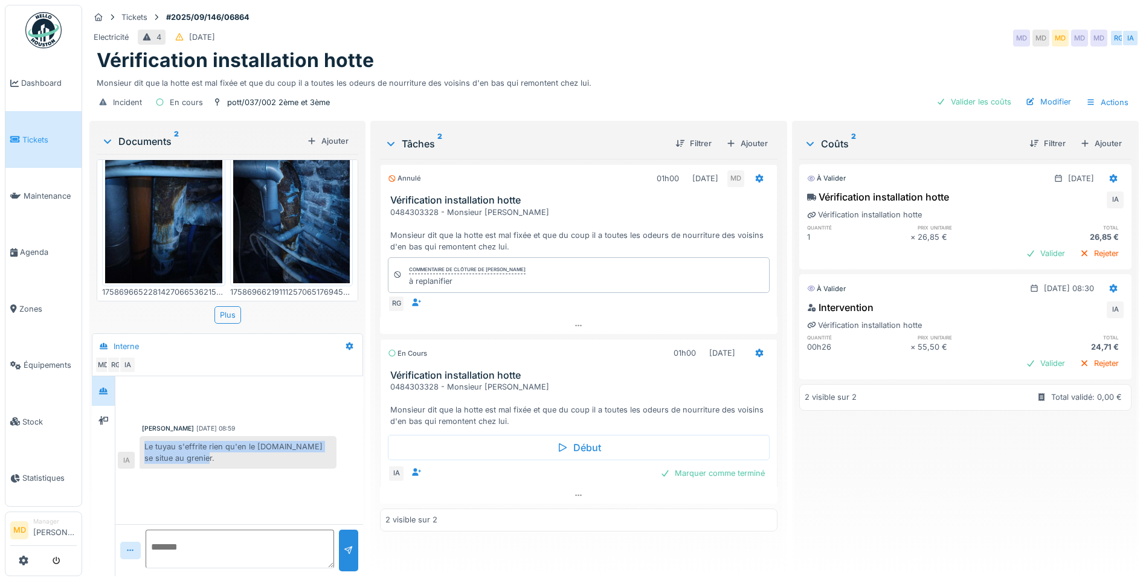
drag, startPoint x: 161, startPoint y: 447, endPoint x: 146, endPoint y: 437, distance: 17.6
click at [146, 437] on div "Le tuyau s'effrite rien qu'en le [DOMAIN_NAME] se situe au grenier." at bounding box center [238, 452] width 197 height 33
copy div "Le tuyau s'effrite rien qu'en le [DOMAIN_NAME] se situe au grenier."
click at [673, 467] on div "Marquer comme terminé" at bounding box center [713, 473] width 114 height 16
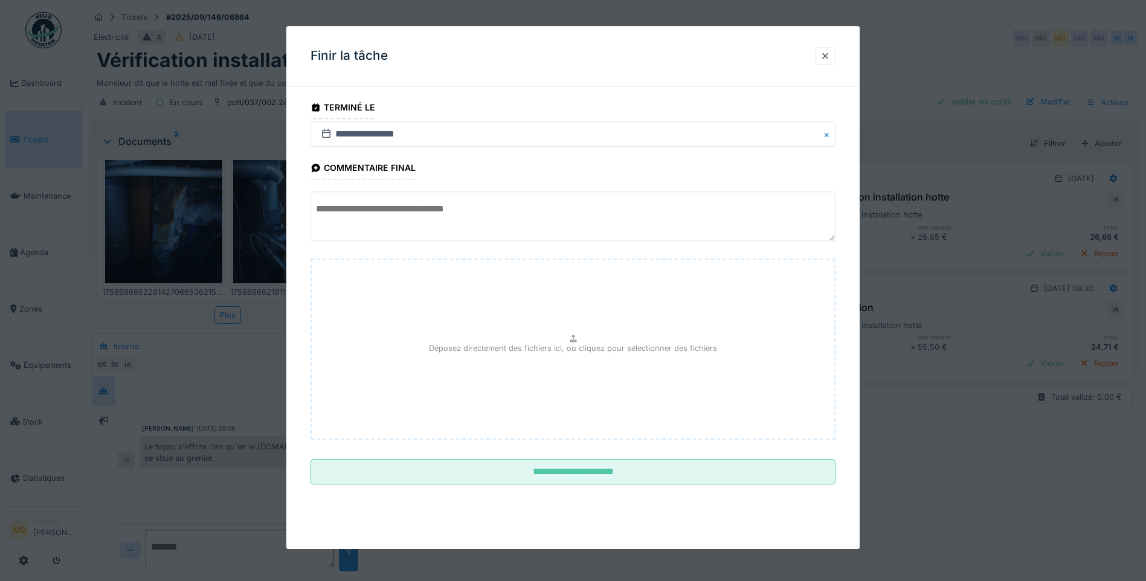
click at [417, 211] on textarea at bounding box center [573, 217] width 525 height 50
paste textarea "**********"
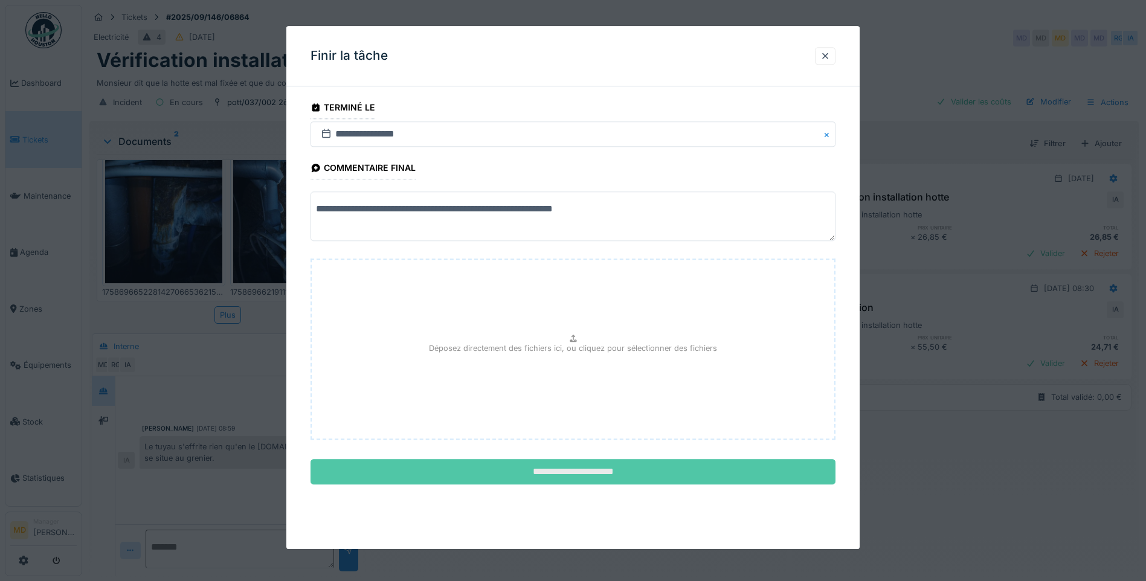
type textarea "**********"
click at [605, 479] on input "**********" at bounding box center [573, 472] width 525 height 25
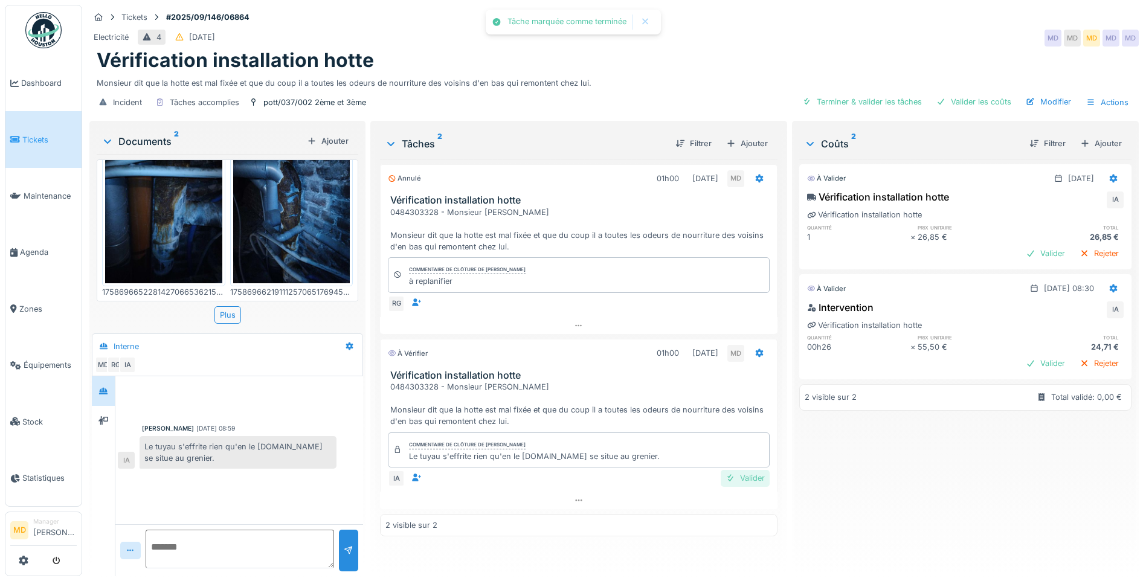
click at [761, 471] on div "Valider" at bounding box center [745, 478] width 49 height 16
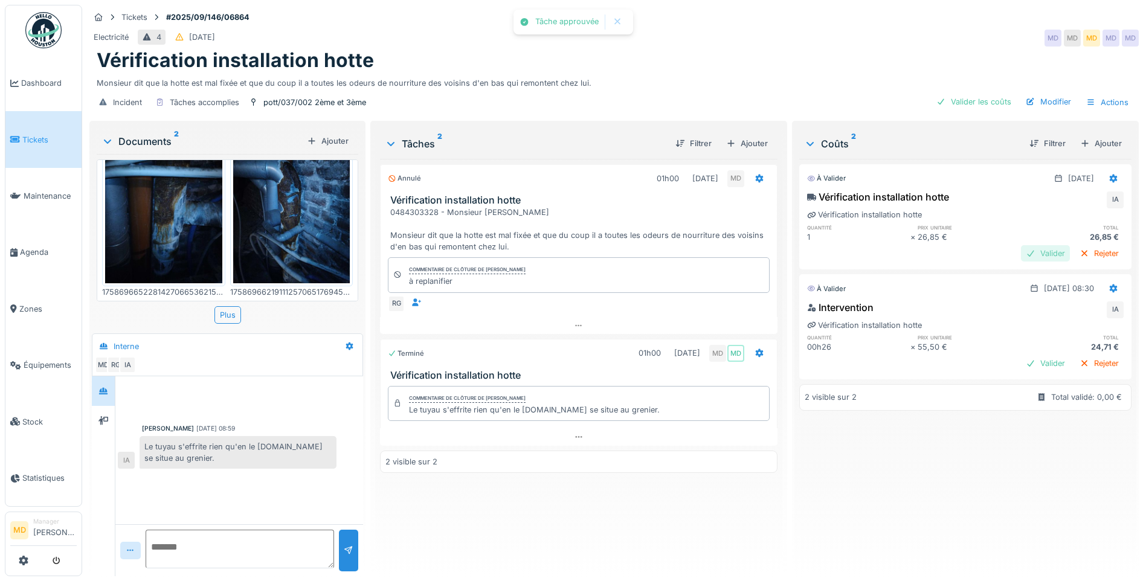
click at [1023, 248] on div "Valider" at bounding box center [1045, 253] width 49 height 16
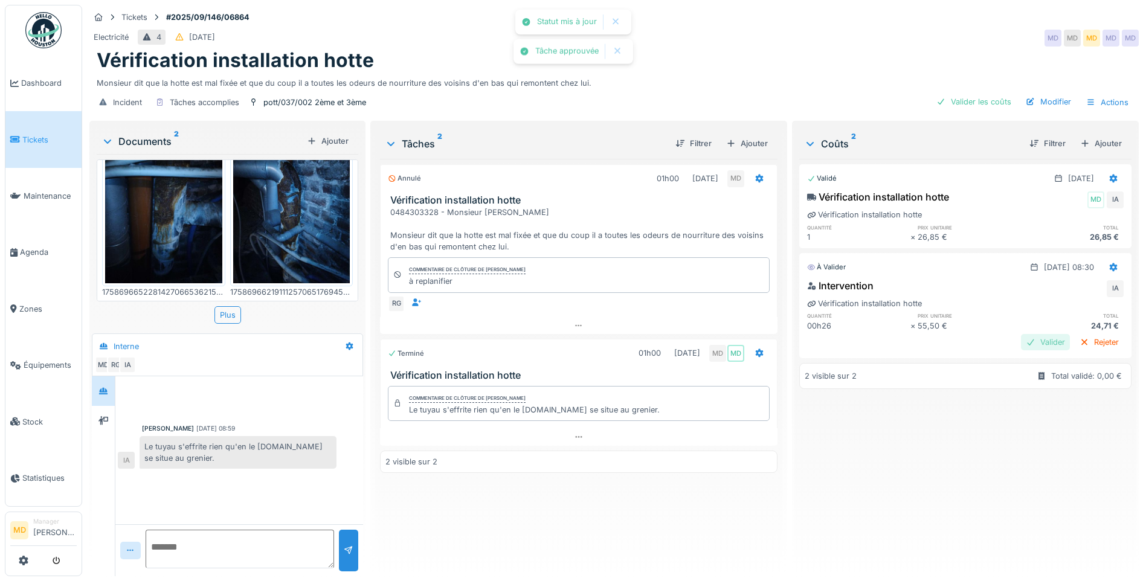
click at [1025, 335] on div "Valider" at bounding box center [1045, 342] width 49 height 16
click at [518, 526] on div "Annulé 01h00 [DATE] MD Vérification installation hotte 0484303328 - Monsieur [P…" at bounding box center [579, 363] width 398 height 408
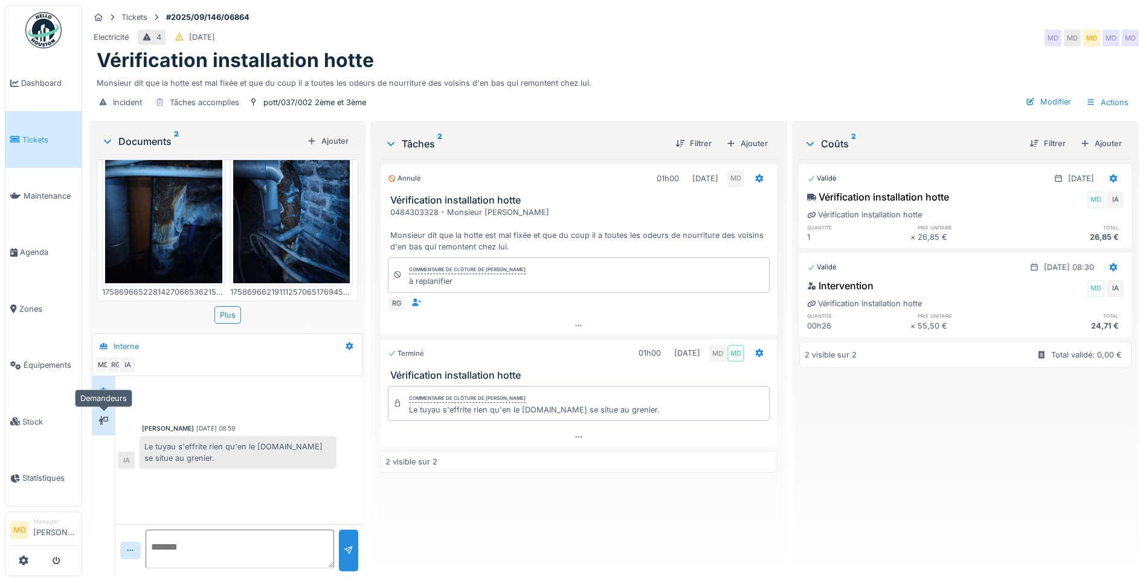
click at [106, 416] on icon at bounding box center [103, 420] width 10 height 8
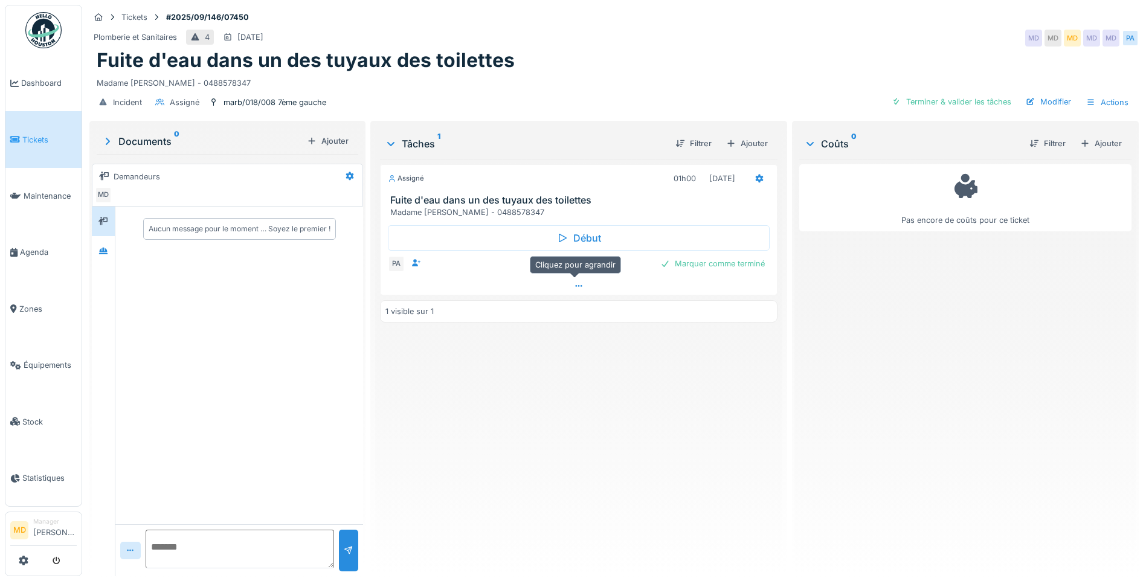
click at [563, 283] on div at bounding box center [579, 286] width 396 height 18
click at [550, 392] on div "Assigné 01h00 24/09/2025 Fuite d'eau dans un des tuyaux des toilettes Madame Wa…" at bounding box center [579, 363] width 398 height 408
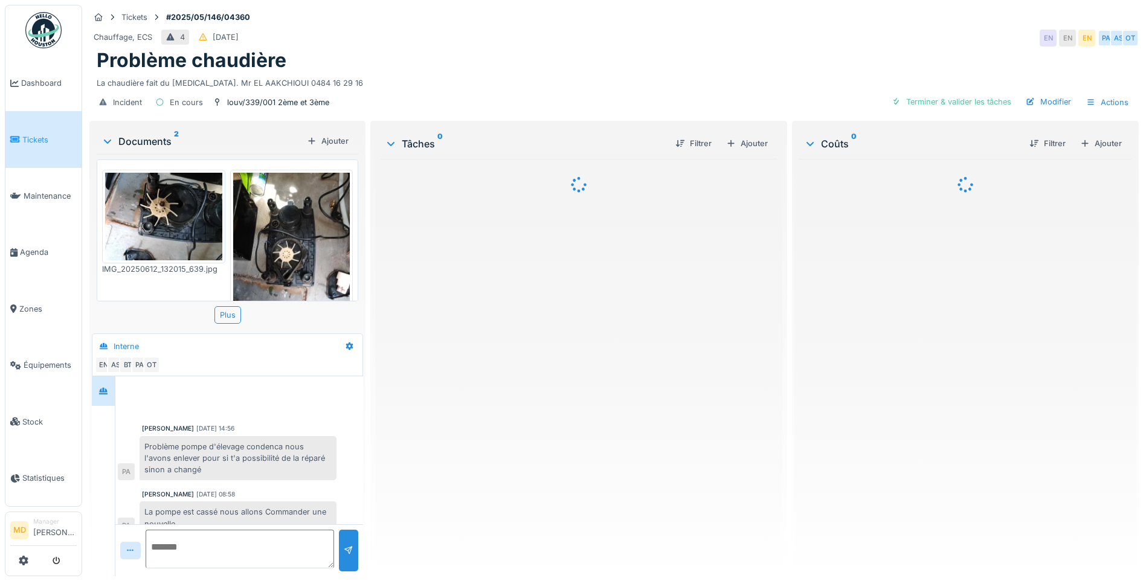
scroll to position [101, 0]
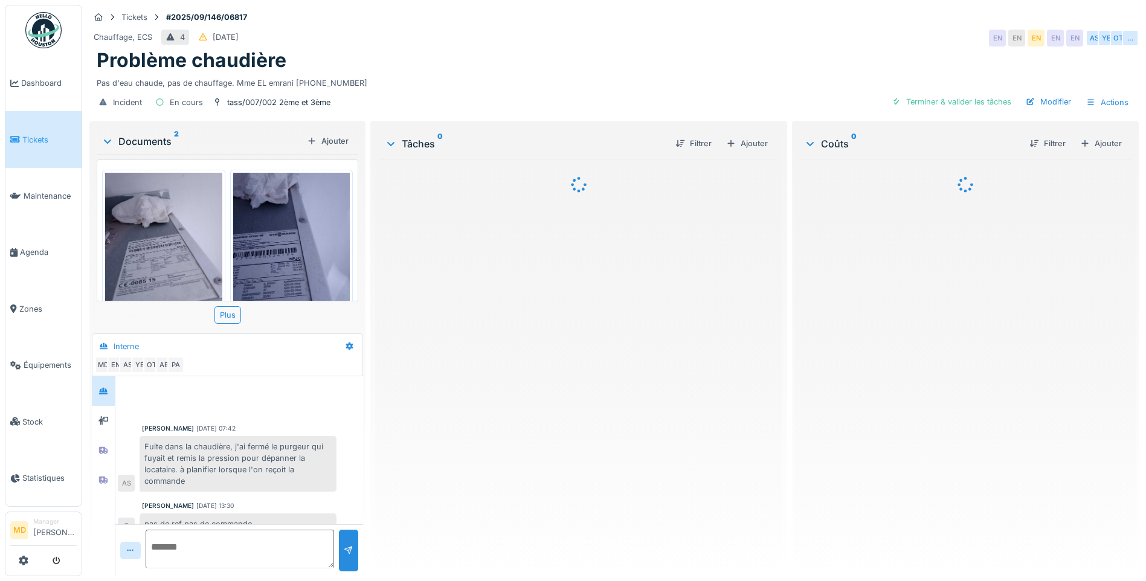
scroll to position [112, 0]
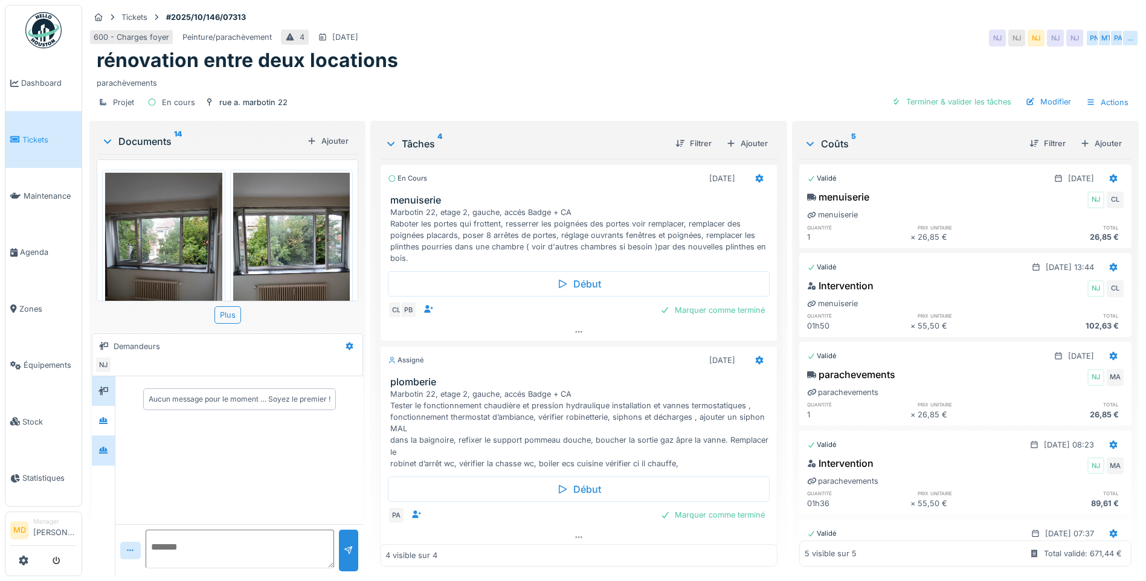
drag, startPoint x: 94, startPoint y: 421, endPoint x: 105, endPoint y: 443, distance: 25.1
click at [94, 421] on div at bounding box center [103, 421] width 23 height 30
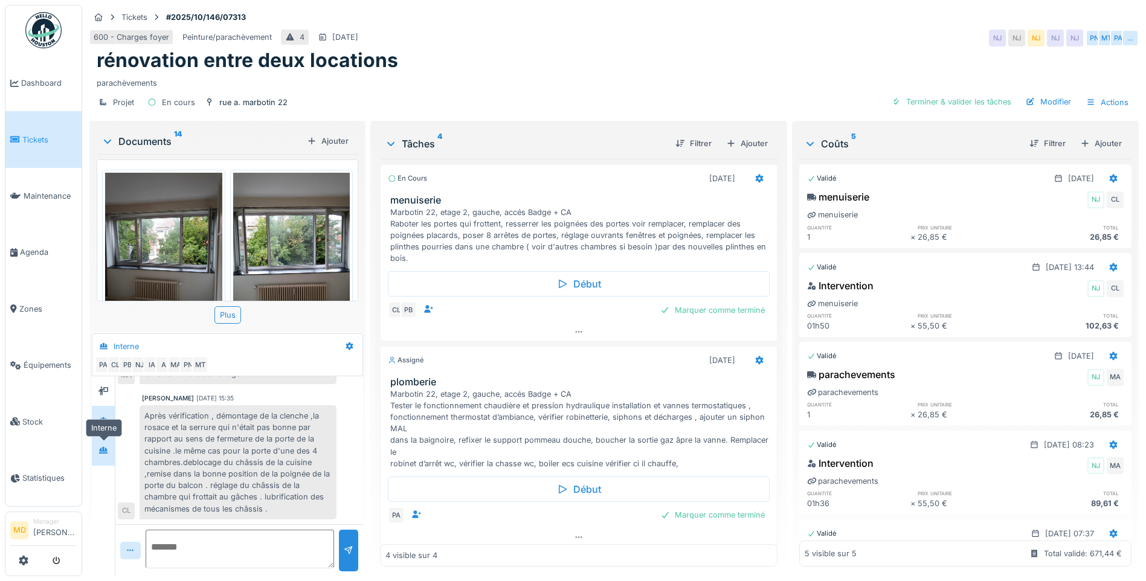
click at [112, 454] on div at bounding box center [103, 450] width 18 height 15
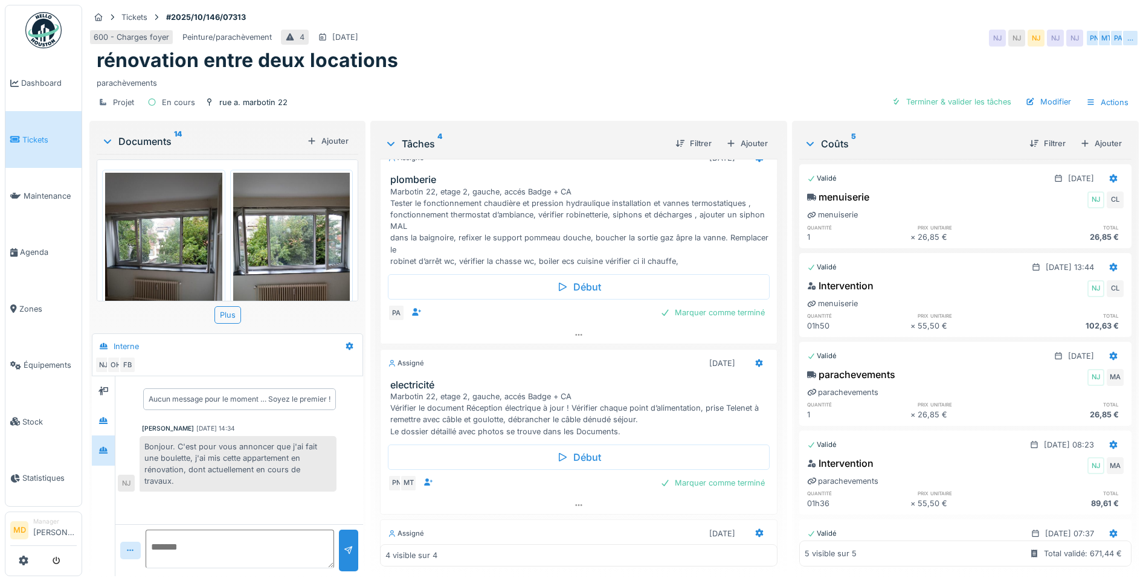
scroll to position [181, 0]
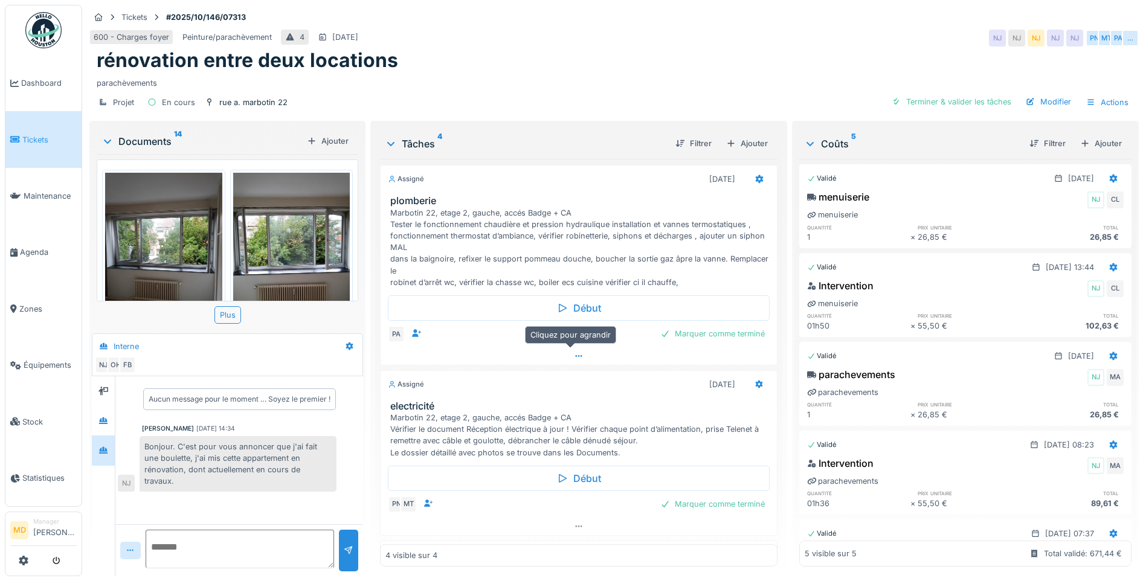
click at [574, 359] on icon at bounding box center [579, 356] width 10 height 8
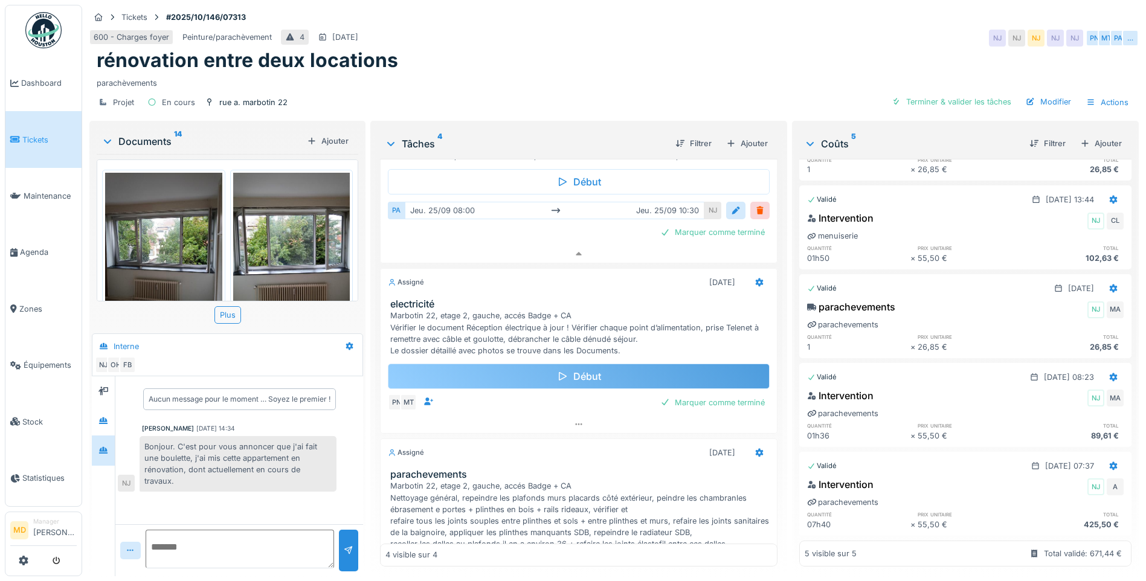
scroll to position [187, 0]
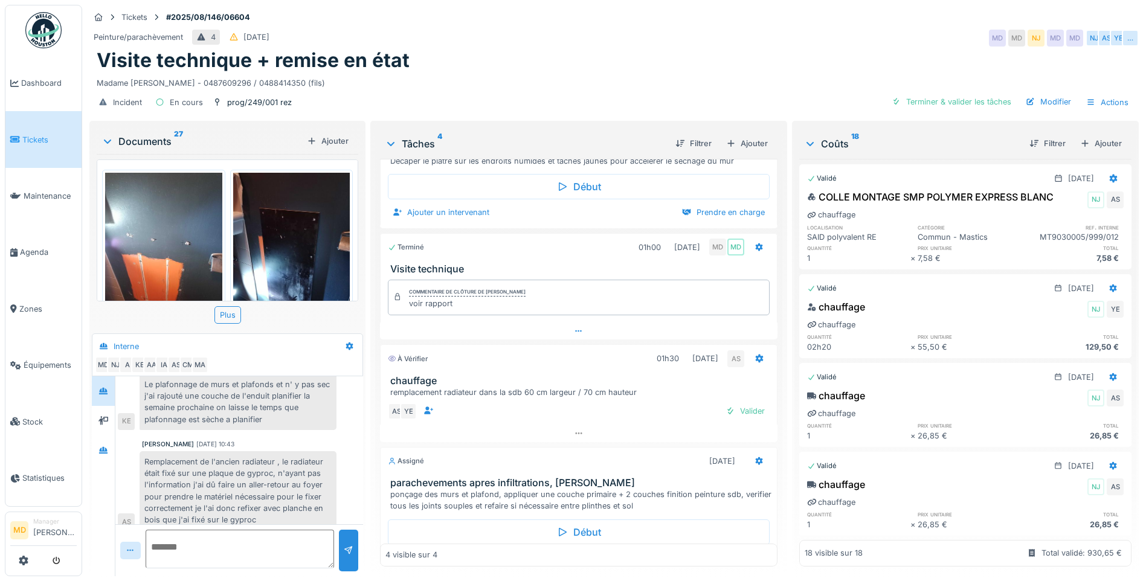
scroll to position [102, 0]
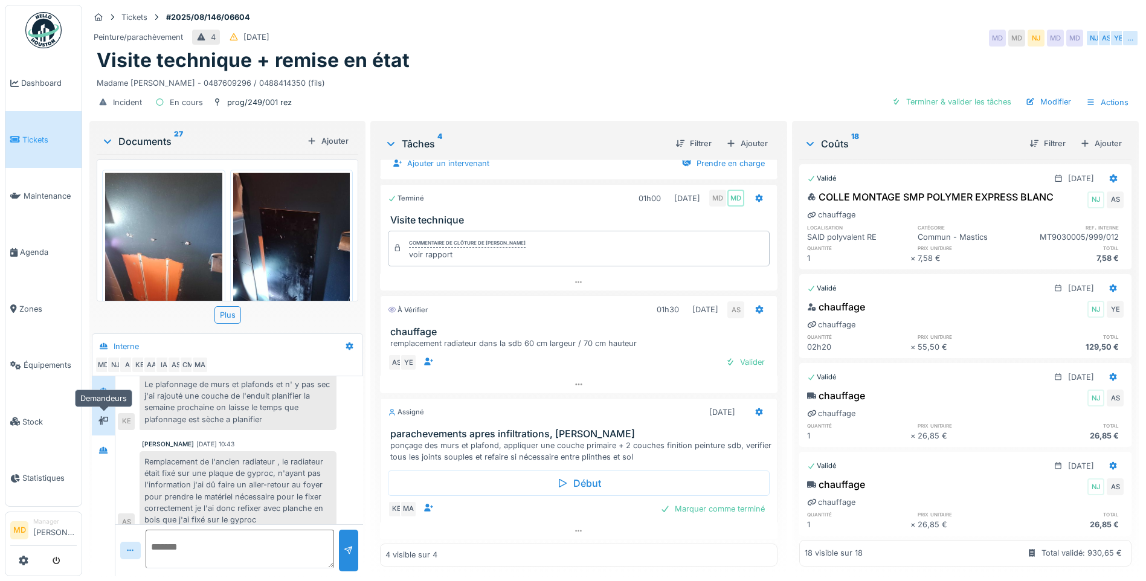
click at [108, 416] on icon at bounding box center [103, 420] width 10 height 8
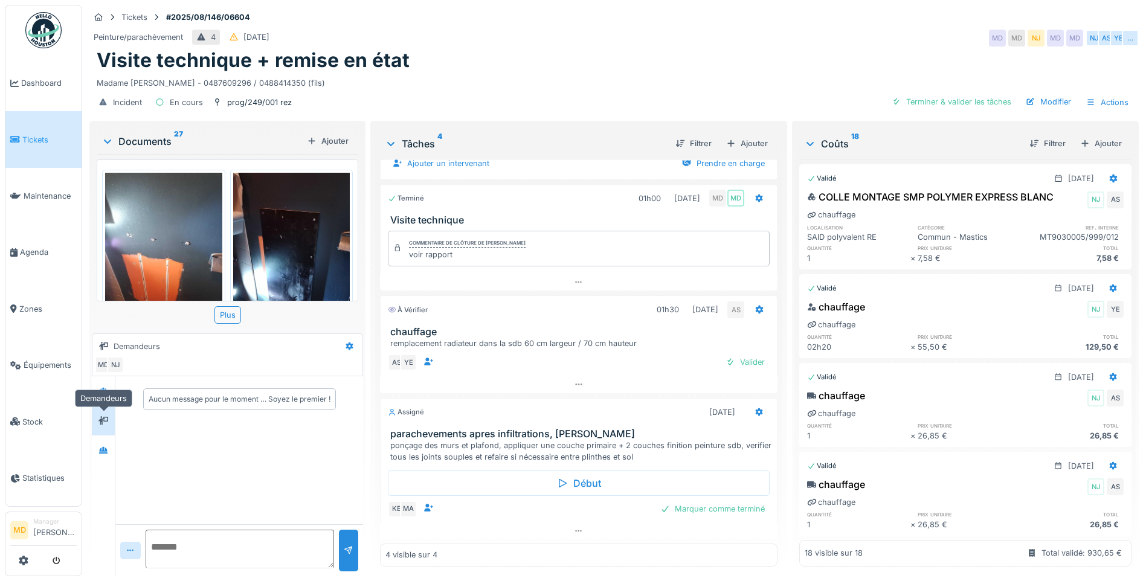
scroll to position [0, 0]
click at [104, 443] on div at bounding box center [103, 450] width 18 height 15
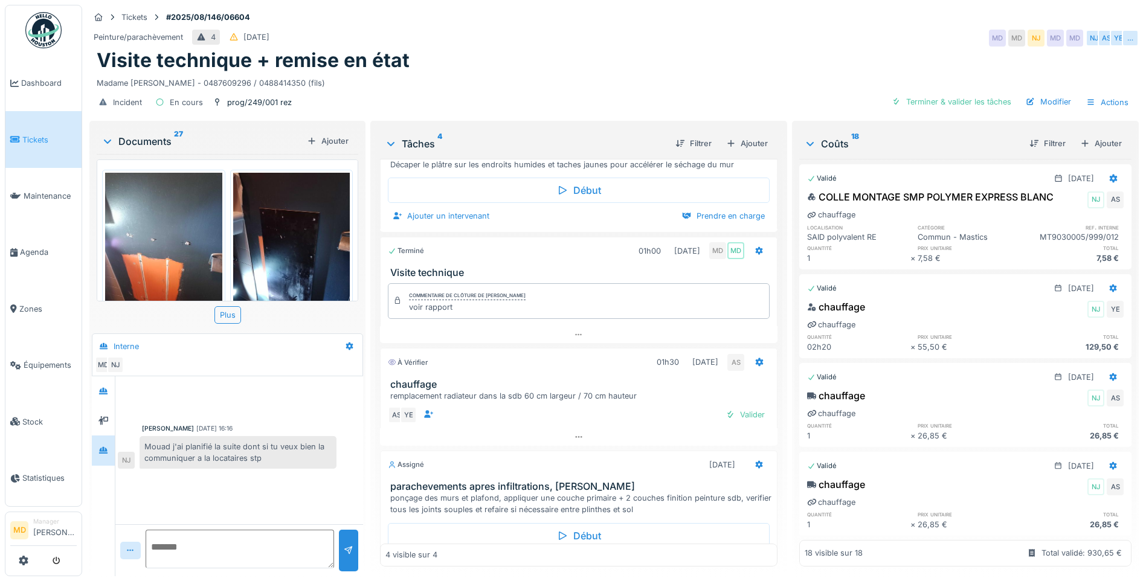
scroll to position [102, 0]
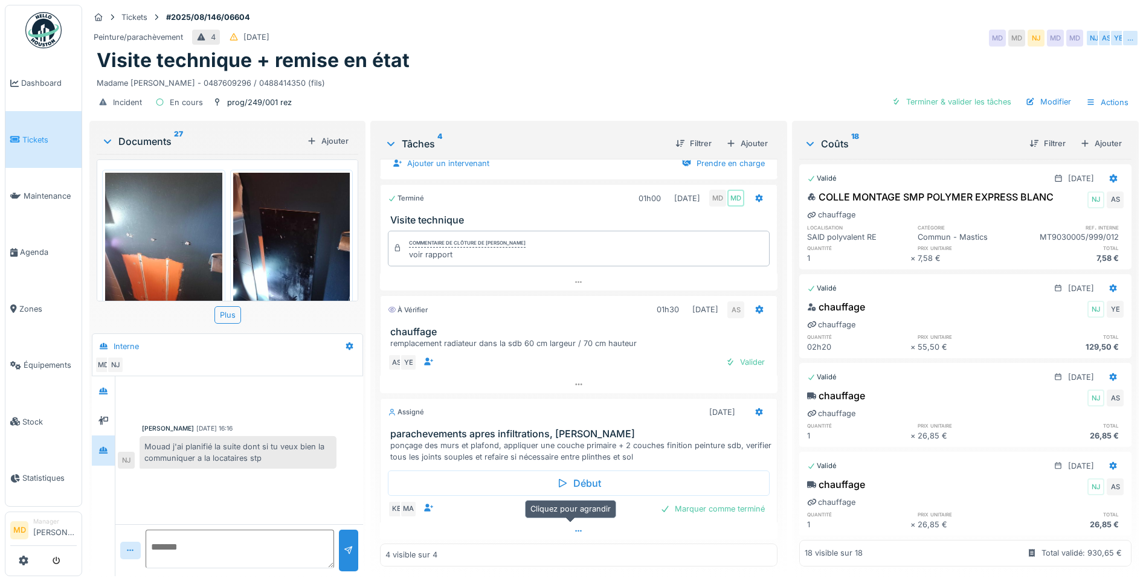
click at [574, 528] on icon at bounding box center [579, 532] width 10 height 8
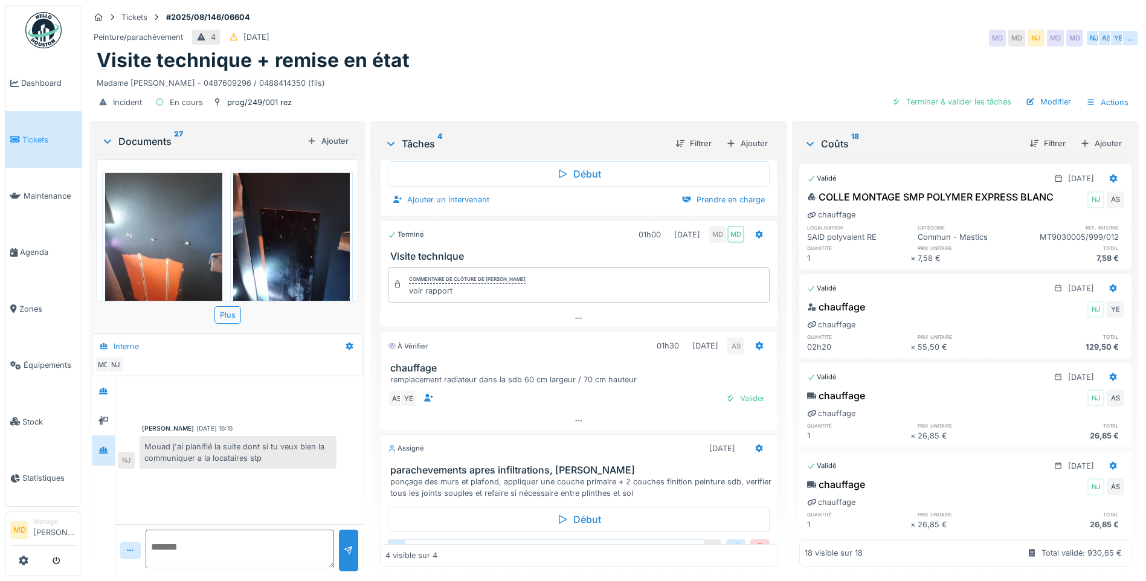
scroll to position [149, 0]
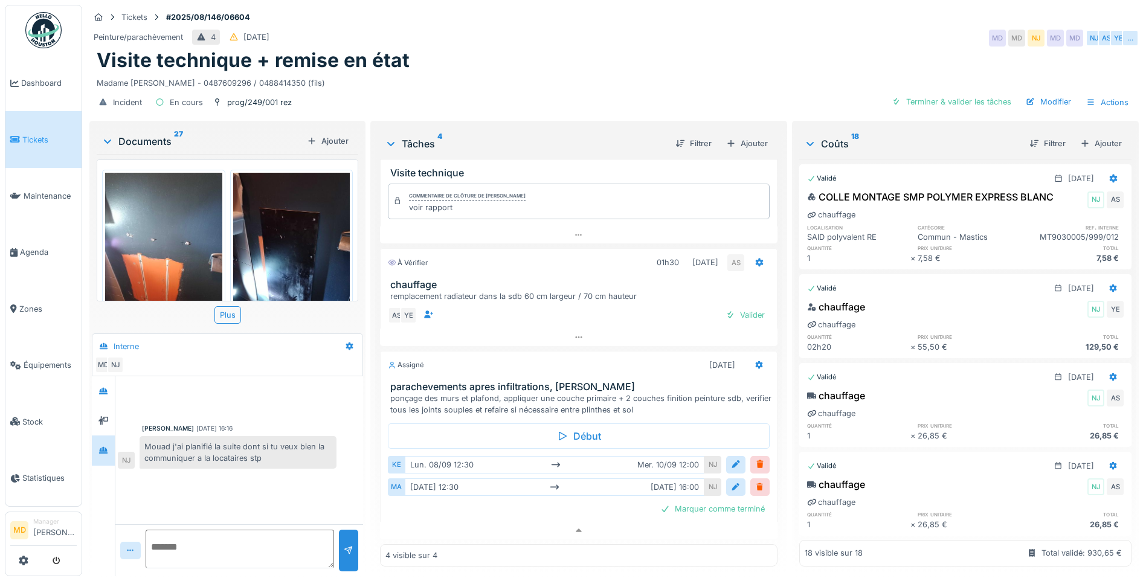
click at [489, 570] on div "Tickets #2025/08/146/06604 Peinture/parachèvement 4 27/08/2025 MD MD NJ MD MD N…" at bounding box center [614, 290] width 1064 height 581
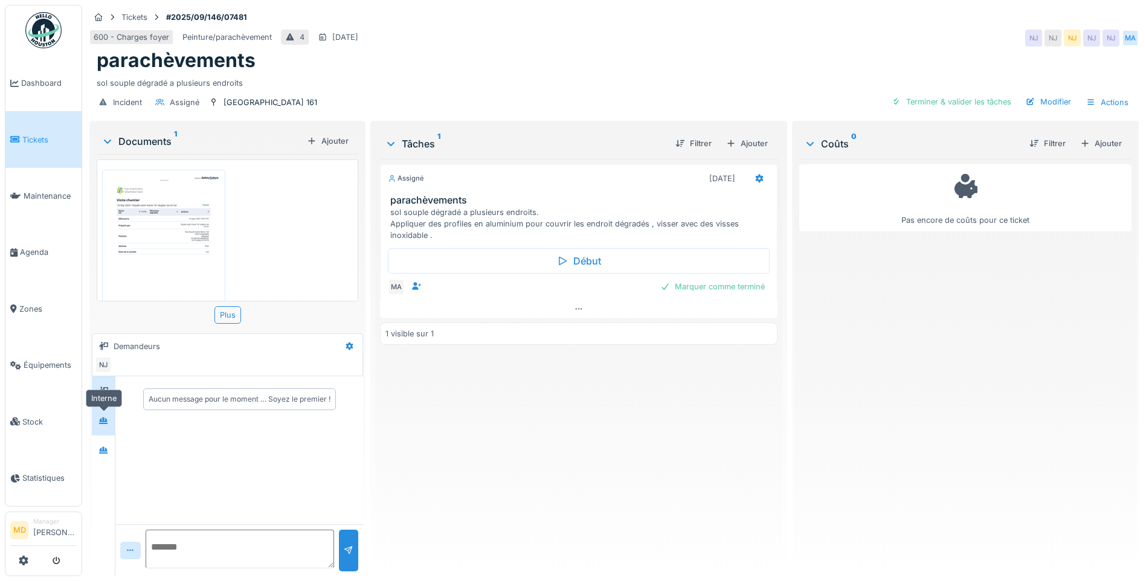
click at [105, 426] on div at bounding box center [103, 420] width 10 height 11
click at [103, 454] on icon at bounding box center [103, 451] width 10 height 8
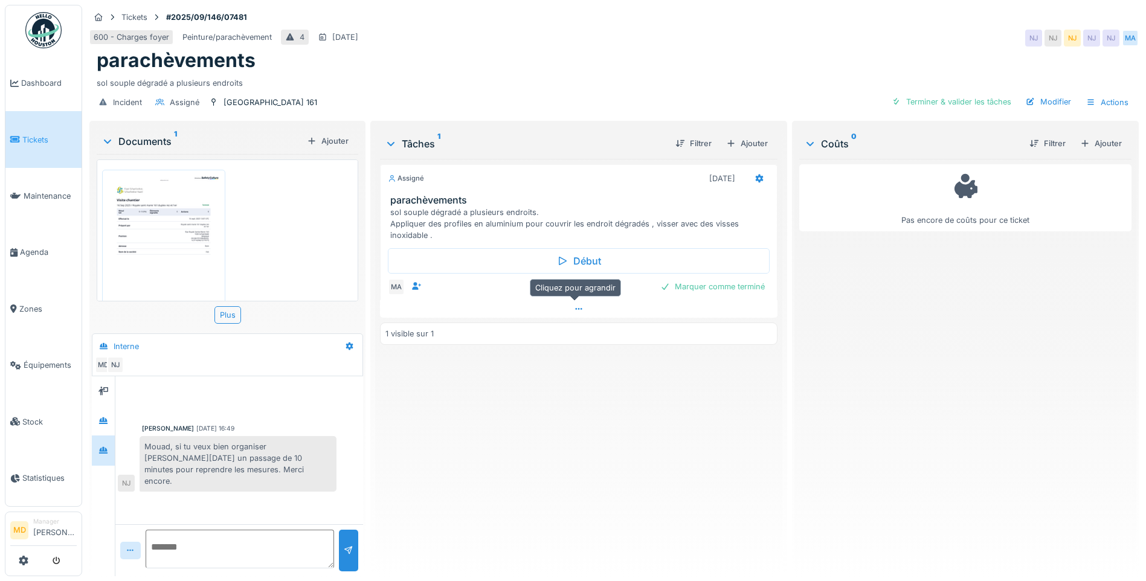
click at [574, 309] on icon at bounding box center [579, 309] width 10 height 8
click at [303, 97] on div "[GEOGRAPHIC_DATA] 161" at bounding box center [271, 102] width 94 height 11
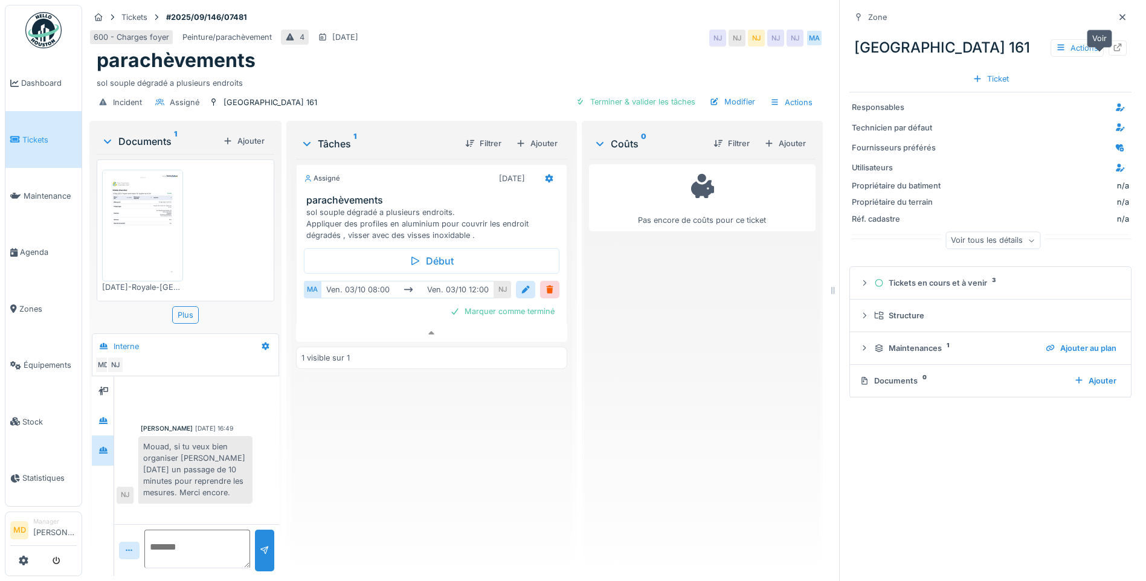
click at [1113, 51] on icon at bounding box center [1118, 48] width 10 height 8
click at [1118, 13] on icon at bounding box center [1123, 17] width 10 height 8
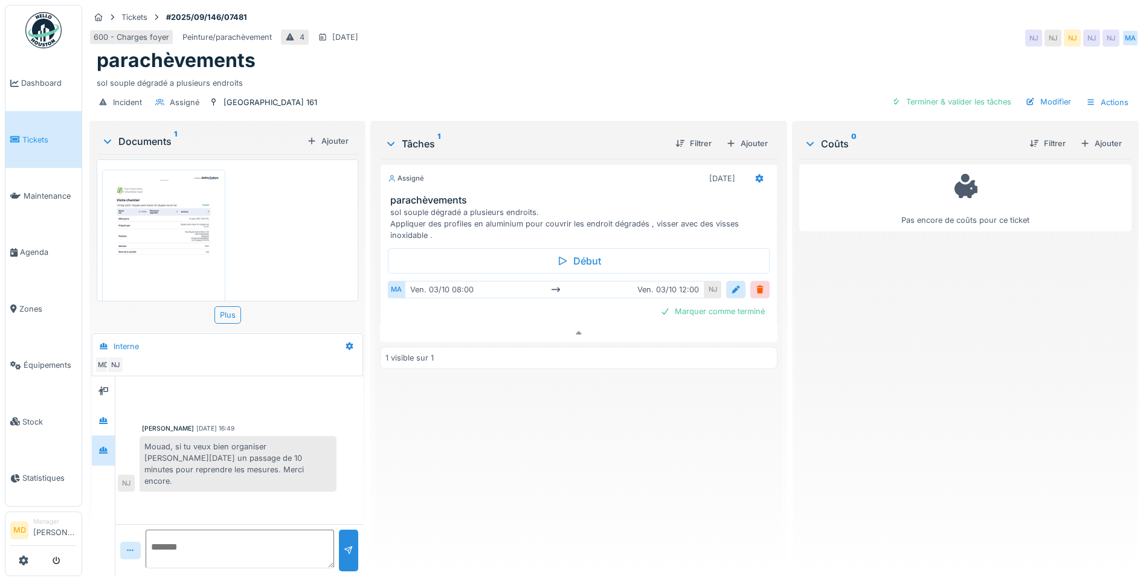
click at [179, 175] on img at bounding box center [163, 256] width 117 height 166
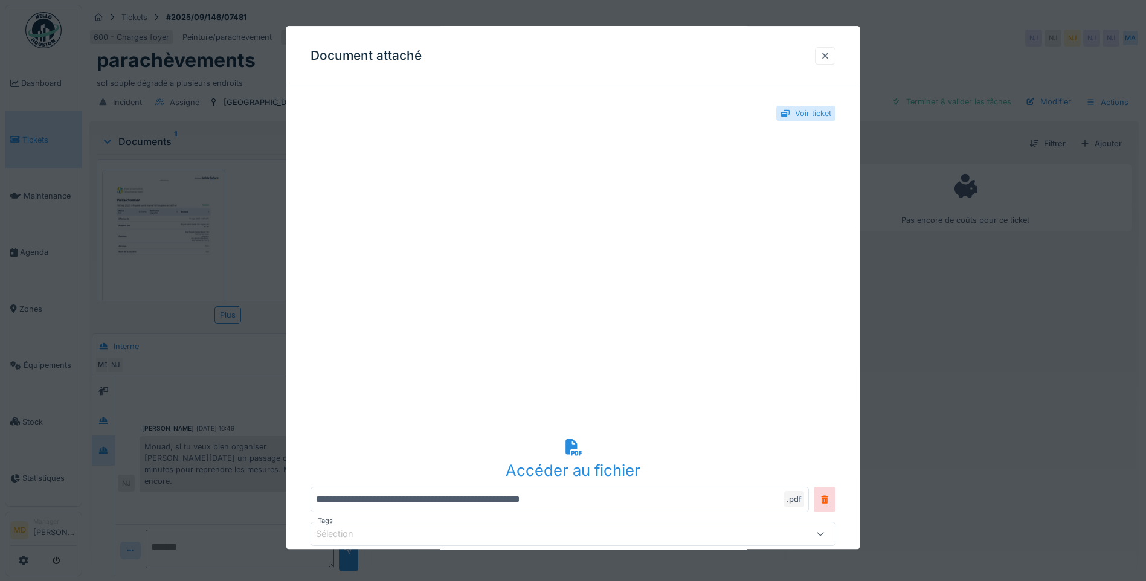
click at [834, 51] on div at bounding box center [825, 56] width 21 height 18
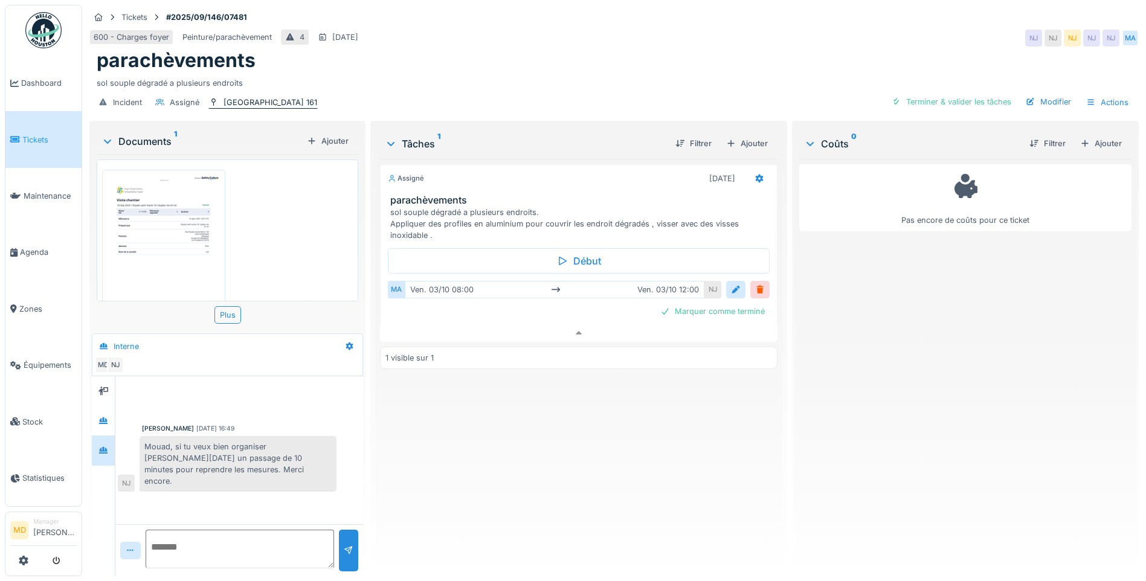
click at [314, 97] on div "[GEOGRAPHIC_DATA] 161" at bounding box center [271, 102] width 94 height 11
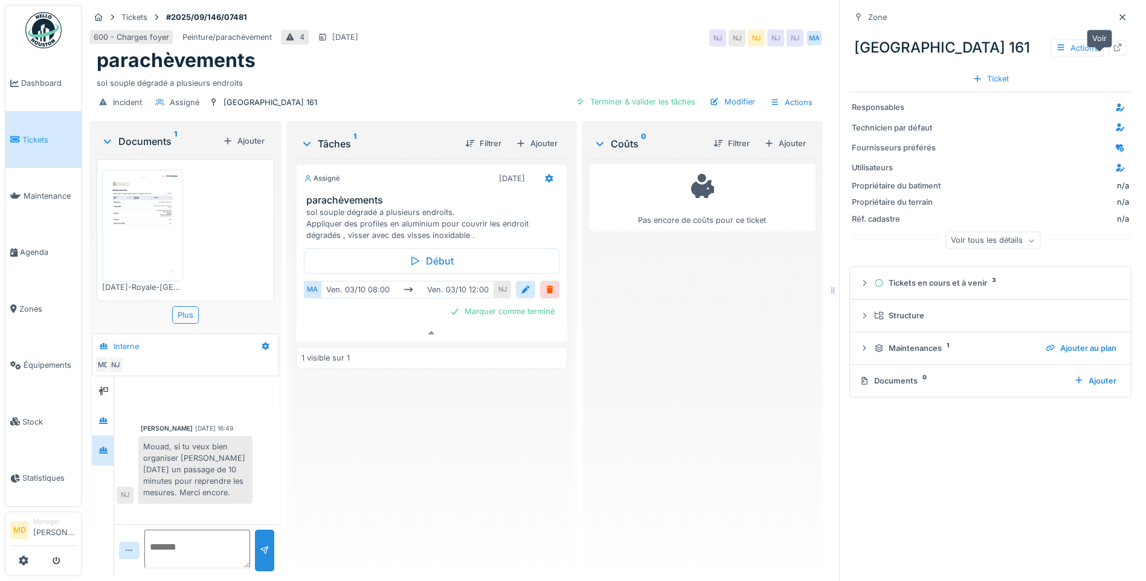
click at [1113, 48] on icon at bounding box center [1118, 48] width 10 height 8
click at [157, 207] on img at bounding box center [142, 226] width 75 height 106
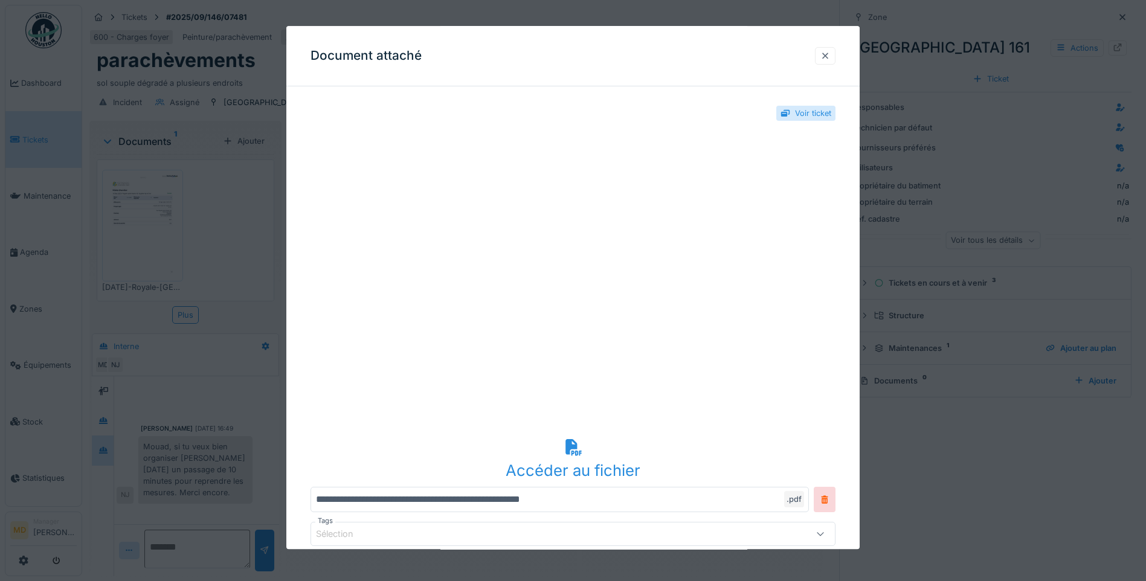
click at [829, 50] on div at bounding box center [826, 55] width 10 height 11
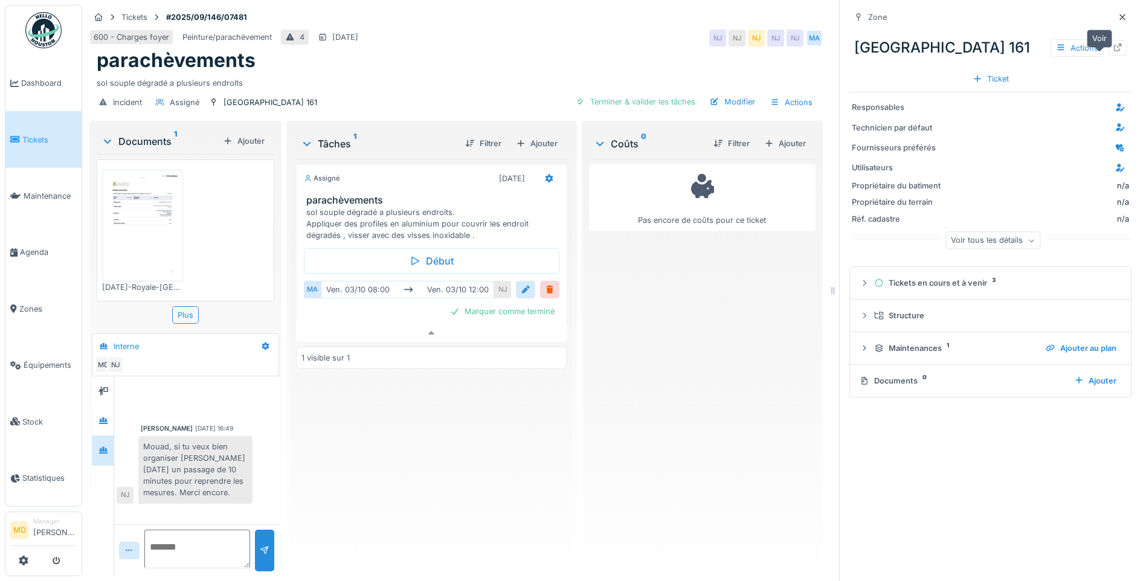
click at [1113, 51] on icon at bounding box center [1118, 48] width 10 height 8
click at [1118, 13] on icon at bounding box center [1123, 17] width 10 height 8
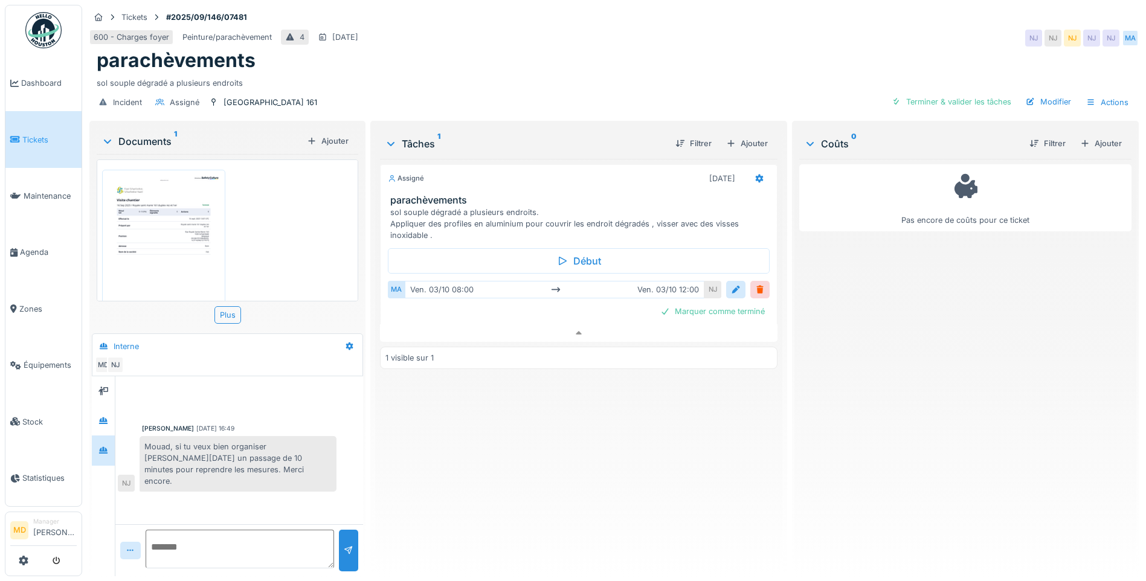
click at [241, 543] on textarea at bounding box center [240, 549] width 189 height 39
click at [223, 542] on textarea "**********" at bounding box center [238, 549] width 185 height 39
click at [315, 540] on textarea "**********" at bounding box center [238, 549] width 185 height 39
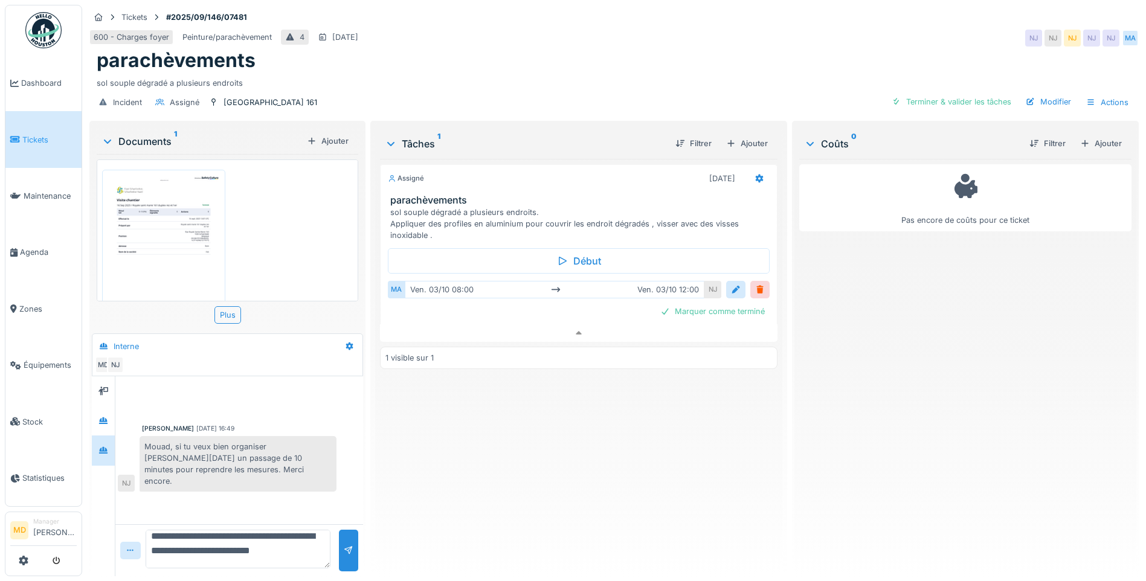
type textarea "**********"
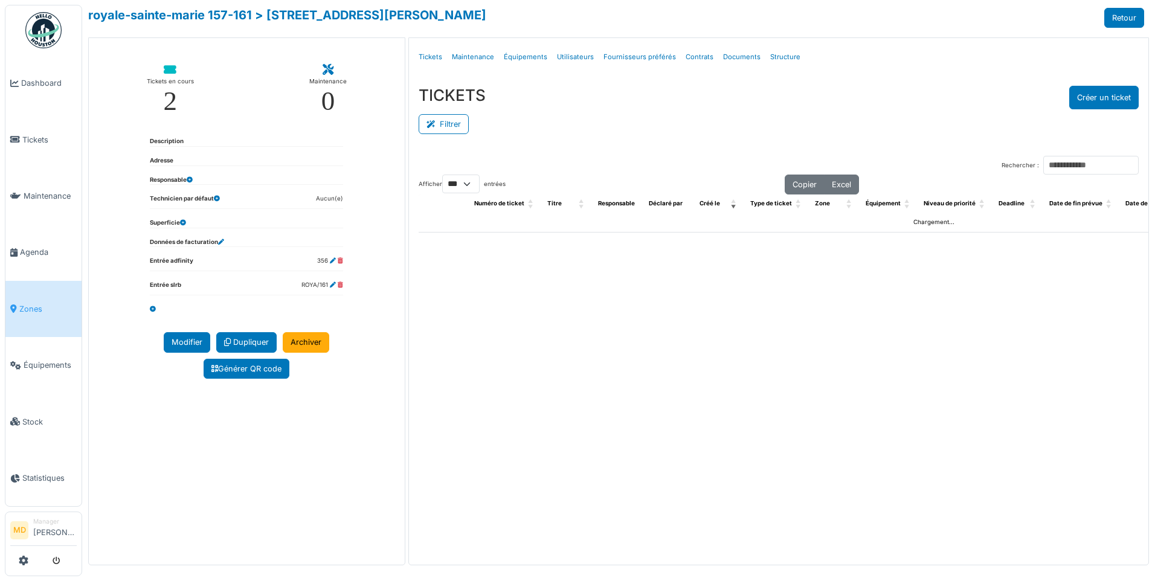
select select "***"
drag, startPoint x: 0, startPoint y: 0, endPoint x: 770, endPoint y: 56, distance: 771.8
click at [770, 56] on link "Structure" at bounding box center [786, 57] width 40 height 28
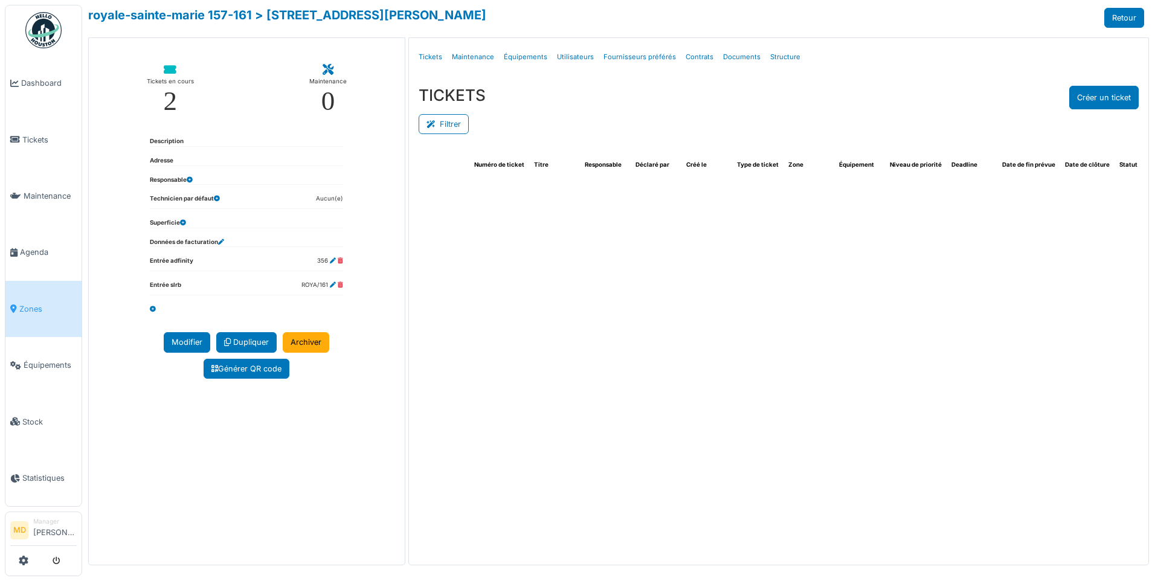
select select "***"
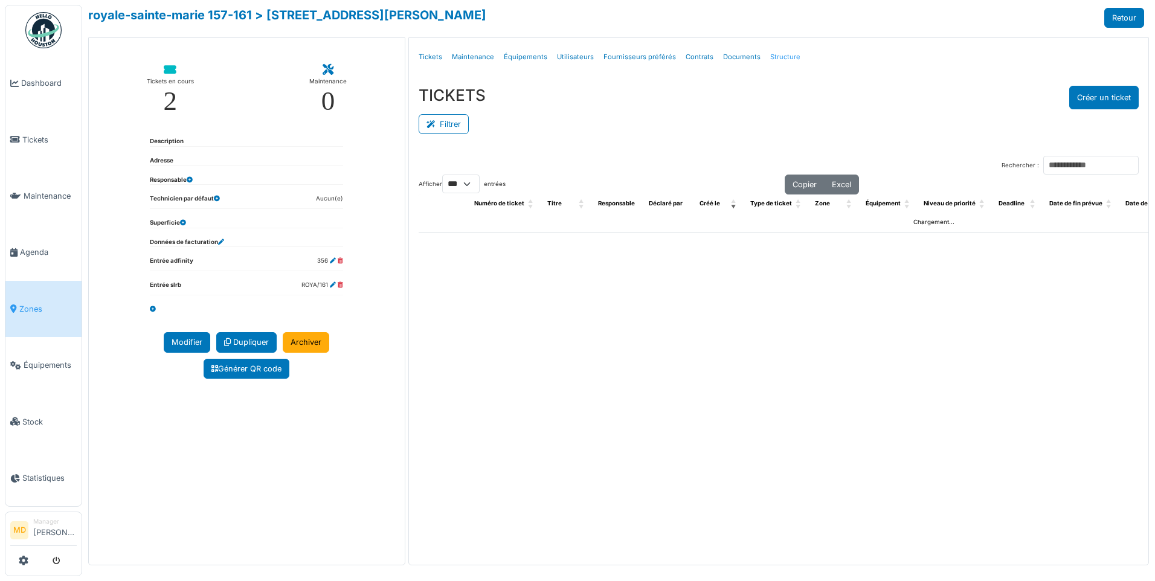
click at [767, 51] on link "Structure" at bounding box center [786, 57] width 40 height 28
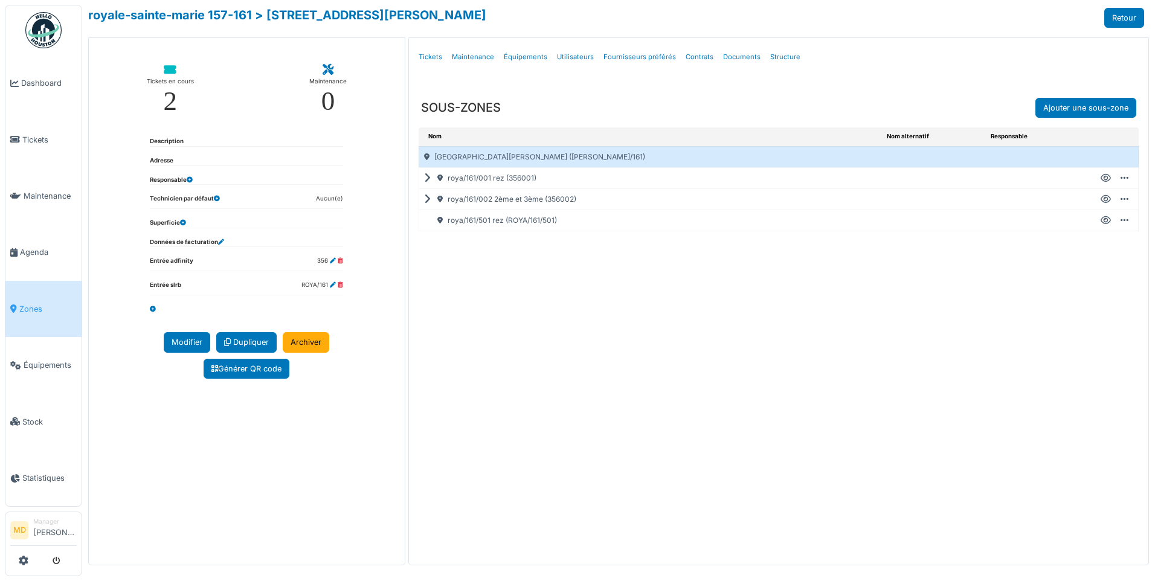
click at [427, 178] on icon at bounding box center [429, 178] width 11 height 1
click at [1103, 178] on icon at bounding box center [1106, 178] width 10 height 1
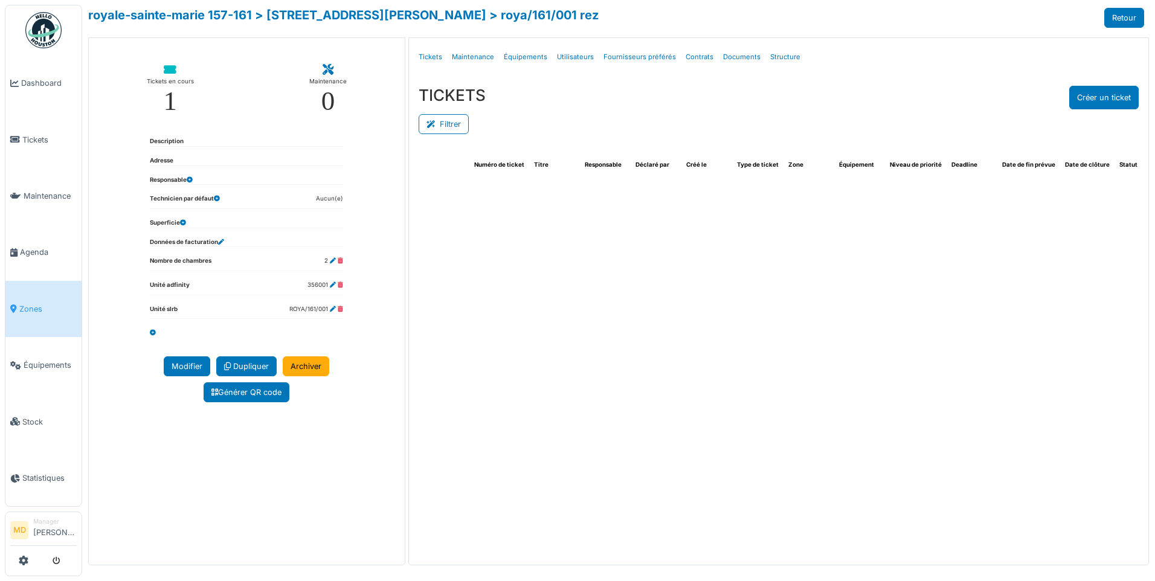
select select "***"
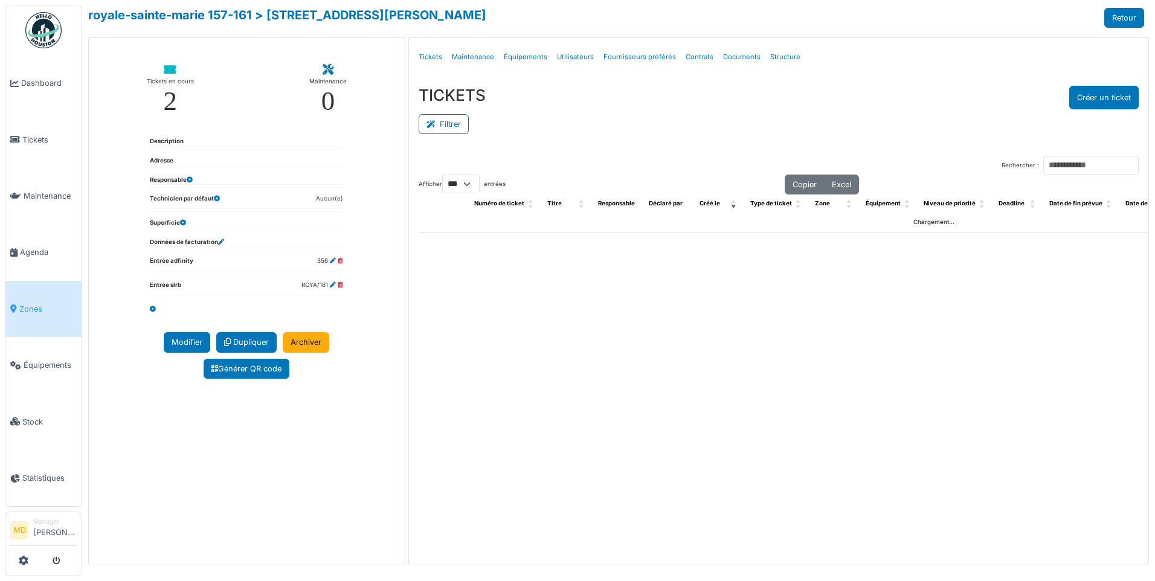
select select "***"
drag, startPoint x: 0, startPoint y: 0, endPoint x: 756, endPoint y: 40, distance: 757.0
click at [784, 53] on link "Structure" at bounding box center [786, 57] width 40 height 28
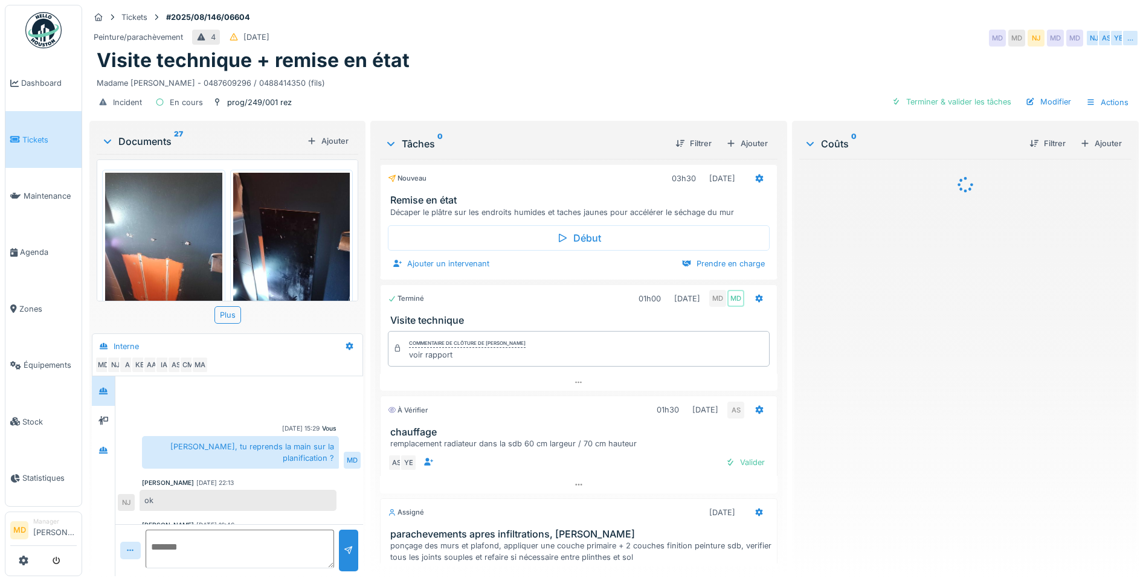
scroll to position [473, 0]
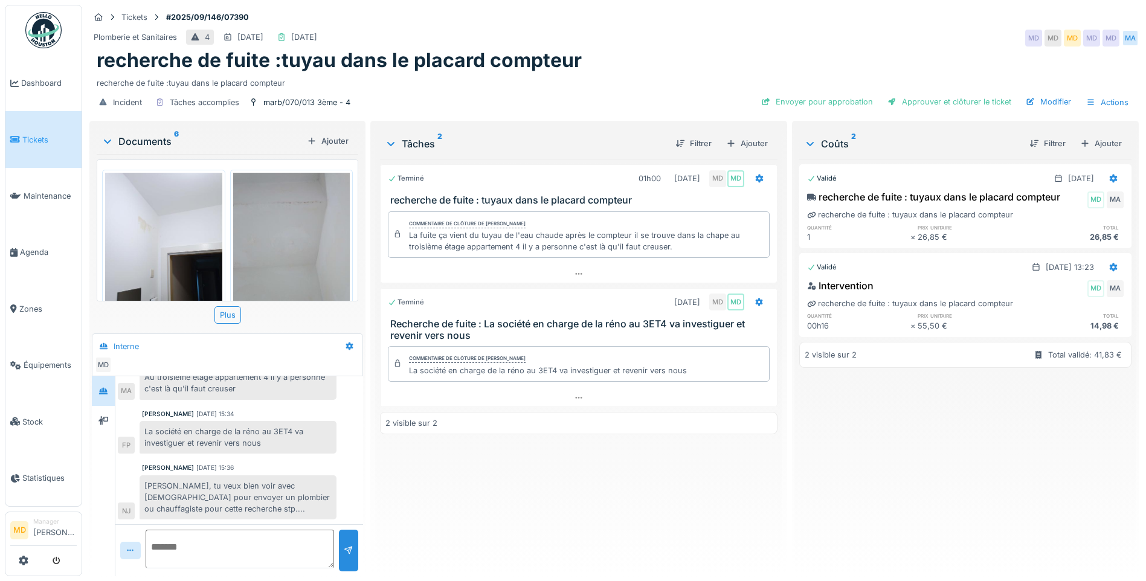
scroll to position [9, 0]
click at [294, 97] on div "marb/070/013 3ème - 4" at bounding box center [306, 102] width 87 height 11
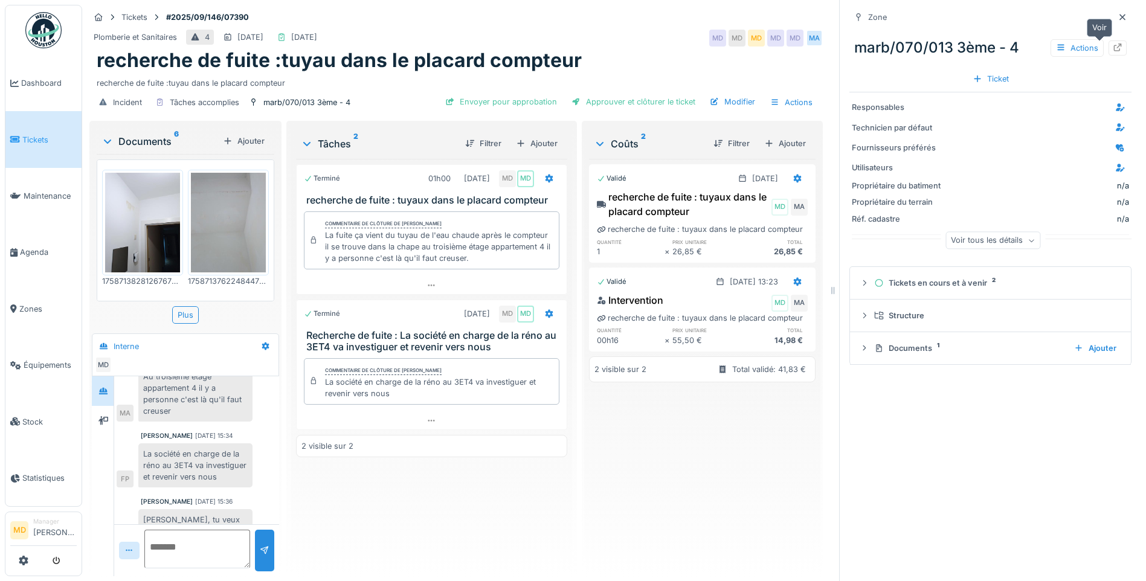
click at [1113, 44] on icon at bounding box center [1118, 48] width 10 height 8
click at [1118, 13] on icon at bounding box center [1123, 17] width 10 height 8
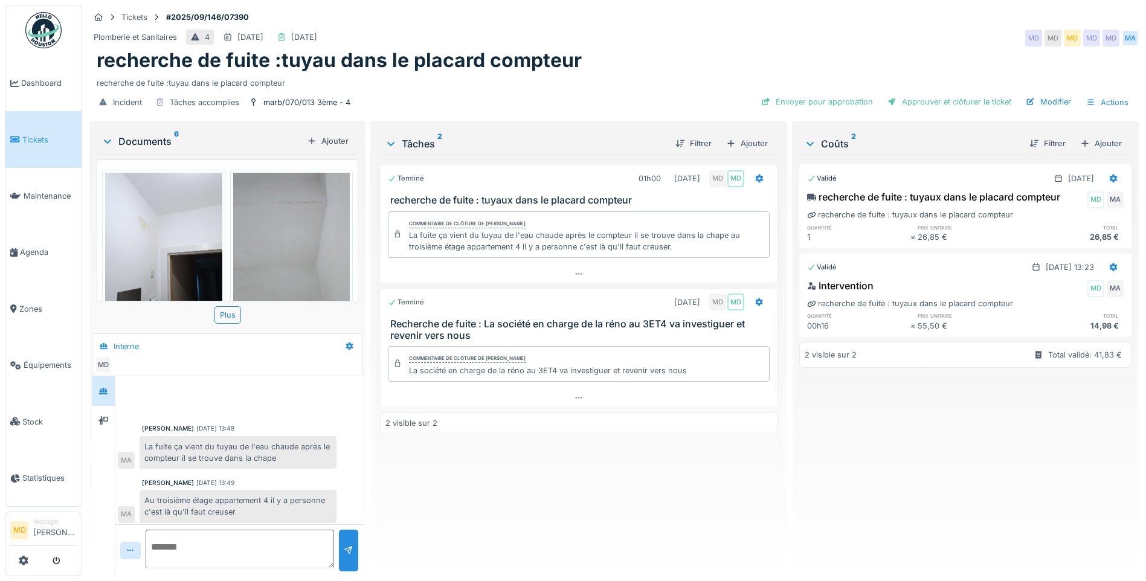
scroll to position [124, 0]
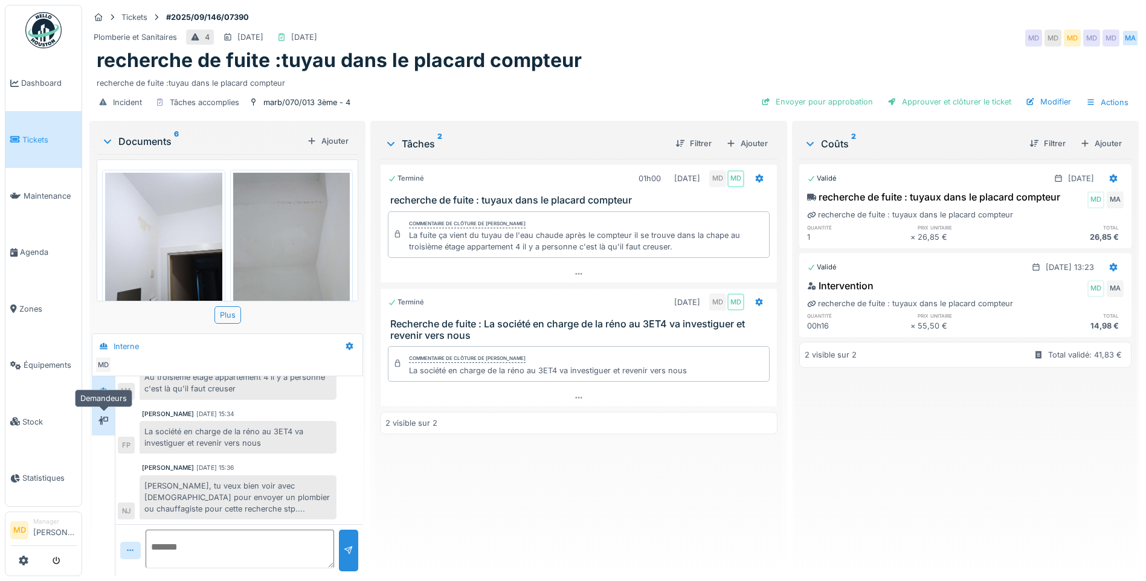
click at [112, 413] on div at bounding box center [103, 420] width 18 height 15
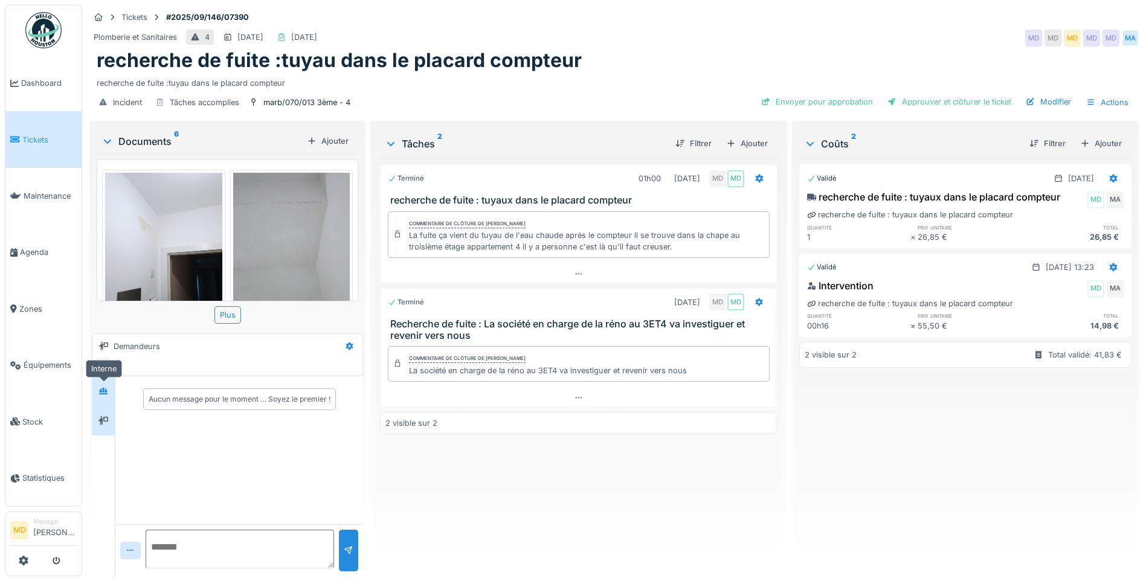
click at [109, 387] on div at bounding box center [103, 391] width 18 height 15
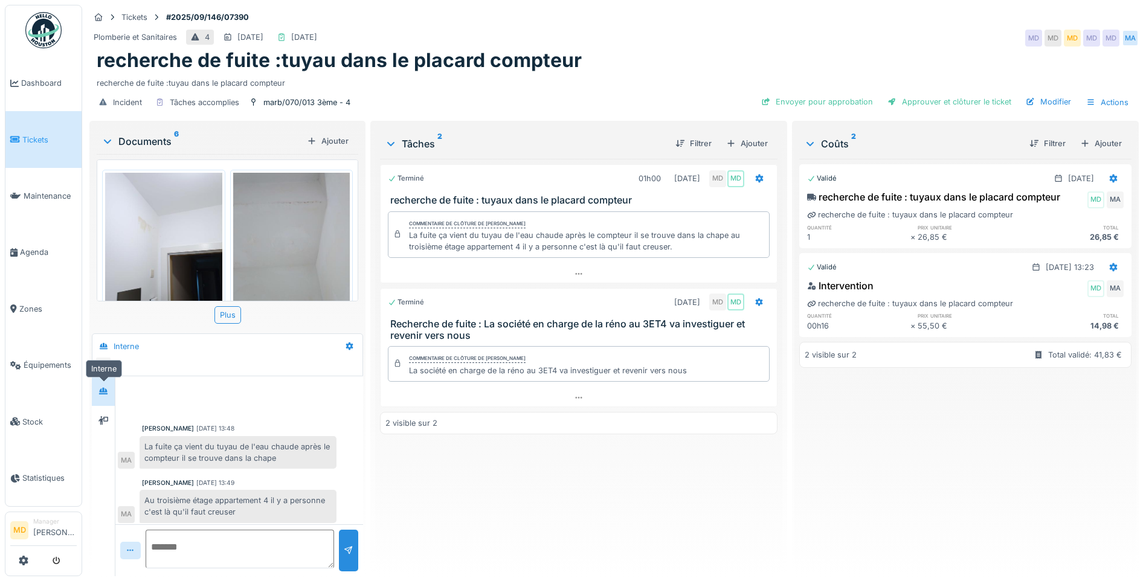
scroll to position [124, 0]
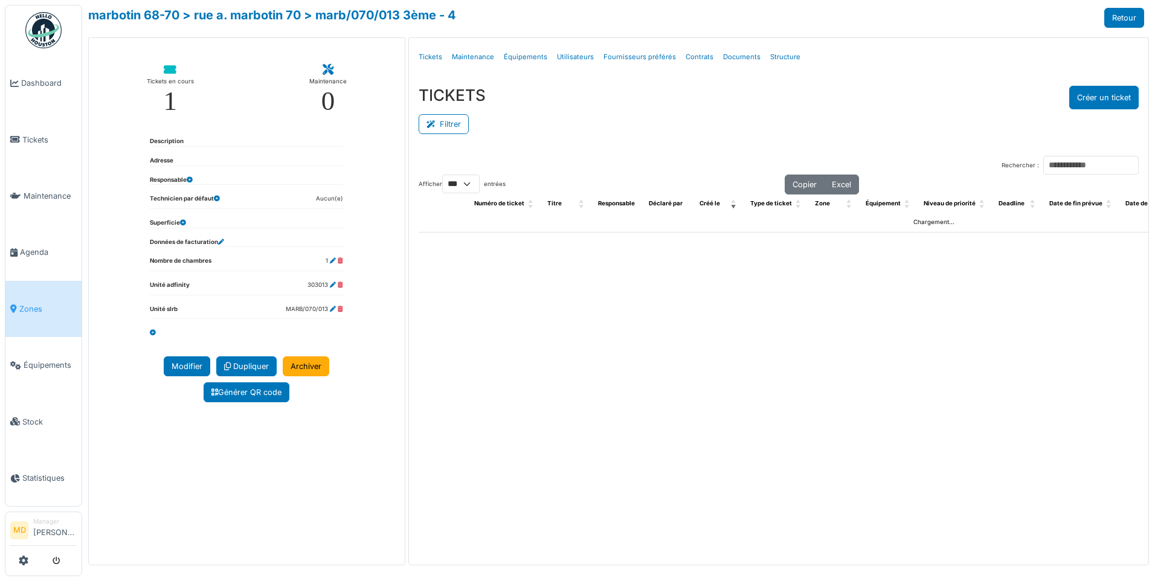
select select "***"
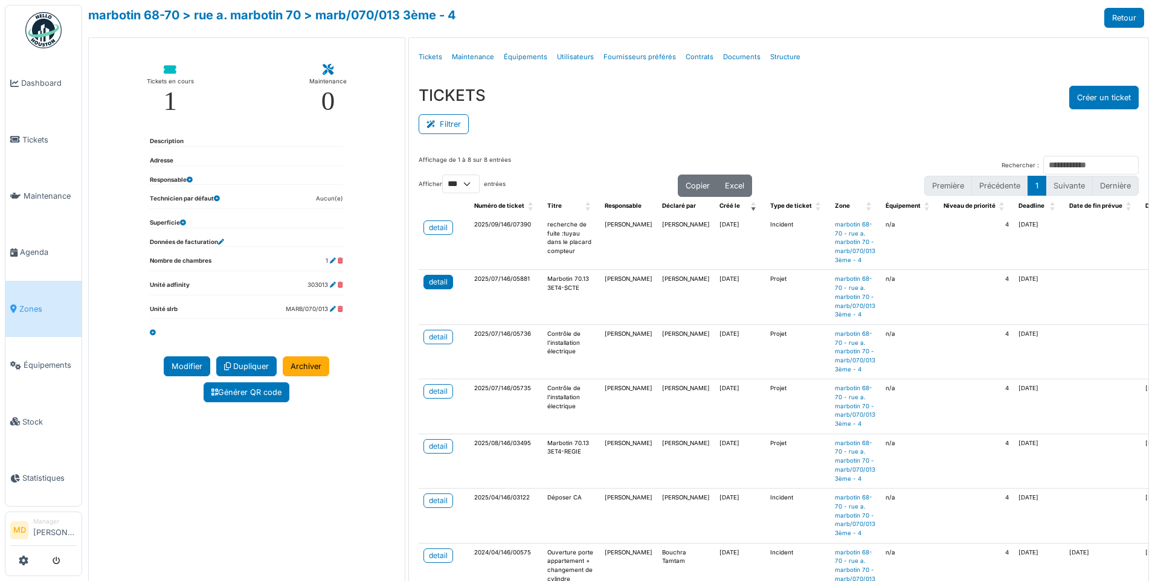
click at [438, 285] on div "detail" at bounding box center [438, 282] width 19 height 11
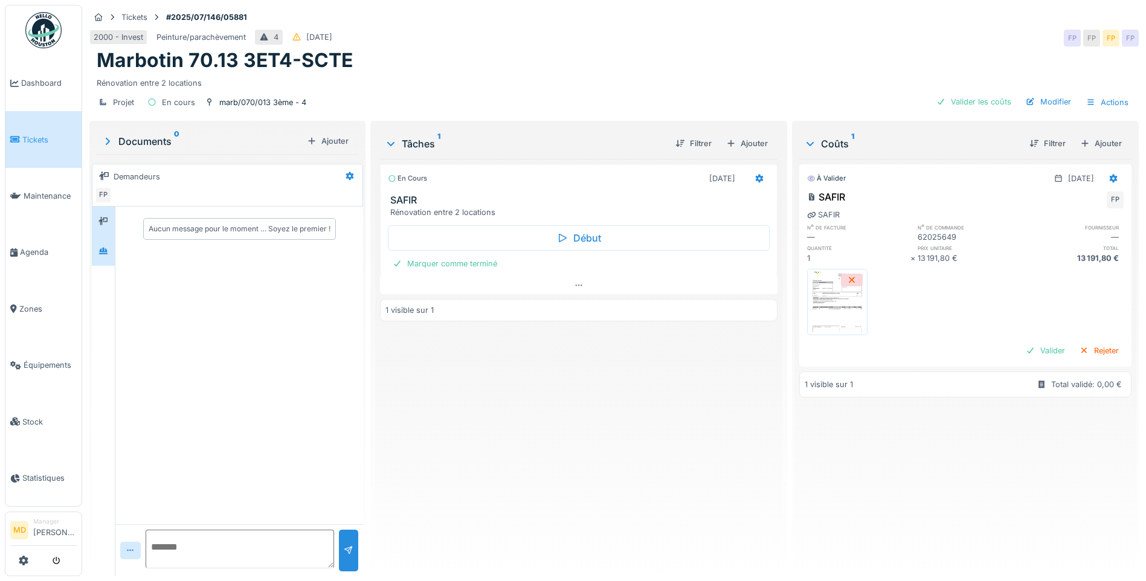
click at [113, 242] on div at bounding box center [103, 251] width 23 height 30
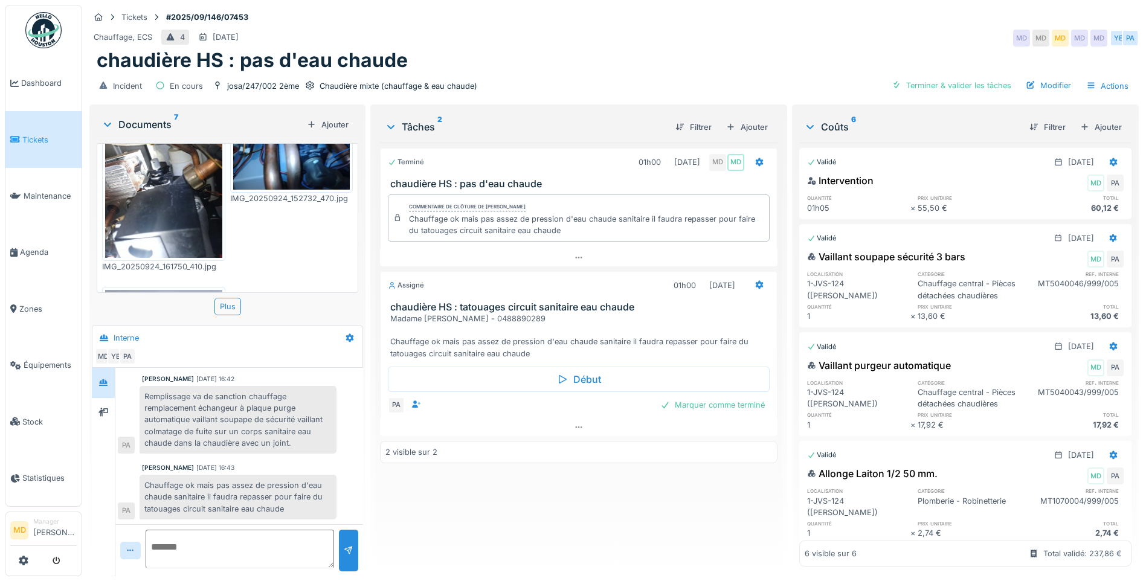
scroll to position [513, 0]
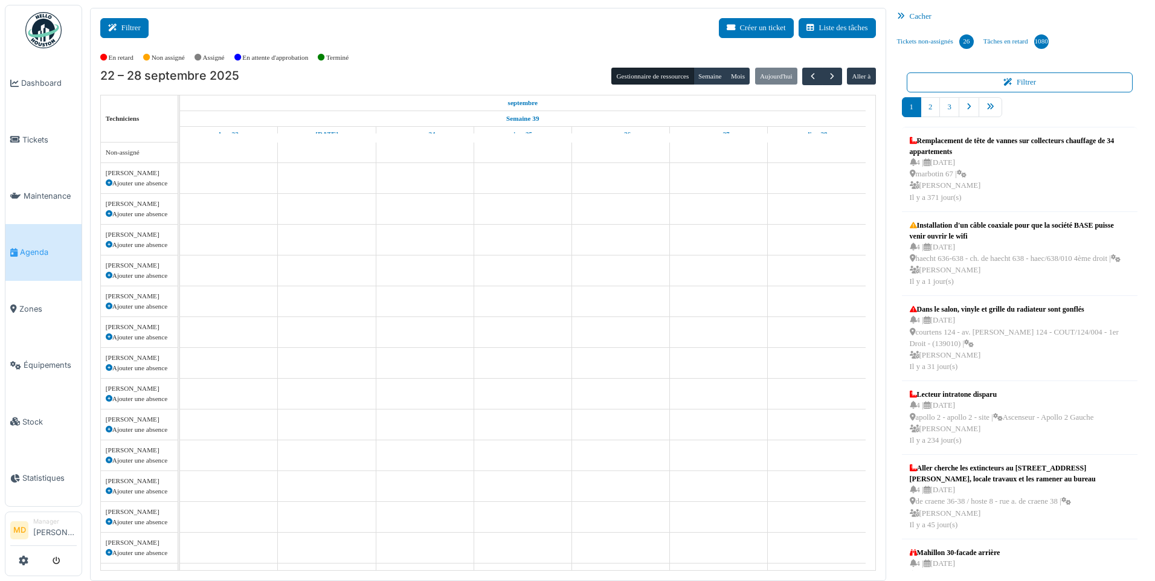
click at [126, 29] on button "Filtrer" at bounding box center [124, 28] width 48 height 20
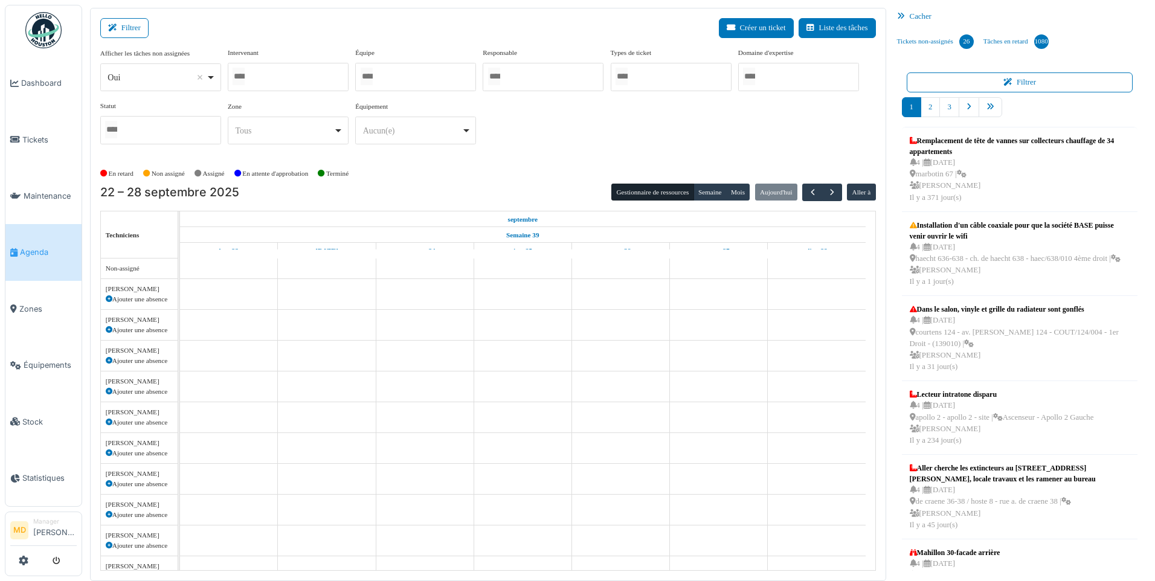
click at [297, 79] on div at bounding box center [288, 77] width 121 height 28
type input "*****"
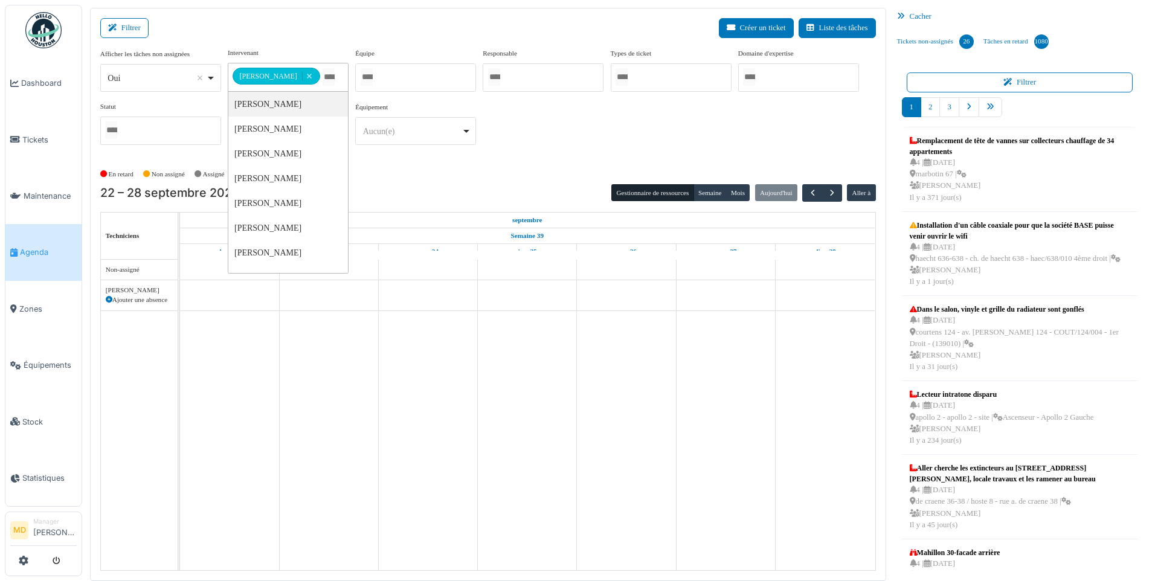
click at [605, 157] on div "**********" at bounding box center [488, 106] width 776 height 117
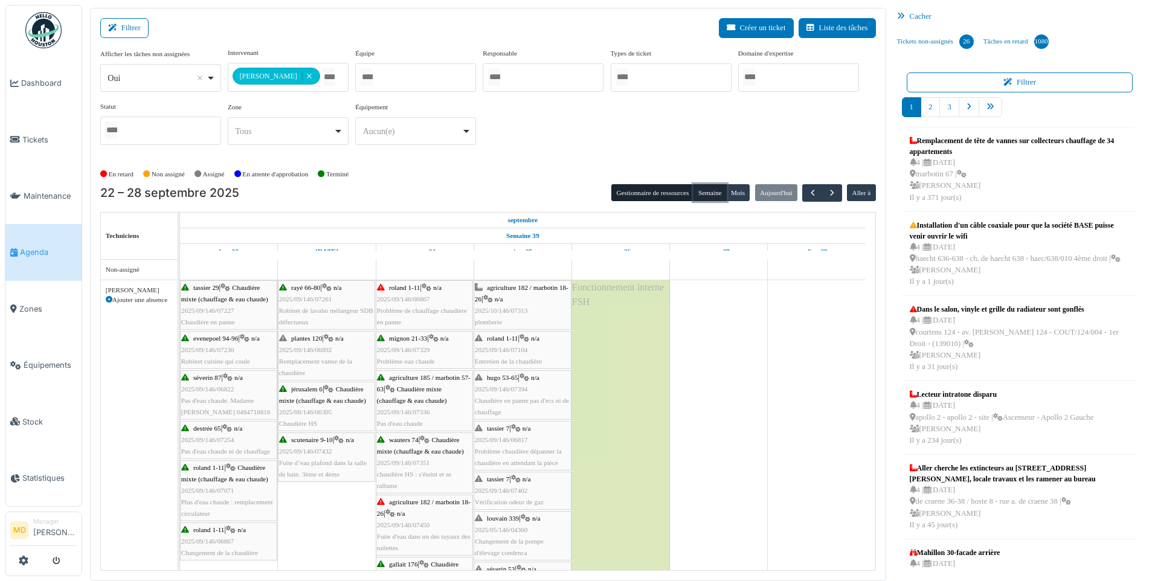
click at [704, 190] on button "Semaine" at bounding box center [710, 192] width 33 height 17
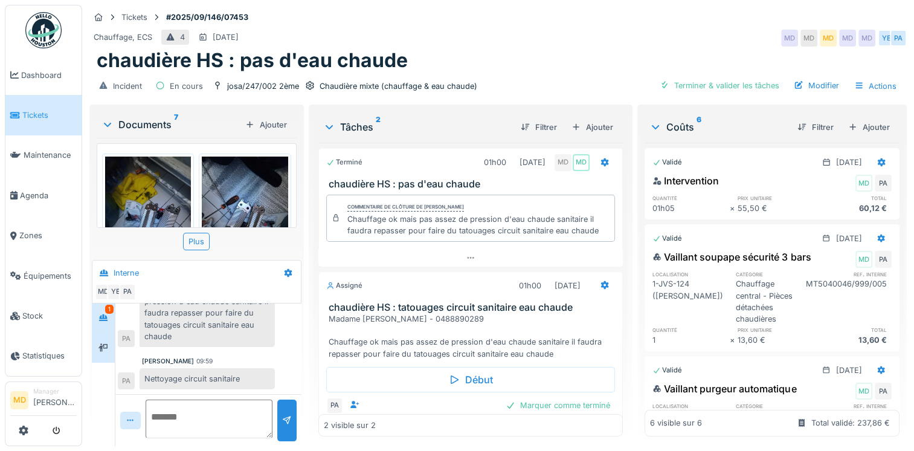
click at [94, 345] on div at bounding box center [103, 348] width 23 height 30
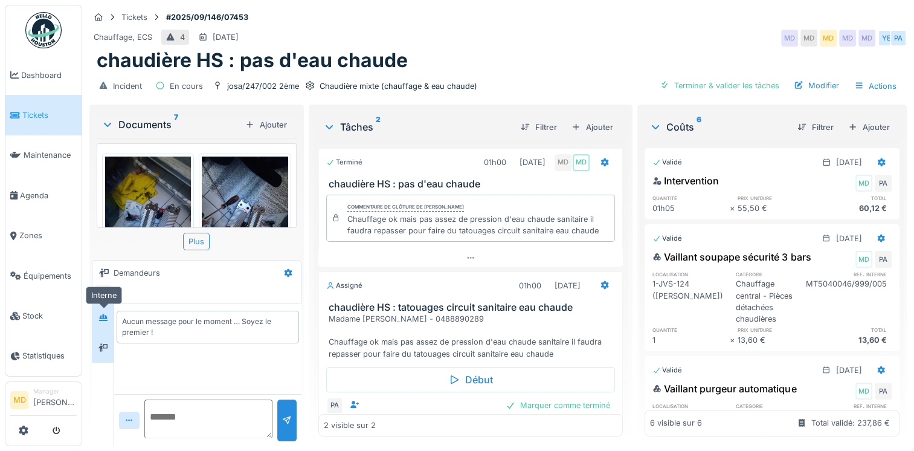
click at [99, 320] on icon at bounding box center [103, 317] width 8 height 7
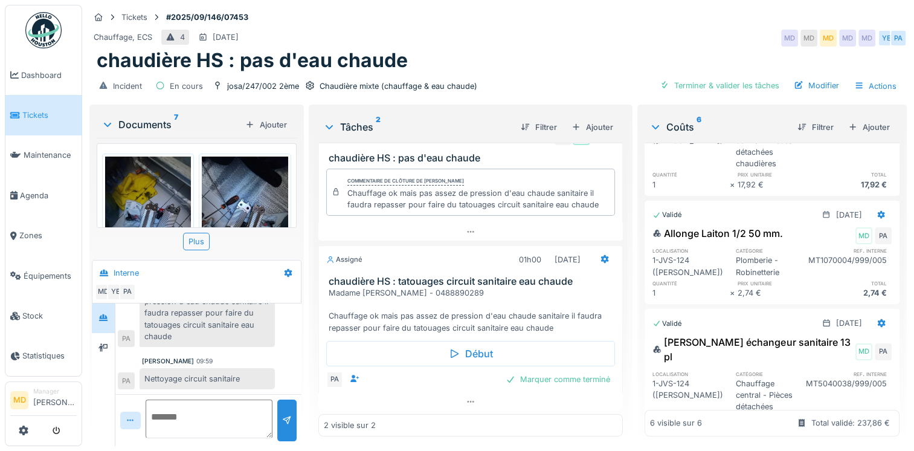
scroll to position [302, 0]
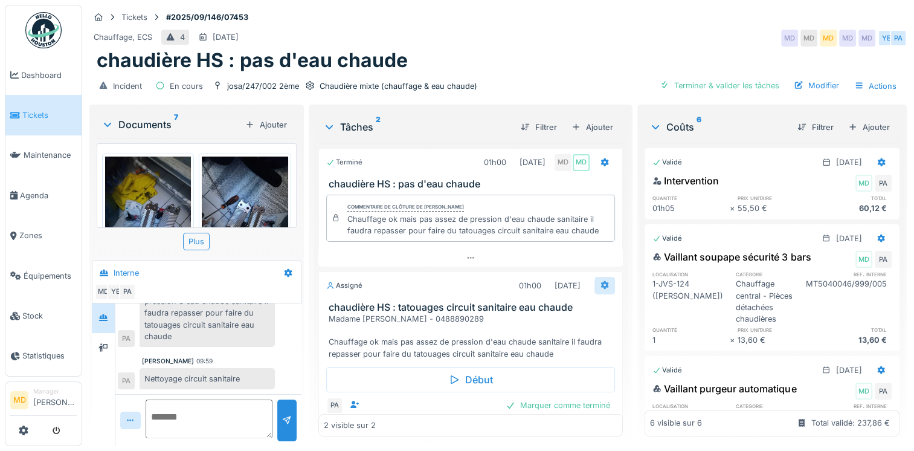
click at [600, 284] on icon at bounding box center [605, 285] width 10 height 8
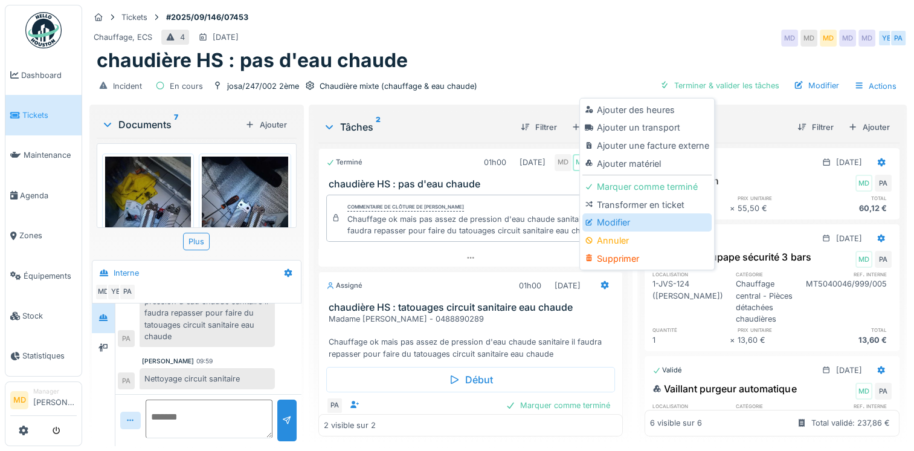
click at [612, 221] on div "Modifier" at bounding box center [647, 222] width 129 height 18
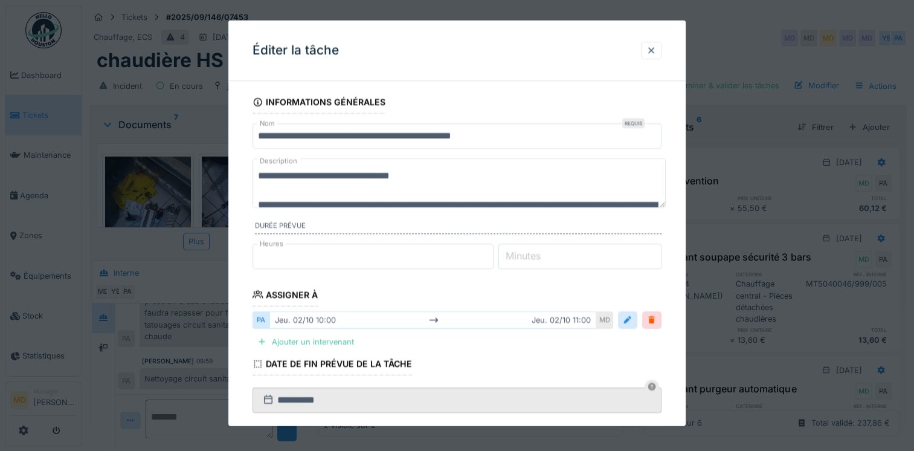
click at [355, 133] on input "**********" at bounding box center [457, 135] width 409 height 25
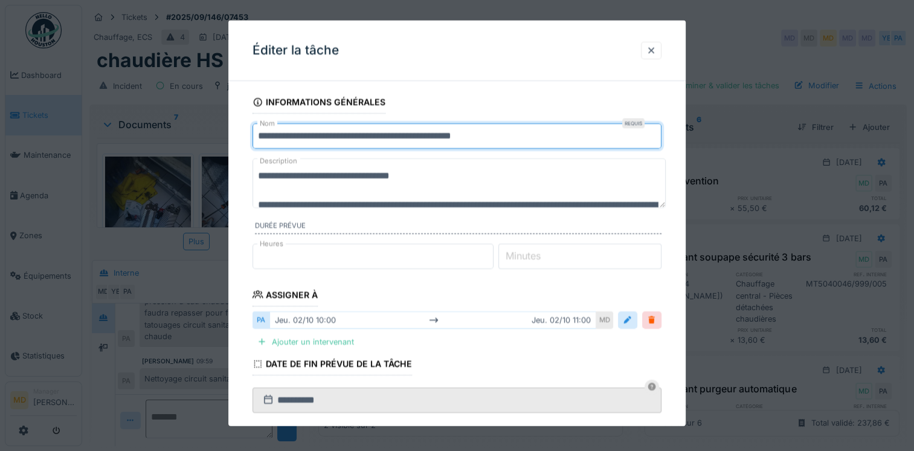
click at [355, 133] on input "**********" at bounding box center [457, 135] width 409 height 25
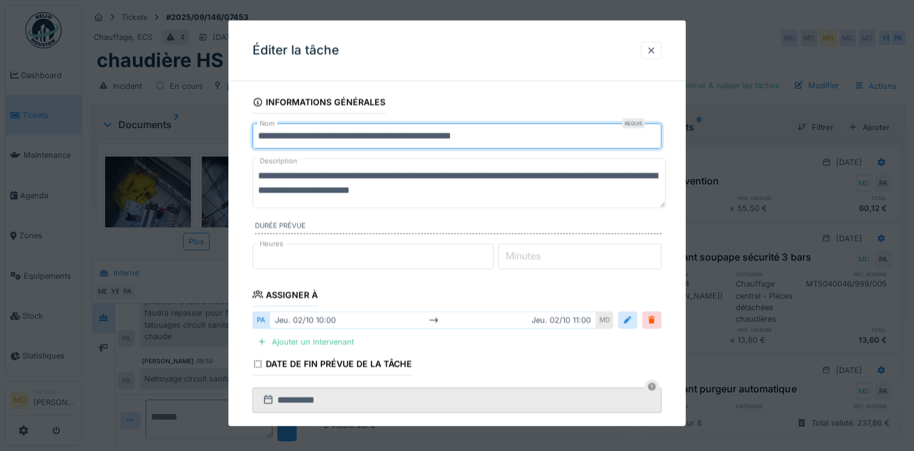
type input "**********"
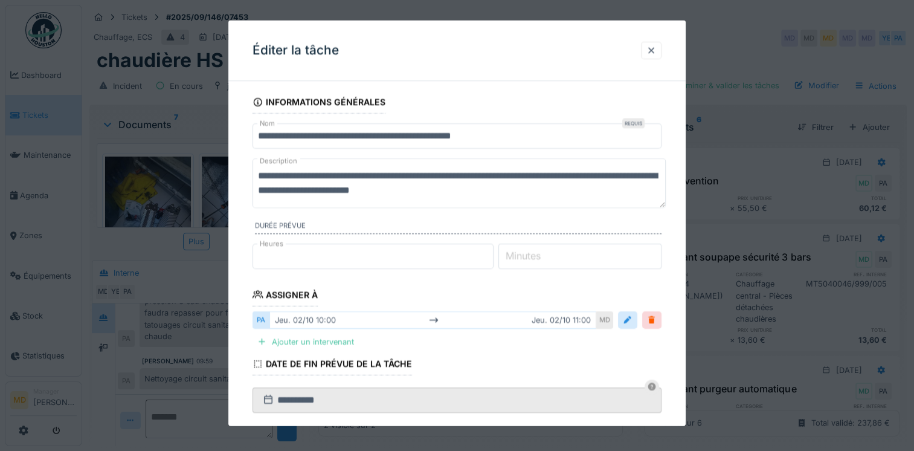
drag, startPoint x: 318, startPoint y: 172, endPoint x: 363, endPoint y: 177, distance: 44.4
click at [363, 177] on textarea "**********" at bounding box center [459, 183] width 413 height 50
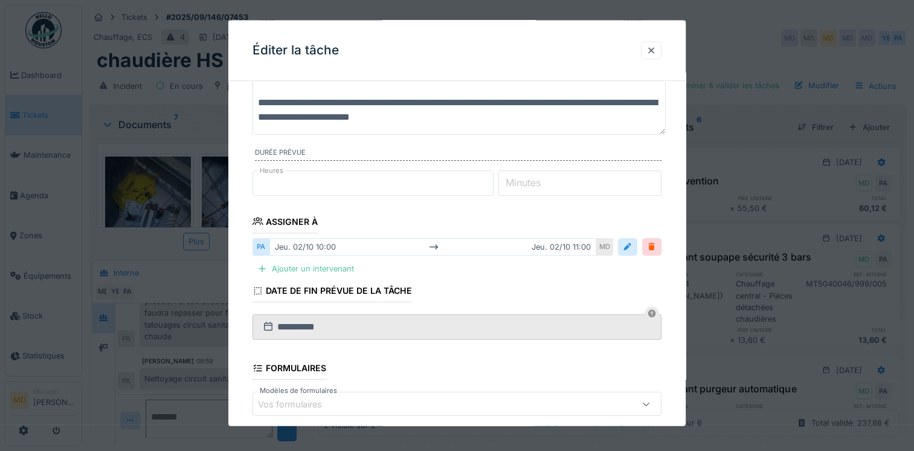
scroll to position [241, 0]
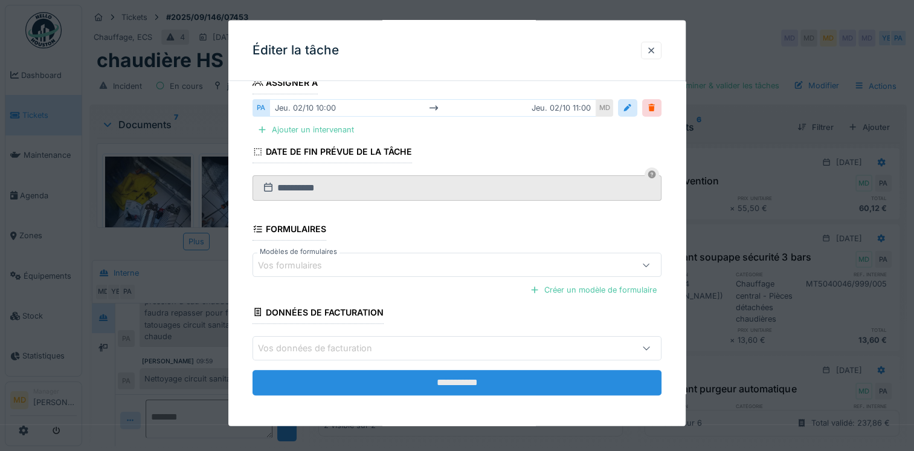
type textarea "**********"
click at [509, 386] on input "**********" at bounding box center [457, 381] width 409 height 25
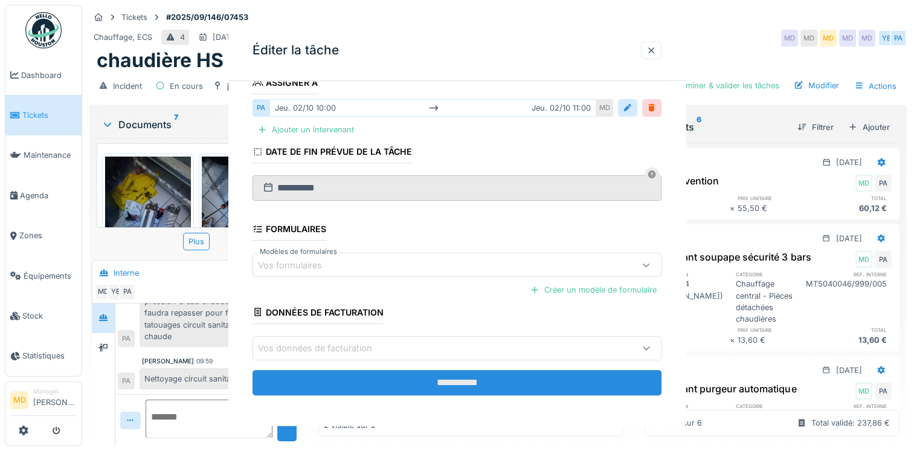
scroll to position [0, 0]
